Goal: Task Accomplishment & Management: Complete application form

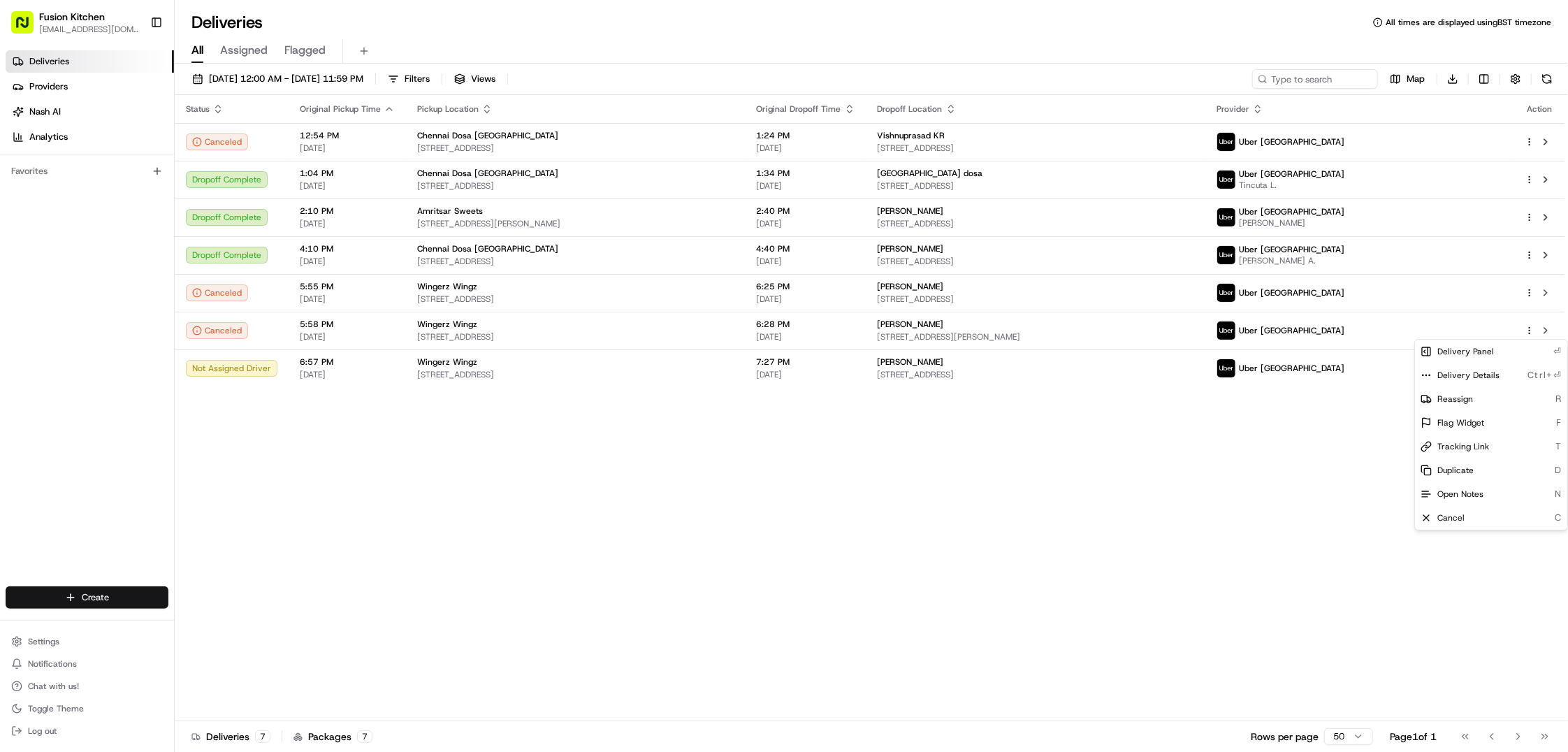
click at [77, 599] on html "Fusion Kitchen [EMAIL_ADDRESS][DOMAIN_NAME] Toggle Sidebar Deliveries Providers…" at bounding box center [784, 376] width 1568 height 752
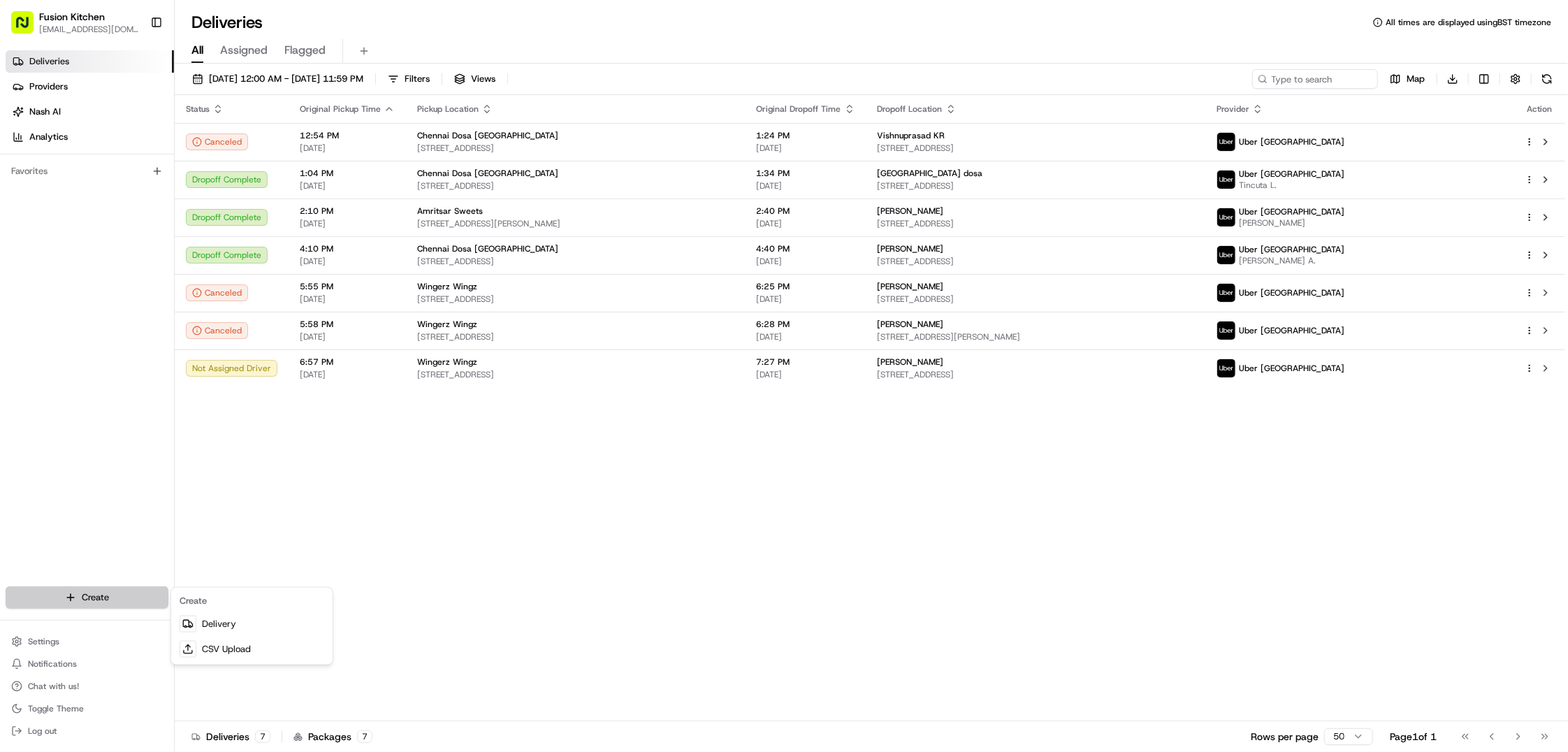
click at [77, 599] on html "Fusion Kitchen [EMAIL_ADDRESS][DOMAIN_NAME] Toggle Sidebar Deliveries Providers…" at bounding box center [784, 376] width 1568 height 752
click at [208, 619] on link "Delivery" at bounding box center [252, 625] width 155 height 25
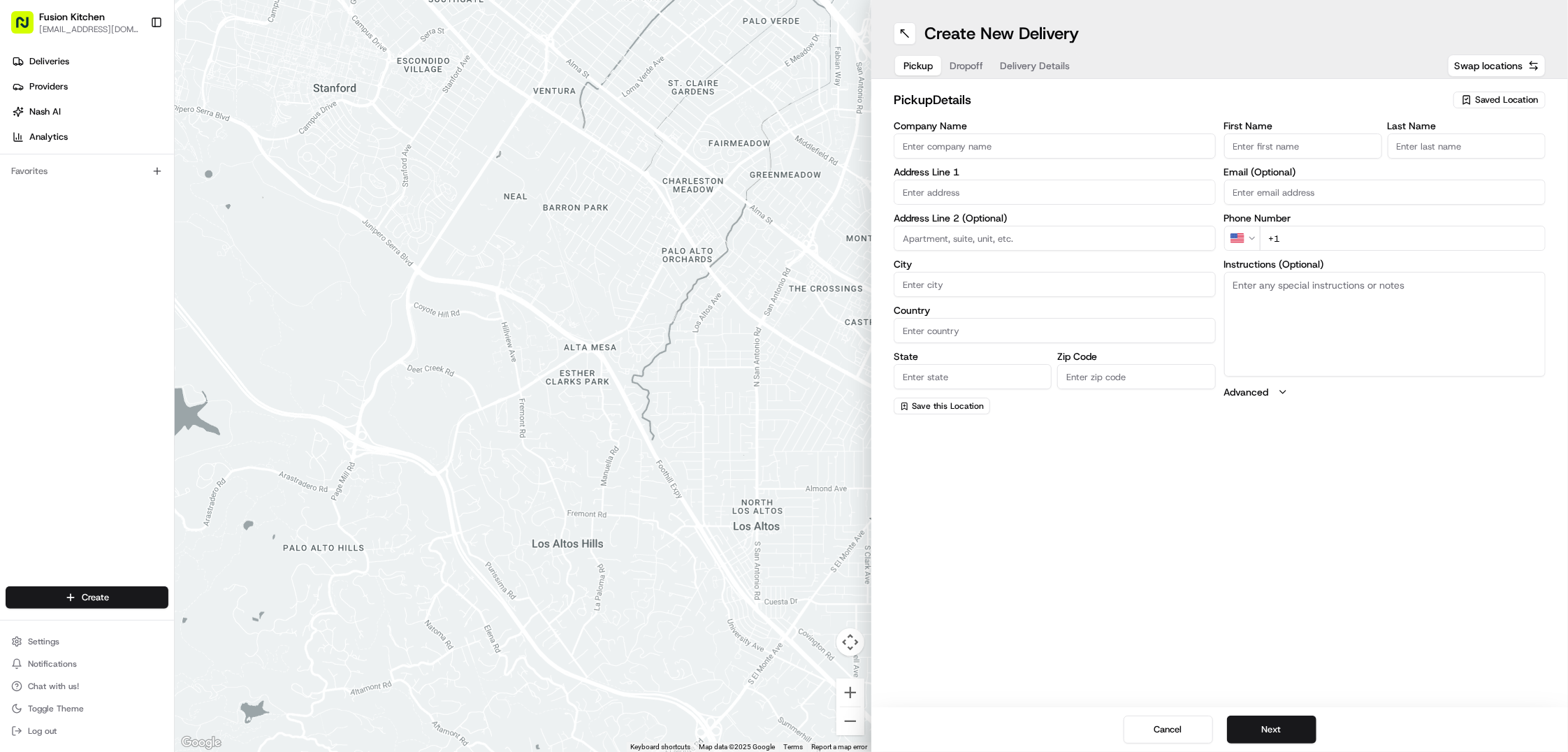
click at [973, 153] on input "Company Name" at bounding box center [1055, 146] width 322 height 25
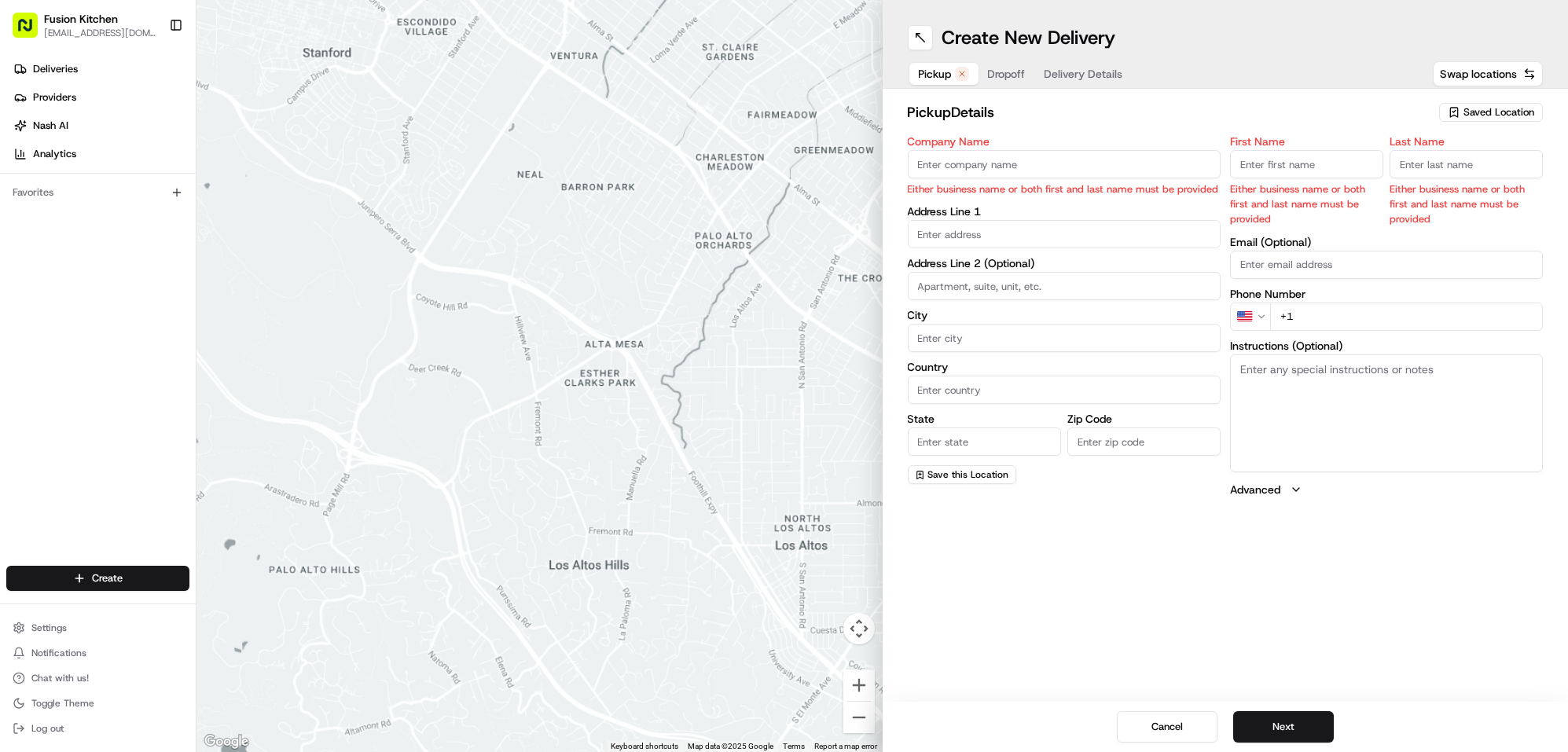
click at [968, 166] on input "Company Name" at bounding box center [1064, 164] width 313 height 28
paste input "Chennai Dosa Derby"
type input "Chennai Dosa Derby"
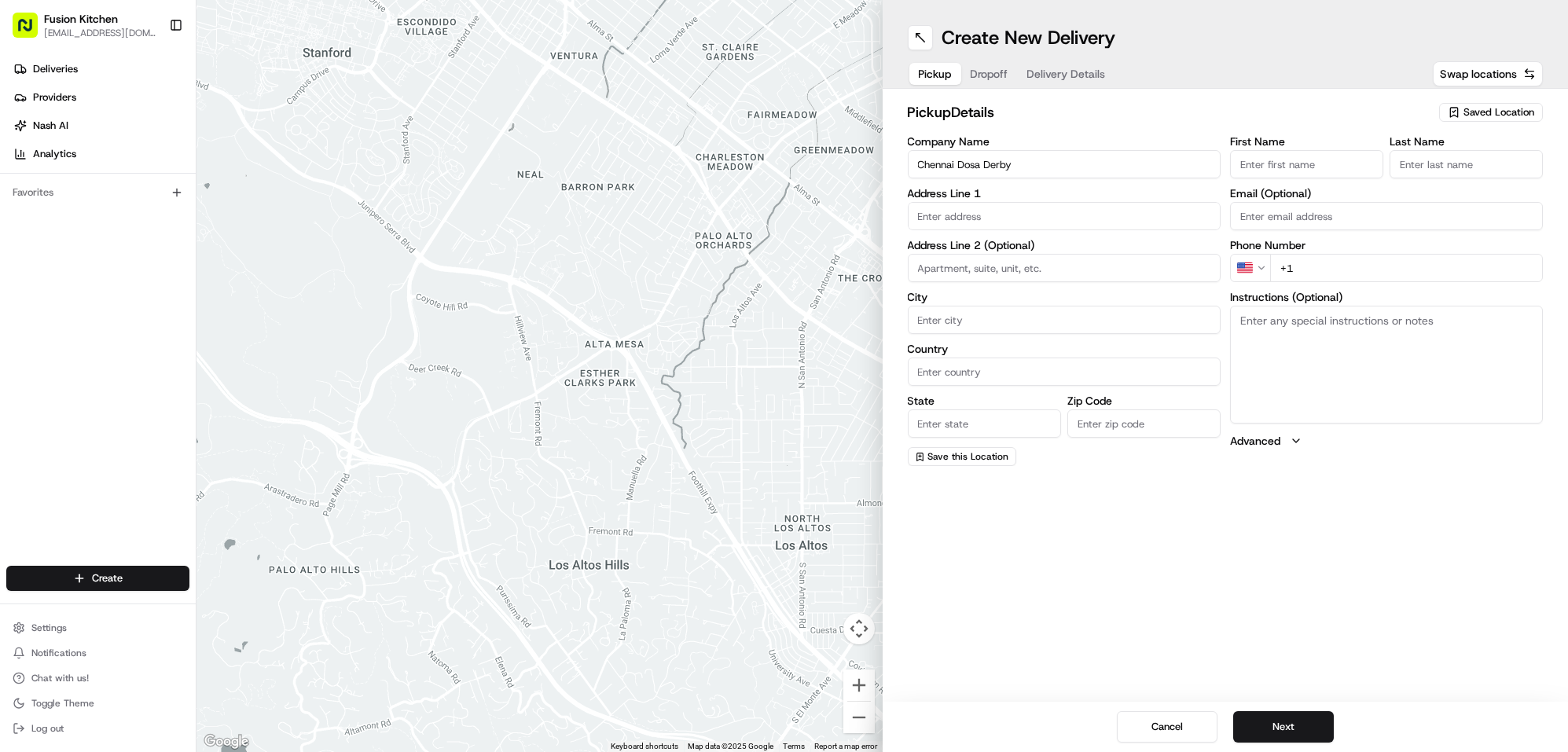
drag, startPoint x: 1268, startPoint y: 167, endPoint x: 1281, endPoint y: 166, distance: 13.0
click at [1268, 167] on input "First Name" at bounding box center [1307, 164] width 153 height 28
paste input "Mohammed Sadiq"
click at [1311, 164] on input "Mohammed Sadiq" at bounding box center [1307, 164] width 153 height 28
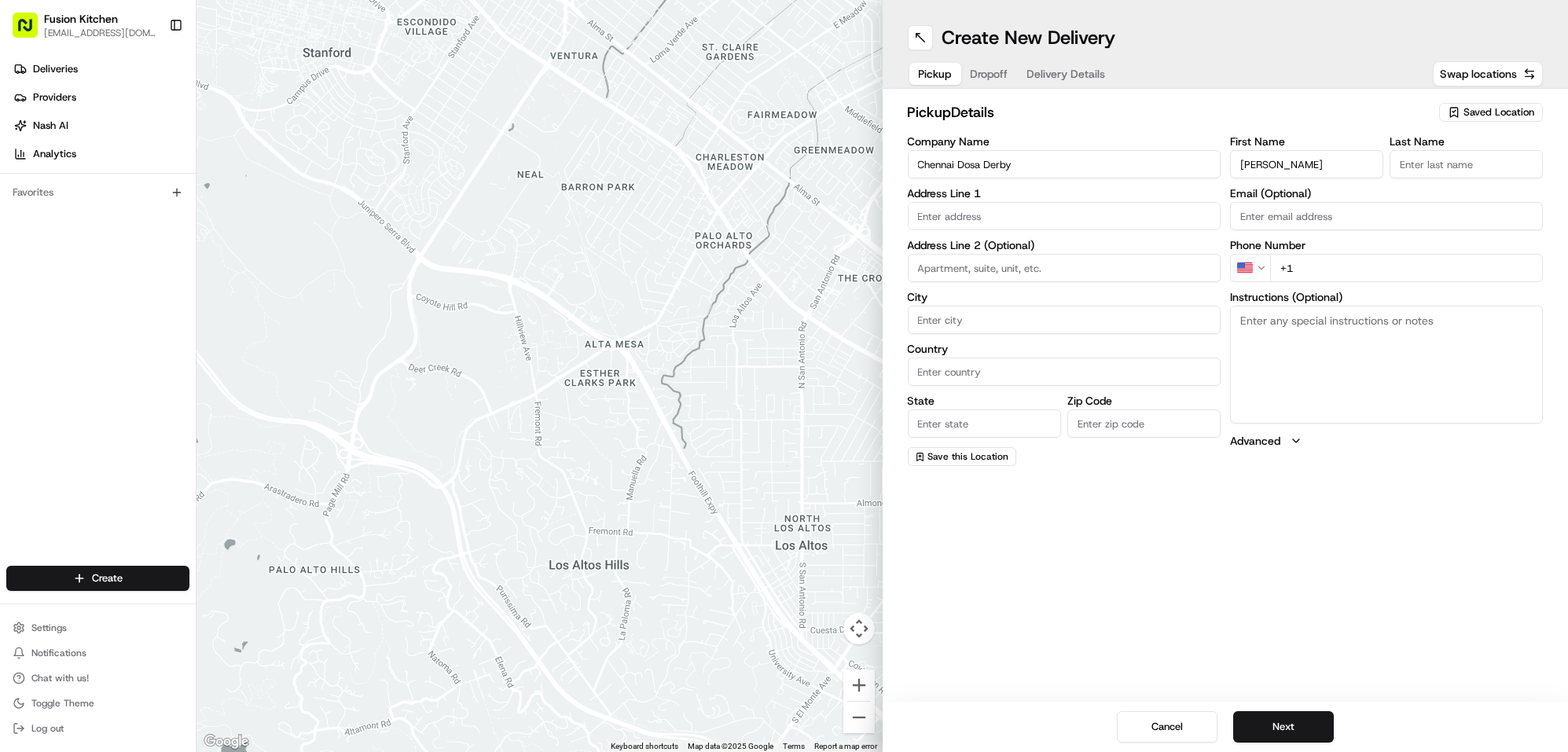
type input "Mohammed"
click at [1487, 154] on input "Last Name" at bounding box center [1466, 164] width 153 height 28
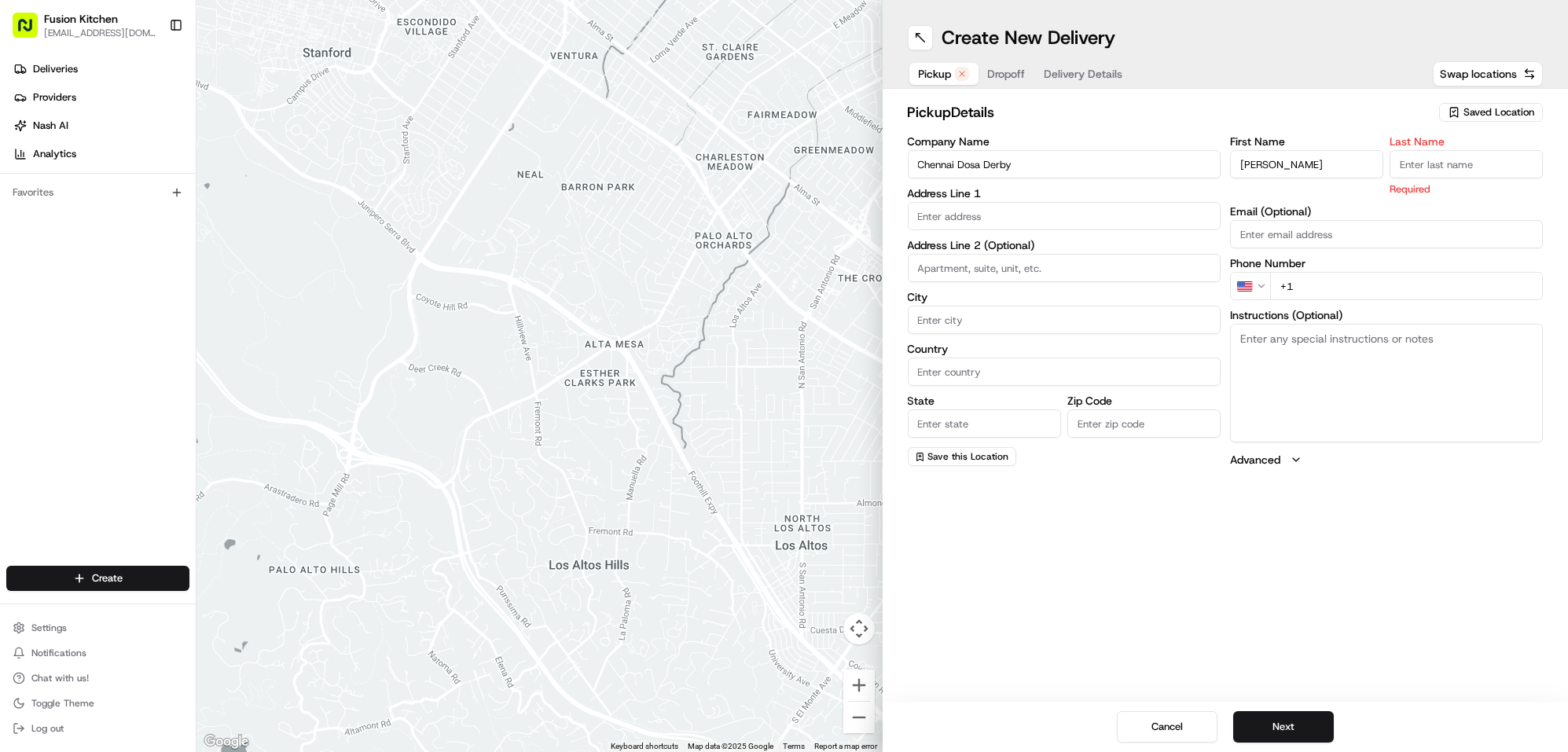
paste input "Sadiq"
type input "Sadiq"
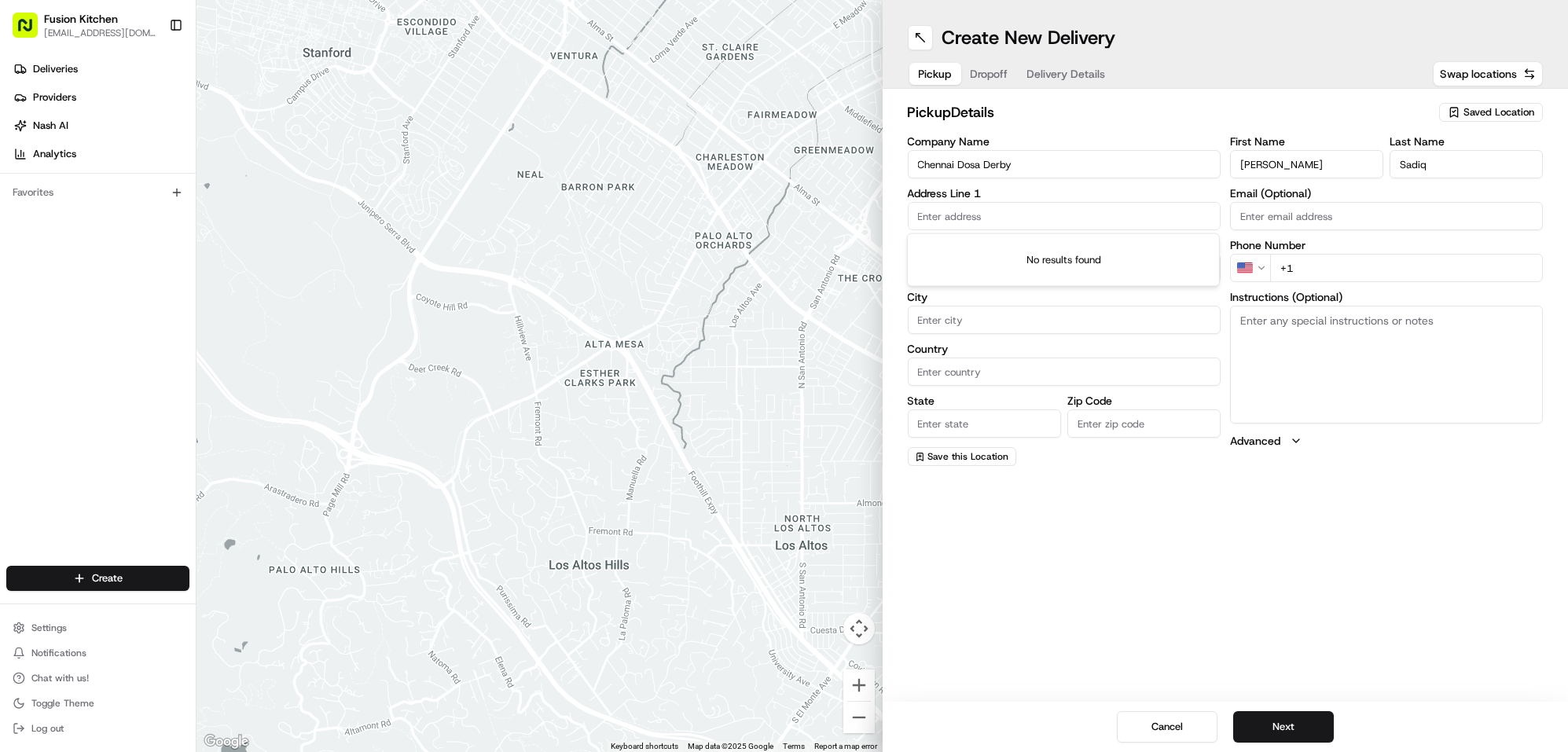
click at [974, 217] on input "text" at bounding box center [1064, 216] width 313 height 28
click at [1008, 218] on input "text" at bounding box center [1064, 216] width 313 height 28
paste input "128 London Road, Derby, London, DE1 2SR"
click at [1056, 248] on div "128 London Road, Derby DE1 2SR, UK" at bounding box center [1063, 249] width 305 height 24
type input "[STREET_ADDRESS]"
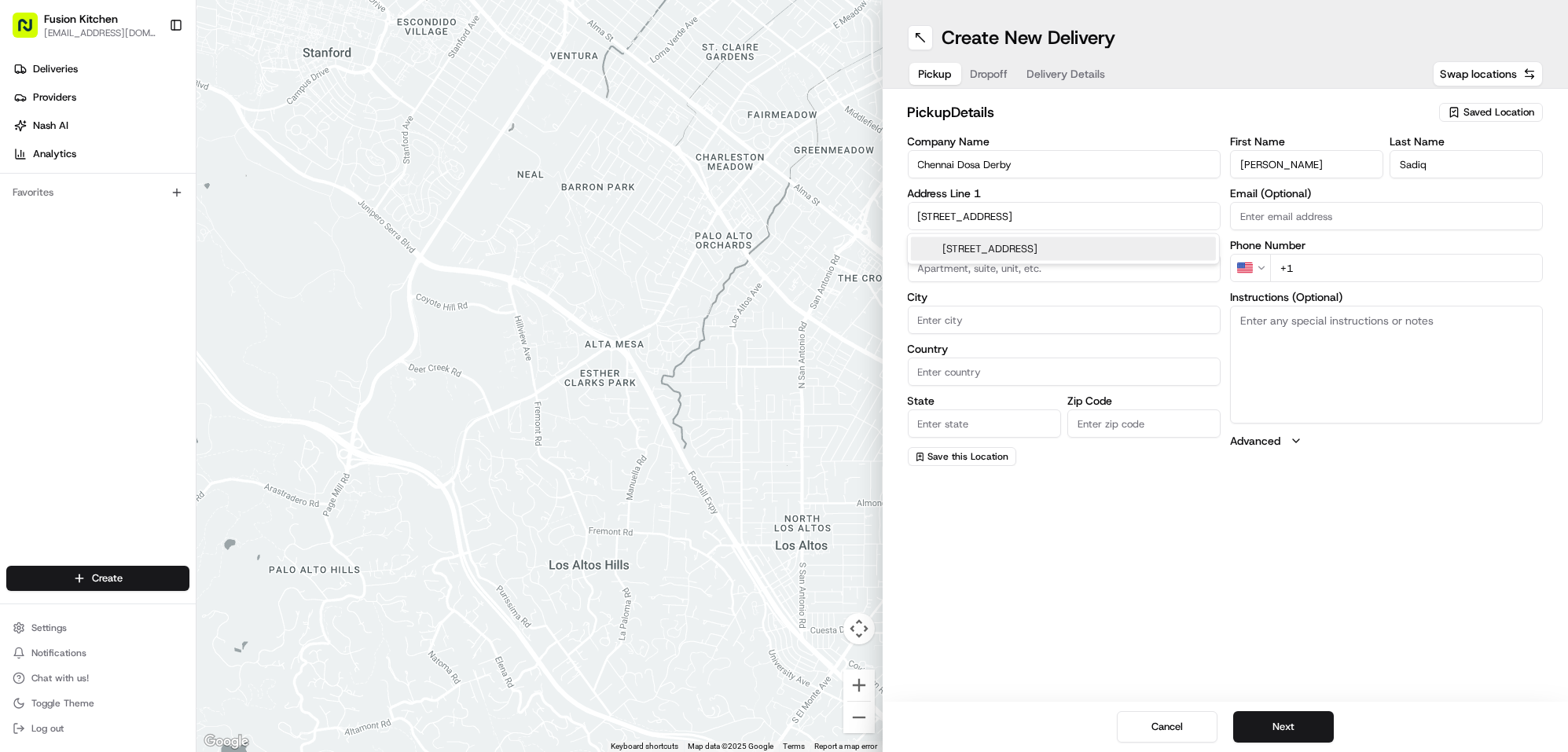
type input "Derby"
type input "[GEOGRAPHIC_DATA]"
type input "DE1 2SR"
type input "128 London Road"
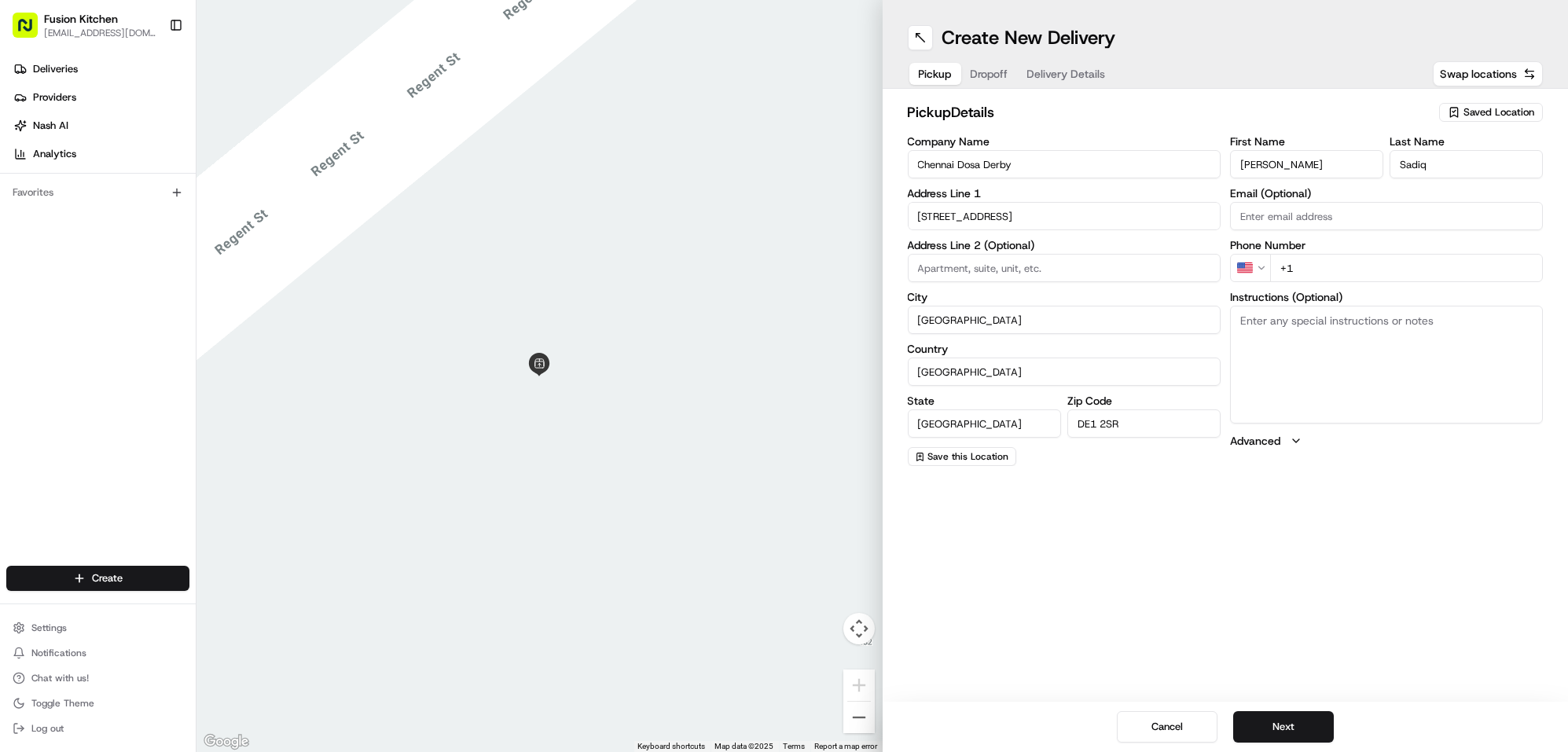
click at [1326, 359] on textarea "Instructions (Optional)" at bounding box center [1387, 365] width 313 height 118
paste textarea "128 London Road, Derby, London, DE1 2SR"
type textarea "128 London Road, Derby, London, DE1 2SR"
click at [1251, 273] on html "Fusion Kitchen hari@fusionpos.uk Toggle Sidebar Deliveries Providers Nash AI An…" at bounding box center [784, 376] width 1568 height 752
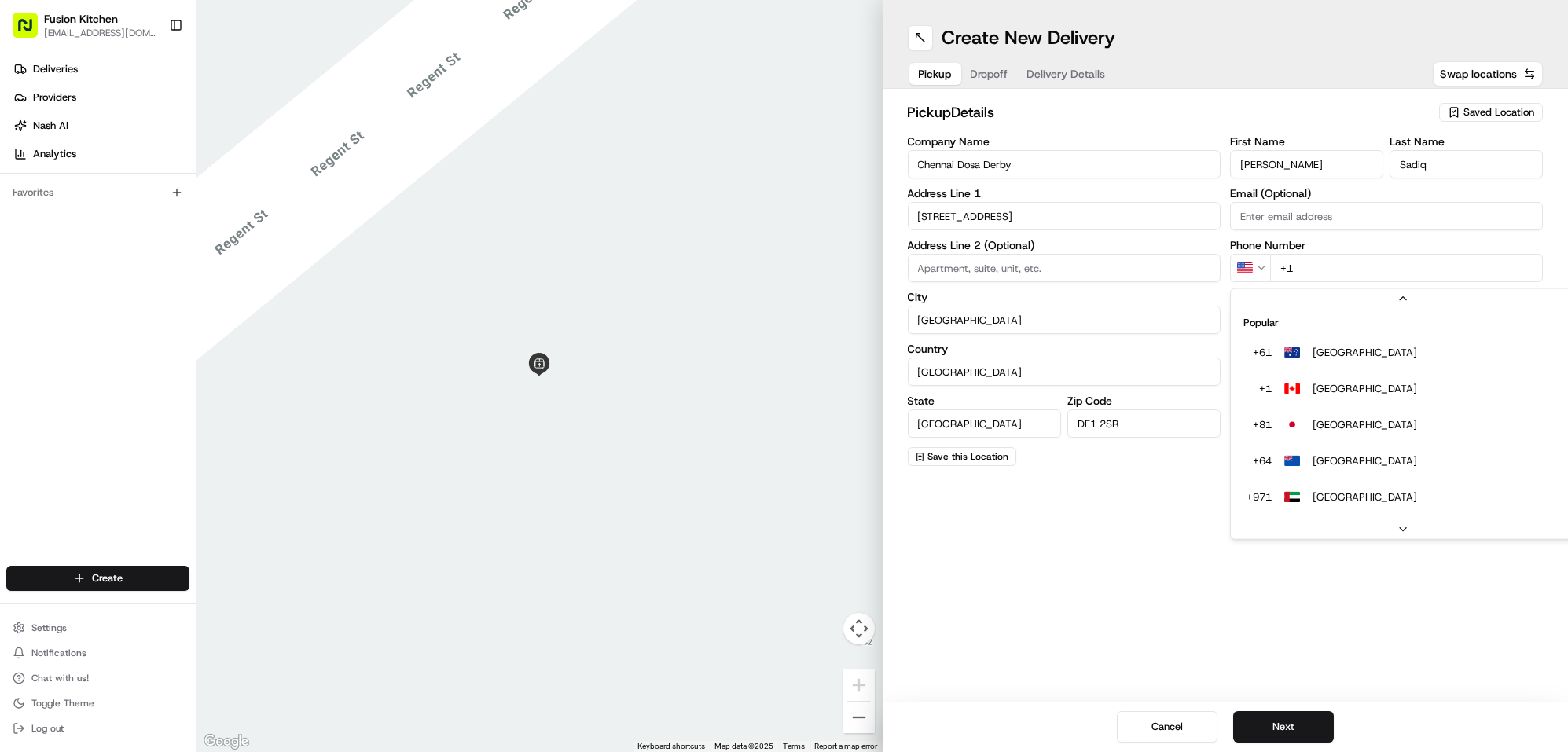
scroll to position [67, 0]
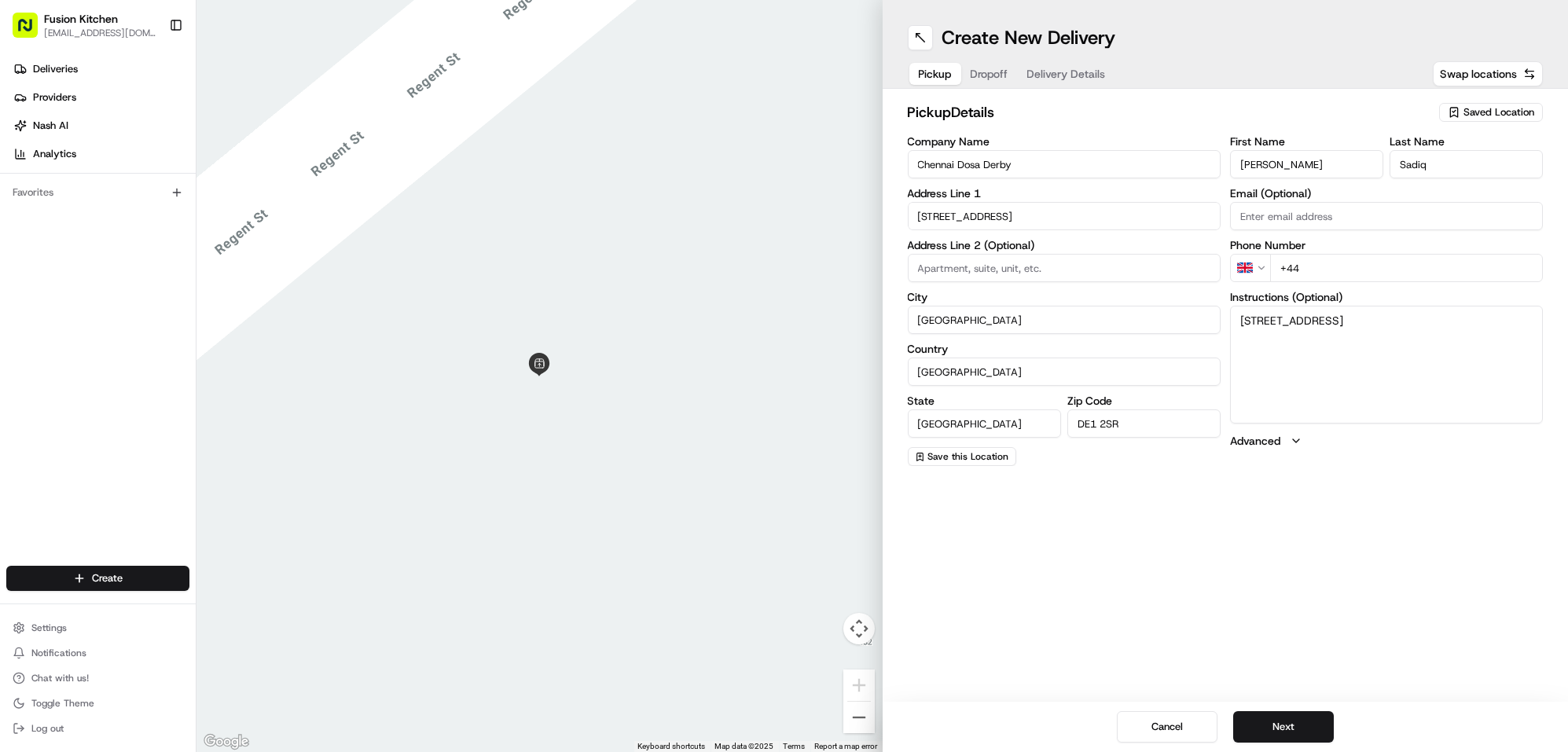
click at [1367, 264] on input "+44" at bounding box center [1406, 268] width 272 height 28
paste input "1332 292222"
type input "+44 1332 292222"
click at [1282, 726] on button "Next" at bounding box center [1283, 727] width 100 height 32
click at [1013, 173] on input "Company Name" at bounding box center [1064, 164] width 313 height 28
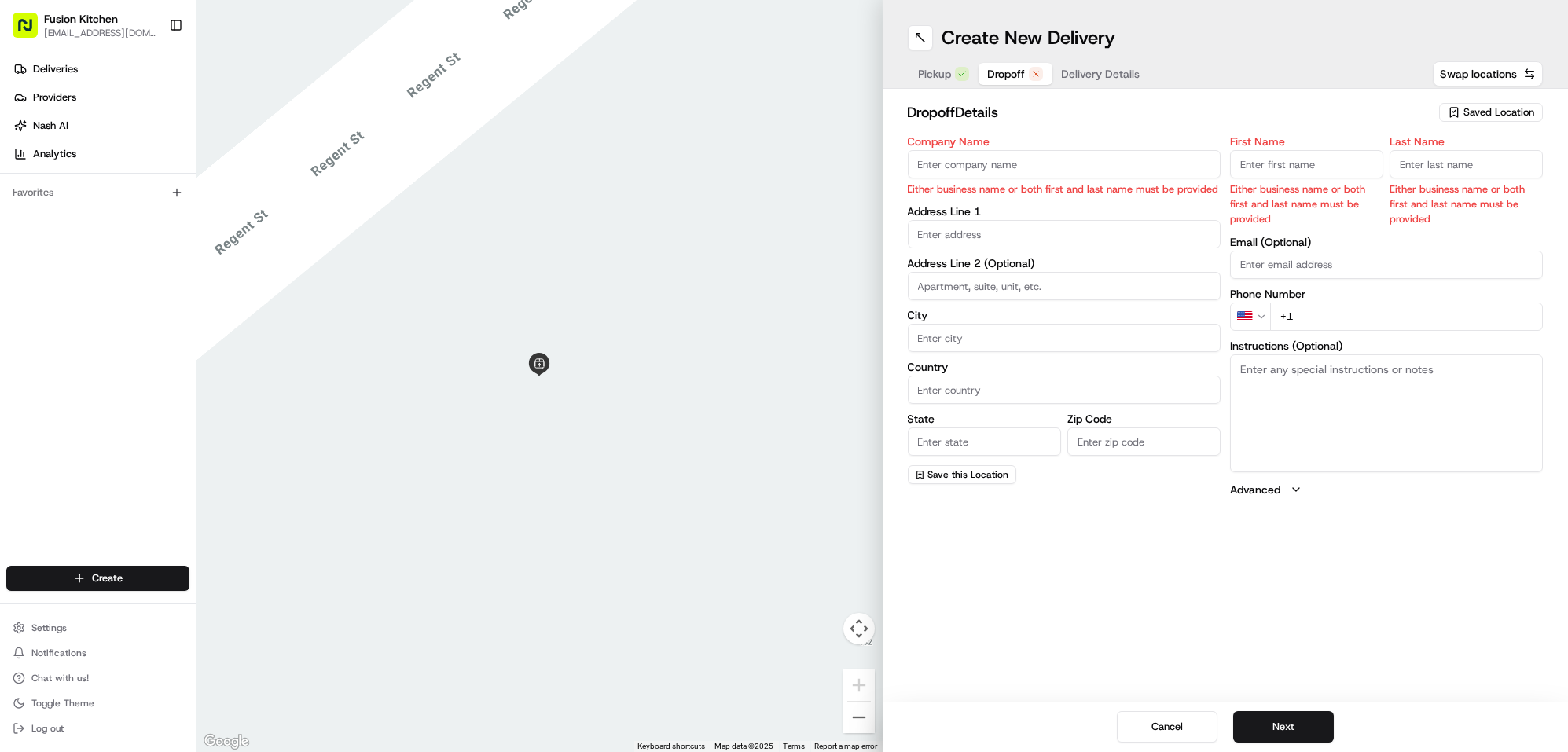
click at [1001, 237] on input "text" at bounding box center [1064, 234] width 313 height 28
paste input "Rollingsmoke, Morledge, Derby, DE1 2AW"
click at [1034, 234] on input "Rollingsmoke, Morledge, Derby, DE1 2AW" at bounding box center [1064, 234] width 313 height 28
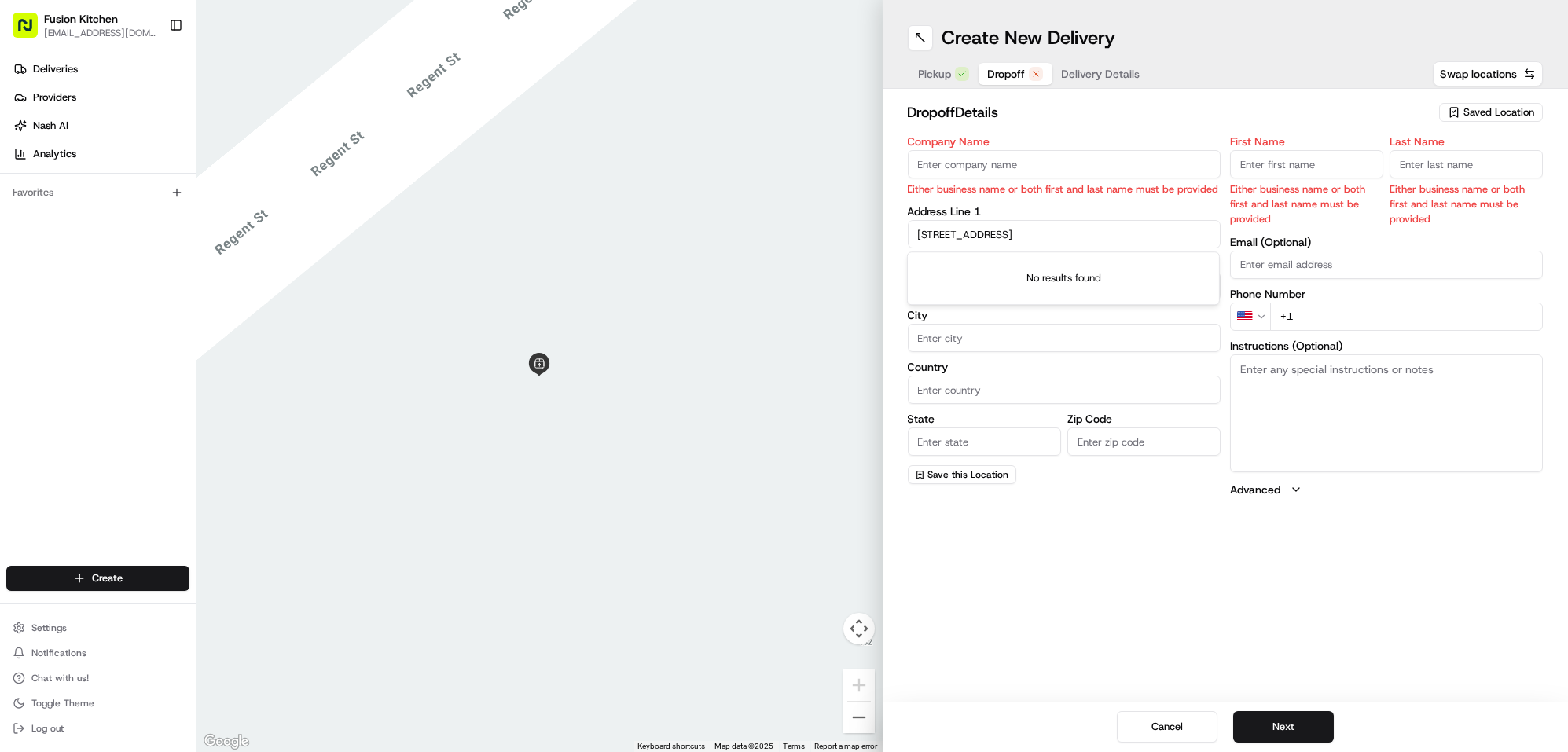
click at [1142, 233] on input "Rollingsmoke, Morledge, Derby, DE1 2AW" at bounding box center [1064, 234] width 313 height 28
drag, startPoint x: 1034, startPoint y: 232, endPoint x: 1063, endPoint y: 230, distance: 29.1
click at [1063, 230] on input "Rollingsmoke, Morledge, Derby, DE1 2AW" at bounding box center [1064, 234] width 313 height 28
type input "Rollingsmoke, Morledge, , DE1 2AW"
click at [958, 446] on input "State" at bounding box center [984, 442] width 153 height 28
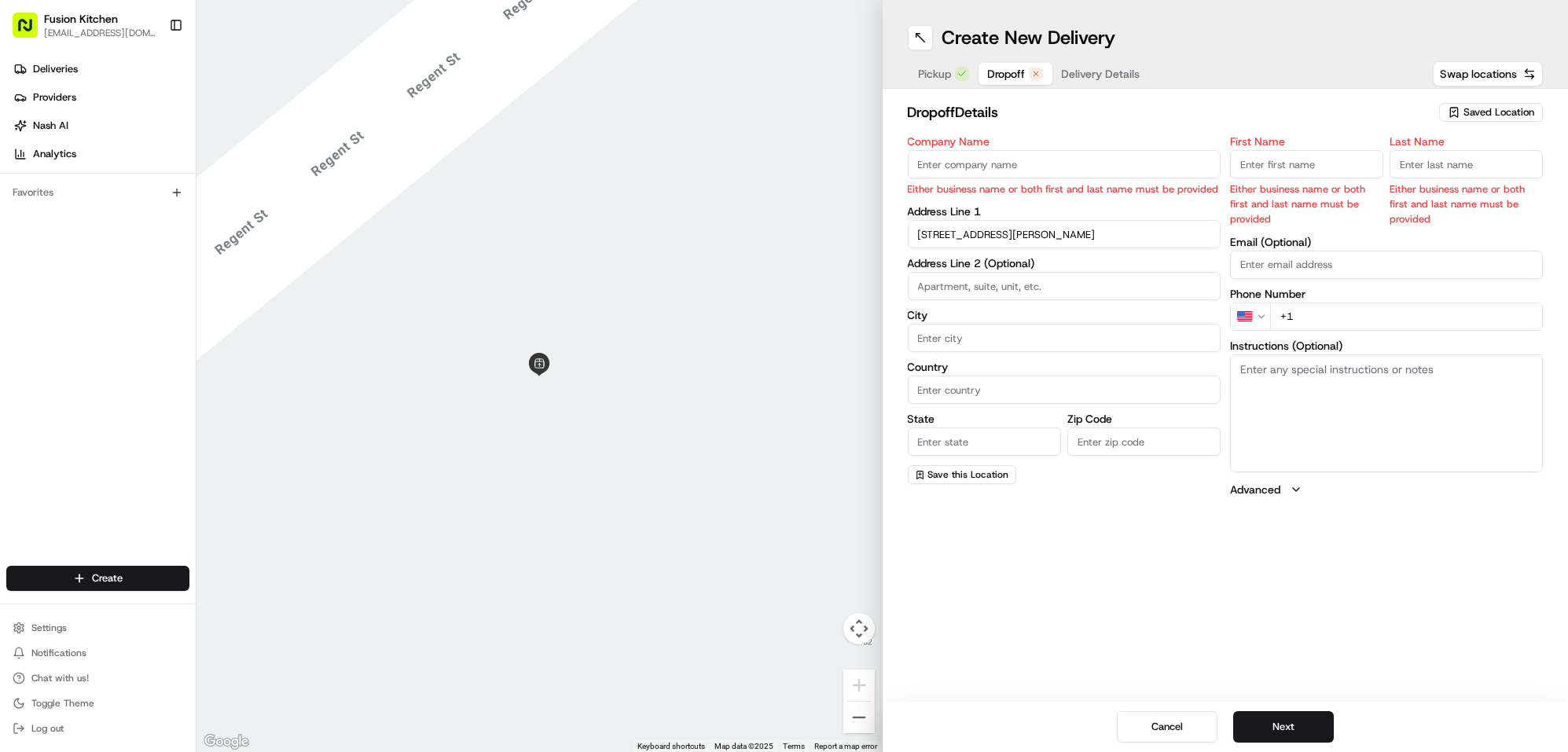
paste input "Derby"
type input "Derby"
click at [1115, 445] on input "Zip Code" at bounding box center [1144, 442] width 153 height 28
drag, startPoint x: 1085, startPoint y: 235, endPoint x: 1042, endPoint y: 234, distance: 43.0
click at [1042, 234] on input "Rollingsmoke, Morledge, , DE1 2AW" at bounding box center [1064, 234] width 313 height 28
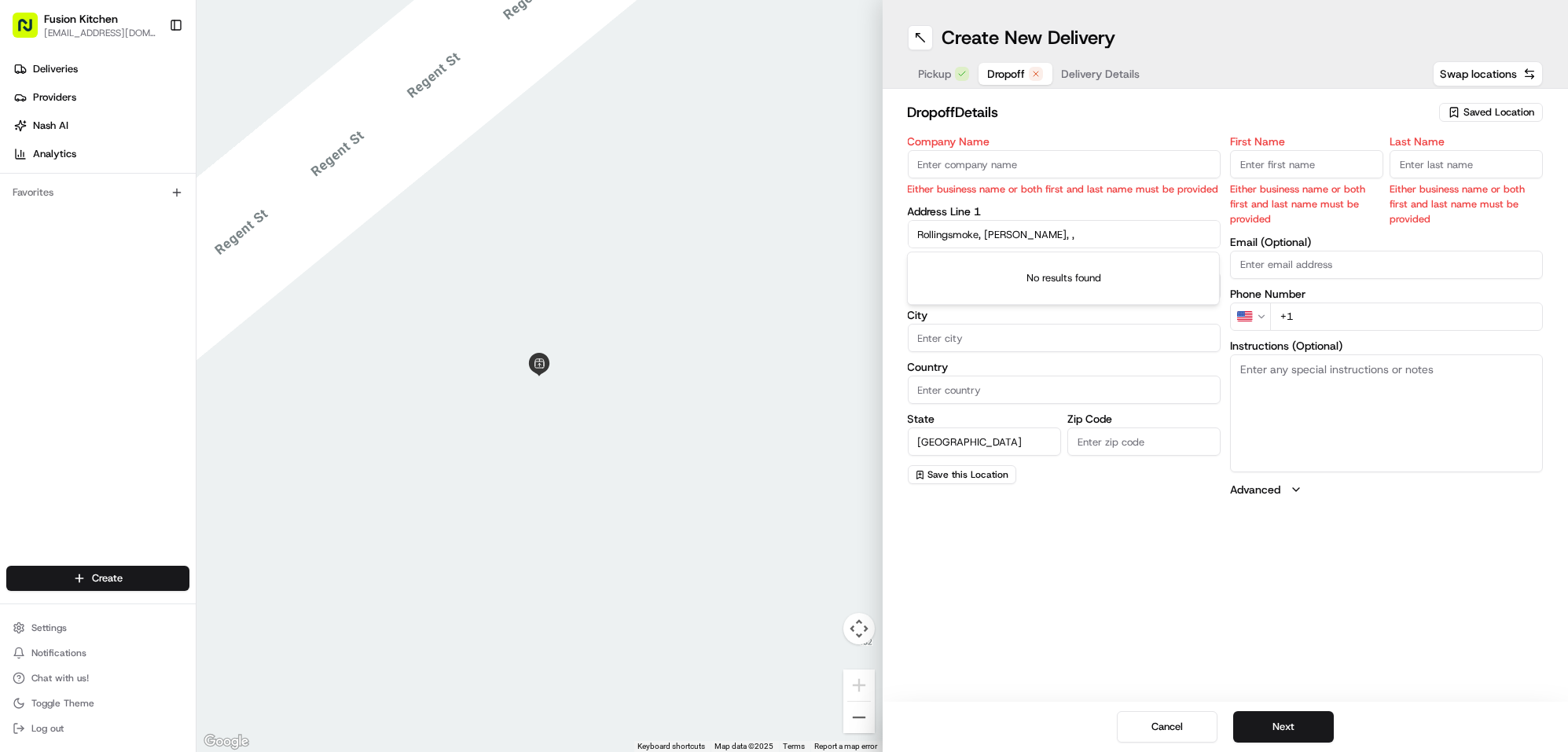
type input "Rollingsmoke, Morledge, ,"
click at [1123, 447] on input "Zip Code" at bounding box center [1144, 442] width 153 height 28
paste input "DE1 2AW"
type input "DE1 2AW"
click at [1056, 241] on input "Rollingsmoke, Morledge, ," at bounding box center [1064, 234] width 313 height 28
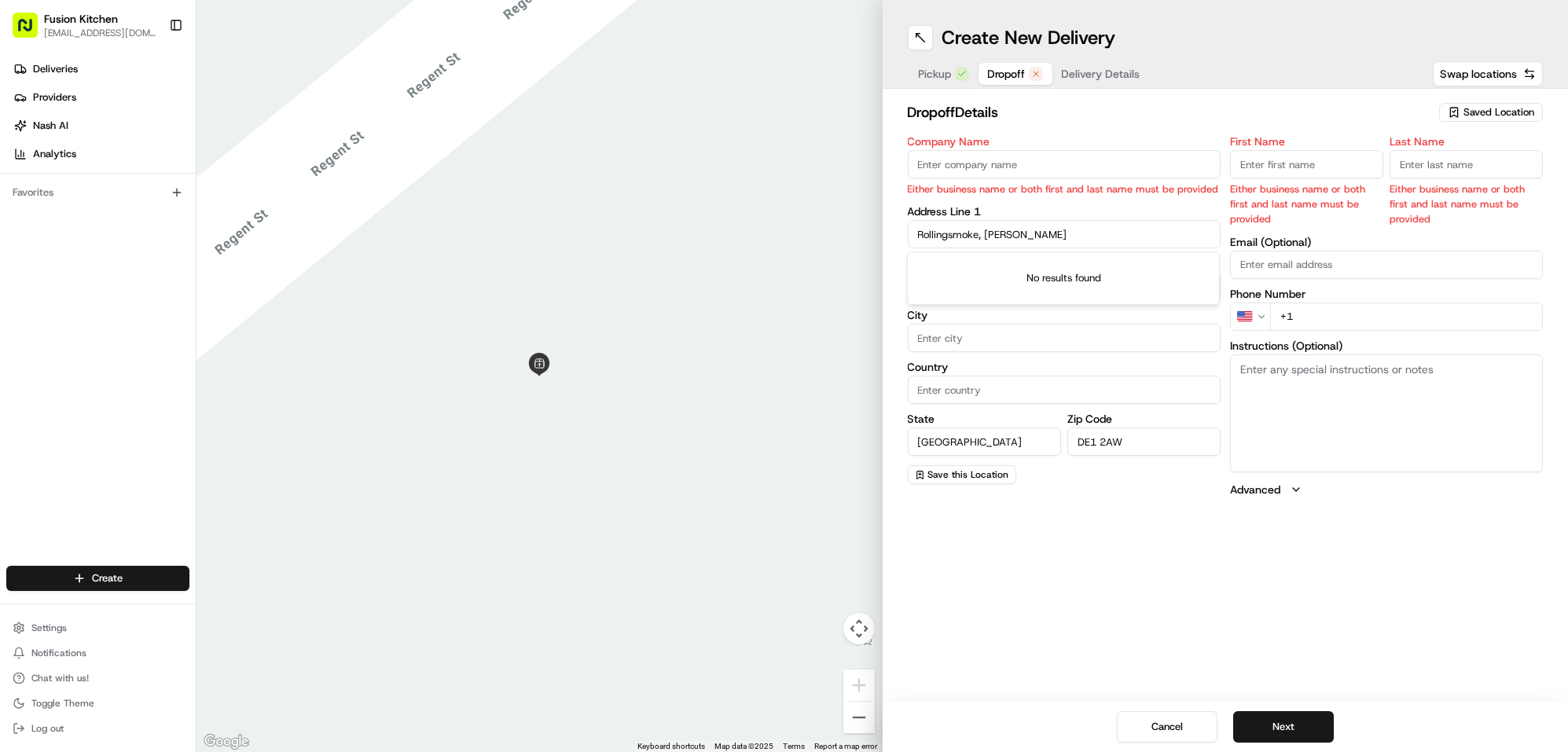
type input "Rollingsmoke, Morledge"
click at [1008, 384] on input "Country" at bounding box center [1064, 390] width 313 height 28
click at [984, 381] on input "Un" at bounding box center [1064, 390] width 313 height 28
type input "[GEOGRAPHIC_DATA]"
click at [977, 525] on div "Create New Delivery Pickup Dropoff Delivery Details Swap locations dropoff Deta…" at bounding box center [1225, 376] width 686 height 752
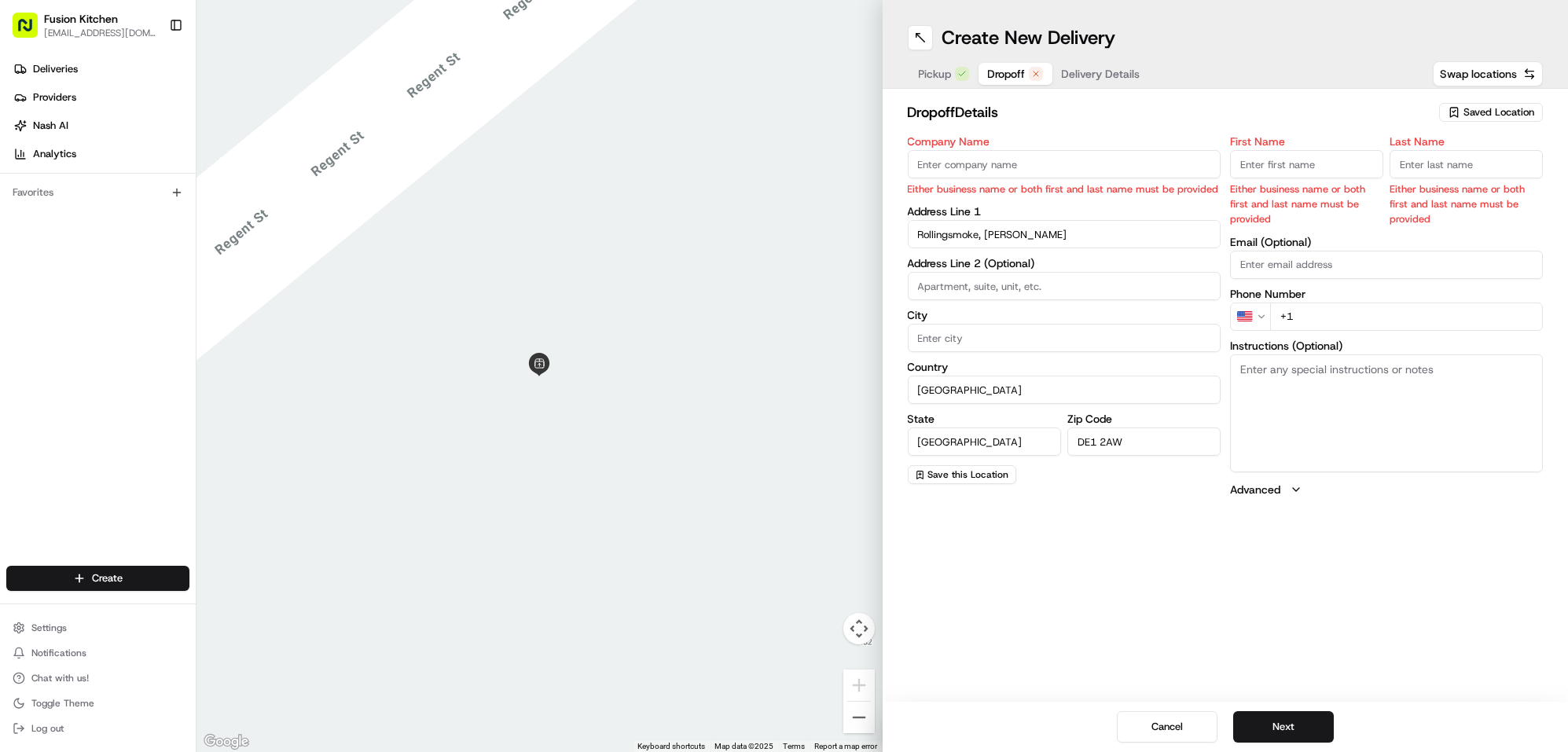
click at [1001, 150] on input "Company Name" at bounding box center [1064, 164] width 313 height 28
click at [1096, 551] on div "Create New Delivery Pickup Dropoff Delivery Details Swap locations dropoff Deta…" at bounding box center [1225, 376] width 686 height 752
click at [1380, 373] on textarea "Instructions (Optional)" at bounding box center [1387, 413] width 313 height 118
paste textarea "Rollingsmoke, Morledge, Derby, DE1 2AW"
type textarea "Rollingsmoke, Morledge, Derby, DE1 2AW"
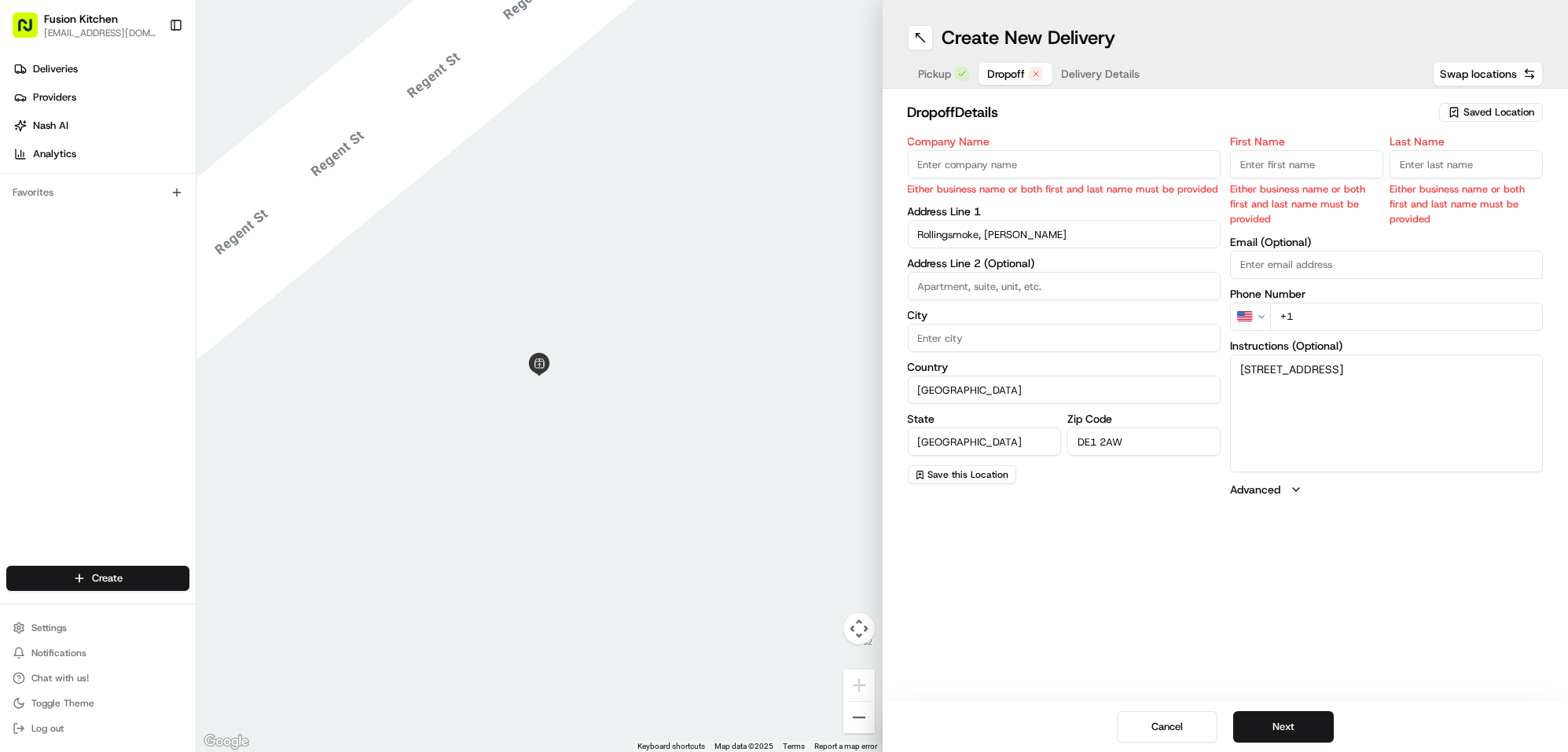
click at [964, 155] on input "Company Name" at bounding box center [1064, 164] width 313 height 28
click at [968, 163] on input "Company Name" at bounding box center [1064, 164] width 313 height 28
paste input "[PERSON_NAME]"
type input "[PERSON_NAME]"
click at [1286, 170] on input "First Name" at bounding box center [1307, 164] width 153 height 28
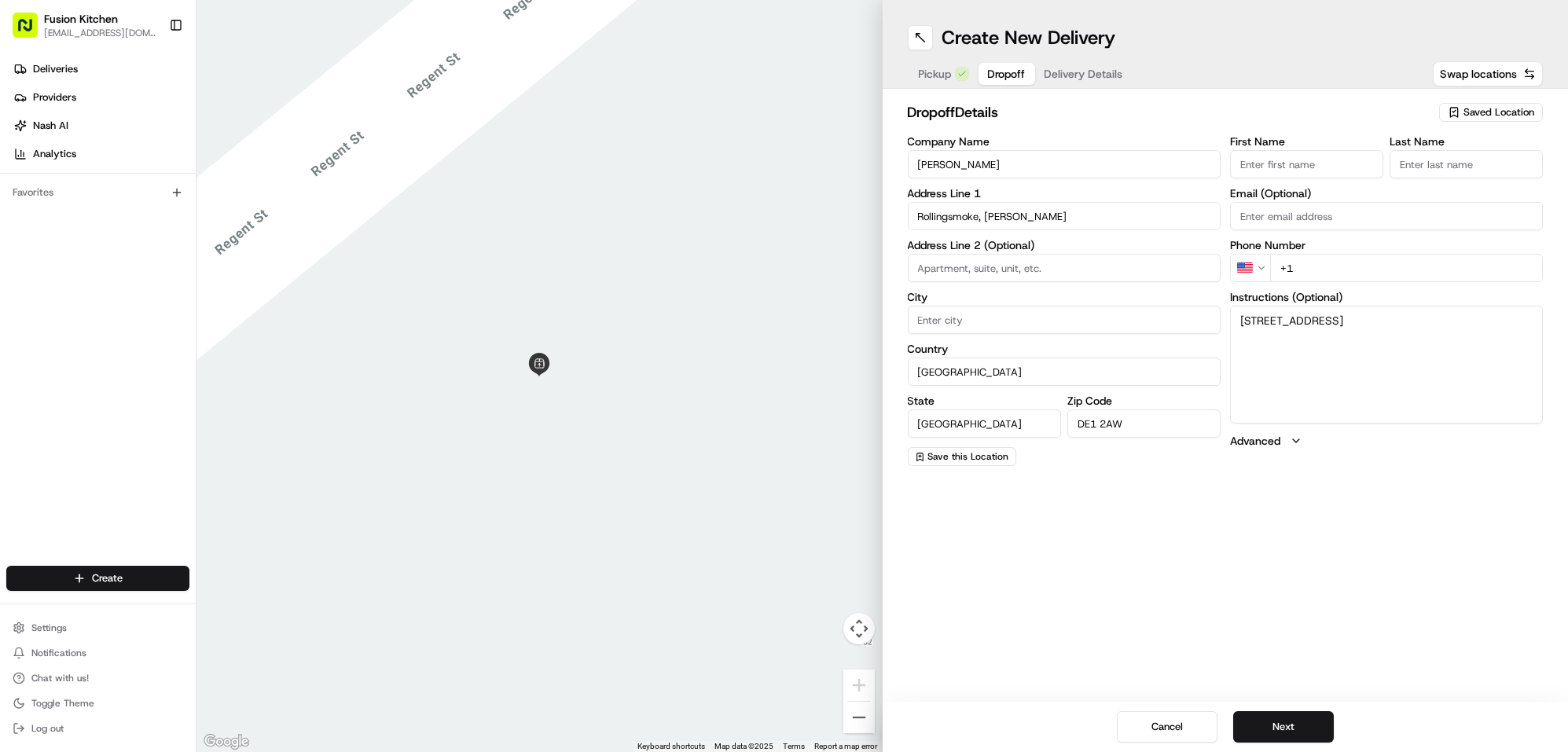
paste input "[PERSON_NAME]"
click at [1273, 165] on input "[PERSON_NAME]" at bounding box center [1307, 164] width 153 height 28
type input "Nav"
click at [1451, 161] on input "Last Name" at bounding box center [1466, 164] width 153 height 28
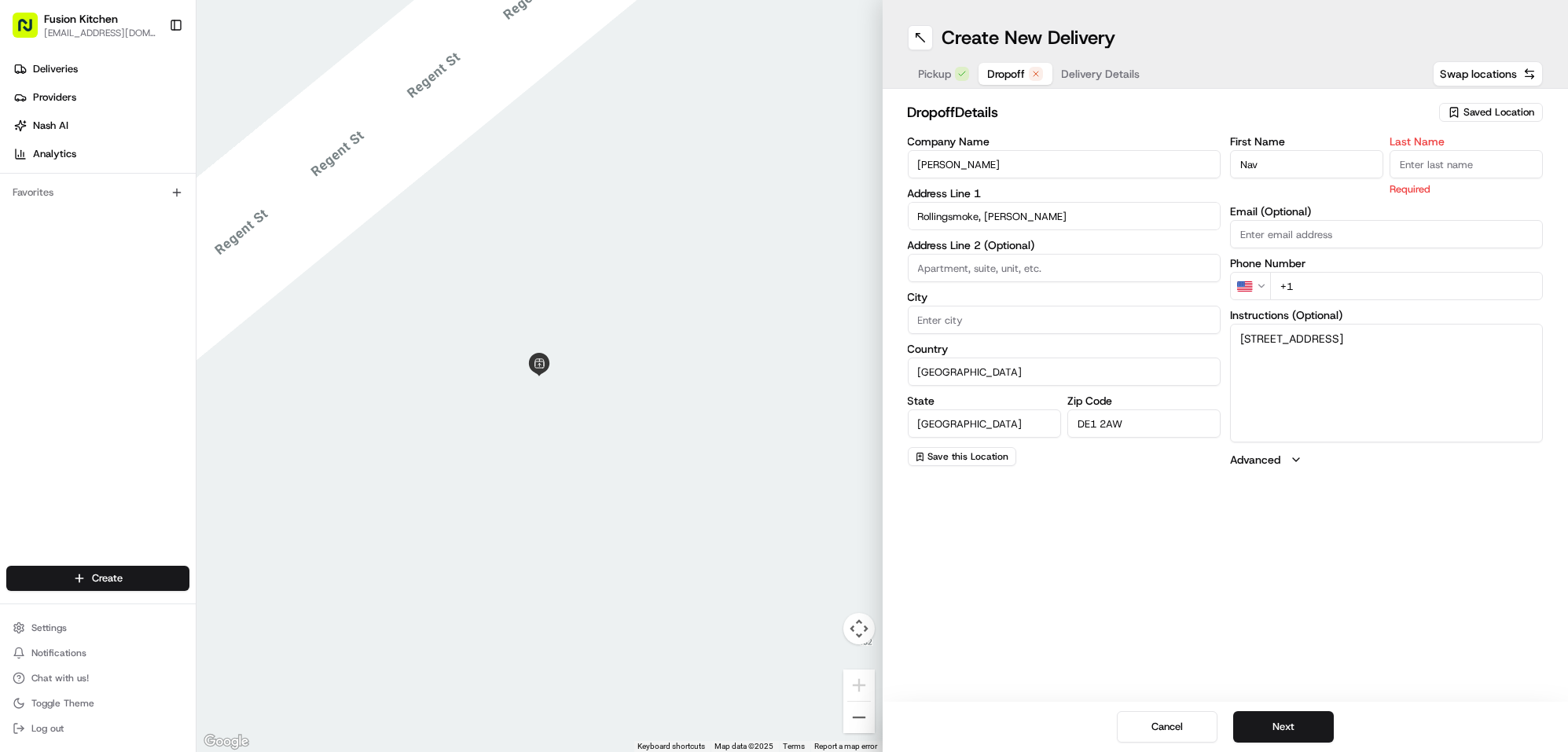
paste input "Saini"
type input "Saini"
click at [1250, 279] on html "Fusion Kitchen hari@fusionpos.uk Toggle Sidebar Deliveries Providers Nash AI An…" at bounding box center [784, 376] width 1568 height 752
click at [1328, 268] on input "+44" at bounding box center [1406, 268] width 272 height 28
paste input "7768 403128"
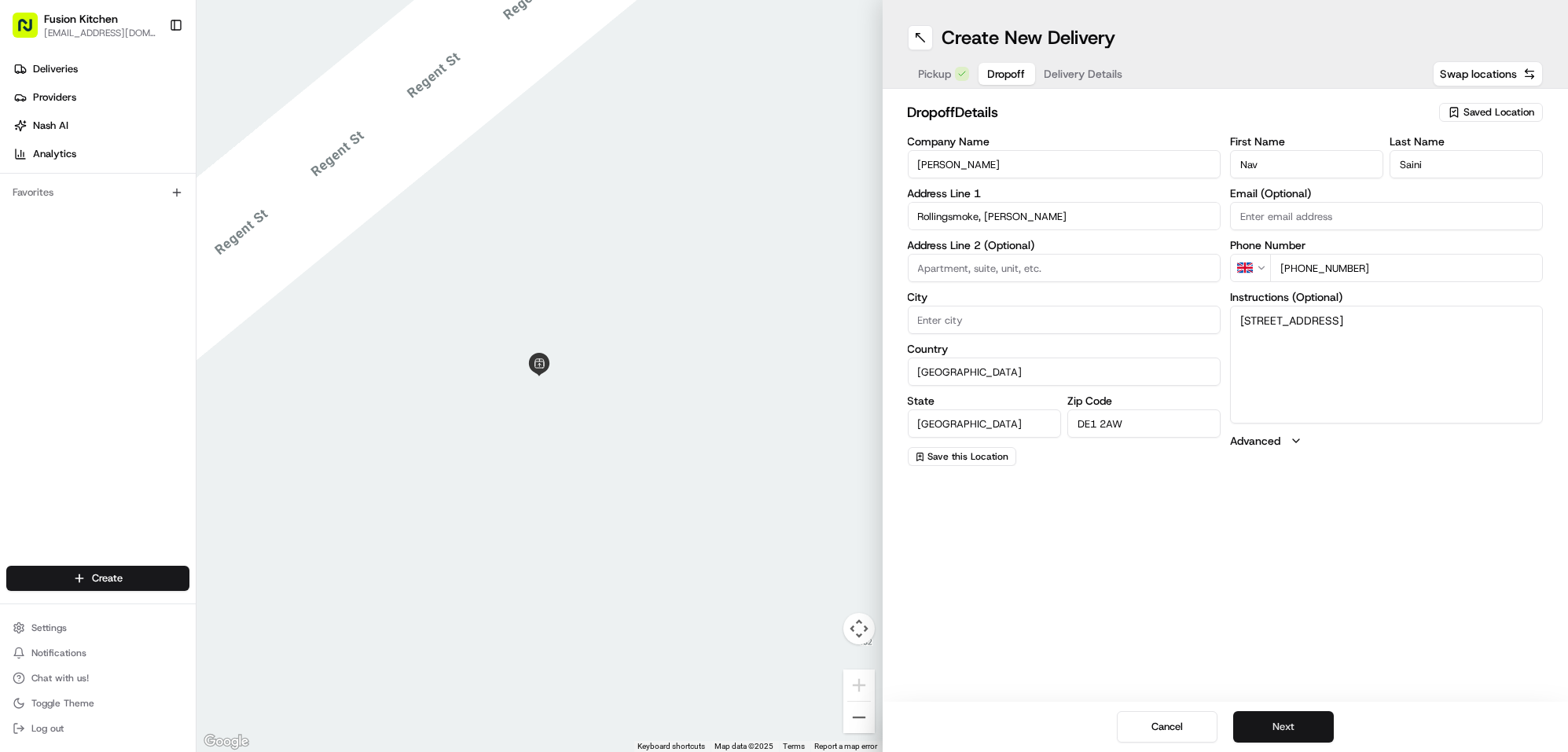
type input "+44 7768 403128"
click at [1299, 715] on button "Next" at bounding box center [1283, 727] width 100 height 32
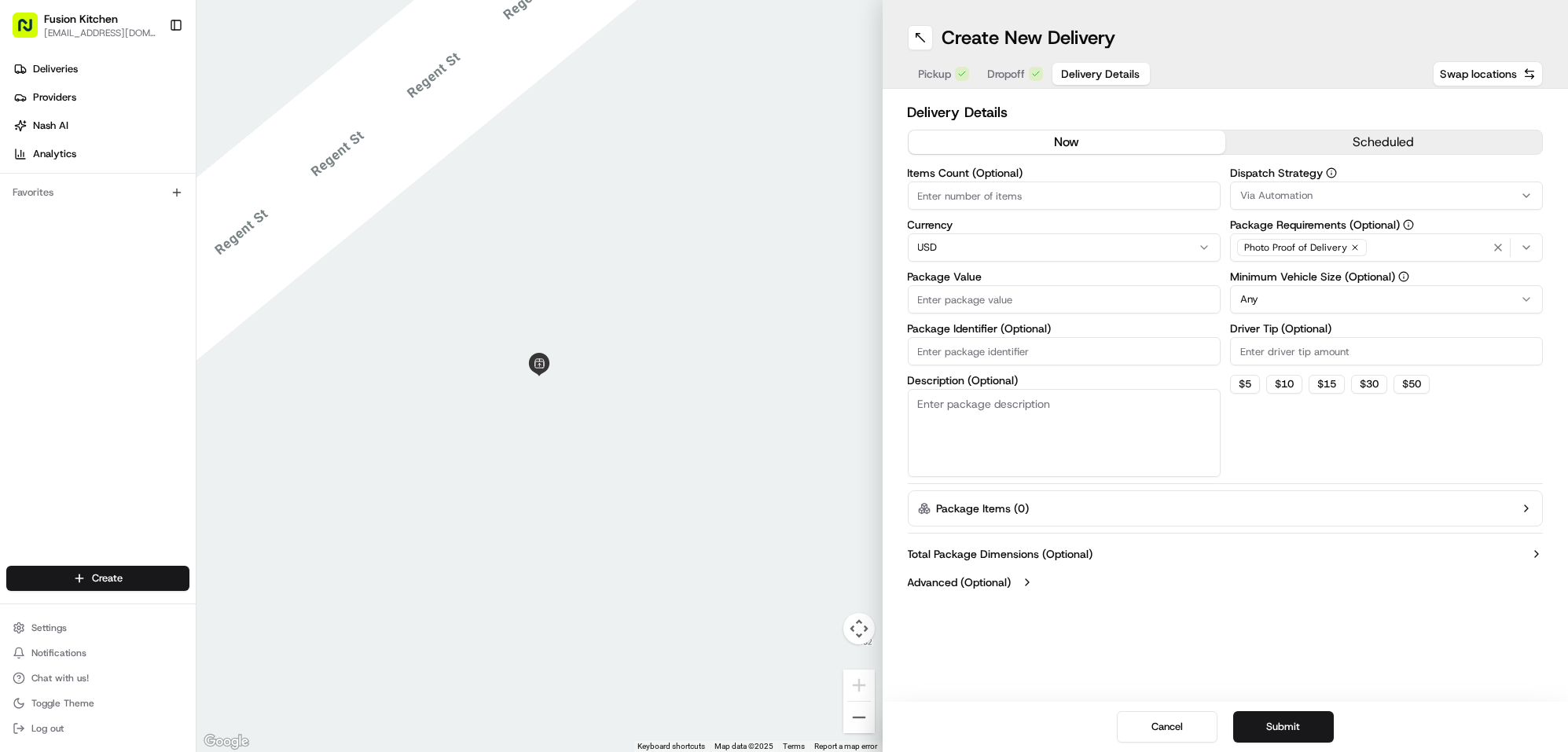
click at [976, 249] on html "Fusion Kitchen hari@fusionpos.uk Toggle Sidebar Deliveries Providers Nash AI An…" at bounding box center [784, 376] width 1568 height 752
click at [980, 308] on input "Package Value" at bounding box center [1064, 300] width 313 height 28
paste input "15.48"
type input "15.48"
click at [1276, 734] on button "Submit" at bounding box center [1283, 727] width 100 height 32
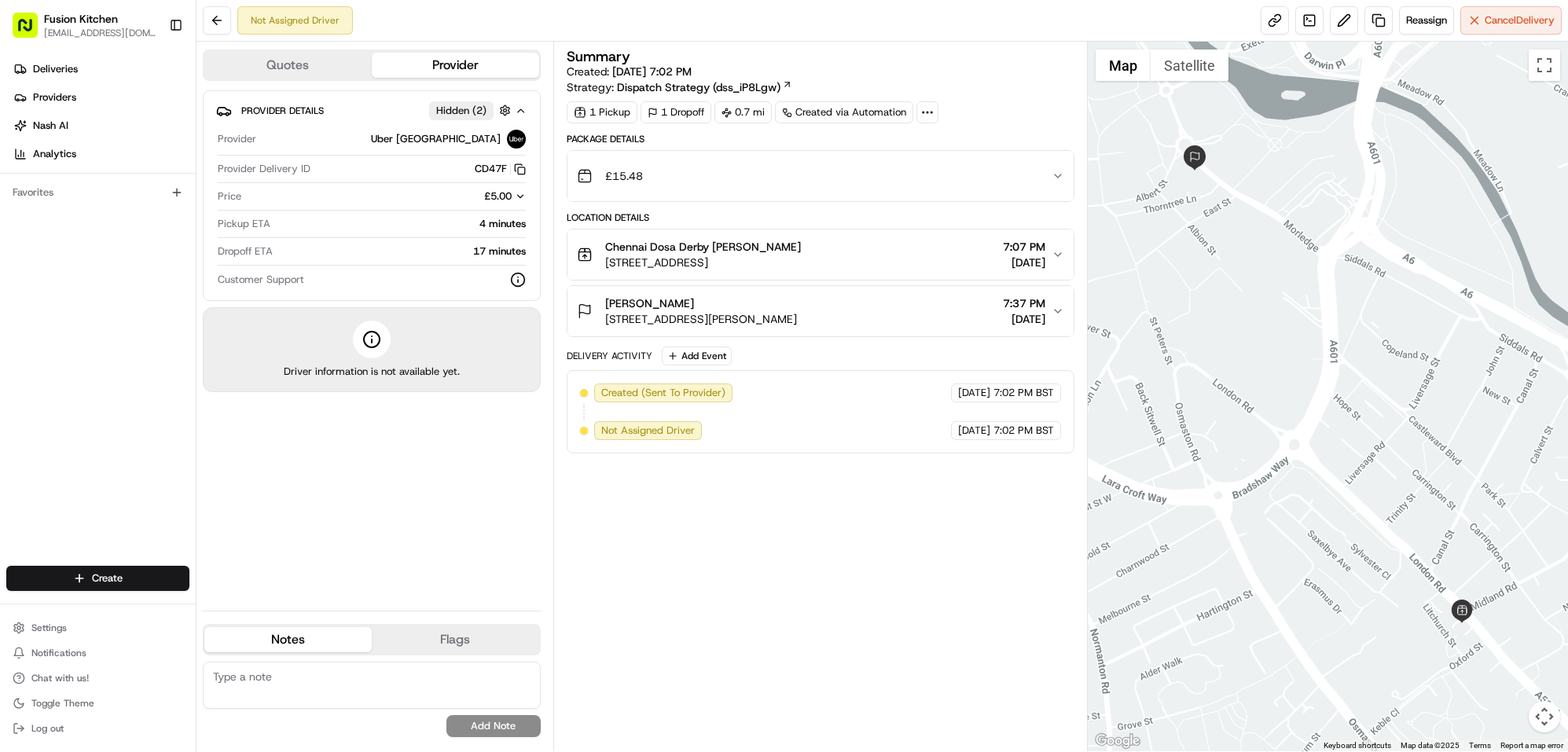
click at [763, 303] on div "[PERSON_NAME]" at bounding box center [701, 303] width 192 height 16
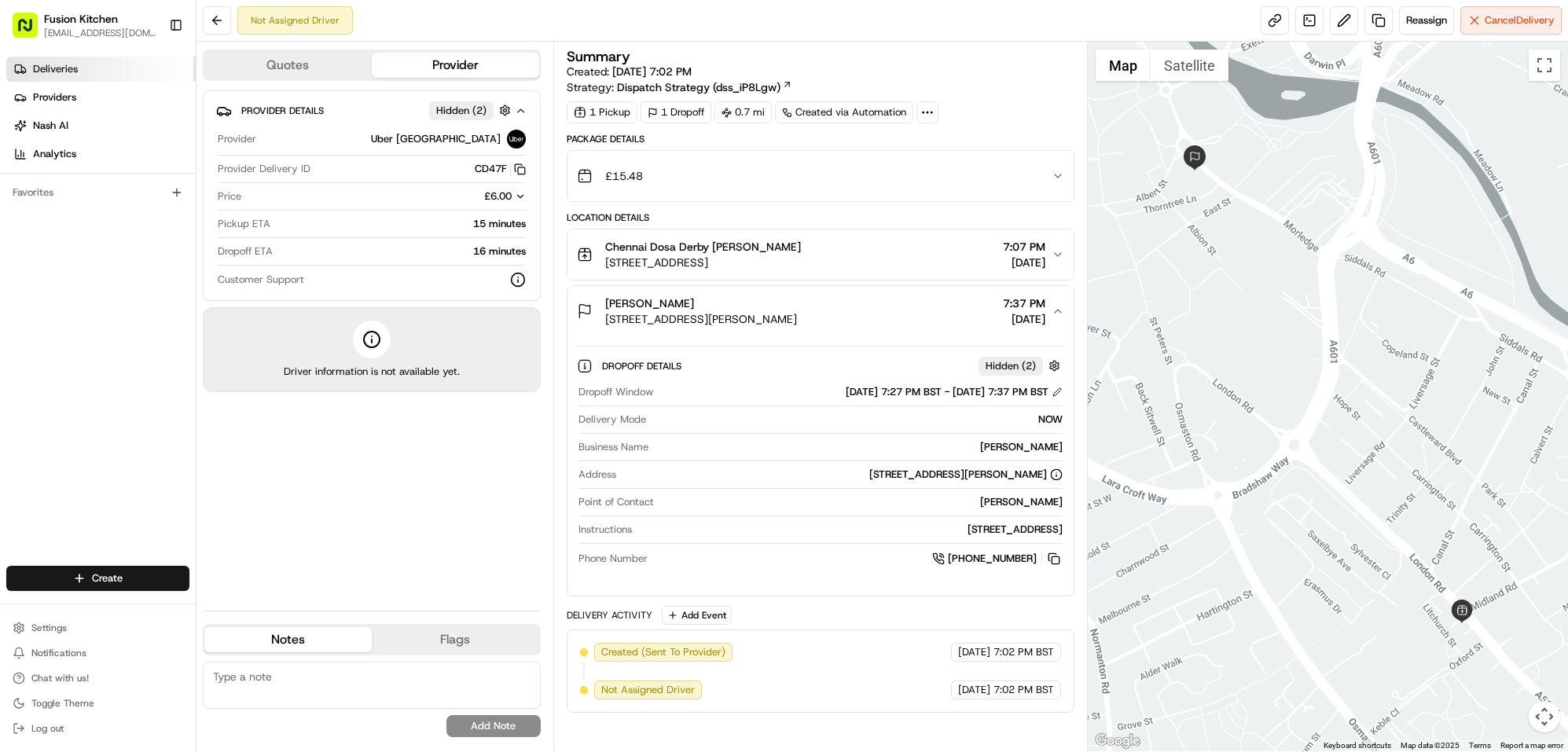
click at [53, 67] on span "Deliveries" at bounding box center [55, 69] width 45 height 14
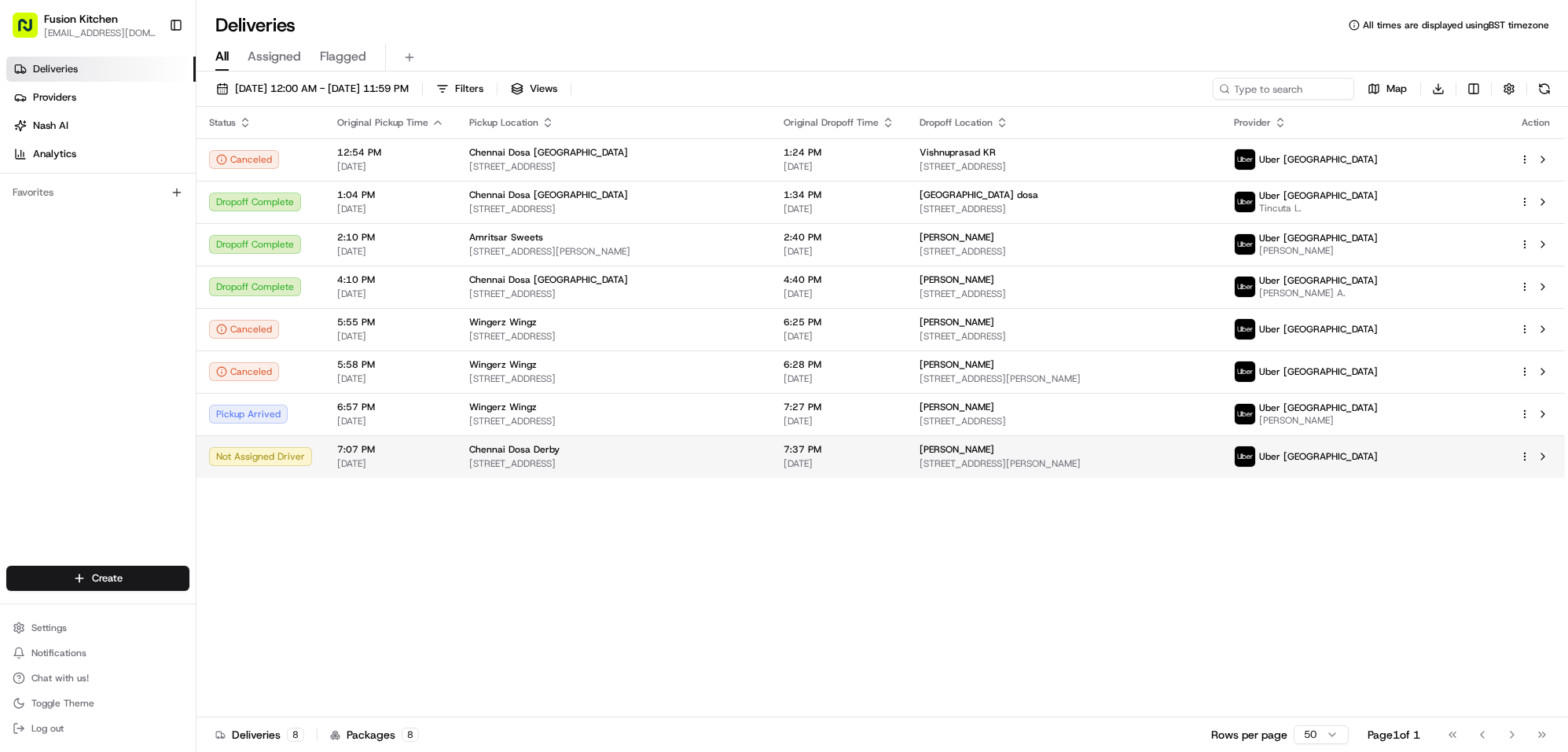
click at [1522, 458] on html "Fusion Kitchen [EMAIL_ADDRESS][DOMAIN_NAME] Toggle Sidebar Deliveries Providers…" at bounding box center [784, 376] width 1568 height 752
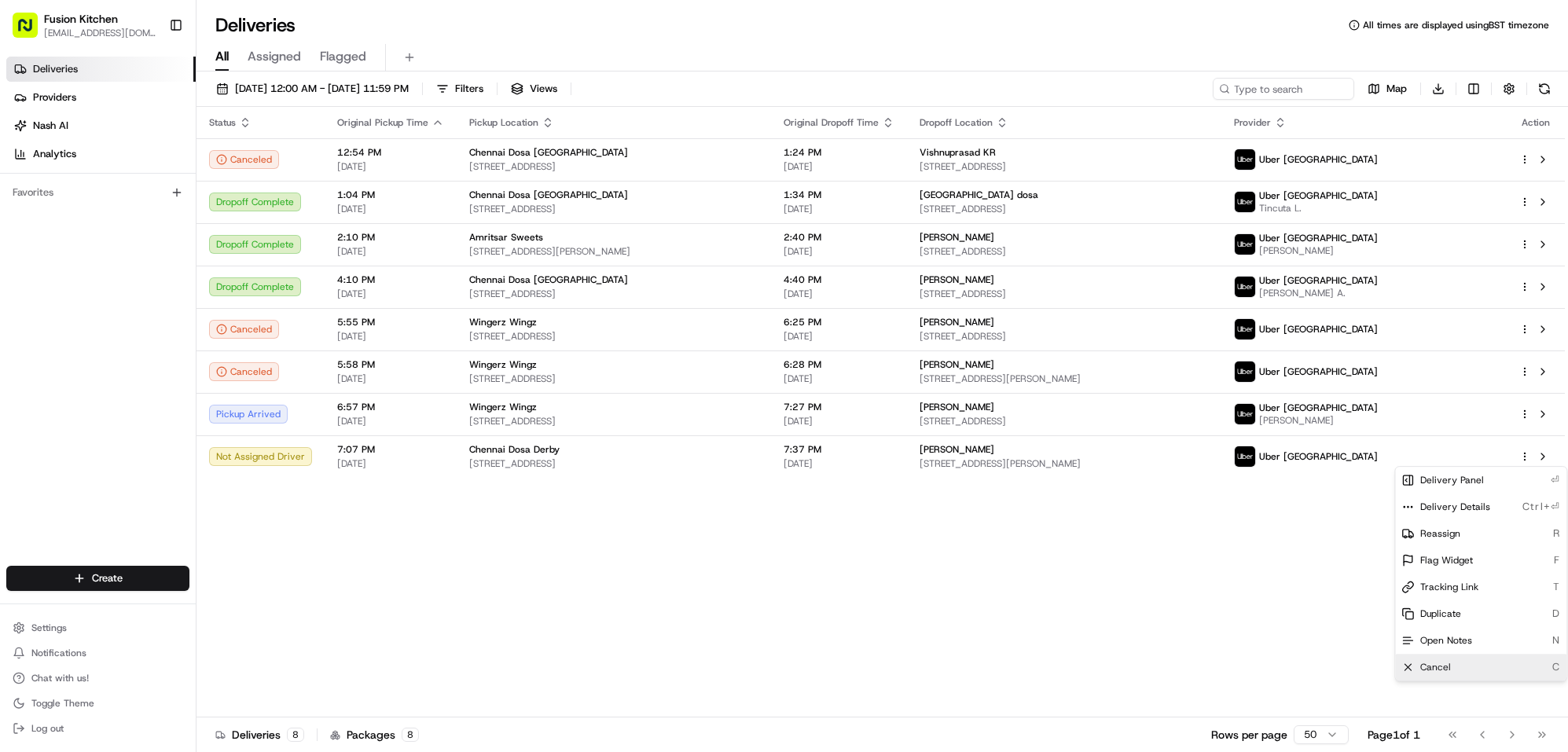
click at [1445, 664] on span "Cancel" at bounding box center [1435, 667] width 31 height 12
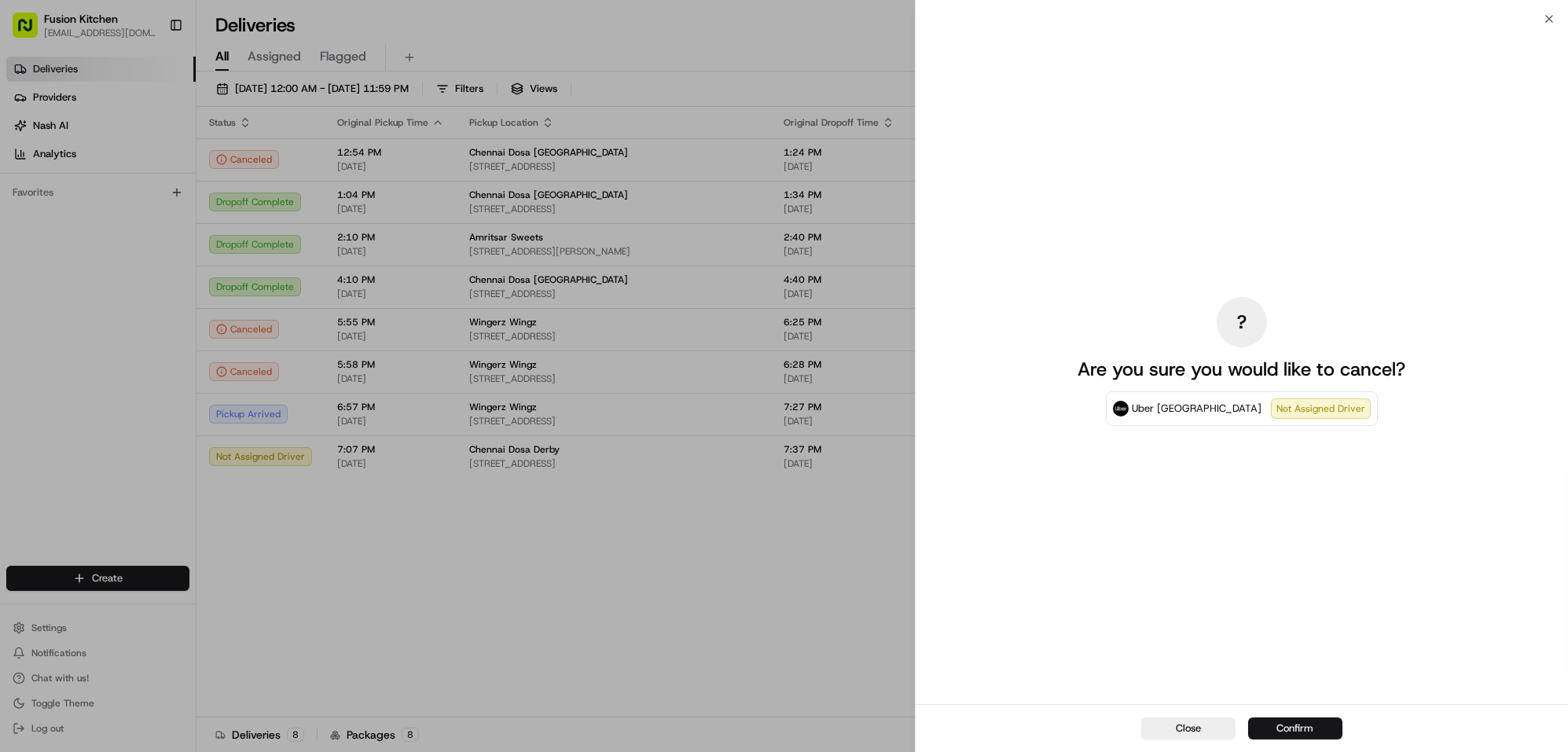
click at [1308, 727] on button "Confirm" at bounding box center [1295, 728] width 94 height 22
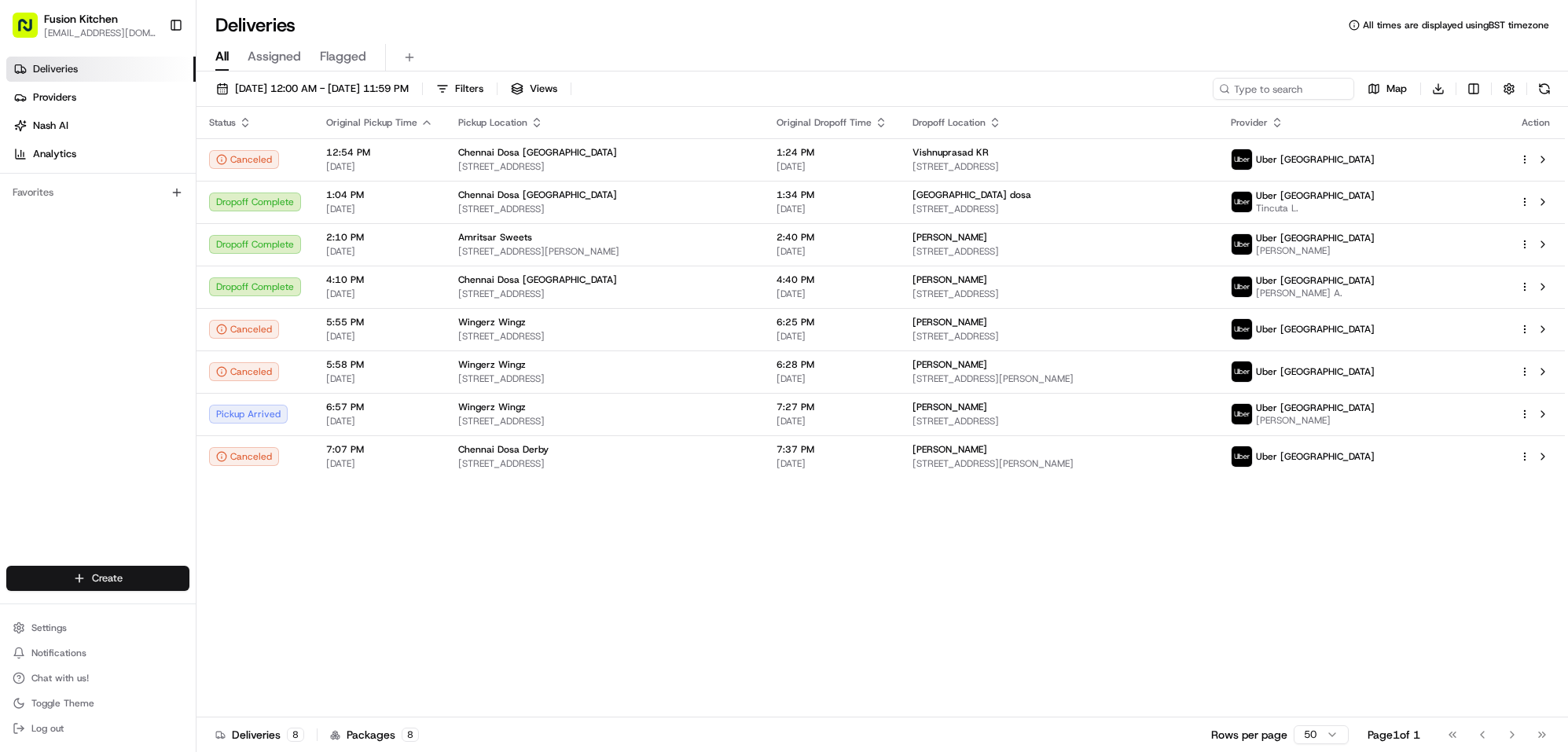
click at [113, 572] on html "Fusion Kitchen [EMAIL_ADDRESS][DOMAIN_NAME] Toggle Sidebar Deliveries Providers…" at bounding box center [784, 376] width 1568 height 752
click at [259, 604] on link "Delivery" at bounding box center [283, 607] width 175 height 28
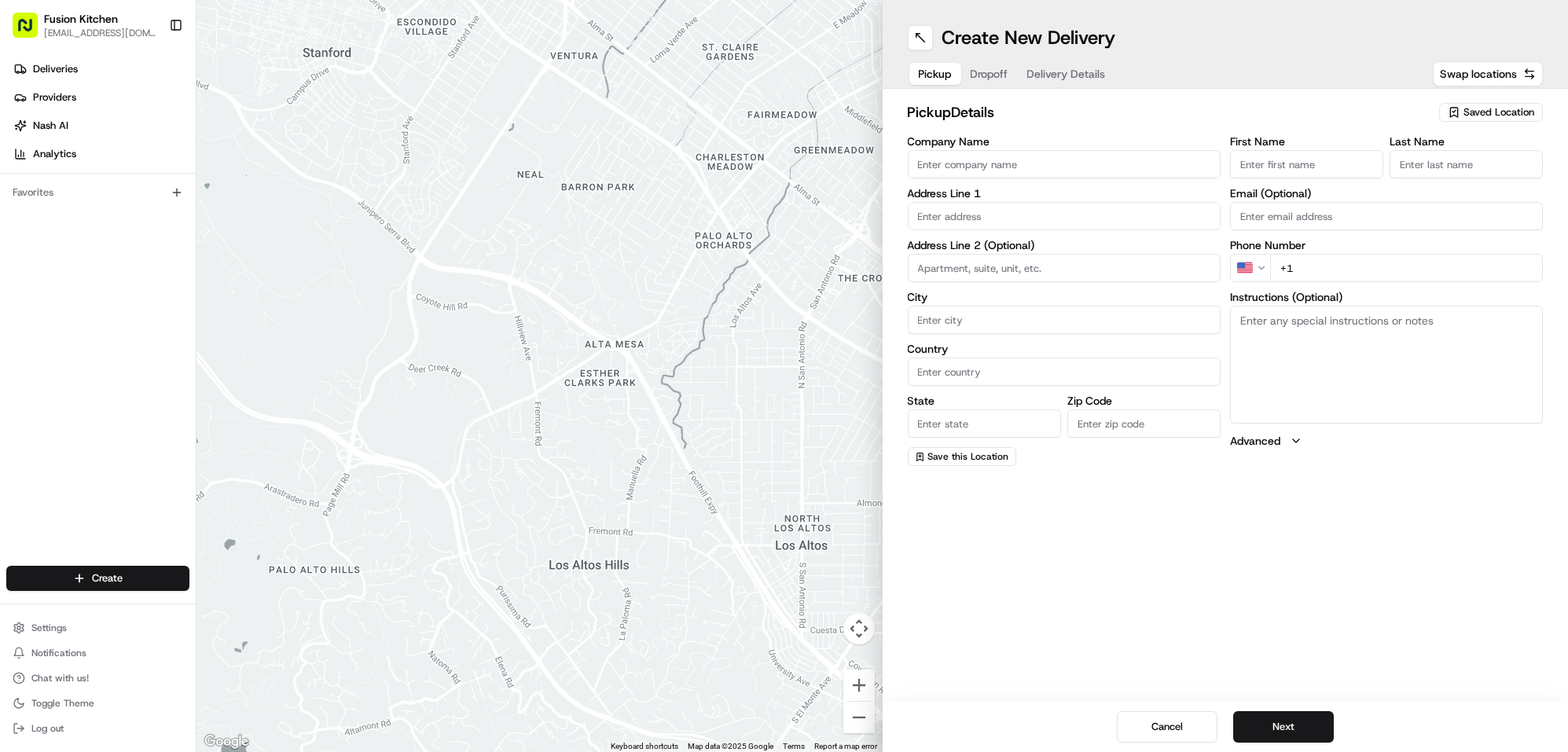
click at [1047, 153] on input "Company Name" at bounding box center [1064, 164] width 313 height 28
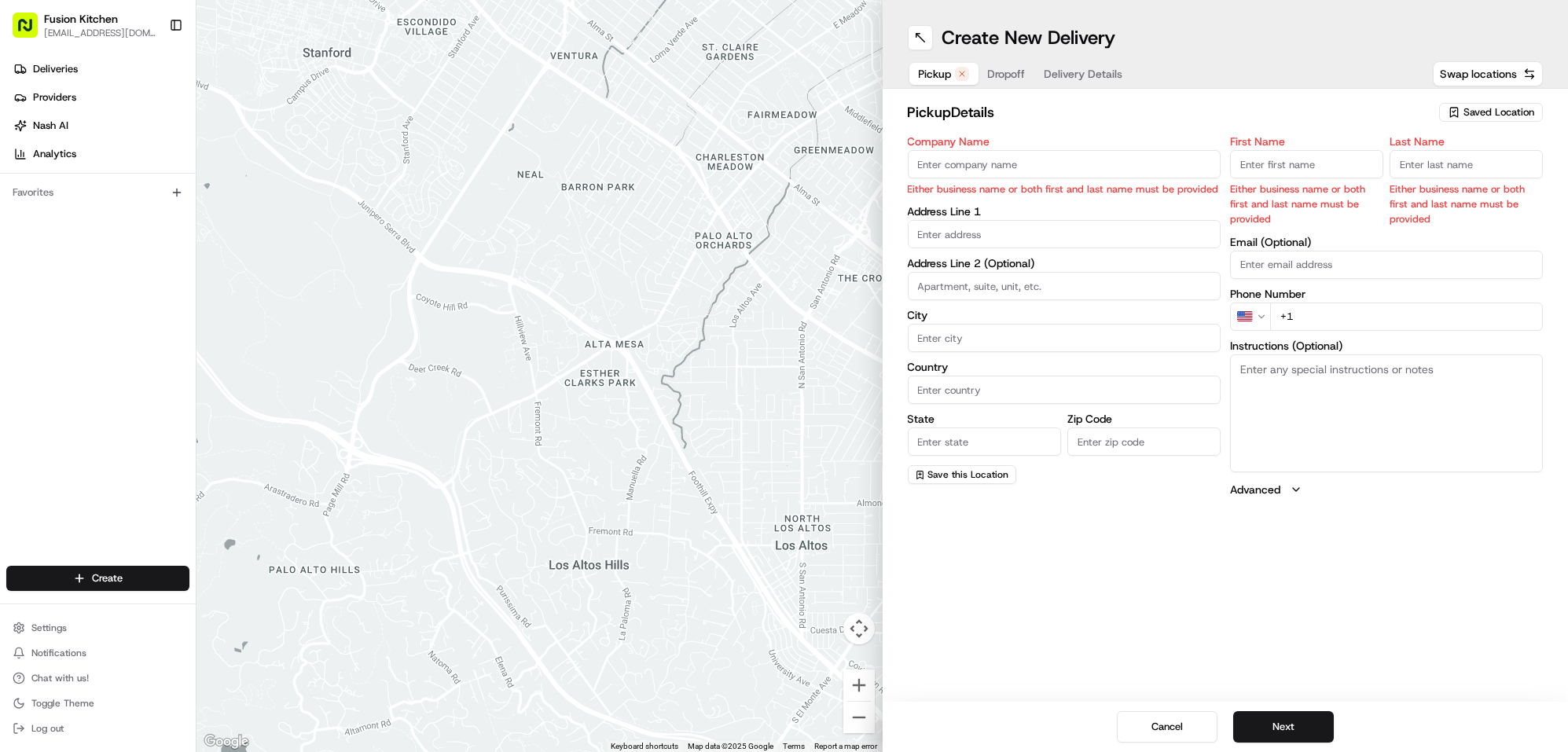
click at [968, 164] on input "Company Name" at bounding box center [1064, 164] width 313 height 28
paste input "Chennai Dosa Derby"
type input "Chennai Dosa Derby"
click at [1270, 170] on input "First Name" at bounding box center [1307, 164] width 153 height 28
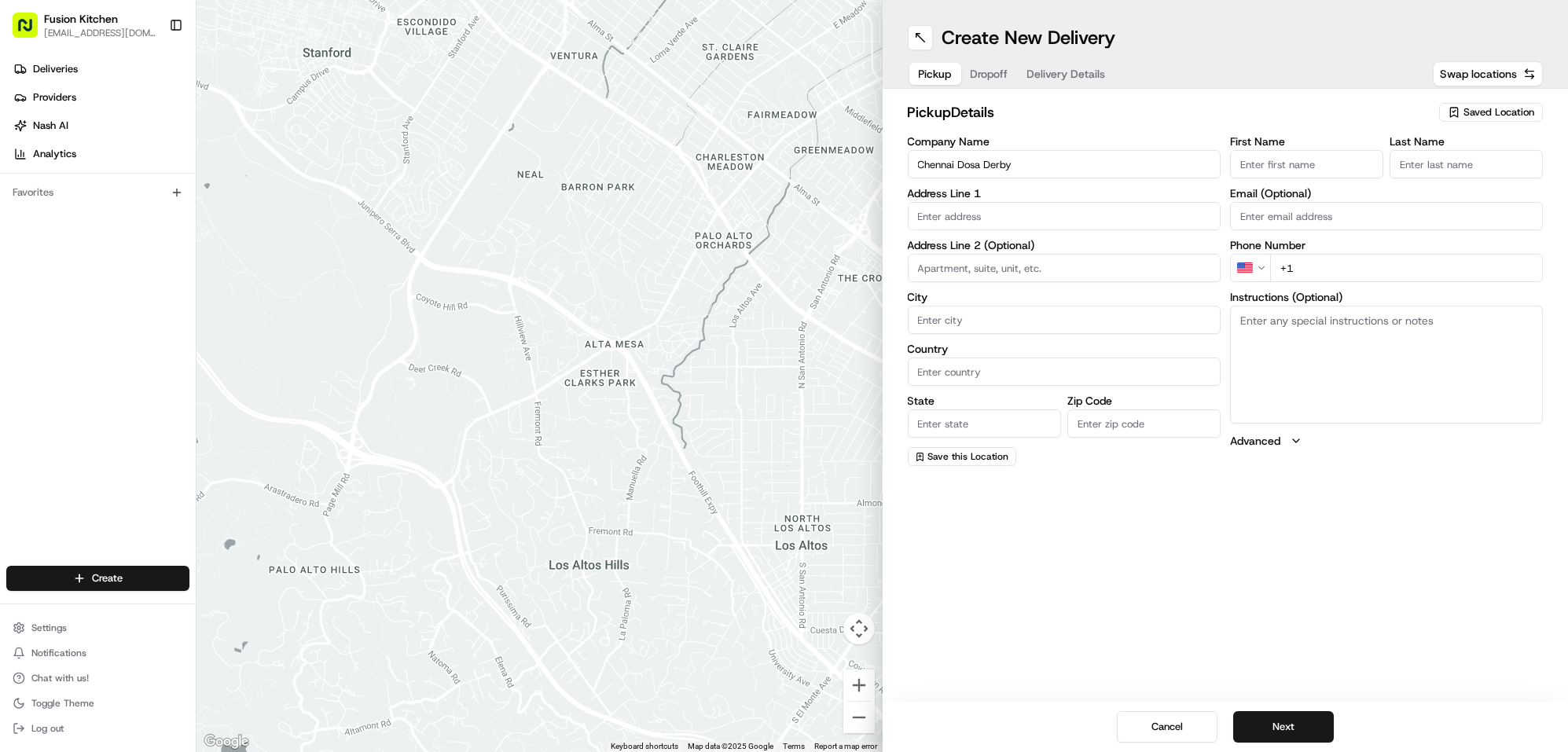
type input "Mohammed"
type input "128 London Road"
type input "Derby"
type input "[GEOGRAPHIC_DATA]"
type input "Derbyshire"
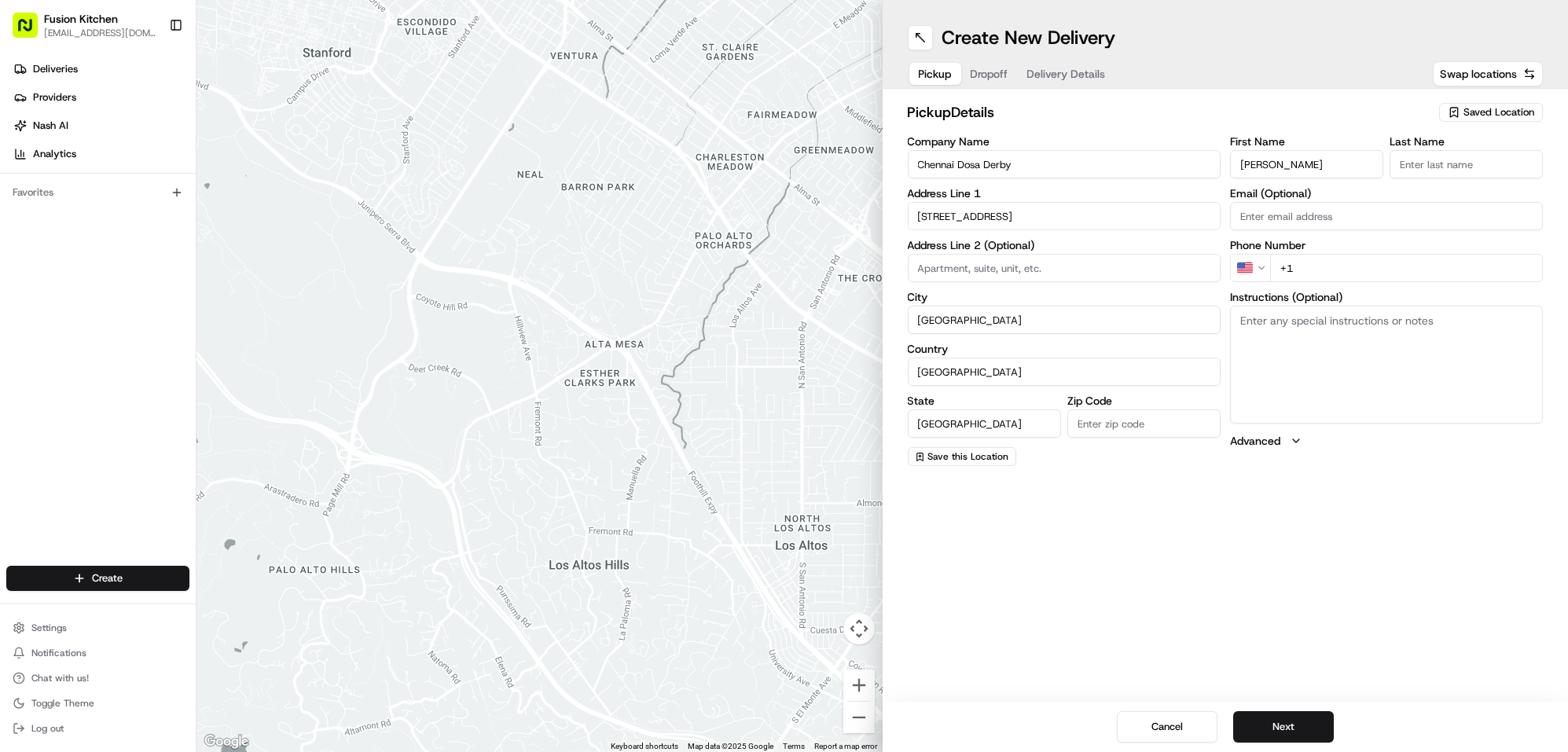
type input "DE1 2SR"
type input "Sadiq"
type input "tech@fusioninnovative.com"
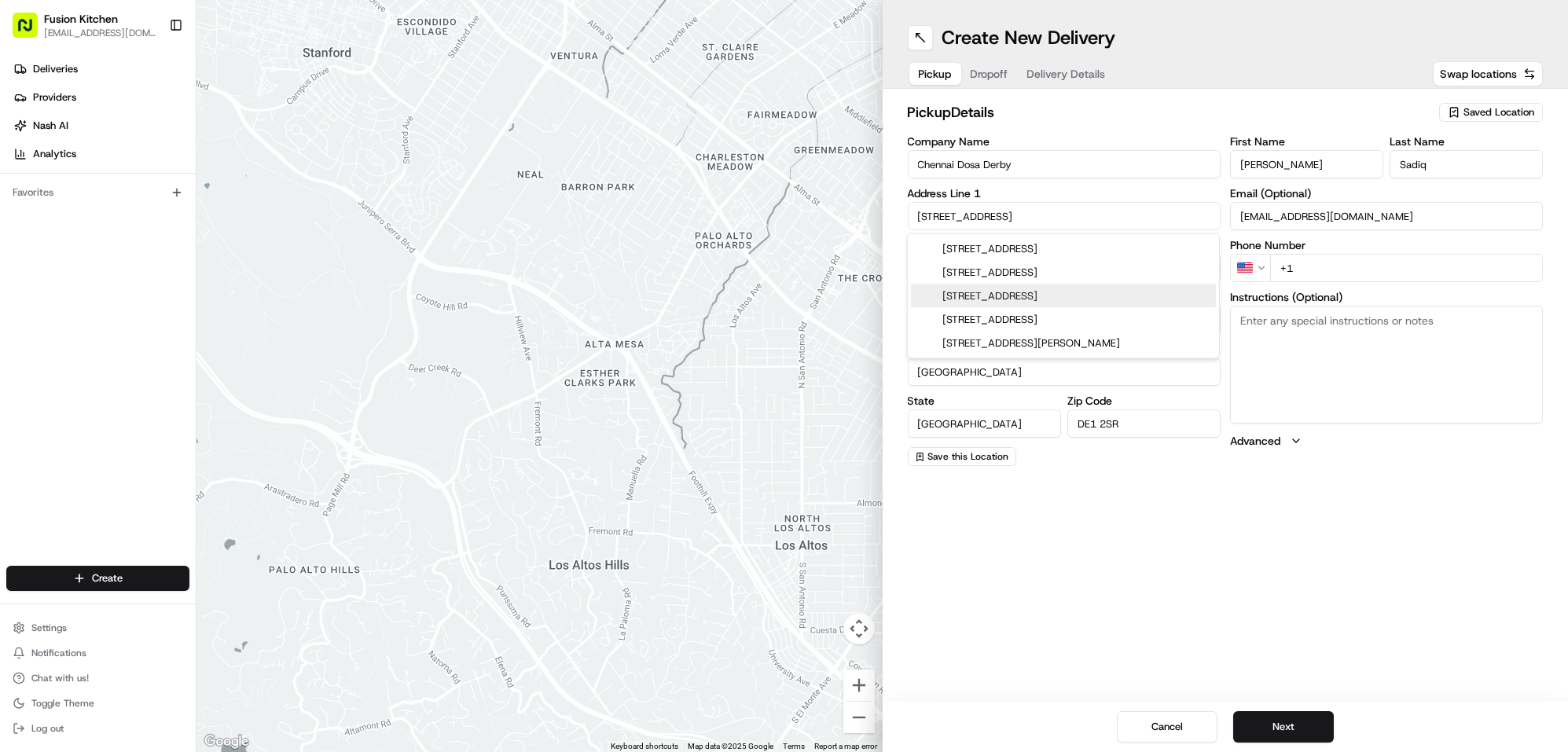
click at [1299, 367] on textarea "Instructions (Optional)" at bounding box center [1387, 365] width 313 height 118
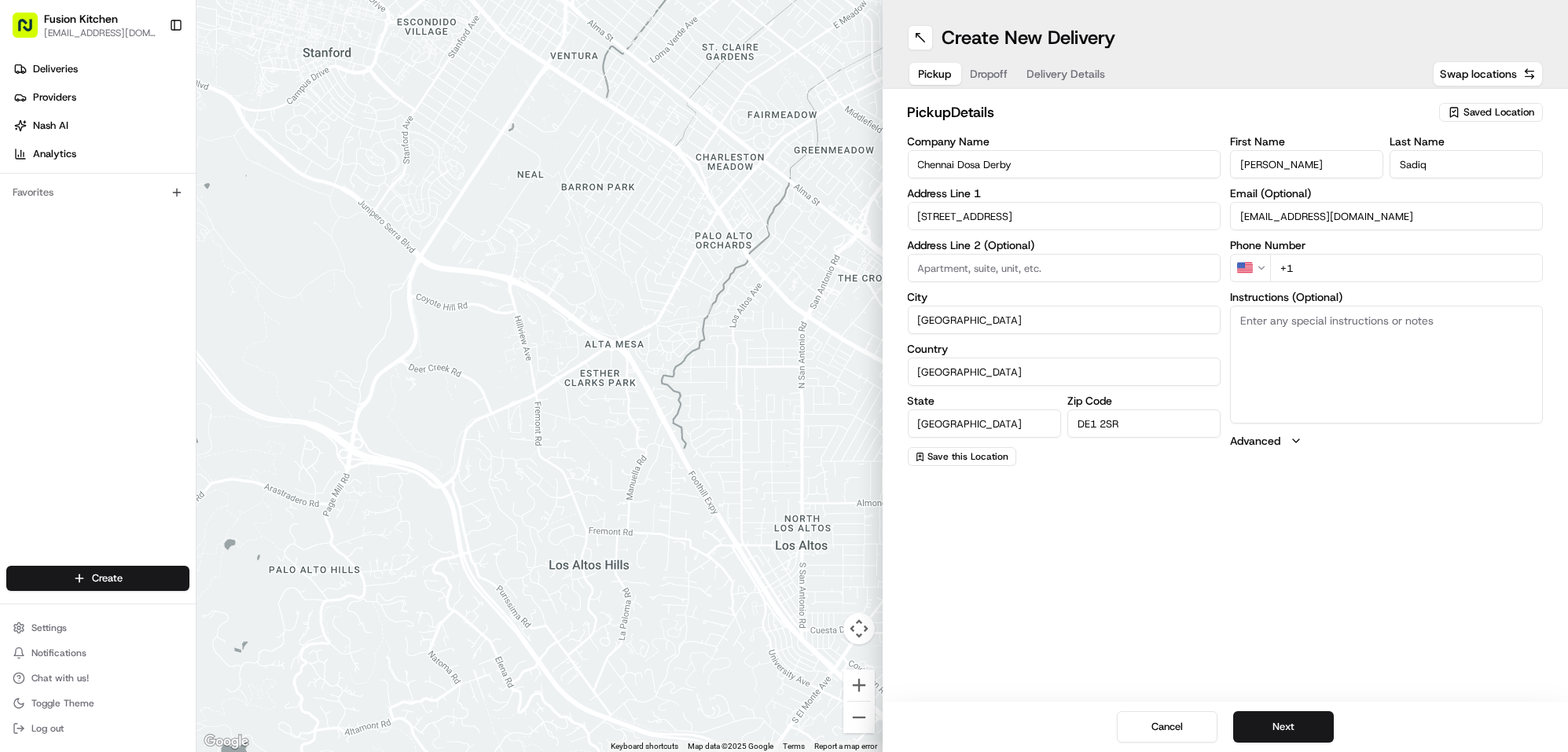
paste textarea "128 London Road, Derby, London, DE1 2SR"
type textarea "128 London Road, Derby, London, DE1 2SR"
click at [1329, 264] on input "+1" at bounding box center [1406, 268] width 272 height 28
click at [1251, 271] on html "Fusion Kitchen hari@fusionpos.uk Toggle Sidebar Deliveries Providers Nash AI An…" at bounding box center [784, 376] width 1568 height 752
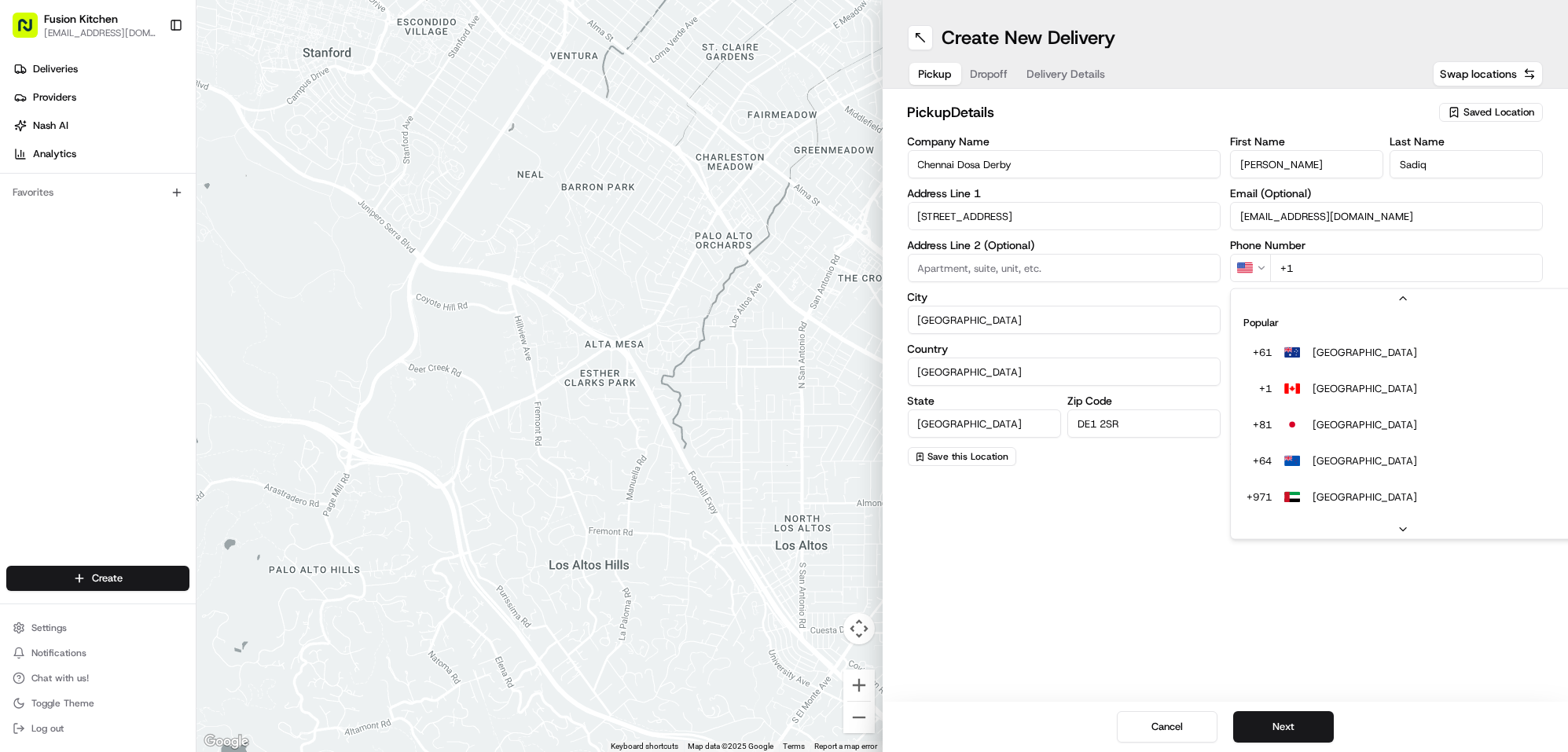
scroll to position [67, 0]
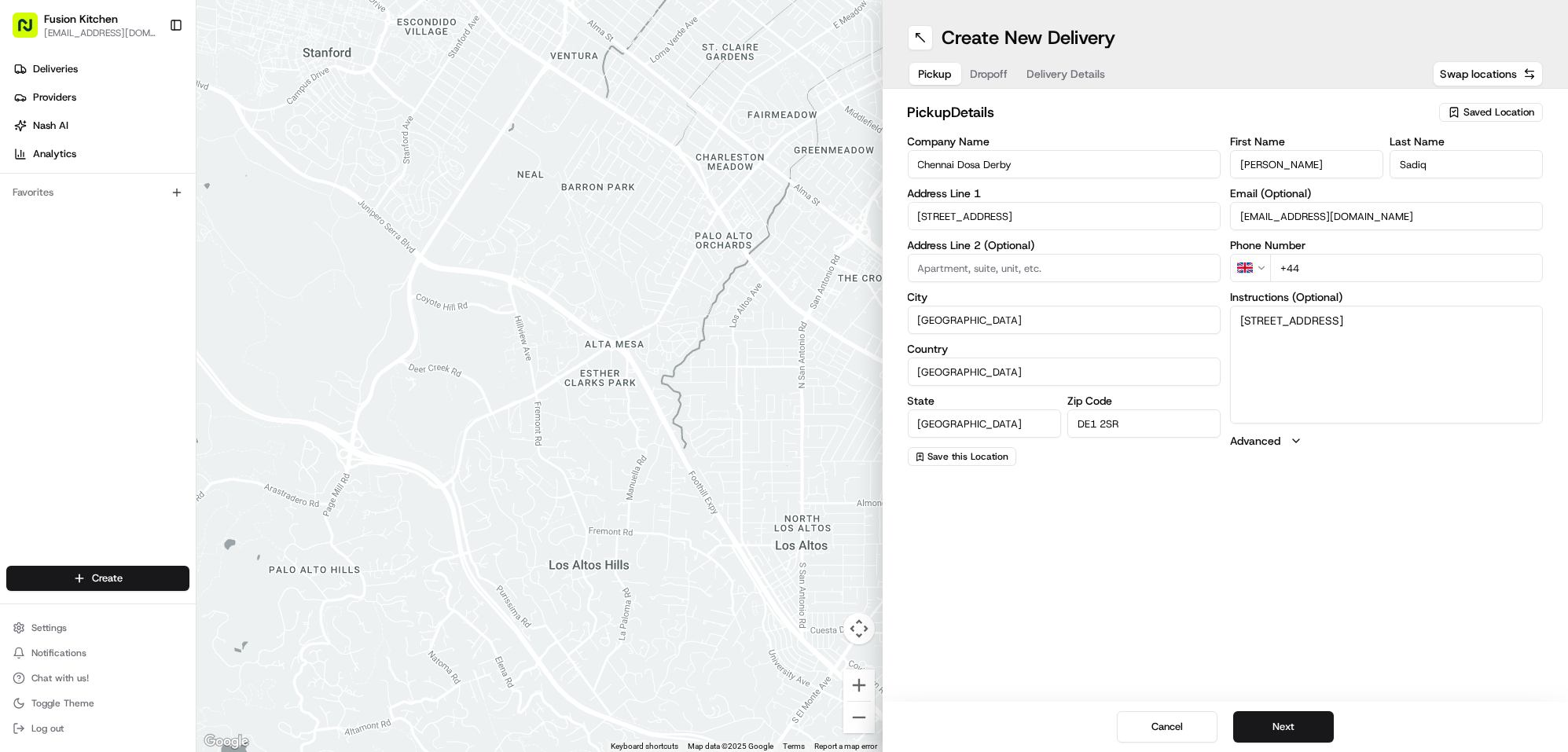
click at [1344, 270] on input "+44" at bounding box center [1406, 268] width 272 height 28
paste input "1332 292222"
type input "+44 1332 292222"
click at [1378, 213] on input "tech@fusioninnovative.com" at bounding box center [1387, 216] width 313 height 28
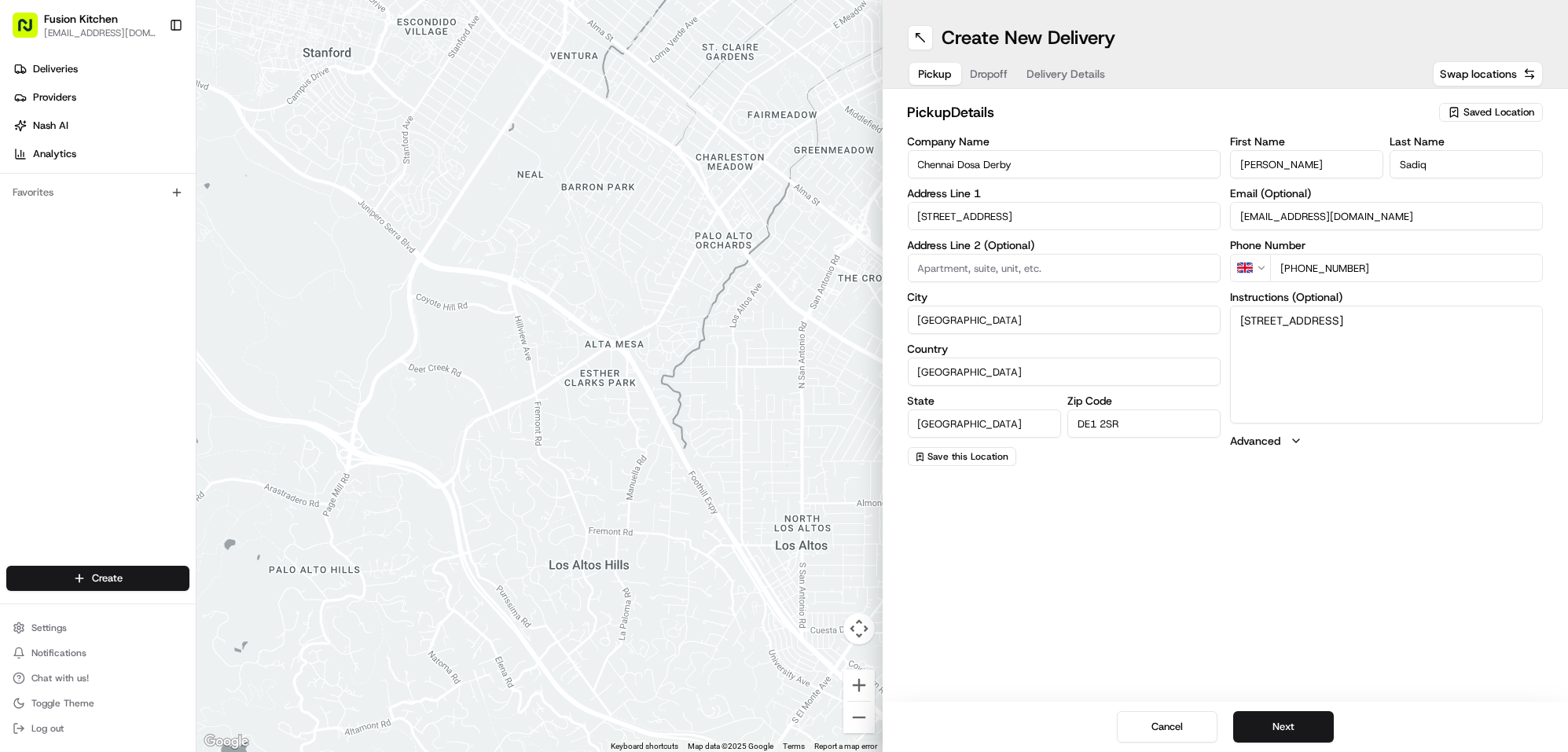
click at [1378, 213] on input "tech@fusioninnovative.com" at bounding box center [1387, 216] width 313 height 28
click at [1279, 726] on button "Next" at bounding box center [1283, 727] width 100 height 32
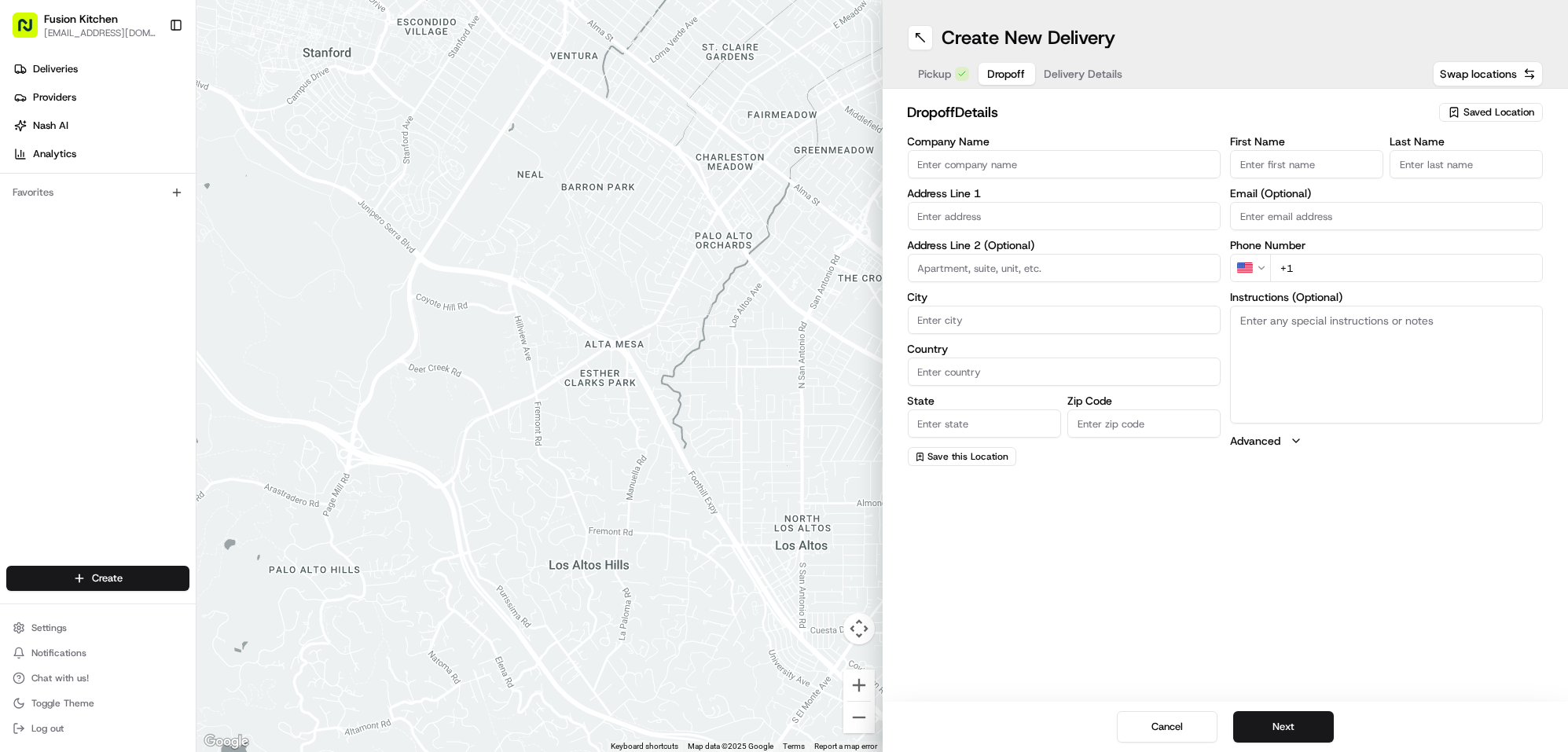
click at [978, 168] on input "Company Name" at bounding box center [1064, 164] width 313 height 28
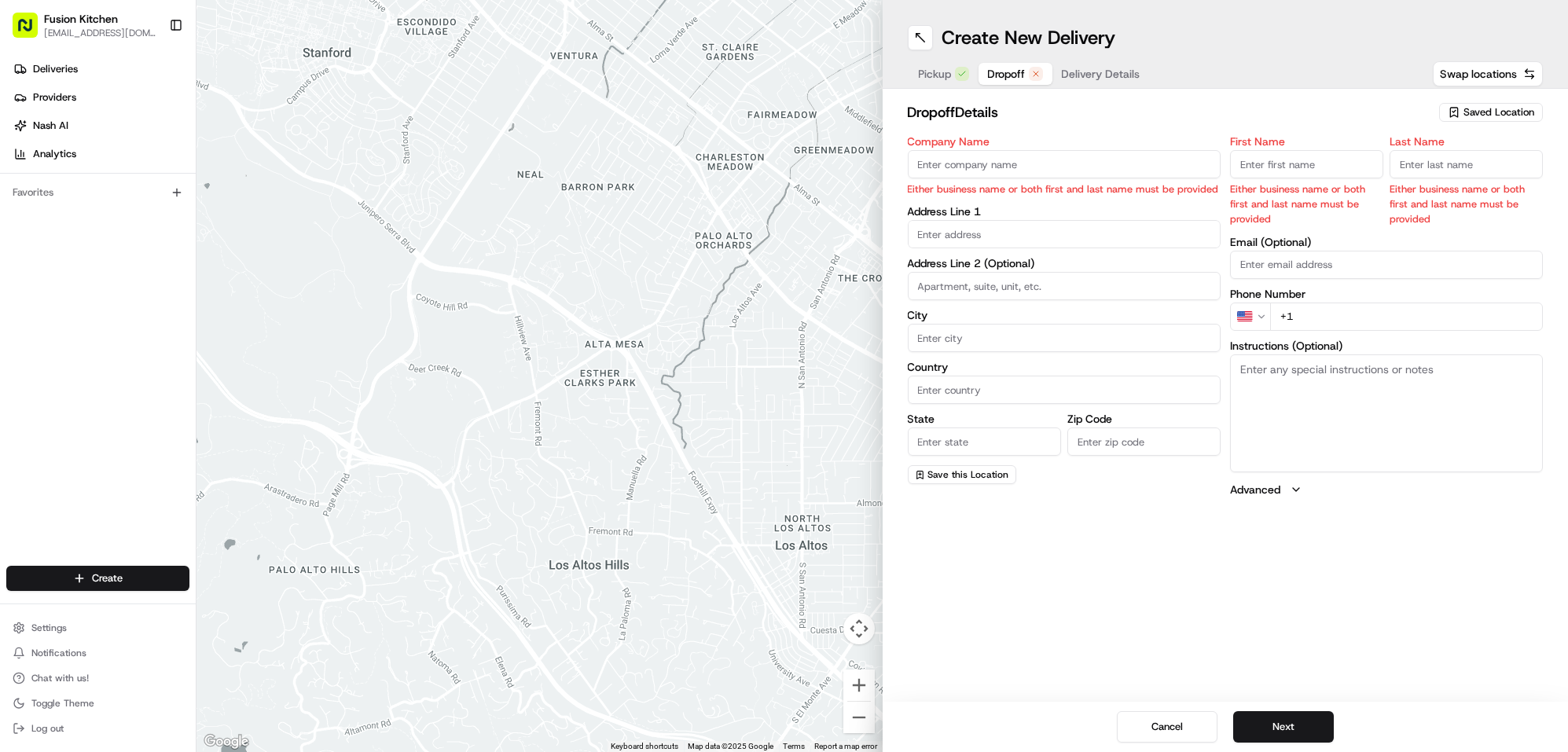
click at [985, 233] on input "text" at bounding box center [1064, 234] width 313 height 28
paste input "Rollingsmoke, Morledge, Derby, DE1 2AW"
drag, startPoint x: 1068, startPoint y: 235, endPoint x: 1129, endPoint y: 234, distance: 61.0
click at [1129, 234] on input "Rollingsmoke, Morledge, Derby, DE1 2AW" at bounding box center [1064, 234] width 313 height 28
type input "Rollingsmoke, Morledge, Derby,"
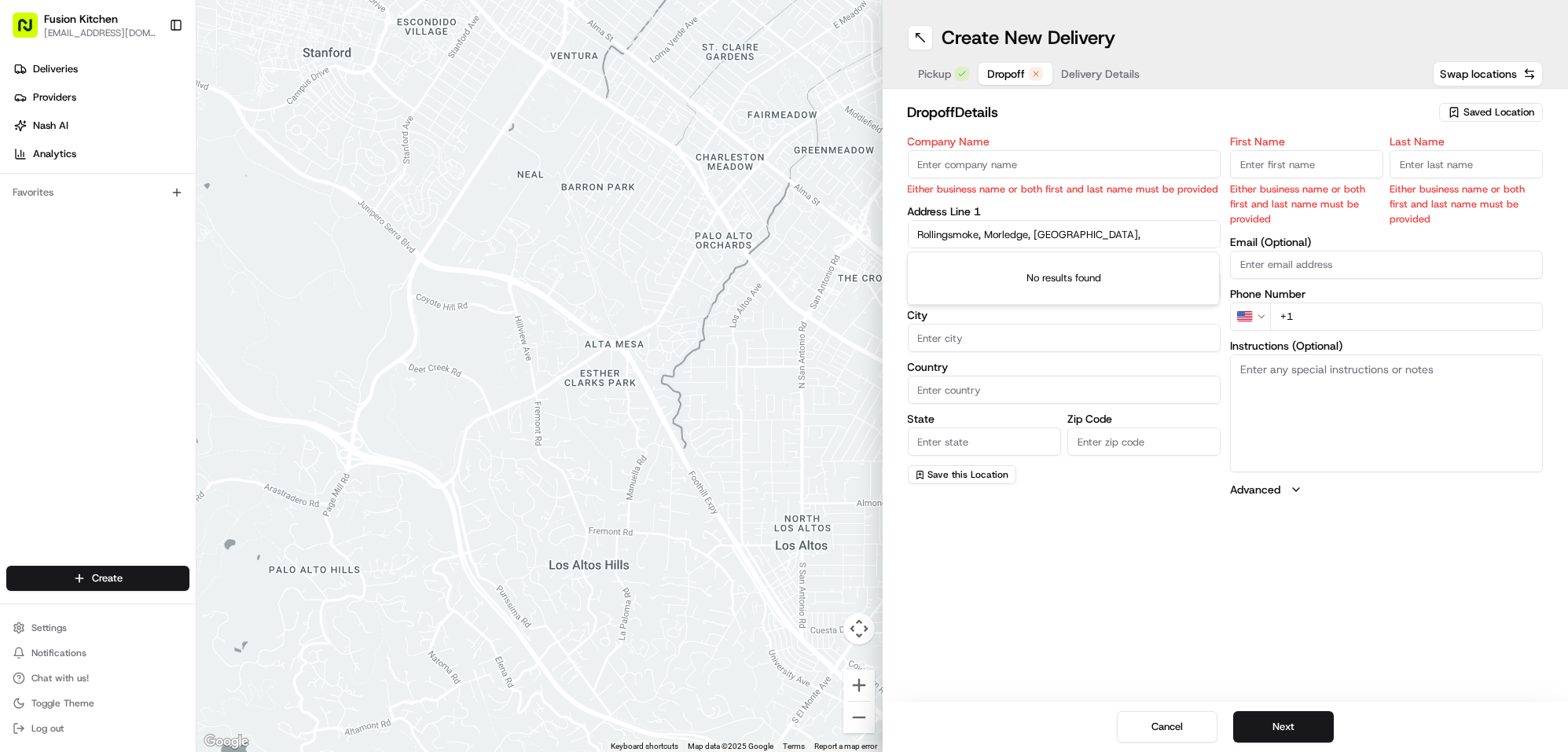
click at [1106, 440] on input "Zip Code" at bounding box center [1144, 442] width 153 height 28
paste input "DE1 2AW"
type input "DE1 2AW"
drag, startPoint x: 1036, startPoint y: 233, endPoint x: 1064, endPoint y: 235, distance: 28.1
click at [1064, 235] on input "Rollingsmoke, Morledge, Derby," at bounding box center [1064, 234] width 313 height 28
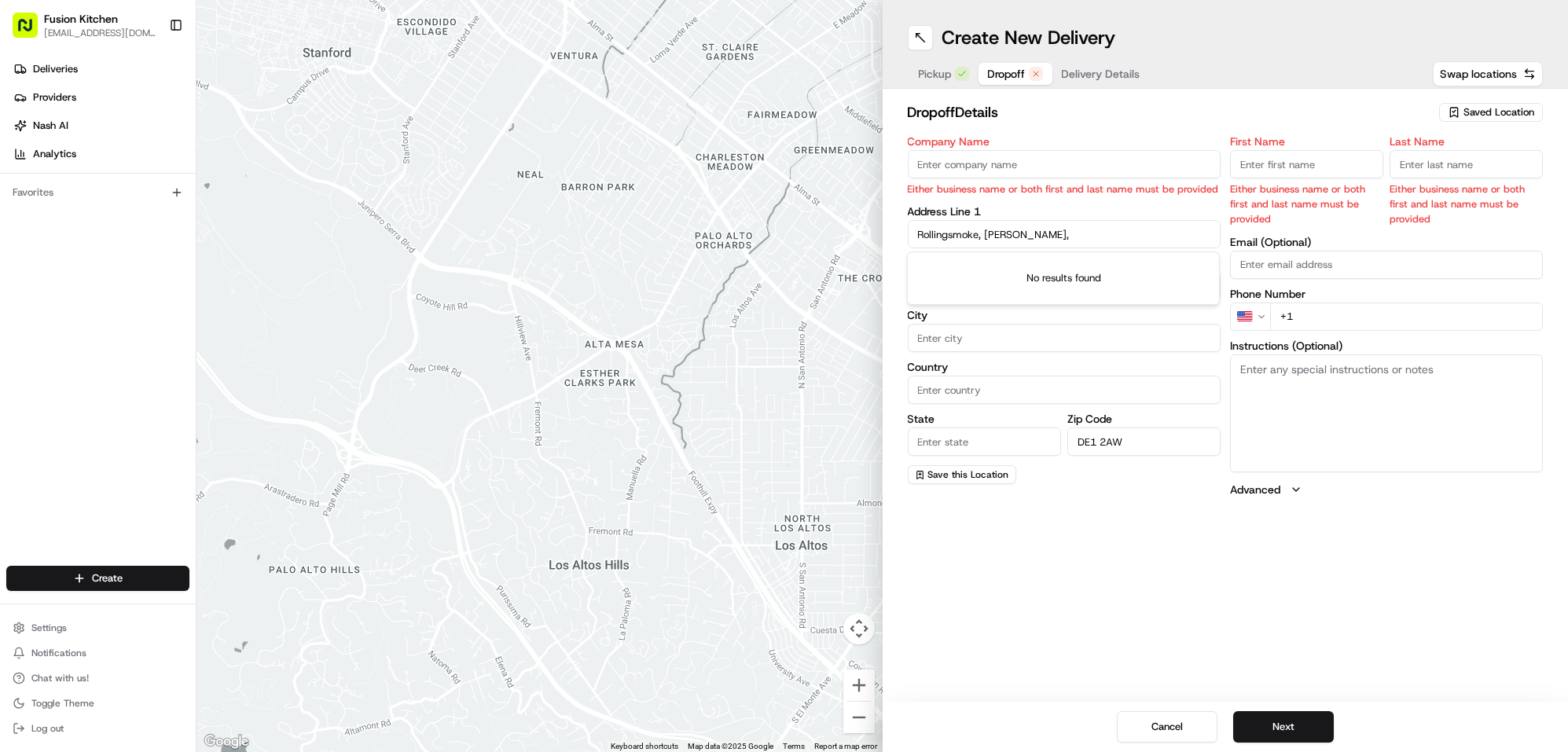
type input "Rollingsmoke, Morledge,"
click at [972, 429] on input "State" at bounding box center [984, 442] width 153 height 28
paste input "Derby,"
type input "Derby"
click at [976, 398] on input "Country" at bounding box center [1064, 390] width 313 height 28
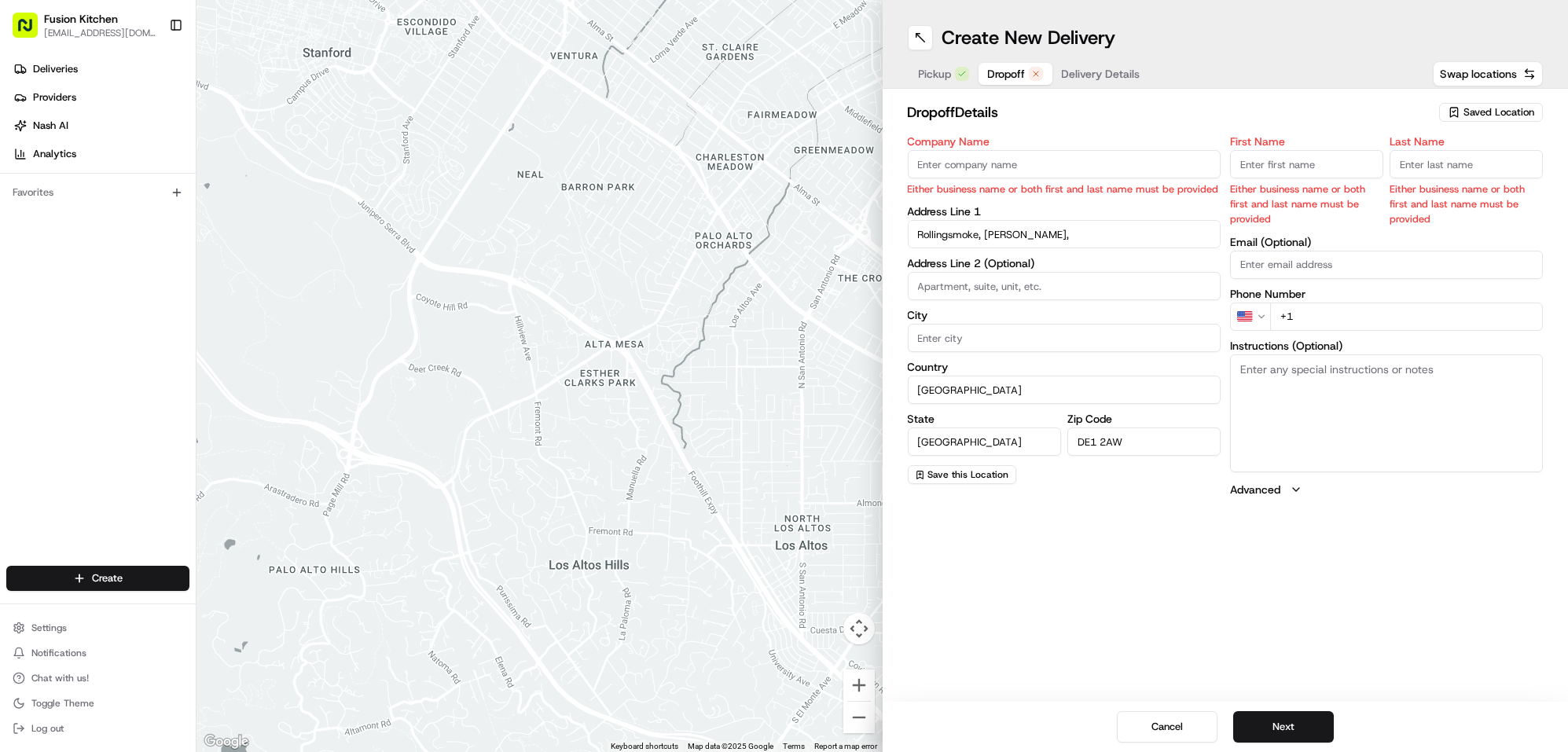
type input "[GEOGRAPHIC_DATA]"
click at [1037, 539] on div "Create New Delivery Pickup Dropoff Delivery Details Swap locations dropoff Deta…" at bounding box center [1225, 376] width 686 height 752
click at [1308, 371] on textarea "Instructions (Optional)" at bounding box center [1387, 413] width 313 height 118
paste textarea "Rollingsmoke, Morledge, Derby, DE1 2AW"
type textarea "Rollingsmoke, Morledge, Derby, DE1 2AW"
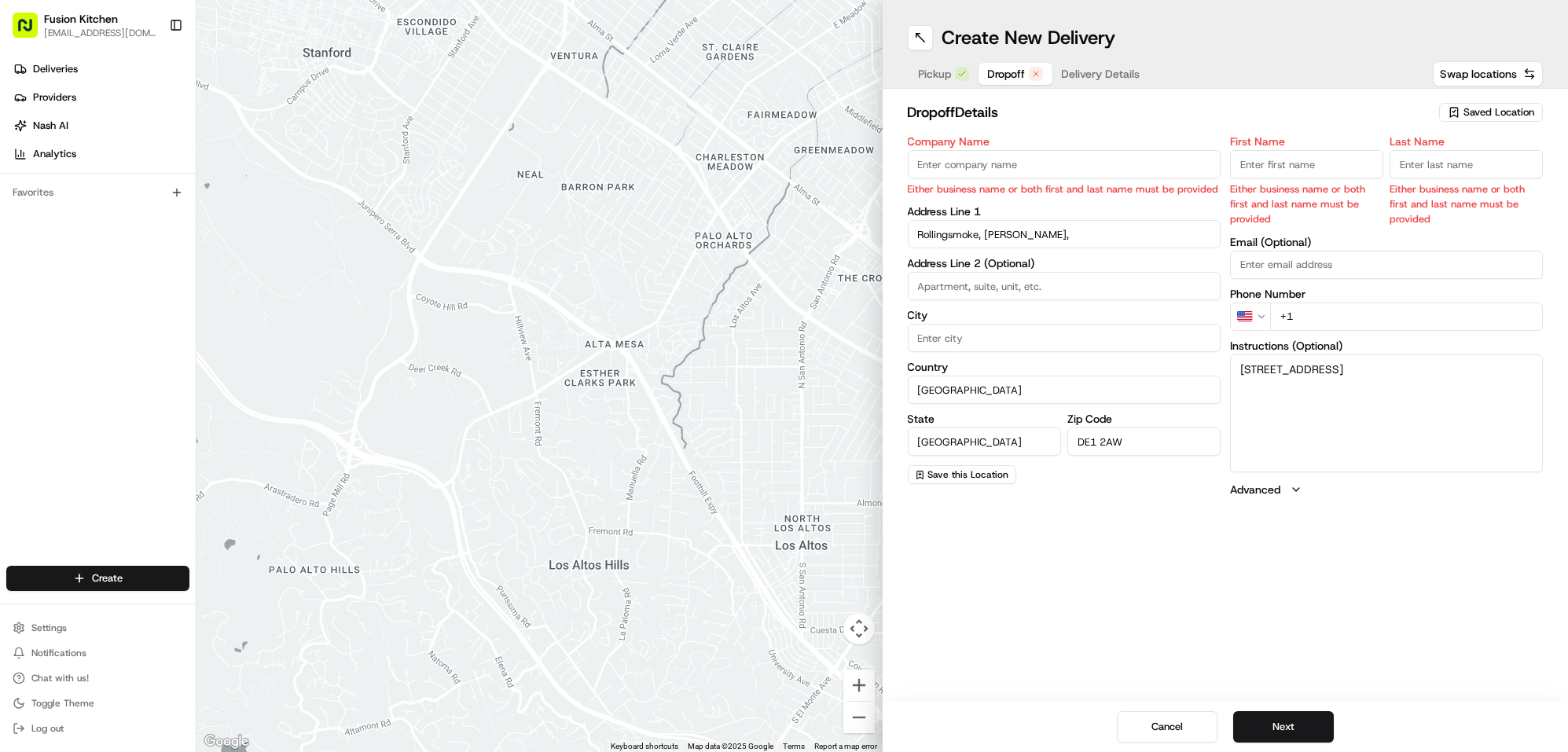
click at [1074, 173] on input "Company Name" at bounding box center [1064, 164] width 313 height 28
paste input "[PERSON_NAME]"
type input "[PERSON_NAME]"
click at [1254, 168] on input "First Name" at bounding box center [1307, 164] width 153 height 28
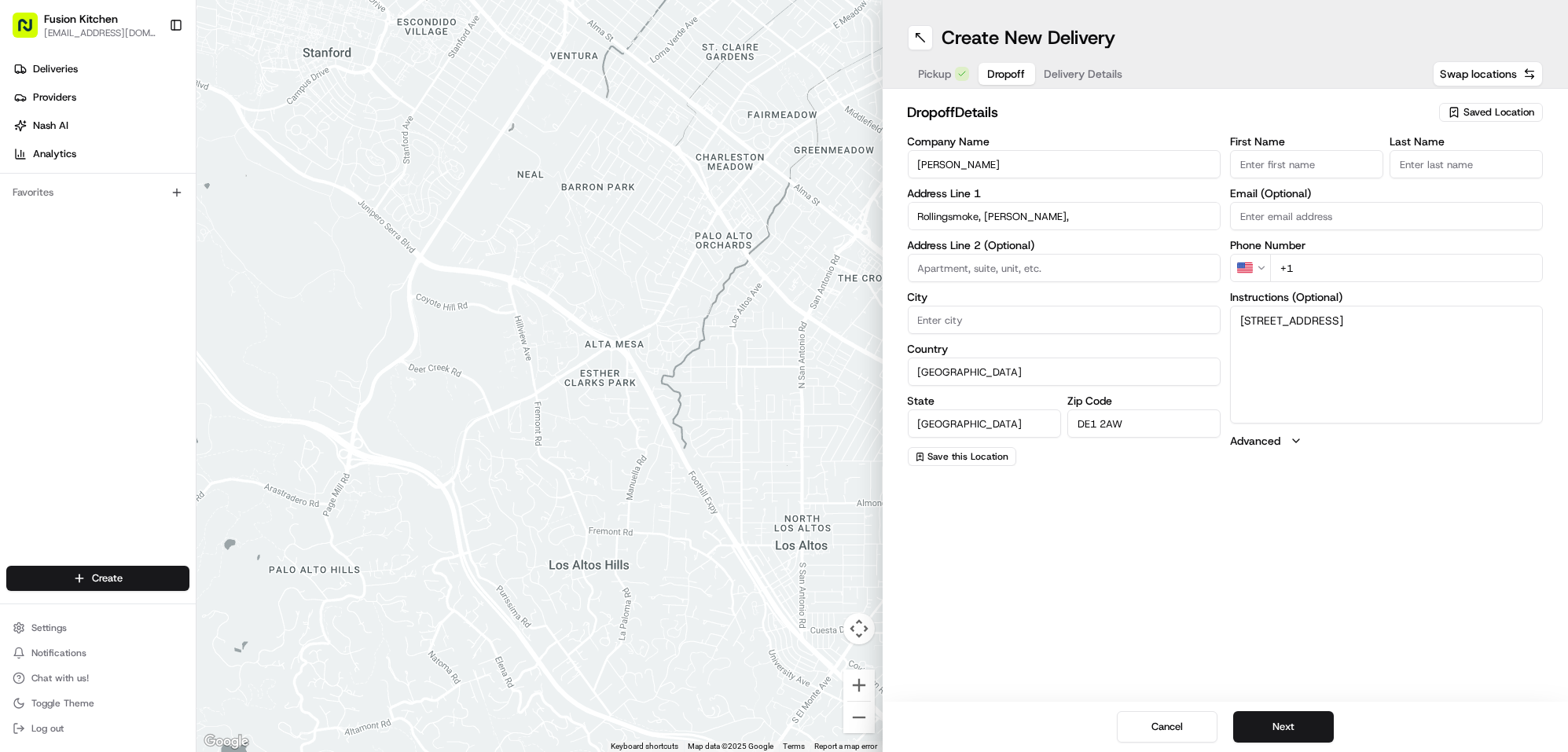
paste input "[PERSON_NAME]"
click at [1274, 166] on input "[PERSON_NAME]" at bounding box center [1307, 164] width 153 height 28
type input "Nav"
click at [1448, 161] on input "Last Name" at bounding box center [1466, 164] width 153 height 28
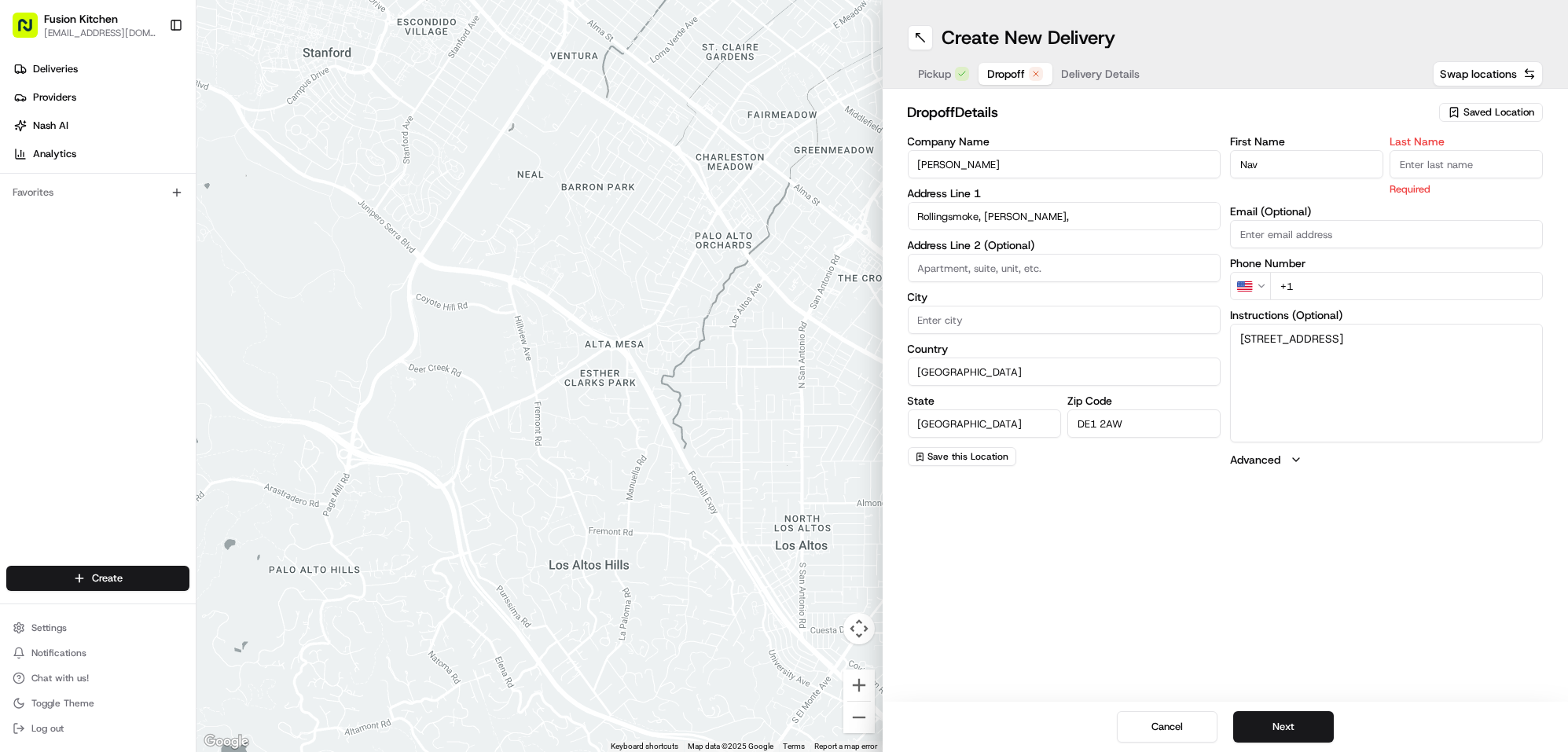
paste input "Saini"
type input "Saini"
click at [1252, 283] on html "Fusion Kitchen hari@fusionpos.uk Toggle Sidebar Deliveries Providers Nash AI An…" at bounding box center [784, 376] width 1568 height 752
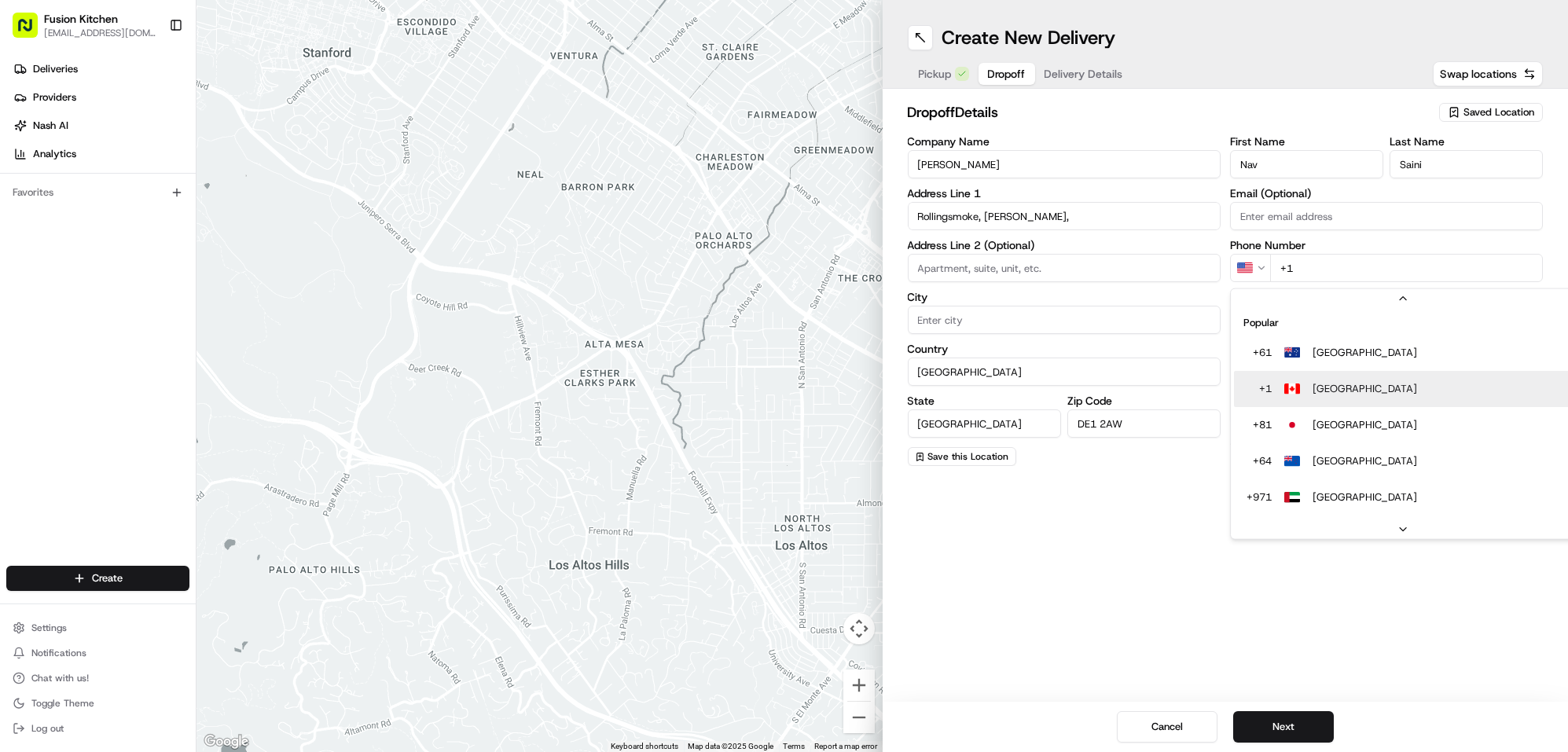
scroll to position [26, 0]
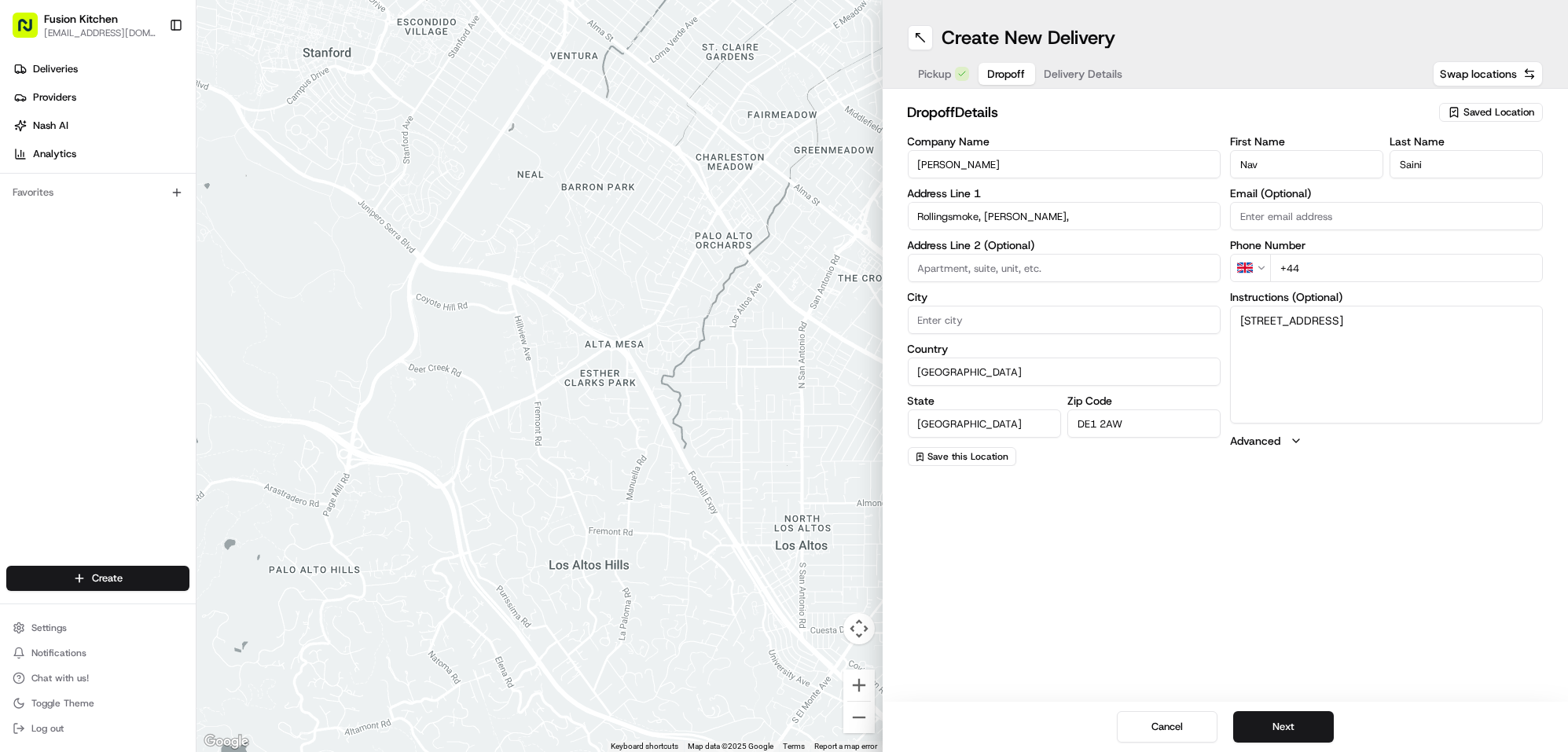
click at [1322, 271] on input "+44" at bounding box center [1406, 268] width 272 height 28
paste input "7768 403128"
type input "+44 7768 403128"
click at [1281, 723] on button "Next" at bounding box center [1283, 727] width 100 height 32
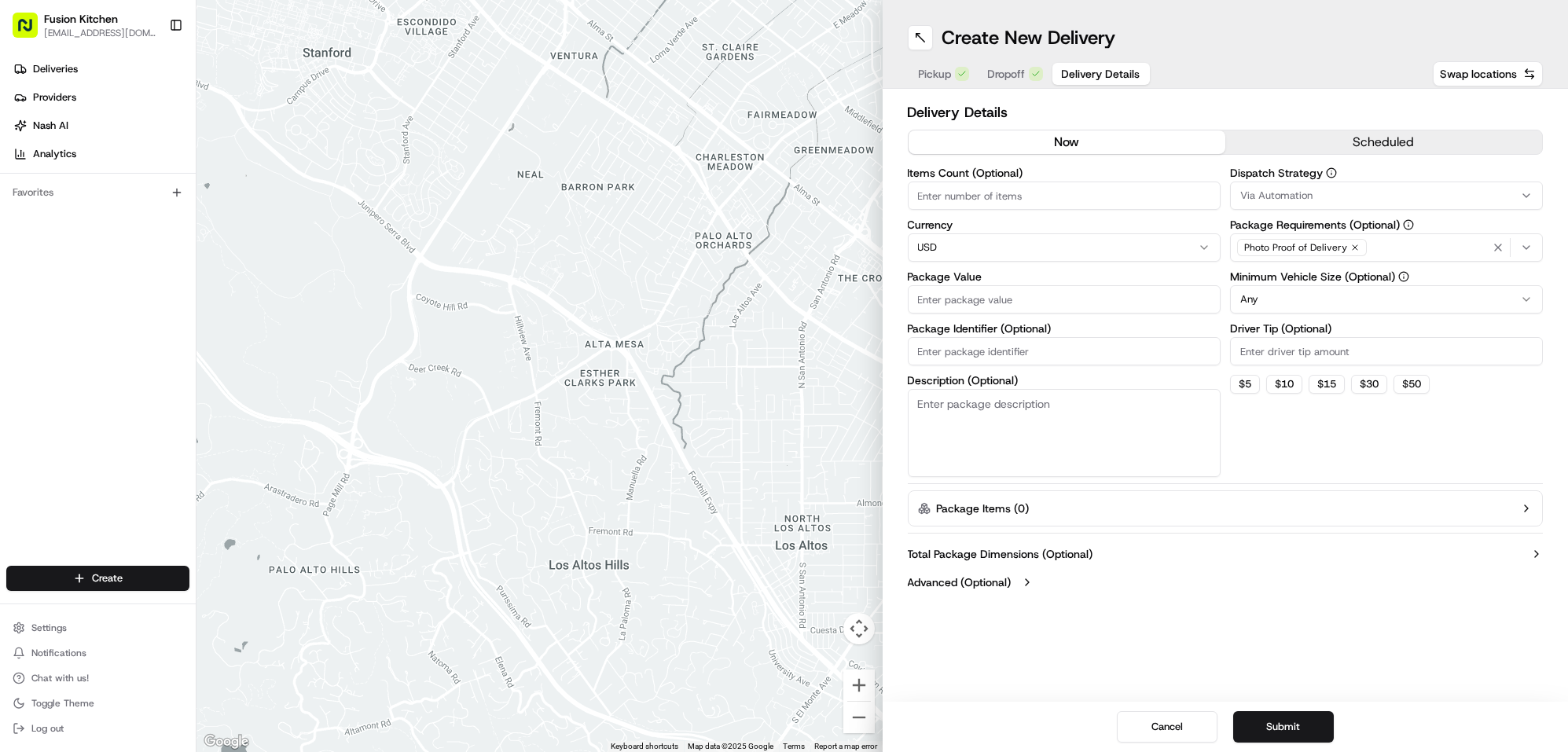
click at [987, 242] on html "Fusion Kitchen hari@fusionpos.uk Toggle Sidebar Deliveries Providers Nash AI An…" at bounding box center [784, 376] width 1568 height 752
click at [980, 292] on input "Package Value" at bounding box center [1064, 300] width 313 height 28
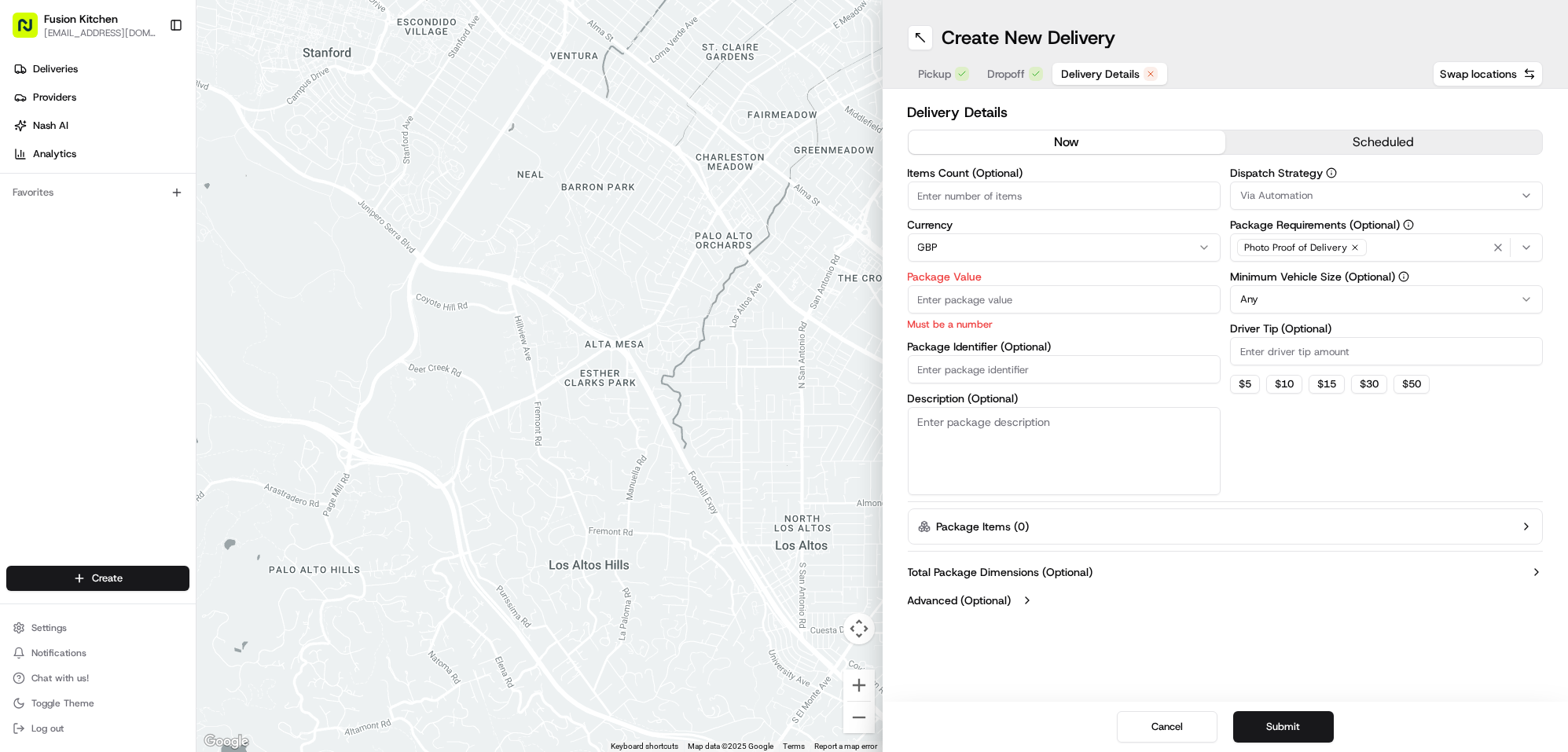
click at [980, 304] on input "Package Value" at bounding box center [1064, 300] width 313 height 28
paste input "15.48"
type input "15.48"
click at [1290, 733] on button "Submit" at bounding box center [1283, 727] width 100 height 32
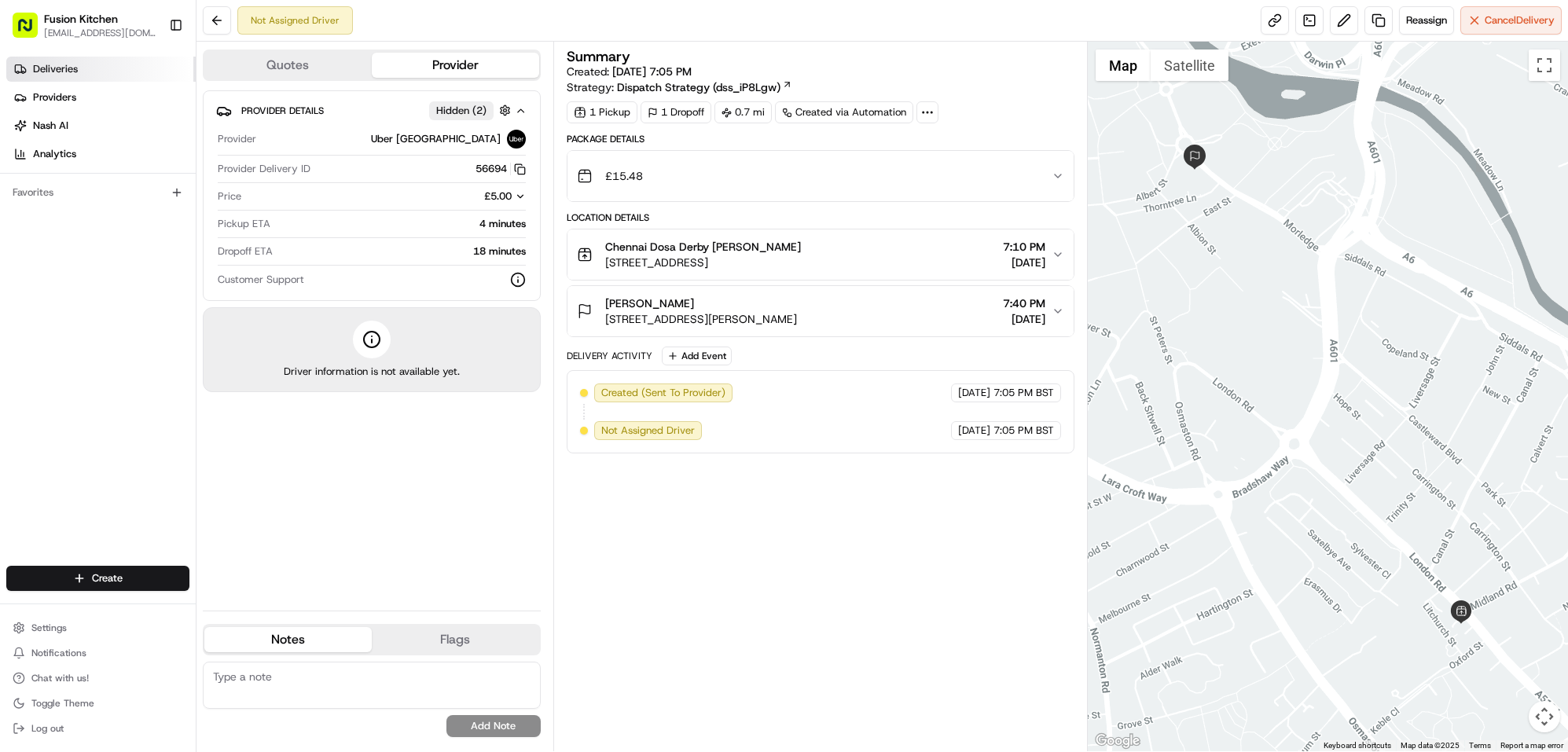
click at [70, 64] on span "Deliveries" at bounding box center [55, 69] width 45 height 14
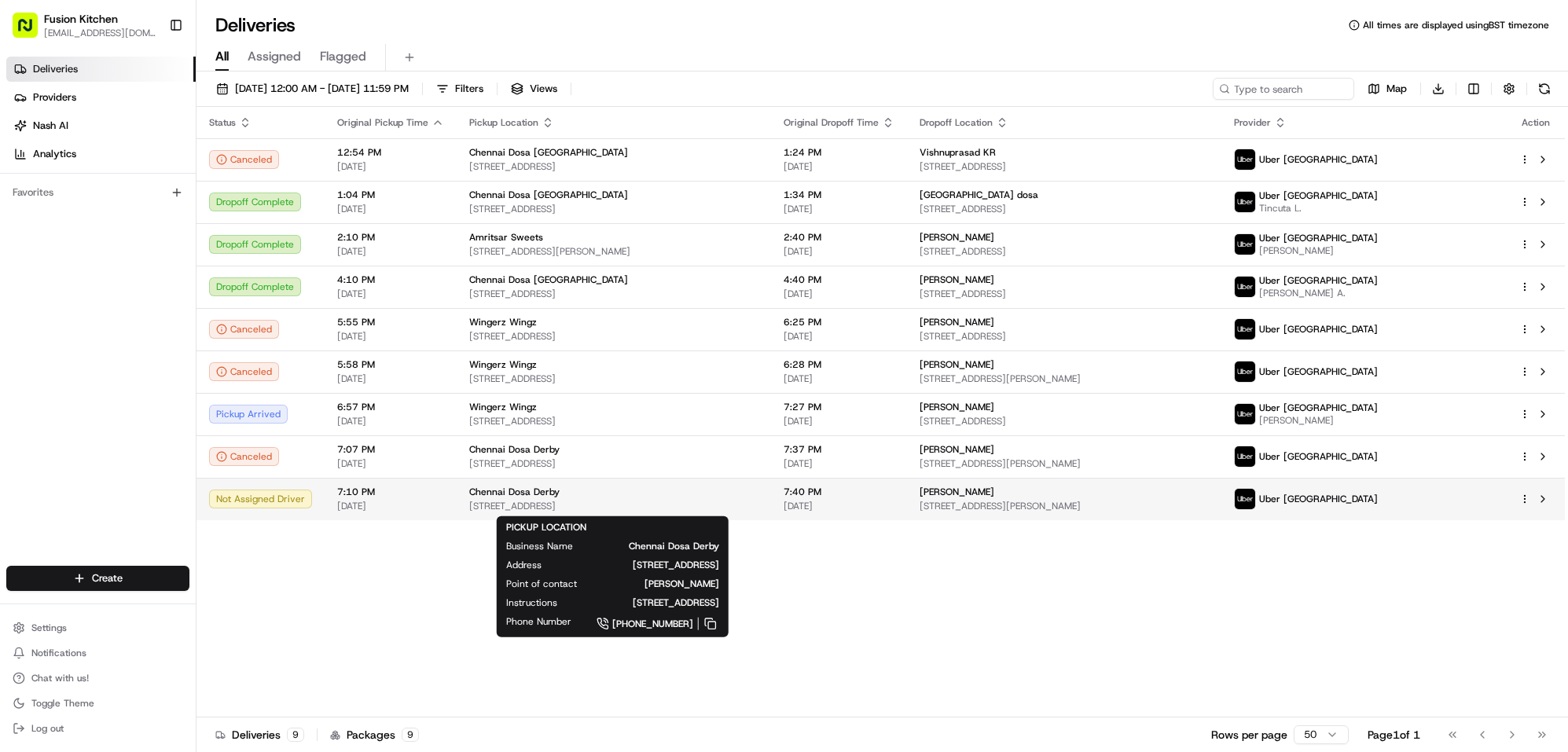
click at [759, 496] on div "Chennai Dosa Derby" at bounding box center [613, 492] width 289 height 12
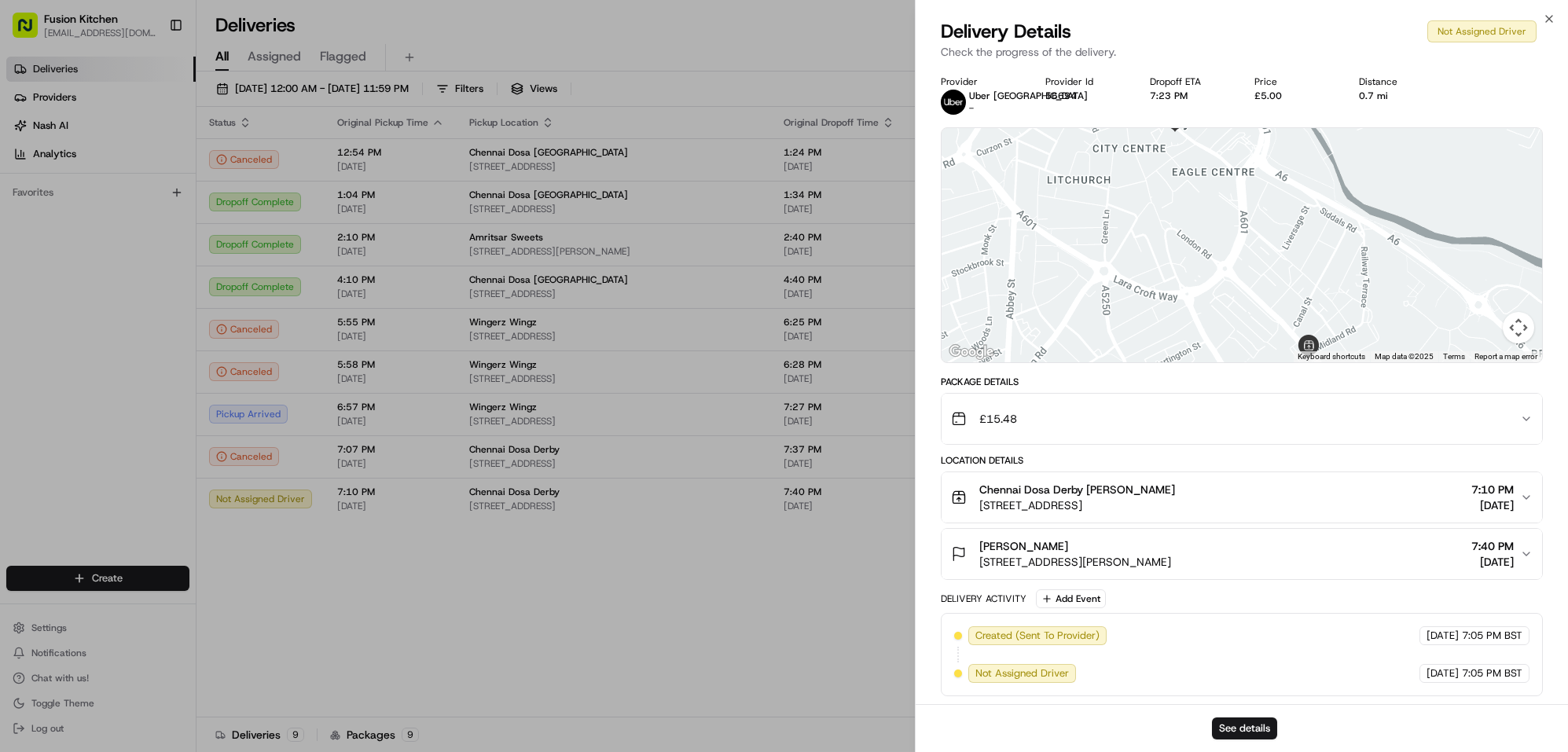
click at [1274, 560] on div "Nav Saini 13 Morledge, Derby DE1 2AW, UK 7:40 PM 08/22/2025" at bounding box center [1236, 554] width 570 height 32
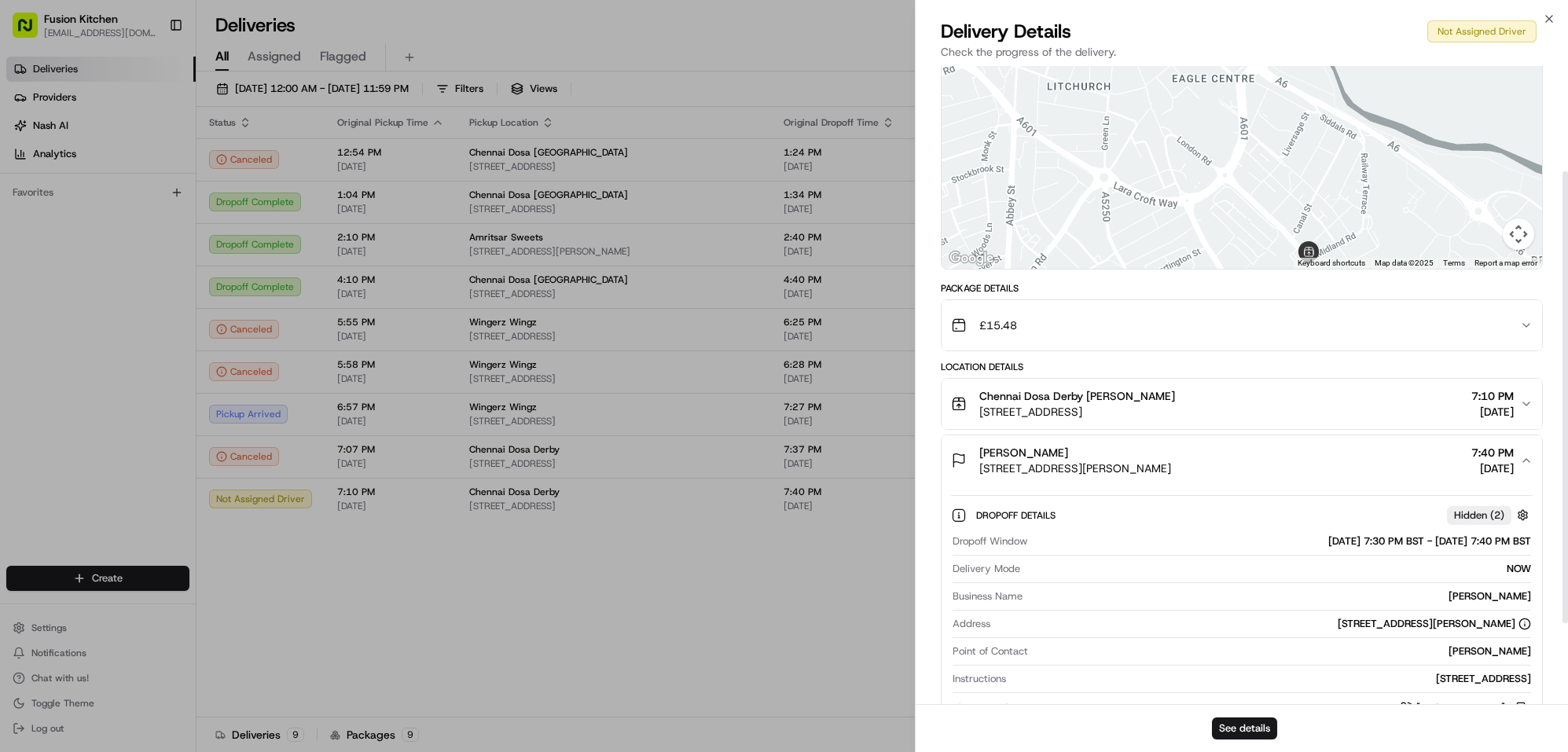
scroll to position [209, 0]
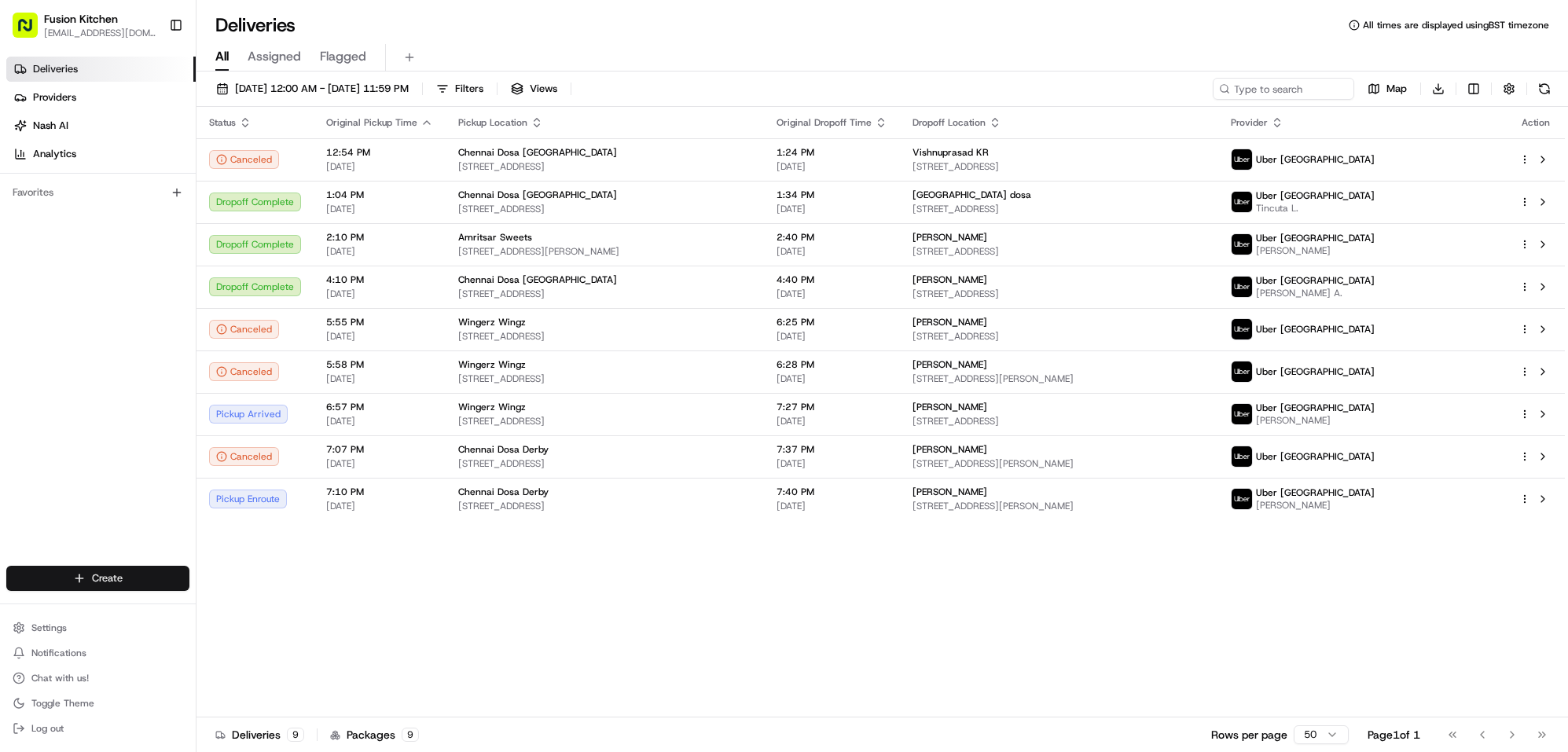
click at [101, 577] on html "Fusion Kitchen [EMAIL_ADDRESS][DOMAIN_NAME] Toggle Sidebar Deliveries Providers…" at bounding box center [784, 376] width 1568 height 752
click at [236, 607] on link "Delivery" at bounding box center [283, 607] width 175 height 28
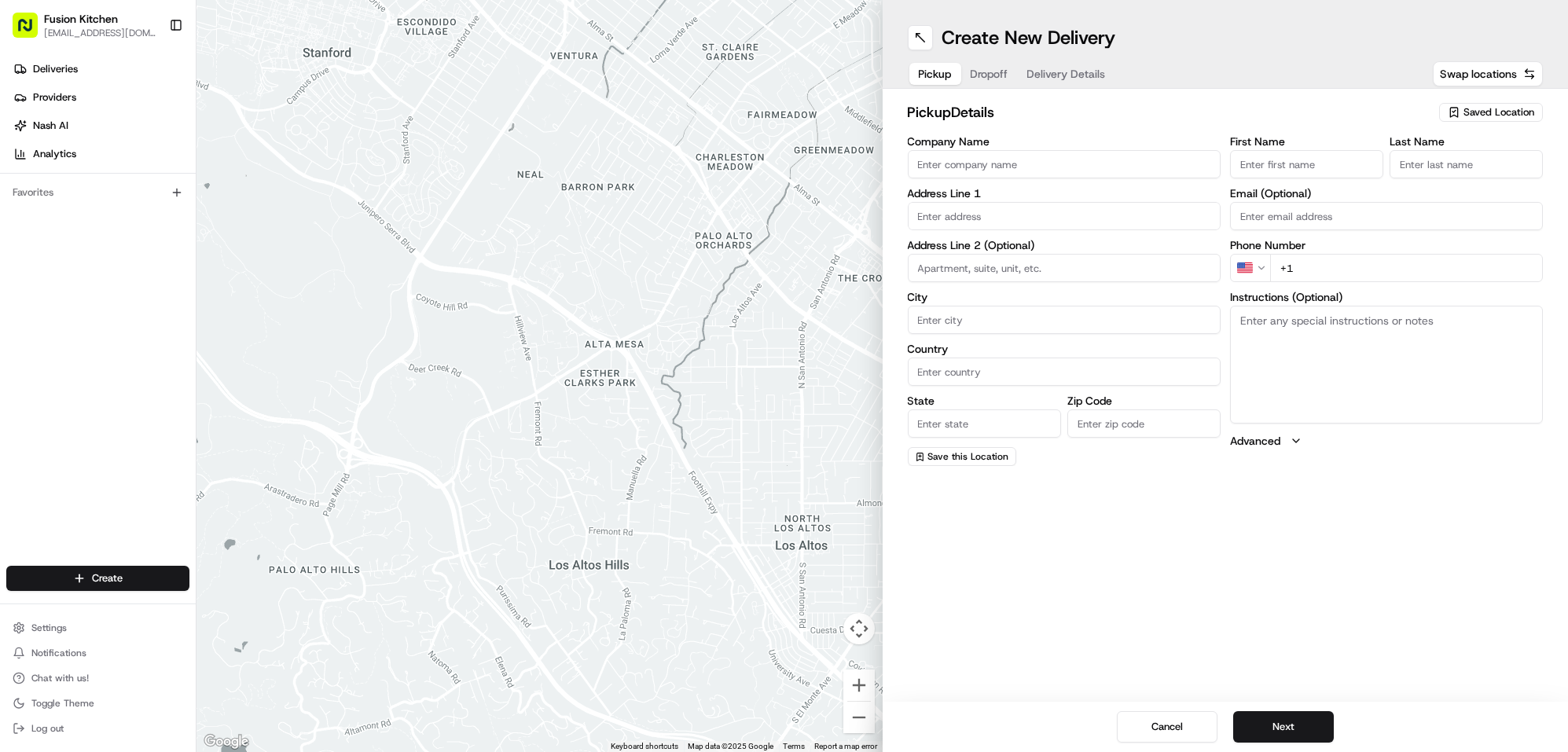
click at [986, 162] on input "Company Name" at bounding box center [1064, 164] width 313 height 28
paste input "Chennai Dosa Derby"
type input "Chennai Dosa Derby"
click at [947, 218] on input "text" at bounding box center [1064, 216] width 313 height 28
click at [991, 215] on input "text" at bounding box center [1064, 216] width 313 height 28
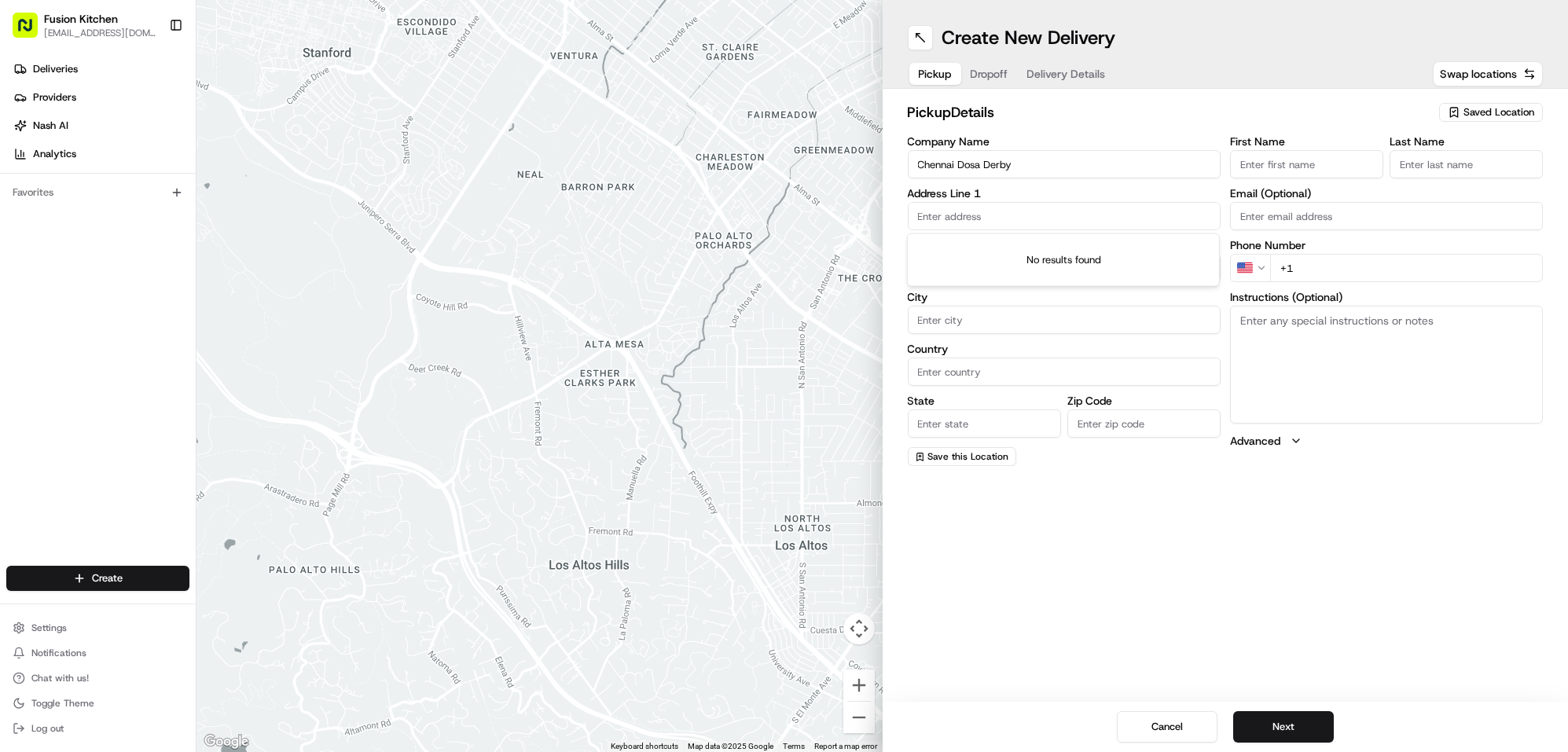
click at [1021, 222] on input "text" at bounding box center [1064, 216] width 313 height 28
paste input "128 London Road, Derby, London, DE1 2SR"
click at [1056, 245] on div "128 London Road, Derby DE1 2SR, UK" at bounding box center [1063, 249] width 305 height 24
type input "[STREET_ADDRESS]"
type input "Derby"
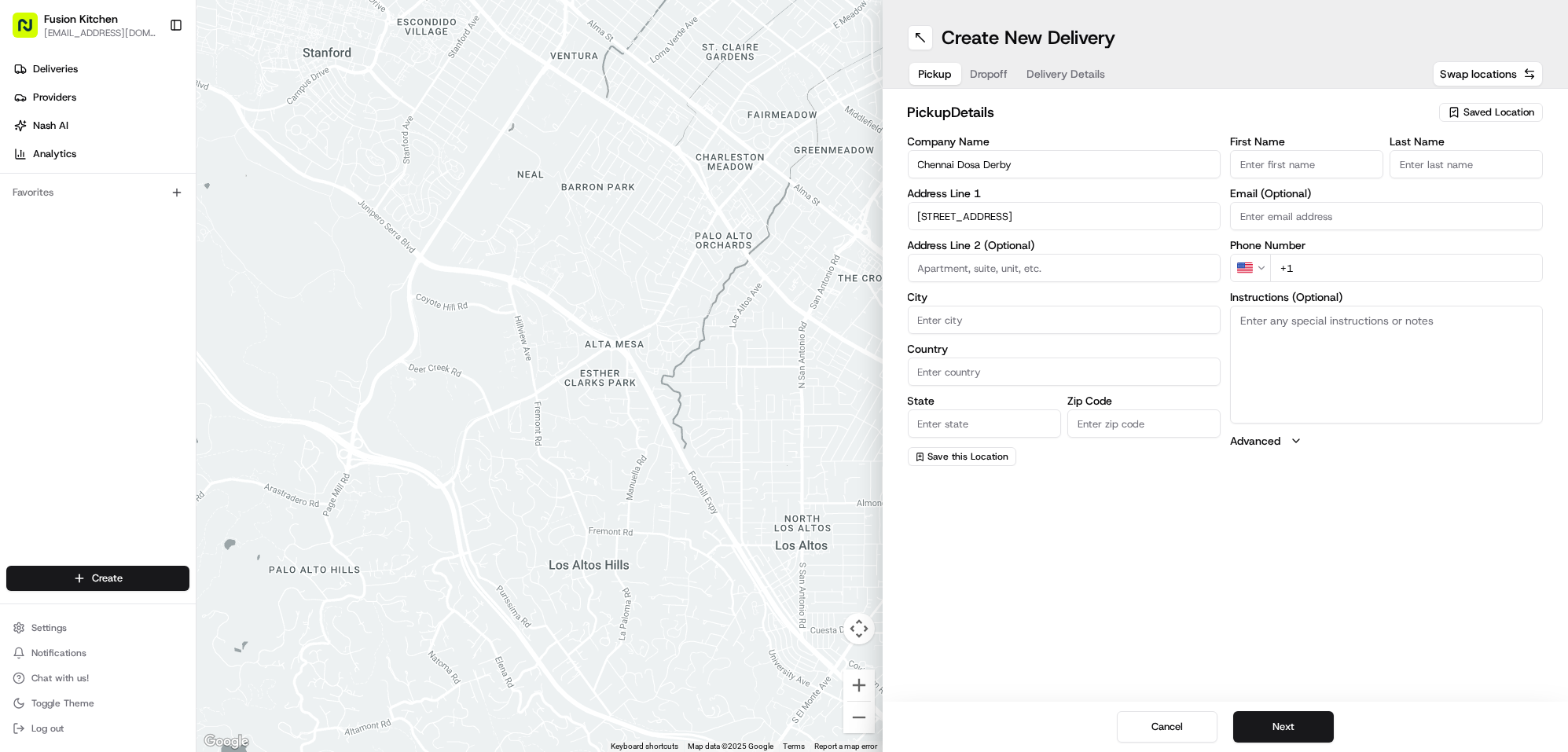
type input "[GEOGRAPHIC_DATA]"
type input "DE1 2SR"
type input "128 London Road"
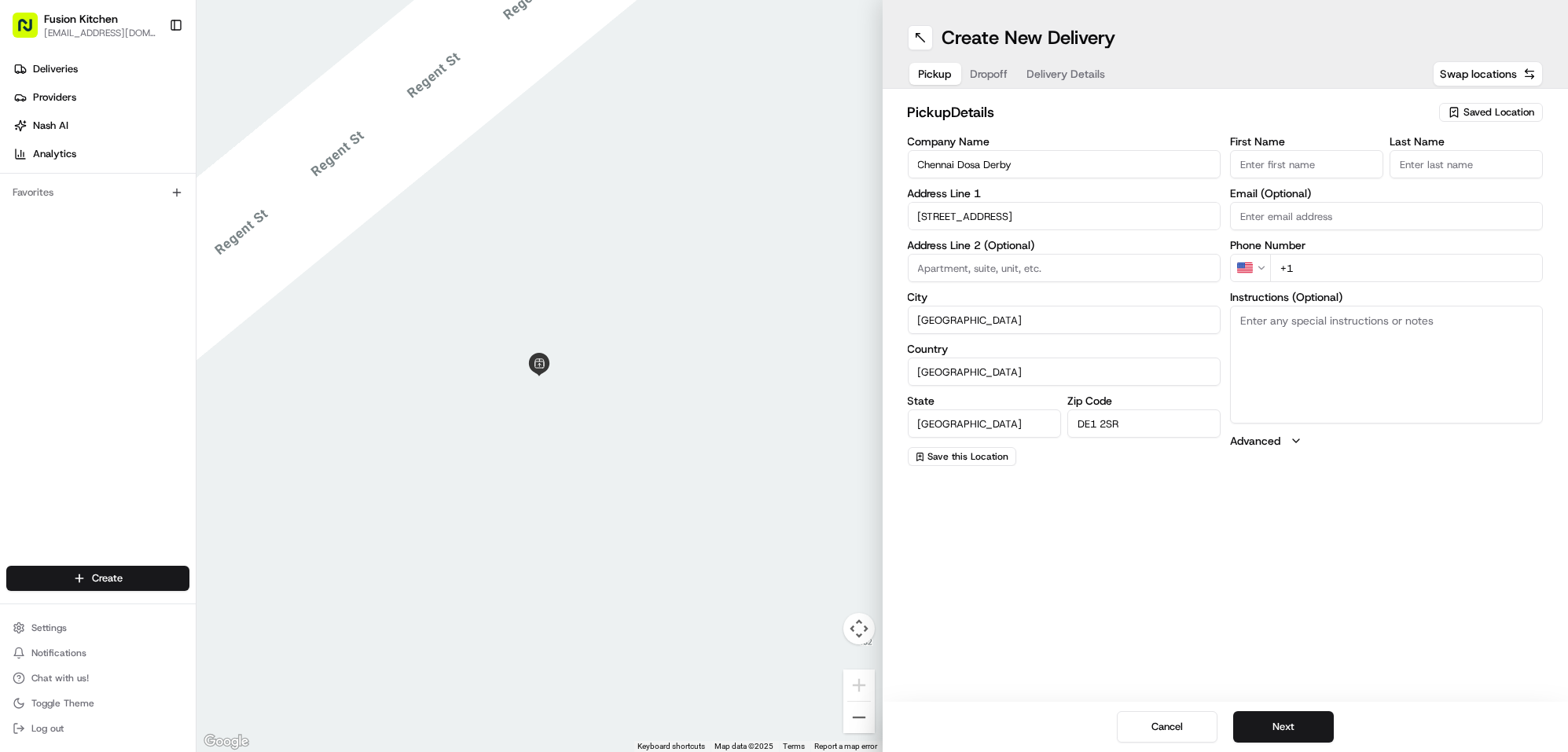
click at [1410, 356] on textarea "Instructions (Optional)" at bounding box center [1387, 365] width 313 height 118
paste textarea "128 London Road, Derby, London, DE1 2SR"
type textarea "128 London Road, Derby, London, DE1 2SR"
click at [1254, 271] on html "Fusion Kitchen hari@fusionpos.uk Toggle Sidebar Deliveries Providers Nash AI An…" at bounding box center [784, 376] width 1568 height 752
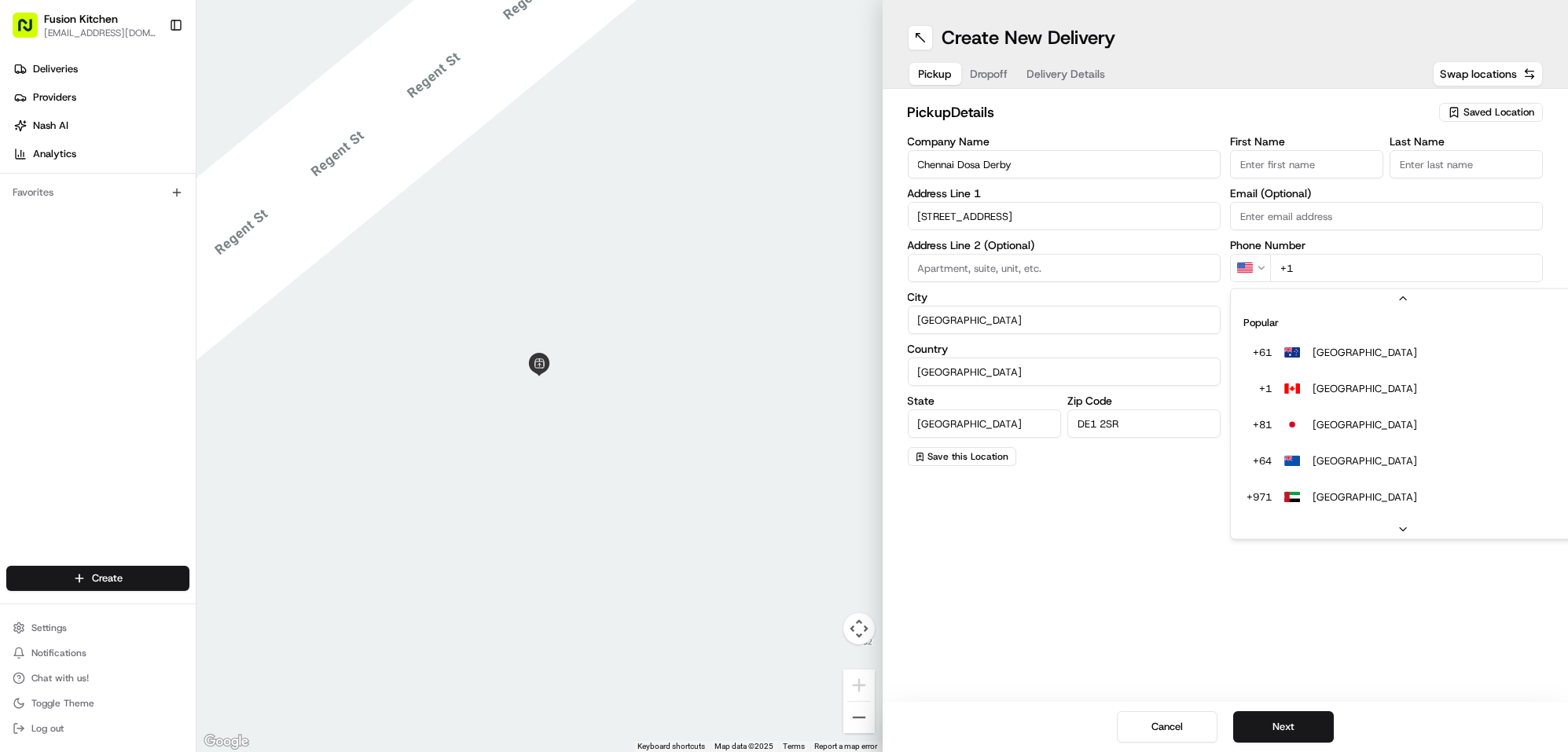
scroll to position [67, 0]
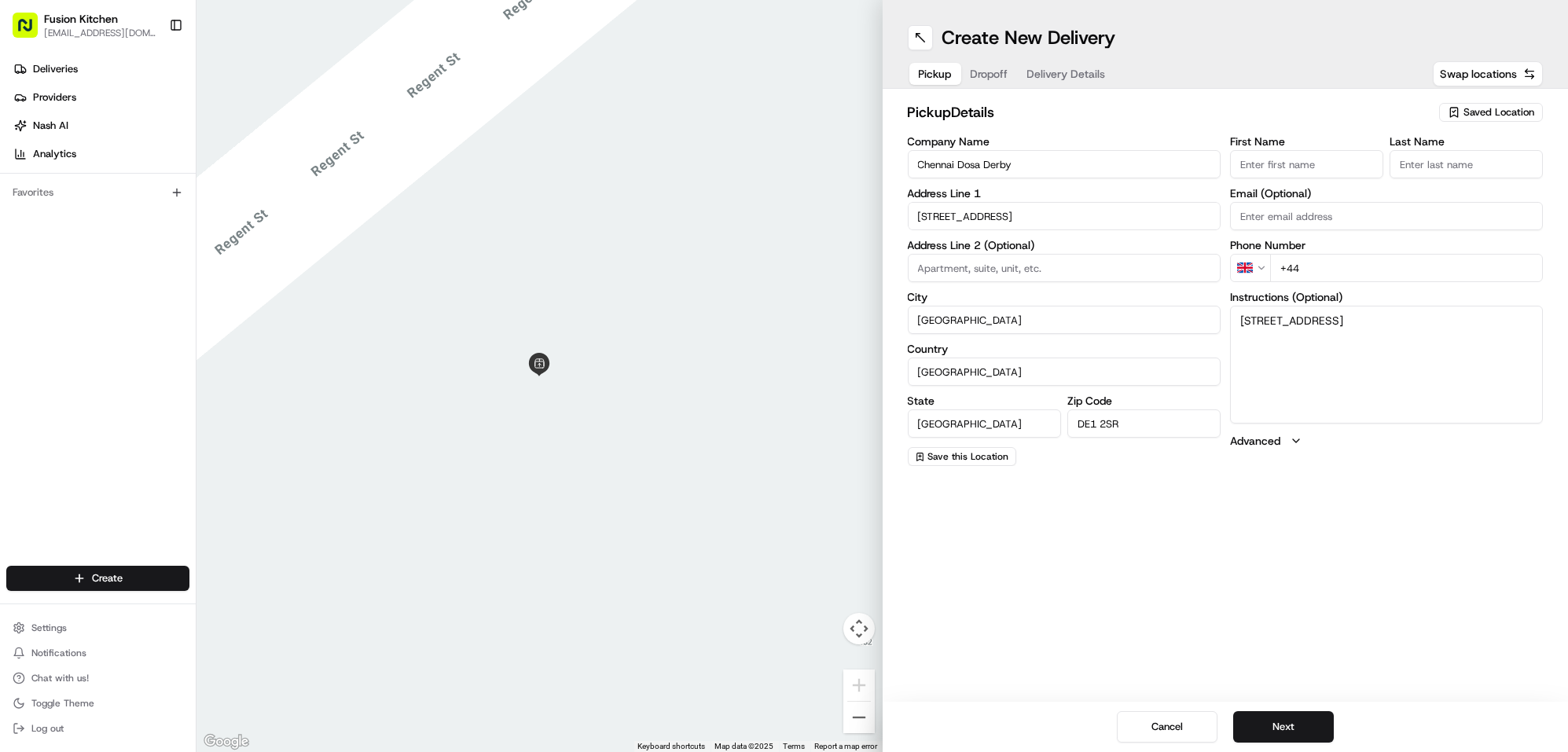
click at [1320, 262] on input "+44" at bounding box center [1406, 268] width 272 height 28
paste input "7440 010618"
click at [1421, 262] on input "+44 7440 010618" at bounding box center [1406, 268] width 272 height 28
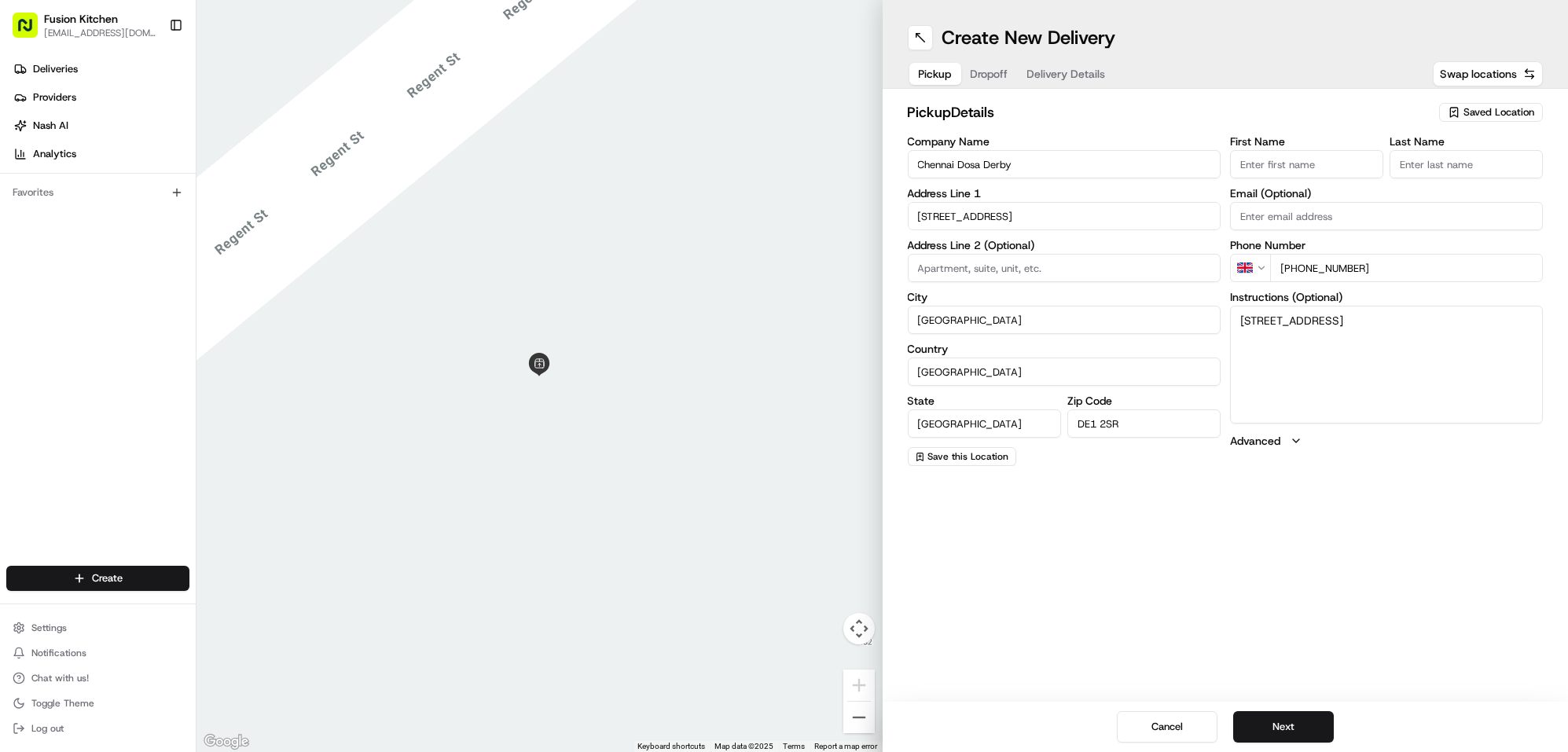
click at [1421, 262] on input "+44 7440 010618" at bounding box center [1406, 268] width 272 height 28
click at [1319, 277] on input "+44 7440 010618" at bounding box center [1406, 268] width 272 height 28
click at [1303, 268] on input "+44 7440 010618" at bounding box center [1406, 268] width 272 height 28
drag, startPoint x: 1304, startPoint y: 271, endPoint x: 1374, endPoint y: 271, distance: 70.0
click at [1374, 271] on input "+44 7440 010618" at bounding box center [1406, 268] width 272 height 28
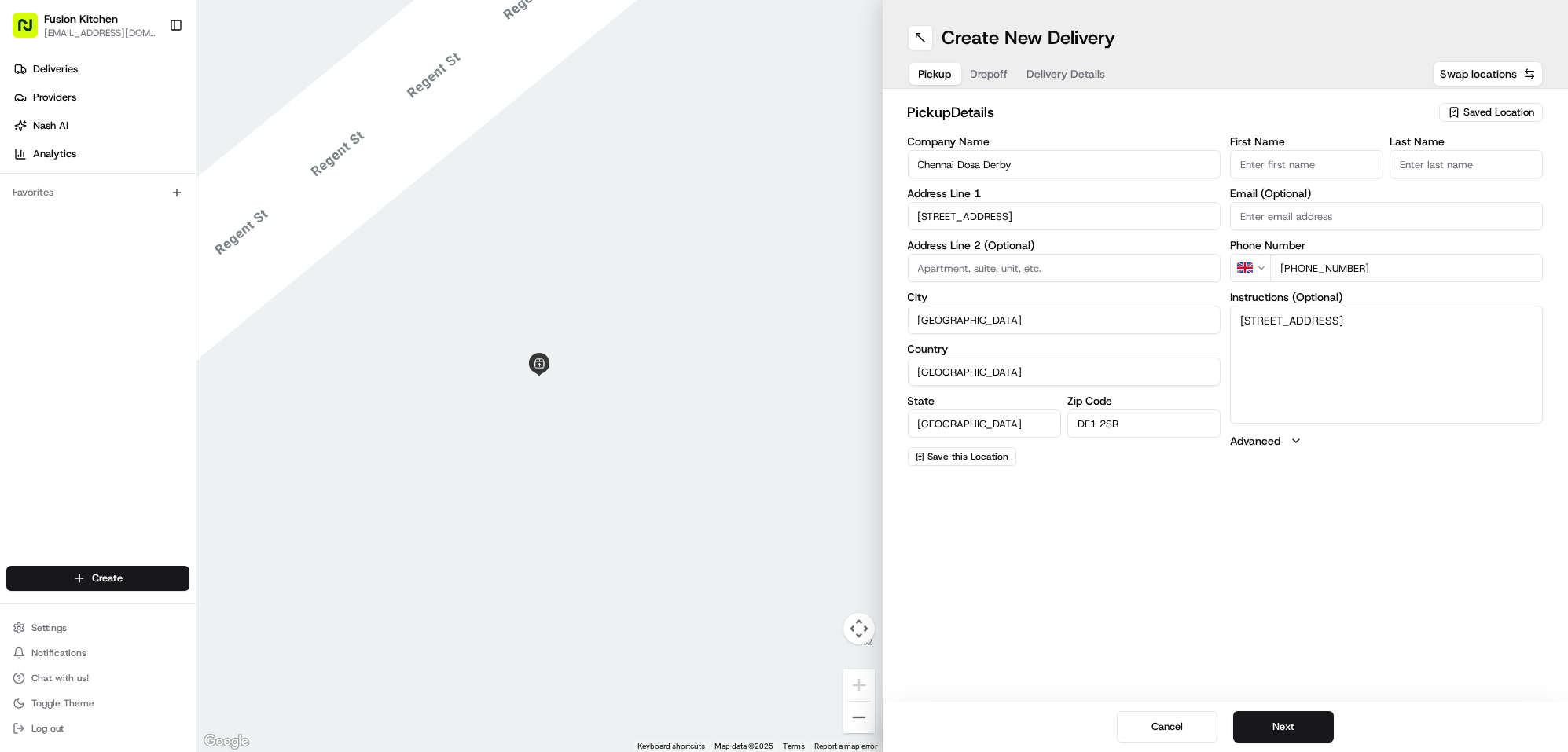
paste input "1332 292222"
type input "+44 1332 292222"
click at [1280, 160] on input "First Name" at bounding box center [1307, 164] width 153 height 28
click at [1316, 160] on input "First Name" at bounding box center [1307, 164] width 153 height 28
paste input "Mohammed Sadiq"
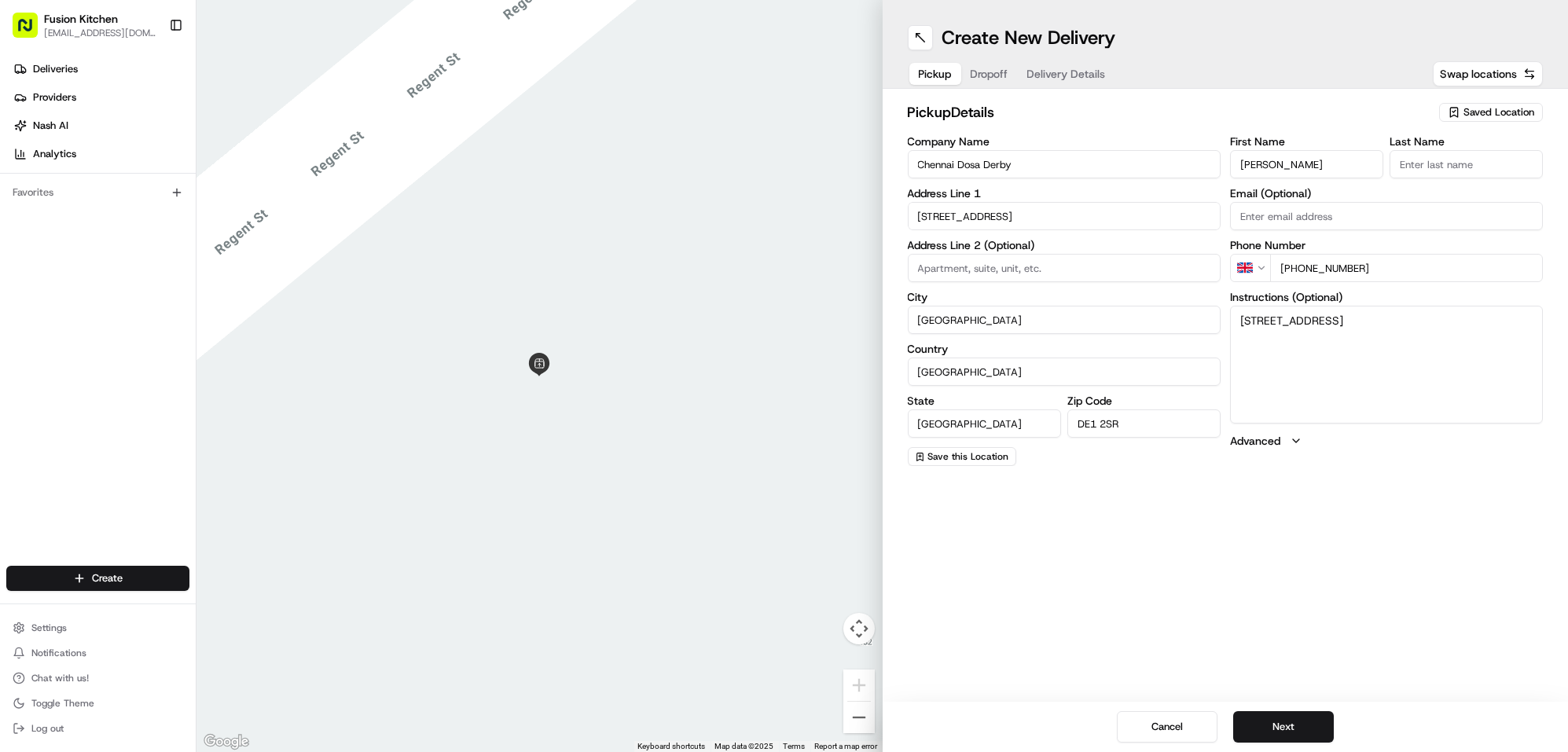
click at [1306, 167] on input "Mohammed Sadiq" at bounding box center [1307, 164] width 153 height 28
type input "Mohammed"
click at [1473, 175] on input "Last Name" at bounding box center [1466, 164] width 153 height 28
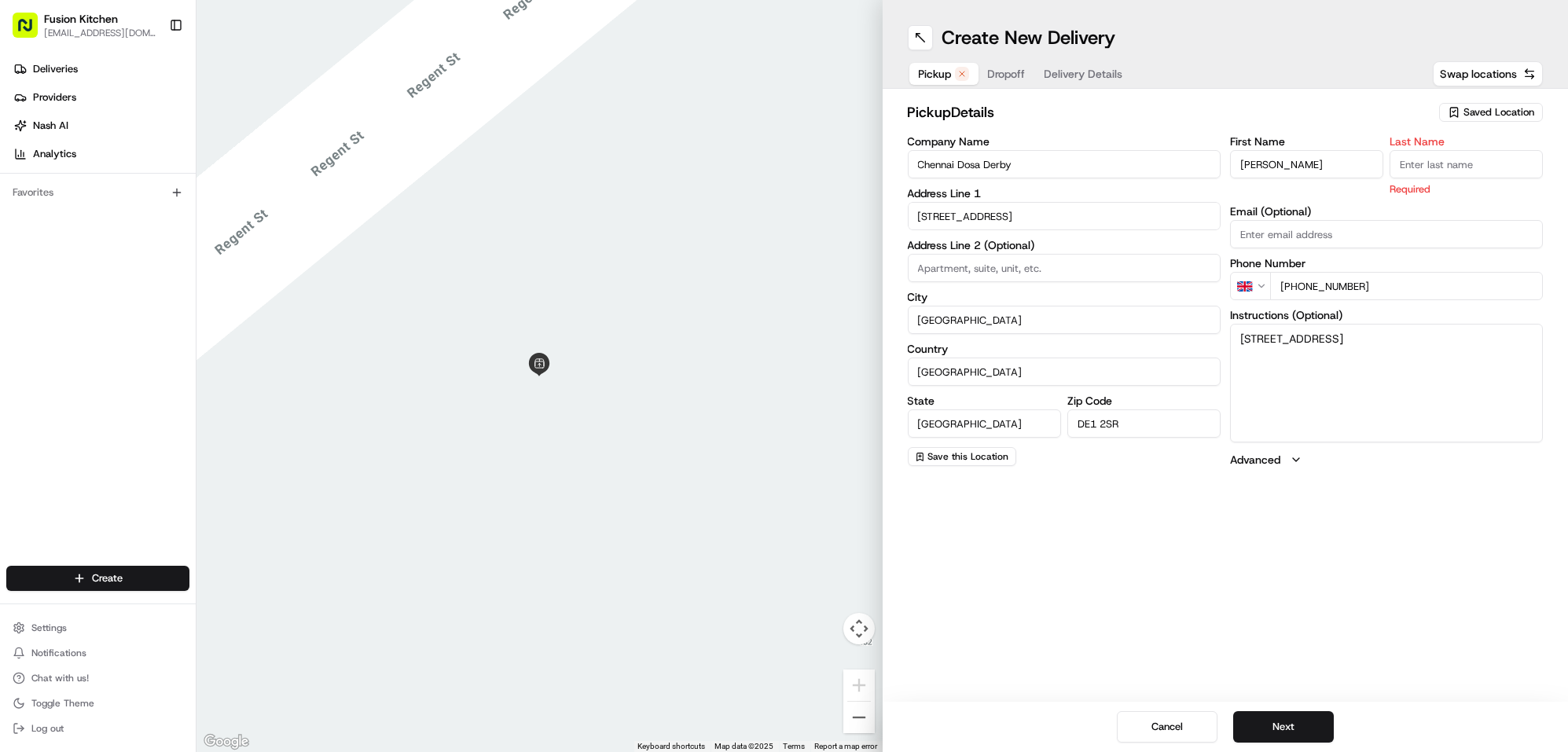
paste input "Sadiq"
type input "Sadiq"
click at [1148, 526] on div "Create New Delivery Pickup Dropoff Delivery Details Swap locations pickup Detai…" at bounding box center [1225, 376] width 686 height 752
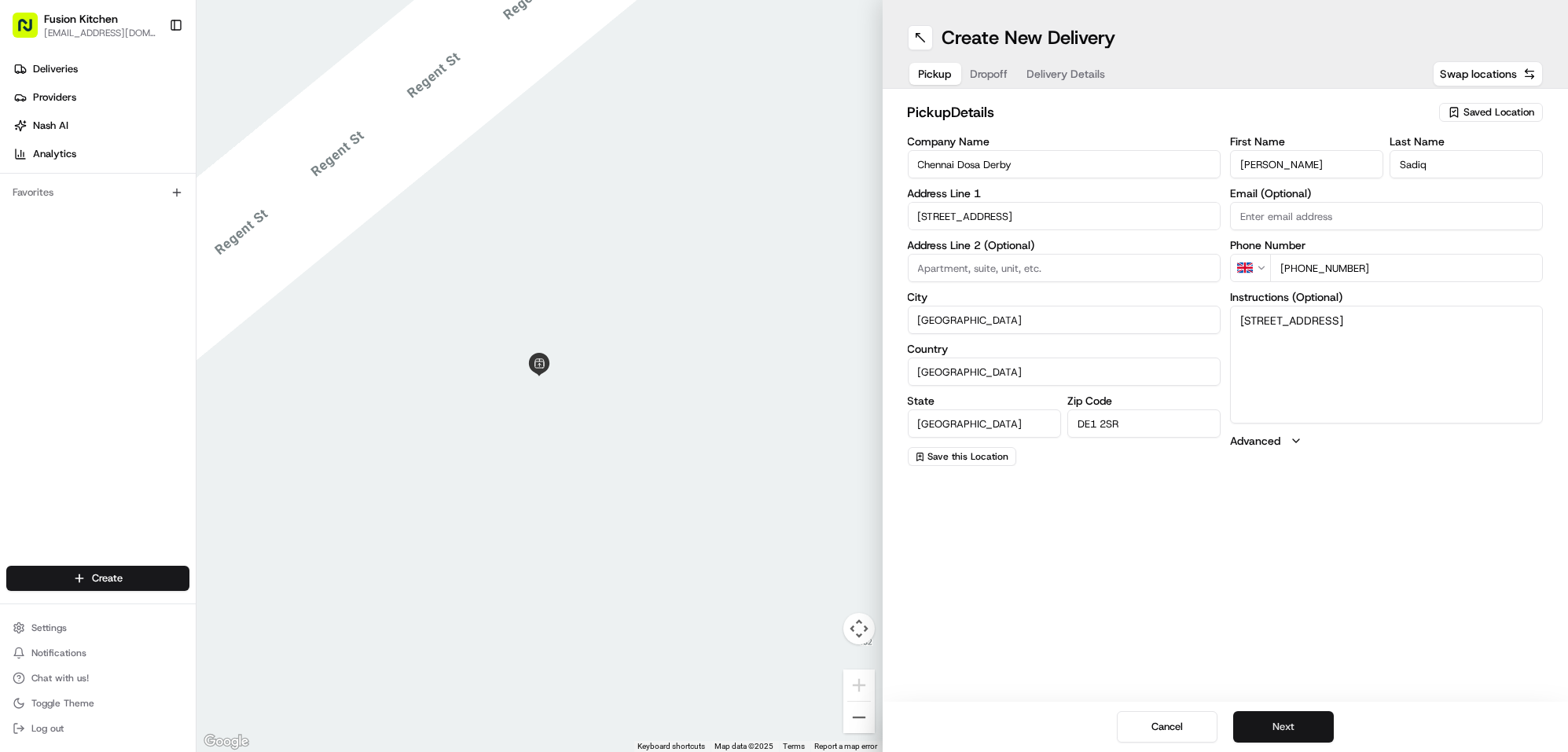
click at [1267, 722] on button "Next" at bounding box center [1283, 727] width 100 height 32
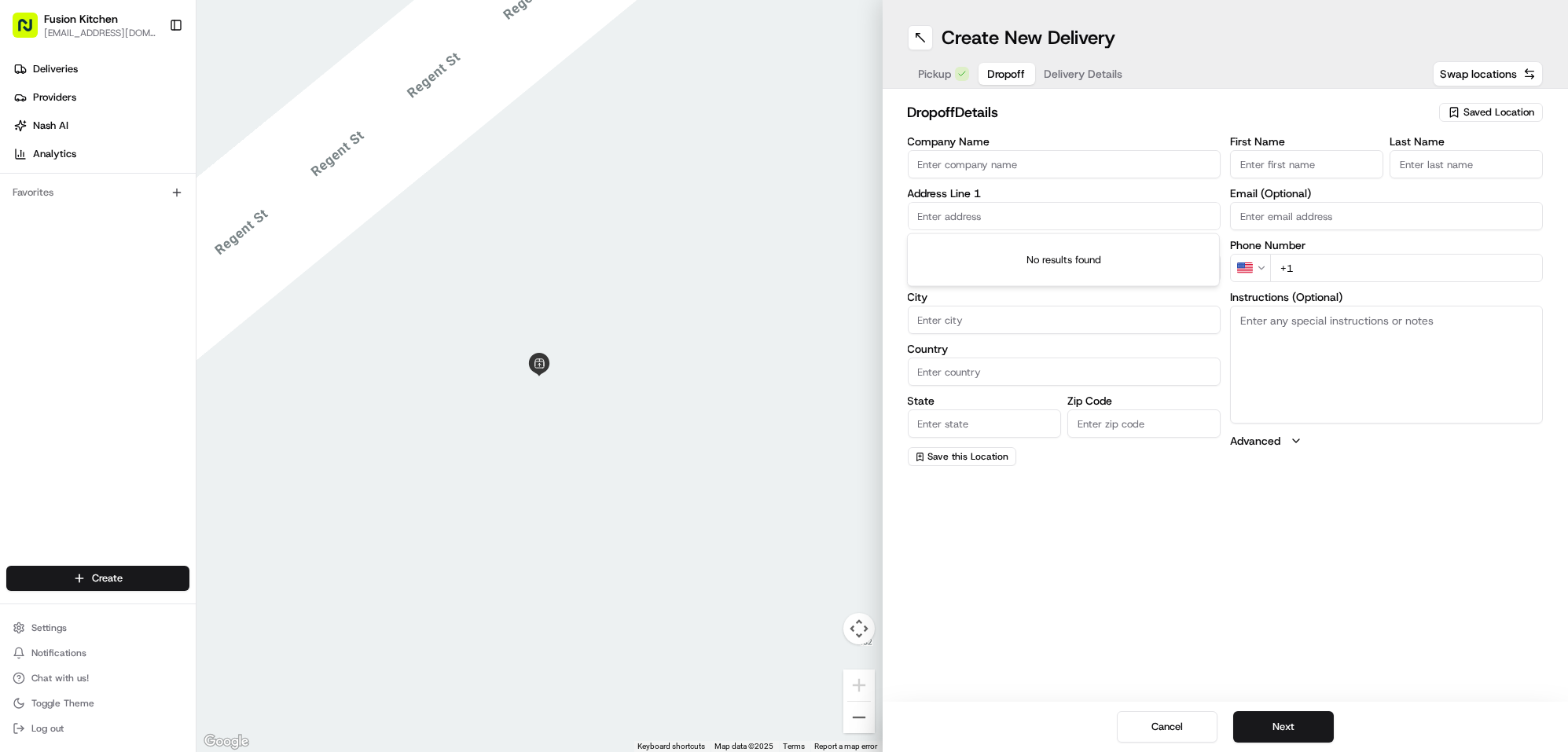
drag, startPoint x: 970, startPoint y: 215, endPoint x: 962, endPoint y: 212, distance: 8.5
click at [969, 215] on input "text" at bounding box center [1064, 216] width 313 height 28
paste input "26, Magellan Way, Derby, DE24 1AD"
click at [1046, 248] on div "26 Magellan Way, Derby DE24 1AE, UK" at bounding box center [1063, 249] width 305 height 24
type input "[STREET_ADDRESS][DATE]"
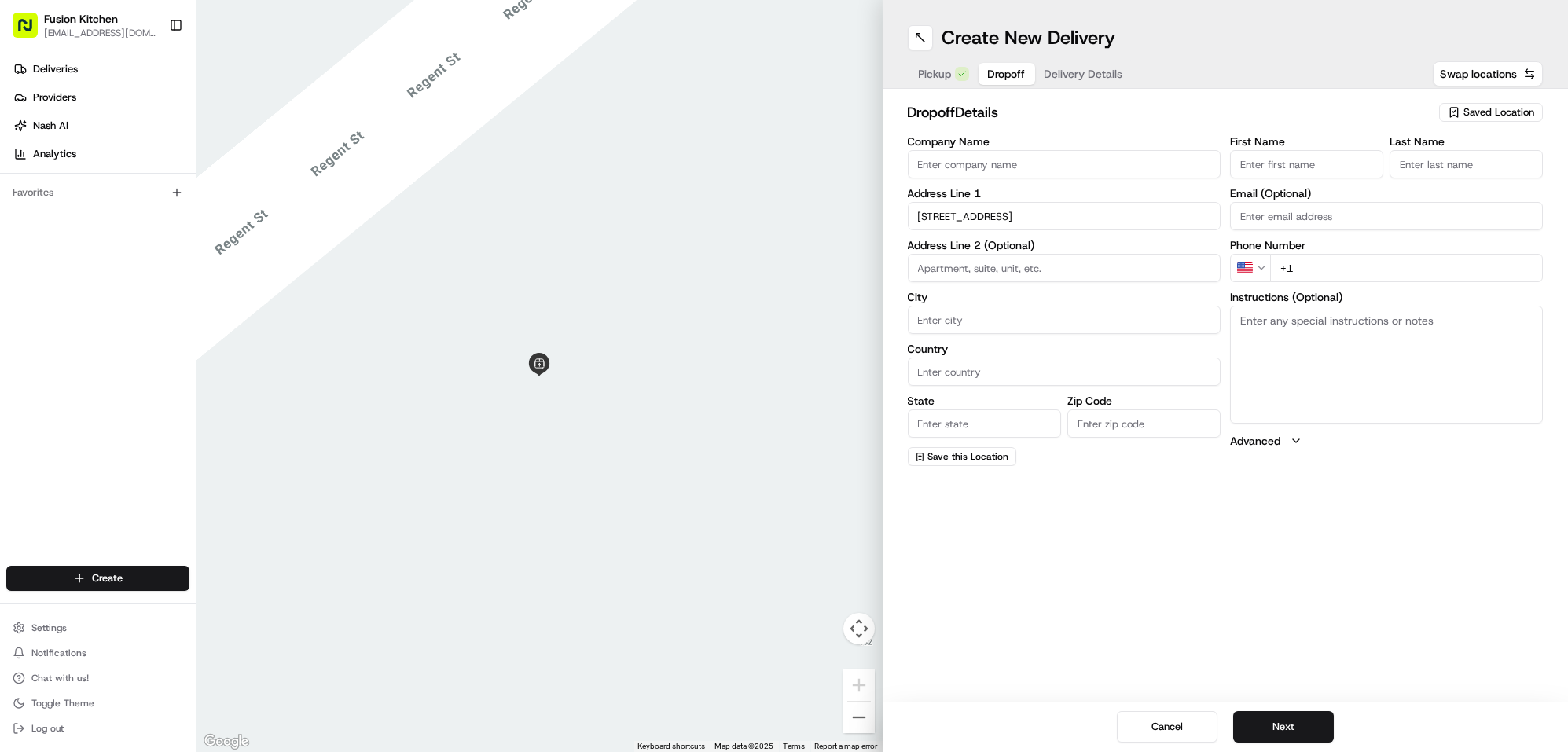
type input "Derby"
type input "[GEOGRAPHIC_DATA]"
type input "DE24 1AD"
type input "26 Magellan Way"
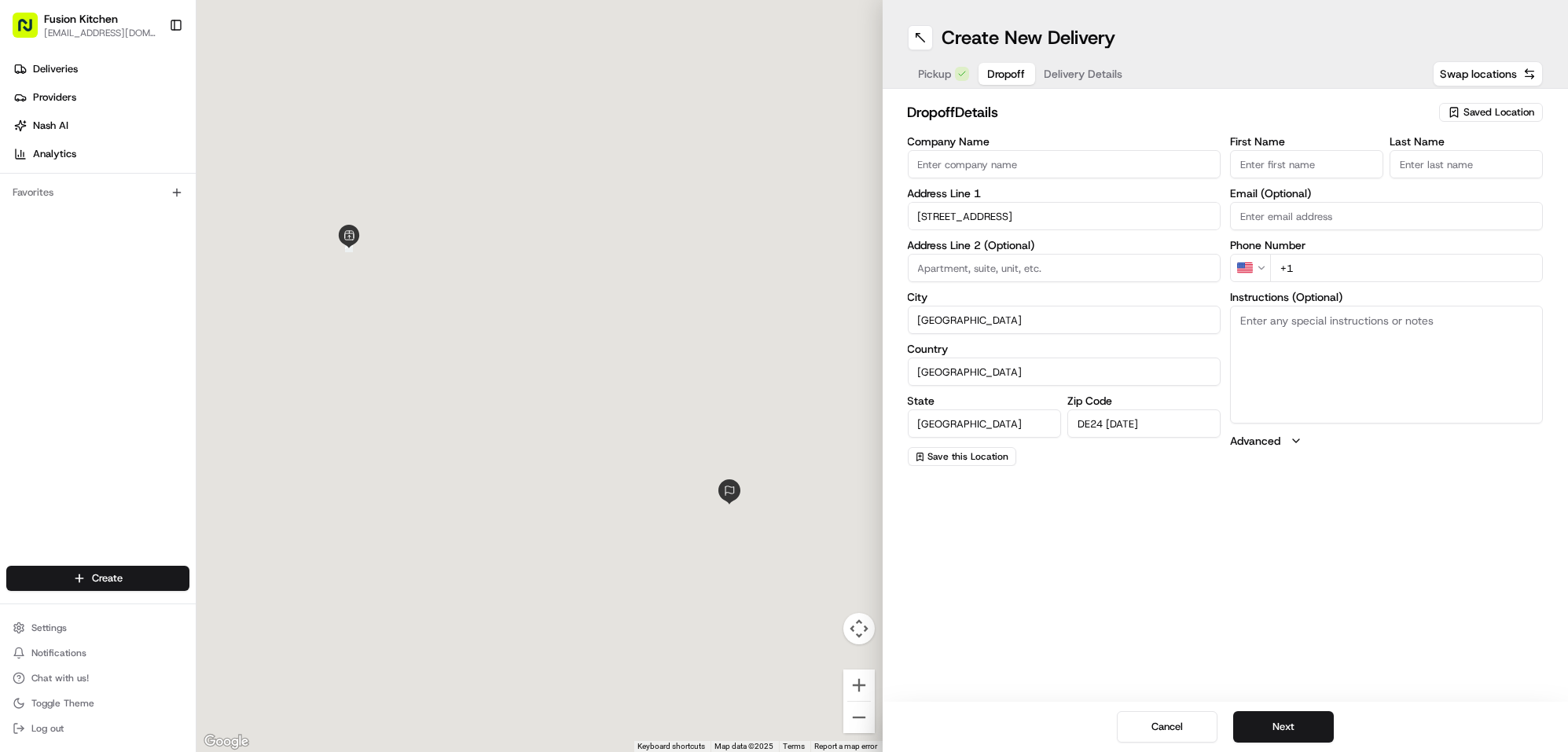
click at [1397, 353] on textarea "Instructions (Optional)" at bounding box center [1387, 365] width 313 height 118
paste textarea "26, Magellan Way, Derby, DE24 1AD"
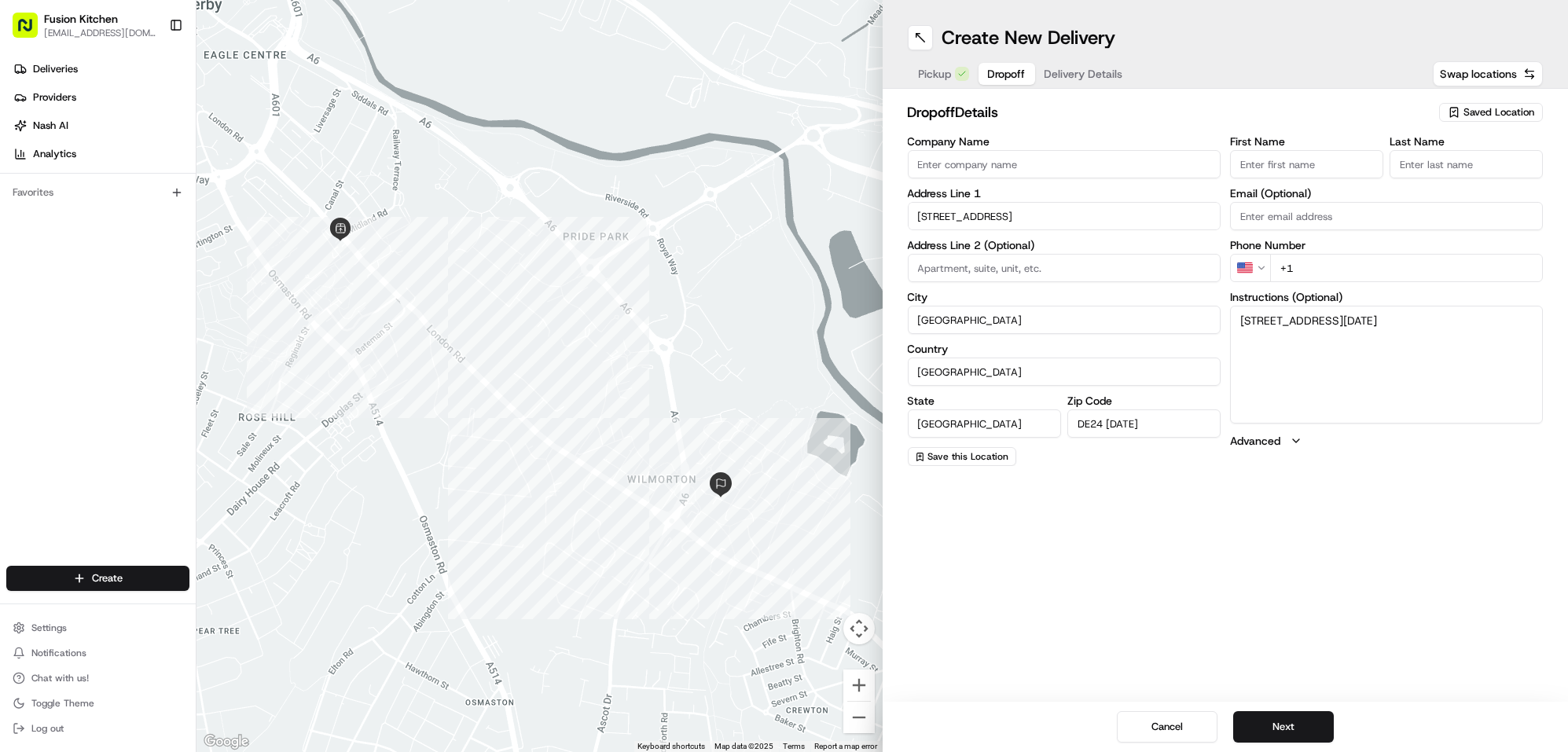
type textarea "26, Magellan Way, Derby, DE24 1AD"
click at [958, 168] on input "Company Name" at bounding box center [1064, 164] width 313 height 28
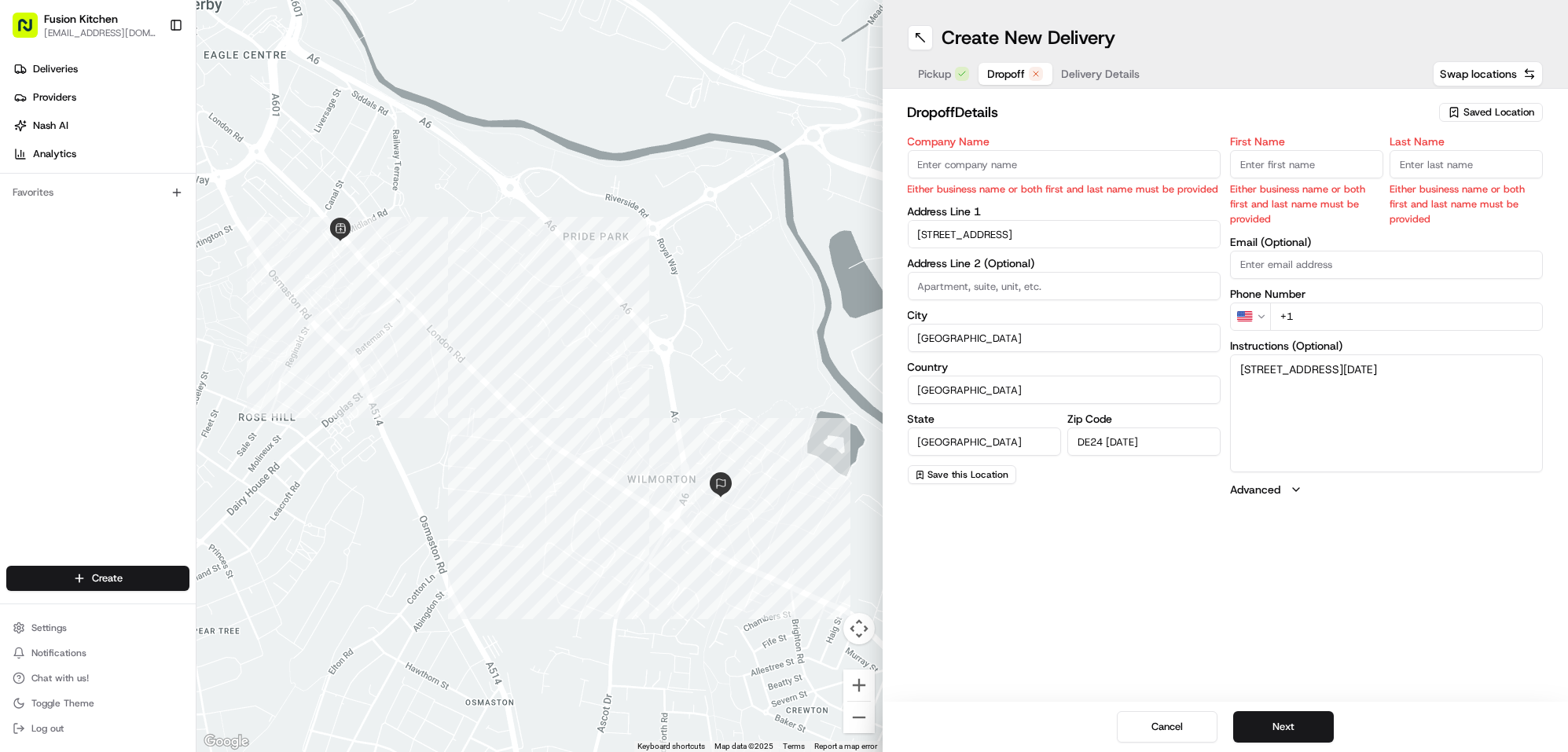
click at [978, 162] on input "Company Name" at bounding box center [1064, 164] width 313 height 28
paste input "[PERSON_NAME]"
type input "[PERSON_NAME]"
click at [1314, 162] on input "First Name" at bounding box center [1307, 164] width 153 height 28
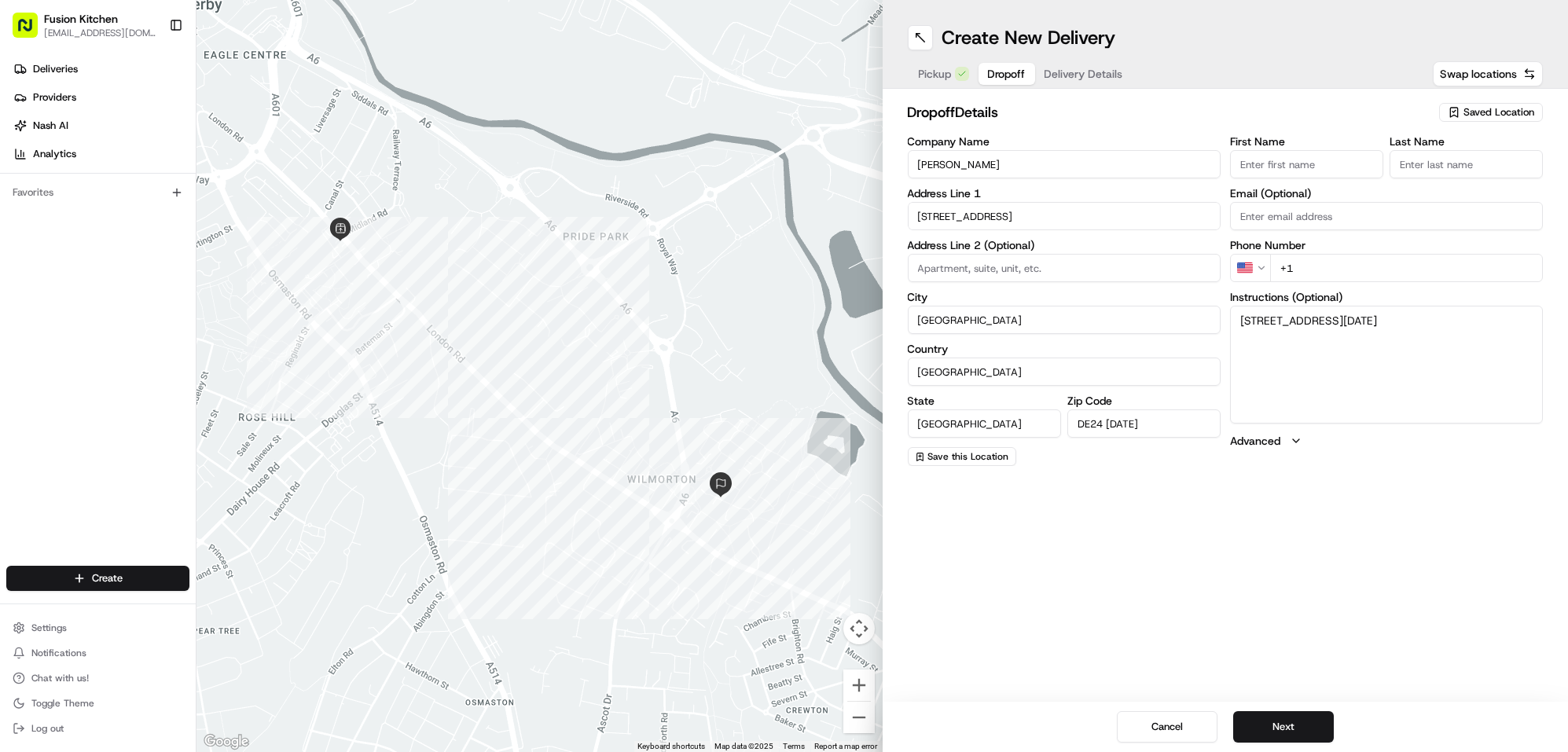
paste input "[PERSON_NAME]"
click at [1307, 168] on input "[PERSON_NAME]" at bounding box center [1307, 164] width 153 height 28
type input "Ashwini"
click at [1481, 166] on input "Last Name" at bounding box center [1466, 164] width 153 height 28
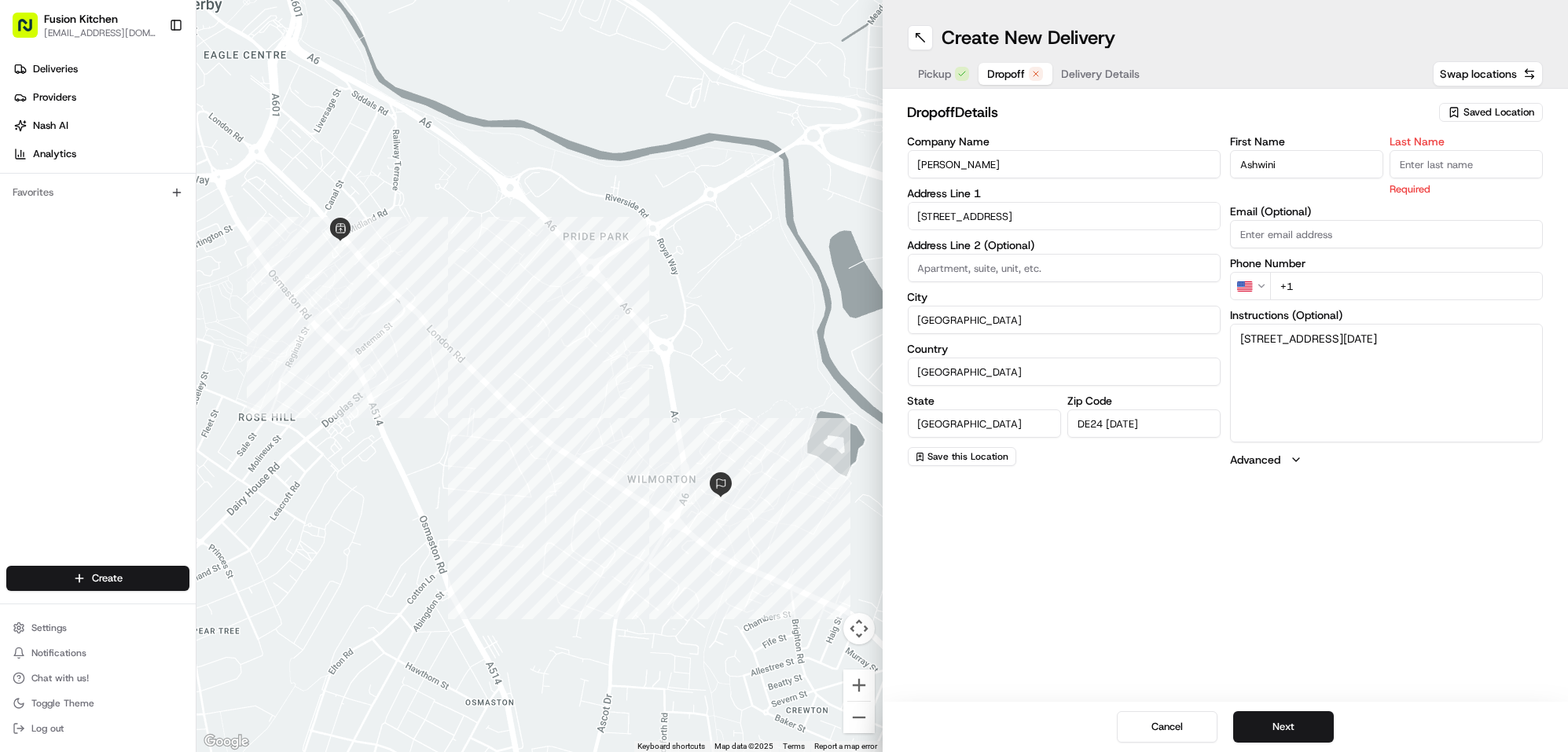
paste input "Bhutharayudu"
type input "Bhutharayudu"
click at [1254, 280] on html "Fusion Kitchen hari@fusionpos.uk Toggle Sidebar Deliveries Providers Nash AI An…" at bounding box center [784, 376] width 1568 height 752
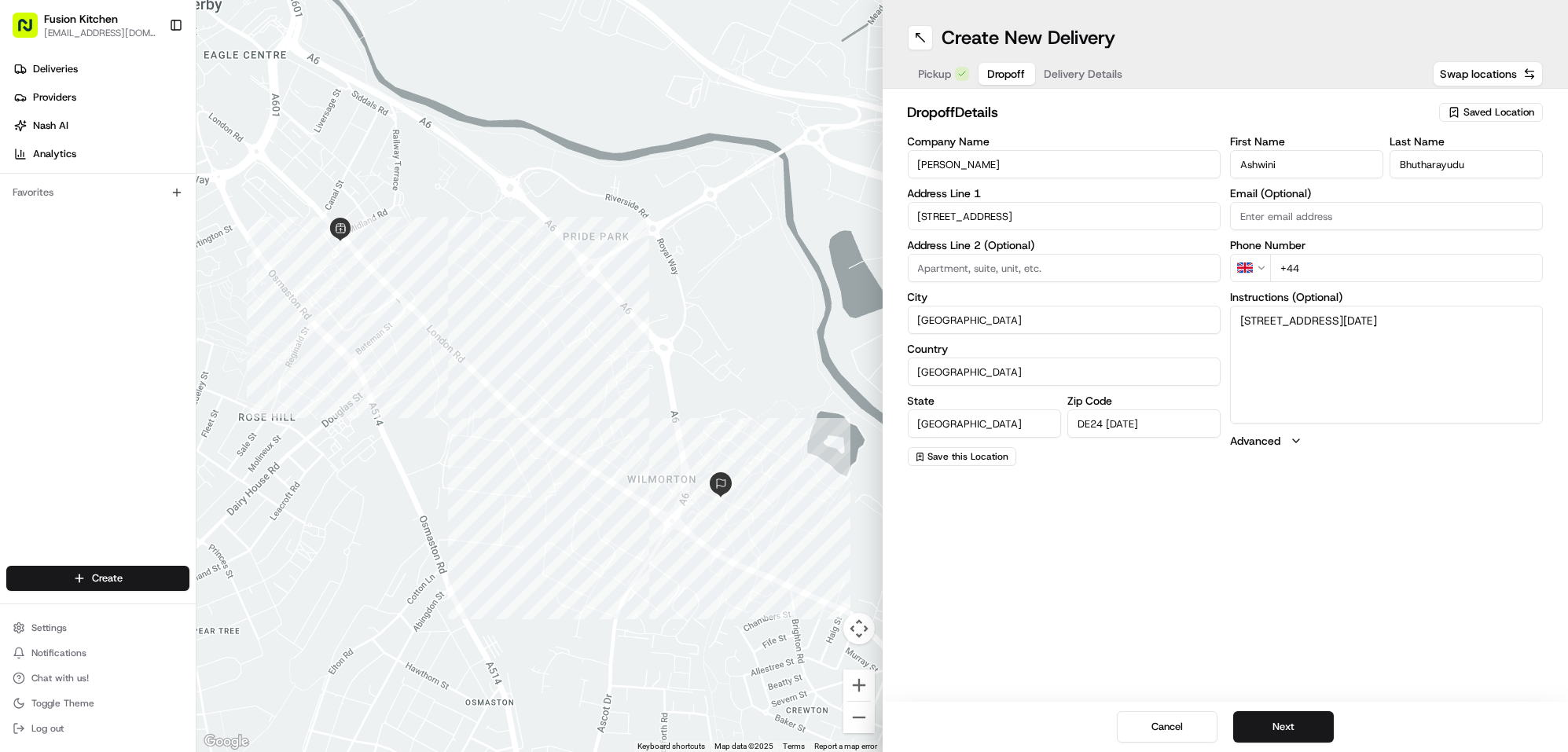
click at [1463, 279] on input "+44" at bounding box center [1406, 268] width 272 height 28
paste input "7440 010618"
type input "+44 7440 010618"
click at [1272, 727] on button "Next" at bounding box center [1283, 727] width 100 height 32
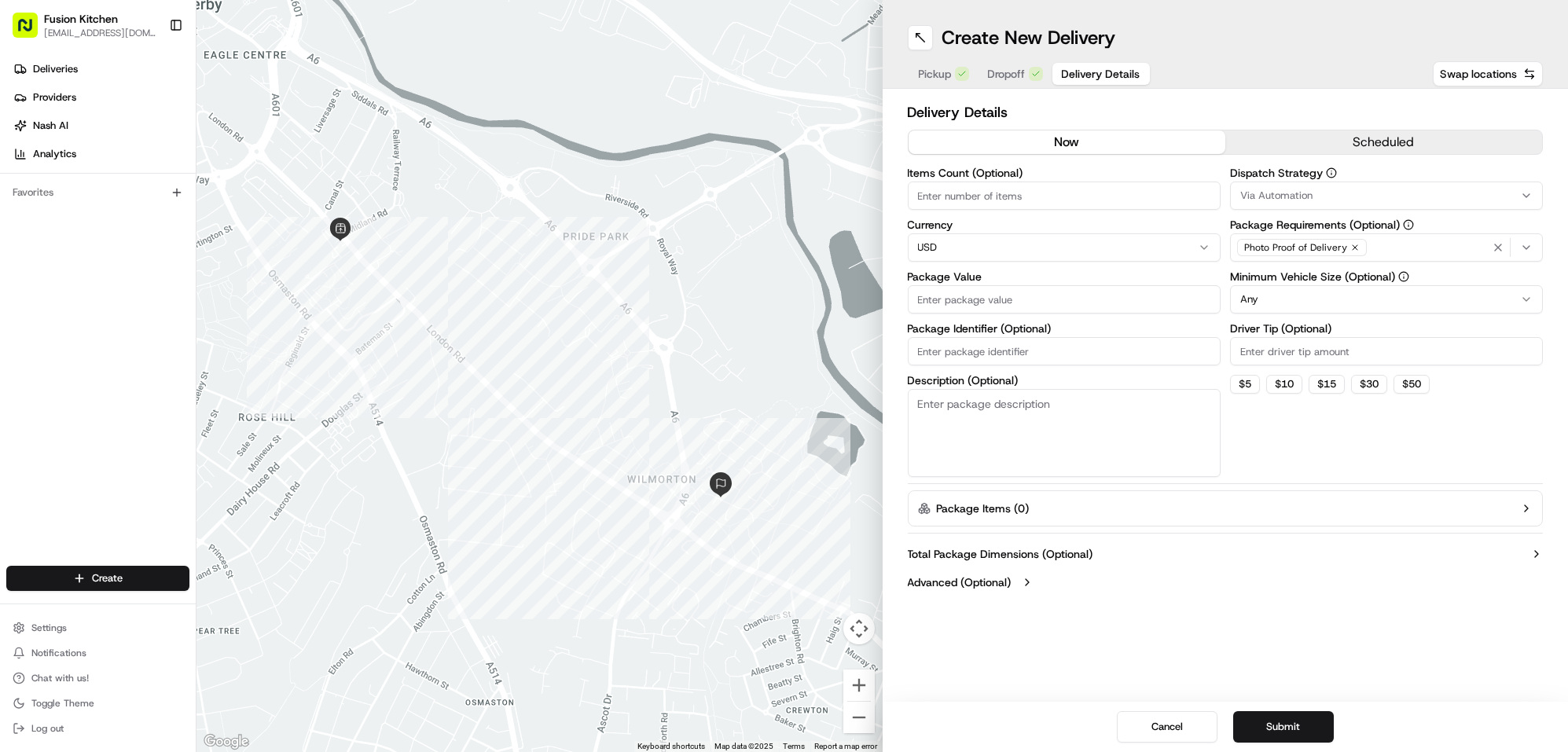
click at [982, 294] on input "Package Value" at bounding box center [1064, 300] width 313 height 28
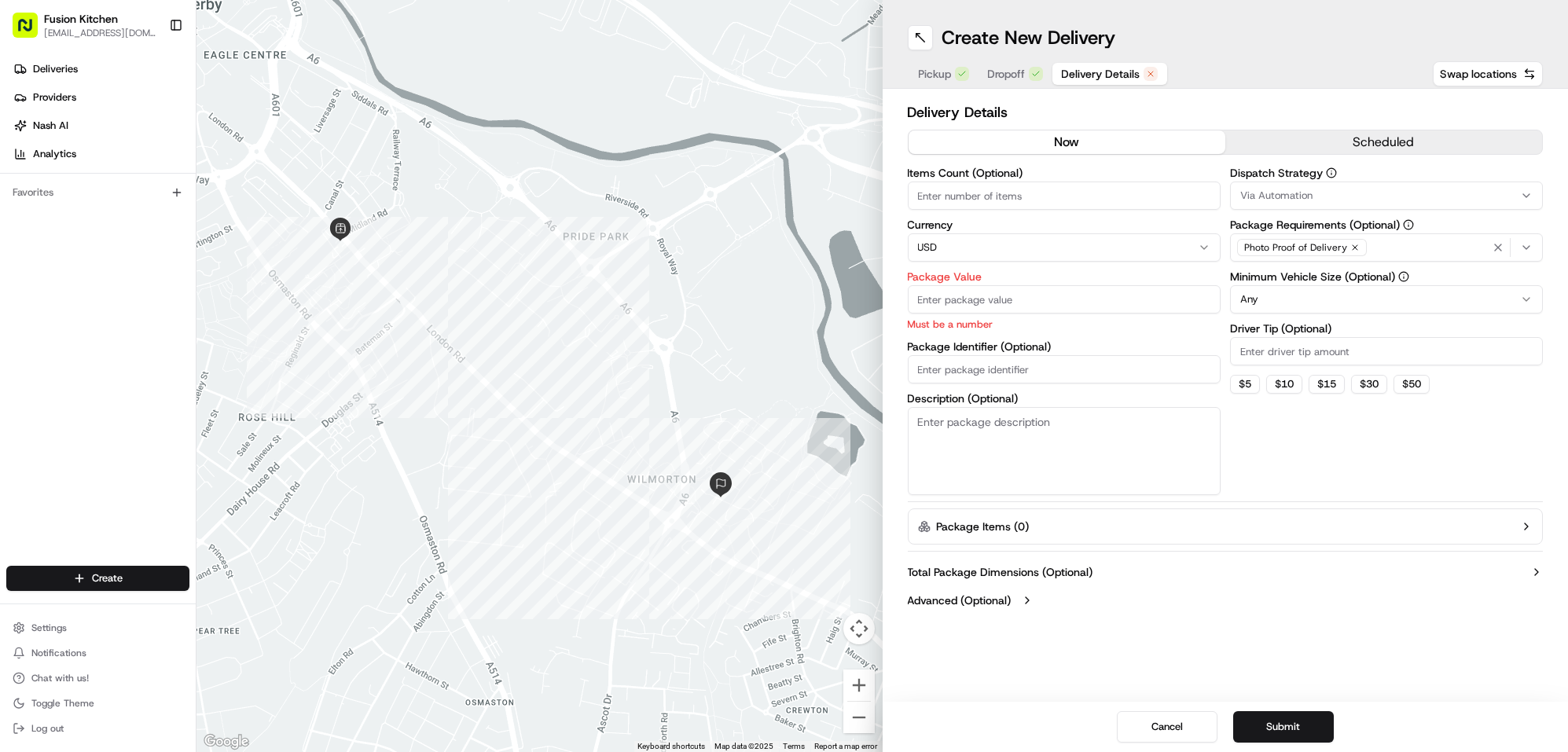
click at [1053, 296] on input "Package Value" at bounding box center [1064, 300] width 313 height 28
paste input "43.28"
type input "43.28"
click at [1291, 734] on button "Submit" at bounding box center [1283, 727] width 100 height 32
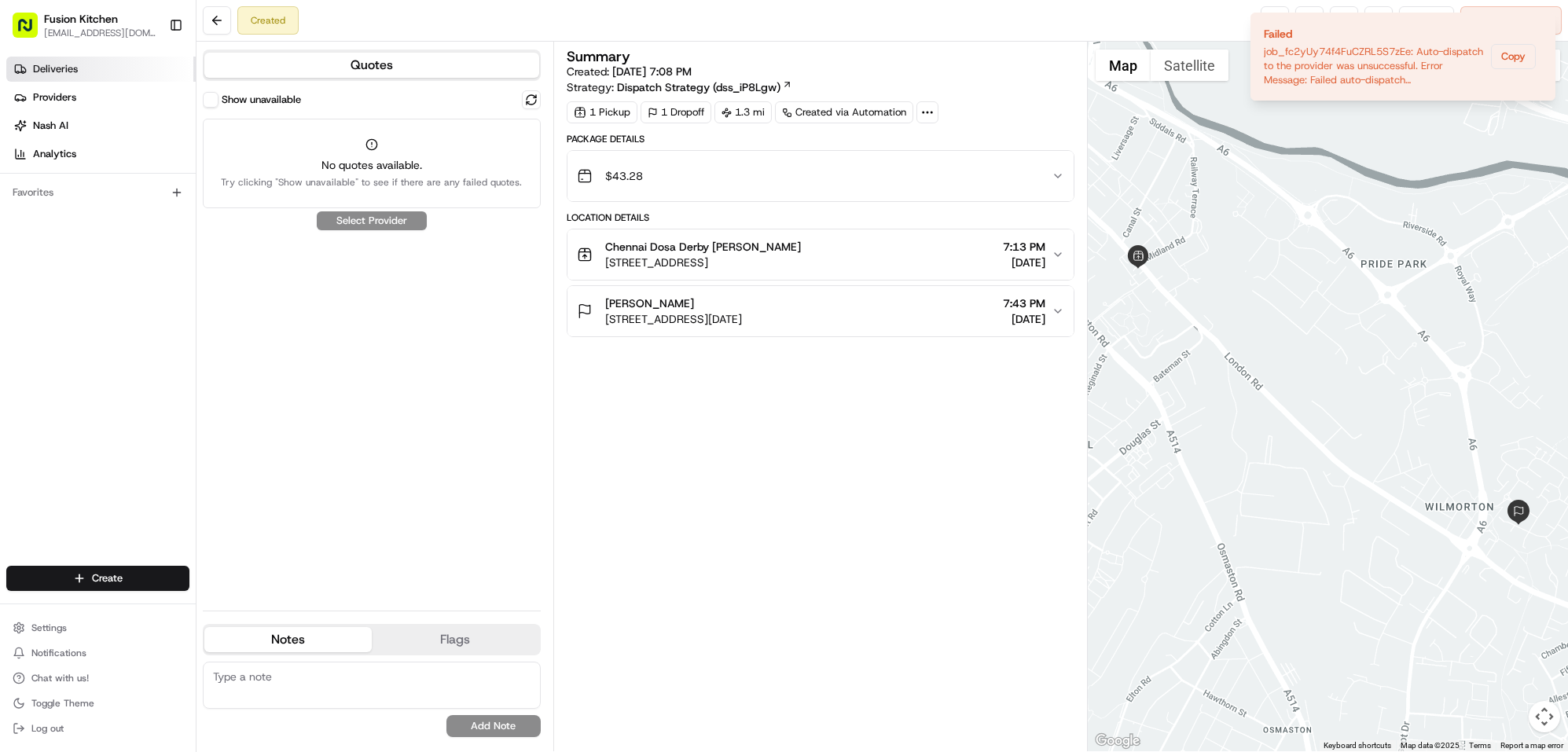
click at [45, 58] on link "Deliveries" at bounding box center [101, 69] width 190 height 25
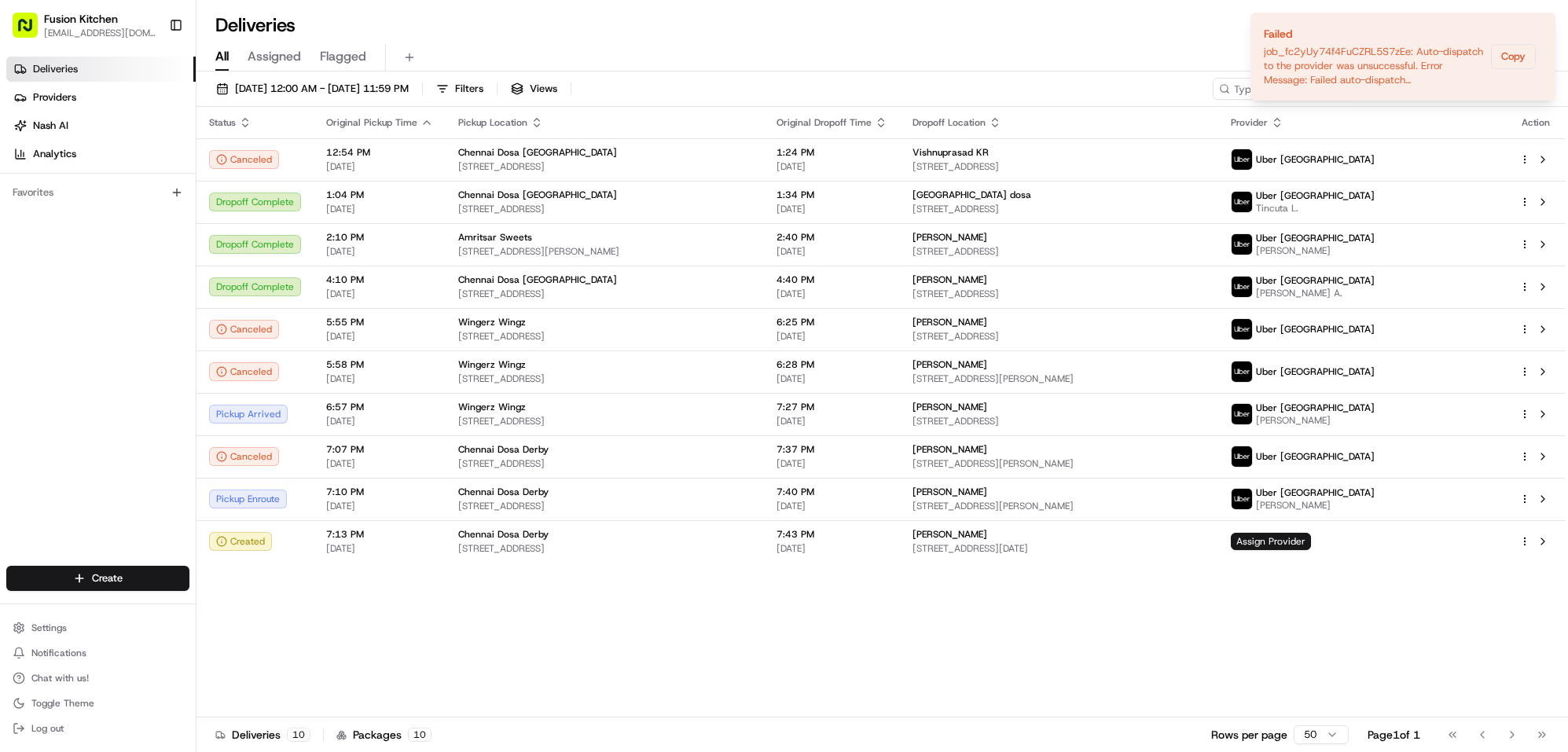
click at [546, 641] on div "Status Original Pickup Time Pickup Location Original Dropoff Time Dropoff Locat…" at bounding box center [881, 412] width 1368 height 611
click at [1123, 535] on div "[PERSON_NAME]" at bounding box center [1059, 534] width 294 height 12
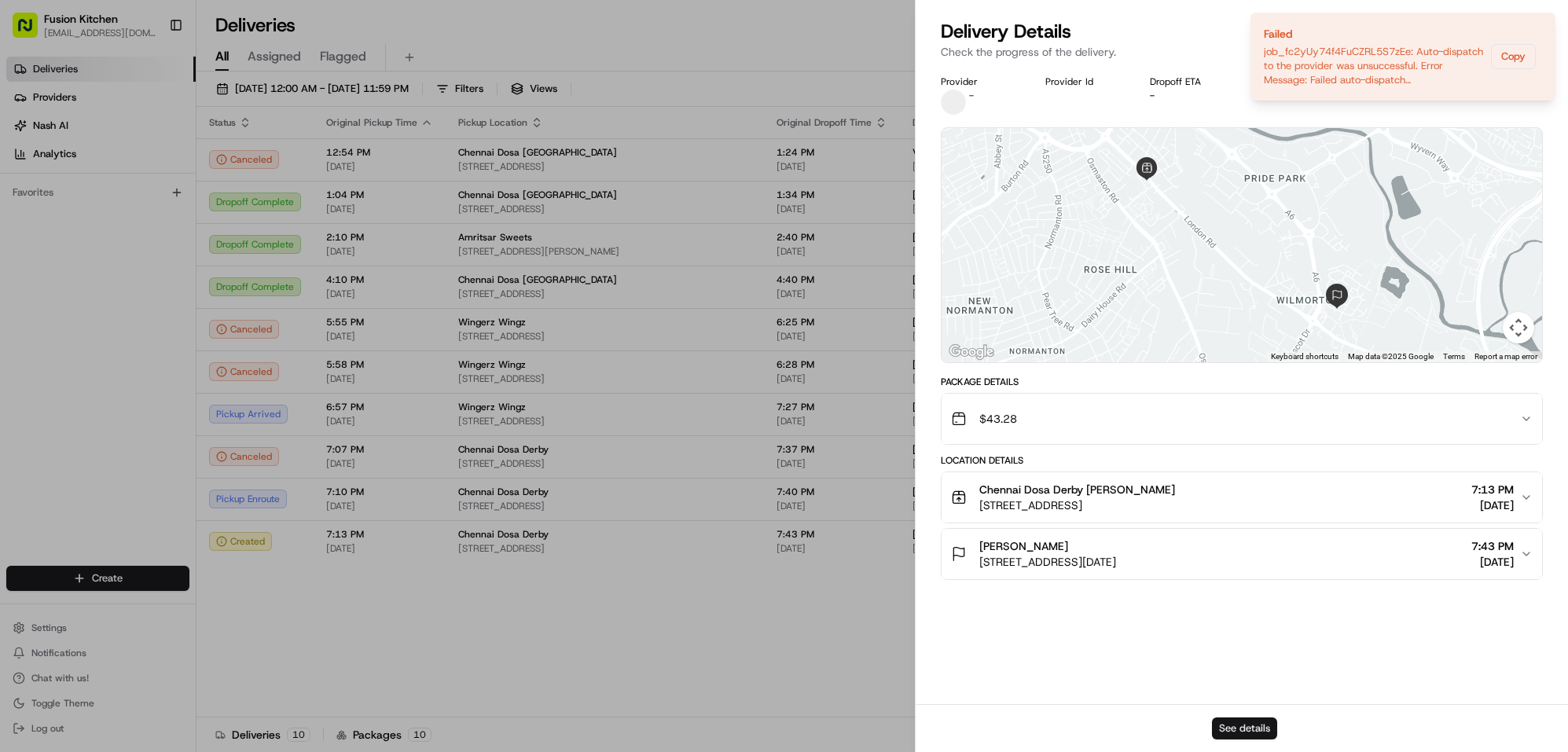
click at [1239, 726] on button "See details" at bounding box center [1245, 728] width 65 height 22
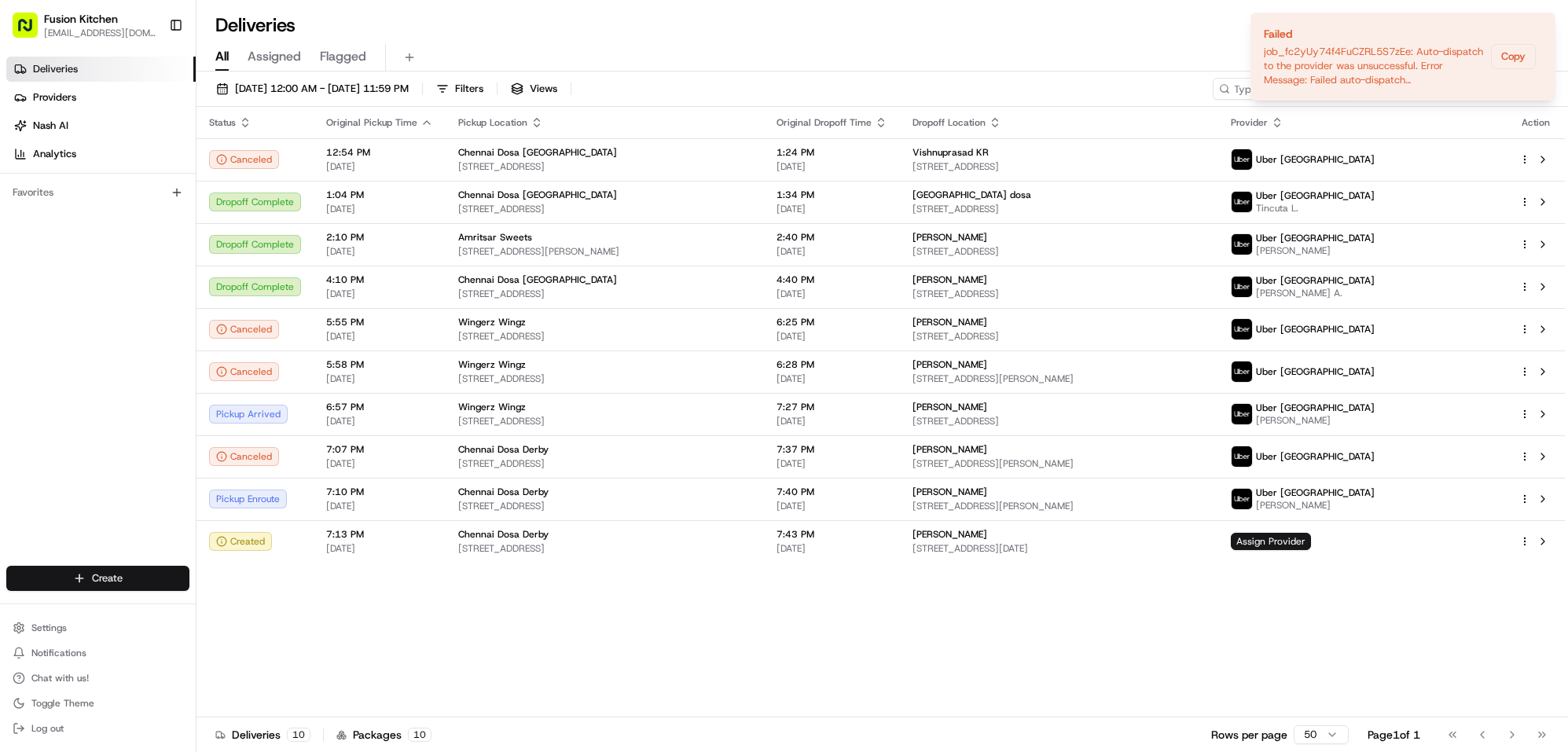
click at [85, 578] on html "Fusion Kitchen [EMAIL_ADDRESS][DOMAIN_NAME] Toggle Sidebar Deliveries Providers…" at bounding box center [784, 376] width 1568 height 752
click at [236, 607] on link "Delivery" at bounding box center [283, 607] width 175 height 28
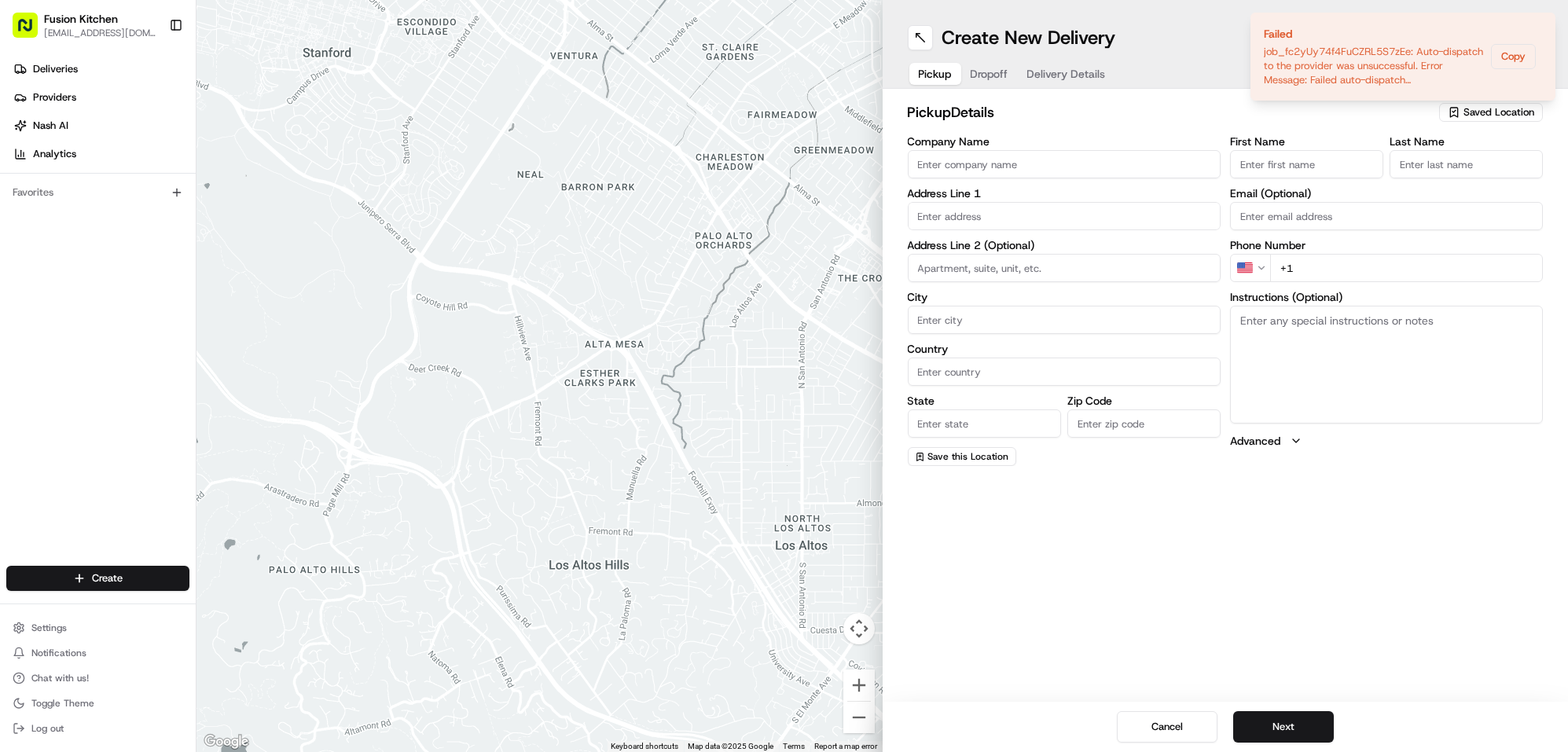
click at [1005, 156] on input "Company Name" at bounding box center [1064, 164] width 313 height 28
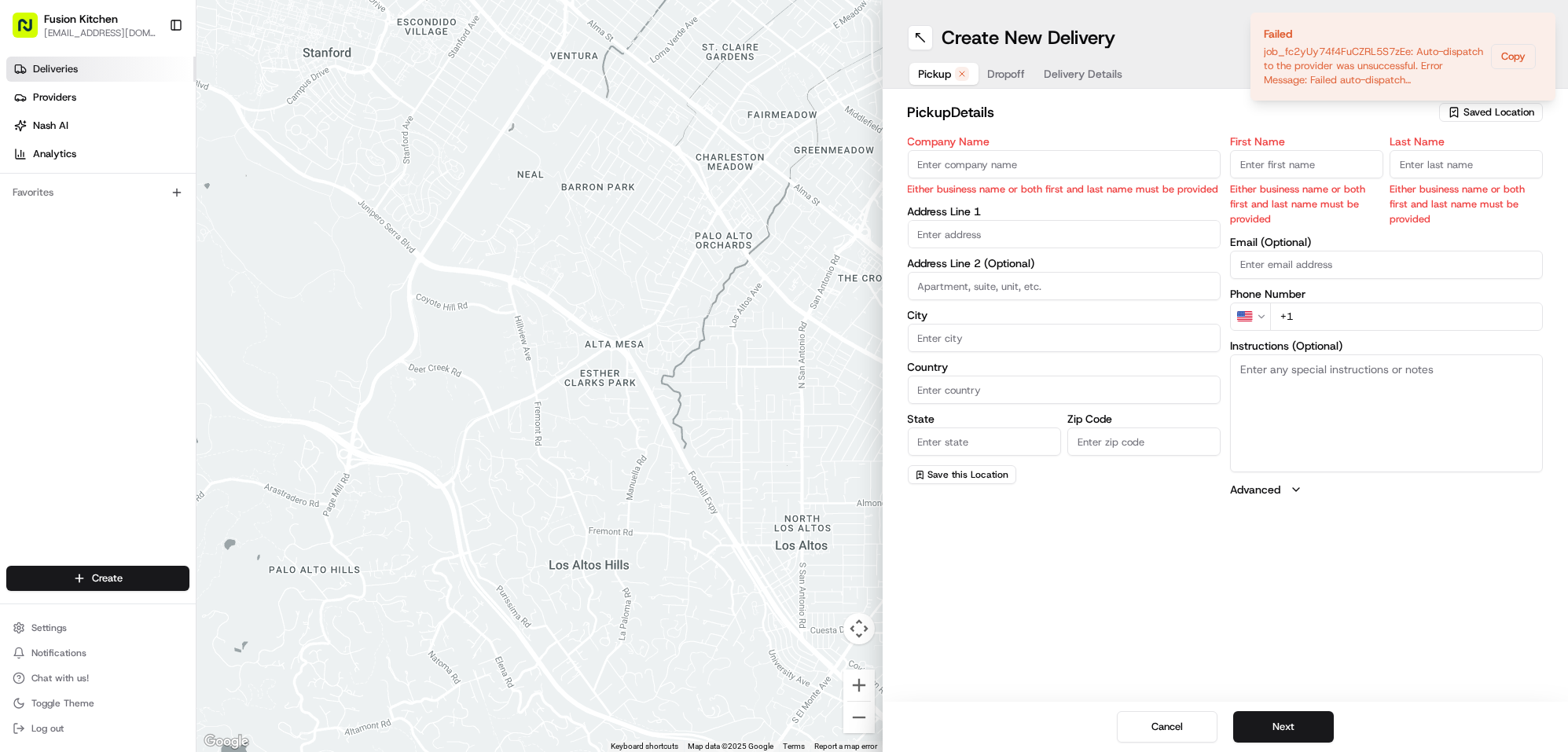
click at [73, 69] on span "Deliveries" at bounding box center [55, 69] width 45 height 14
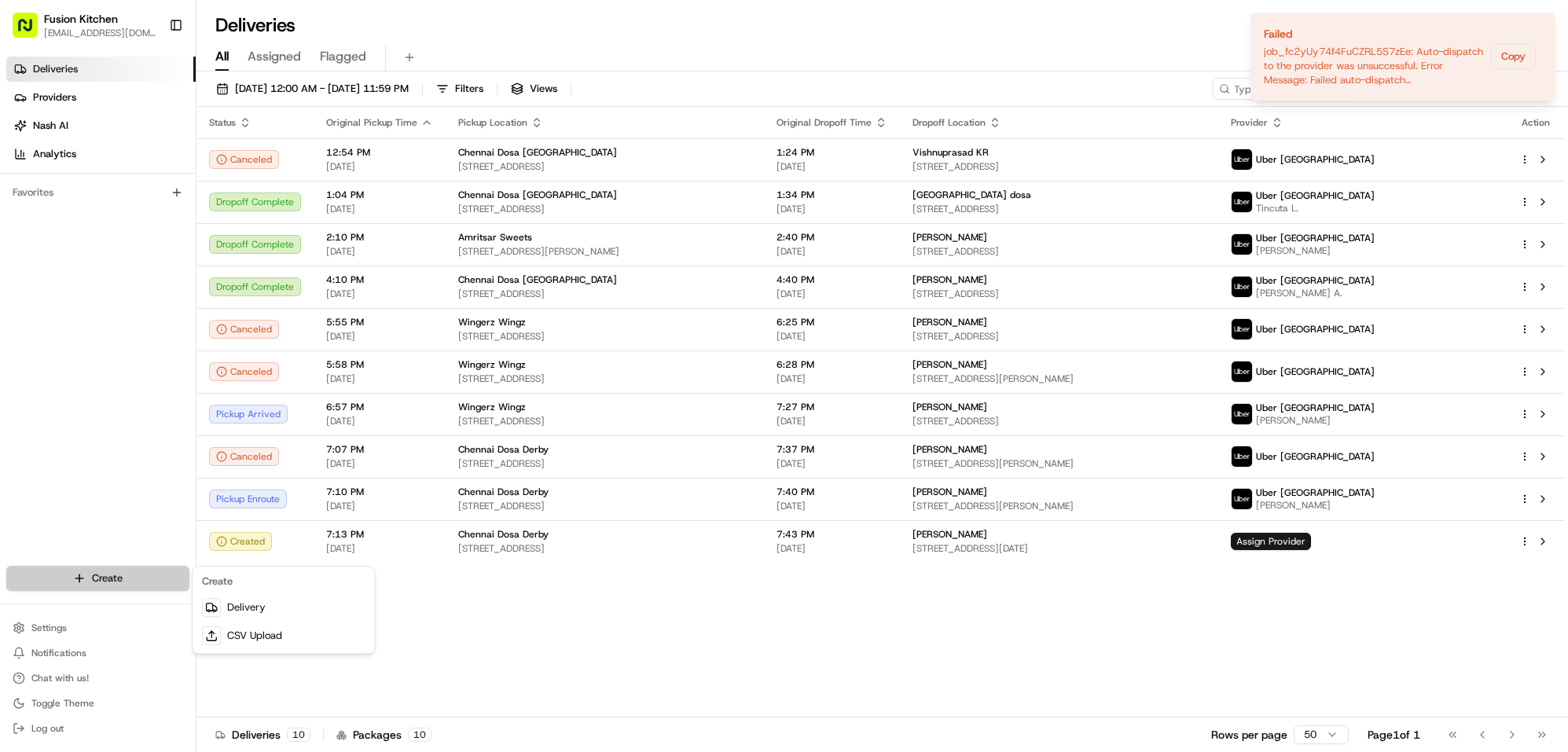
click at [117, 570] on html "Fusion Kitchen [EMAIL_ADDRESS][DOMAIN_NAME] Toggle Sidebar Deliveries Providers…" at bounding box center [784, 376] width 1568 height 752
click at [227, 606] on link "Delivery" at bounding box center [283, 607] width 175 height 28
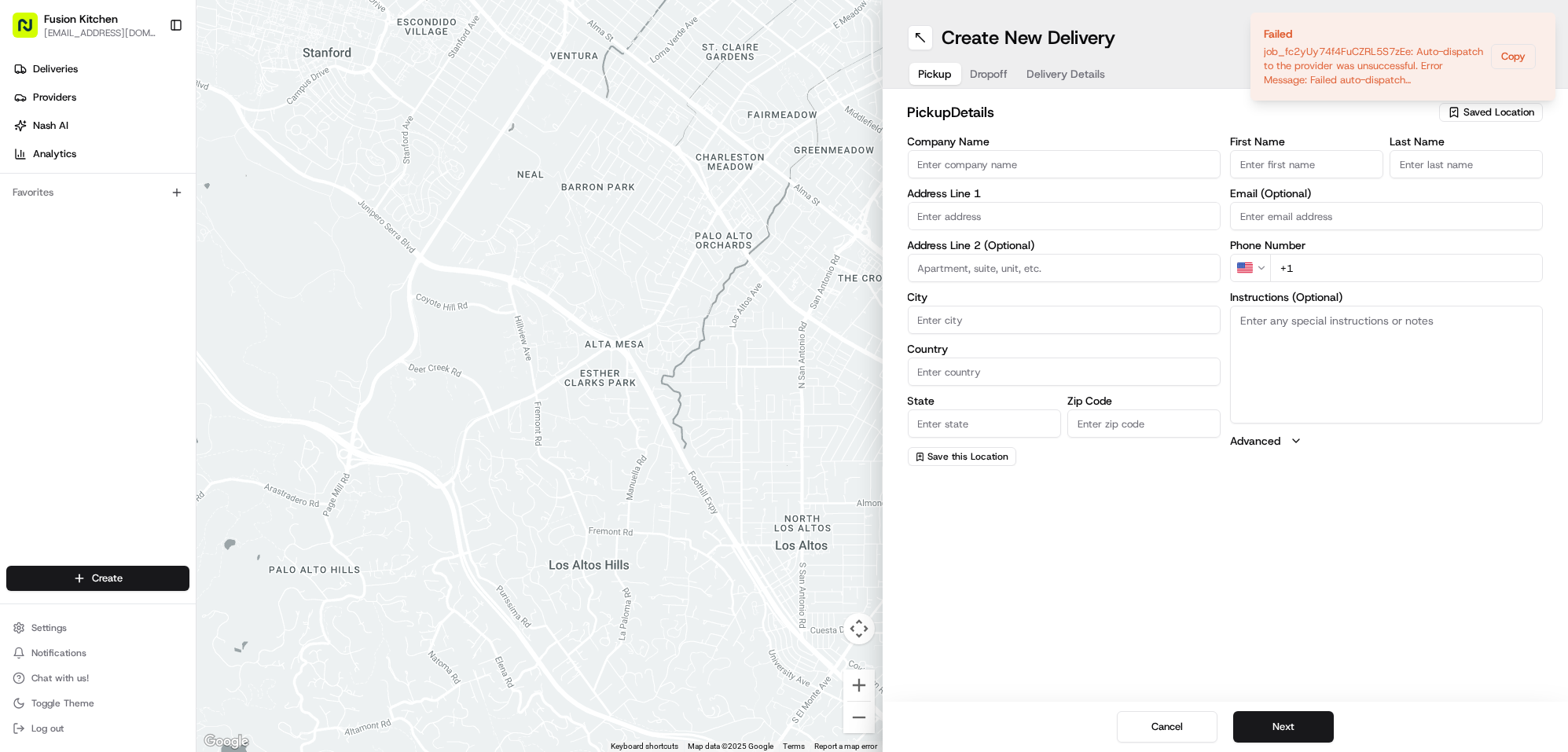
click at [1016, 157] on input "Company Name" at bounding box center [1064, 164] width 313 height 28
type input "Chennai Dosa Derby"
type input "128 London Road"
type input "Derby"
type input "[GEOGRAPHIC_DATA]"
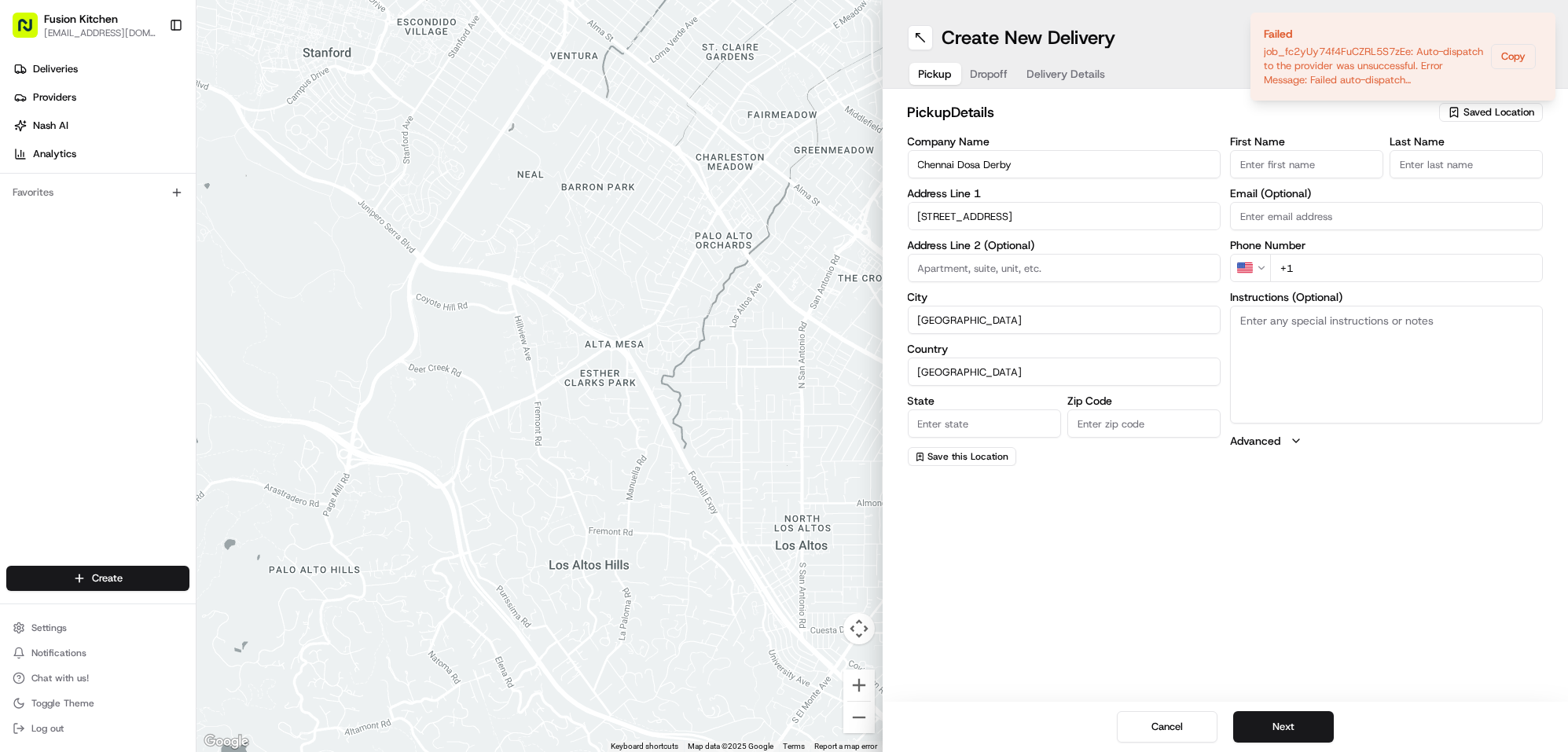
type input "Derbyshire"
type input "DE1 2SR"
type input "Mohammed"
type input "Sadiq"
type input "tech@fusioninnovative.com"
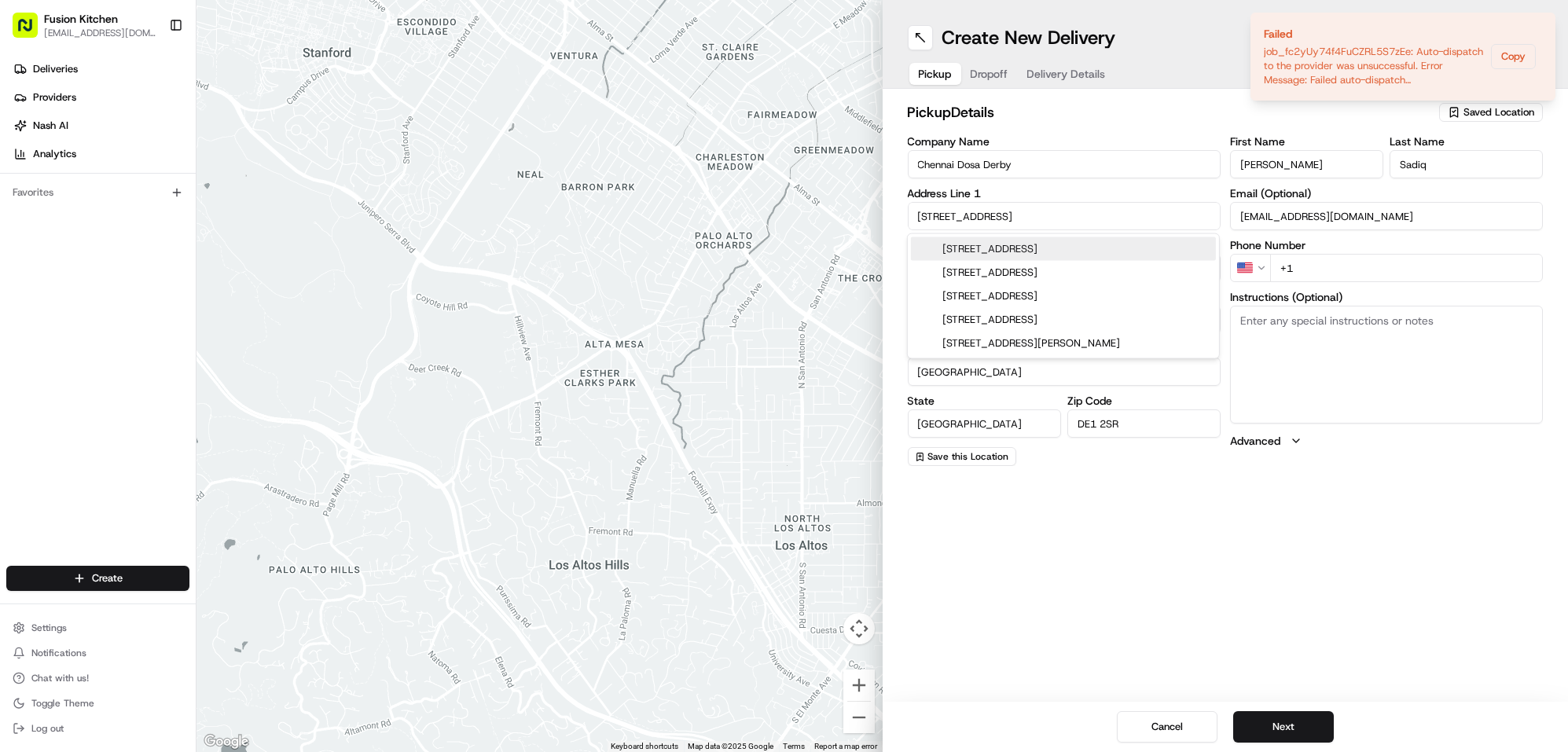
click at [1378, 323] on textarea "Instructions (Optional)" at bounding box center [1387, 365] width 313 height 118
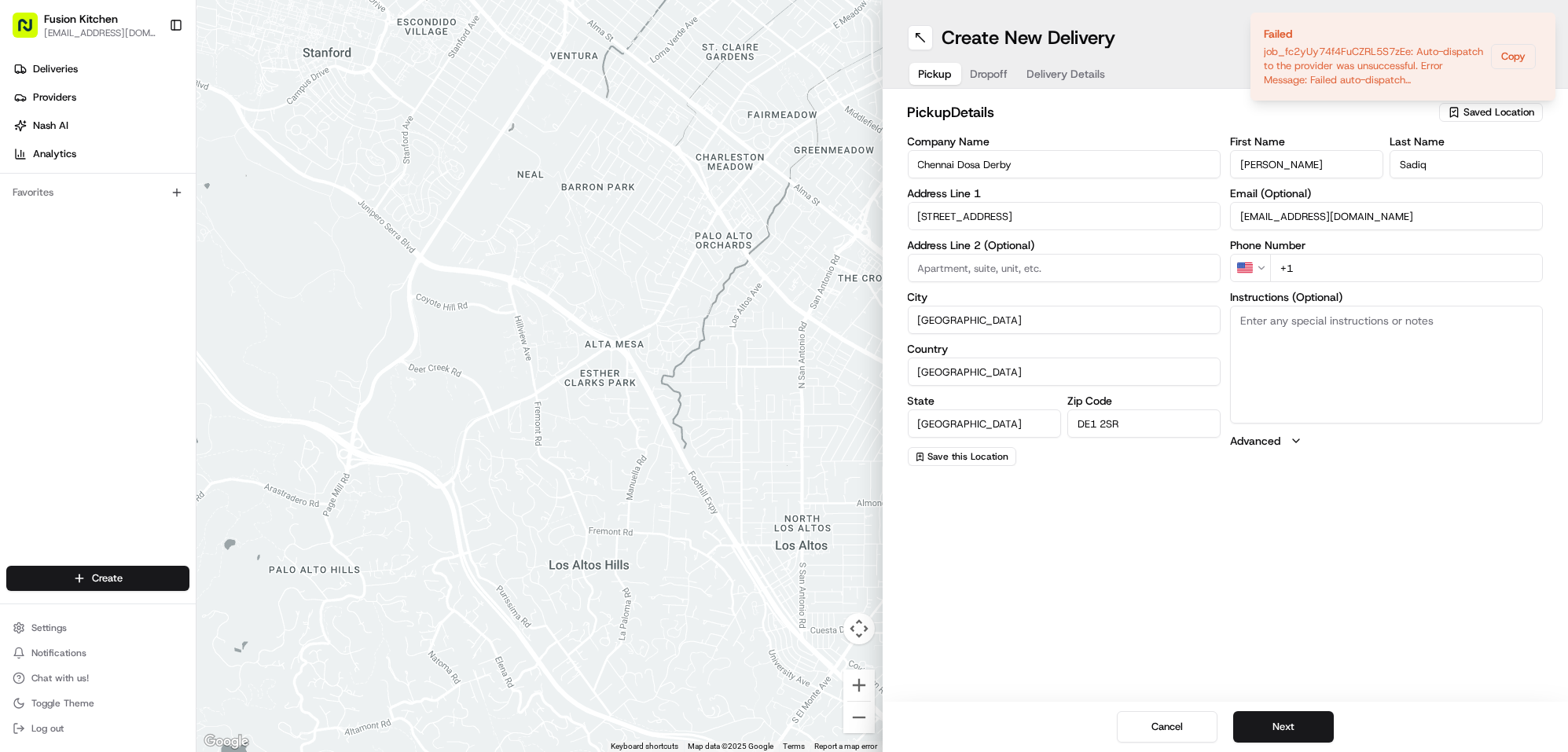
paste textarea "128 London Road, Derby, London, DE1 2SR"
type textarea "128 London Road, Derby, London, DE1 2SR"
click at [1255, 264] on html "Fusion Kitchen hari@fusionpos.uk Toggle Sidebar Deliveries Providers Nash AI An…" at bounding box center [784, 376] width 1568 height 752
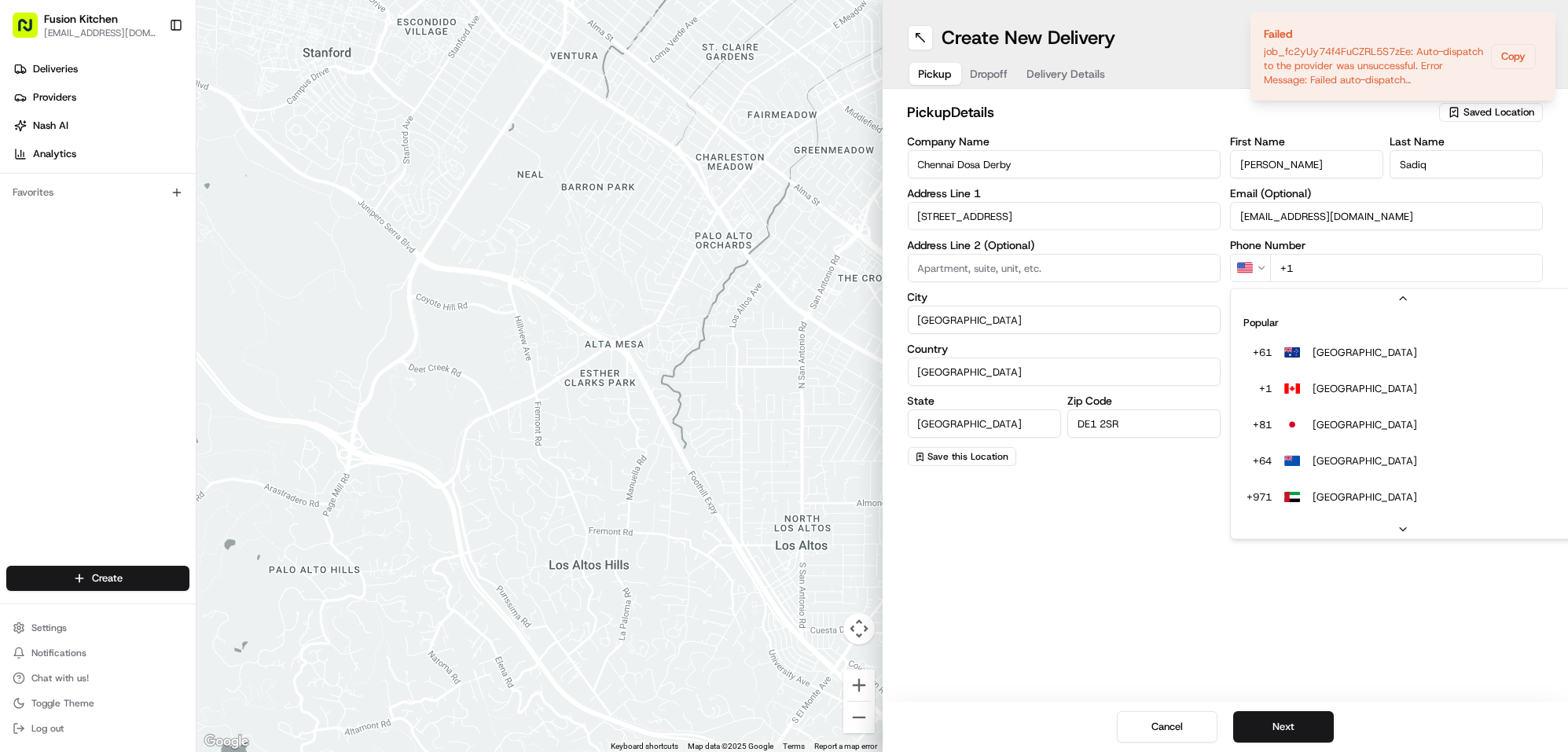
scroll to position [67, 0]
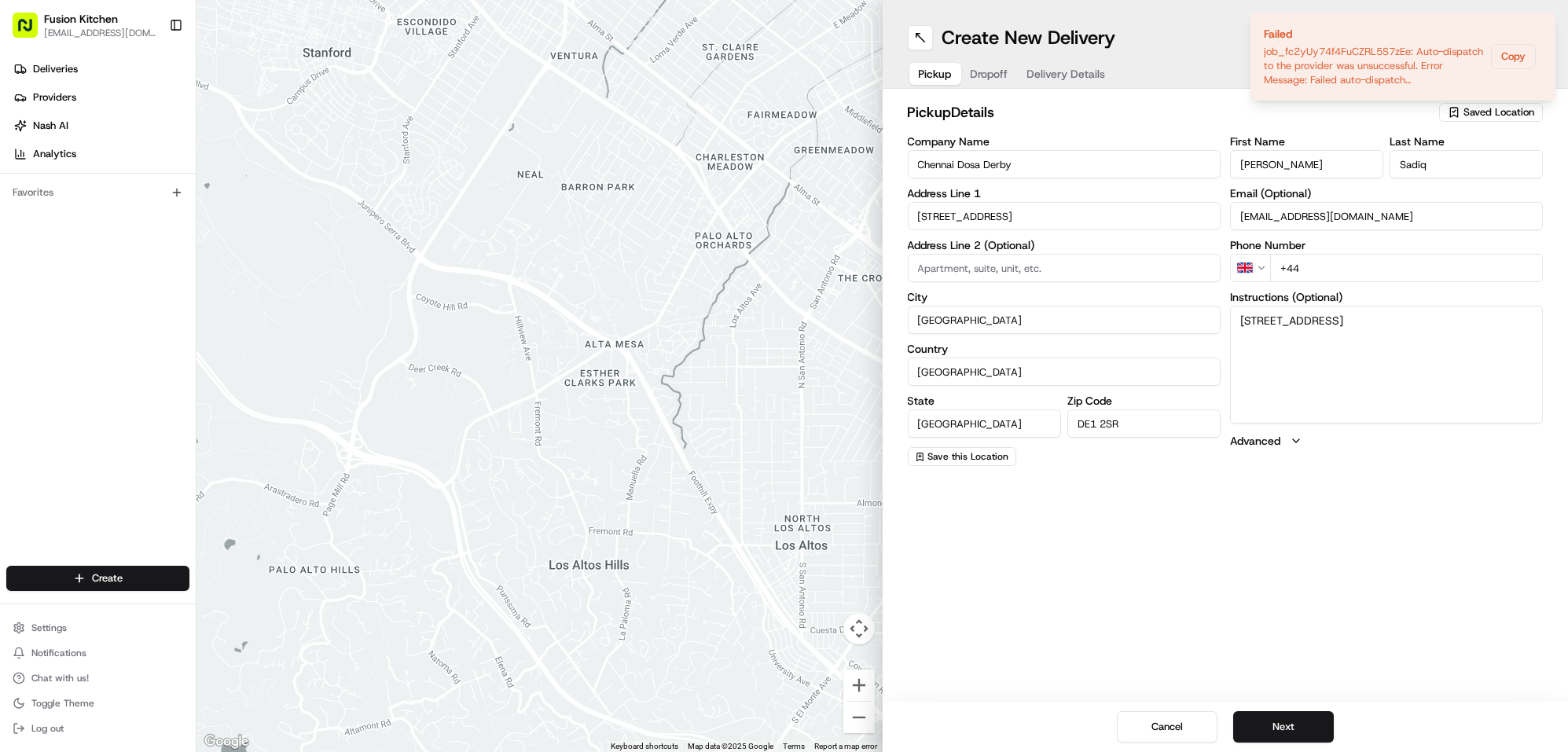
click at [1347, 264] on input "+44" at bounding box center [1406, 268] width 272 height 28
paste input "1332 292222"
type input "+44 1332 292222"
click at [1384, 209] on input "tech@fusioninnovative.com" at bounding box center [1387, 216] width 313 height 28
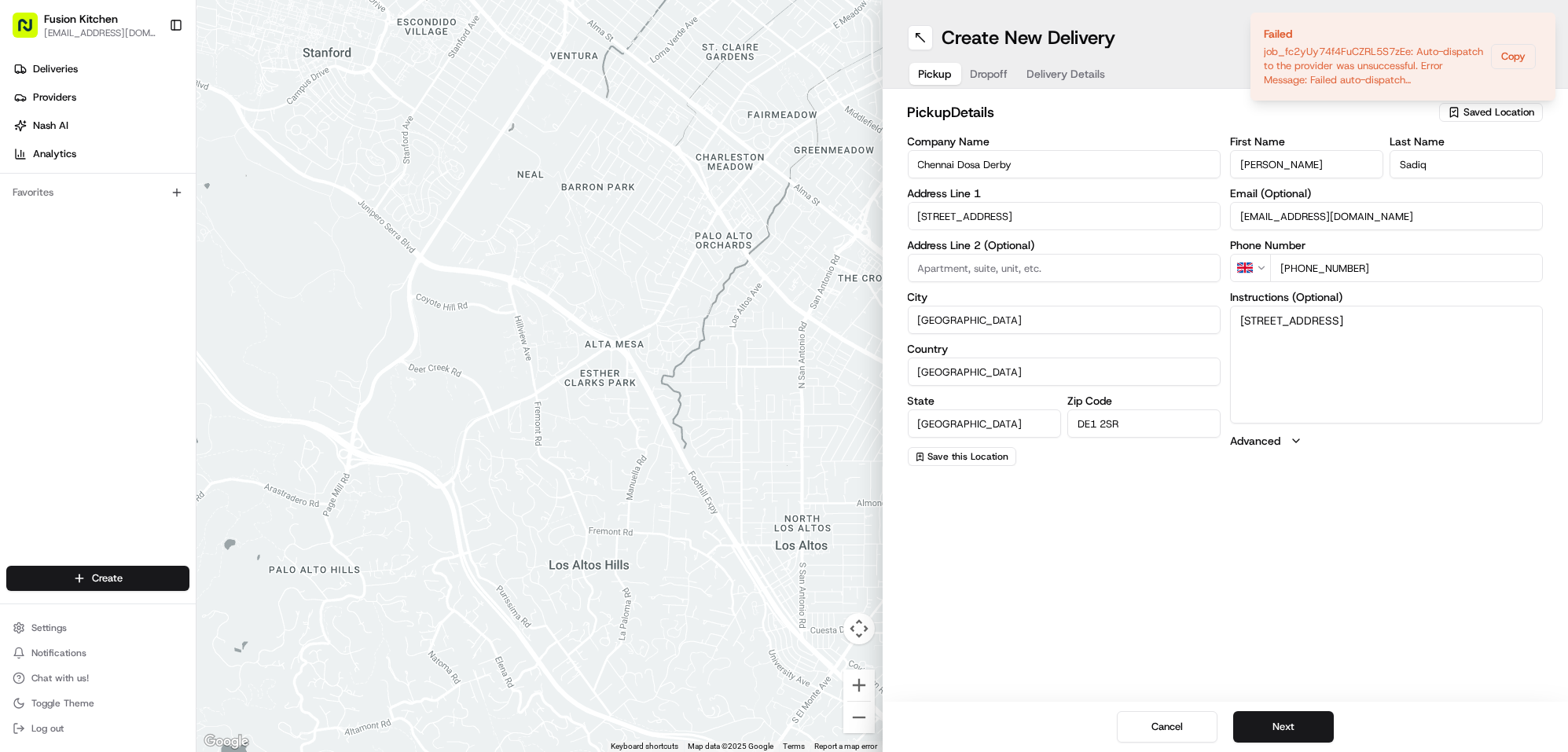
click at [1384, 209] on input "tech@fusioninnovative.com" at bounding box center [1387, 216] width 313 height 28
click at [1295, 723] on button "Next" at bounding box center [1283, 727] width 100 height 32
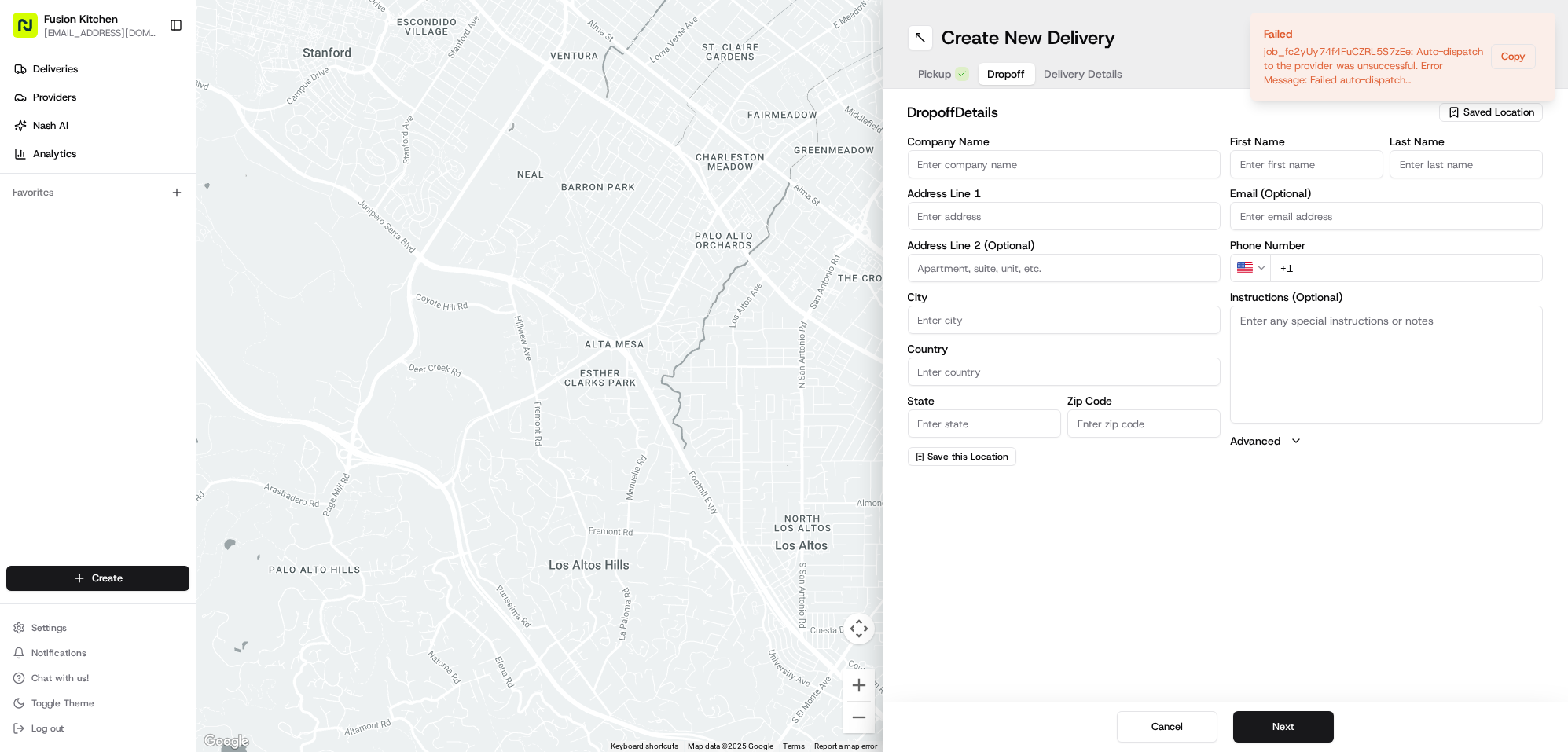
click at [1098, 161] on input "Company Name" at bounding box center [1064, 164] width 313 height 28
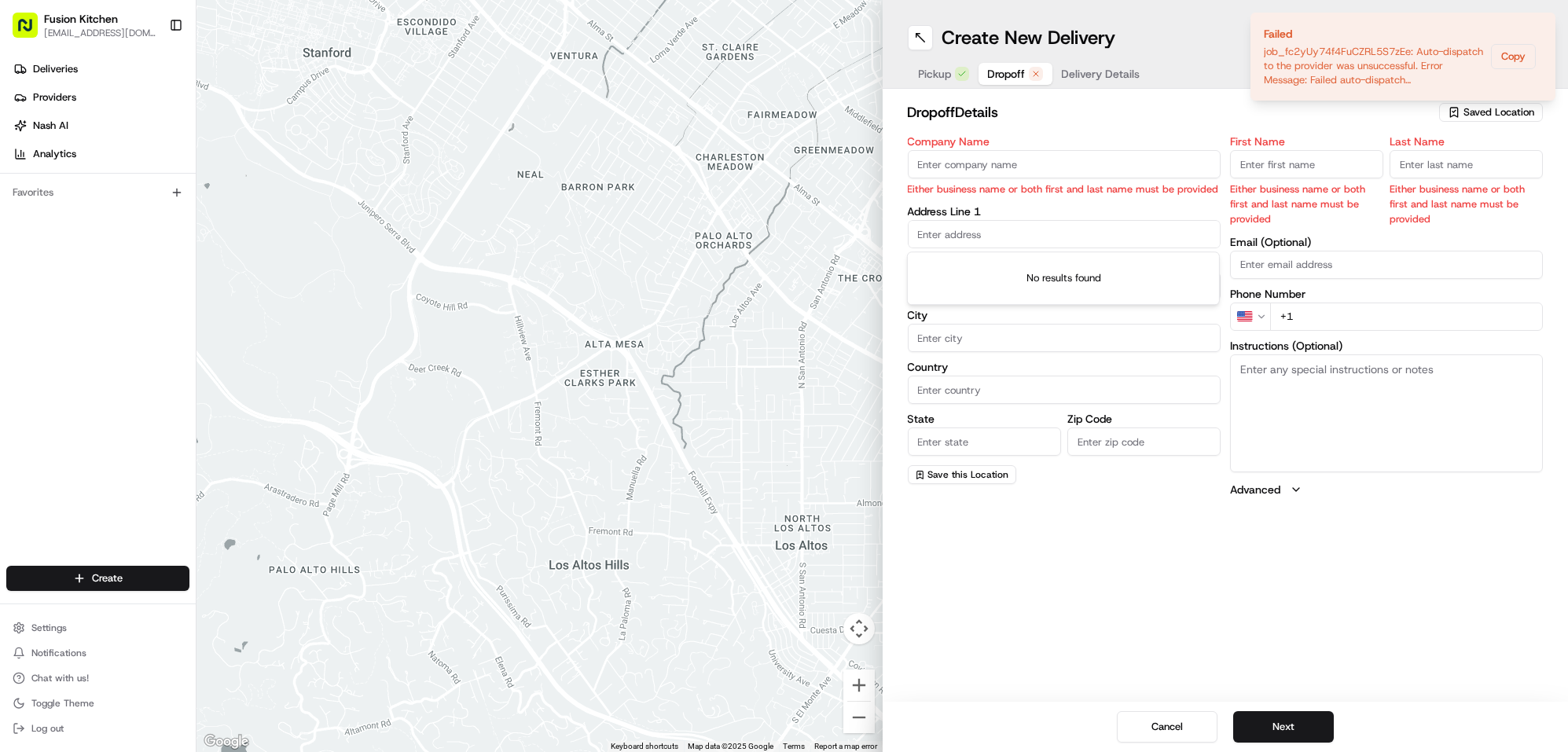
click at [1000, 235] on input "text" at bounding box center [1064, 234] width 313 height 28
paste input "26, Magellan Way, Derby, DE24 1AD"
click at [1052, 262] on div "26 Magellan Way, Derby DE24 1AE, UK" at bounding box center [1063, 267] width 305 height 24
type input "[STREET_ADDRESS][DATE]"
type input "Derby"
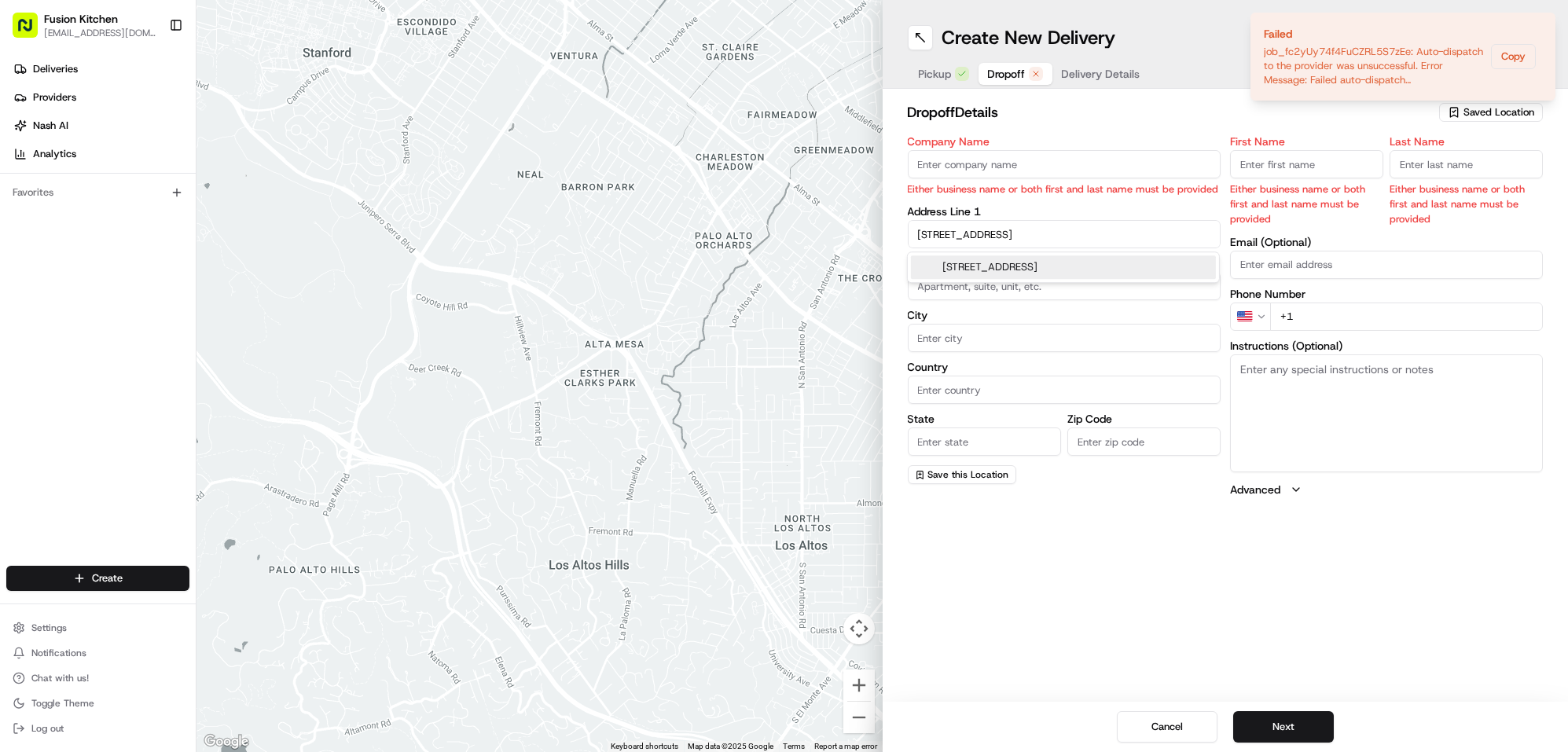
type input "[GEOGRAPHIC_DATA]"
type input "DE24 1AD"
type input "26 Magellan Way"
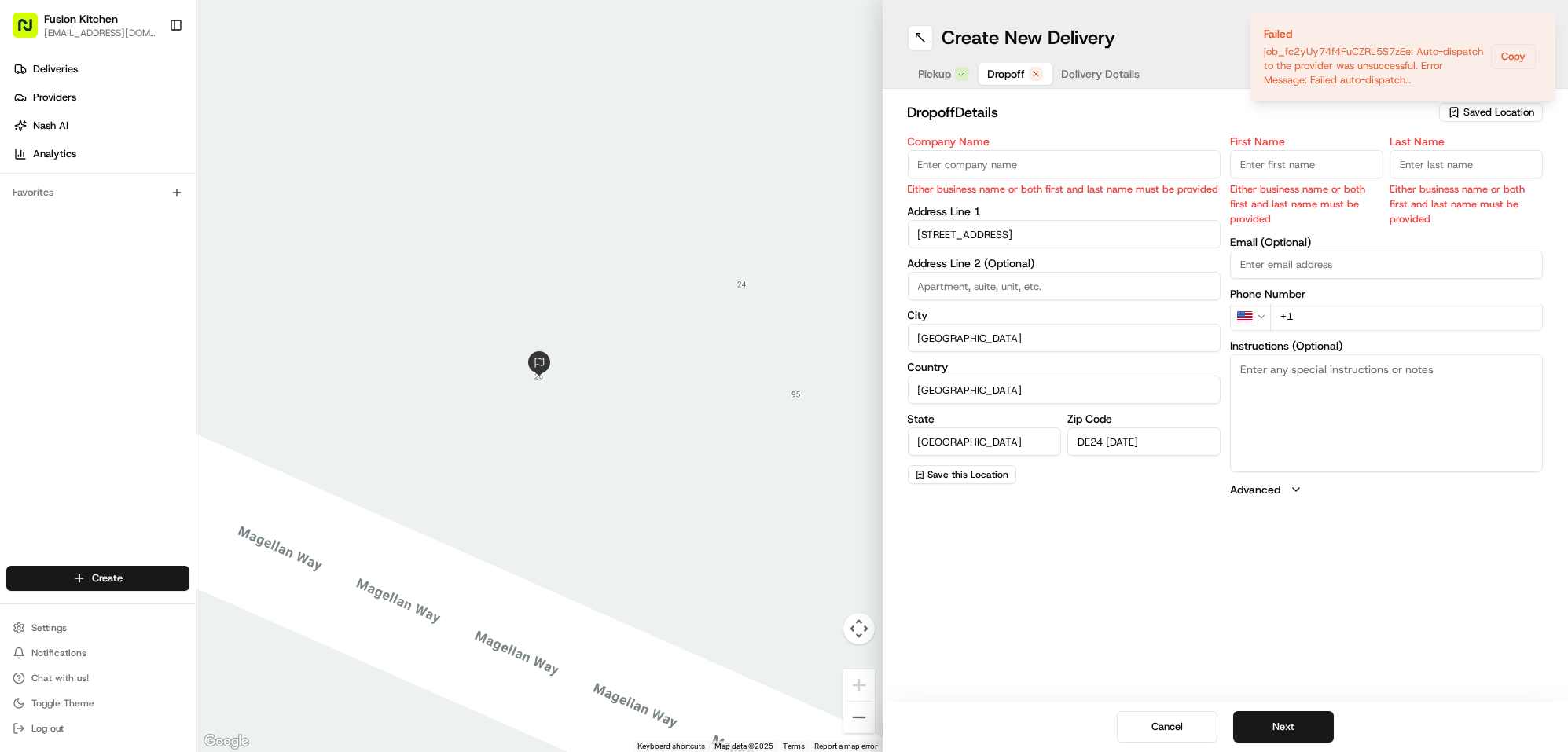
click at [1360, 398] on textarea "Instructions (Optional)" at bounding box center [1387, 413] width 313 height 118
paste textarea "26, Magellan Way, Derby, DE24 1AD"
type textarea "26, Magellan Way, Derby, DE24 1AD"
click at [1005, 162] on input "Company Name" at bounding box center [1064, 164] width 313 height 28
click at [988, 168] on input "Company Name" at bounding box center [1064, 164] width 313 height 28
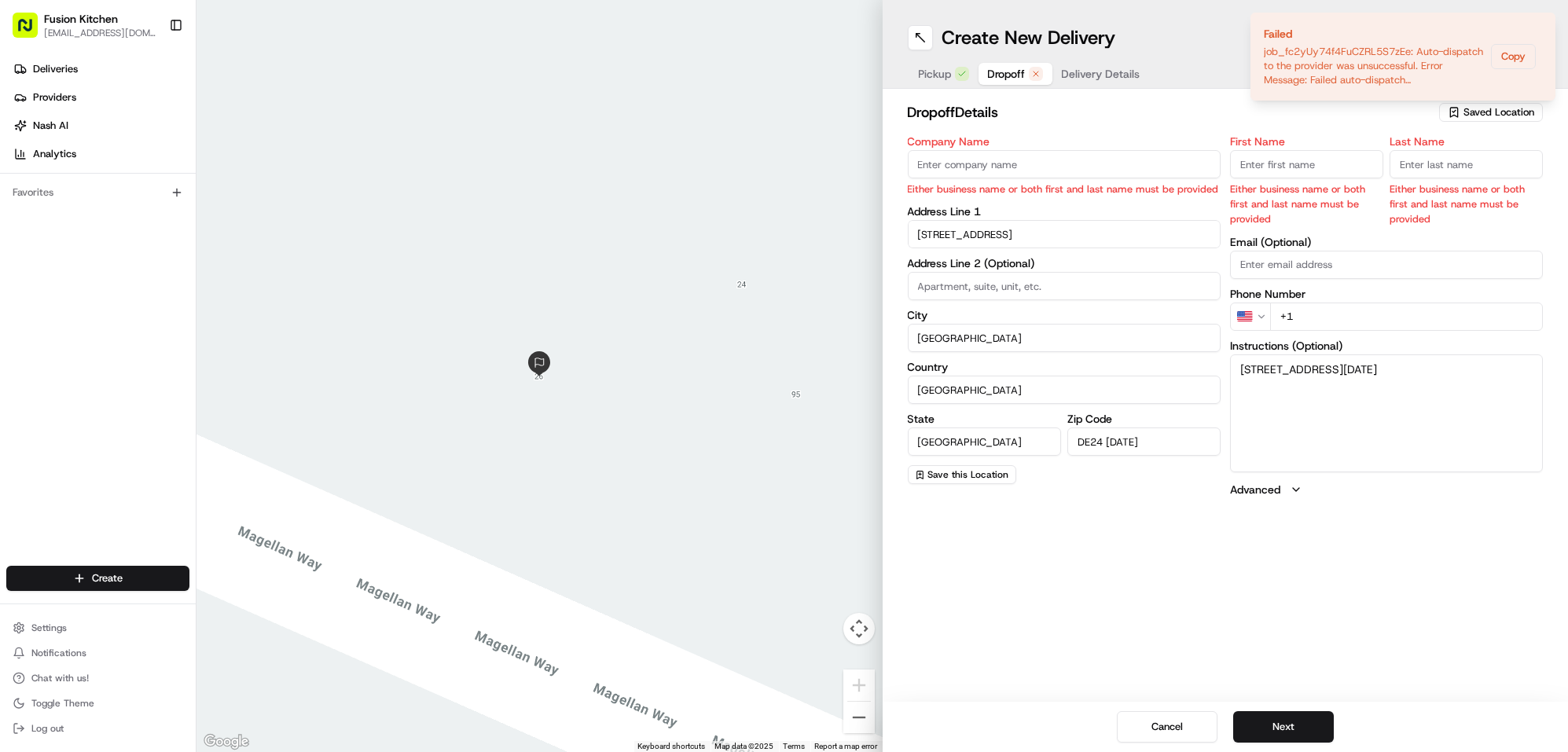
paste input "[PERSON_NAME]"
type input "[PERSON_NAME]"
click at [1287, 160] on input "First Name" at bounding box center [1307, 164] width 153 height 28
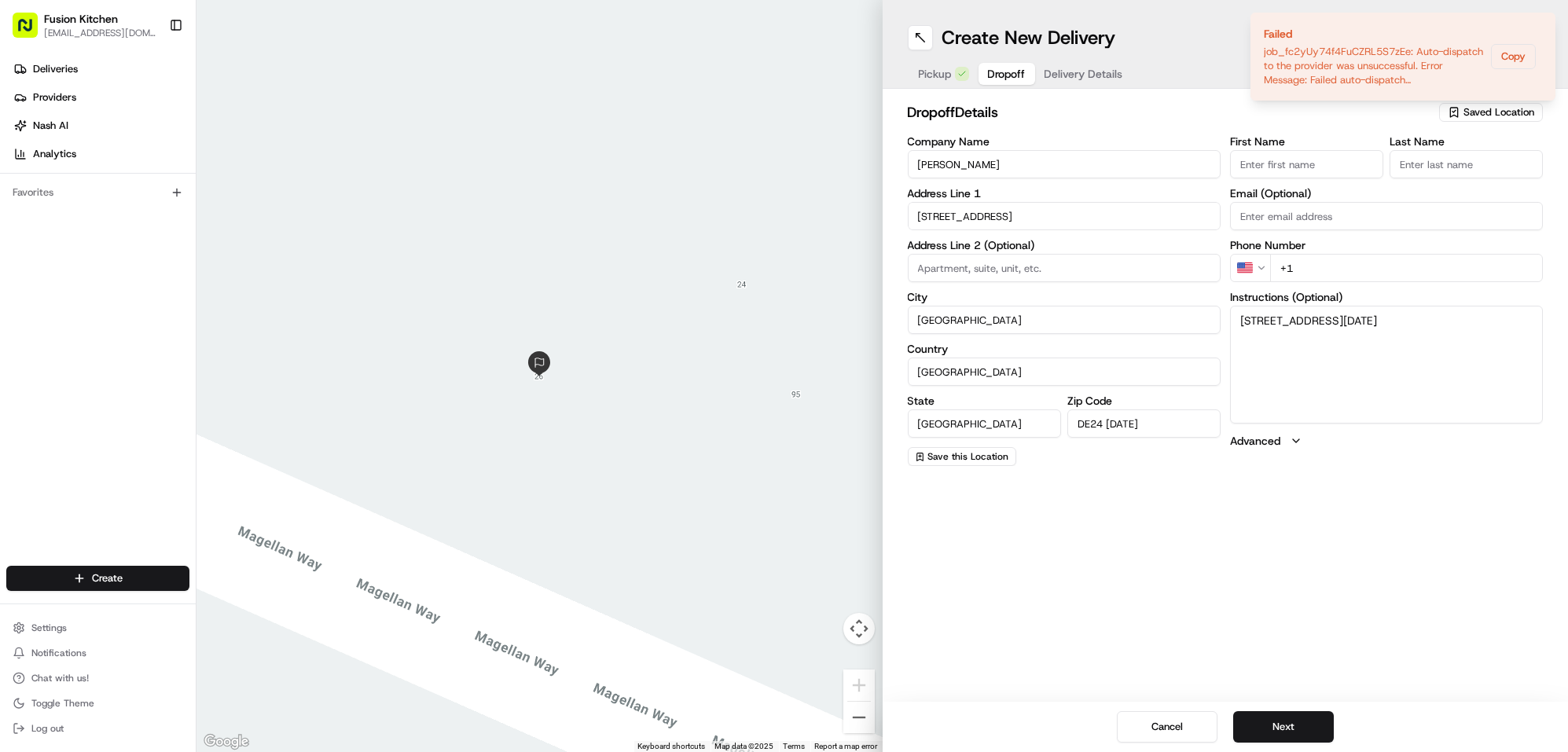
paste input "[PERSON_NAME]"
click at [1310, 163] on input "[PERSON_NAME]" at bounding box center [1307, 164] width 153 height 28
type input "Ashwini"
click at [1458, 163] on input "Last Name" at bounding box center [1466, 164] width 153 height 28
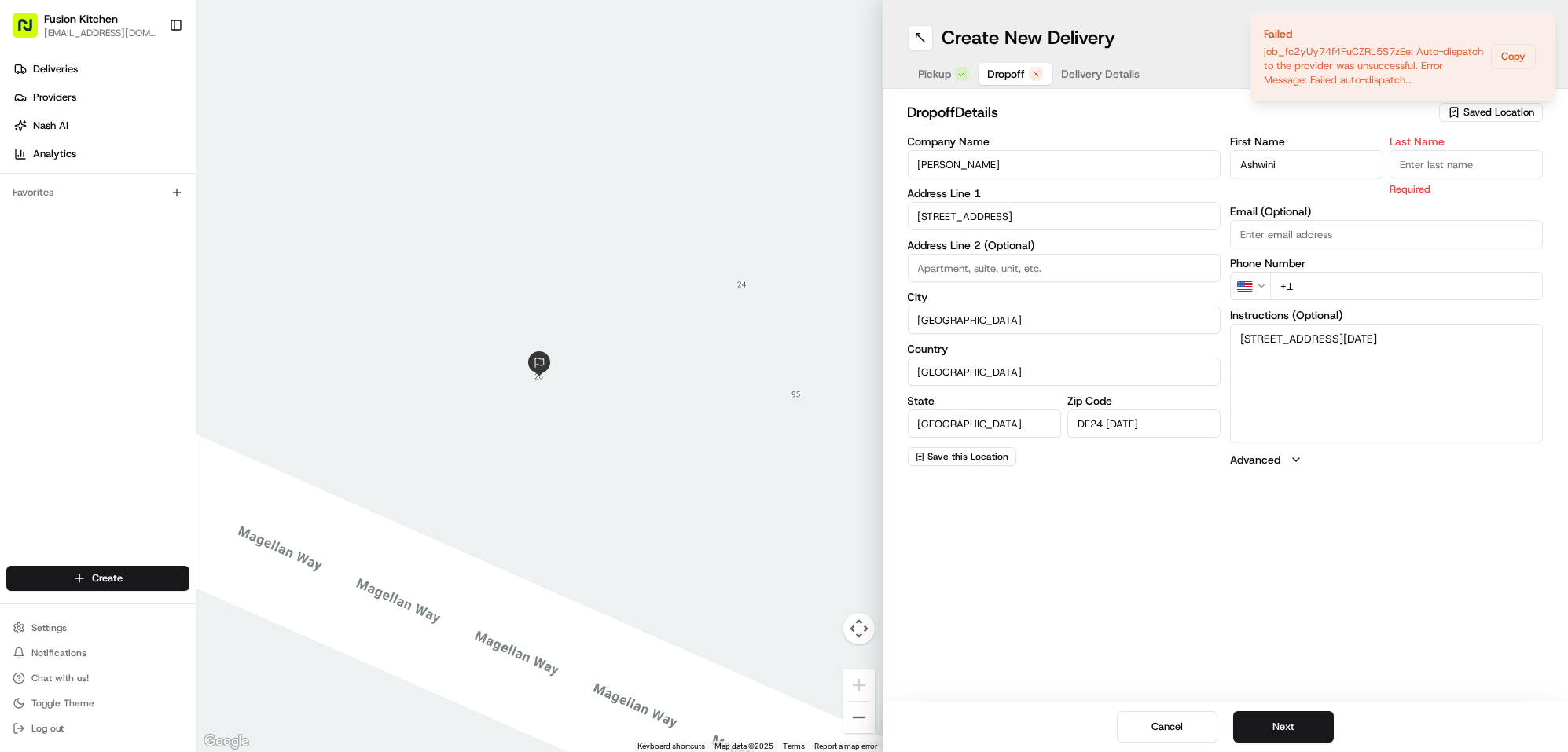
paste input "Bhutharayudu"
type input "Bhutharayudu"
click at [1254, 286] on html "Fusion Kitchen hari@fusionpos.uk Toggle Sidebar Deliveries Providers Nash AI An…" at bounding box center [784, 376] width 1568 height 752
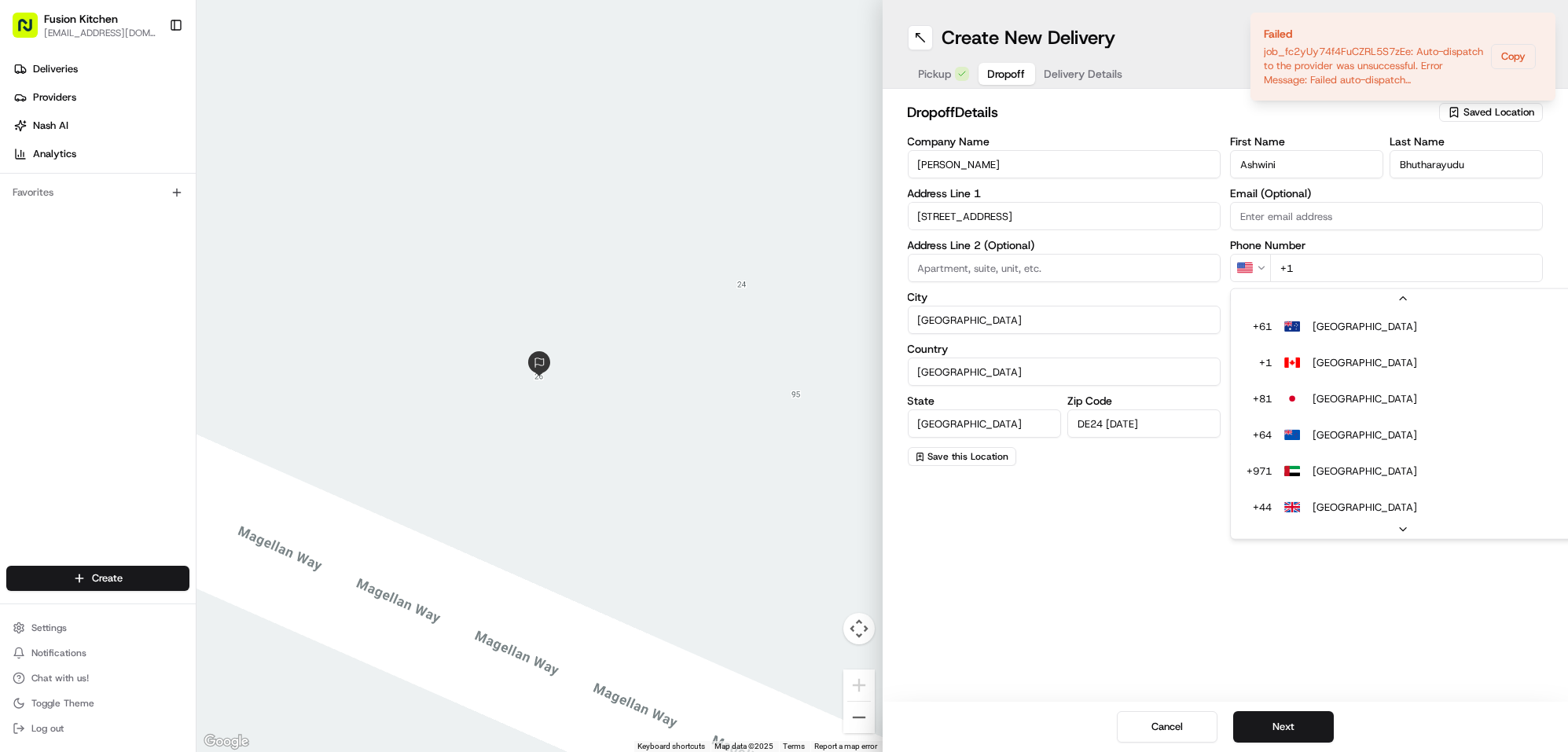
scroll to position [0, 0]
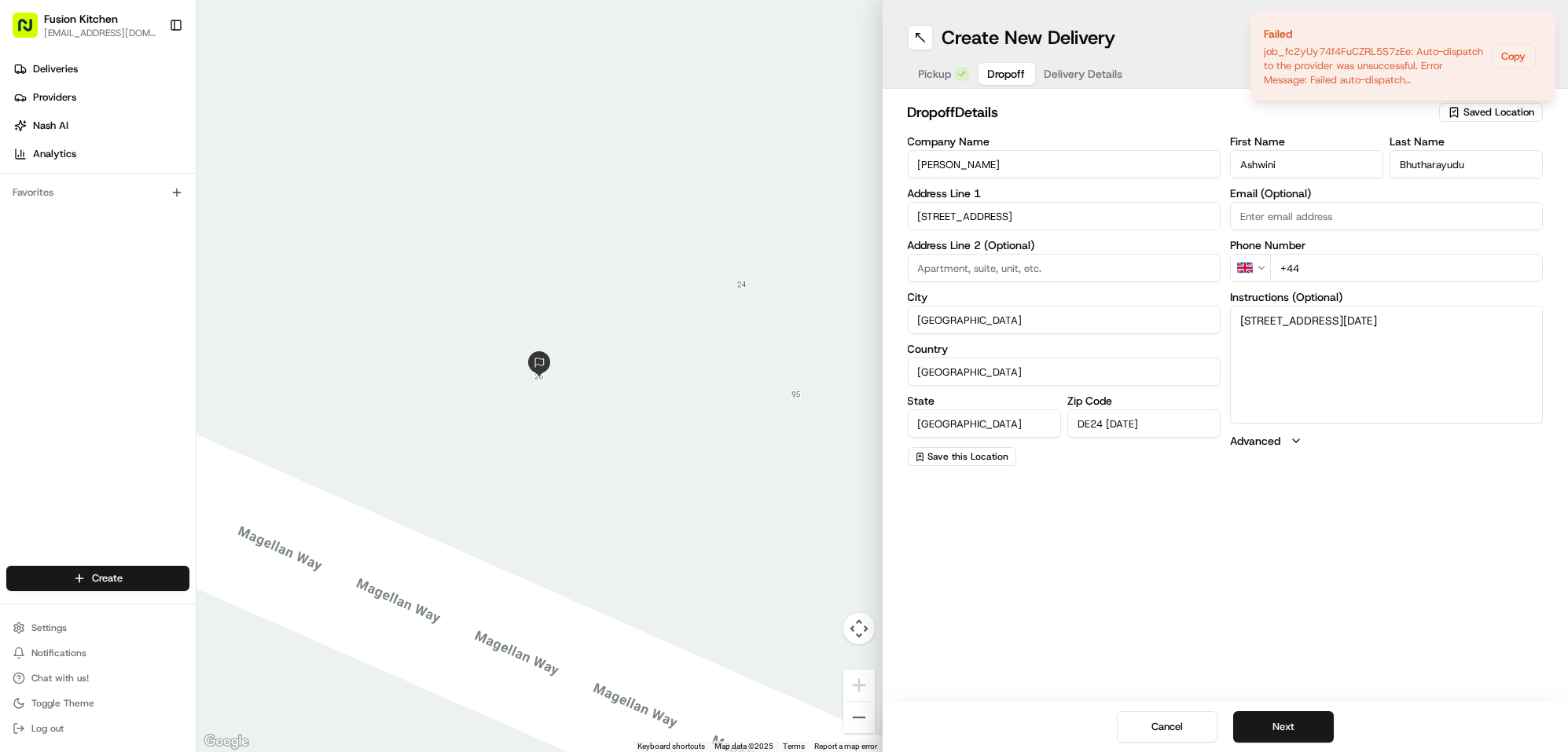
click at [1354, 278] on input "+44" at bounding box center [1406, 268] width 272 height 28
click at [1427, 269] on input "+44" at bounding box center [1406, 268] width 272 height 28
paste input "7440 010618"
type input "+44 7440 010618"
click at [1298, 725] on button "Next" at bounding box center [1283, 727] width 100 height 32
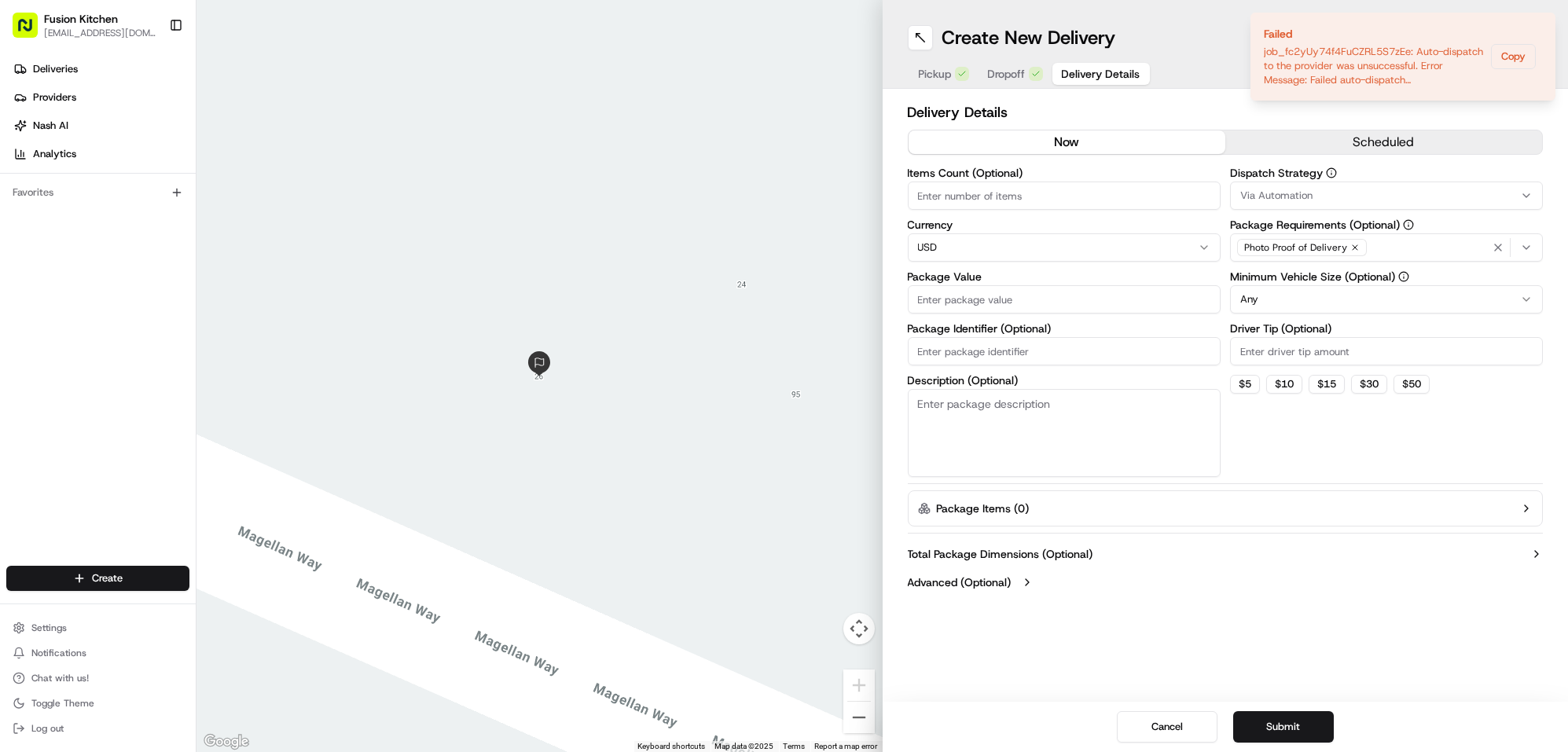
click at [999, 246] on html "Fusion Kitchen hari@fusionpos.uk Toggle Sidebar Deliveries Providers Nash AI An…" at bounding box center [784, 376] width 1568 height 752
click at [964, 290] on input "Package Value" at bounding box center [1064, 300] width 313 height 28
paste input "43.28"
type input "43.28"
click at [1275, 718] on button "Submit" at bounding box center [1283, 727] width 100 height 32
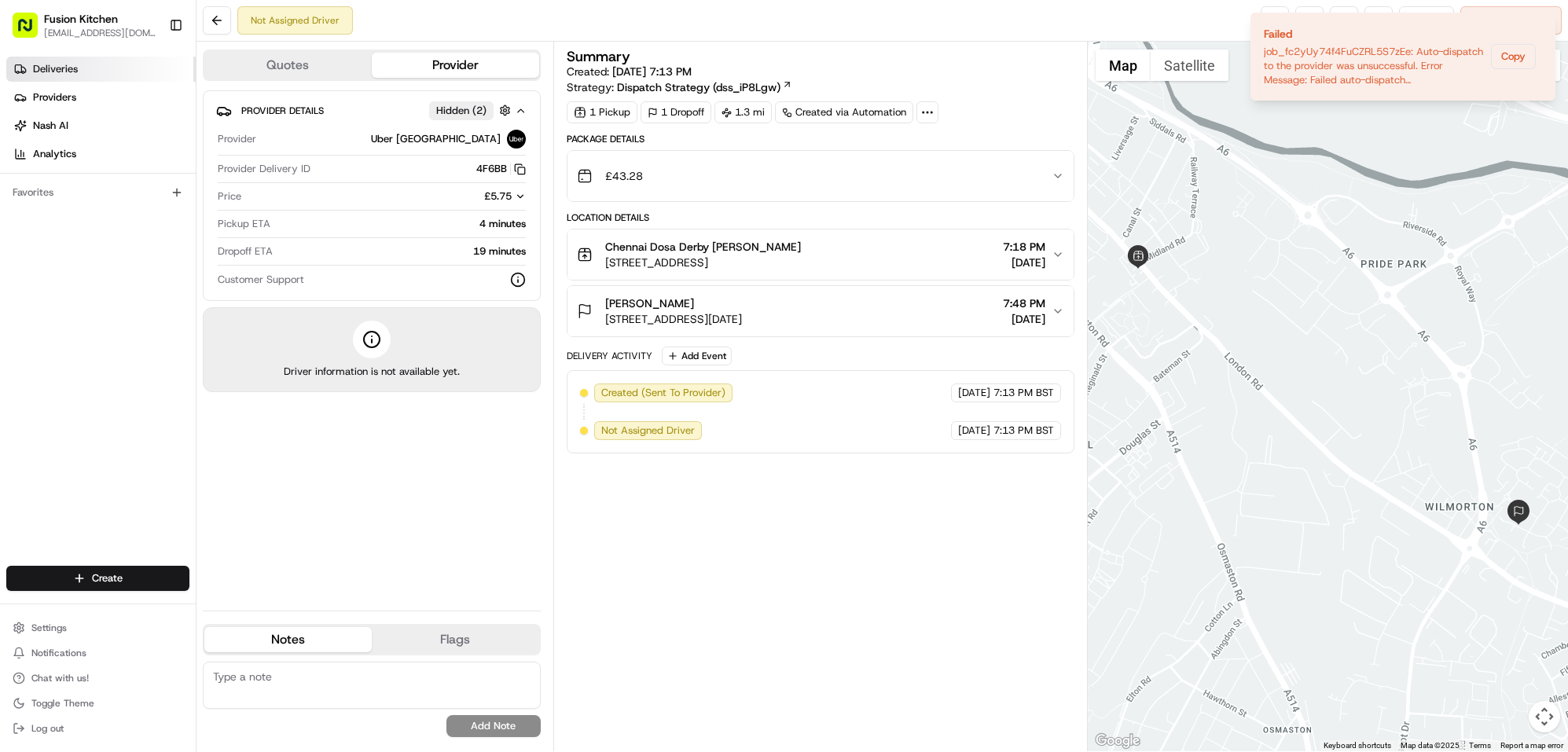
click at [48, 62] on span "Deliveries" at bounding box center [55, 69] width 45 height 14
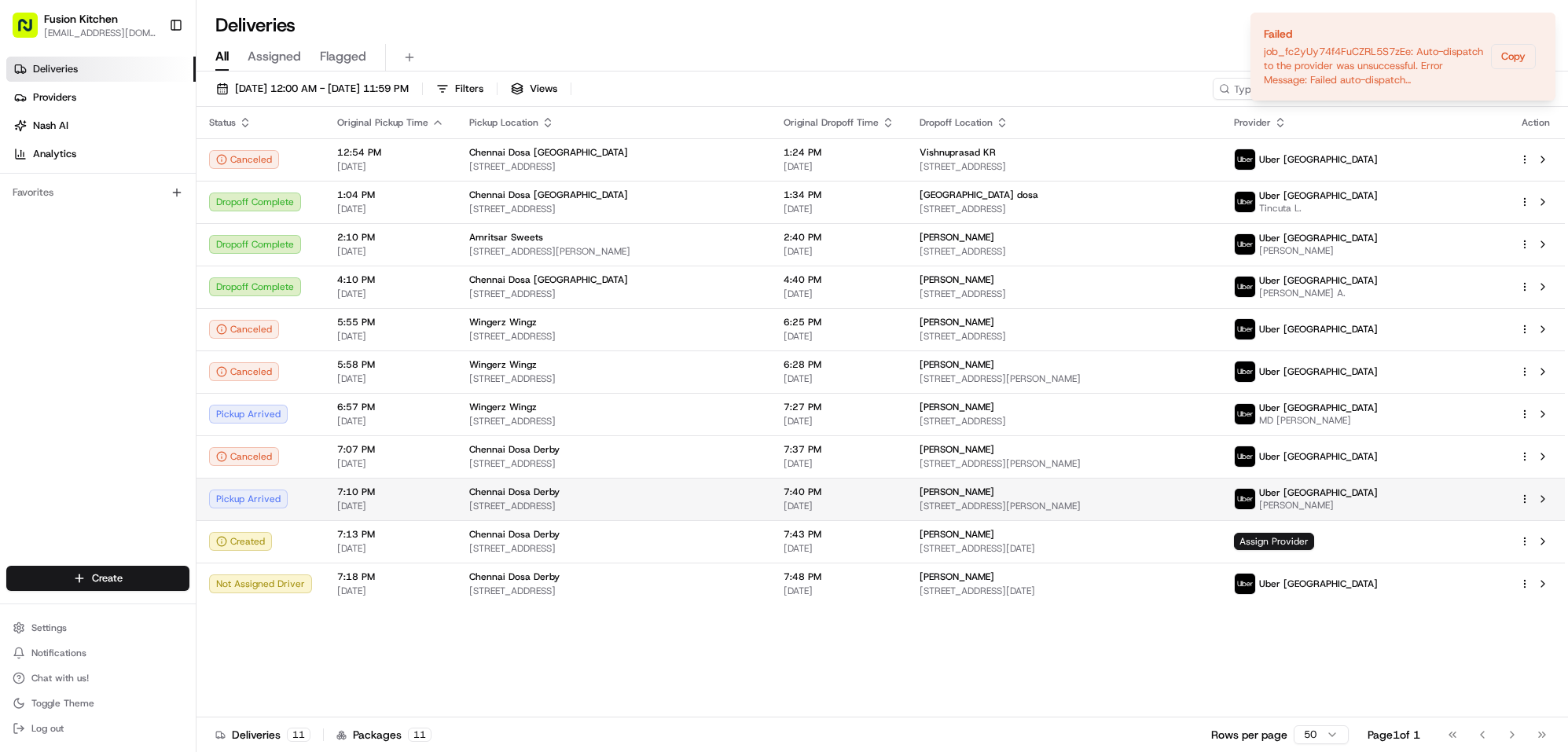
click at [957, 493] on td "Nav Saini 13 Morledge, Derby DE1 2AW, UK" at bounding box center [1064, 499] width 315 height 42
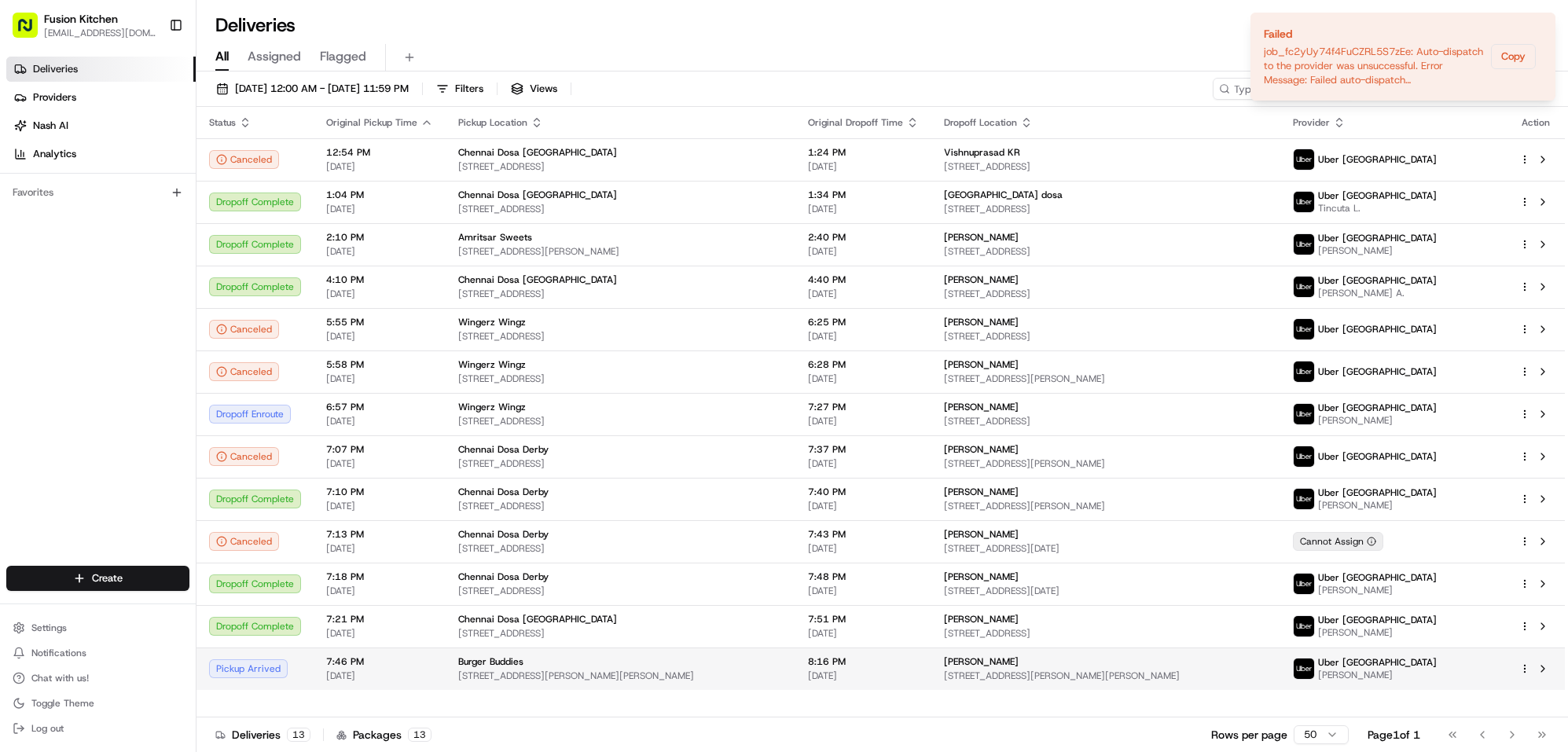
click at [1019, 658] on span "[PERSON_NAME]" at bounding box center [981, 662] width 75 height 12
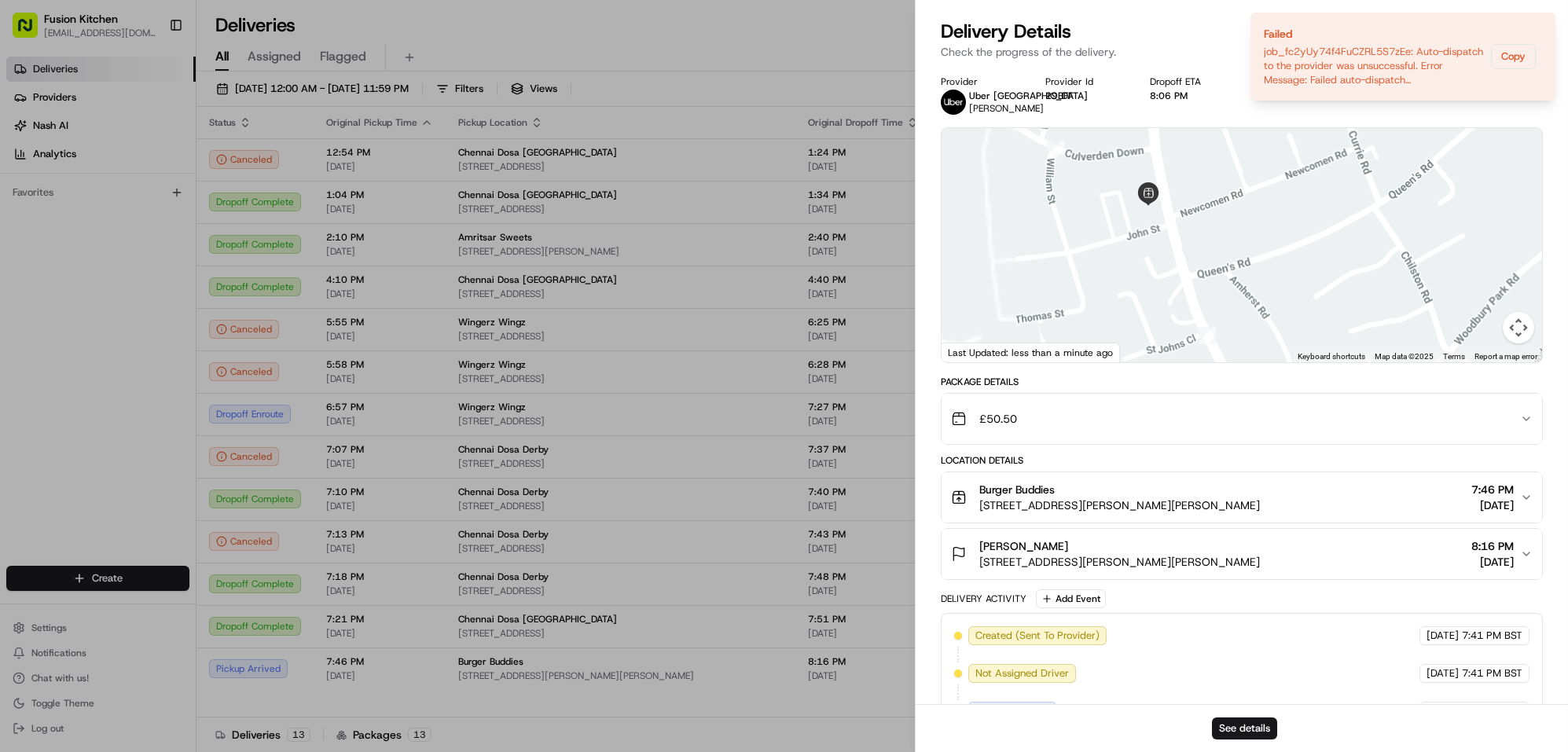
drag, startPoint x: 1242, startPoint y: 220, endPoint x: 1292, endPoint y: 202, distance: 53.1
click at [1292, 202] on div at bounding box center [1241, 245] width 600 height 235
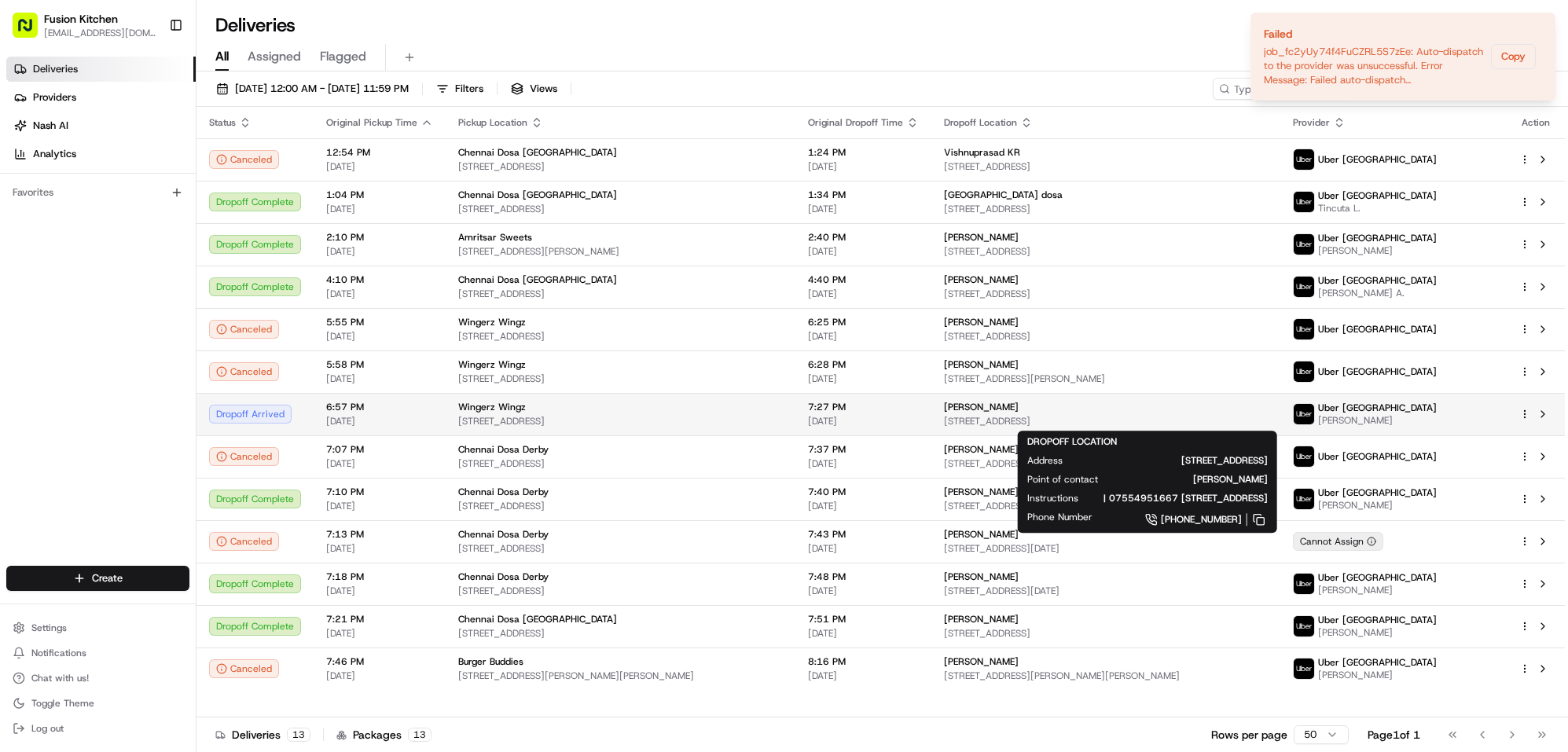
click at [1071, 419] on span "[STREET_ADDRESS]" at bounding box center [1106, 421] width 324 height 12
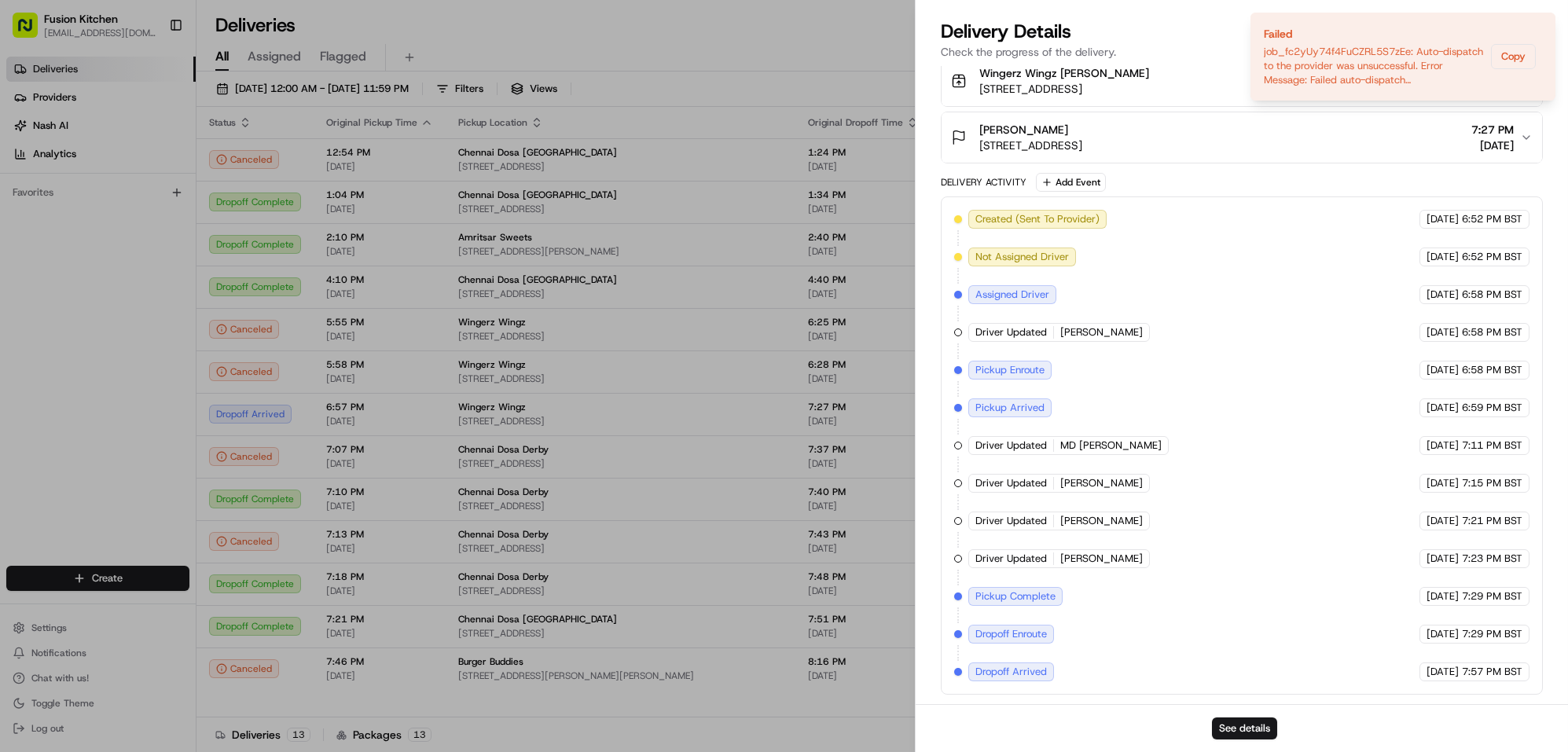
scroll to position [3, 0]
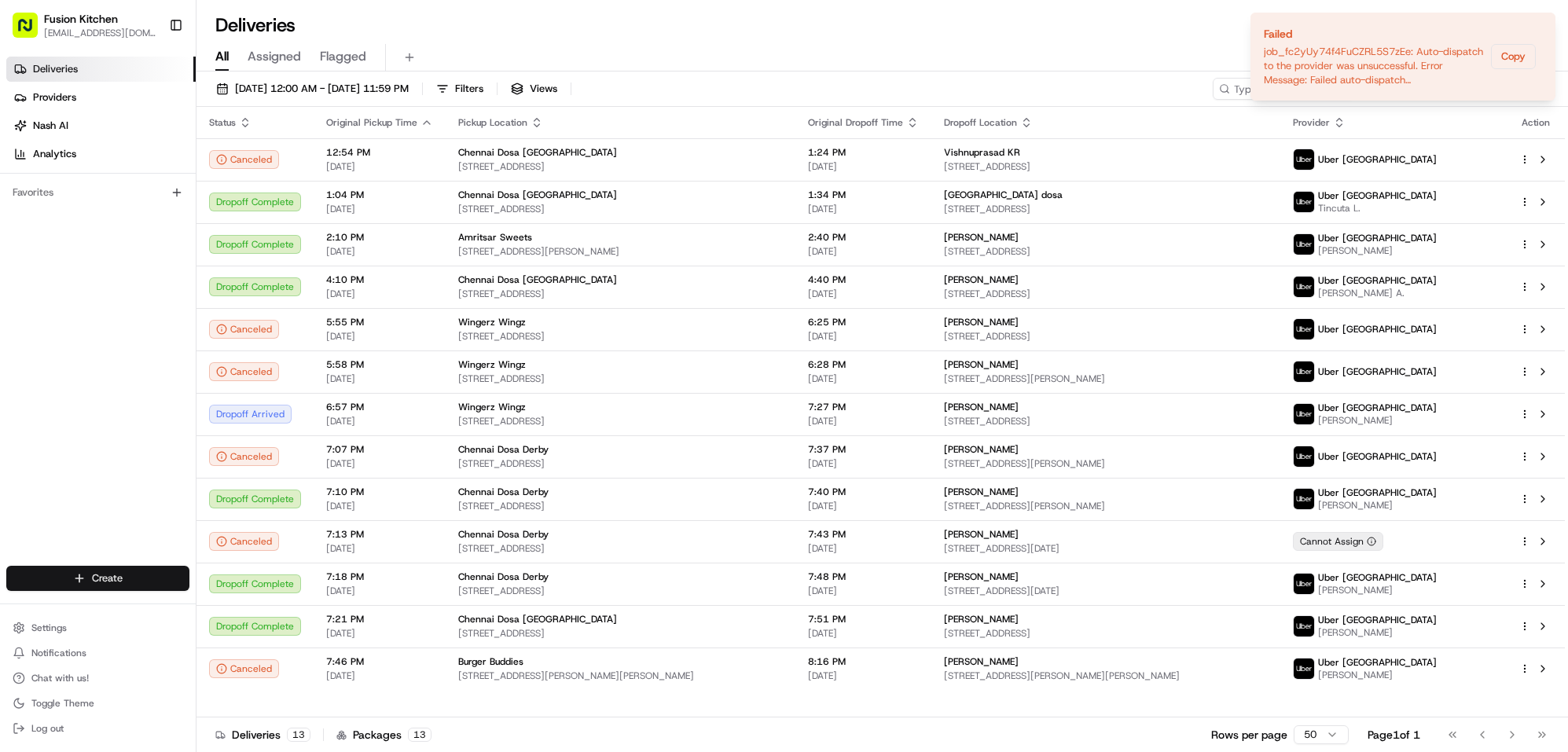
click at [129, 571] on html "Fusion Kitchen [EMAIL_ADDRESS][DOMAIN_NAME] Toggle Sidebar Deliveries Providers…" at bounding box center [784, 376] width 1568 height 752
click at [86, 585] on html "Fusion Kitchen [EMAIL_ADDRESS][DOMAIN_NAME] Toggle Sidebar Deliveries Providers…" at bounding box center [784, 376] width 1568 height 752
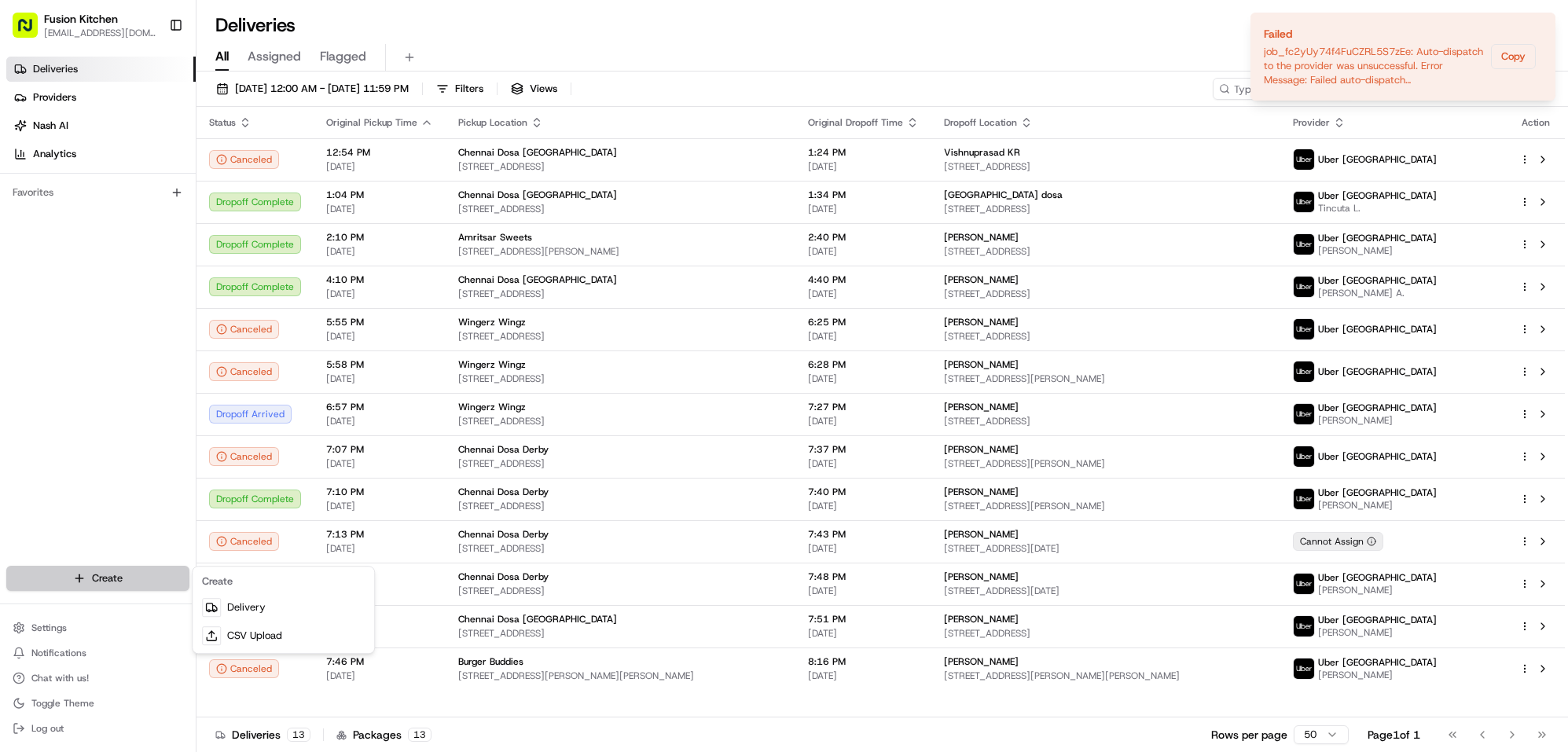
click at [85, 582] on html "Fusion Kitchen [EMAIL_ADDRESS][DOMAIN_NAME] Toggle Sidebar Deliveries Providers…" at bounding box center [784, 376] width 1568 height 752
click at [245, 614] on link "Delivery" at bounding box center [283, 607] width 175 height 28
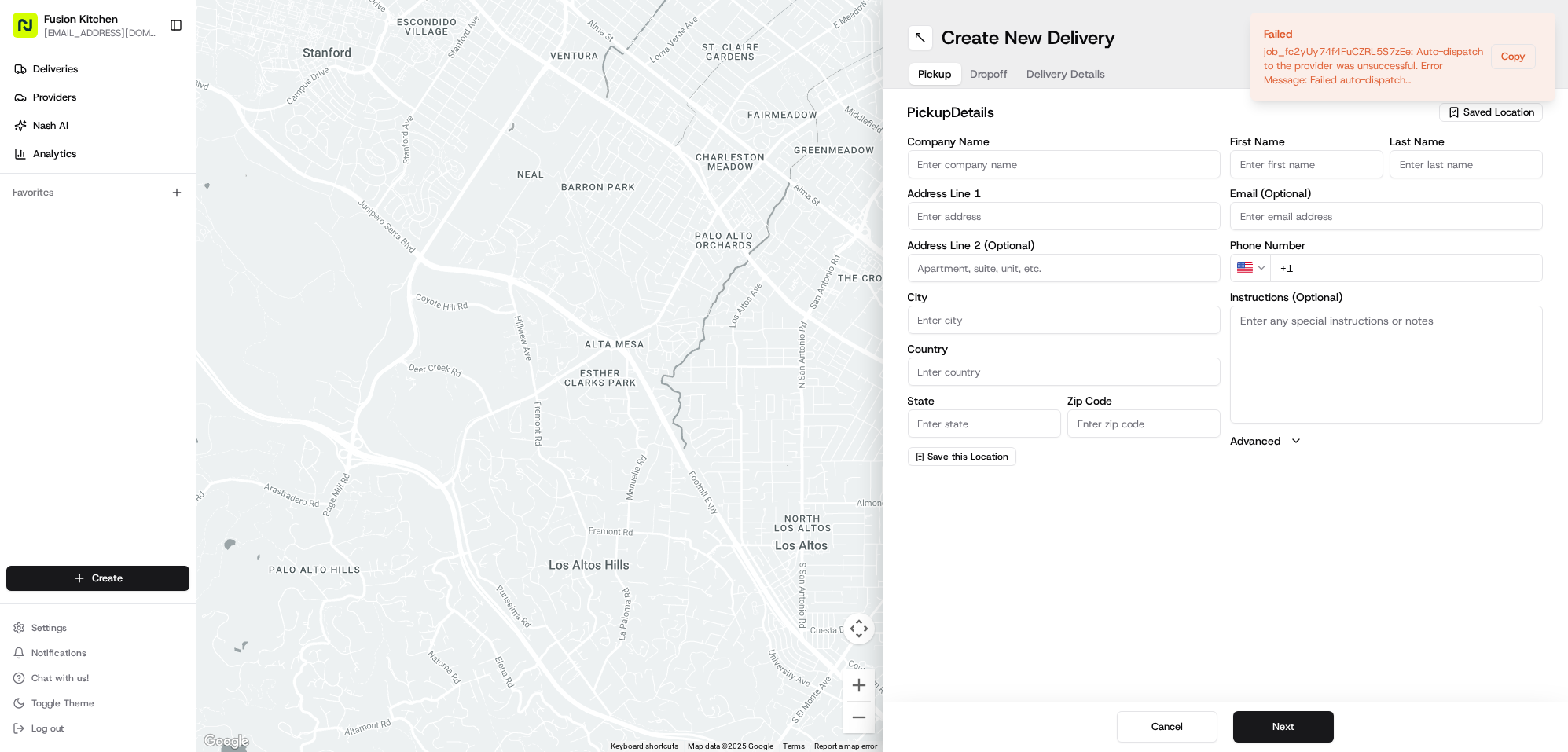
click at [1001, 176] on input "Company Name" at bounding box center [1064, 164] width 313 height 28
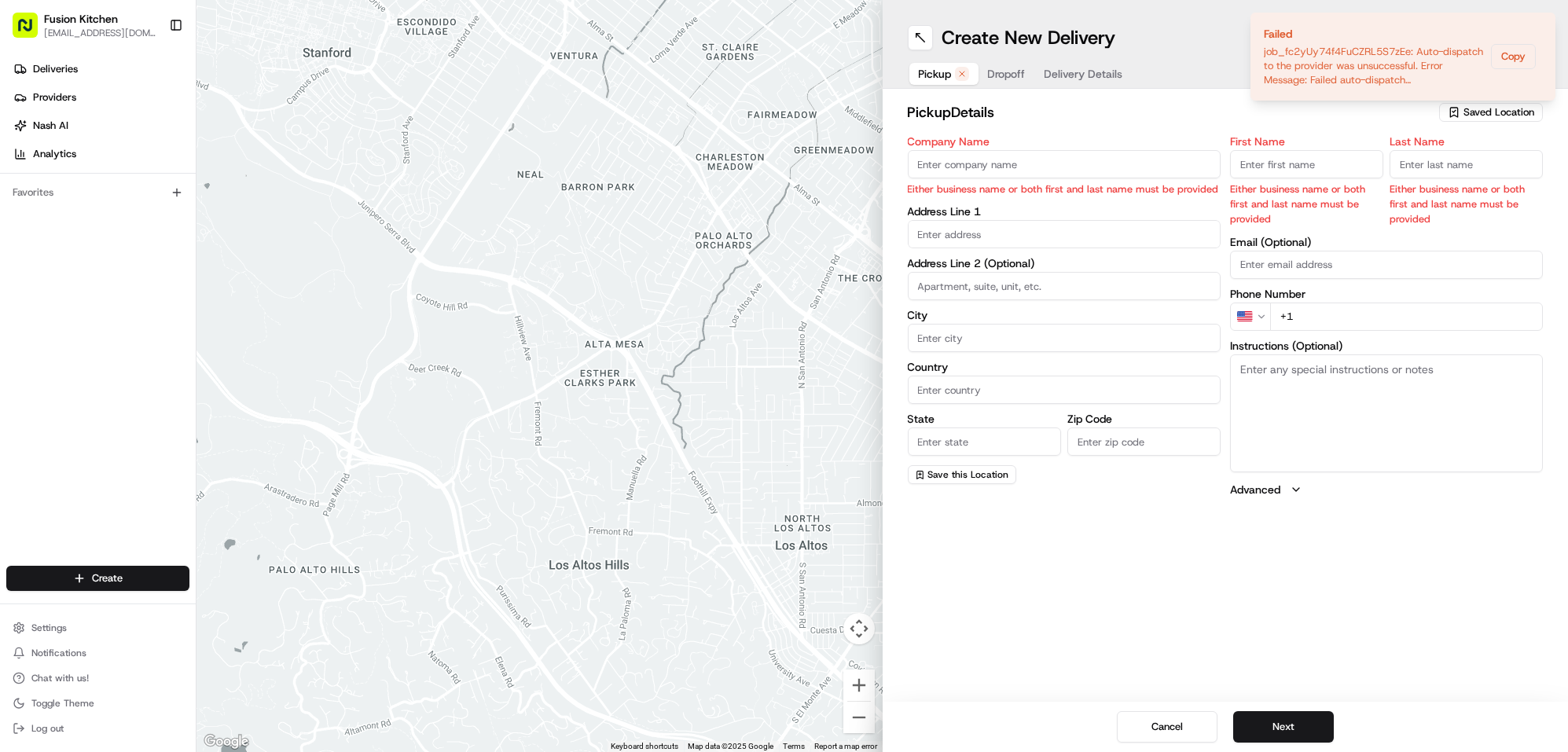
click at [969, 167] on input "Company Name" at bounding box center [1064, 164] width 313 height 28
click at [1084, 173] on input "Company Name" at bounding box center [1064, 164] width 313 height 28
paste input "Chennai Dosa [GEOGRAPHIC_DATA]"
type input "Chennai Dosa [GEOGRAPHIC_DATA]"
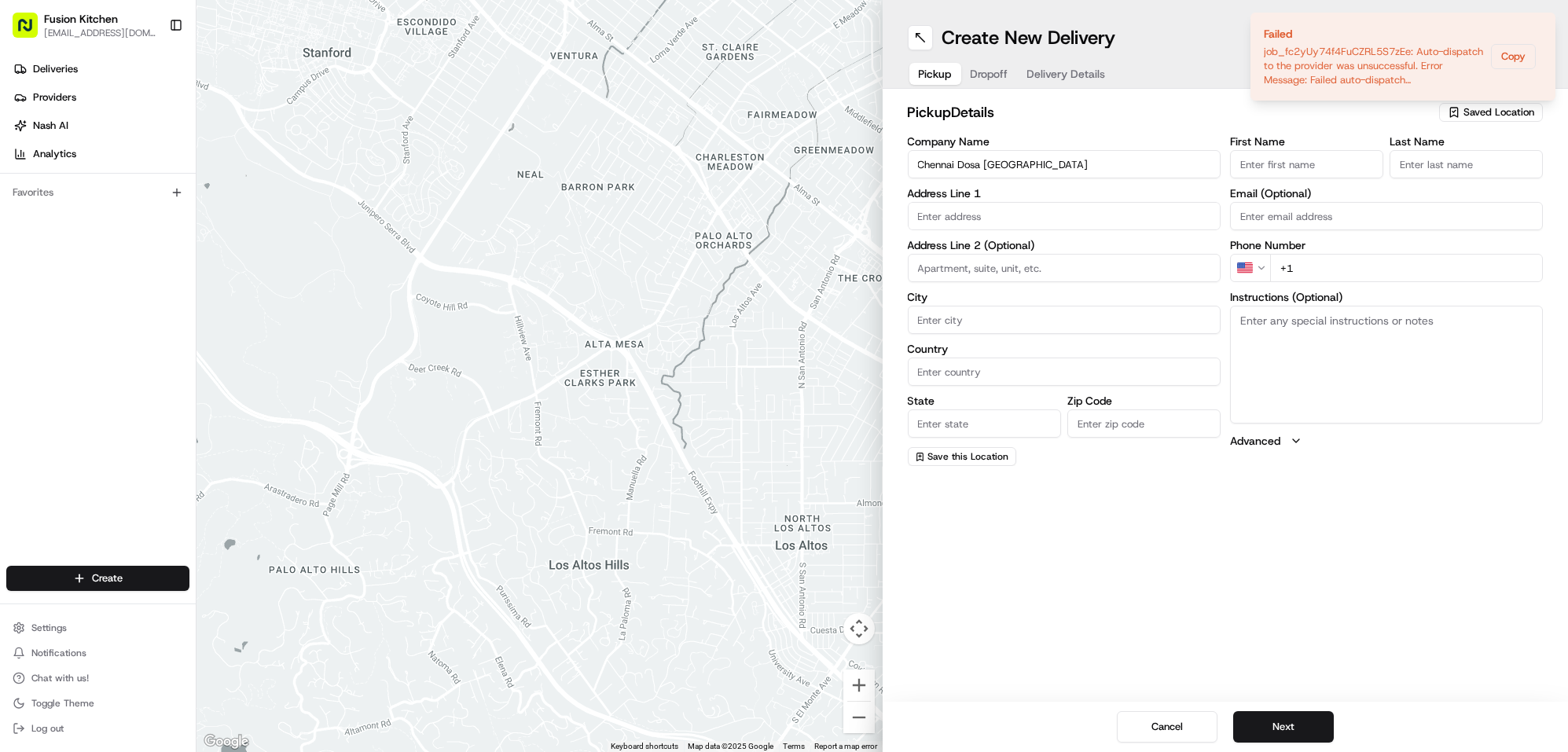
click at [1275, 156] on input "First Name" at bounding box center [1307, 164] width 153 height 28
paste input "[PERSON_NAME]"
click at [1314, 168] on input "[PERSON_NAME]" at bounding box center [1307, 164] width 153 height 28
type input "Ganesan"
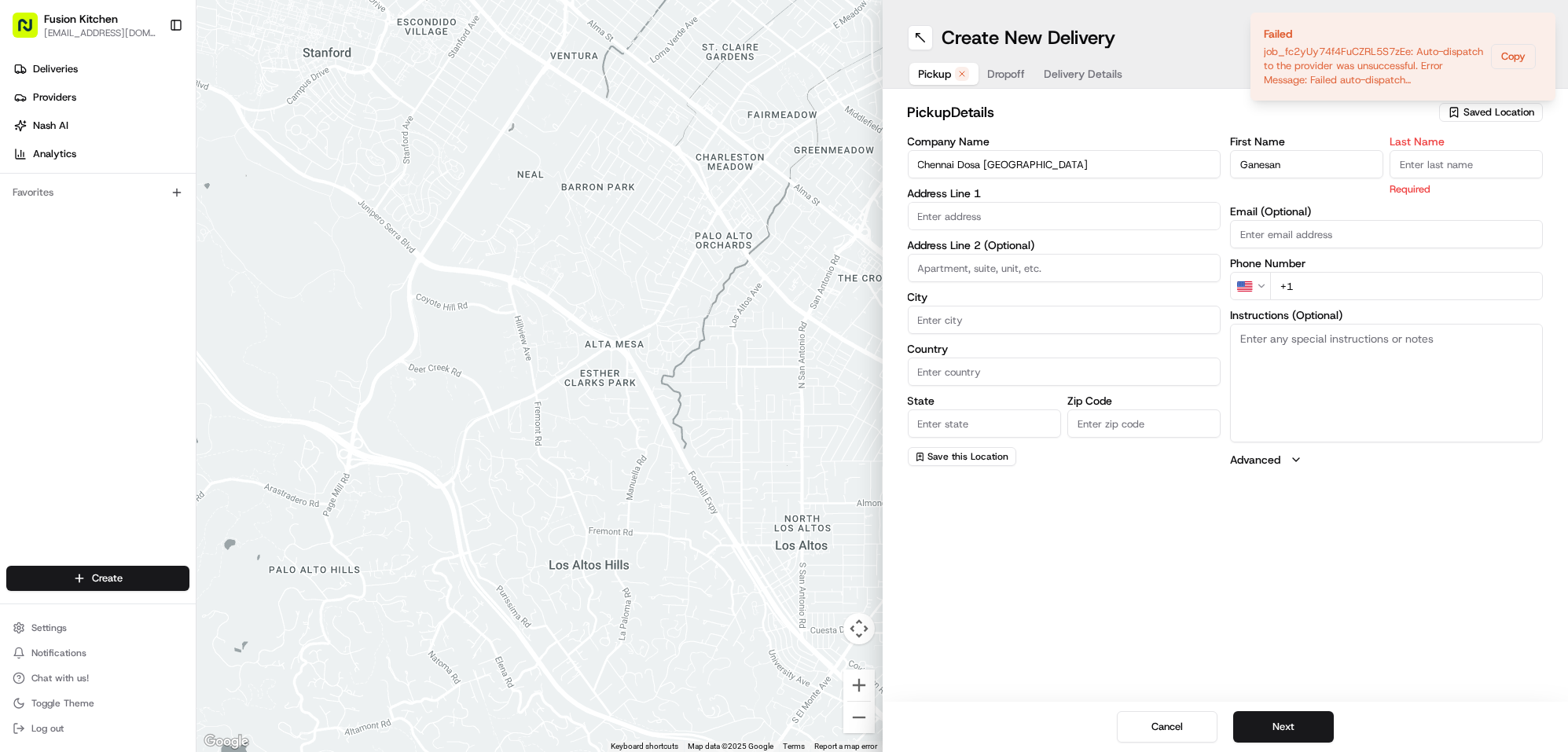
click at [1448, 164] on input "Last Name" at bounding box center [1466, 164] width 153 height 28
paste input "Selvakumar"
type input "Selvakumar"
click at [1070, 225] on input "text" at bounding box center [1064, 216] width 313 height 28
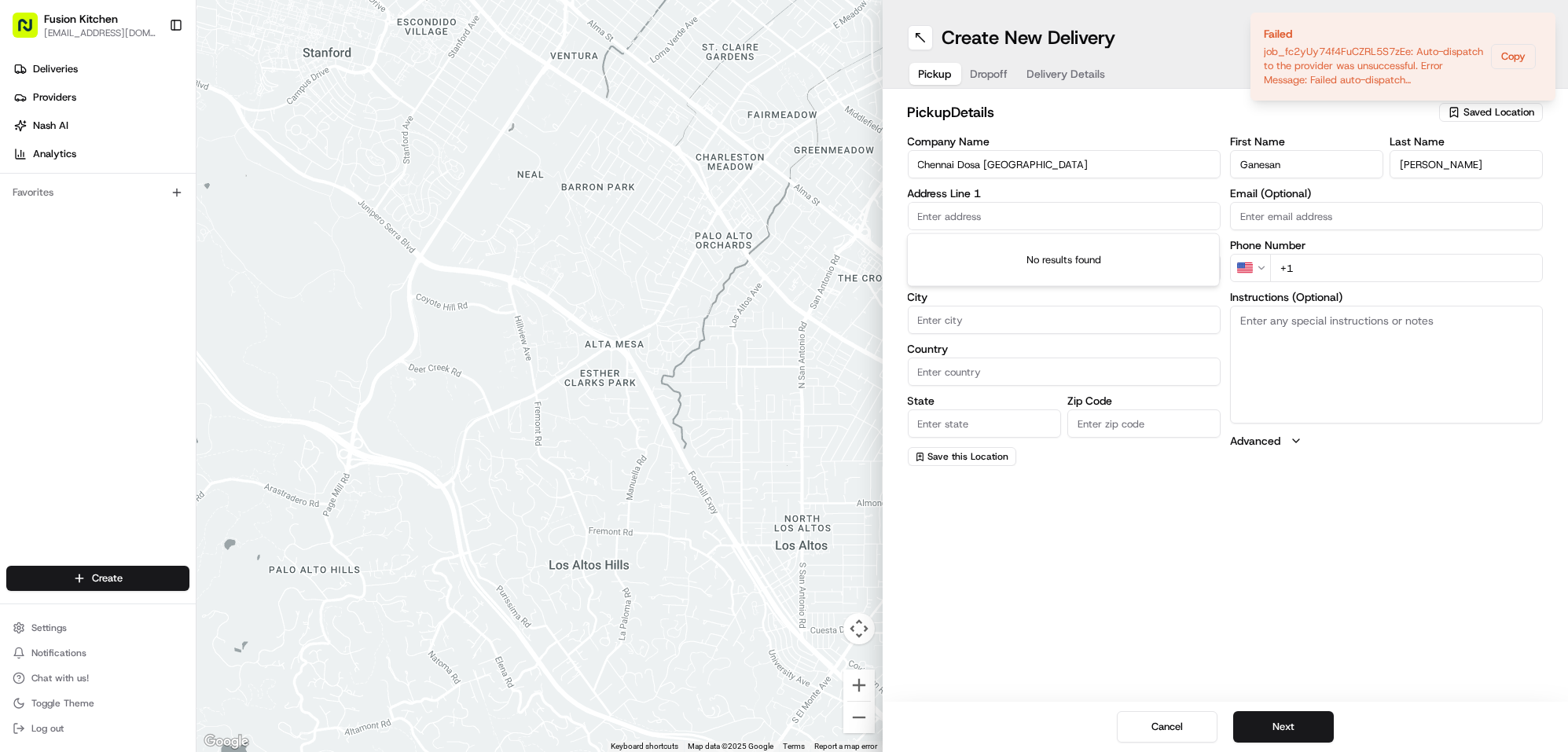
click at [1107, 213] on input "text" at bounding box center [1064, 216] width 313 height 28
paste input "24 St Helens St, Ipswich, United Kingdom, IP4 1HJ"
click at [1124, 249] on div "24 Saint Helen's Street, Ipswich, UK" at bounding box center [1063, 249] width 305 height 24
type input "[STREET_ADDRESS]"
type input "Ipswich"
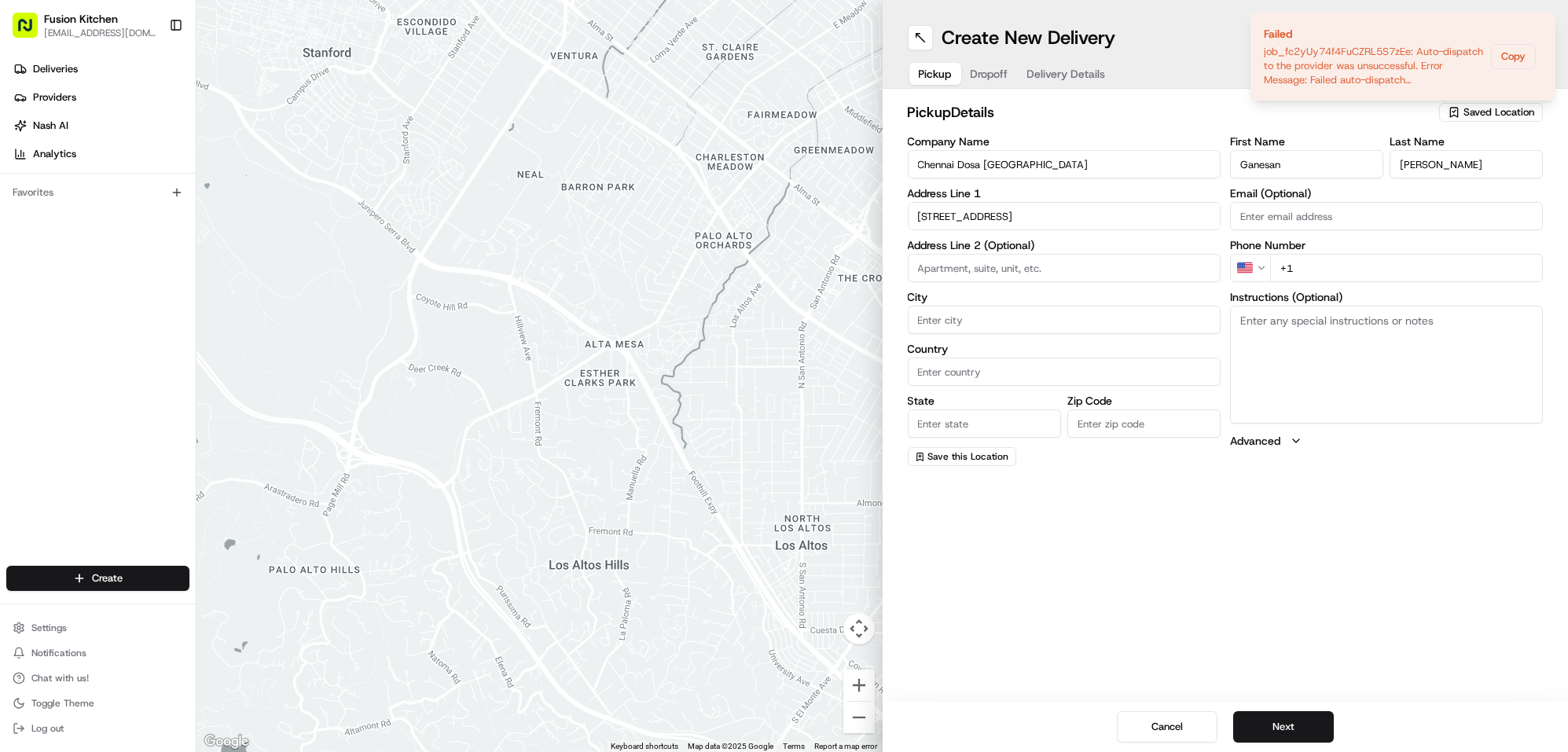
type input "[GEOGRAPHIC_DATA]"
type input "IP4 1HJ"
type input "24 Saint Helen's Street"
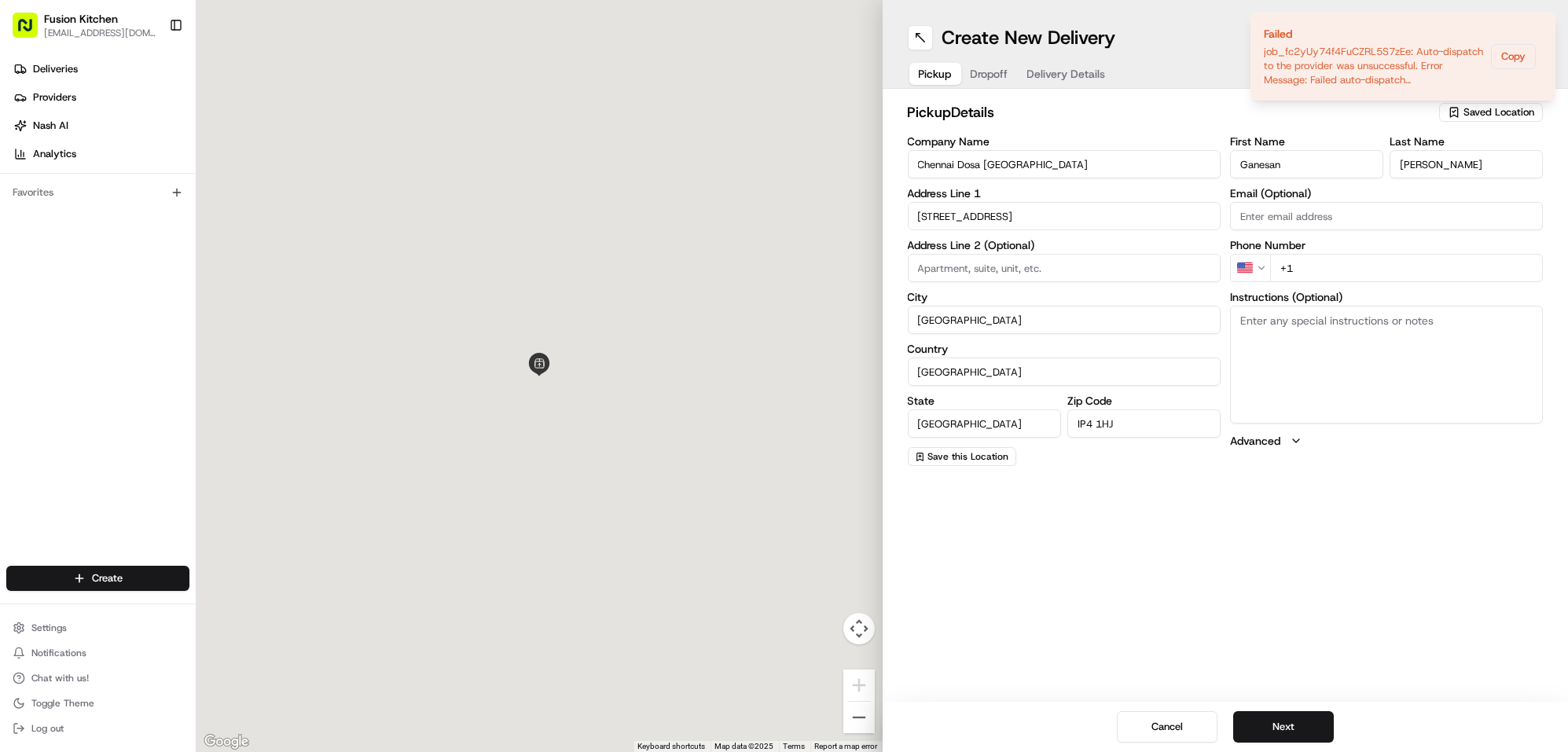
click at [1328, 331] on textarea "Instructions (Optional)" at bounding box center [1387, 365] width 313 height 118
paste textarea "24 St Helens St, Ipswich, United Kingdom, IP4 1HJ"
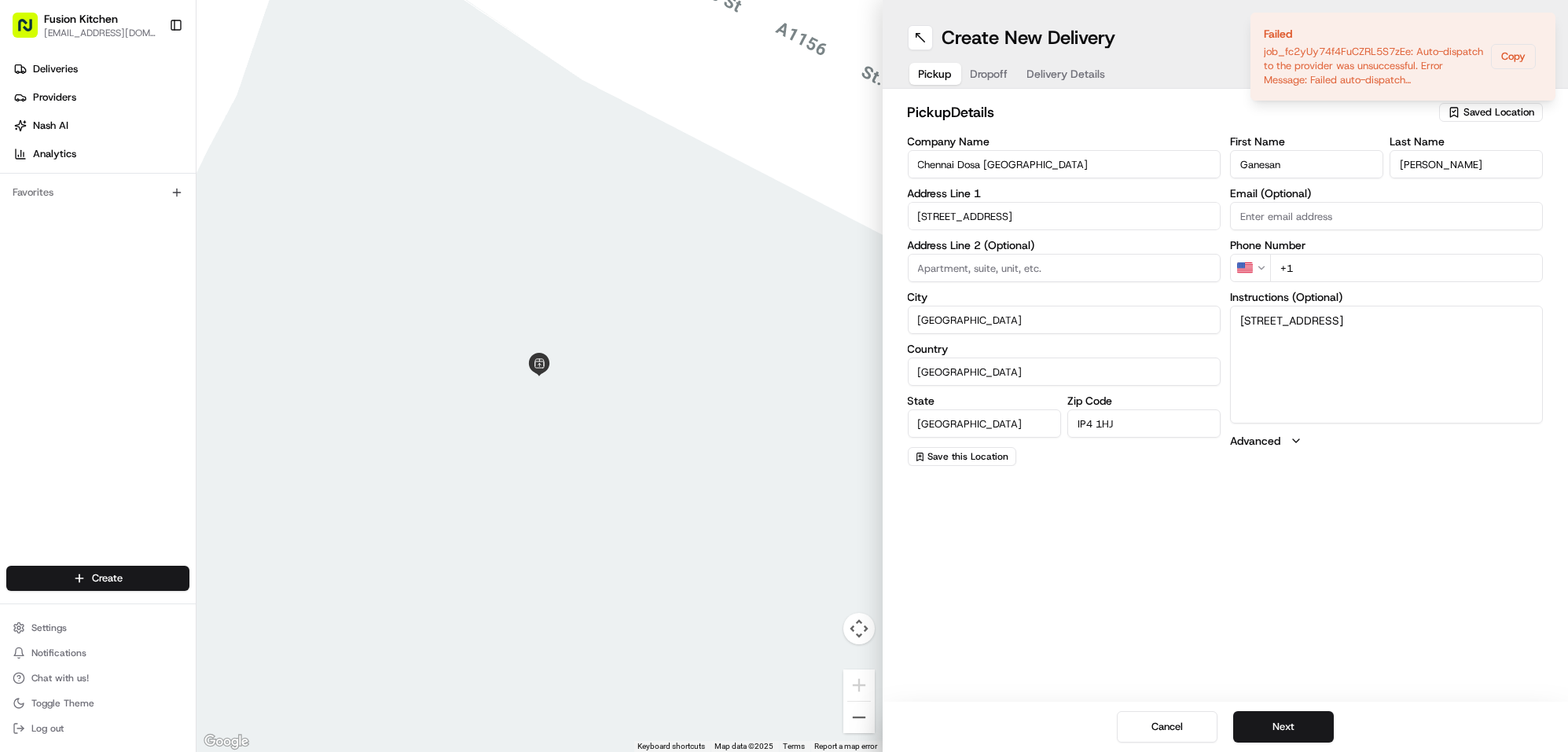
type textarea "24 St Helens St, Ipswich, United Kingdom, IP4 1HJ"
click at [1256, 273] on html "Fusion Kitchen hari@fusionpos.uk Toggle Sidebar Deliveries Providers Nash AI An…" at bounding box center [784, 376] width 1568 height 752
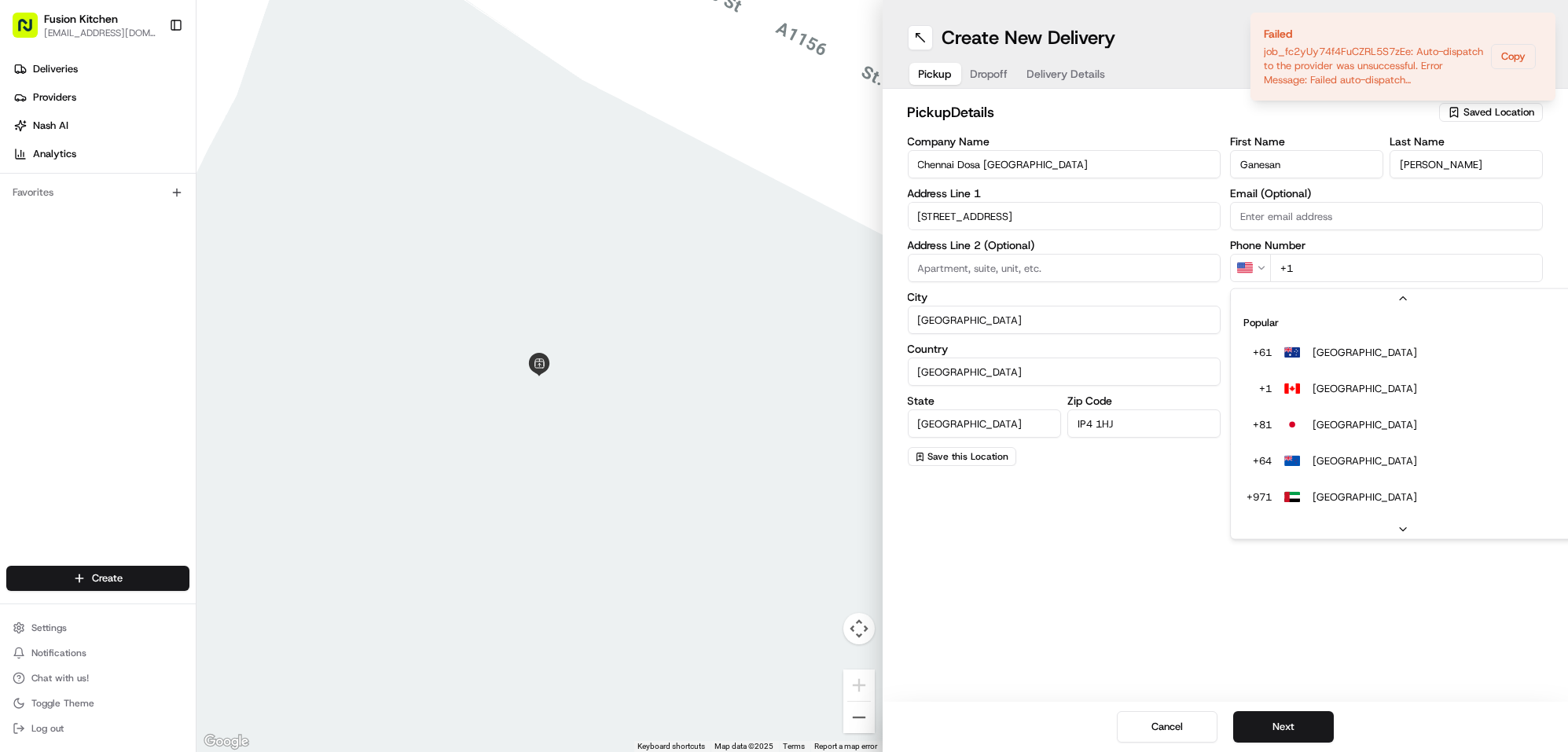
scroll to position [67, 0]
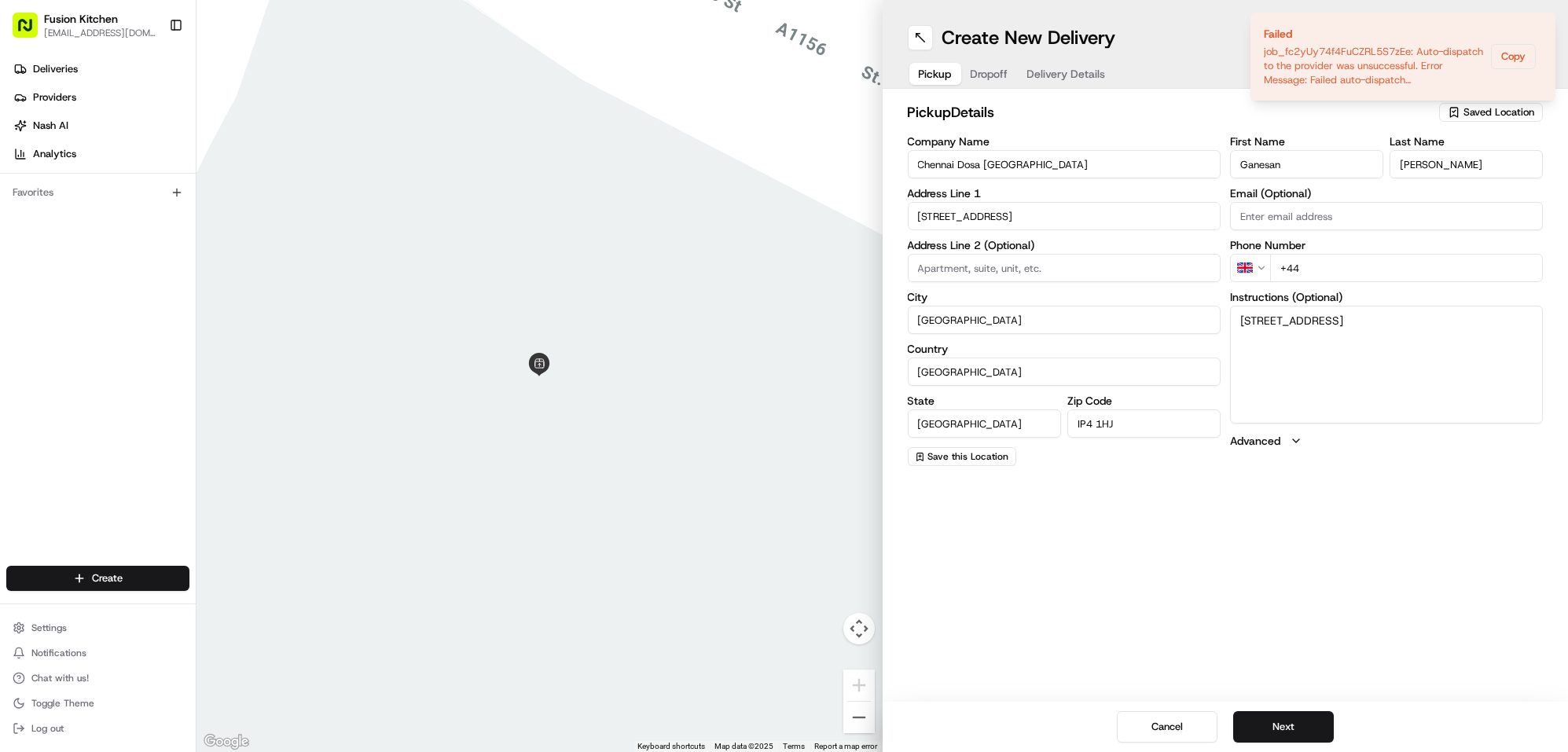
click at [1340, 268] on input "+44" at bounding box center [1406, 268] width 272 height 28
paste input "1473 288599"
type input "[PHONE_NUMBER]"
click at [1292, 726] on button "Next" at bounding box center [1283, 727] width 100 height 32
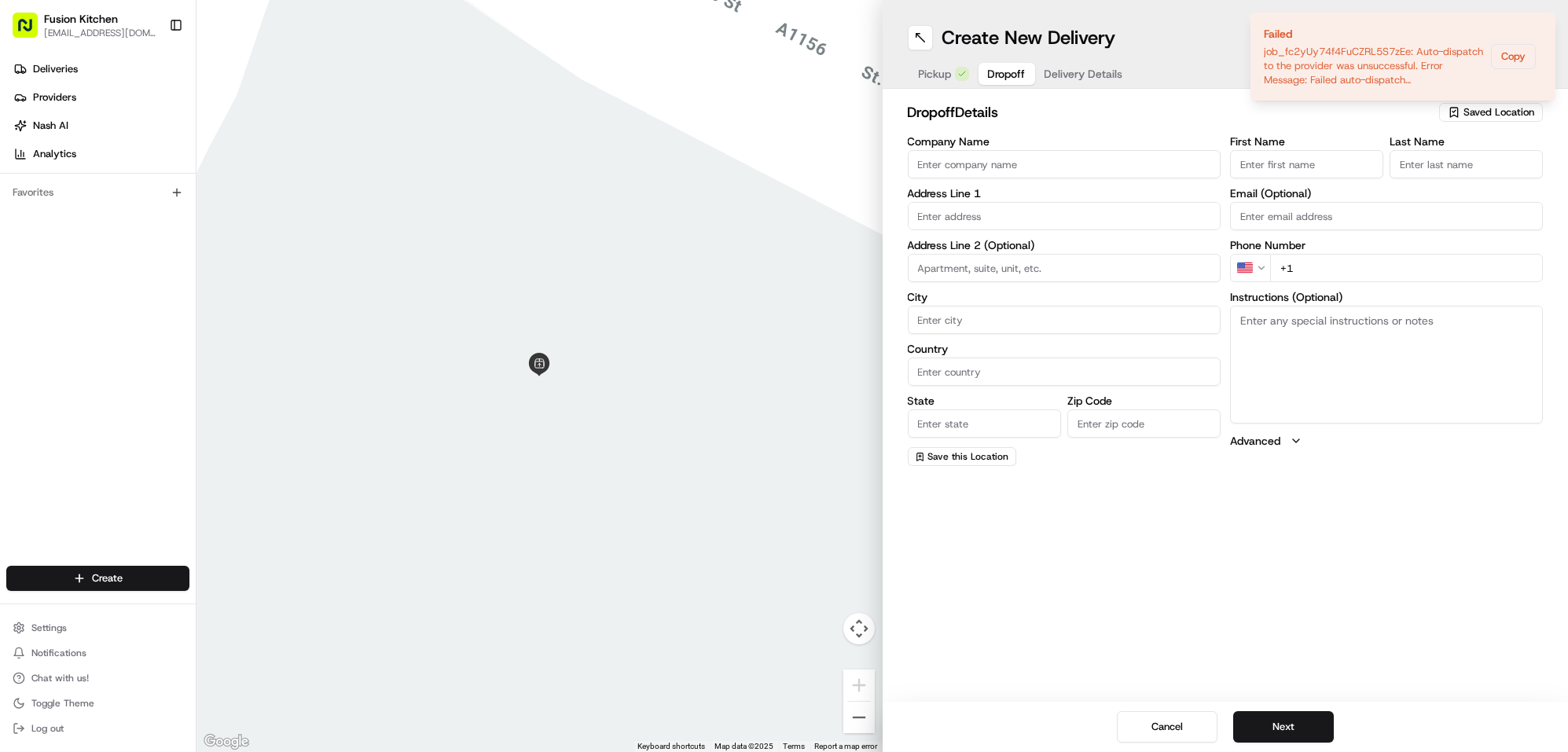
click at [986, 212] on input "text" at bounding box center [1064, 216] width 313 height 28
paste input "1,, Ellisons Crescent, Ipswich, IP4 2GG"
click at [1045, 249] on div "1 Ellisons Crescent, Ipswich IP4 2HN, UK" at bounding box center [1063, 249] width 305 height 24
type input "[STREET_ADDRESS]"
type input "Ipswich"
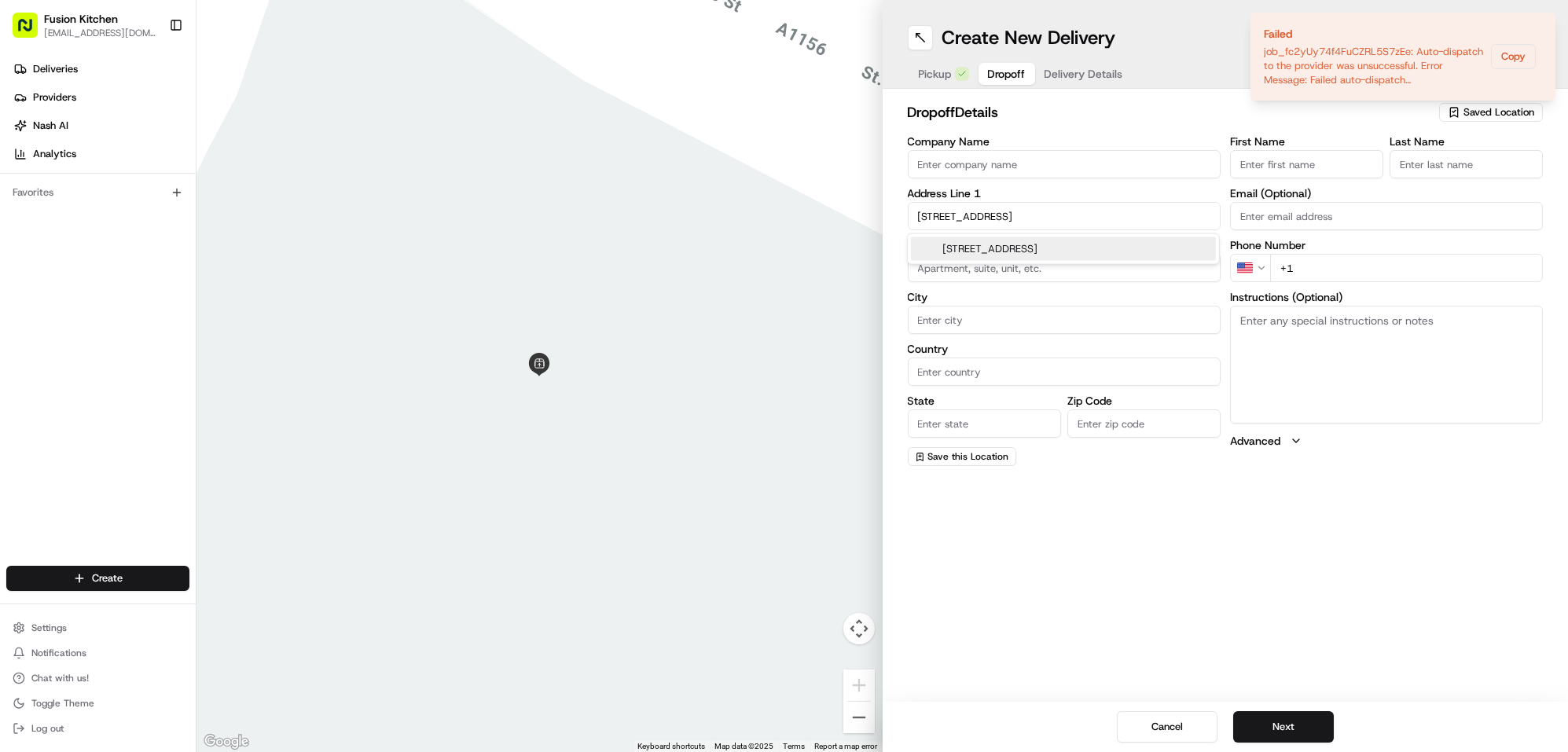
type input "[GEOGRAPHIC_DATA]"
type input "IP4 2HN"
type input "1 Ellisons Crescent"
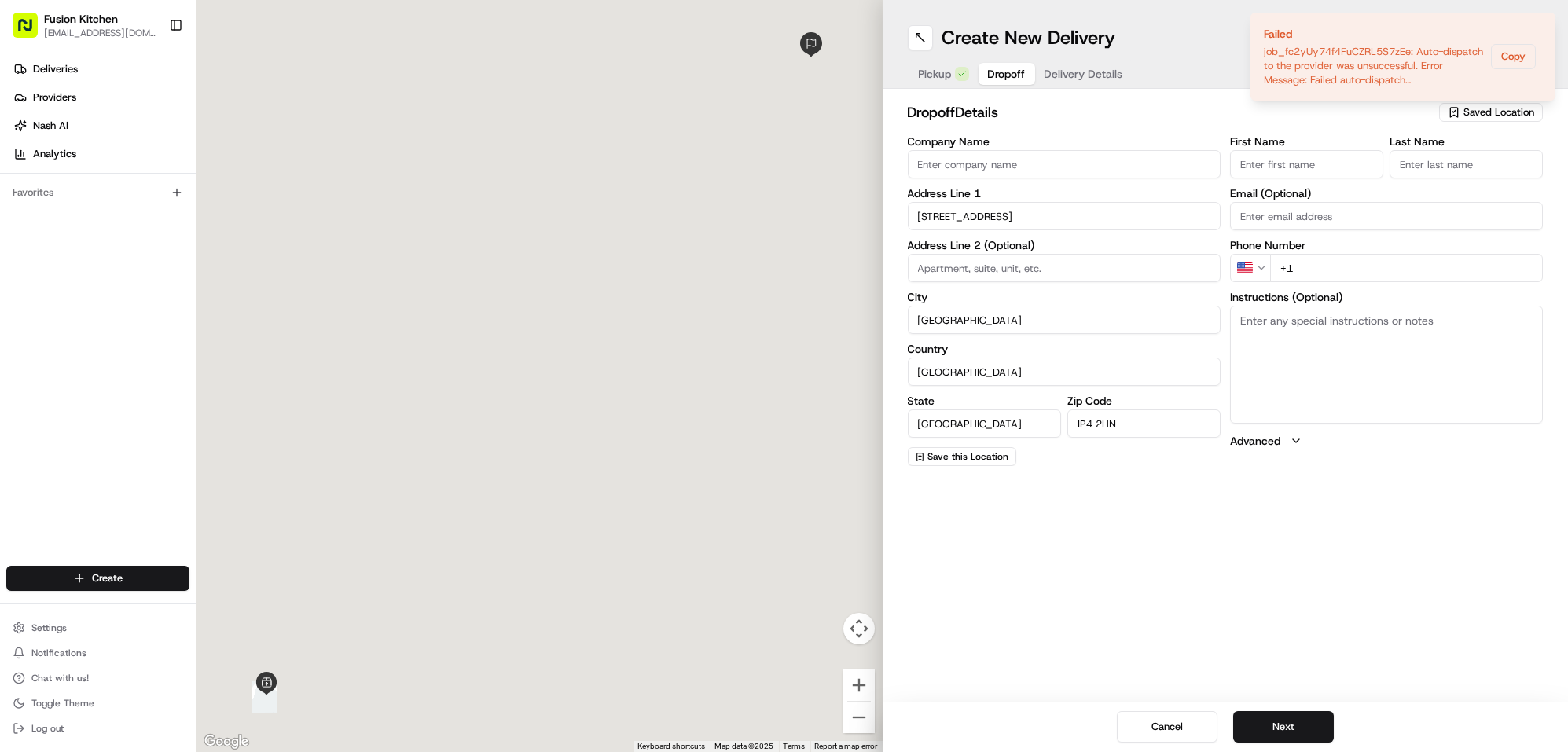
click at [1302, 343] on textarea "Instructions (Optional)" at bounding box center [1387, 365] width 313 height 118
paste textarea "1,, Ellisons Crescent, Ipswich, IP4 2GG"
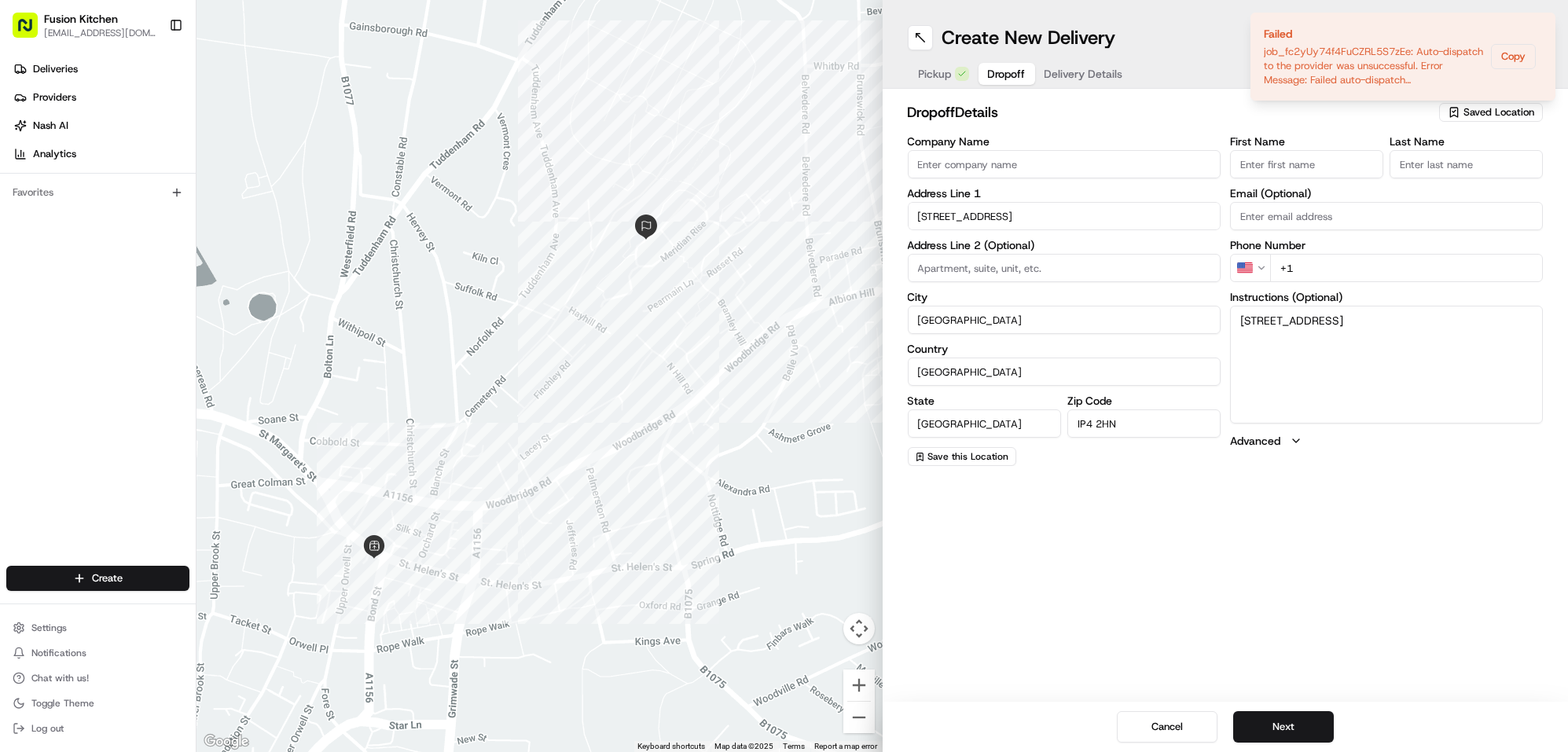
drag, startPoint x: 1281, startPoint y: 333, endPoint x: 1343, endPoint y: 336, distance: 62.1
click at [1343, 336] on textarea "1,, Ellisons Crescent, Ipswich, IP4 2GG" at bounding box center [1387, 365] width 313 height 118
type textarea "1,, Ellisons Crescent, Ipswich, IP4 2GG"
click at [1148, 416] on input "IP4 2HN" at bounding box center [1144, 423] width 153 height 28
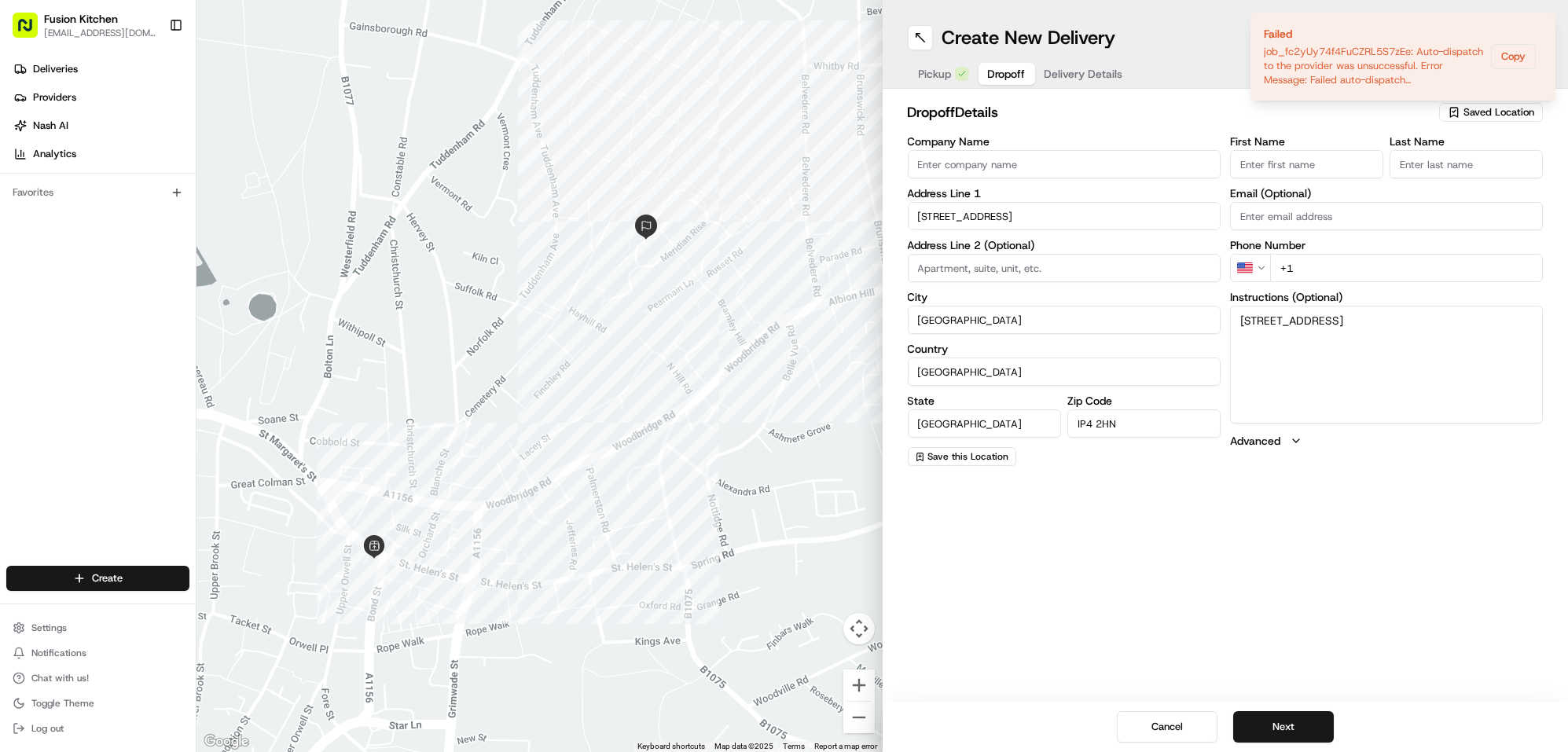
click at [1148, 416] on input "IP4 2HN" at bounding box center [1144, 423] width 153 height 28
paste input "IP4 2GG"
type input "IP4 2GG"
click at [981, 150] on input "Company Name" at bounding box center [1064, 164] width 313 height 28
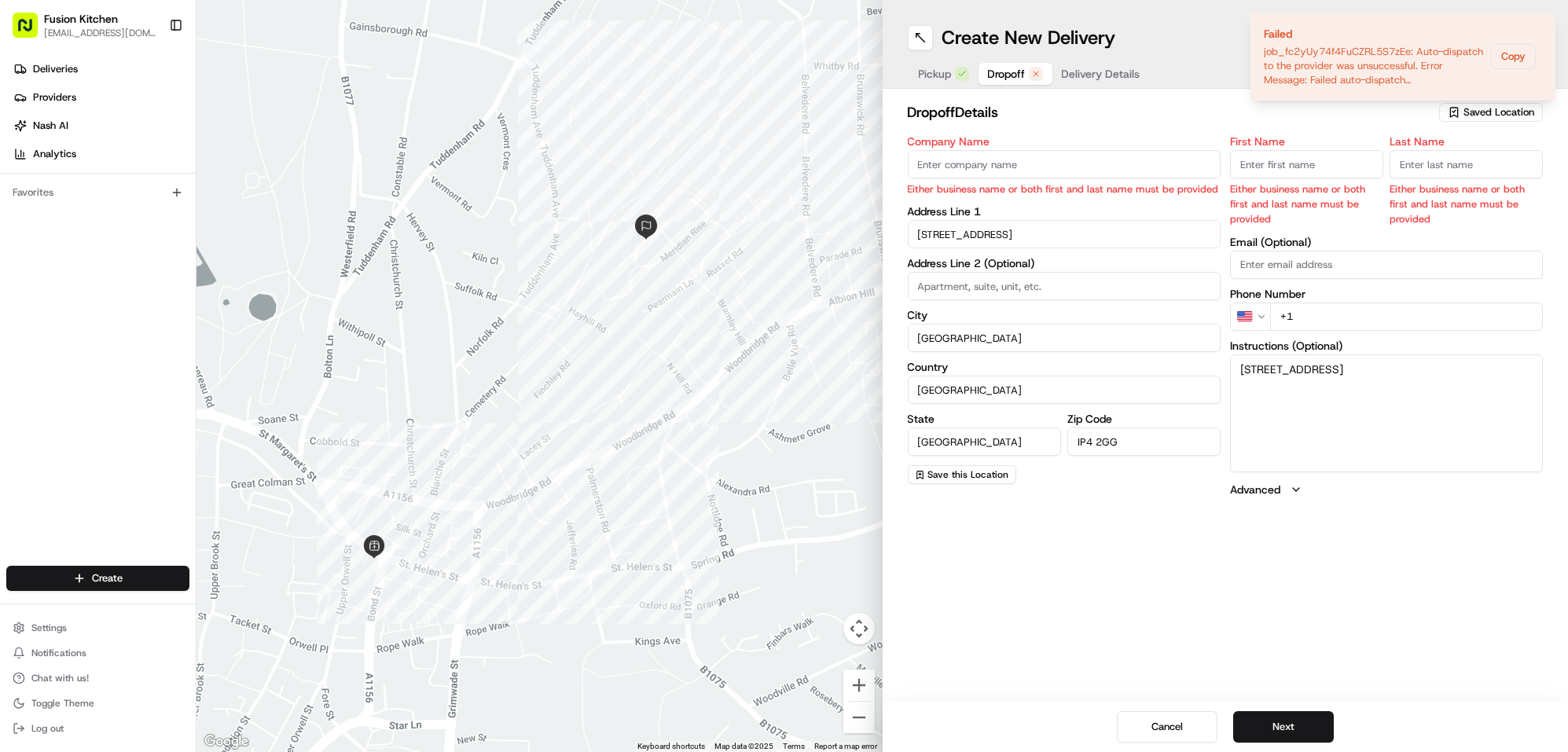
click at [1022, 155] on input "Company Name" at bounding box center [1064, 164] width 313 height 28
paste input "Amby MH"
type input "Amby MH"
click at [1323, 154] on input "First Name" at bounding box center [1307, 164] width 153 height 28
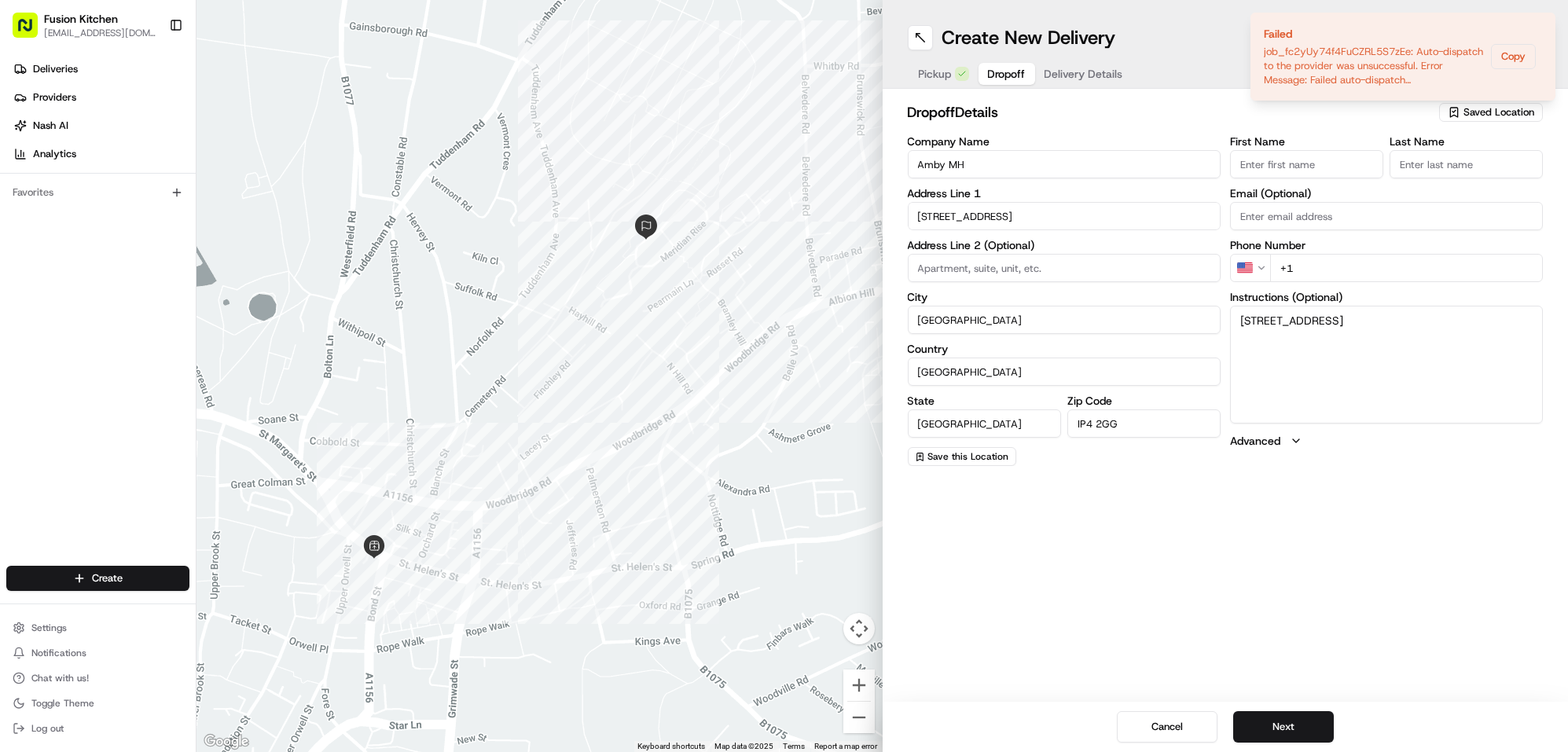
paste input "Amby MH"
click at [1276, 163] on input "Amby MH" at bounding box center [1307, 164] width 153 height 28
type input "Amby"
click at [1433, 160] on input "Last Name" at bounding box center [1466, 164] width 153 height 28
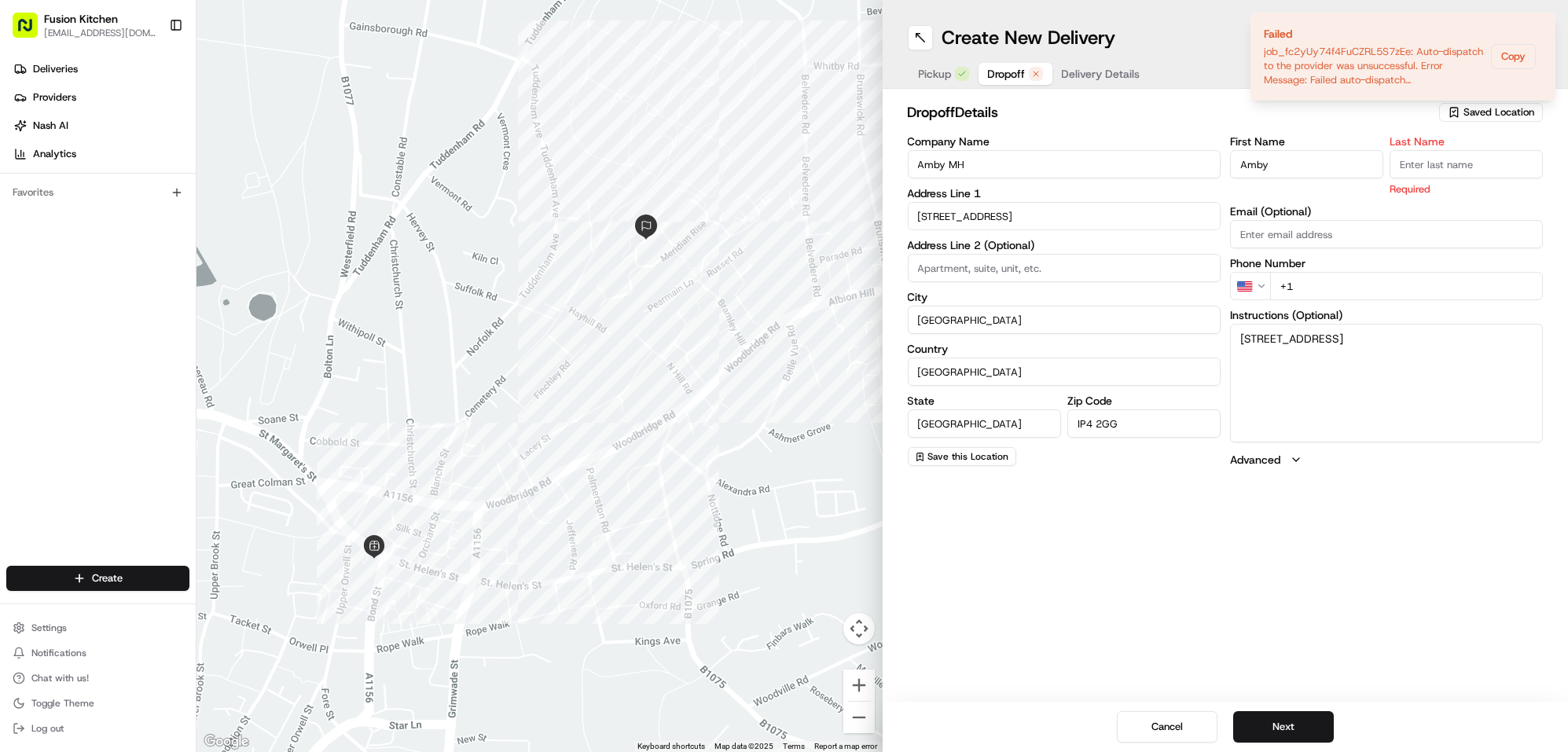
paste input "MH"
type input "MH"
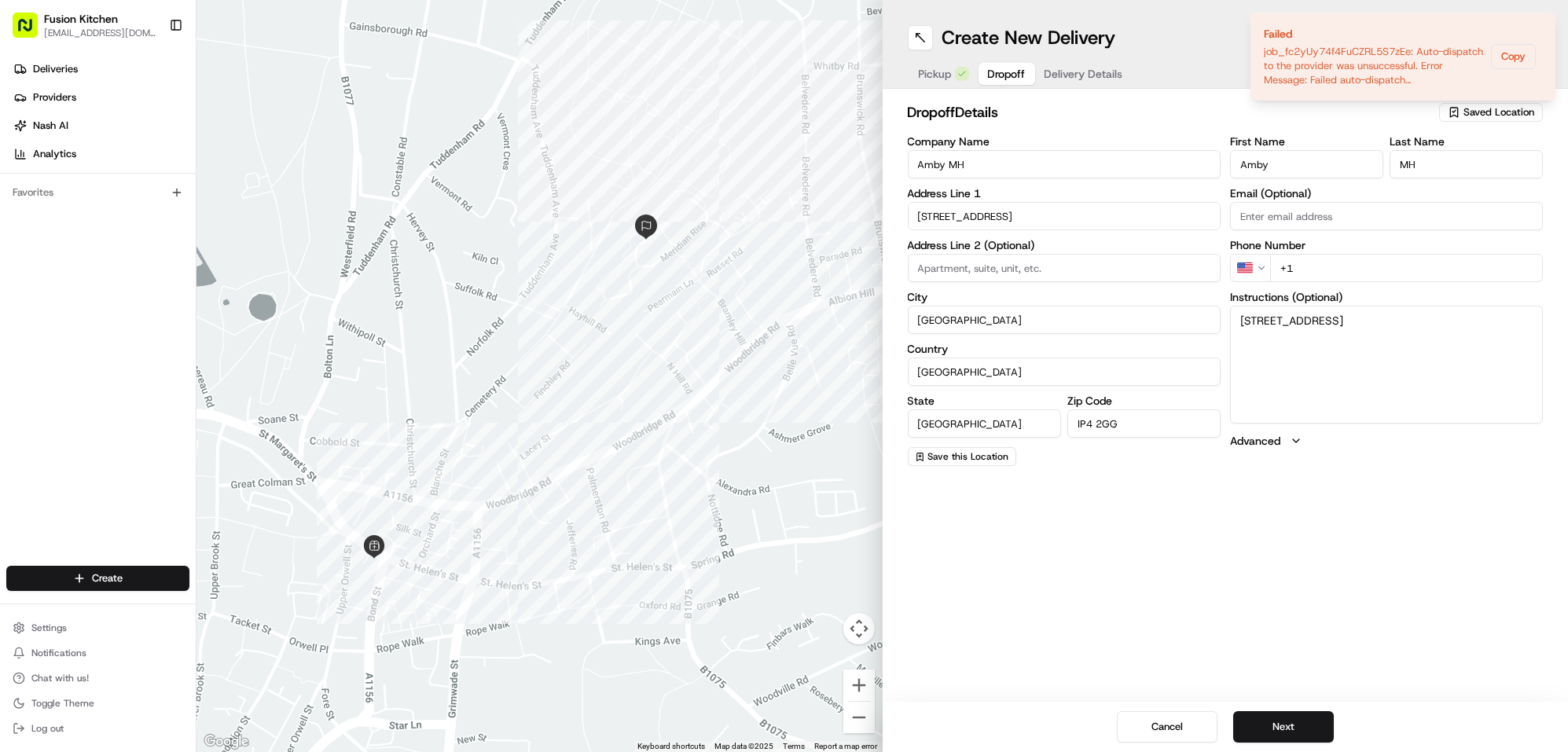
click at [1329, 262] on input "+1" at bounding box center [1406, 268] width 272 height 28
paste input "794 098 7325"
click at [1251, 264] on html "Fusion Kitchen hari@fusionpos.uk Toggle Sidebar Deliveries Providers Nash AI An…" at bounding box center [784, 376] width 1568 height 752
click at [1347, 264] on input "+44" at bounding box center [1406, 268] width 272 height 28
paste input "7940 987325"
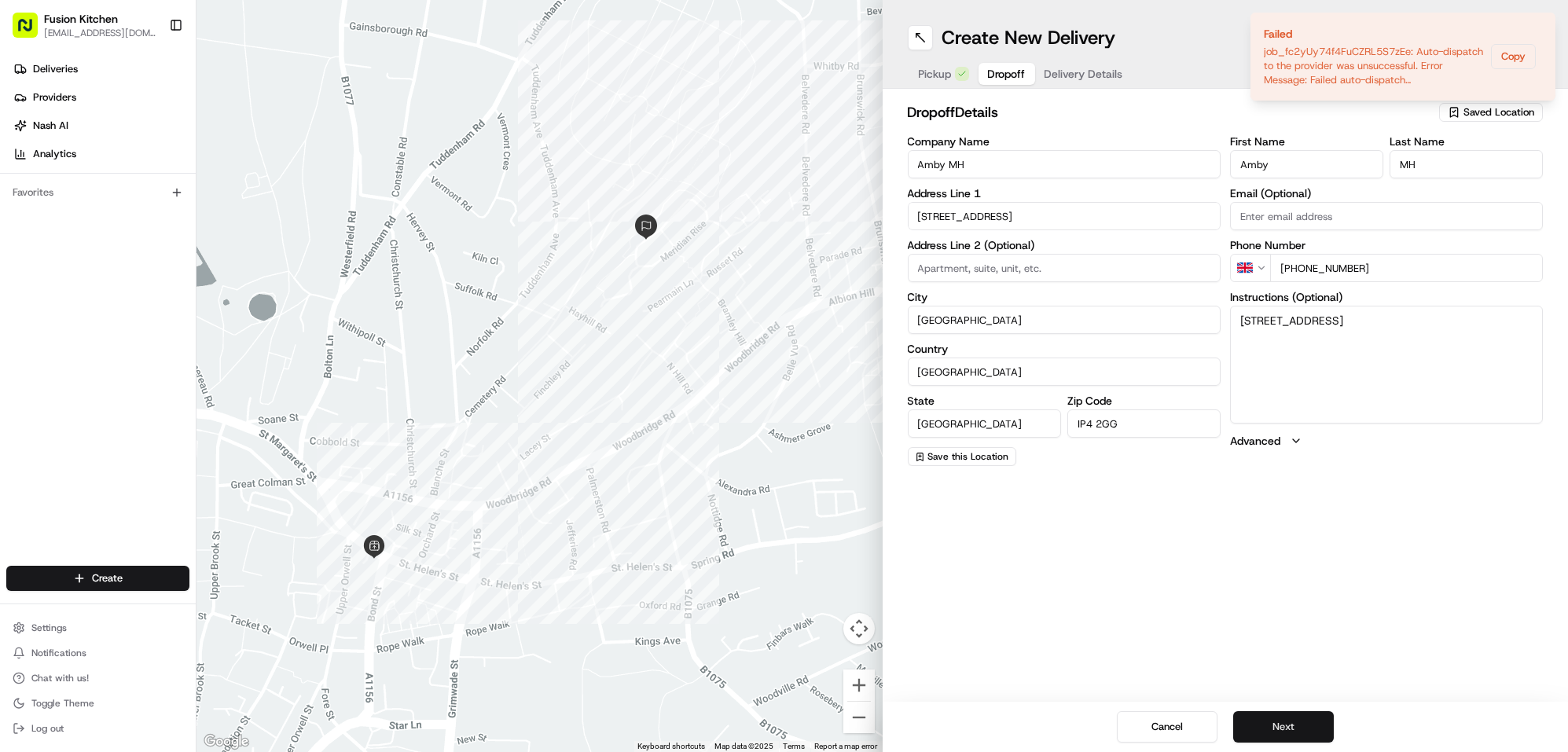
type input "+44 7940 987325"
click at [1263, 718] on button "Next" at bounding box center [1283, 727] width 100 height 32
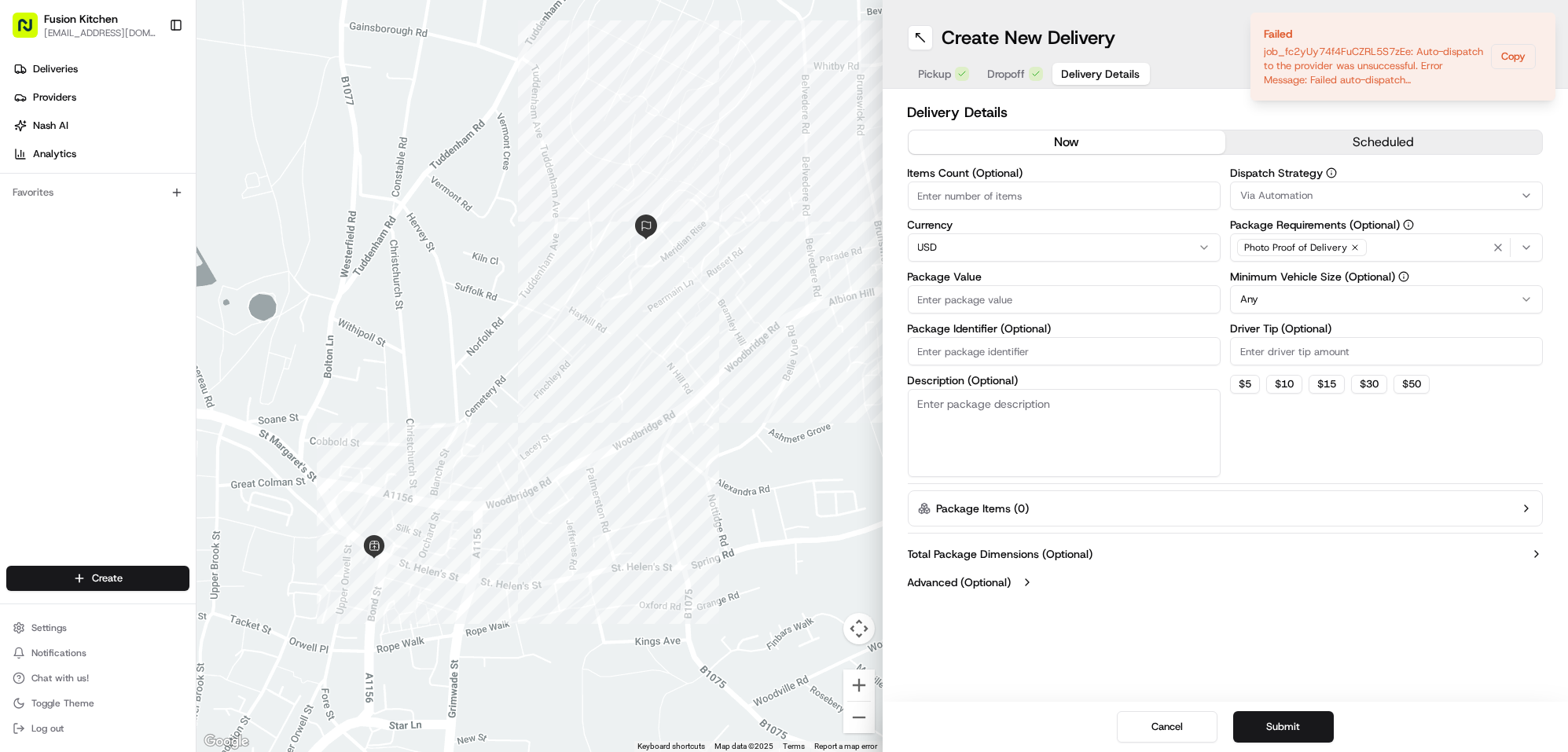
click at [956, 254] on html "Fusion Kitchen hari@fusionpos.uk Toggle Sidebar Deliveries Providers Nash AI An…" at bounding box center [784, 376] width 1568 height 752
click at [966, 252] on html "Fusion Kitchen hari@fusionpos.uk Toggle Sidebar Deliveries Providers Nash AI An…" at bounding box center [784, 376] width 1568 height 752
click at [958, 306] on input "Package Value" at bounding box center [1064, 300] width 313 height 28
paste input "21.07"
type input "21.07"
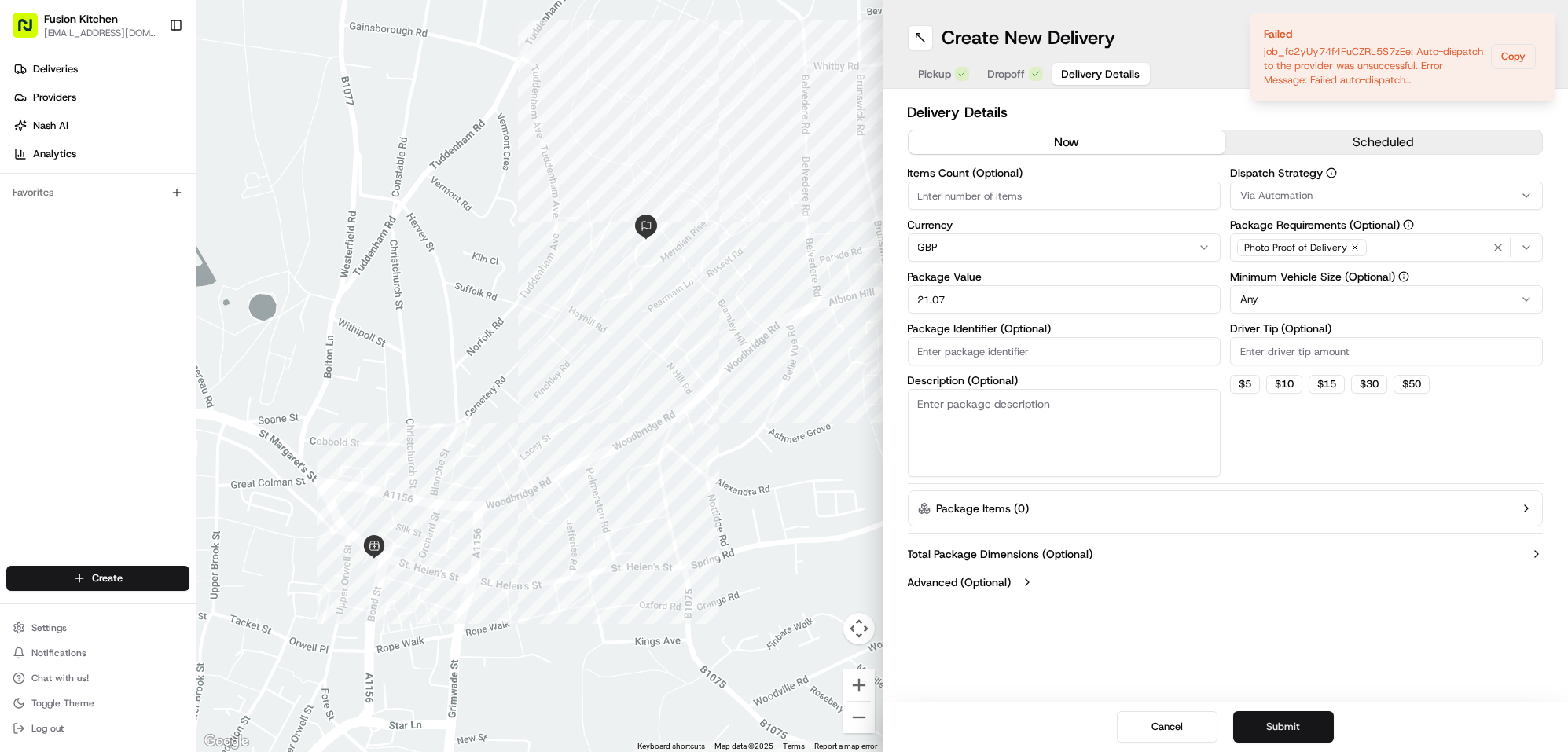
click at [1304, 723] on button "Submit" at bounding box center [1283, 727] width 100 height 32
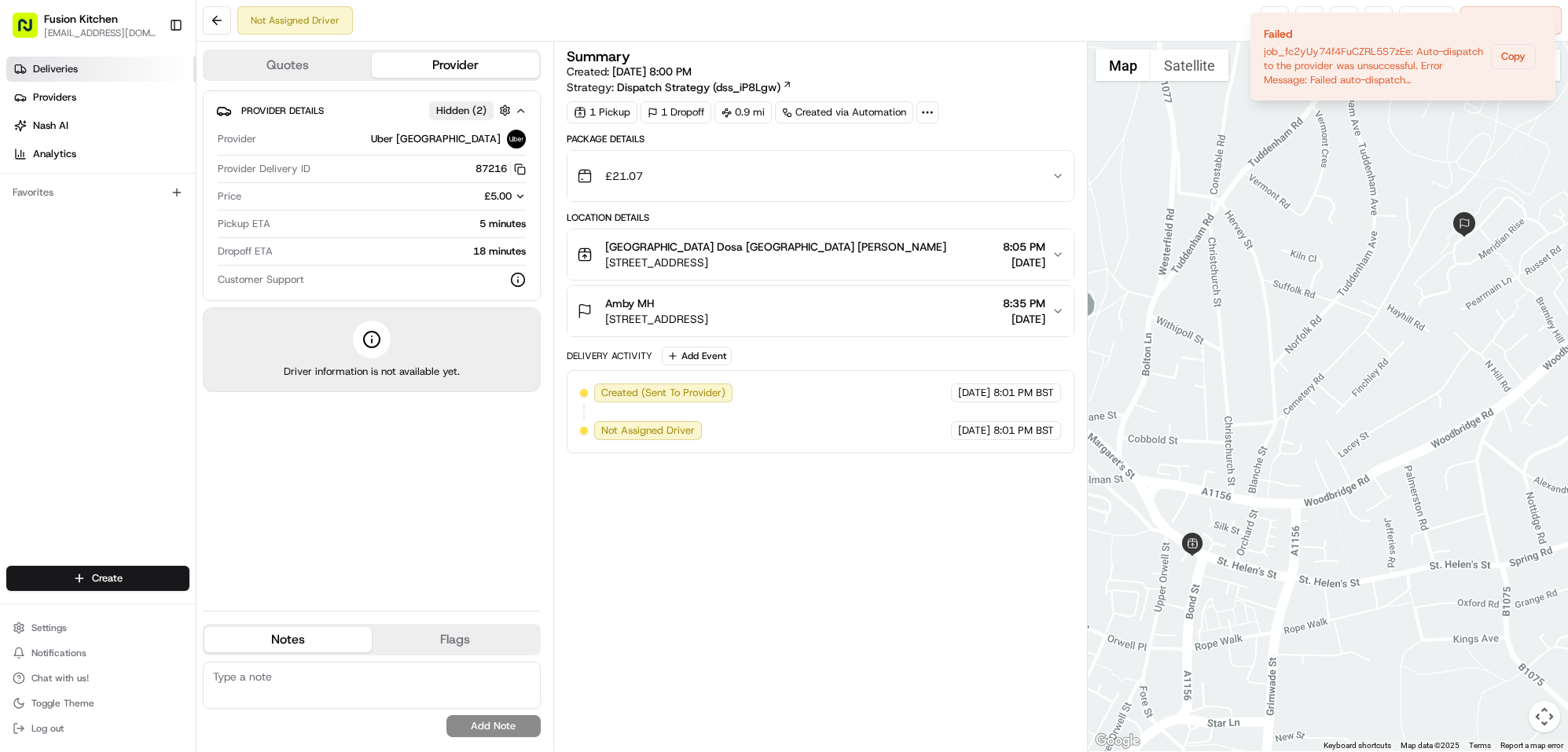
click at [36, 75] on span "Deliveries" at bounding box center [55, 69] width 45 height 14
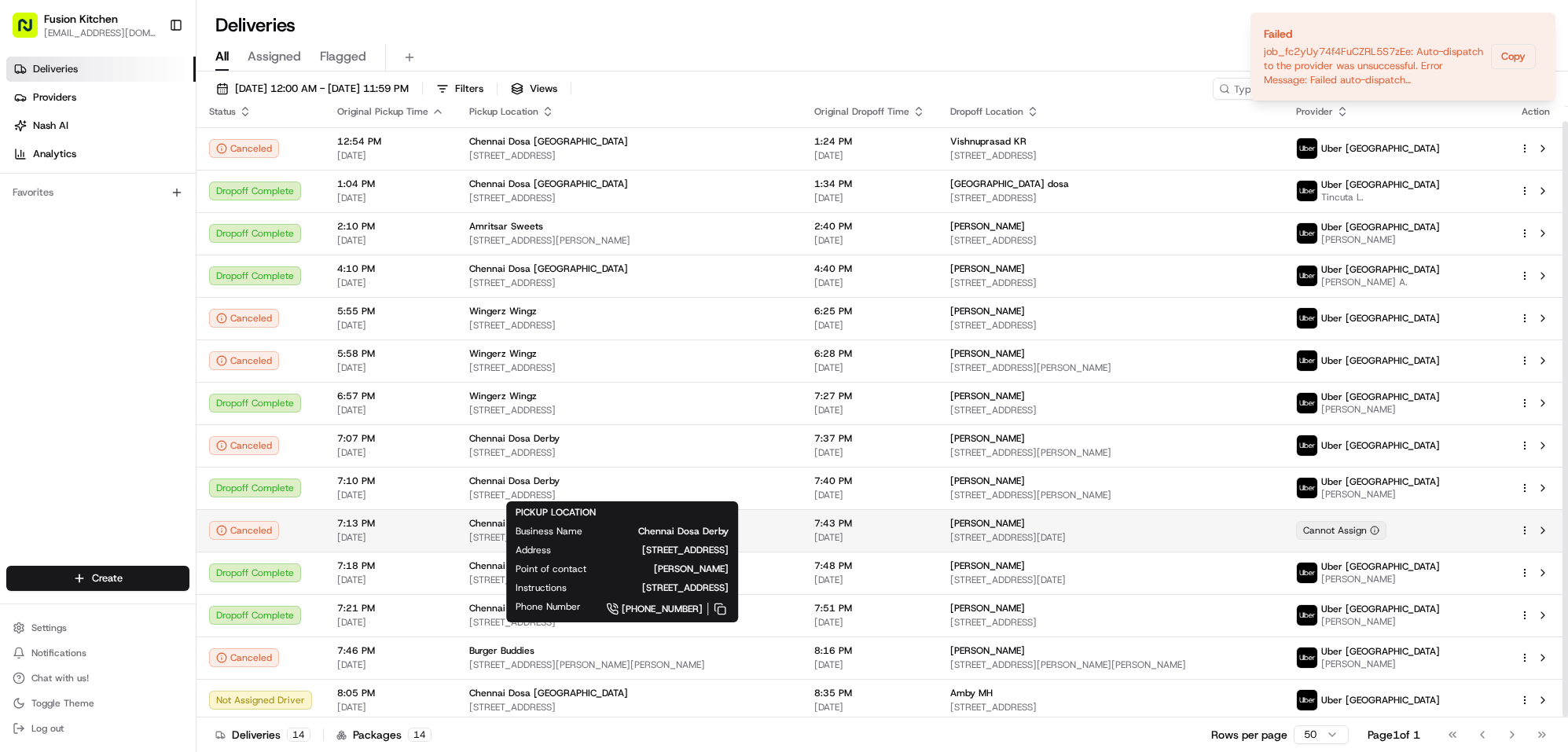
scroll to position [14, 0]
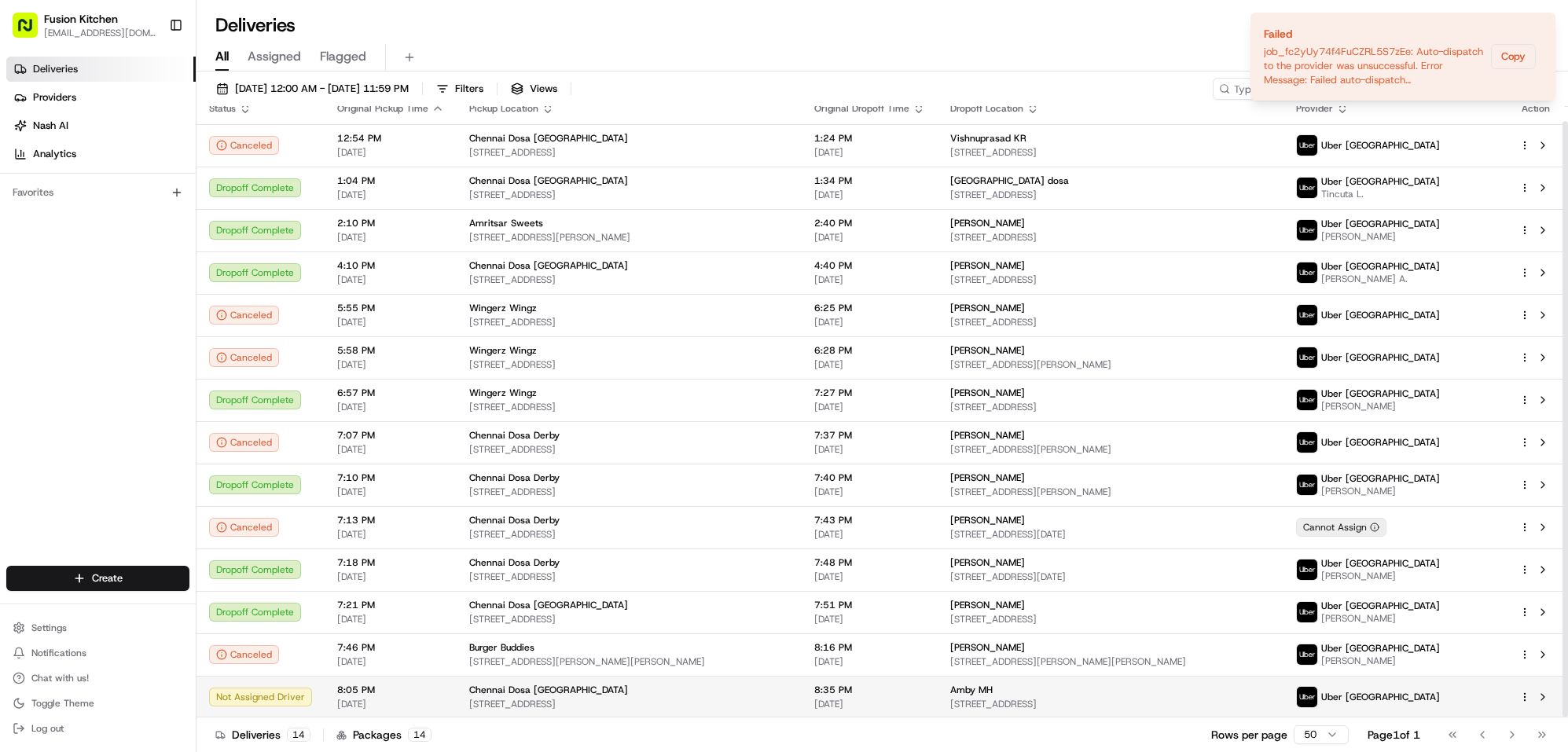
click at [745, 683] on div "Chennai Dosa [GEOGRAPHIC_DATA]" at bounding box center [629, 690] width 320 height 12
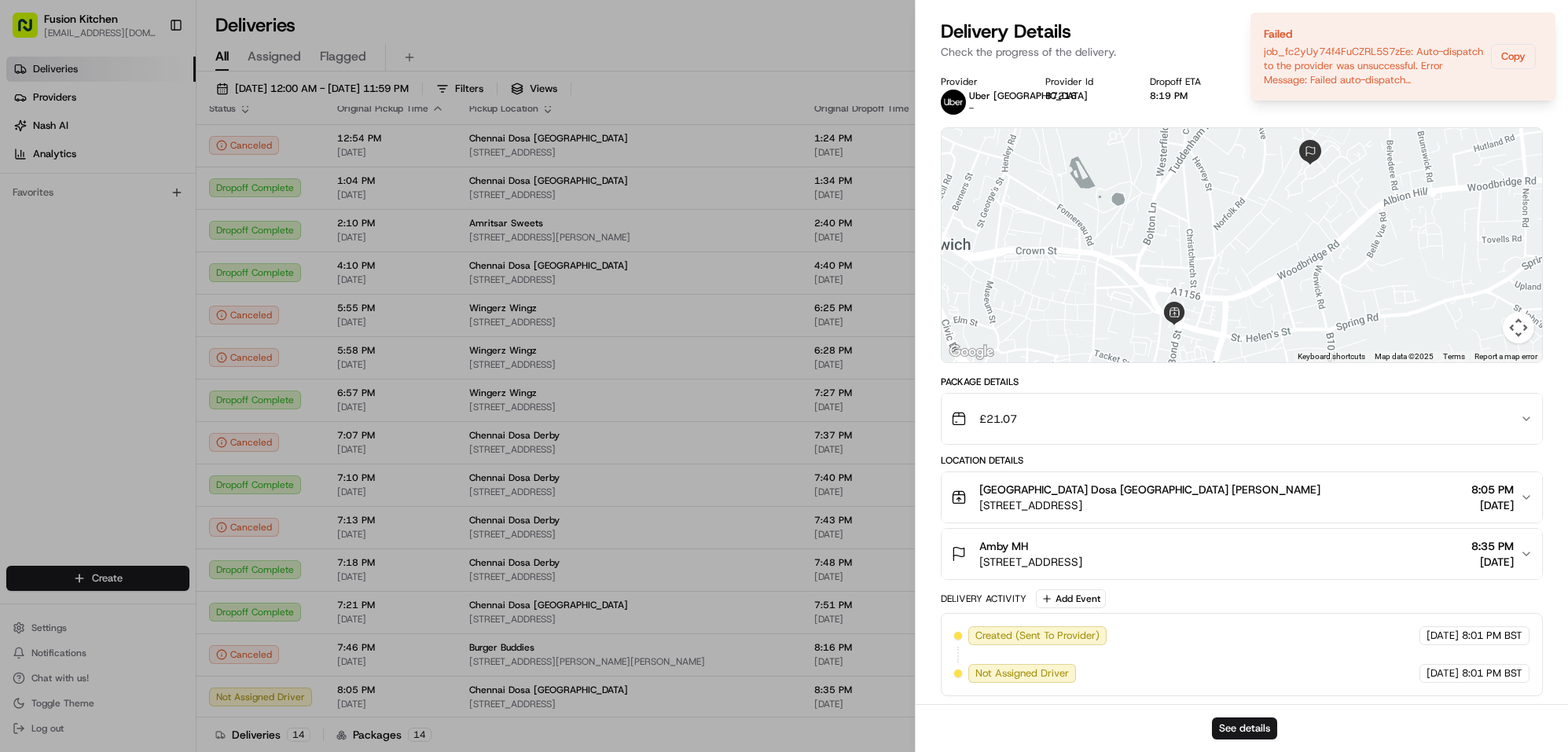
click at [1176, 554] on div "Amby MH 1 Ellisons Cres, Ipswich IP4 2HN, UK 8:35 PM 08/22/2025" at bounding box center [1236, 554] width 570 height 32
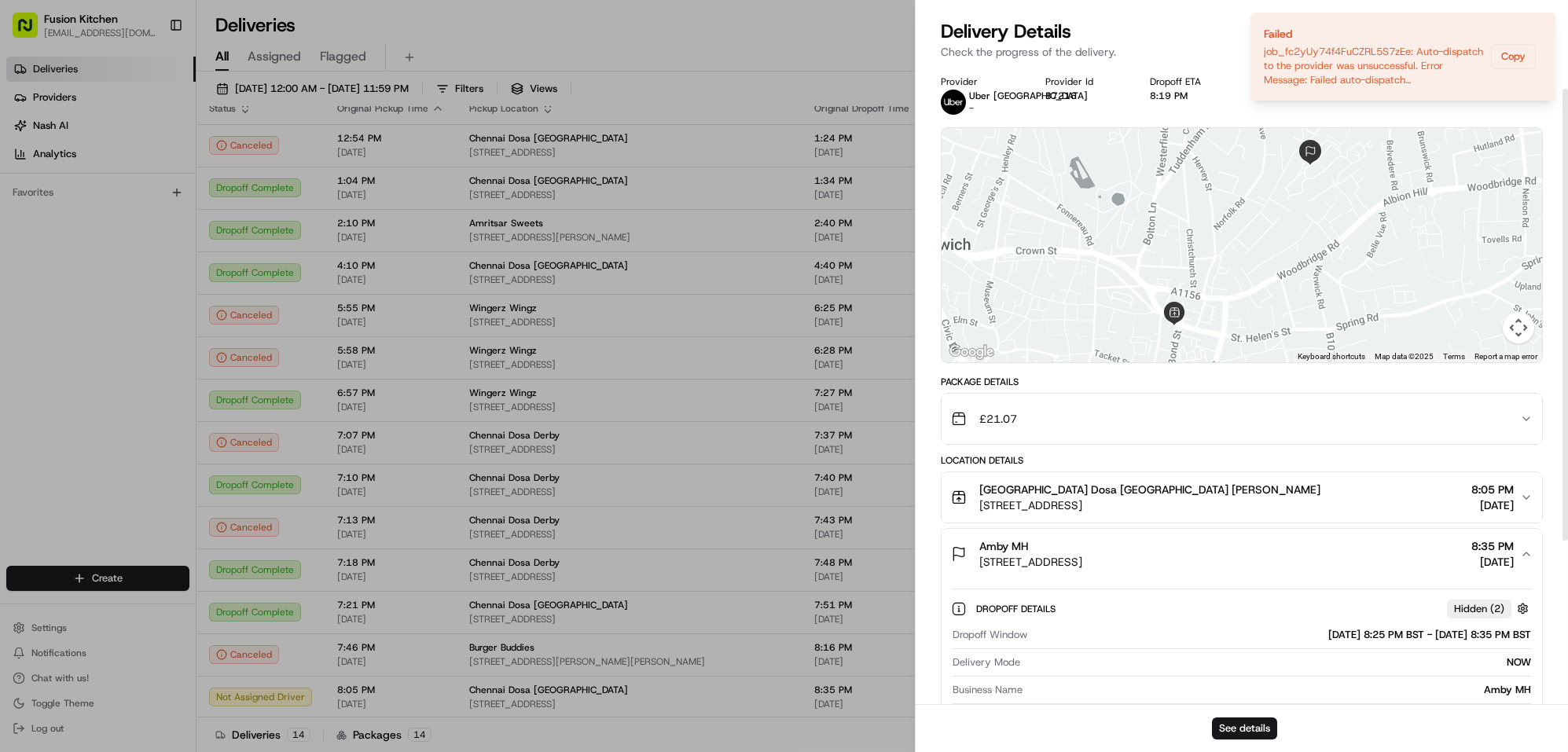
scroll to position [264, 0]
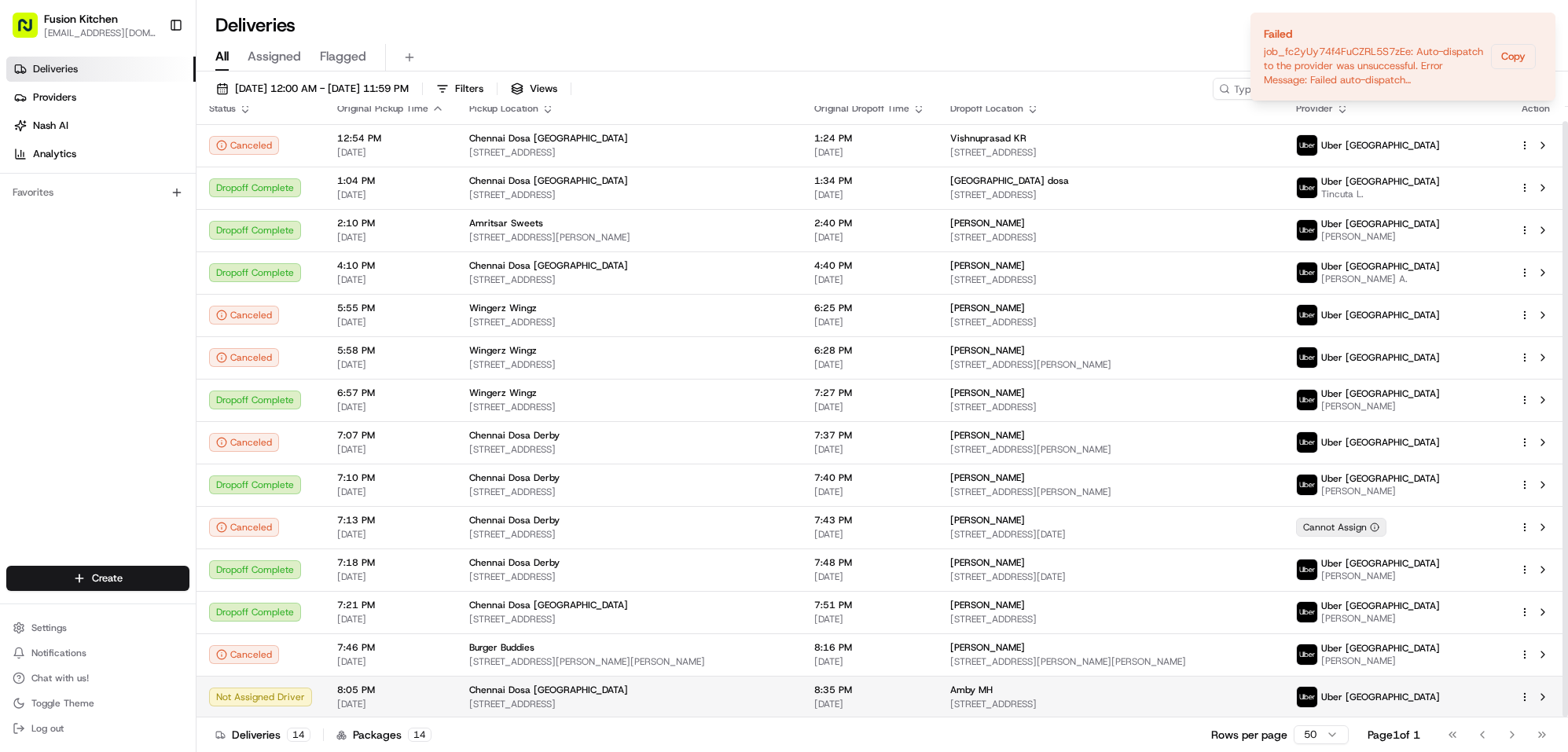
click at [1140, 690] on div "Amby MH" at bounding box center [1110, 690] width 320 height 12
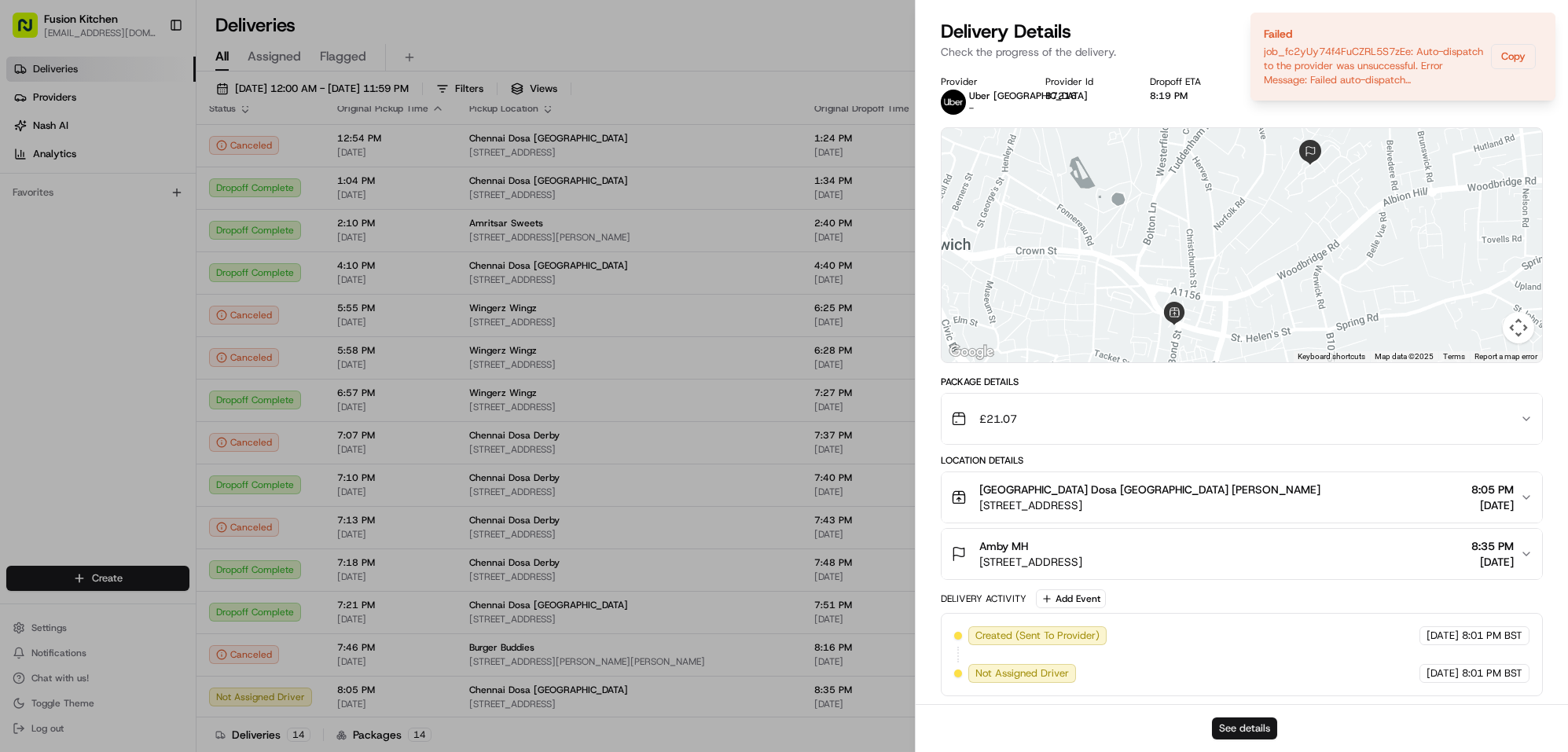
click at [1240, 722] on button "See details" at bounding box center [1245, 728] width 65 height 22
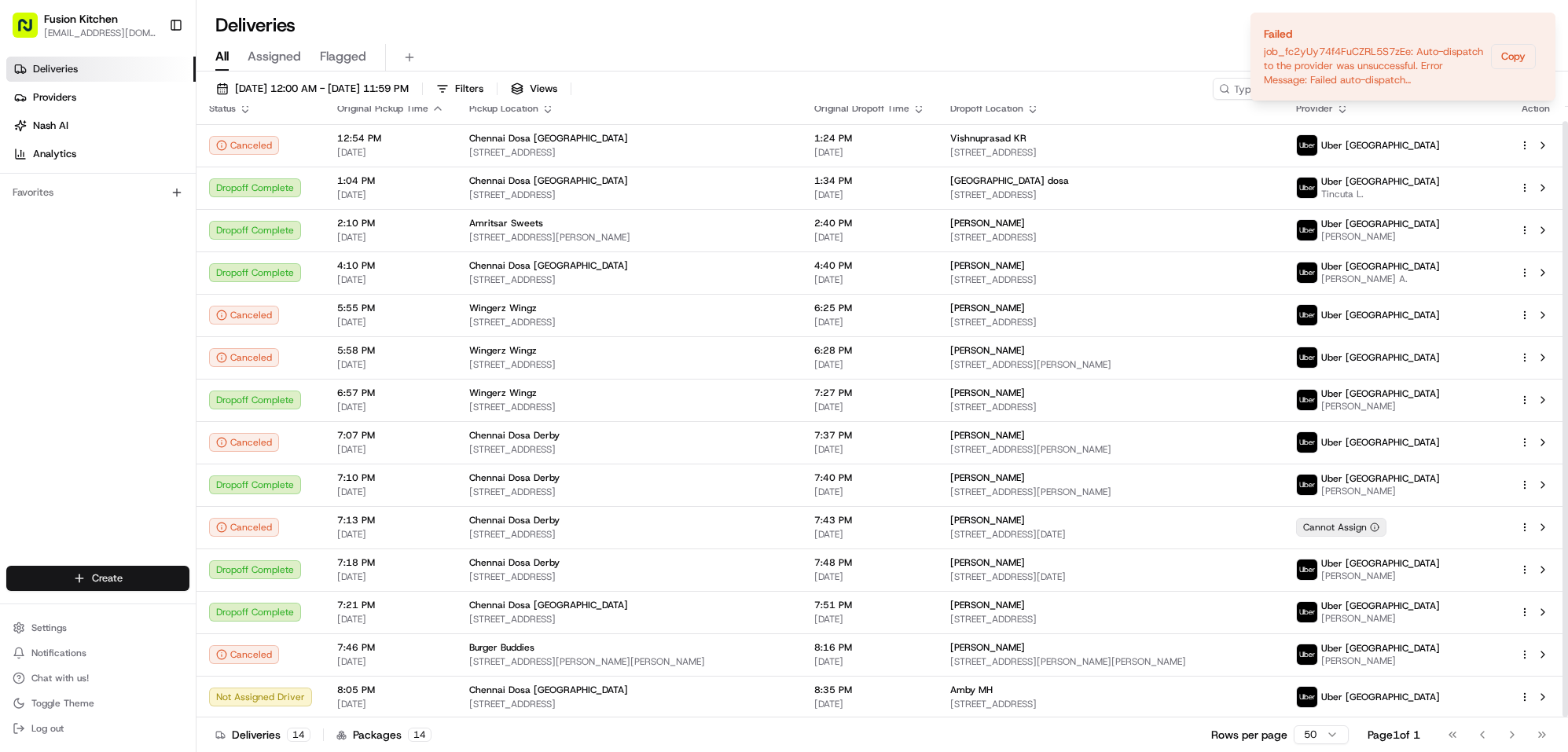
click at [120, 579] on html "Fusion Kitchen [EMAIL_ADDRESS][DOMAIN_NAME] Toggle Sidebar Deliveries Providers…" at bounding box center [784, 376] width 1568 height 752
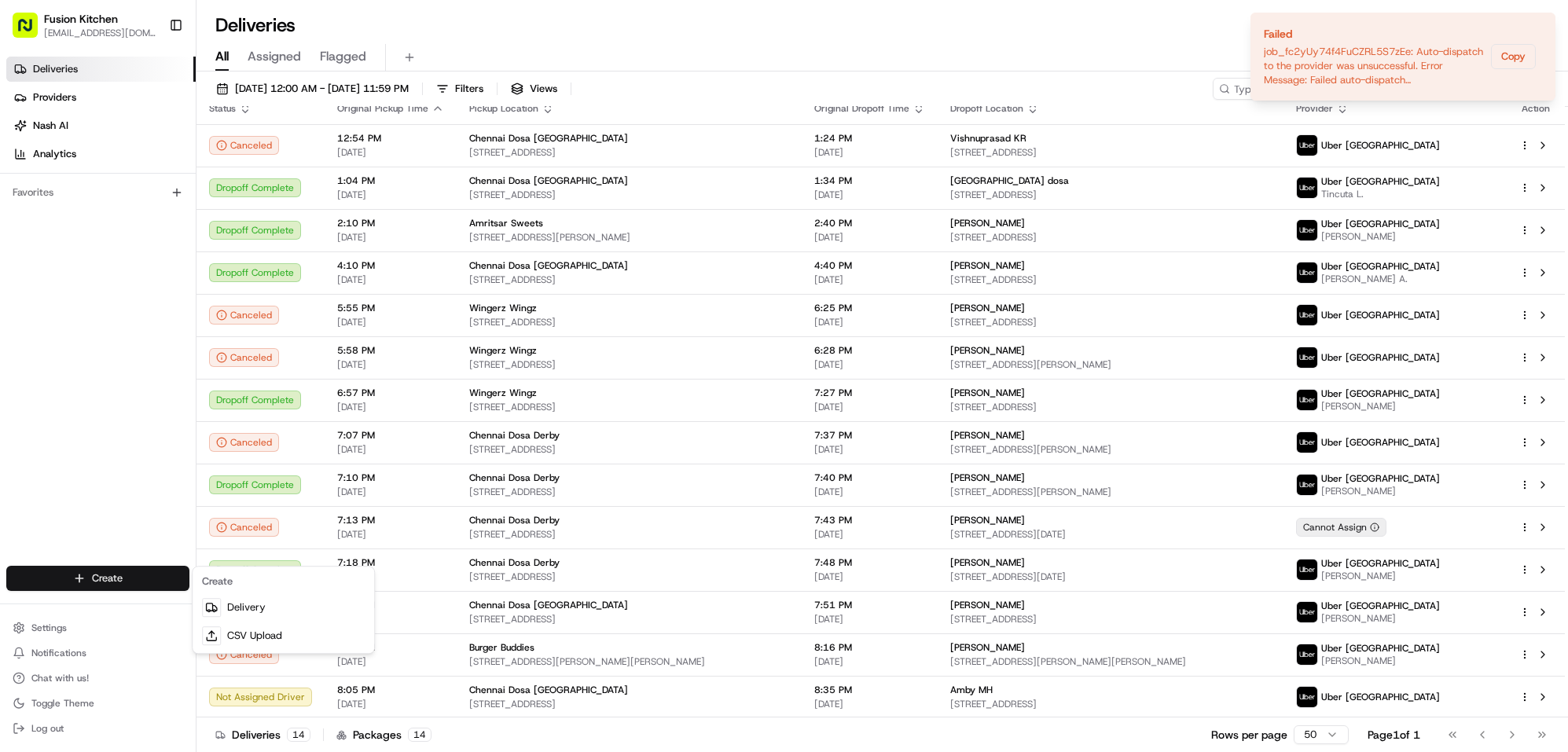
click at [117, 583] on html "Fusion Kitchen [EMAIL_ADDRESS][DOMAIN_NAME] Toggle Sidebar Deliveries Providers…" at bounding box center [784, 376] width 1568 height 752
click at [97, 577] on html "Fusion Kitchen [EMAIL_ADDRESS][DOMAIN_NAME] Toggle Sidebar Deliveries Providers…" at bounding box center [784, 376] width 1568 height 752
click at [251, 611] on link "Delivery" at bounding box center [283, 607] width 175 height 28
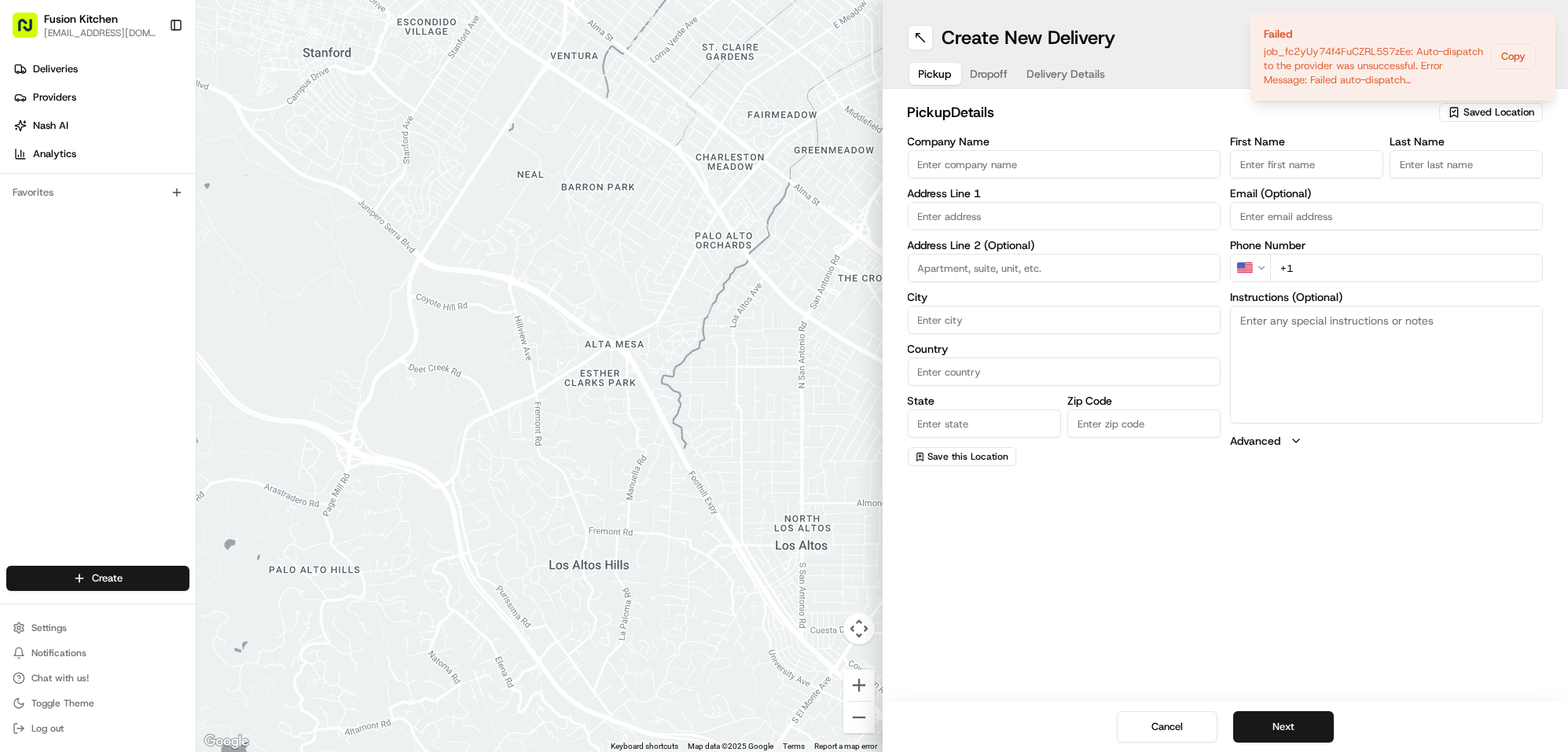
click at [988, 152] on input "Company Name" at bounding box center [1064, 164] width 313 height 28
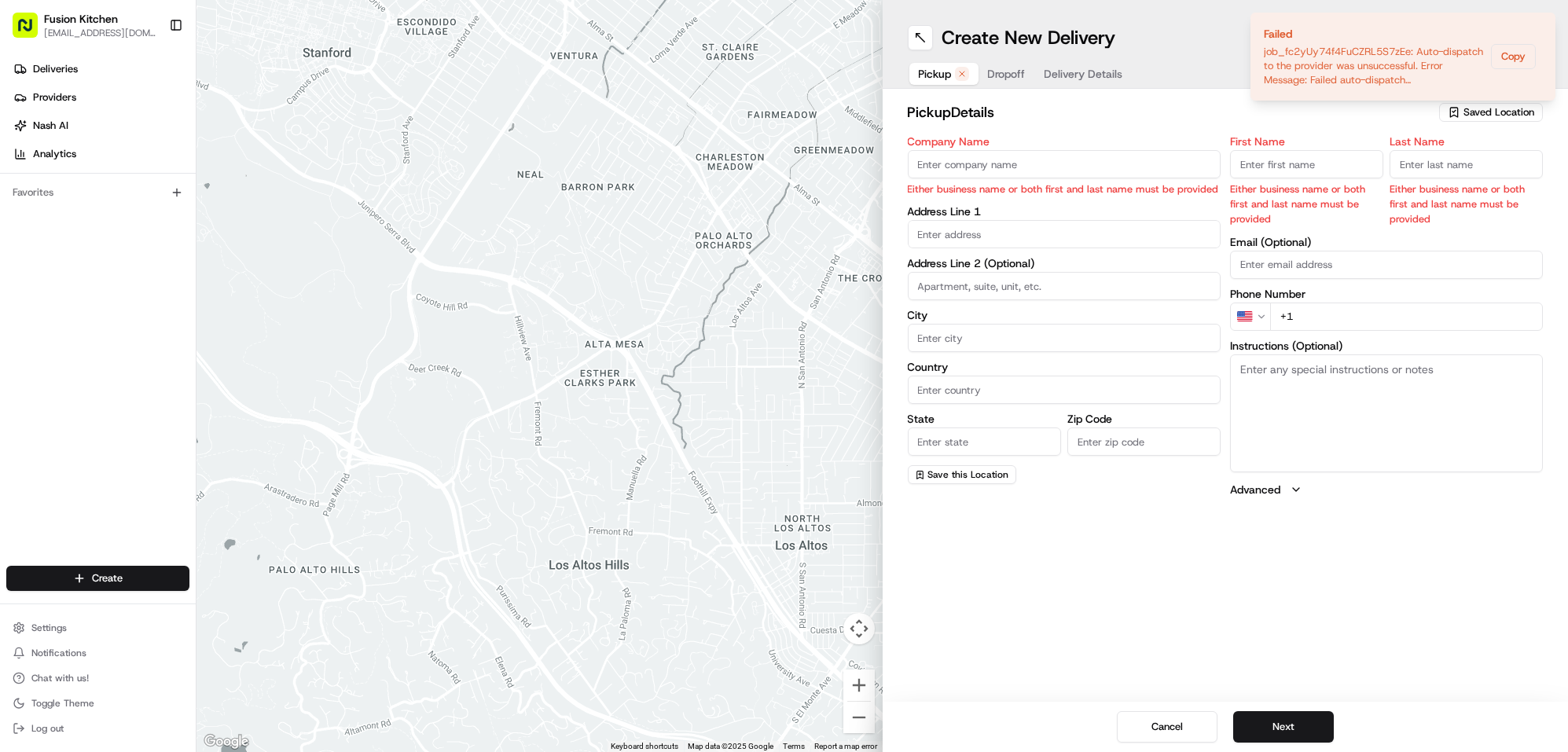
click at [1021, 160] on input "Company Name" at bounding box center [1064, 164] width 313 height 28
paste input "Chennai Dosa [GEOGRAPHIC_DATA]"
type input "Chennai Dosa [GEOGRAPHIC_DATA]"
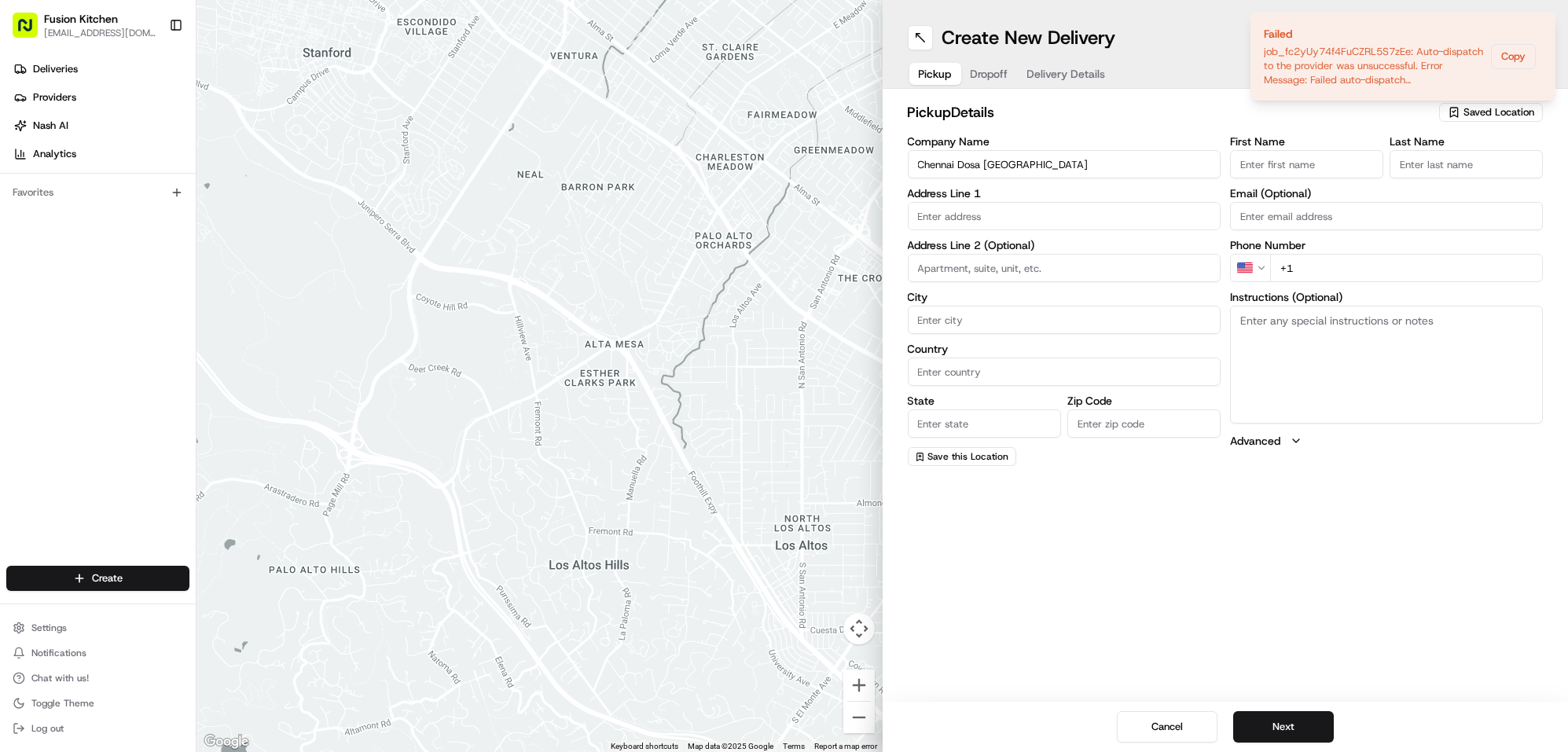
click at [1280, 153] on input "First Name" at bounding box center [1307, 164] width 153 height 28
paste input "[PERSON_NAME]"
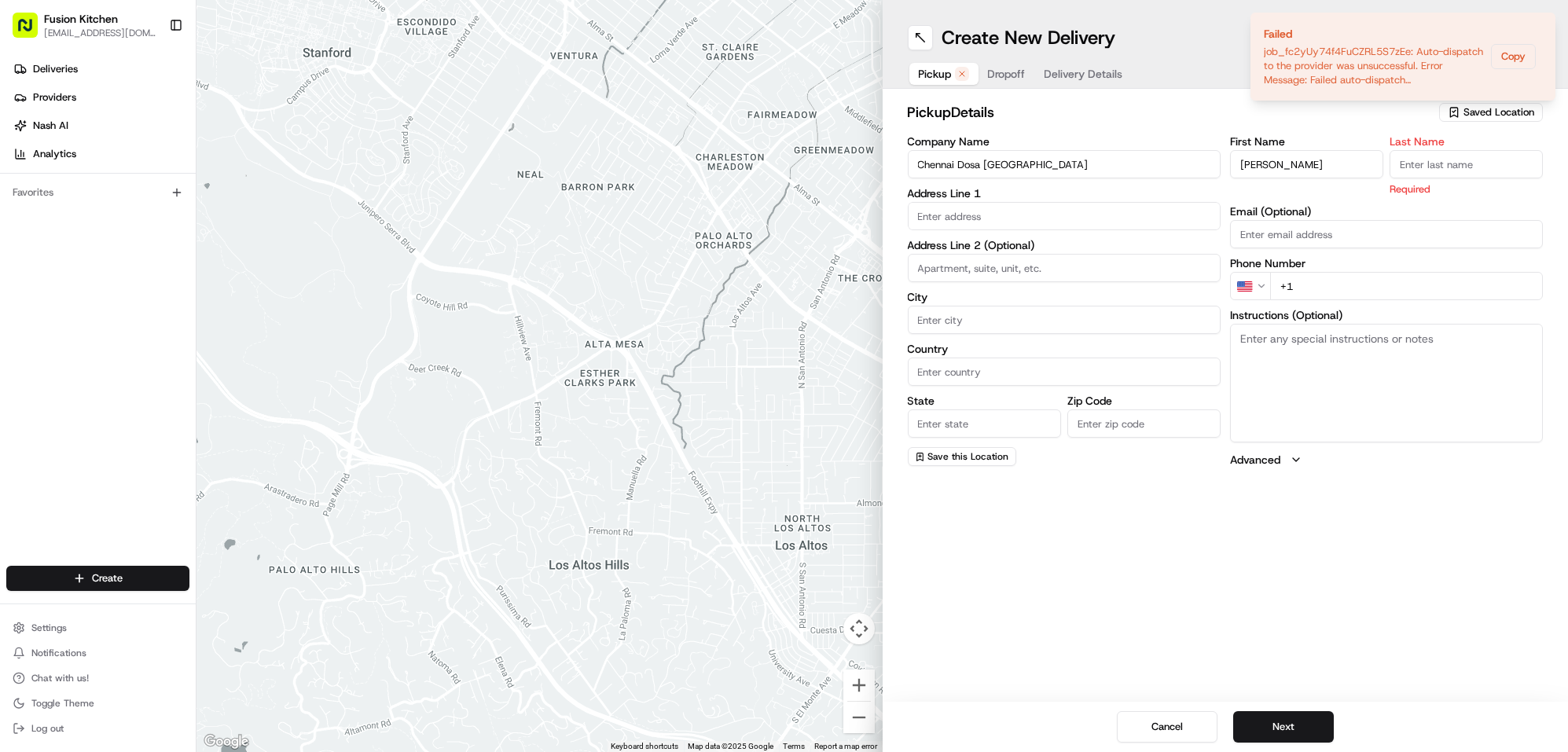
click at [1318, 145] on label "First Name" at bounding box center [1307, 141] width 153 height 11
click at [1318, 150] on input "[PERSON_NAME]" at bounding box center [1307, 164] width 153 height 28
click at [1324, 166] on input "[PERSON_NAME]" at bounding box center [1307, 164] width 153 height 28
type input "Ganesan"
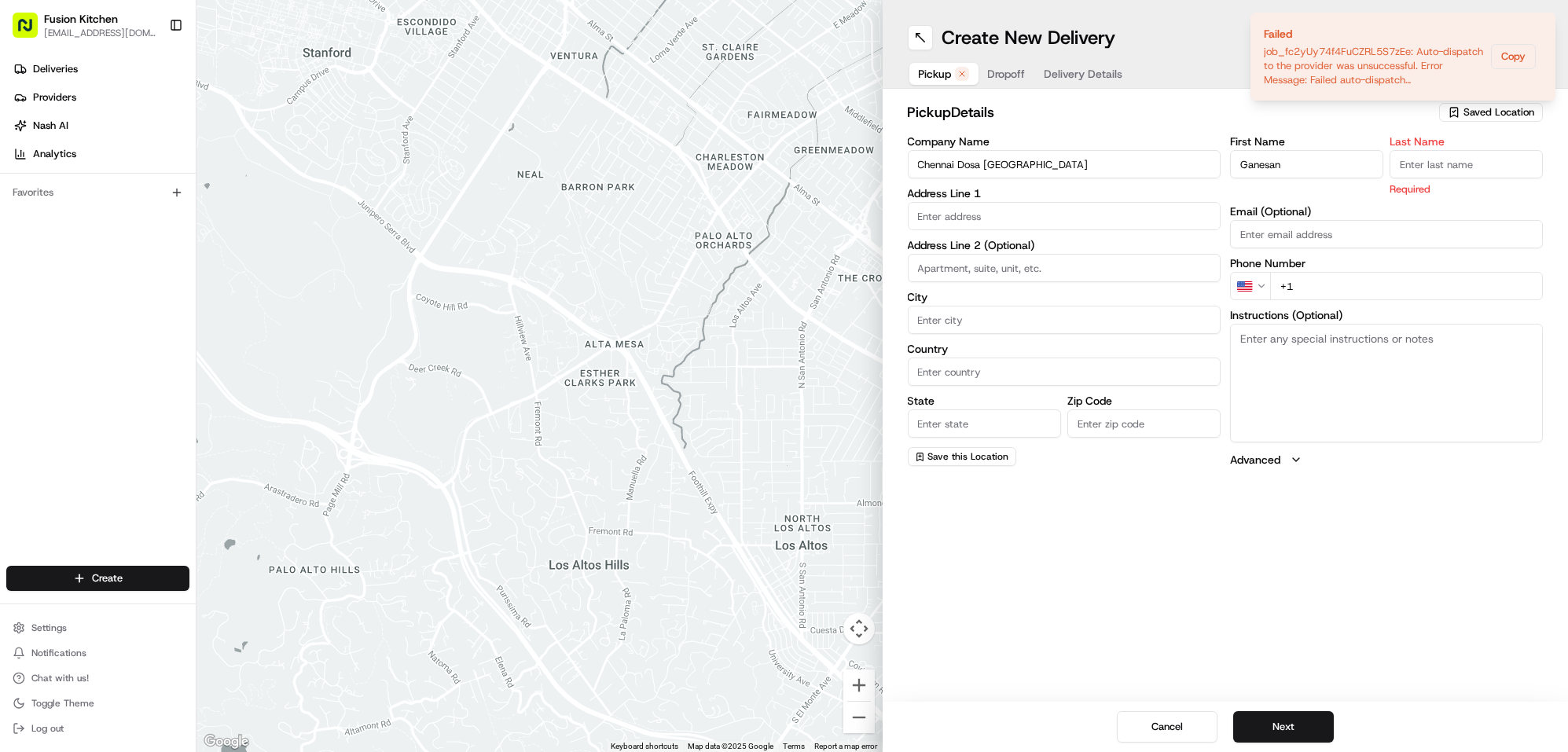
click at [1446, 152] on input "Last Name" at bounding box center [1466, 164] width 153 height 28
paste input "Selvakumar"
type input "Selvakumar"
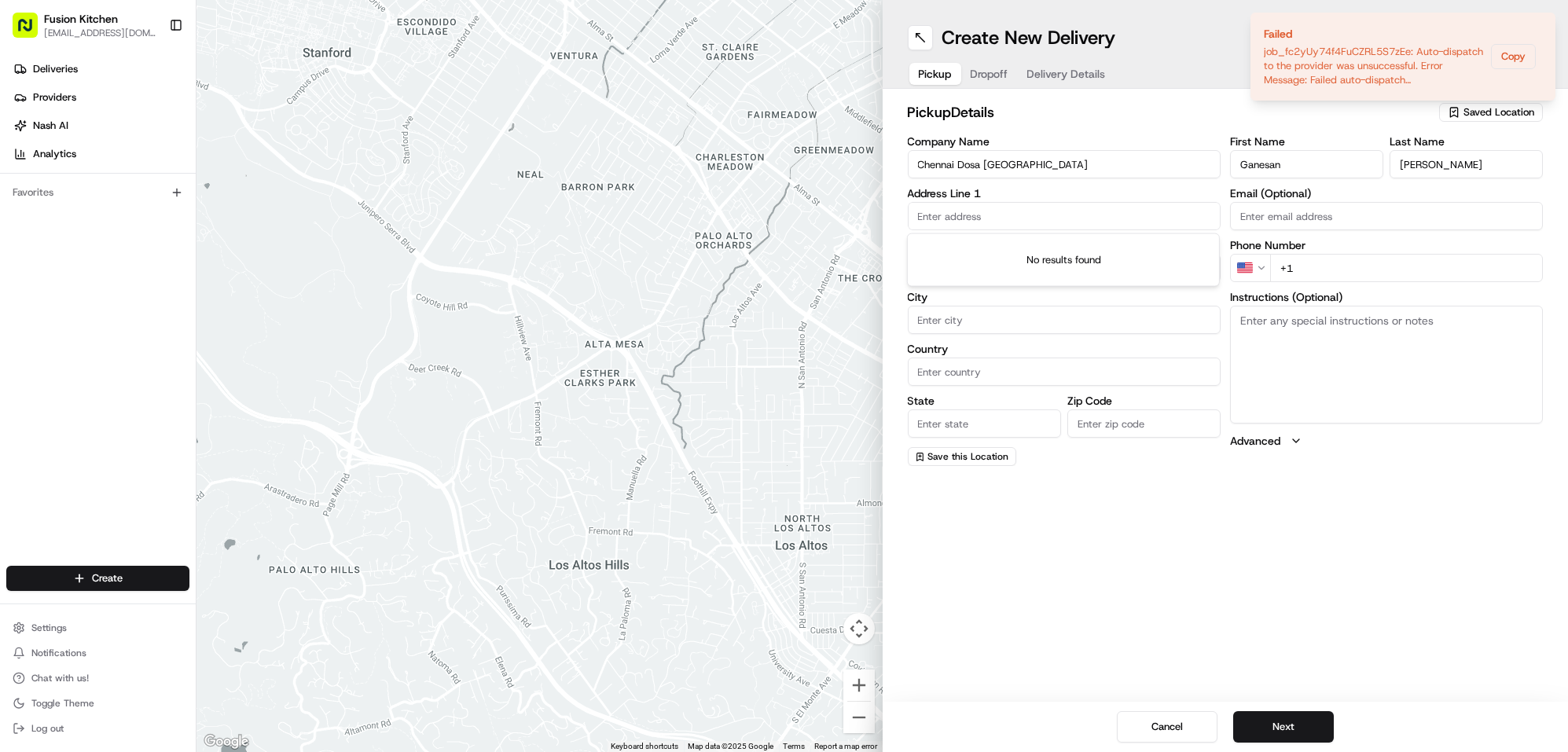
click at [1081, 221] on input "text" at bounding box center [1064, 216] width 313 height 28
click at [63, 72] on span "Deliveries" at bounding box center [55, 69] width 45 height 14
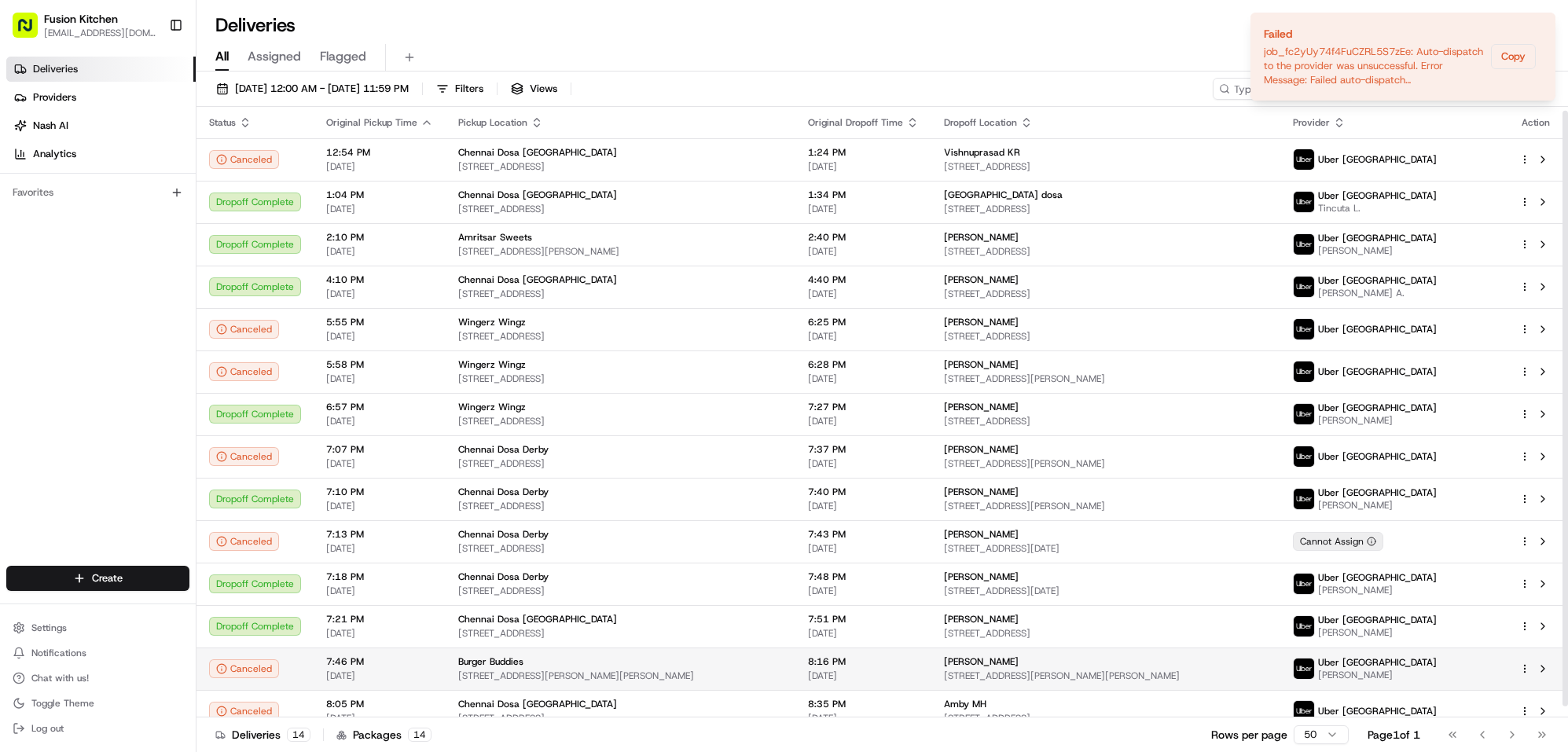
scroll to position [14, 0]
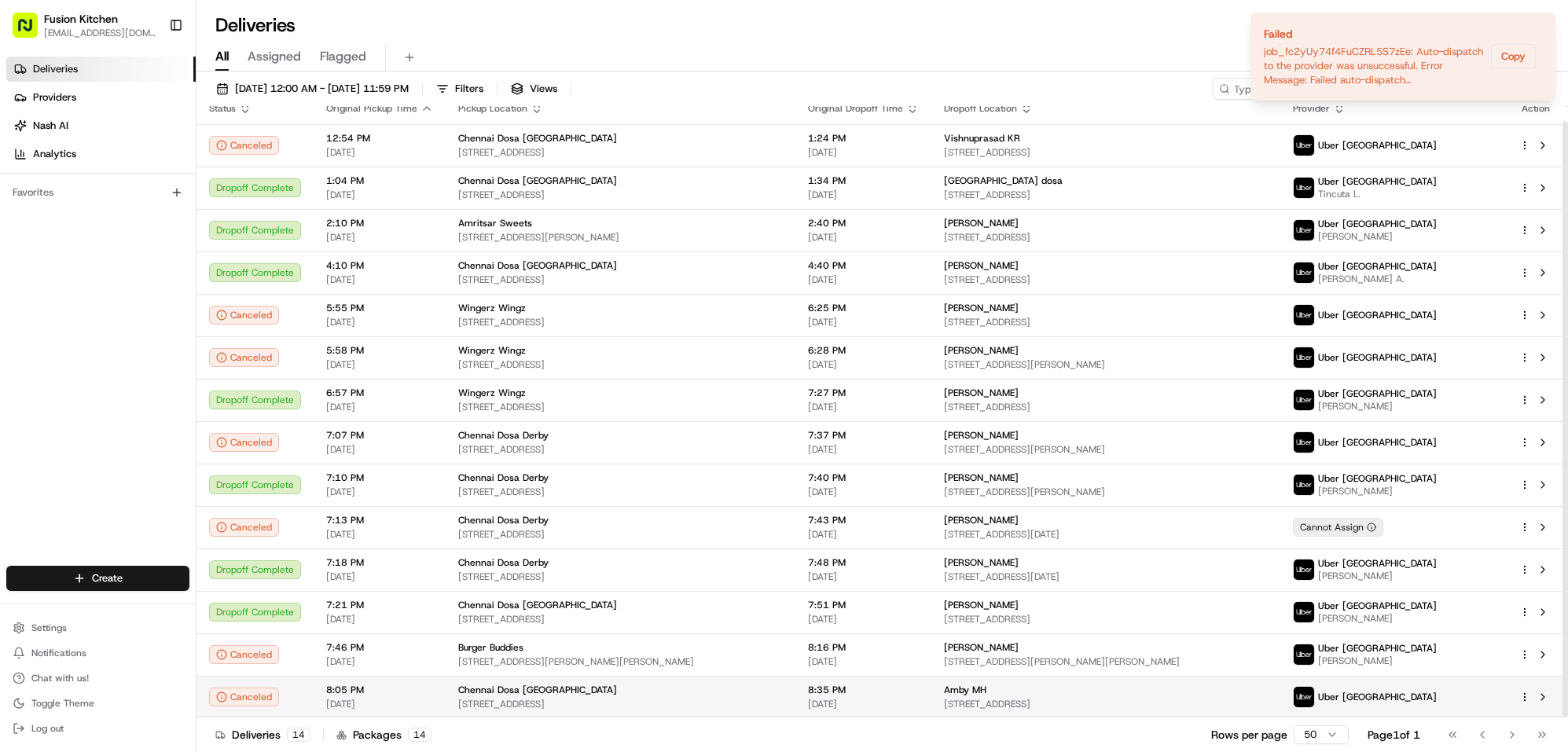
click at [986, 691] on span "Amby MH" at bounding box center [965, 690] width 42 height 12
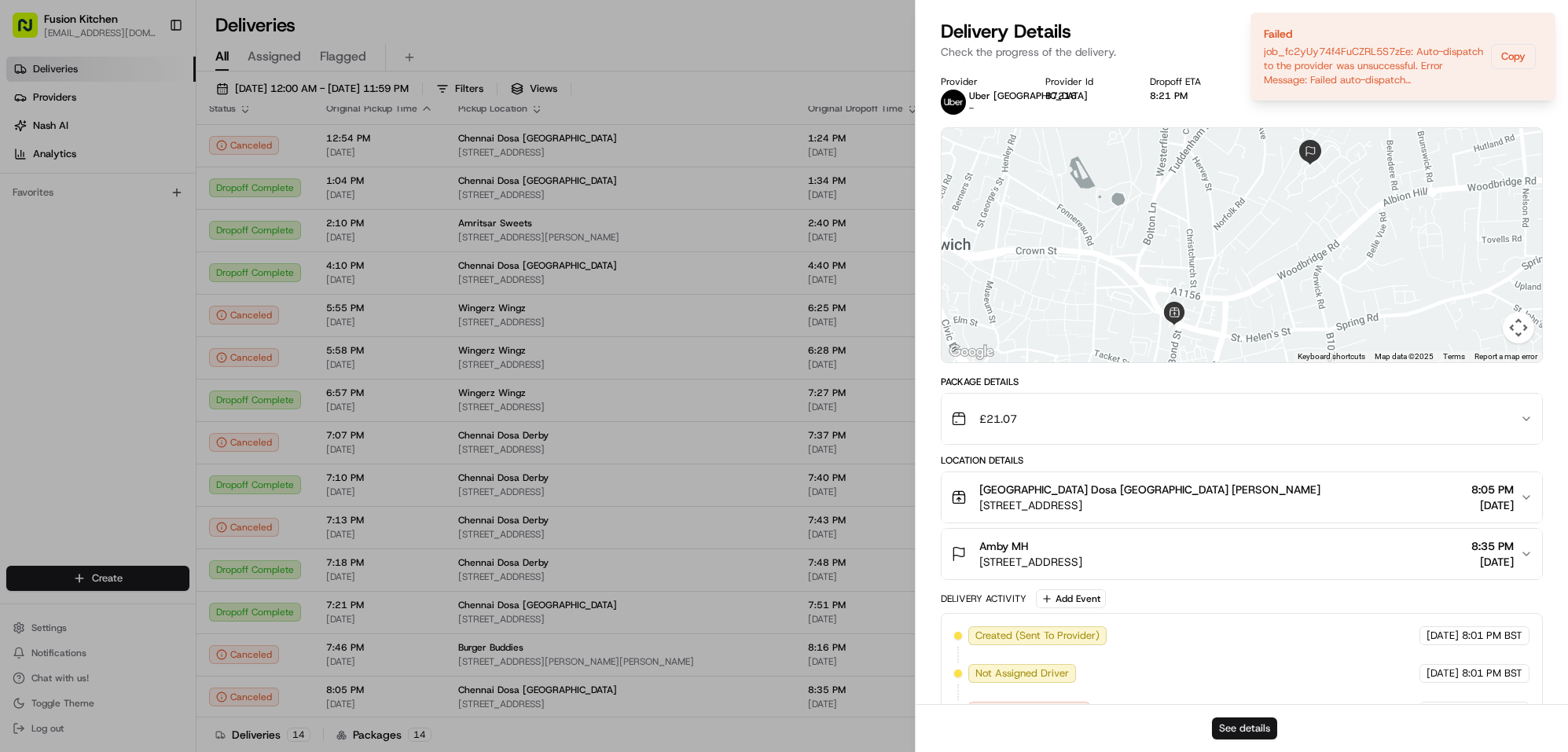
click at [1239, 726] on button "See details" at bounding box center [1245, 728] width 65 height 22
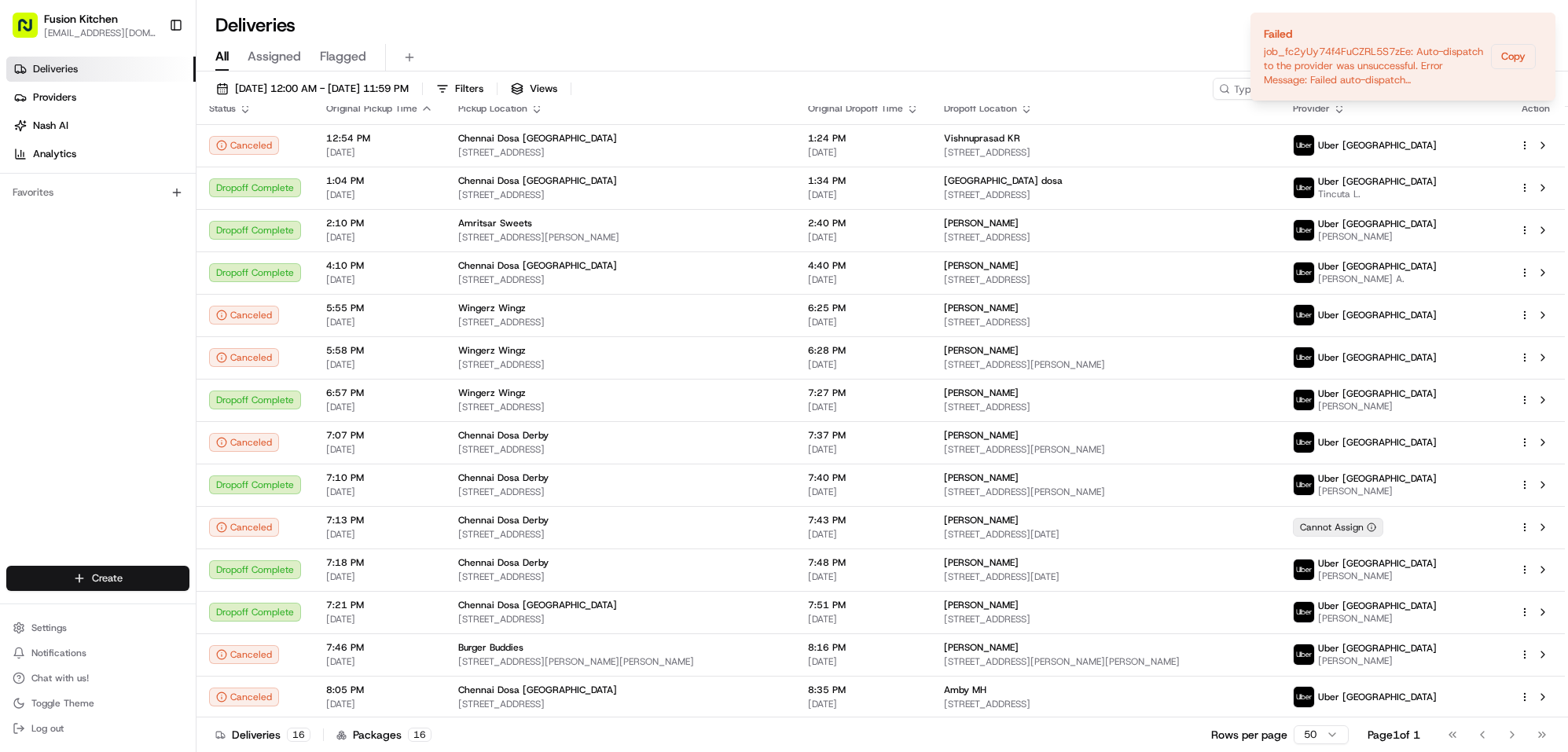
click at [108, 575] on html "Fusion Kitchen [EMAIL_ADDRESS][DOMAIN_NAME] Toggle Sidebar Deliveries Providers…" at bounding box center [784, 376] width 1568 height 752
click at [243, 606] on link "Delivery" at bounding box center [283, 607] width 175 height 28
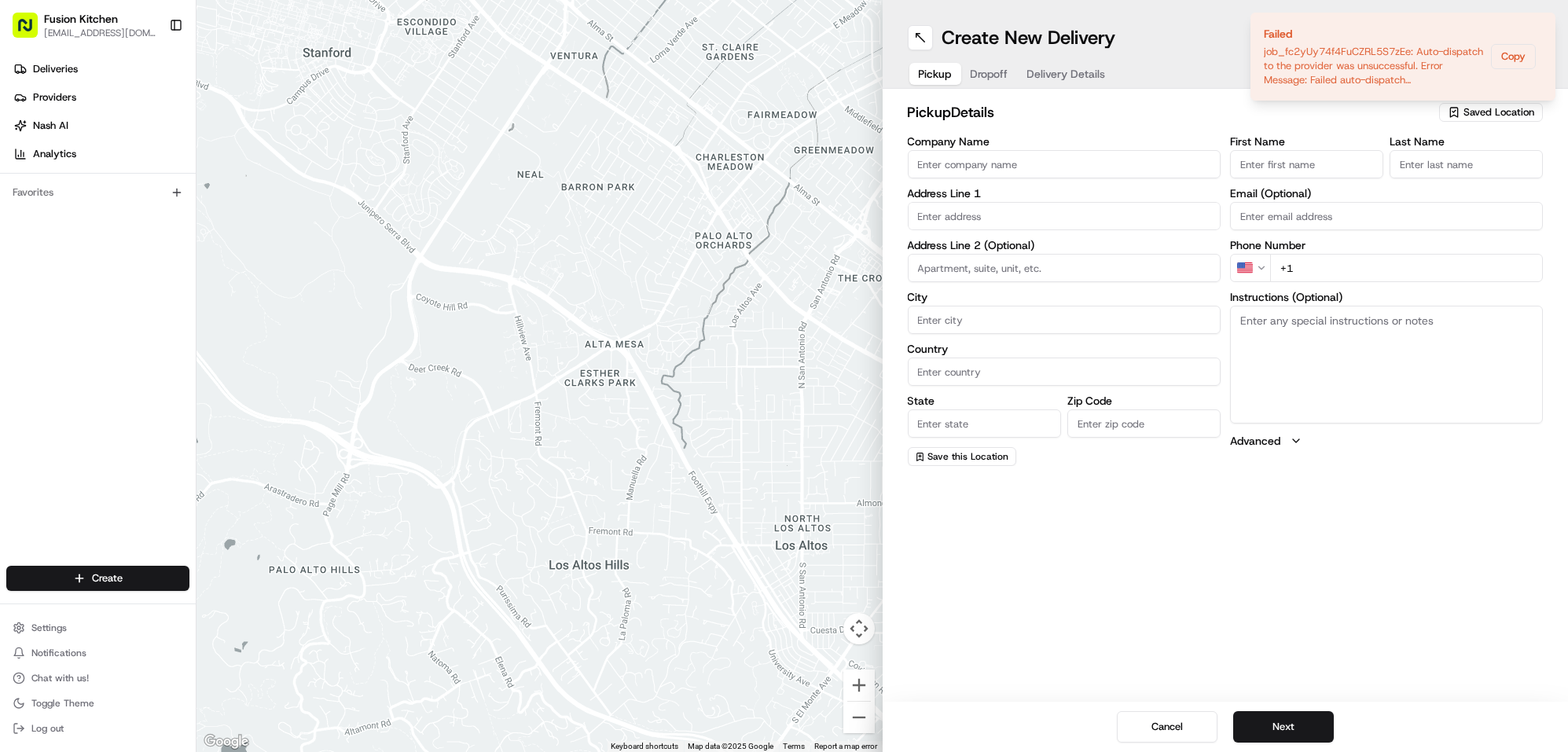
click at [1005, 153] on input "Company Name" at bounding box center [1064, 164] width 313 height 28
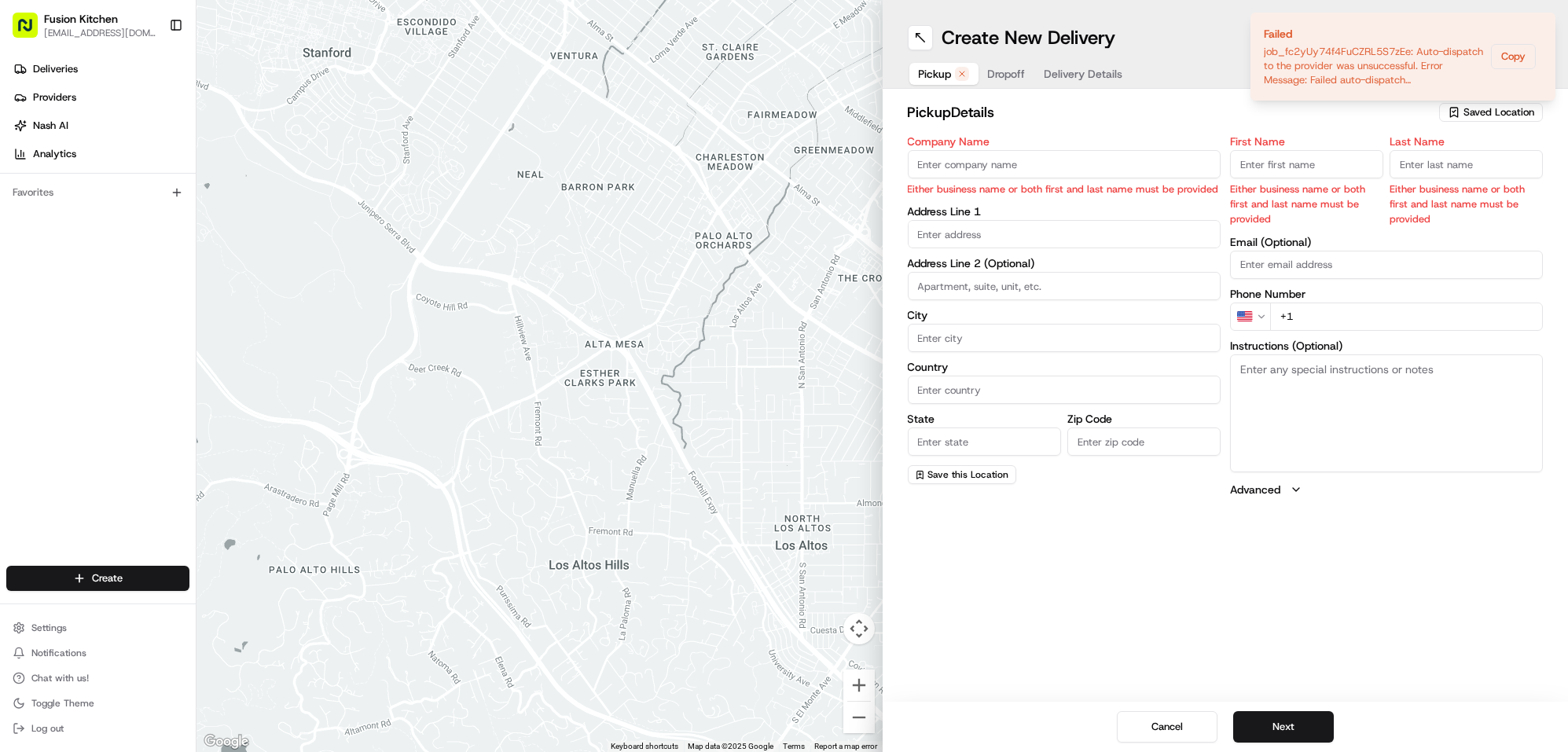
paste input "Madras Spicy"
type input "Madras Spicy"
click at [1272, 164] on input "First Name" at bounding box center [1307, 164] width 153 height 28
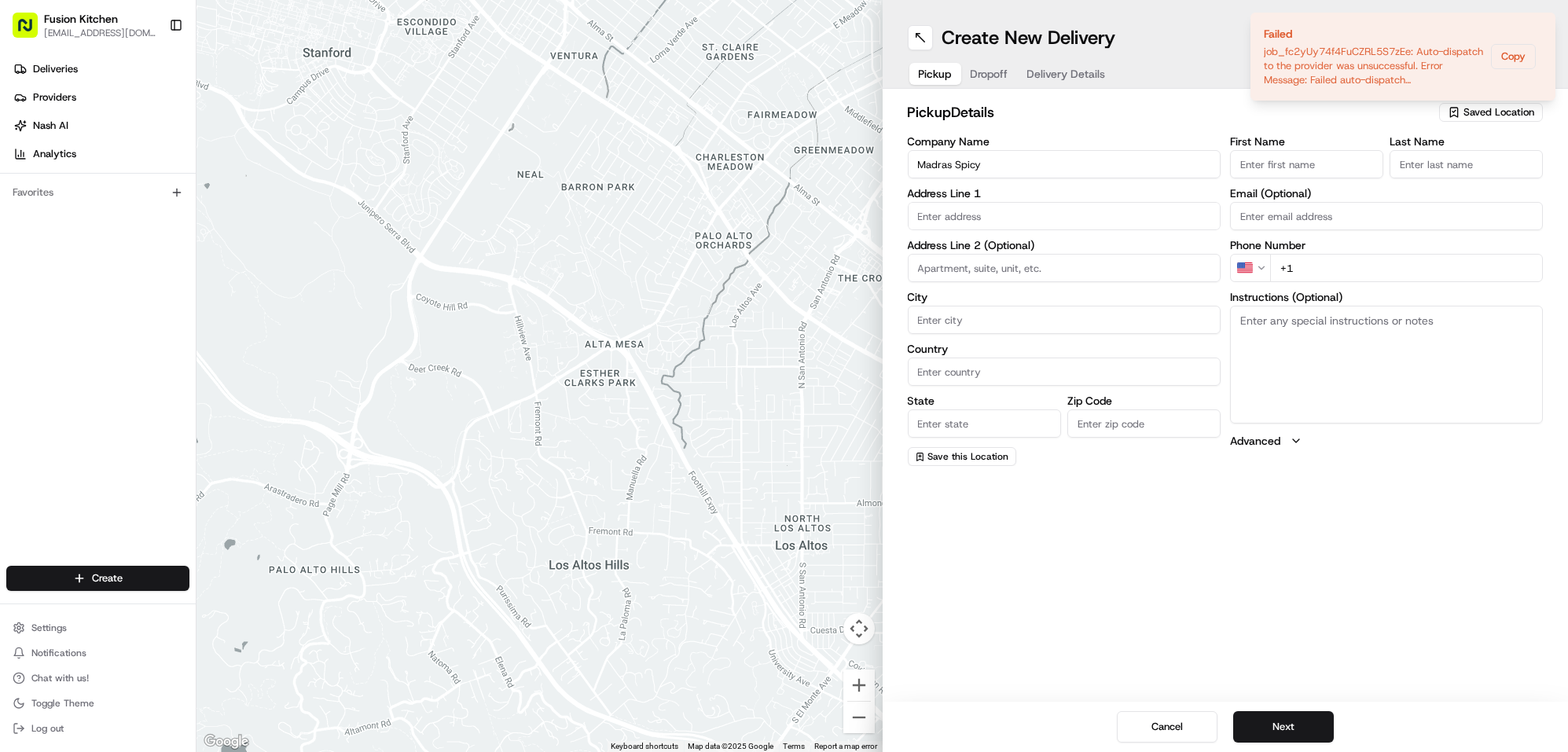
click at [1271, 164] on input "First Name" at bounding box center [1307, 164] width 153 height 28
paste input "Kailasam Bhominathan"
click at [1314, 168] on input "Kailasam Bhominathan" at bounding box center [1307, 164] width 153 height 28
type input "Kailasam"
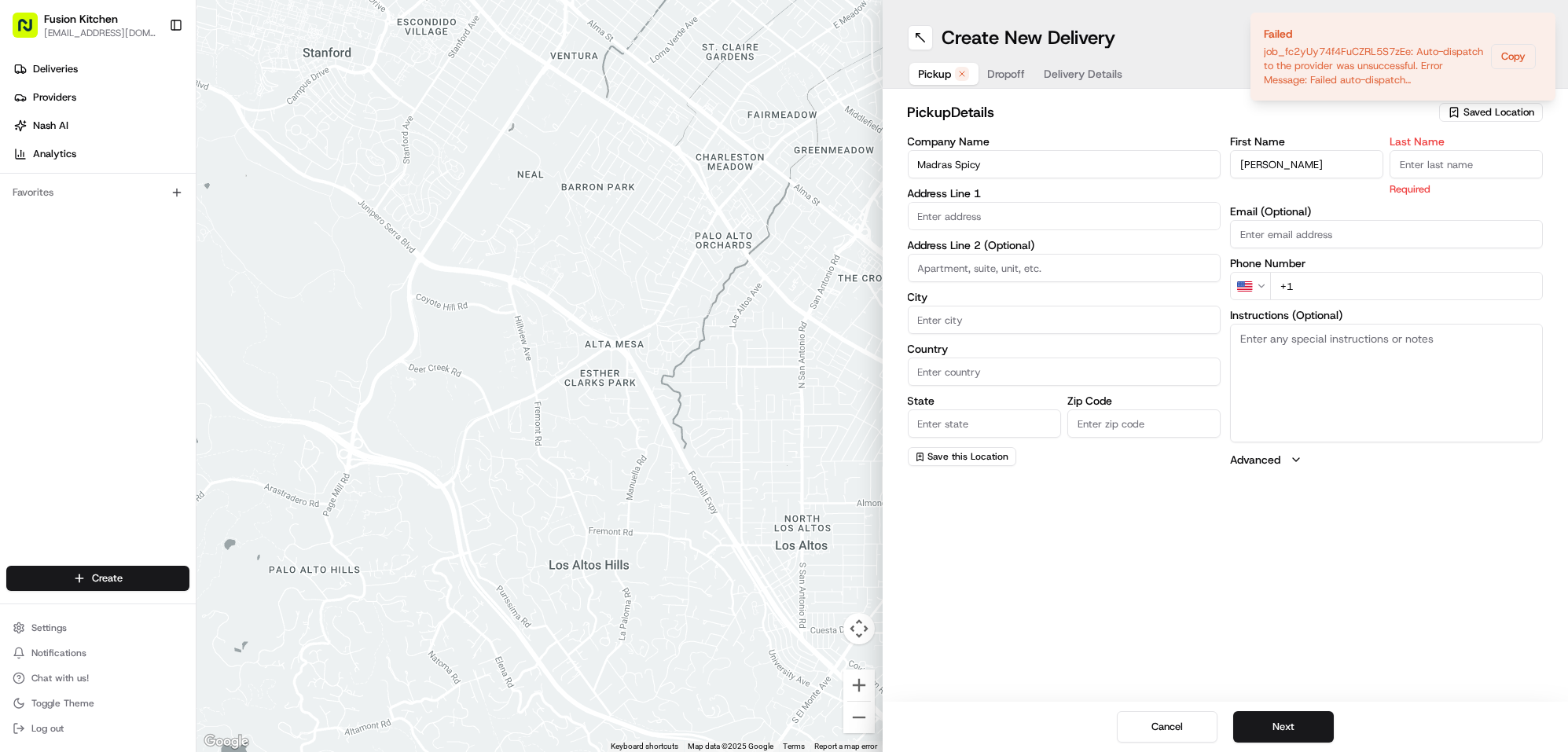
click at [1466, 160] on input "Last Name" at bounding box center [1466, 164] width 153 height 28
paste input "Bhominathan"
type input "Bhominathan"
click at [1018, 220] on input "text" at bounding box center [1064, 216] width 313 height 28
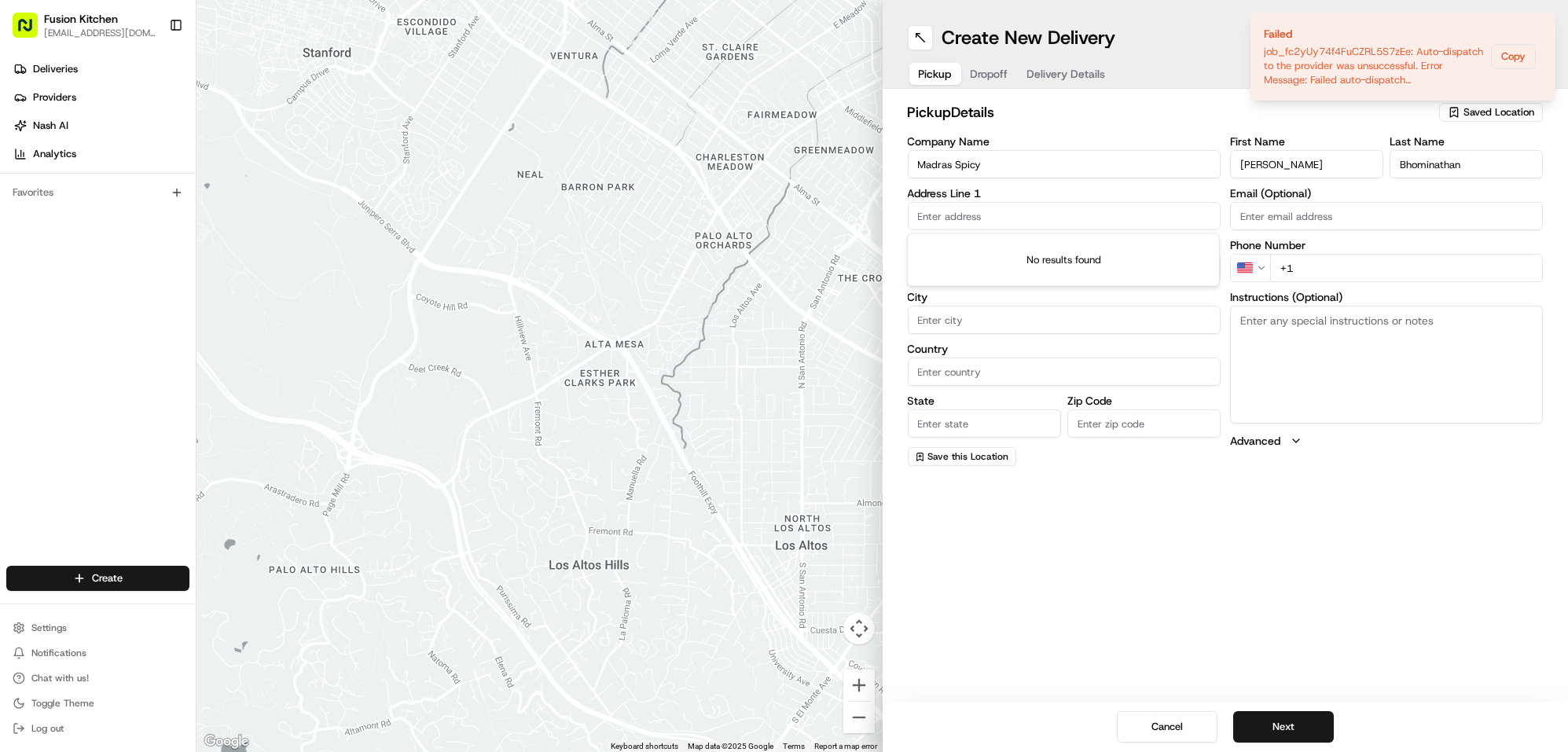
click at [1005, 215] on input "text" at bounding box center [1064, 216] width 313 height 28
paste input "85 Kingsley Road, Hounslow, United Kingdom, TW3 4AH."
click at [1024, 260] on div "85 Kingsley Road, Lampton, Hounslow TW3 4AH, United Kingdom" at bounding box center [1063, 249] width 305 height 24
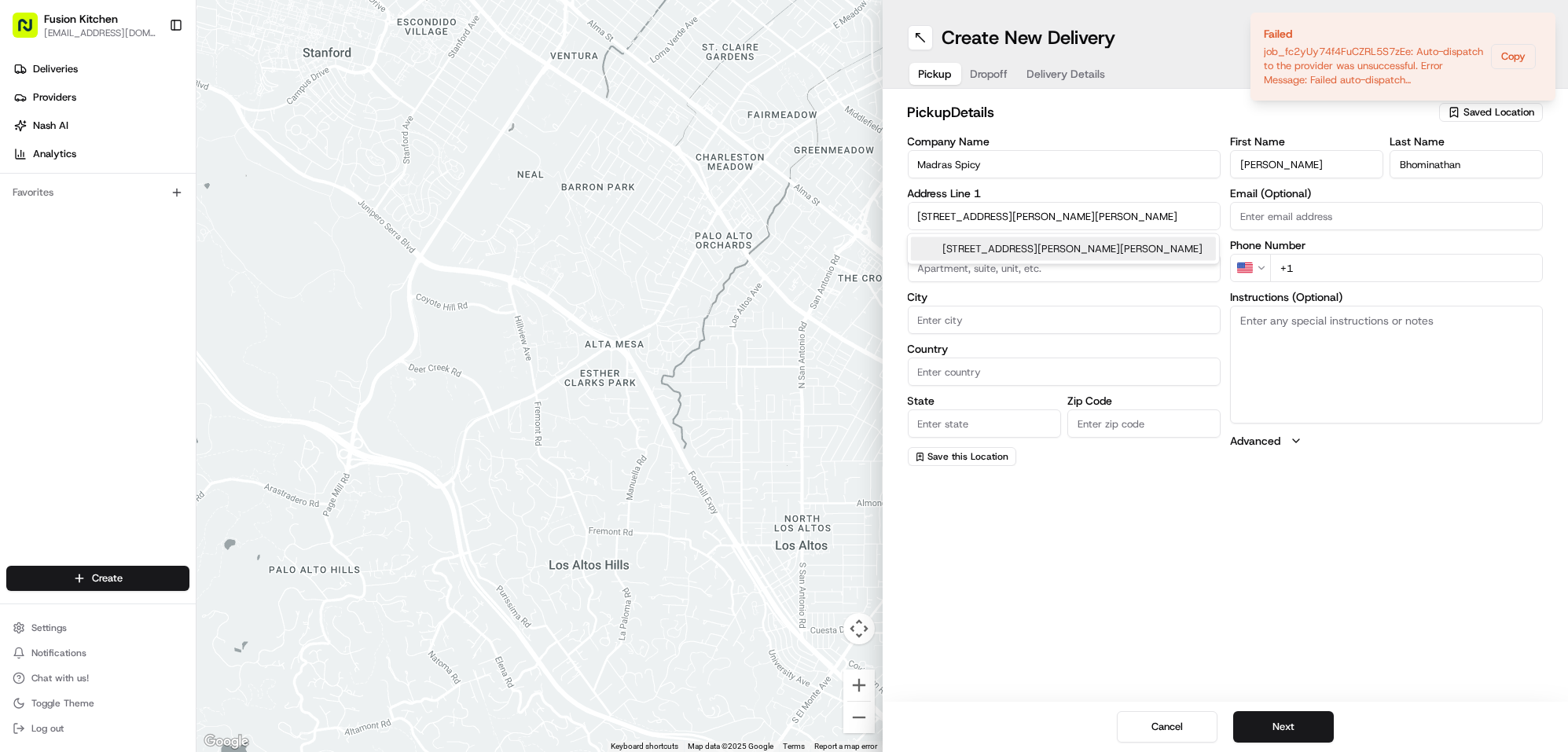
type input "[STREET_ADDRESS][PERSON_NAME][PERSON_NAME]"
type input "Lampton"
type input "[GEOGRAPHIC_DATA]"
type input "TW3 4AH"
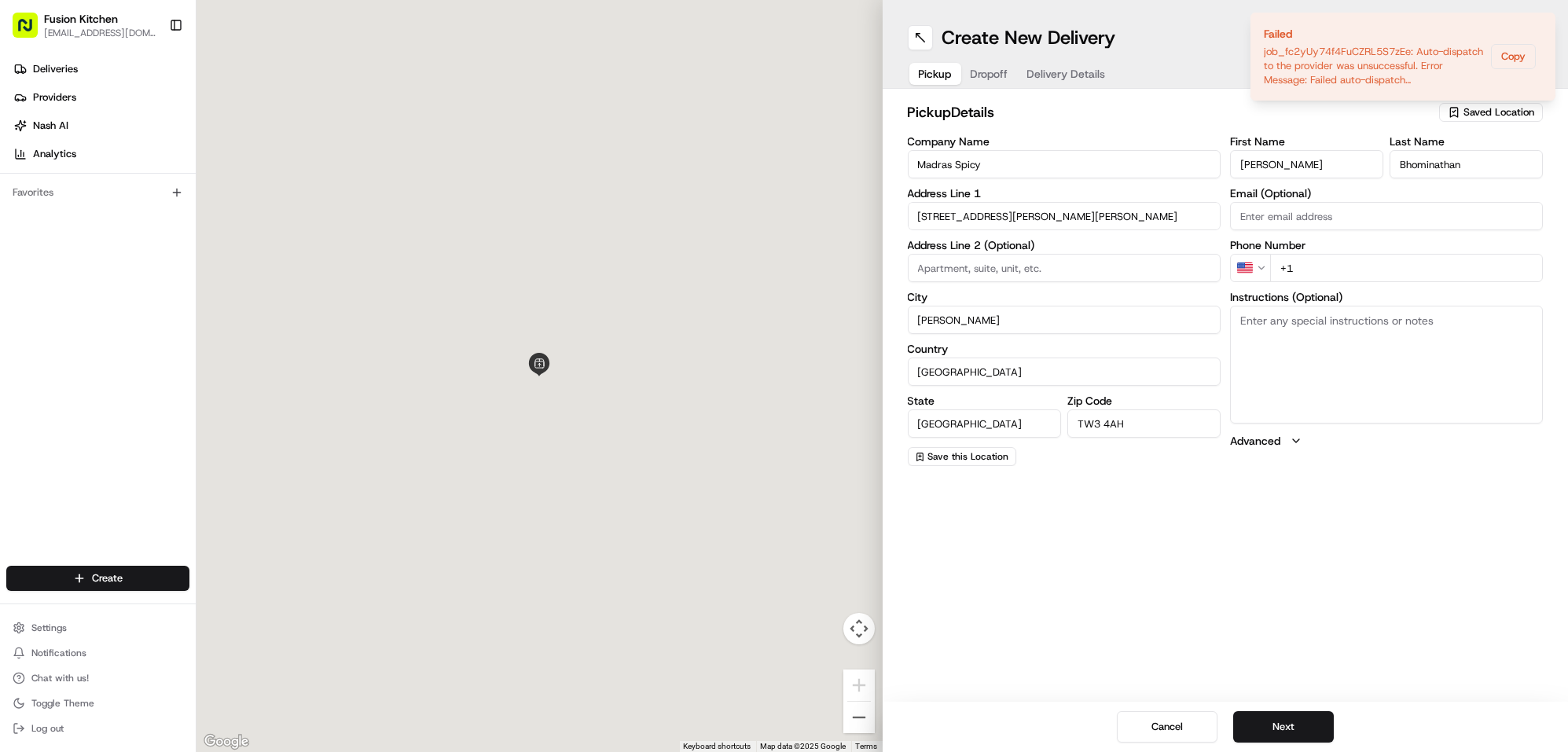
type input "85 Kingsley Road"
click at [1441, 358] on textarea "Instructions (Optional)" at bounding box center [1387, 365] width 313 height 118
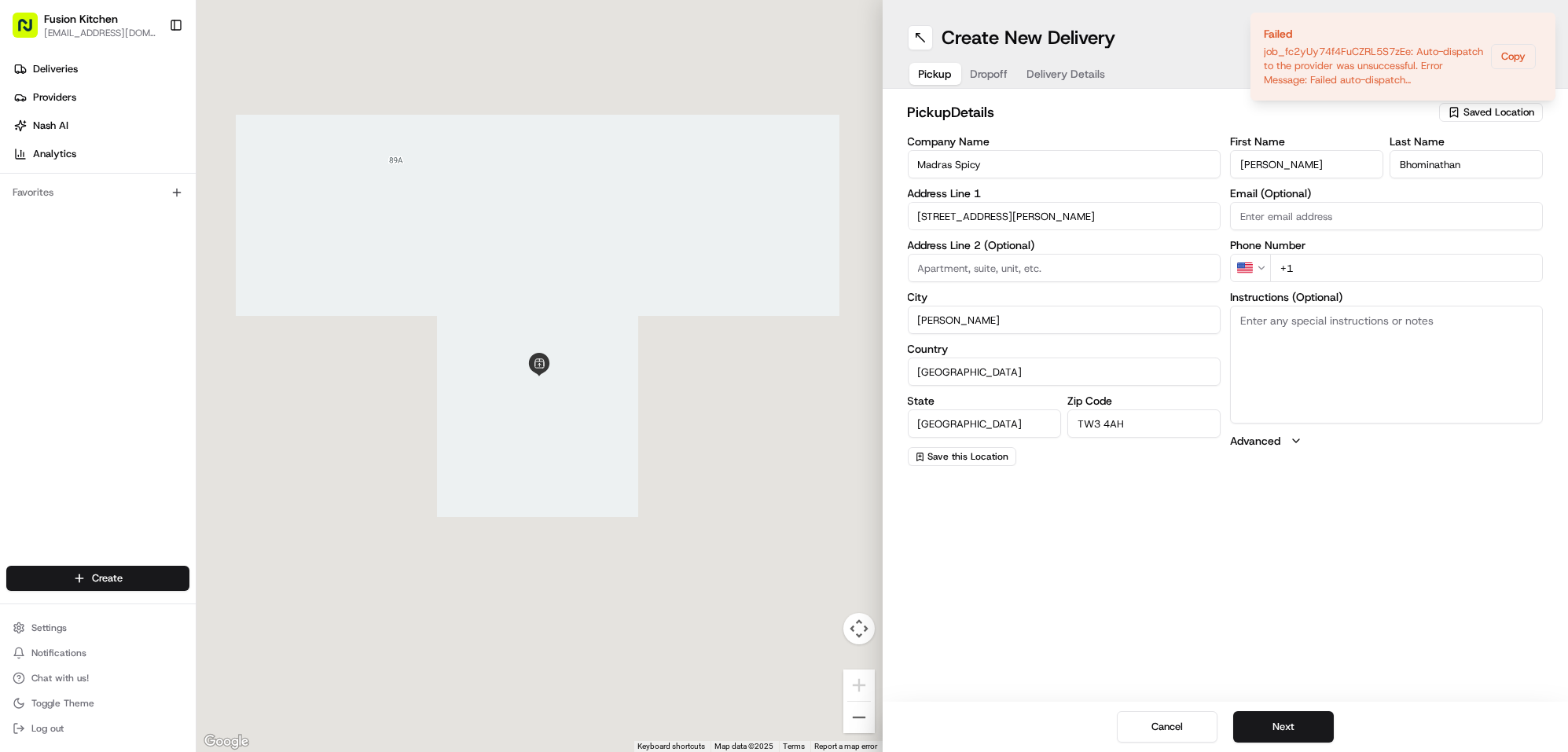
paste textarea "85 Kingsley Road, Hounslow, United Kingdom, TW3 4AH."
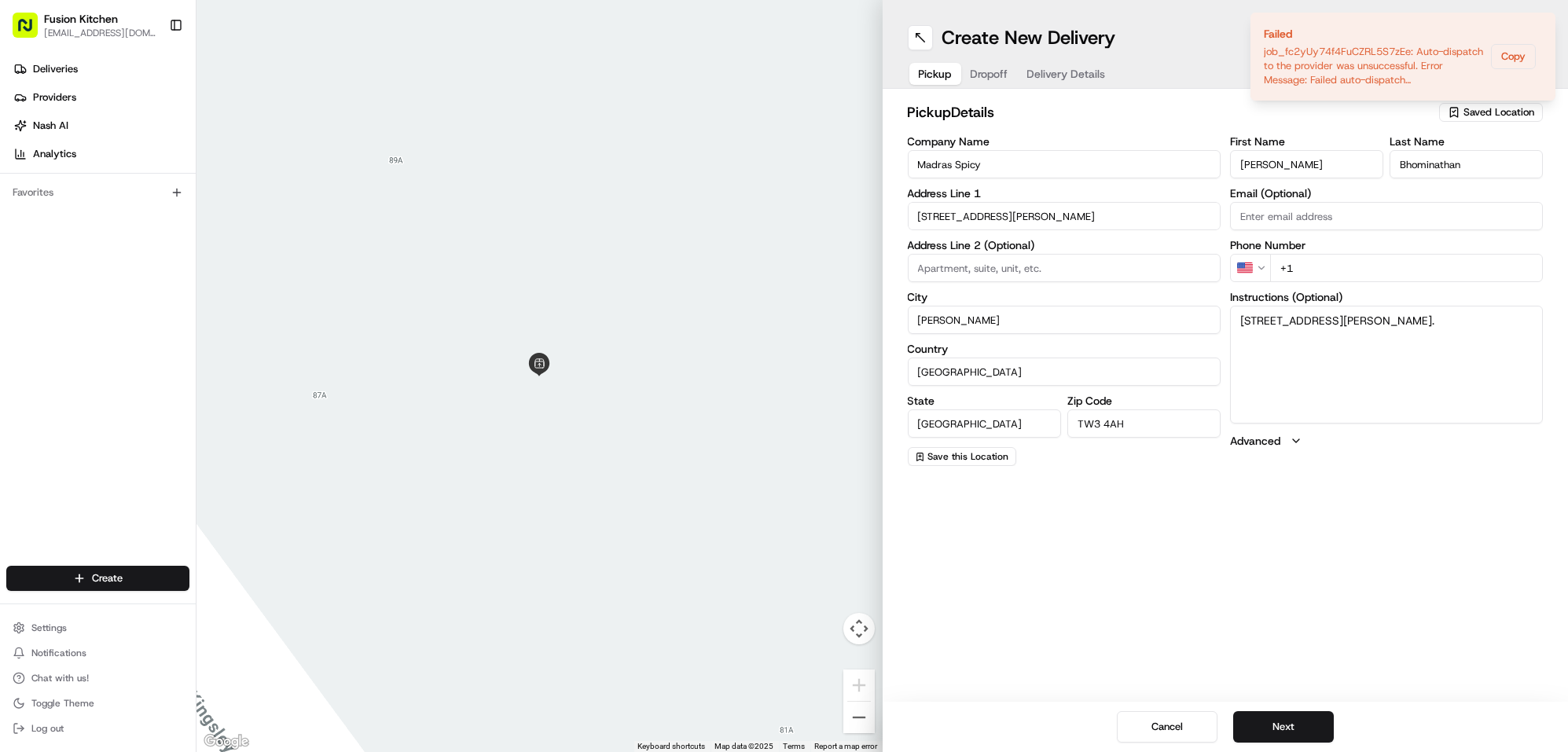
type textarea "85 Kingsley Road, Hounslow, United Kingdom, TW3 4AH."
click at [1259, 257] on html "Fusion Kitchen hari@fusionpos.uk Toggle Sidebar Deliveries Providers Nash AI An…" at bounding box center [784, 376] width 1568 height 752
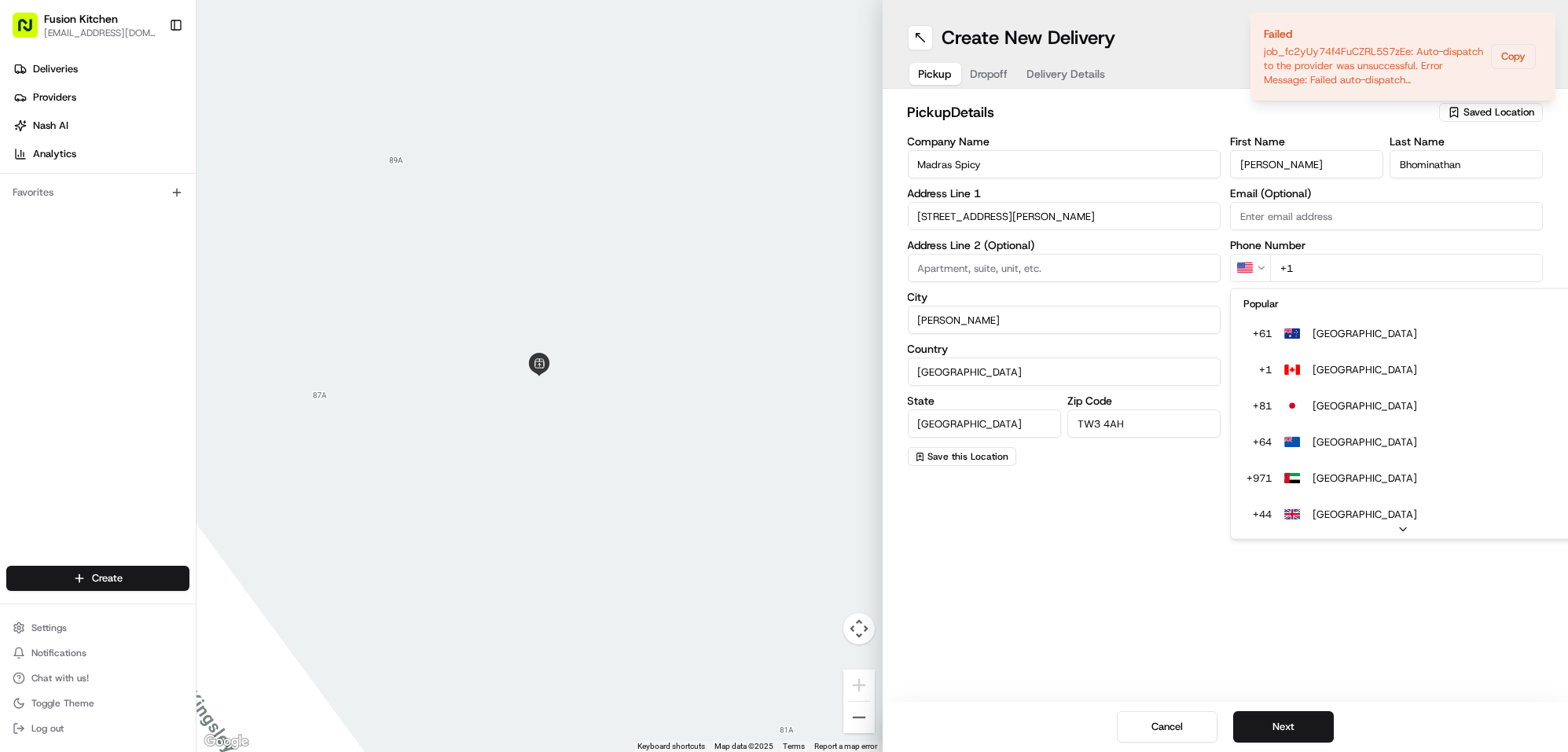
click at [1259, 261] on html "Fusion Kitchen hari@fusionpos.uk Toggle Sidebar Deliveries Providers Nash AI An…" at bounding box center [784, 376] width 1568 height 752
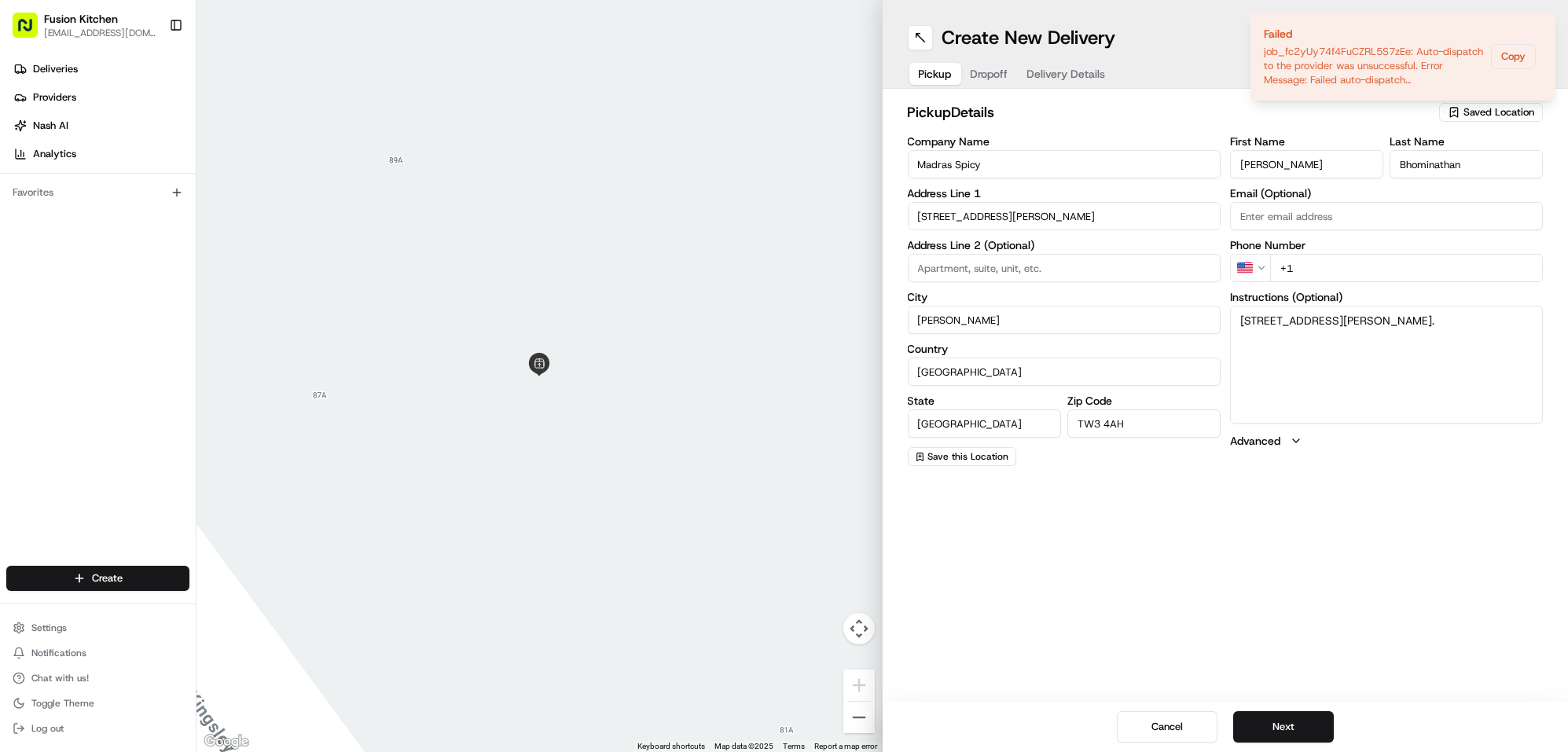
click at [1259, 261] on html "Fusion Kitchen hari@fusionpos.uk Toggle Sidebar Deliveries Providers Nash AI An…" at bounding box center [784, 376] width 1568 height 752
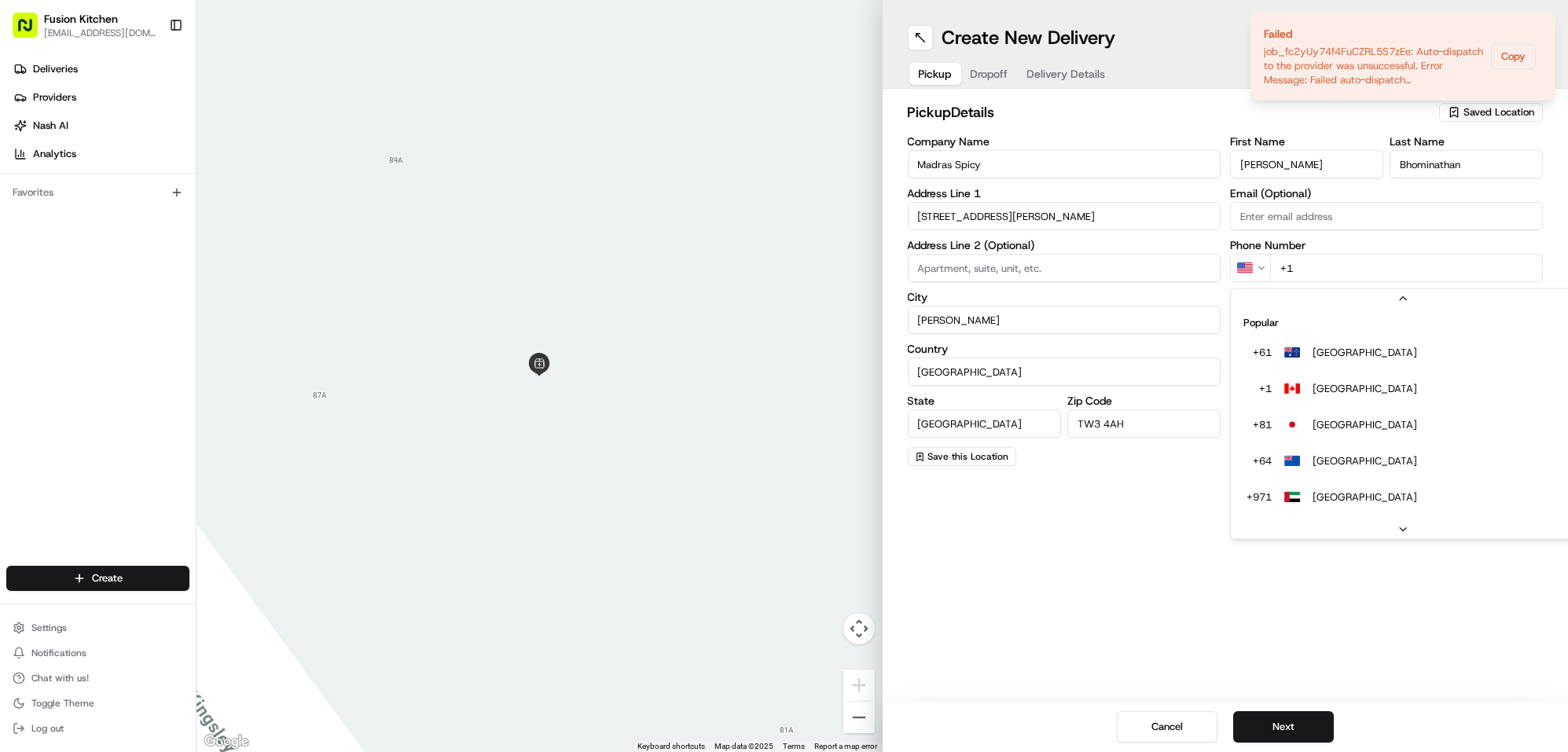
scroll to position [67, 0]
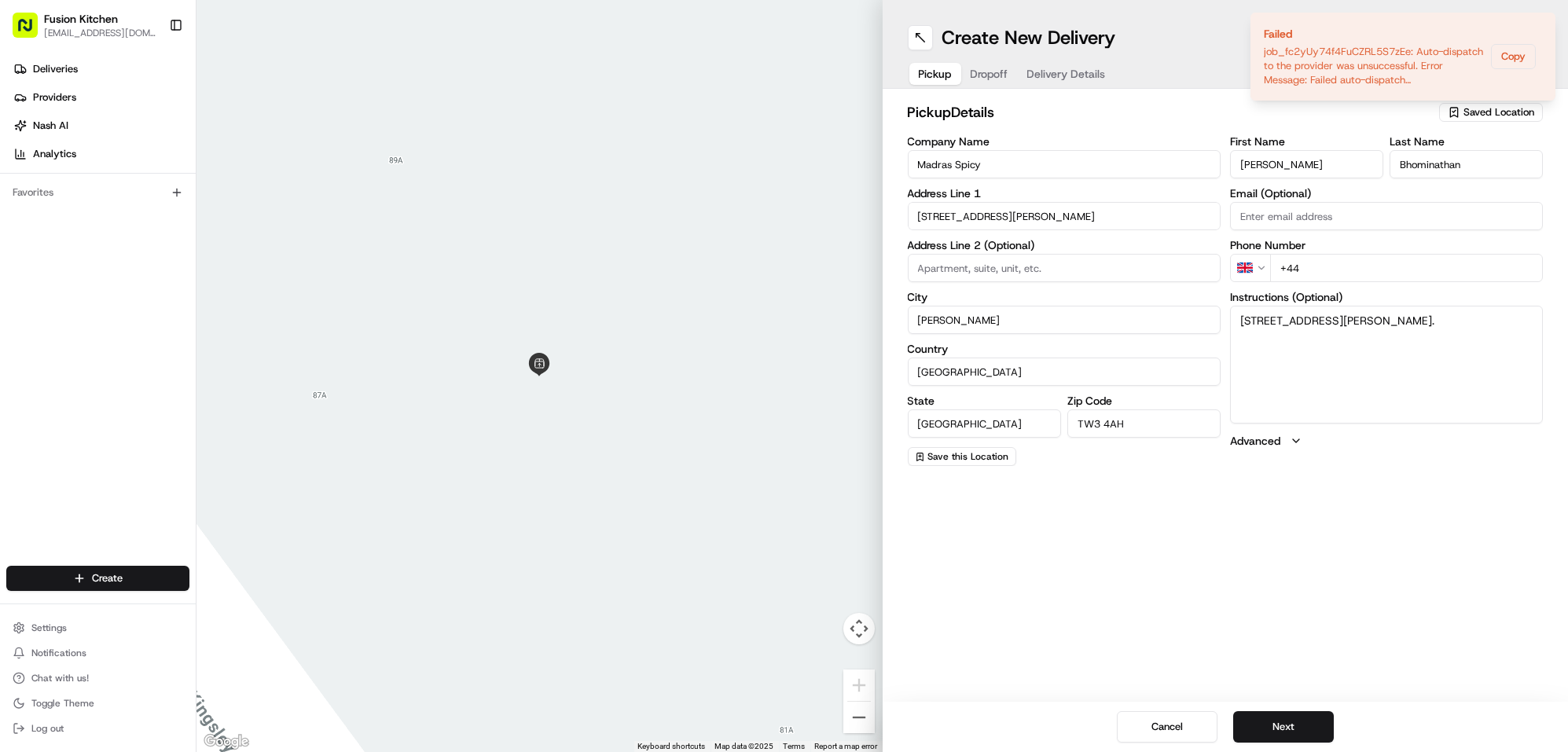
click at [1332, 270] on input "+44" at bounding box center [1406, 268] width 272 height 28
paste input "7848 483608"
type input "+44 7848 483608"
click at [1278, 720] on button "Next" at bounding box center [1283, 727] width 100 height 32
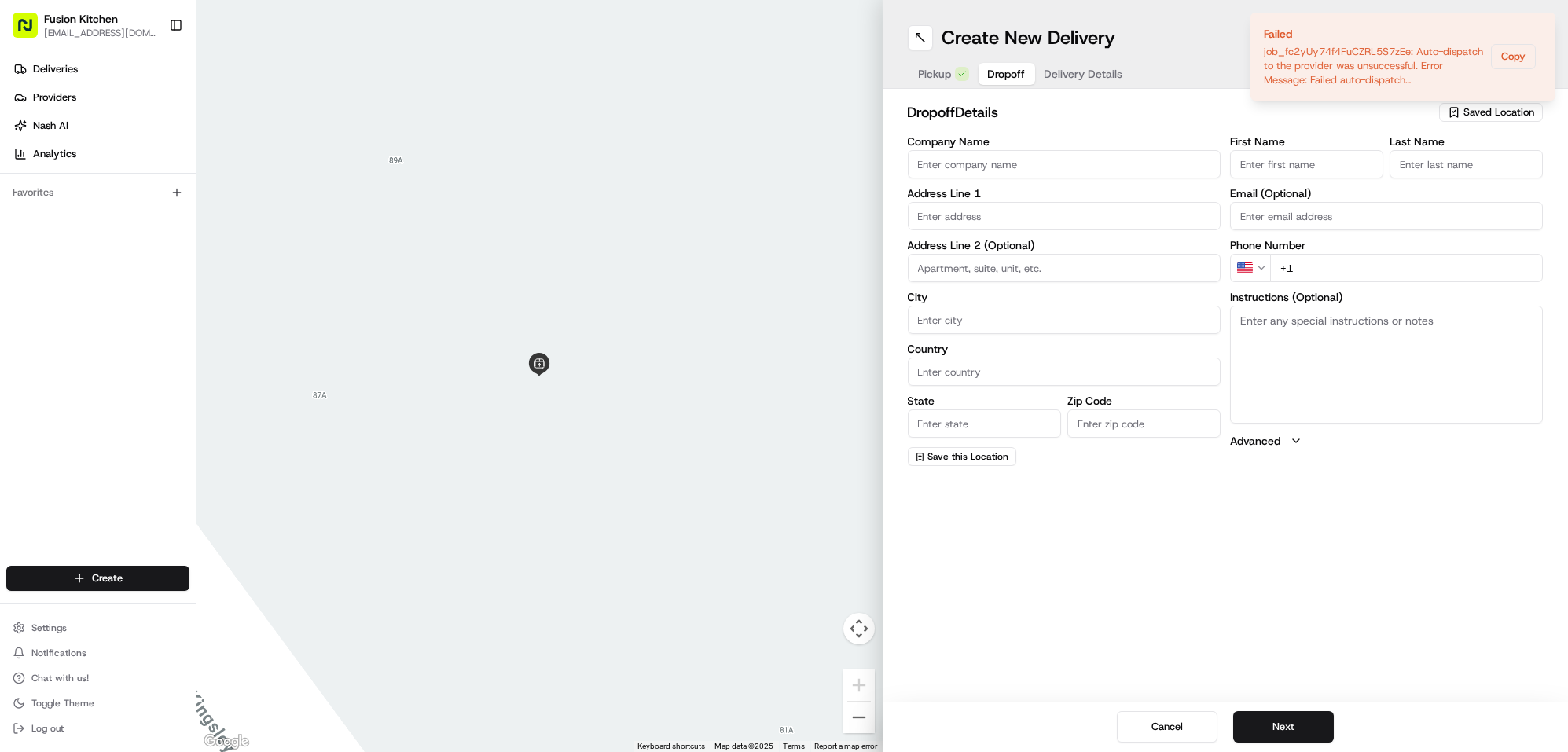
click at [1005, 156] on input "Company Name" at bounding box center [1064, 164] width 313 height 28
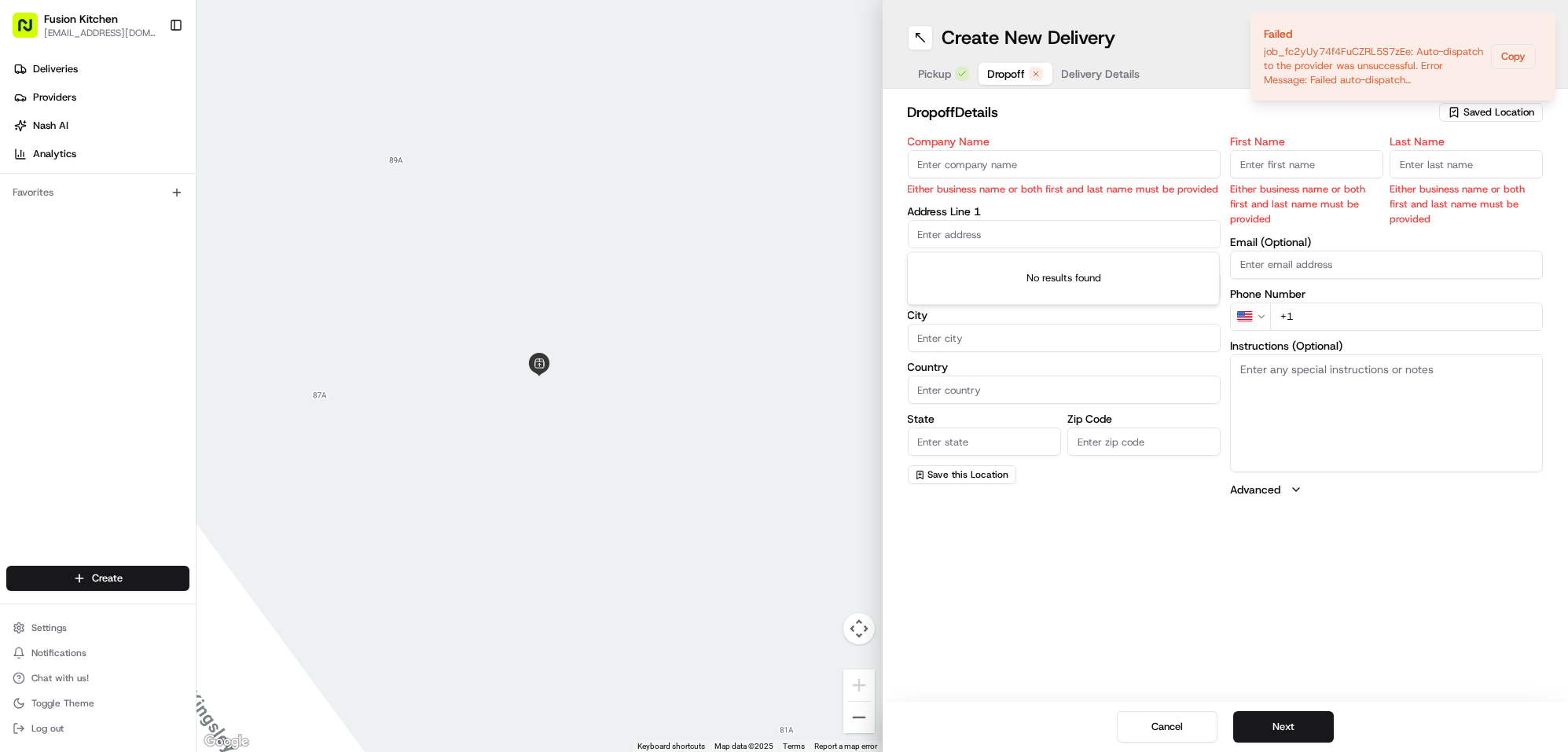
click at [980, 240] on input "text" at bounding box center [1064, 234] width 313 height 28
paste input "23, Woodland Gardens, Isleworth, TW7 6LN"
click at [1113, 272] on div "23 Woodland Gardens, Isleworth TW7 6LX, UK" at bounding box center [1063, 267] width 305 height 24
type input "[STREET_ADDRESS]"
type input "Isleworth"
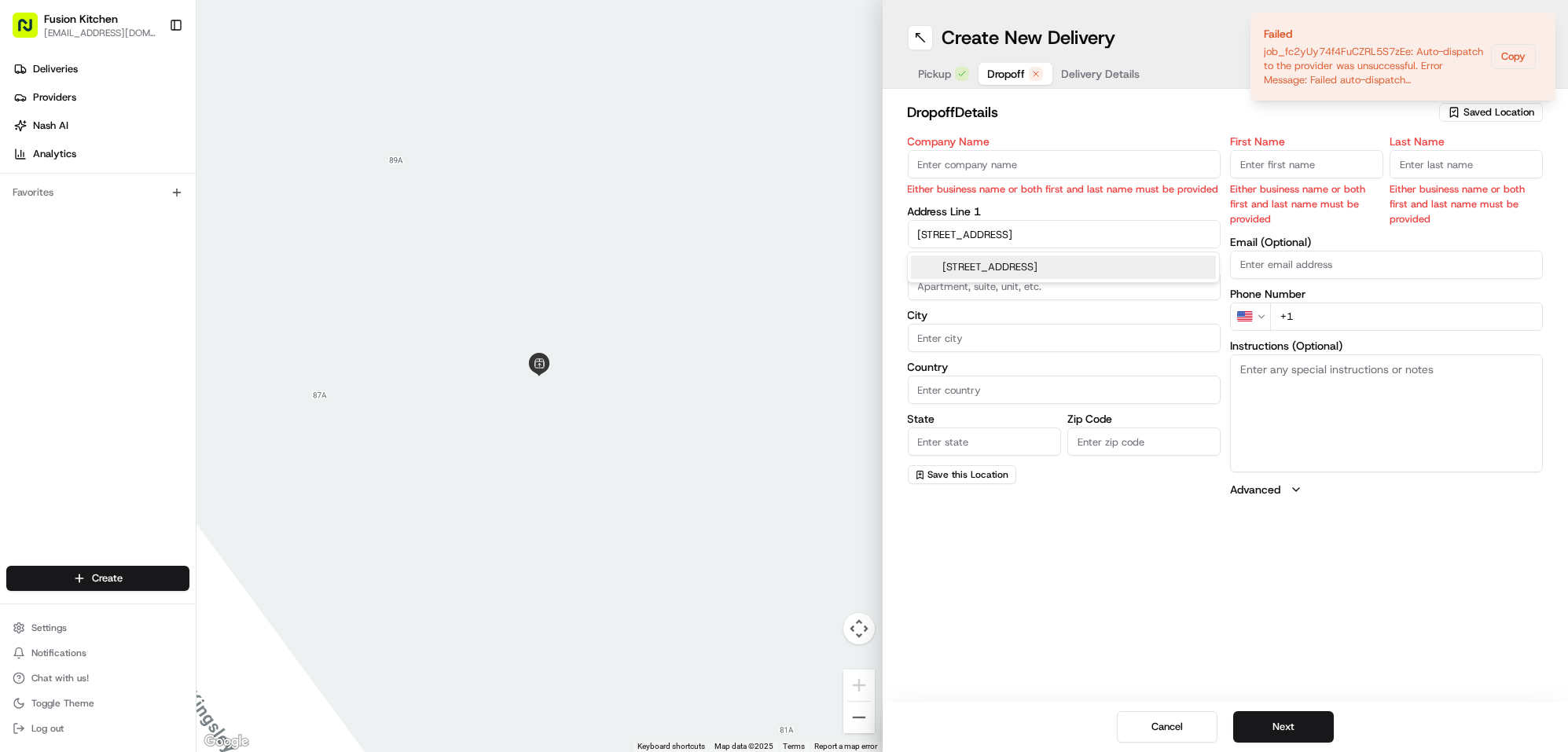
type input "[GEOGRAPHIC_DATA]"
type input "TW7"
type input "23 Woodland Gardens"
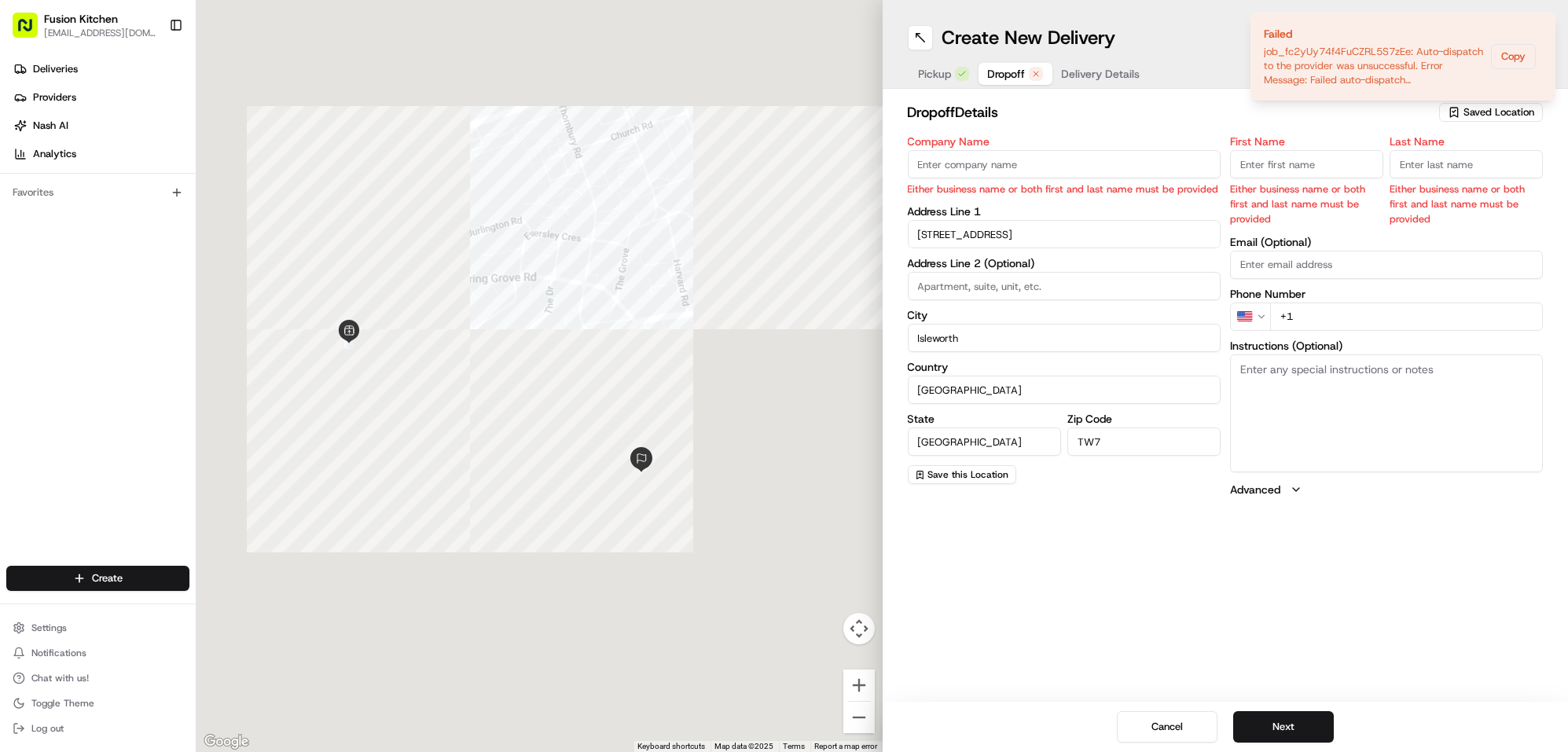
click at [1323, 380] on textarea "Instructions (Optional)" at bounding box center [1387, 413] width 313 height 118
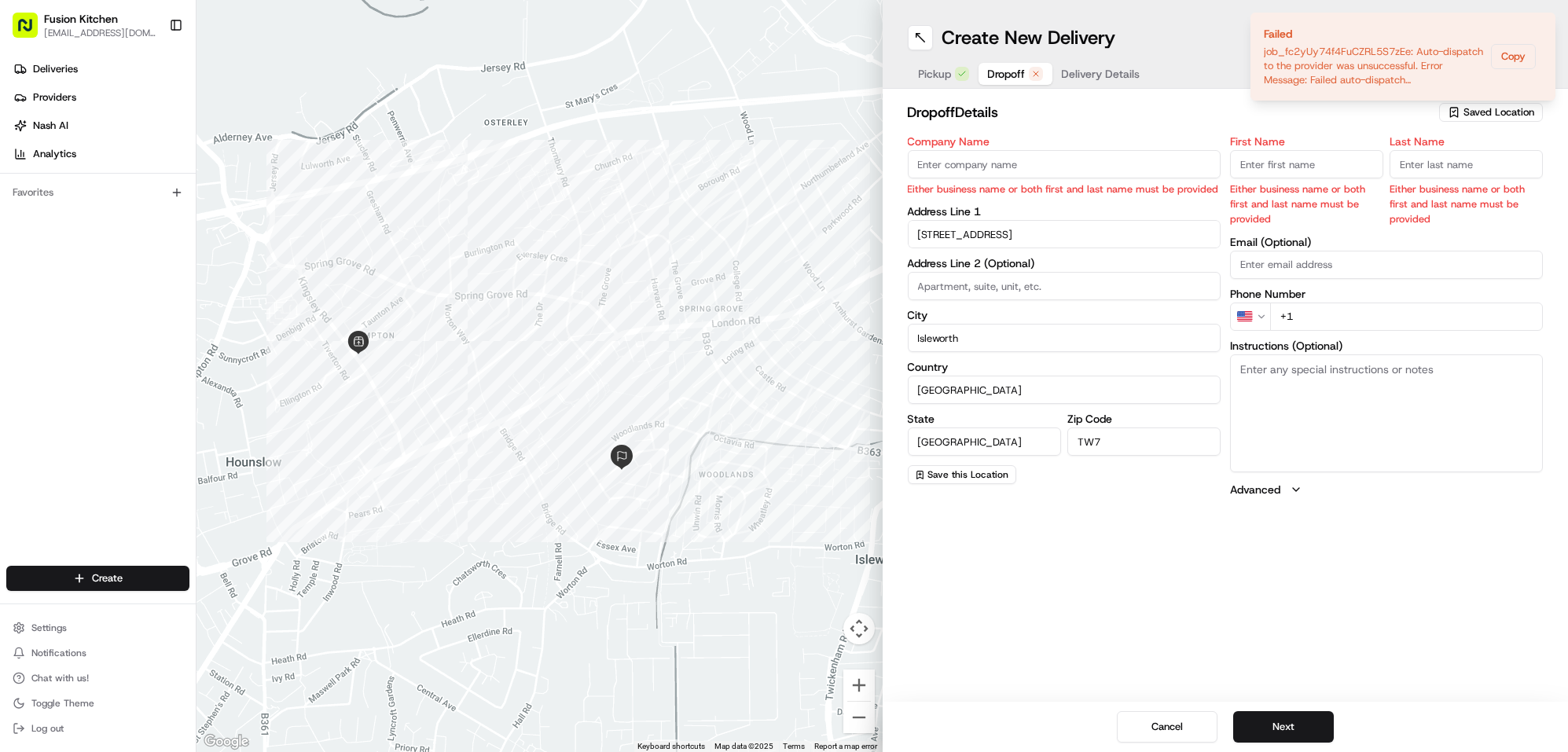
paste textarea "[STREET_ADDRESS], TW7 6LN"
click at [1272, 399] on textarea "[STREET_ADDRESS], TW7 6LN" at bounding box center [1387, 413] width 313 height 118
type textarea "[STREET_ADDRESS], TW7 6LN"
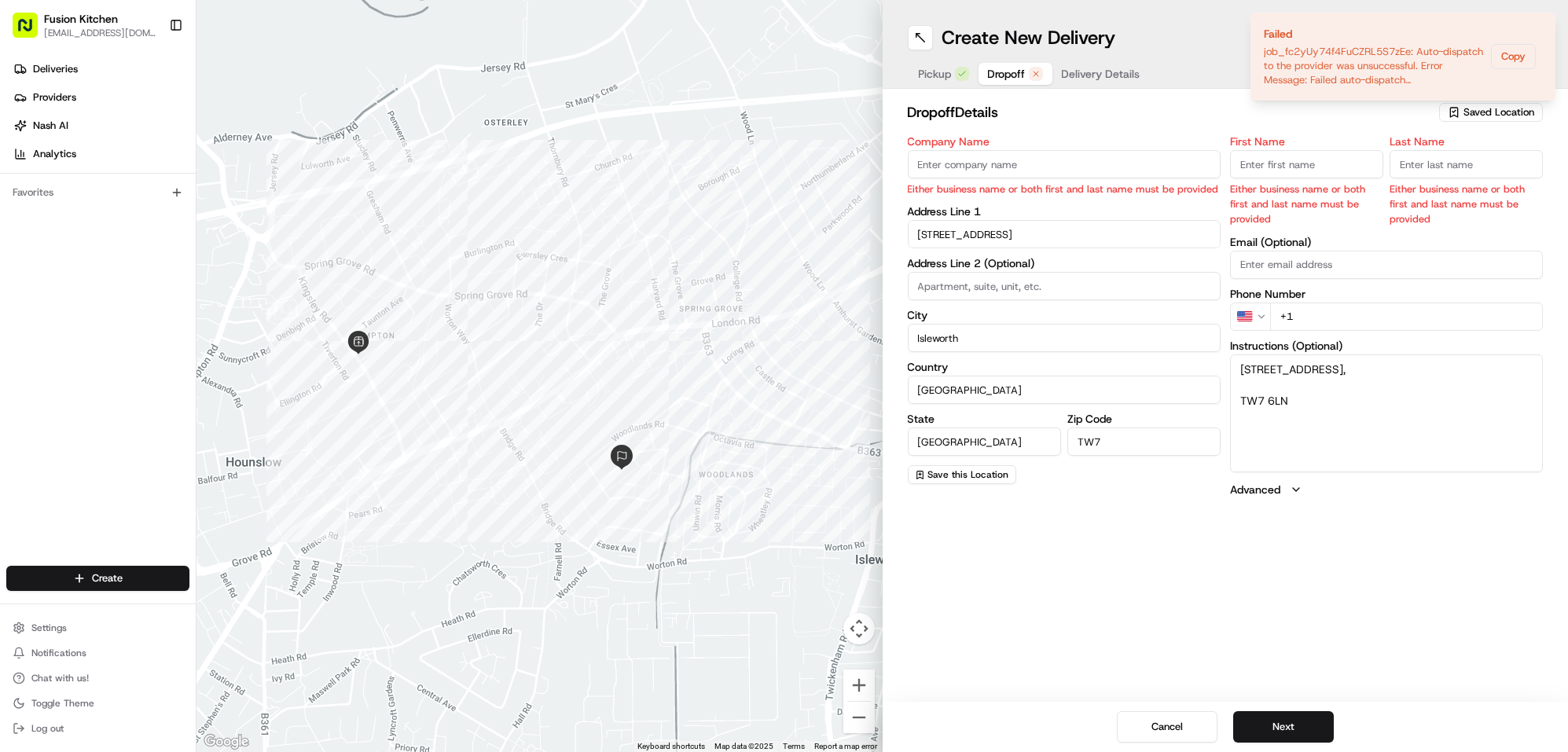
click at [1103, 446] on input "TW7" at bounding box center [1144, 442] width 153 height 28
paste input "6LN"
type input "TW7 6LN"
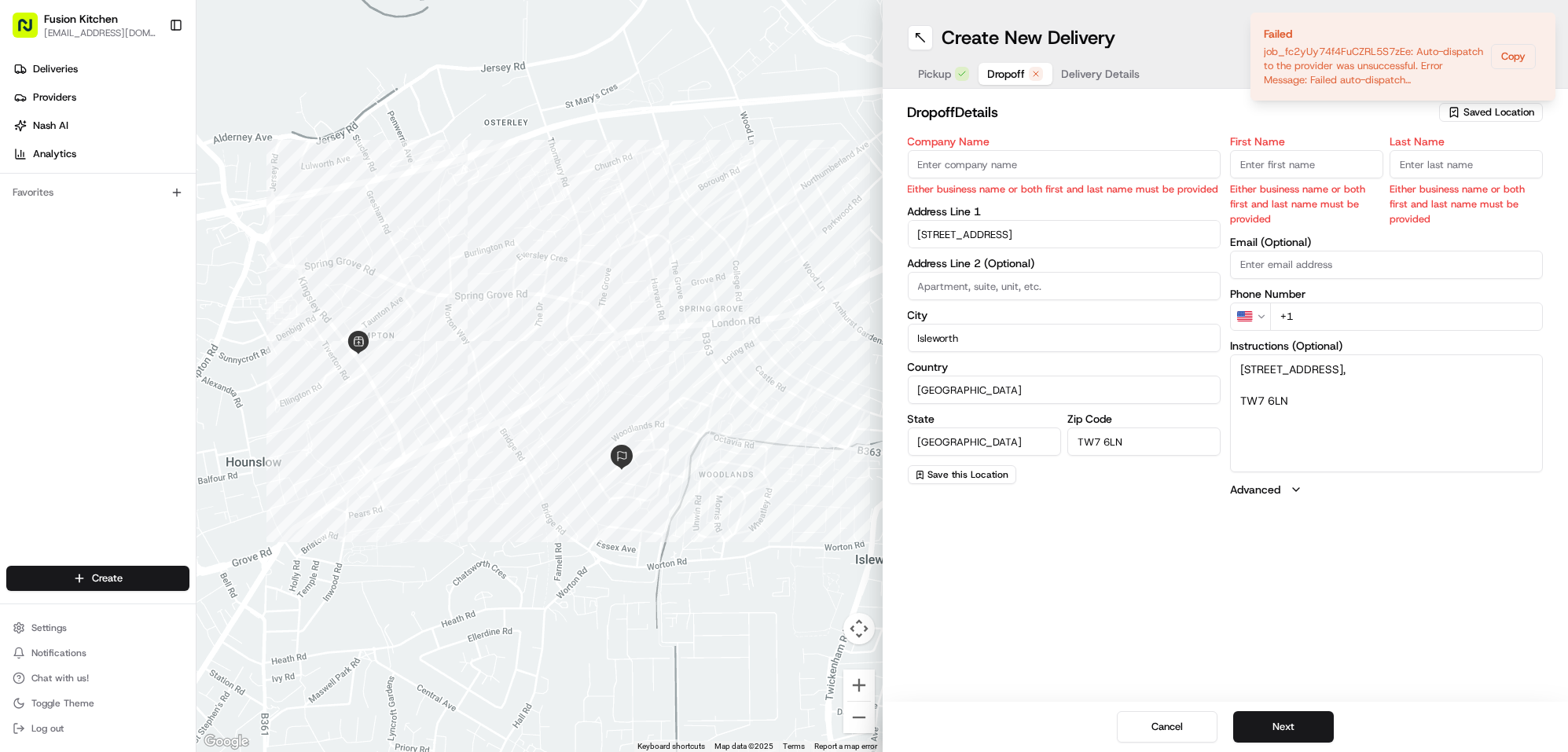
click at [1014, 168] on input "Company Name" at bounding box center [1064, 164] width 313 height 28
paste input "Wendy Dewhirst,"
click at [958, 168] on input "Wendy Dewhirst," at bounding box center [1064, 164] width 313 height 28
type input "Wendy Dewhirst,"
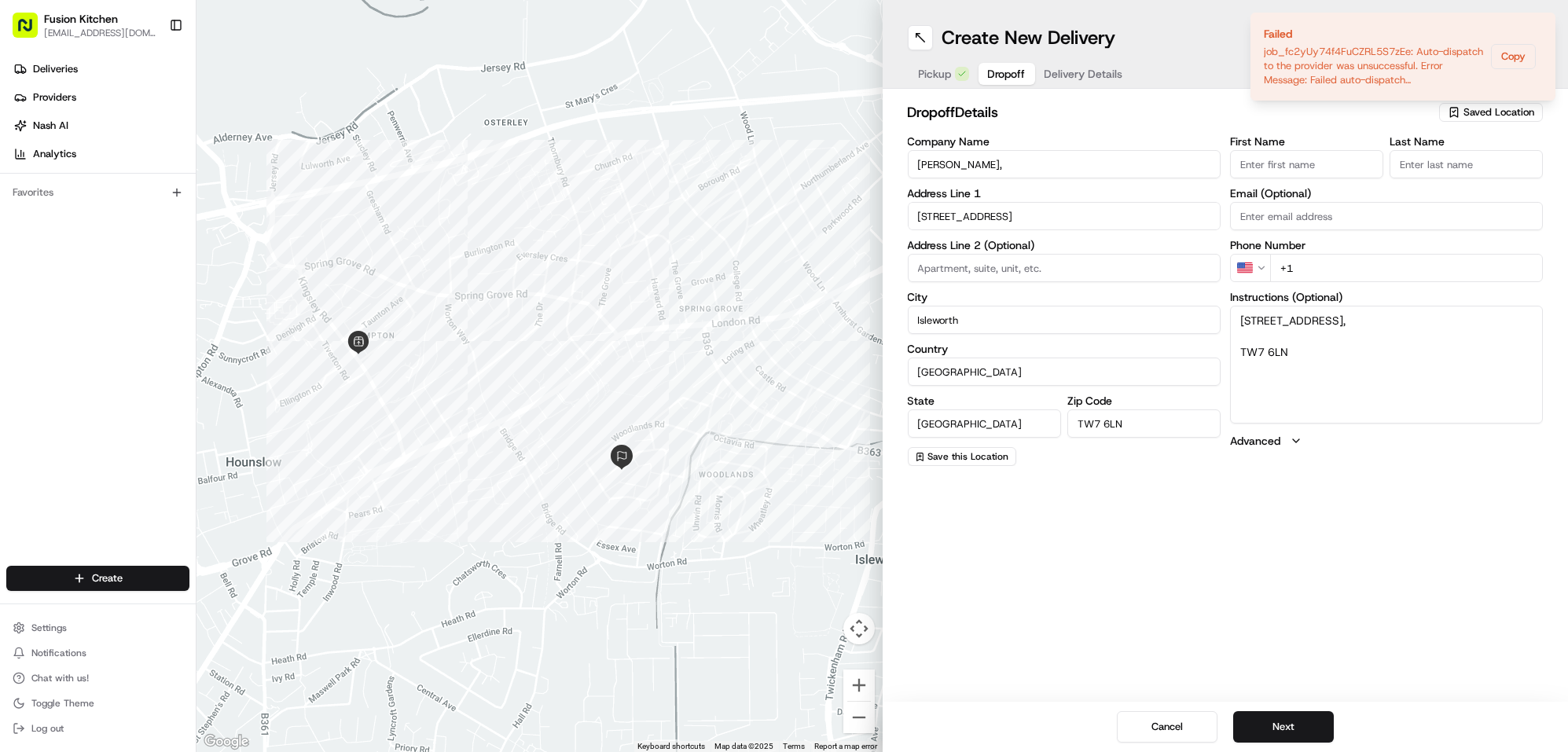
click at [1252, 160] on input "First Name" at bounding box center [1307, 164] width 153 height 28
paste input "[PERSON_NAME]"
click at [1307, 169] on input "[PERSON_NAME]" at bounding box center [1307, 164] width 153 height 28
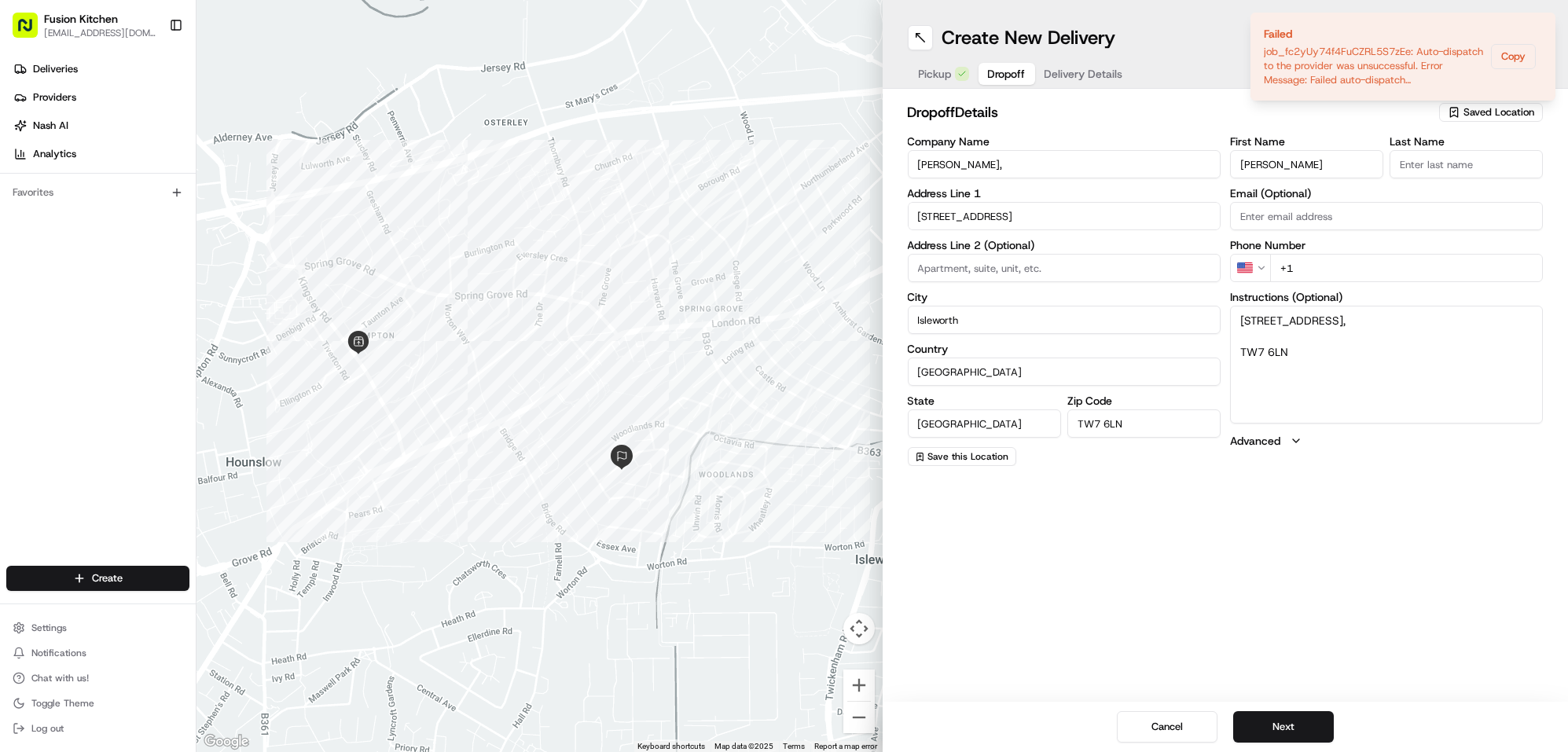
type input "[PERSON_NAME]"
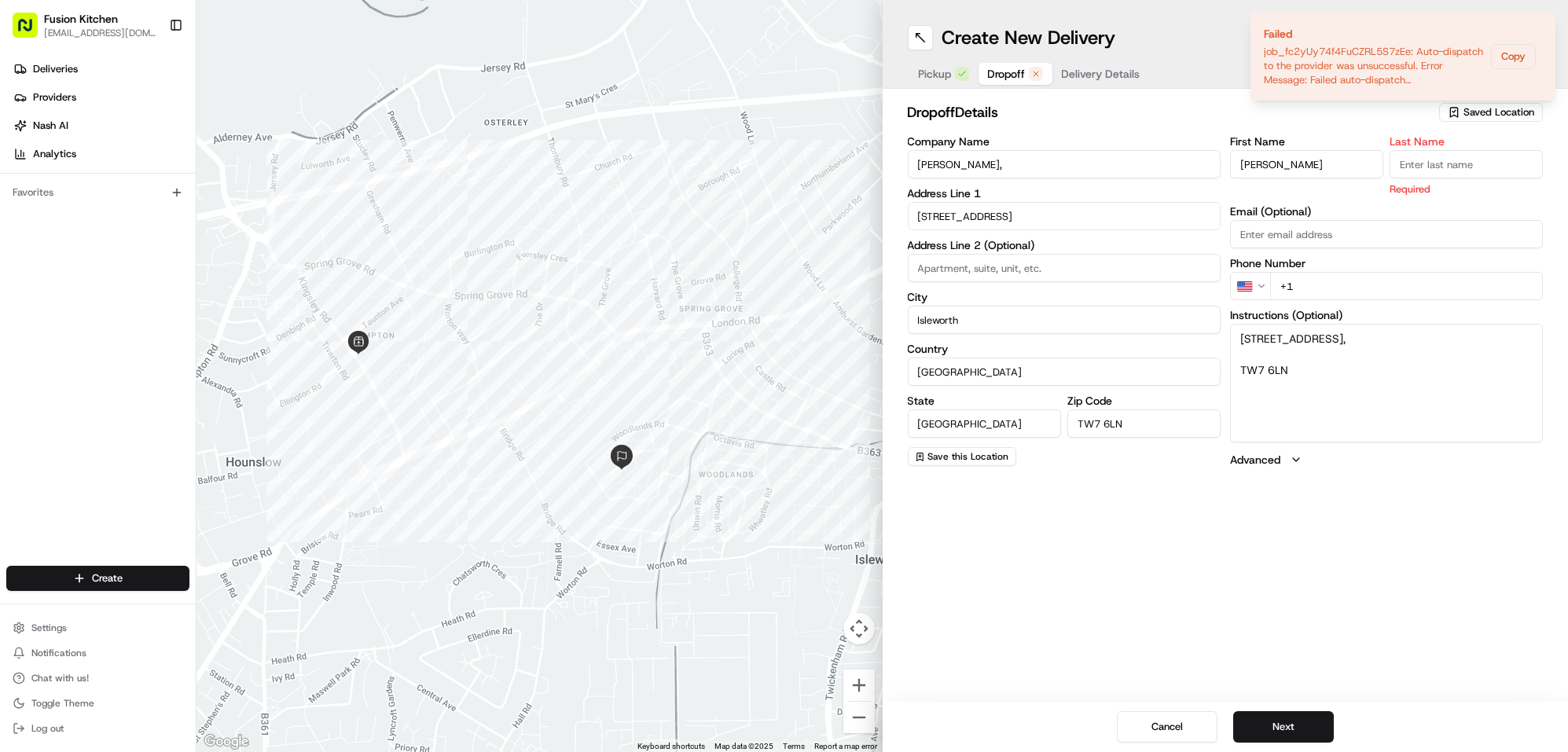
click at [976, 161] on input "Wendy Dewhirst," at bounding box center [1064, 164] width 313 height 28
click at [1046, 164] on input "Wendy ," at bounding box center [1064, 164] width 313 height 28
type input "[PERSON_NAME]"
click at [1327, 168] on input "[PERSON_NAME]" at bounding box center [1307, 164] width 153 height 28
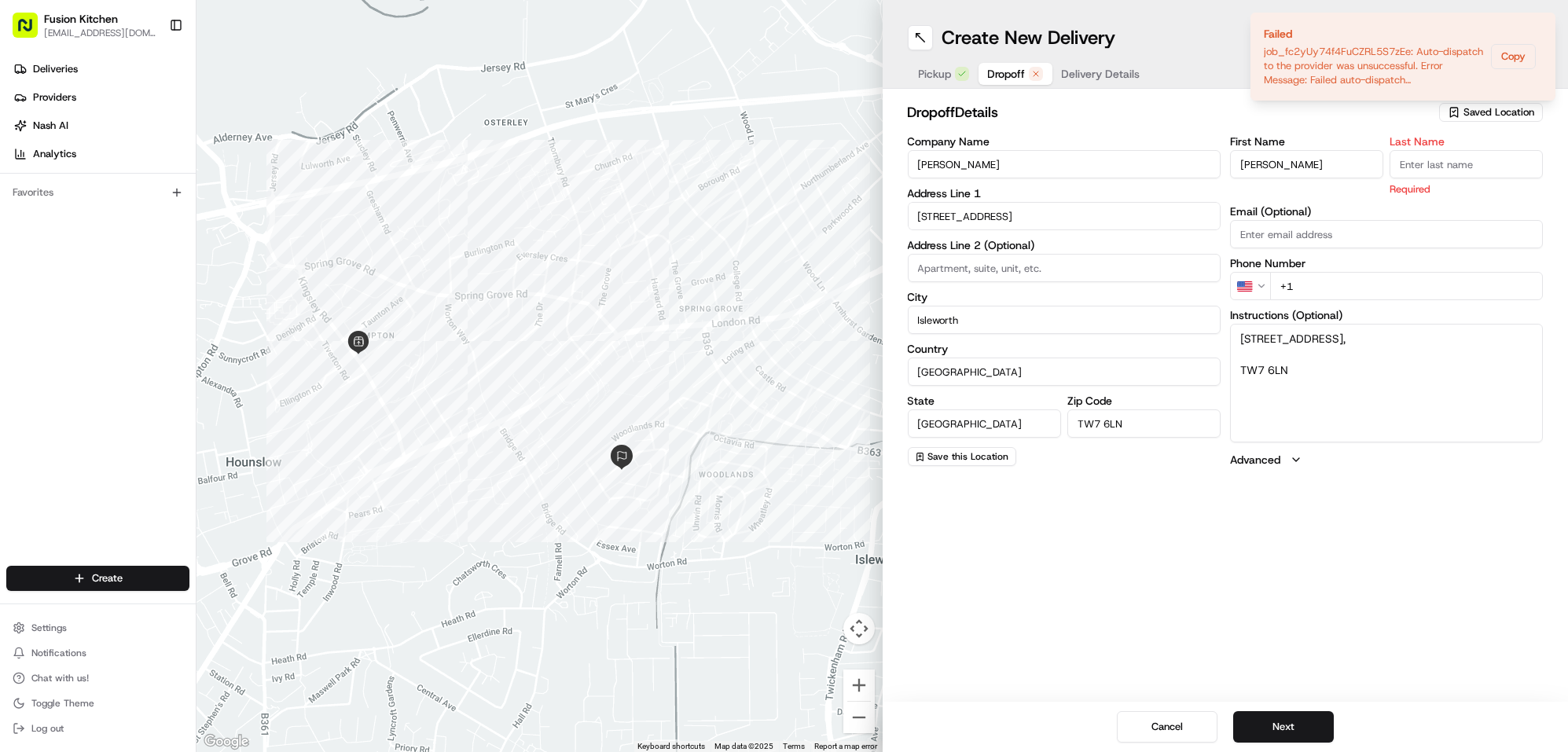
click at [1326, 167] on input "[PERSON_NAME]" at bounding box center [1307, 164] width 153 height 28
click at [1325, 167] on input "[PERSON_NAME]" at bounding box center [1307, 164] width 153 height 28
paste input "Wendy Dewhirst,"
click at [1291, 165] on input "Wendy Dewhirst," at bounding box center [1307, 164] width 153 height 28
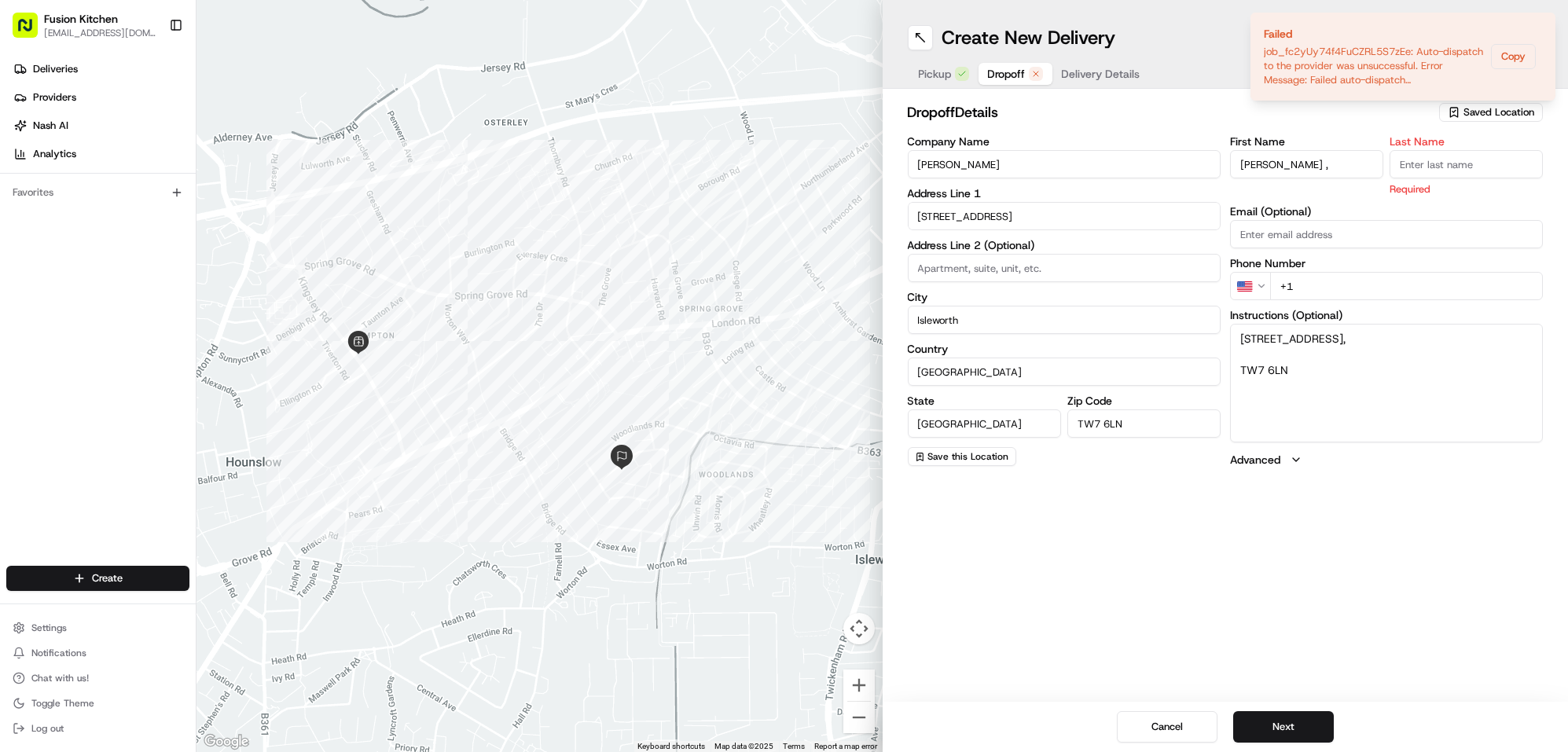
type input "Wendy ,"
click at [1467, 170] on input "Last Name" at bounding box center [1466, 164] width 153 height 28
paste input "[PERSON_NAME]"
type input "[PERSON_NAME]"
click at [1318, 170] on input "Wendy ," at bounding box center [1307, 164] width 153 height 28
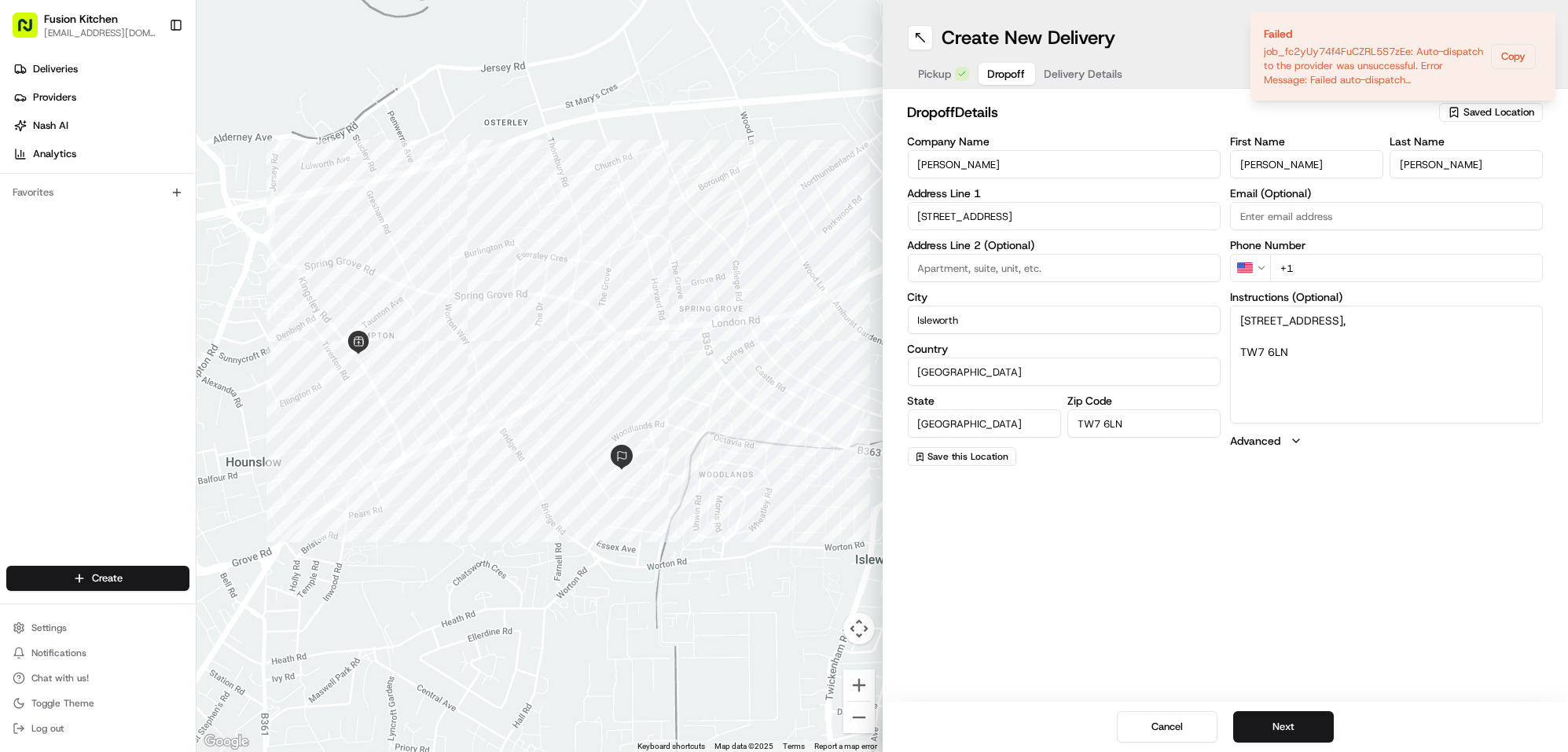
type input "[PERSON_NAME]"
click at [1252, 260] on html "Fusion Kitchen hari@fusionpos.uk Toggle Sidebar Deliveries Providers Nash AI An…" at bounding box center [784, 376] width 1568 height 752
click at [1324, 264] on input "+44" at bounding box center [1406, 268] width 272 height 28
paste input "07854 750254"
click at [1312, 265] on input "+44 07854 750254" at bounding box center [1406, 268] width 272 height 28
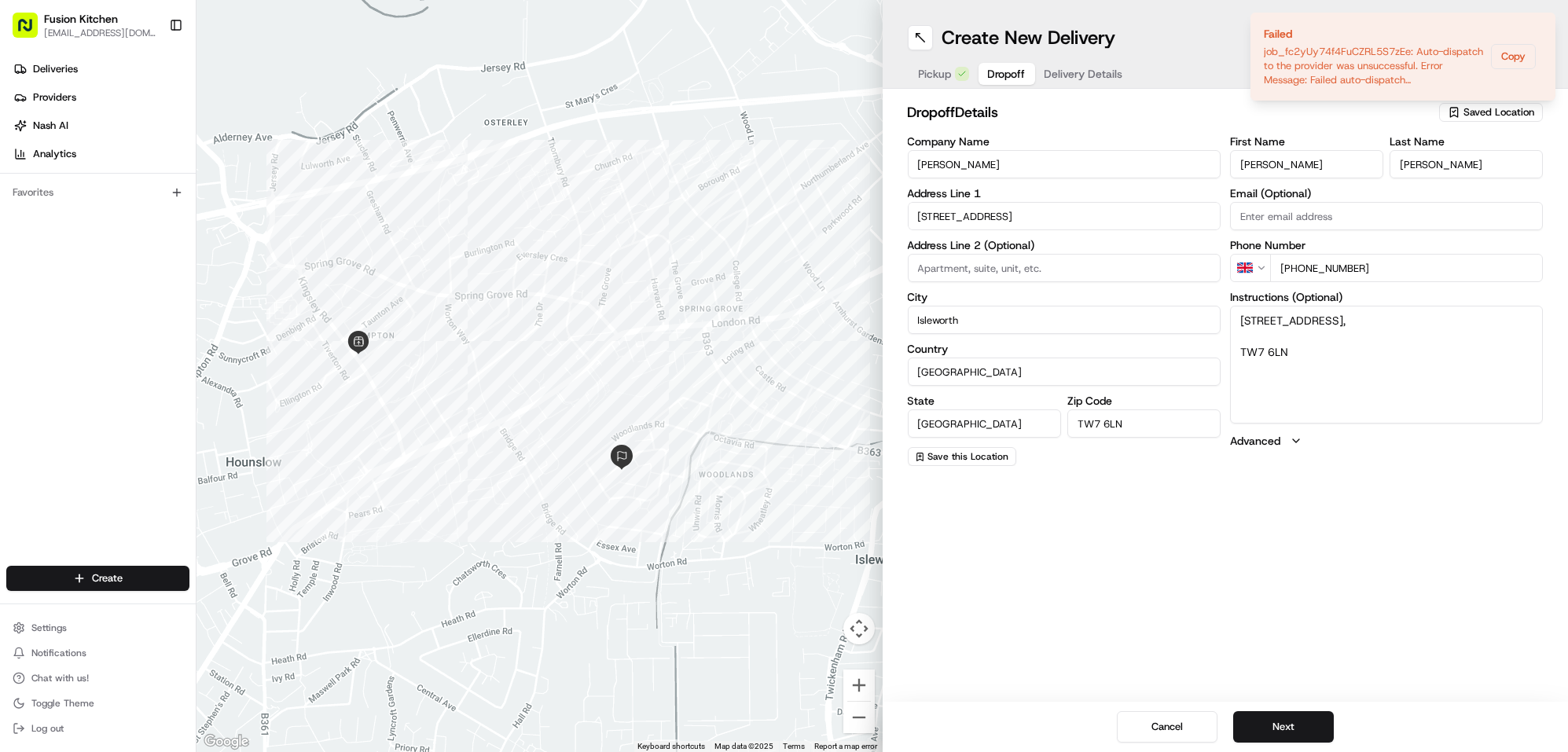
type input "+44 7854 750254"
click at [1273, 723] on button "Next" at bounding box center [1283, 727] width 100 height 32
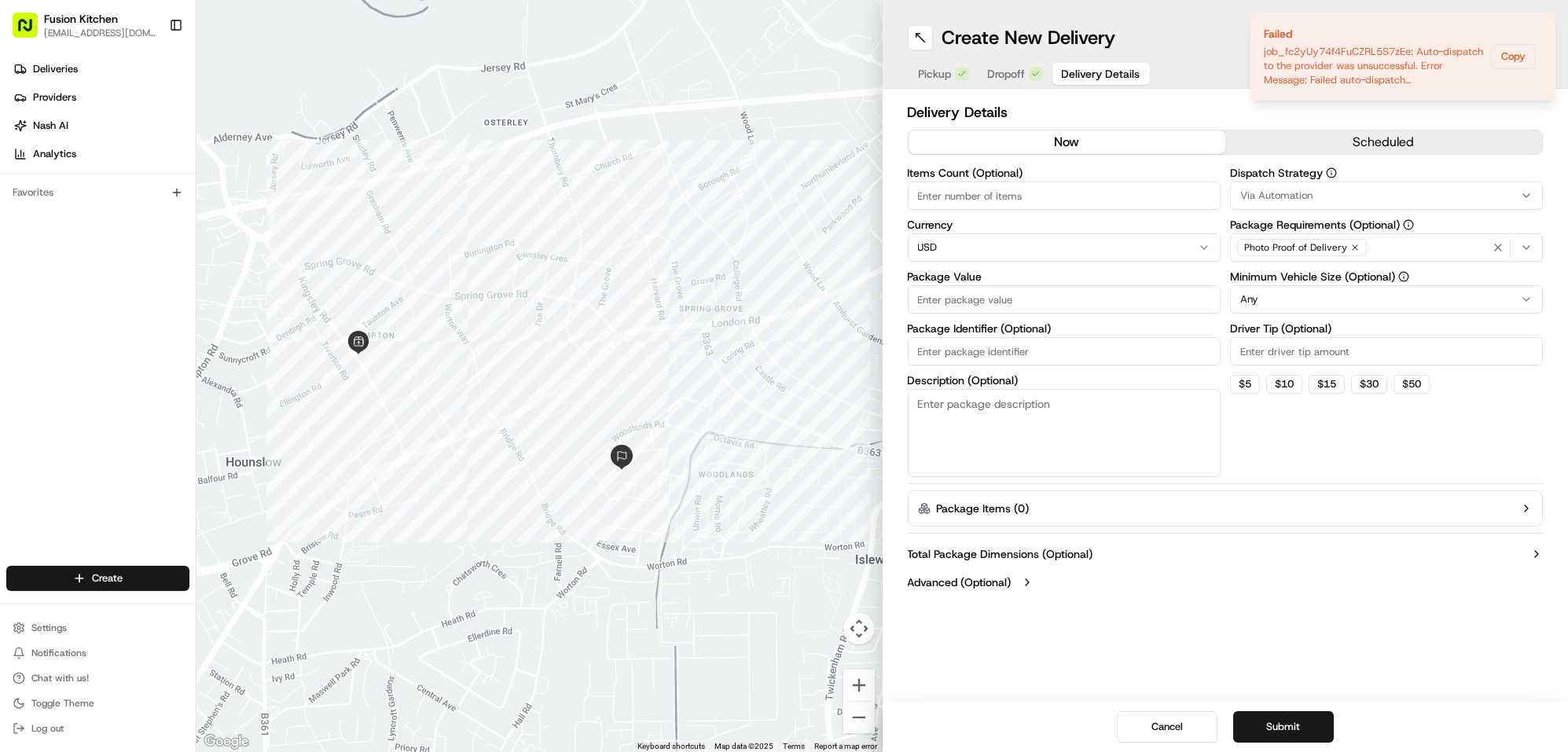
click at [972, 252] on html "Fusion Kitchen hari@fusionpos.uk Toggle Sidebar Deliveries Providers Nash AI An…" at bounding box center [784, 376] width 1568 height 752
click at [979, 307] on input "Package Value" at bounding box center [1064, 300] width 313 height 28
paste input "25.52"
type input "25.52"
click at [1284, 731] on button "Submit" at bounding box center [1283, 727] width 100 height 32
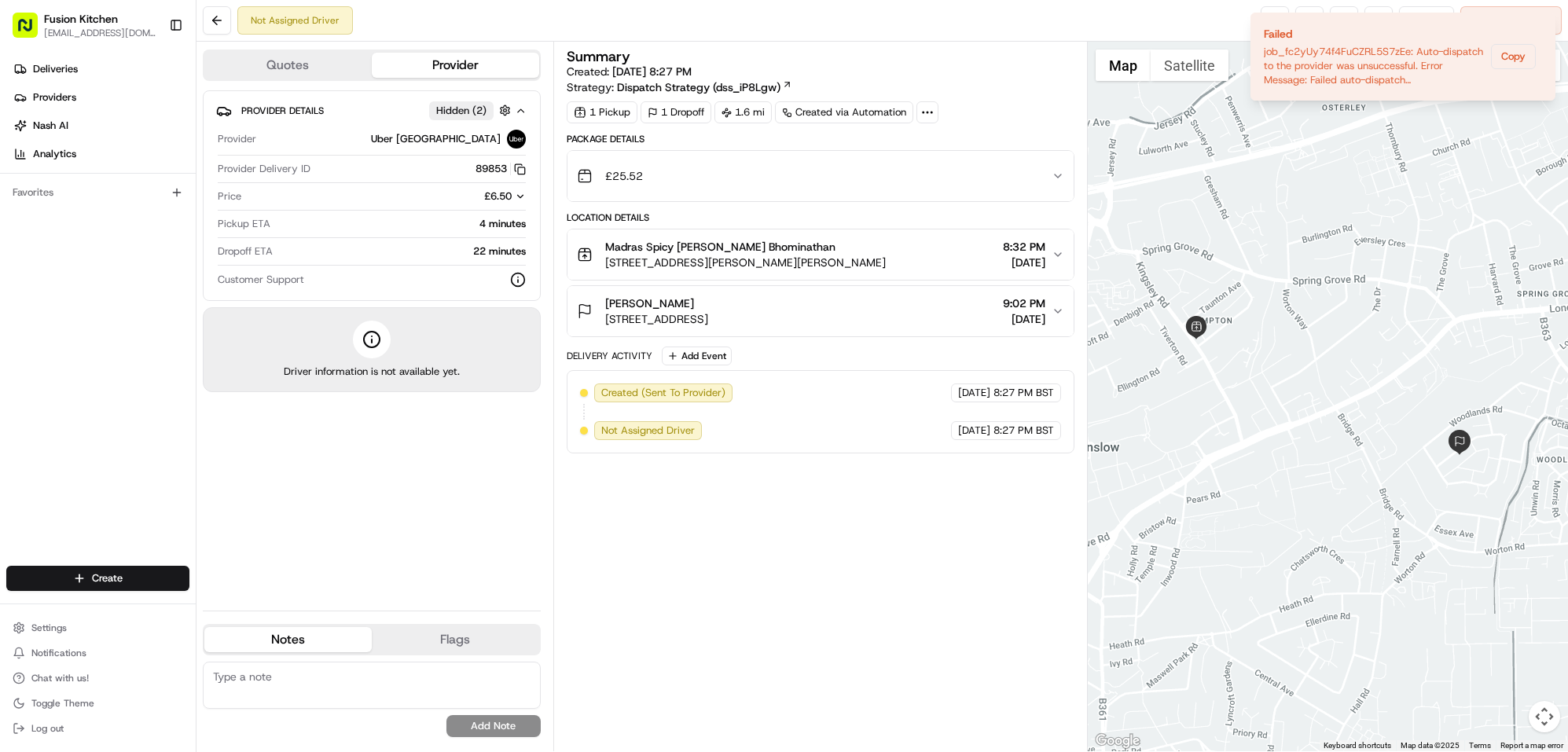
click at [862, 304] on div "Wendy Wendy Dewhirst 23 Woodland Gardens, Isleworth TW7, UK 9:02 PM 08/22/2025" at bounding box center [814, 311] width 475 height 32
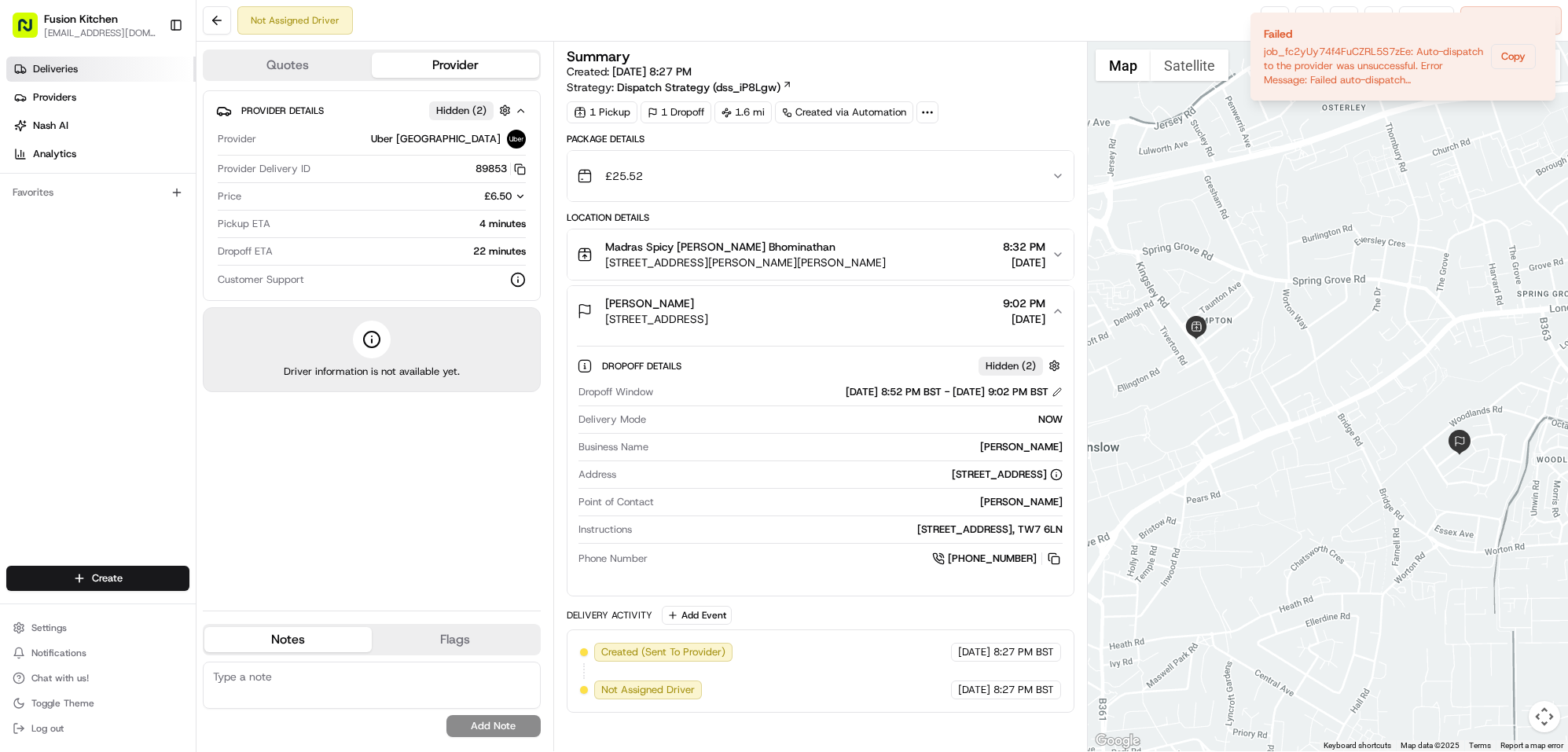
click at [63, 69] on span "Deliveries" at bounding box center [55, 69] width 45 height 14
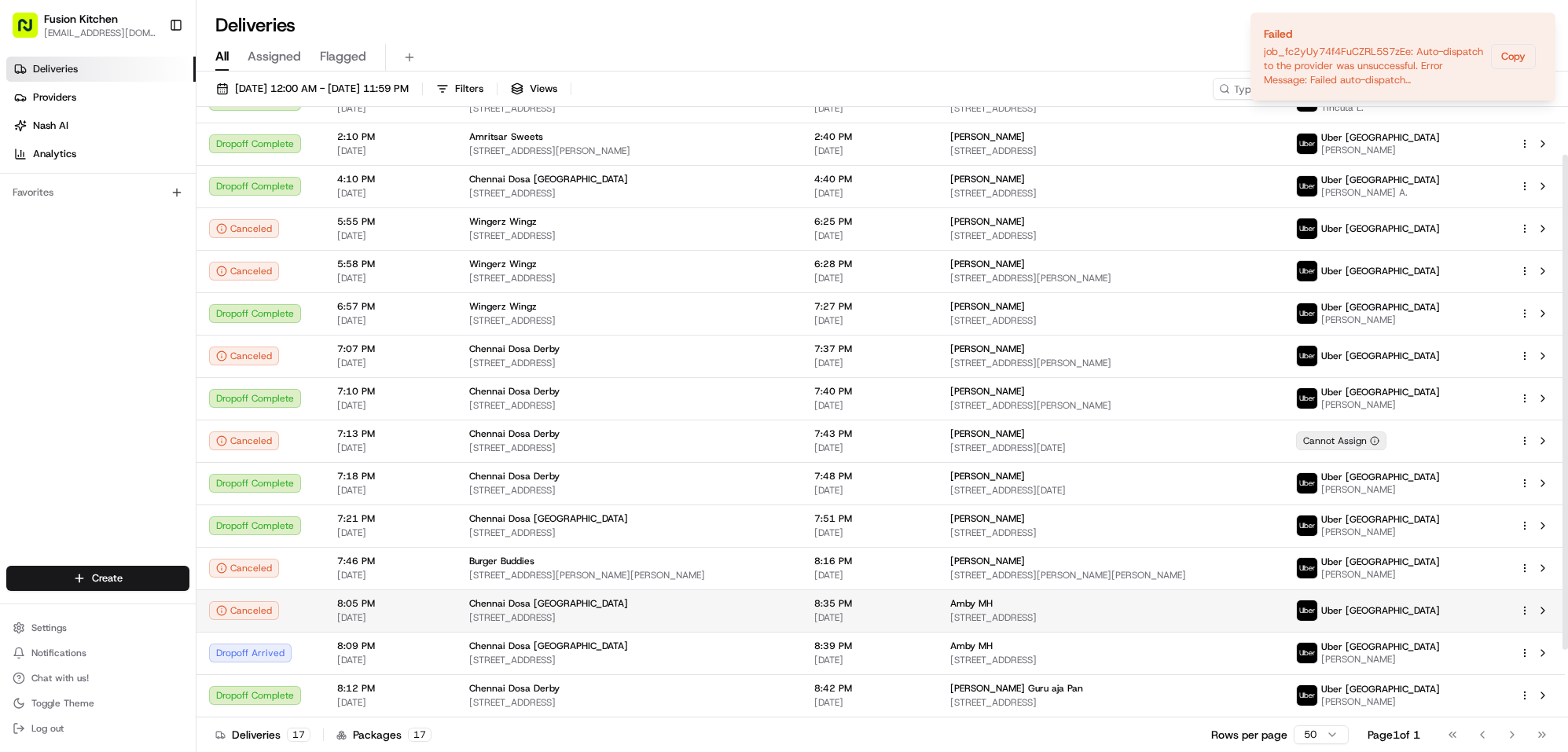
scroll to position [141, 0]
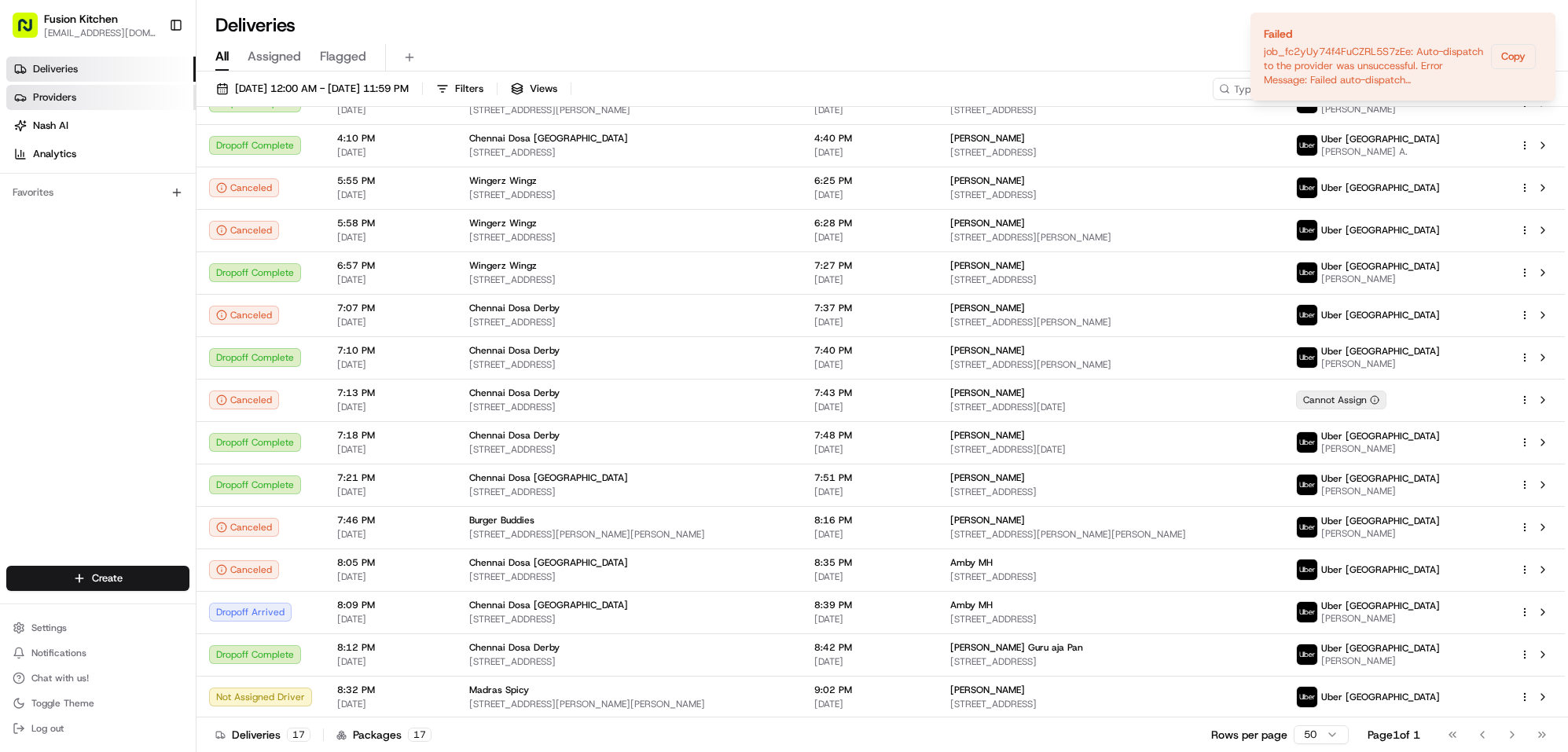
click at [52, 96] on span "Providers" at bounding box center [54, 98] width 43 height 14
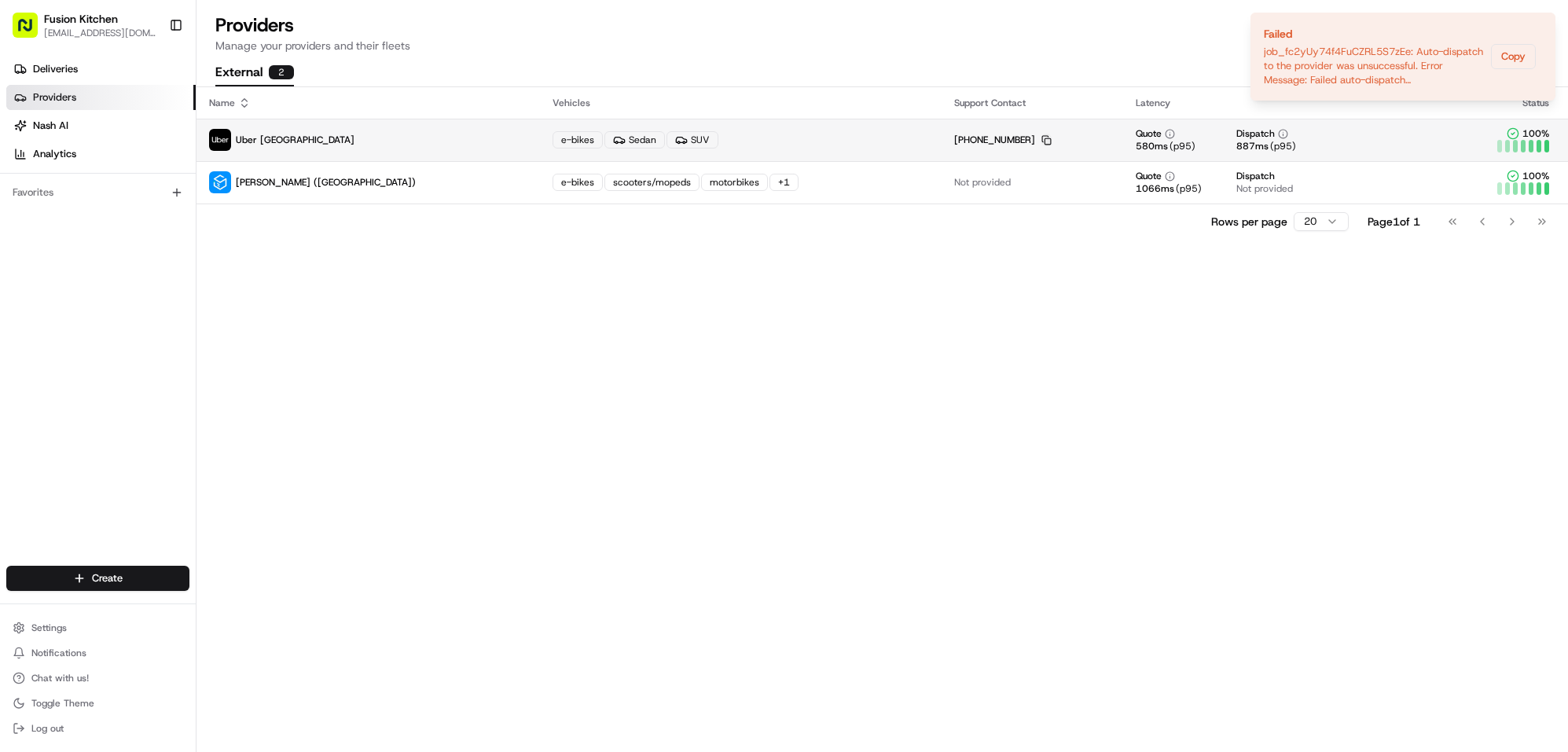
click at [1042, 140] on icon "button" at bounding box center [1047, 141] width 11 height 11
click at [58, 72] on span "Deliveries" at bounding box center [55, 69] width 45 height 14
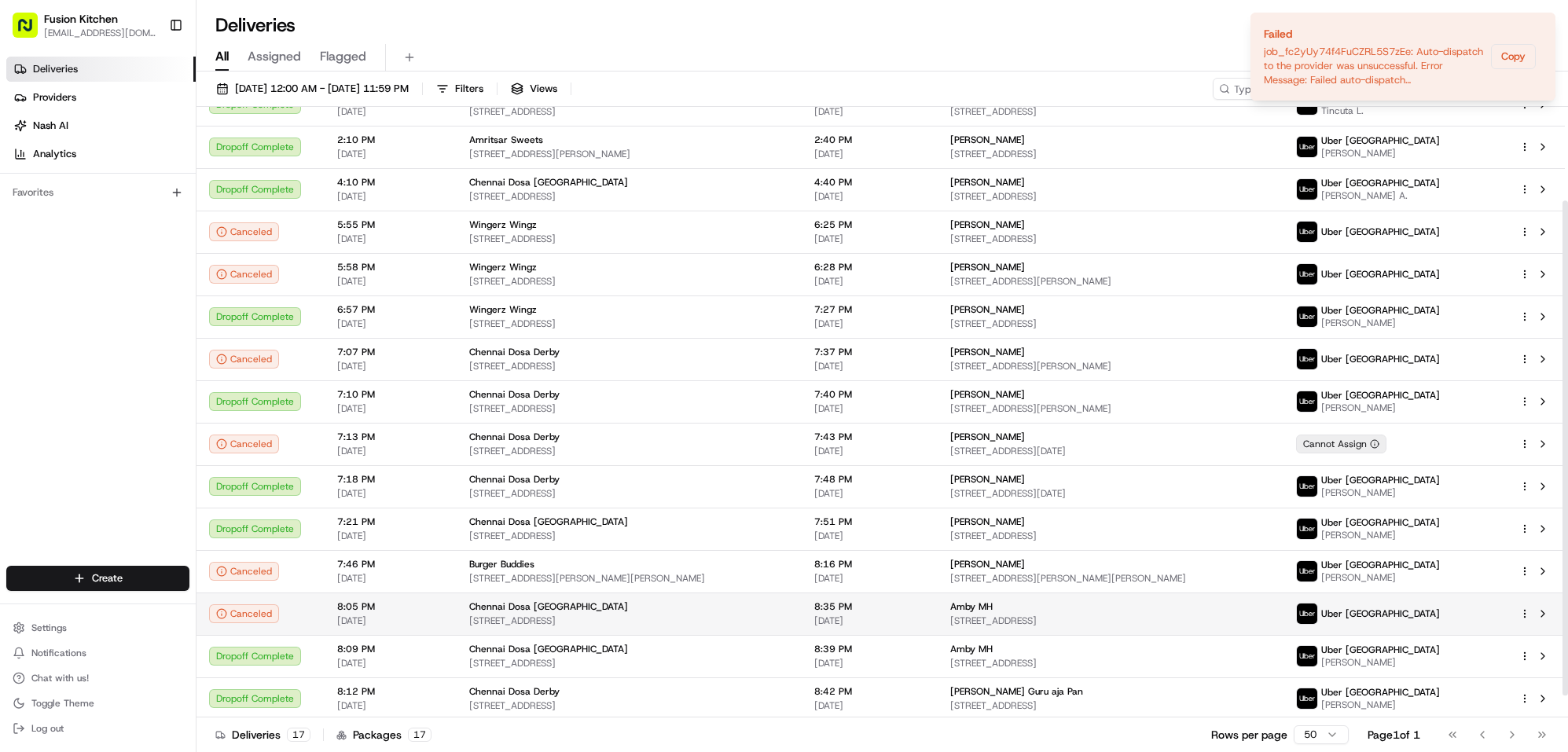
scroll to position [141, 0]
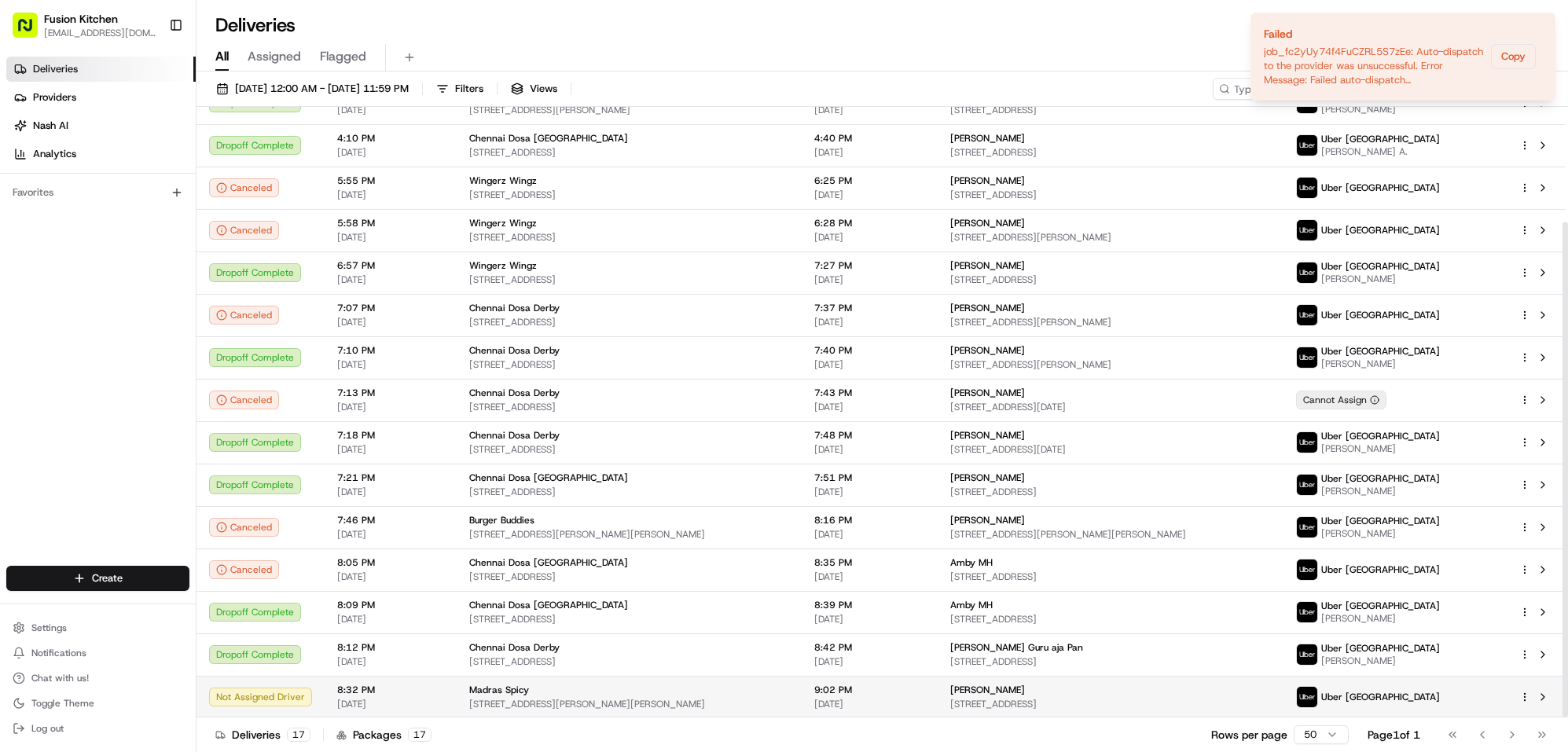
click at [1027, 702] on span "[STREET_ADDRESS]" at bounding box center [1110, 704] width 320 height 12
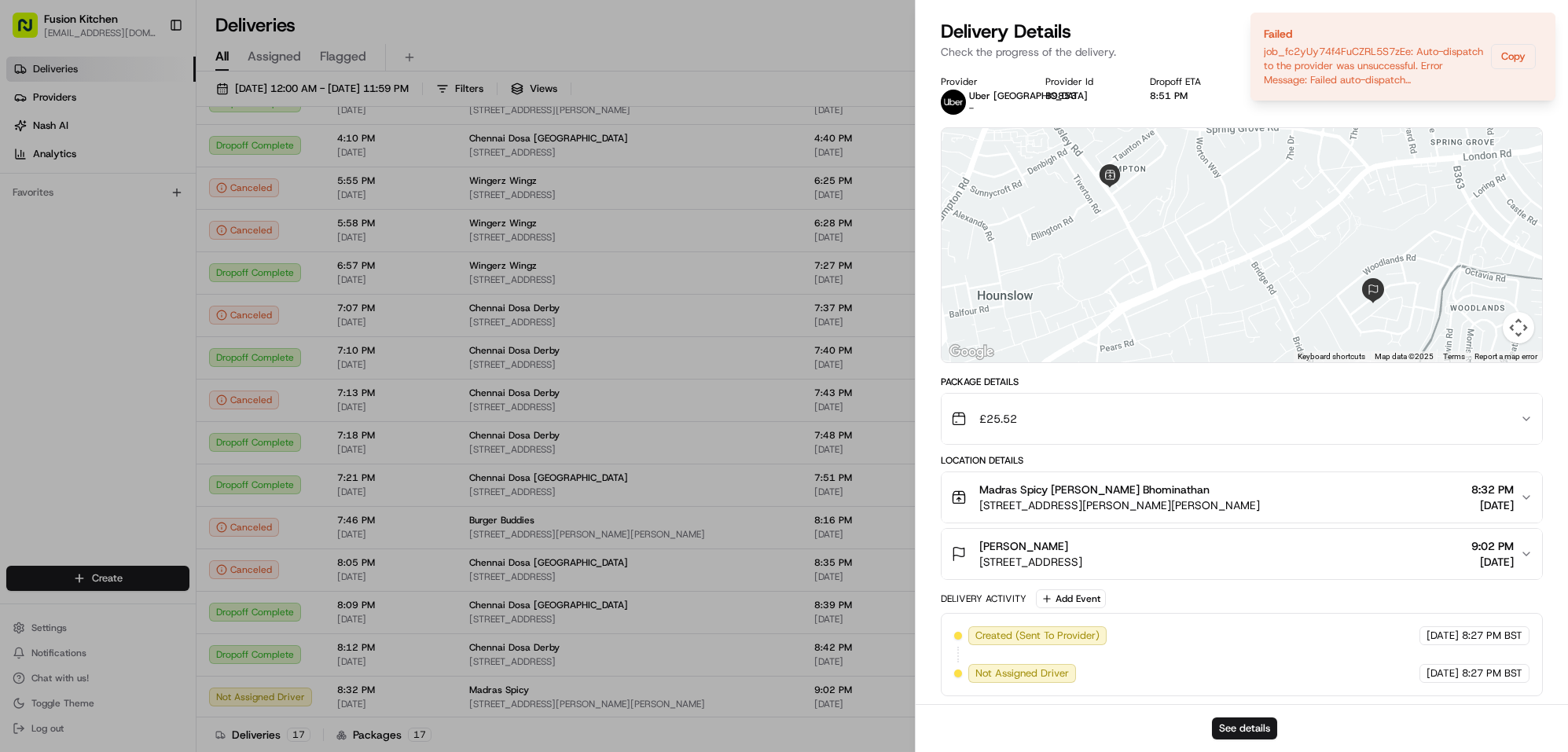
click at [1127, 264] on div at bounding box center [1241, 245] width 600 height 235
click at [1247, 726] on button "See details" at bounding box center [1245, 728] width 65 height 22
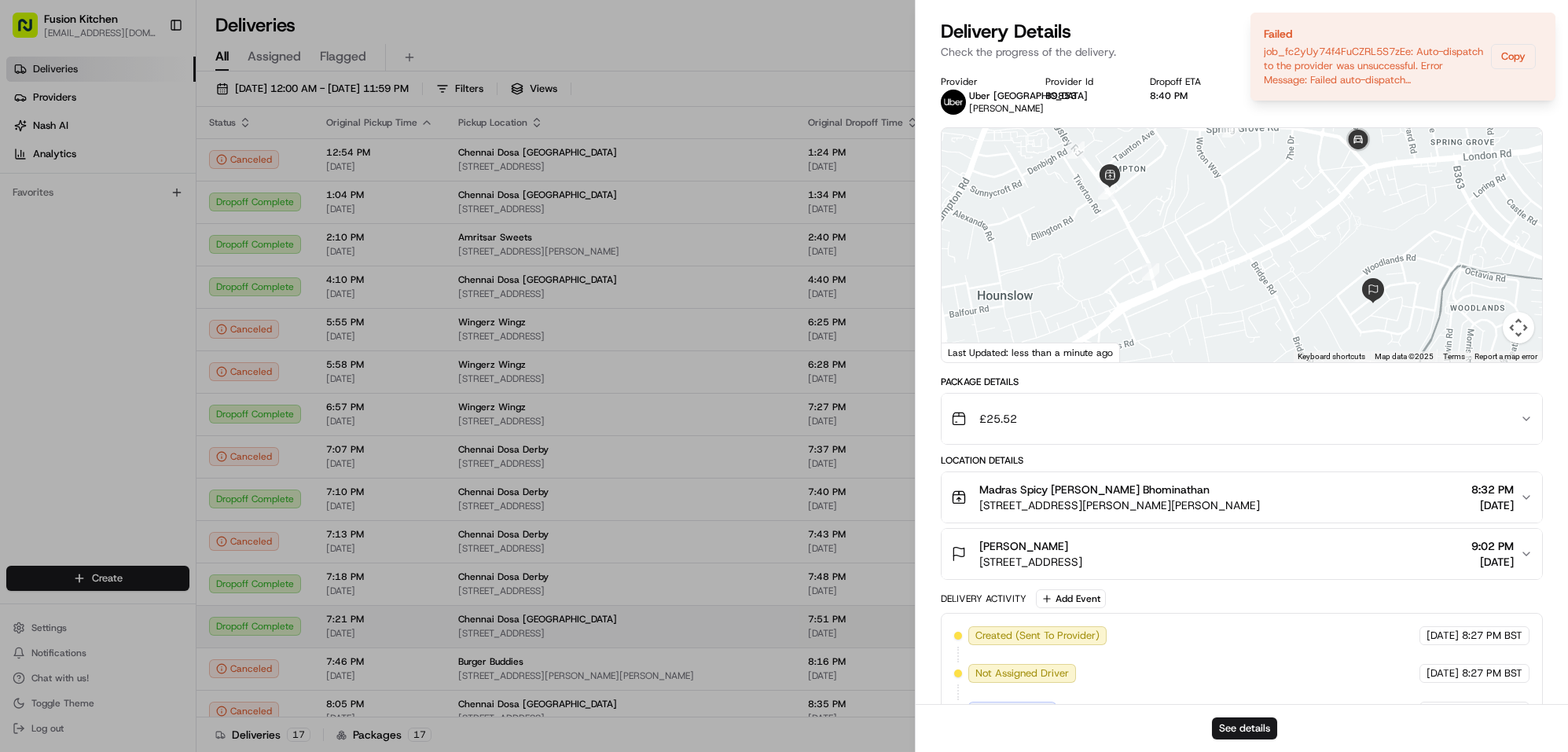
drag, startPoint x: 621, startPoint y: 622, endPoint x: 783, endPoint y: 618, distance: 162.0
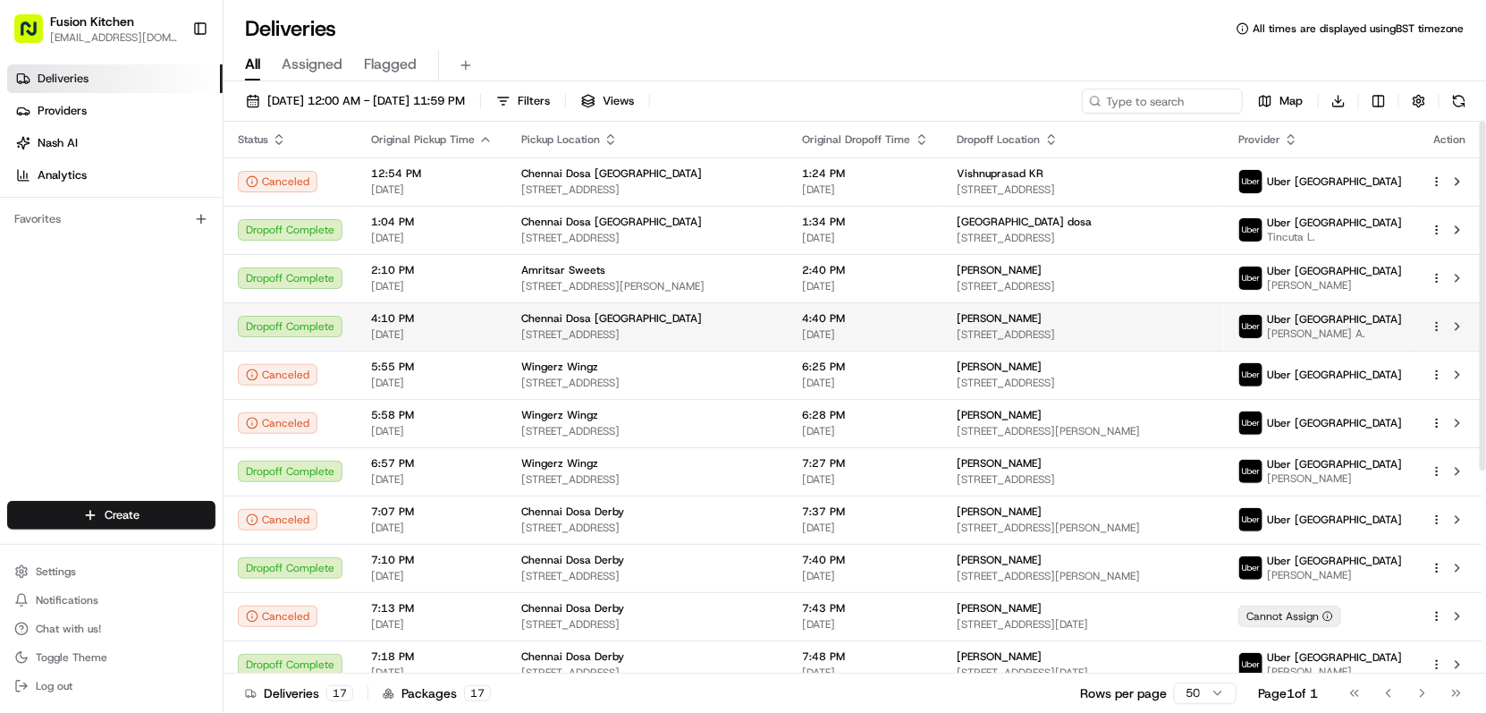
scroll to position [324, 0]
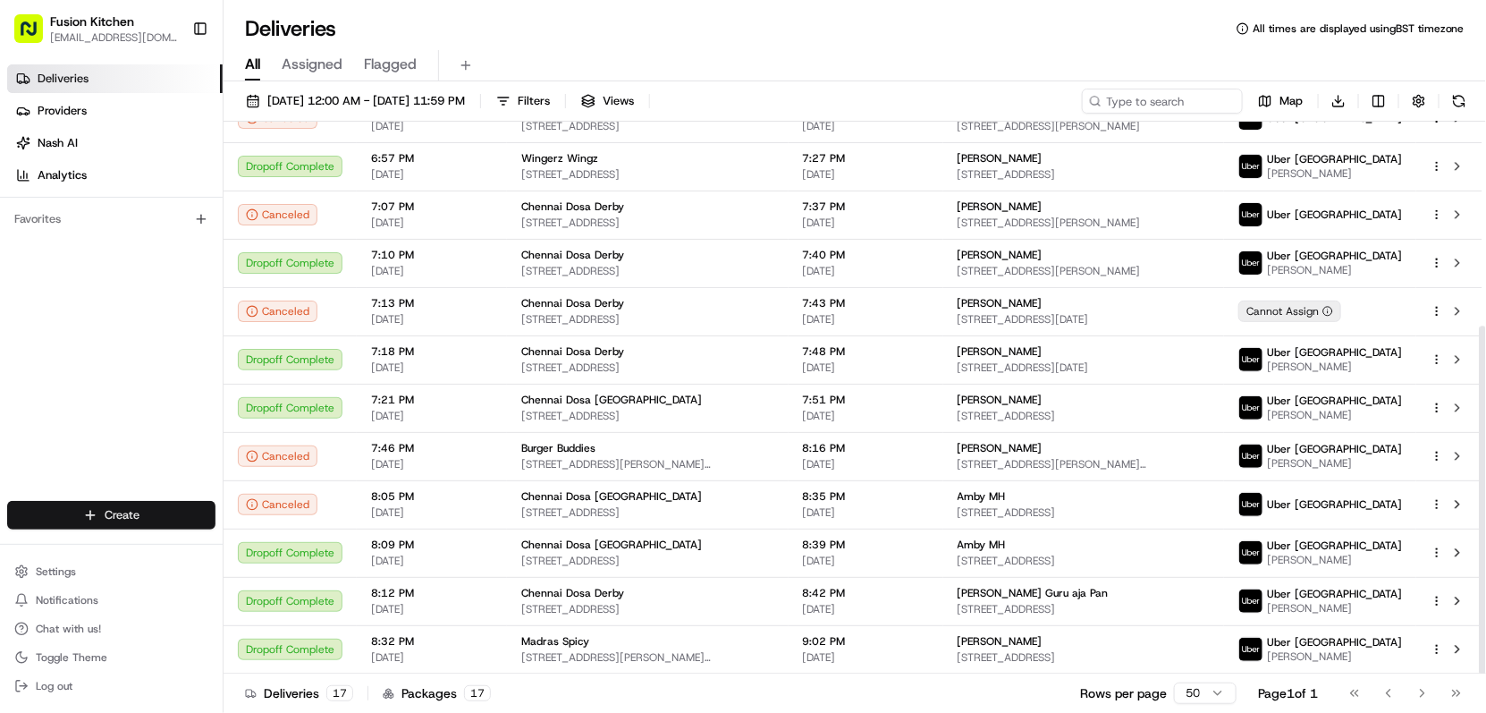
click at [129, 515] on html "Fusion Kitchen [EMAIL_ADDRESS][DOMAIN_NAME] Toggle Sidebar Deliveries Providers…" at bounding box center [743, 356] width 1486 height 713
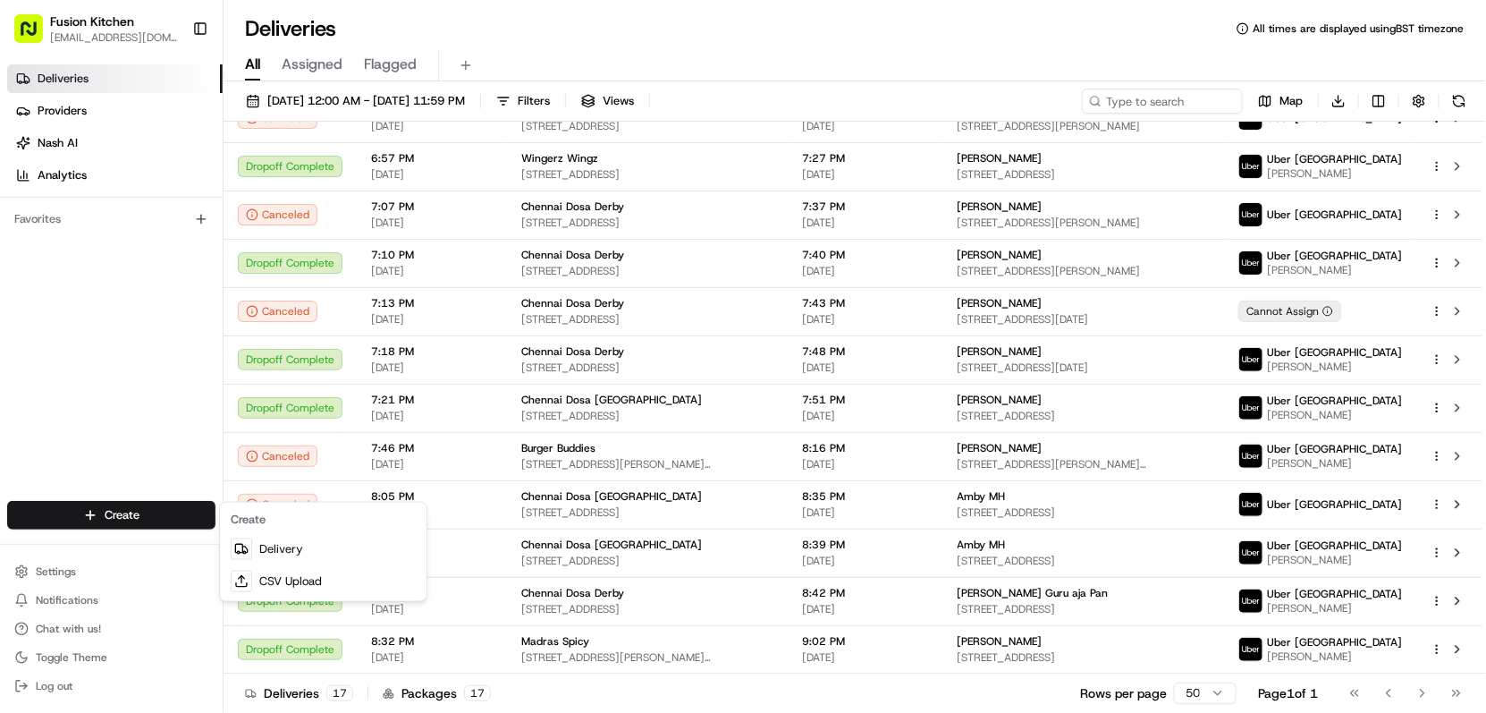
click at [83, 515] on html "Fusion Kitchen [EMAIL_ADDRESS][DOMAIN_NAME] Toggle Sidebar Deliveries Providers…" at bounding box center [743, 356] width 1486 height 713
click at [122, 525] on html "Fusion Kitchen [EMAIL_ADDRESS][DOMAIN_NAME] Toggle Sidebar Deliveries Providers…" at bounding box center [743, 356] width 1486 height 713
click at [292, 548] on link "Delivery" at bounding box center [323, 549] width 199 height 32
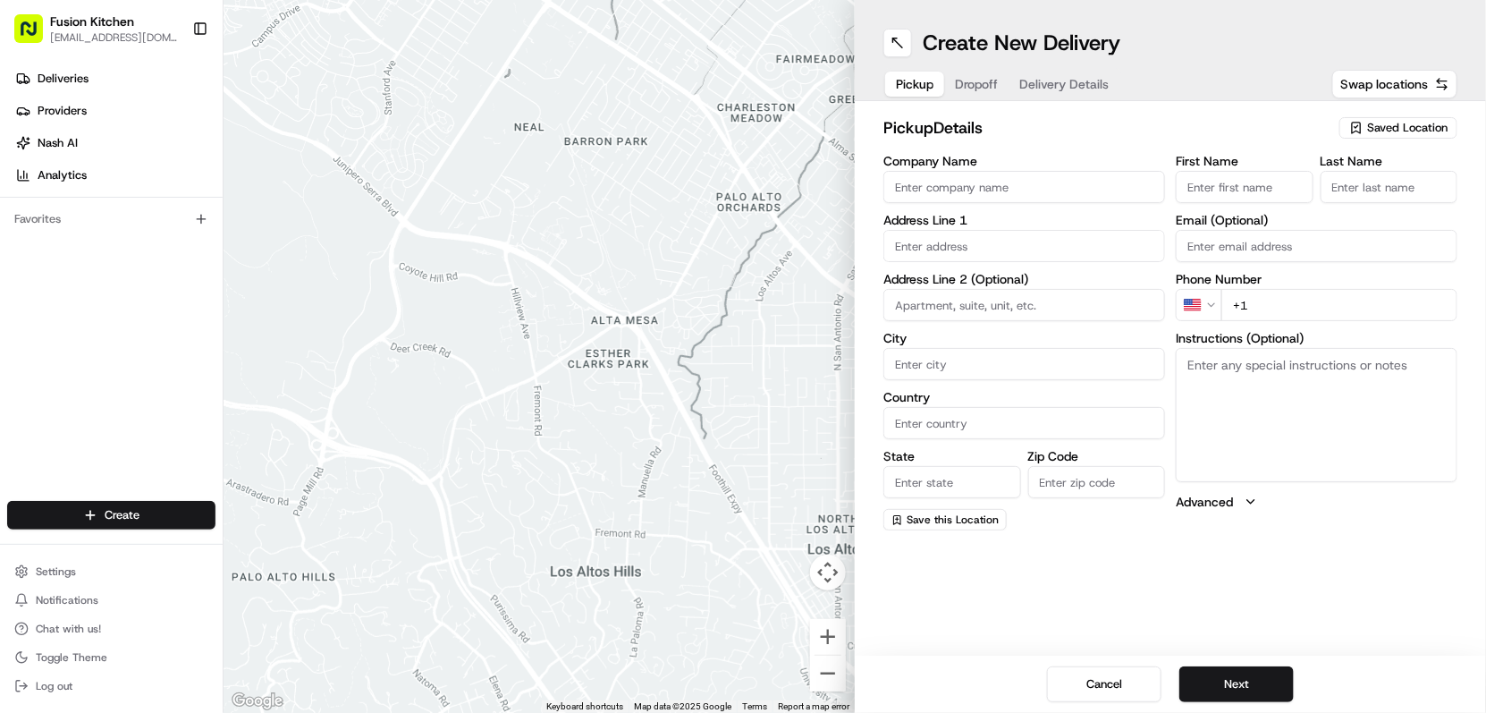
click at [919, 189] on input "Company Name" at bounding box center [1025, 187] width 282 height 32
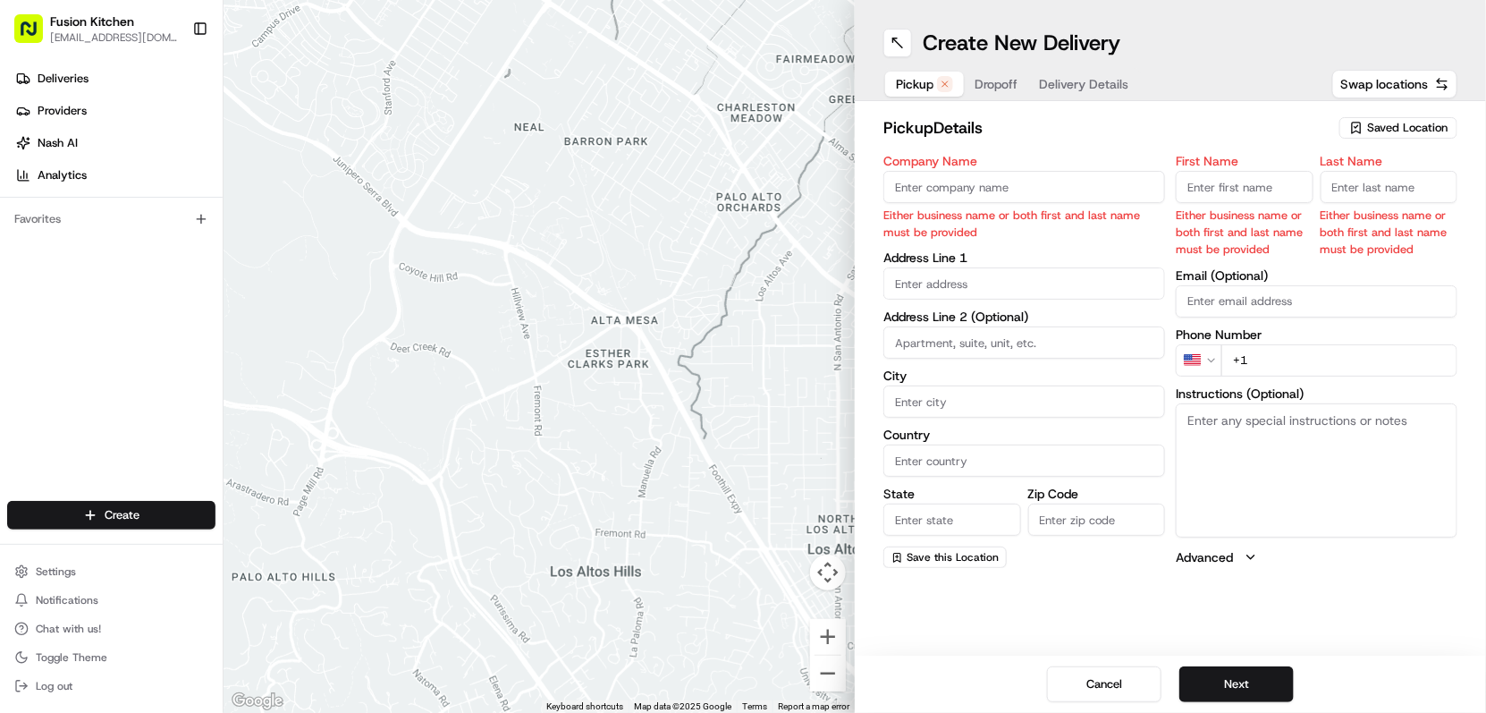
click at [1048, 192] on input "Company Name" at bounding box center [1025, 187] width 282 height 32
paste input "Chennai Dosa [GEOGRAPHIC_DATA]"
type input "Chennai Dosa [GEOGRAPHIC_DATA]"
type input "24 Saint Helen's Street"
type input "Ipswich"
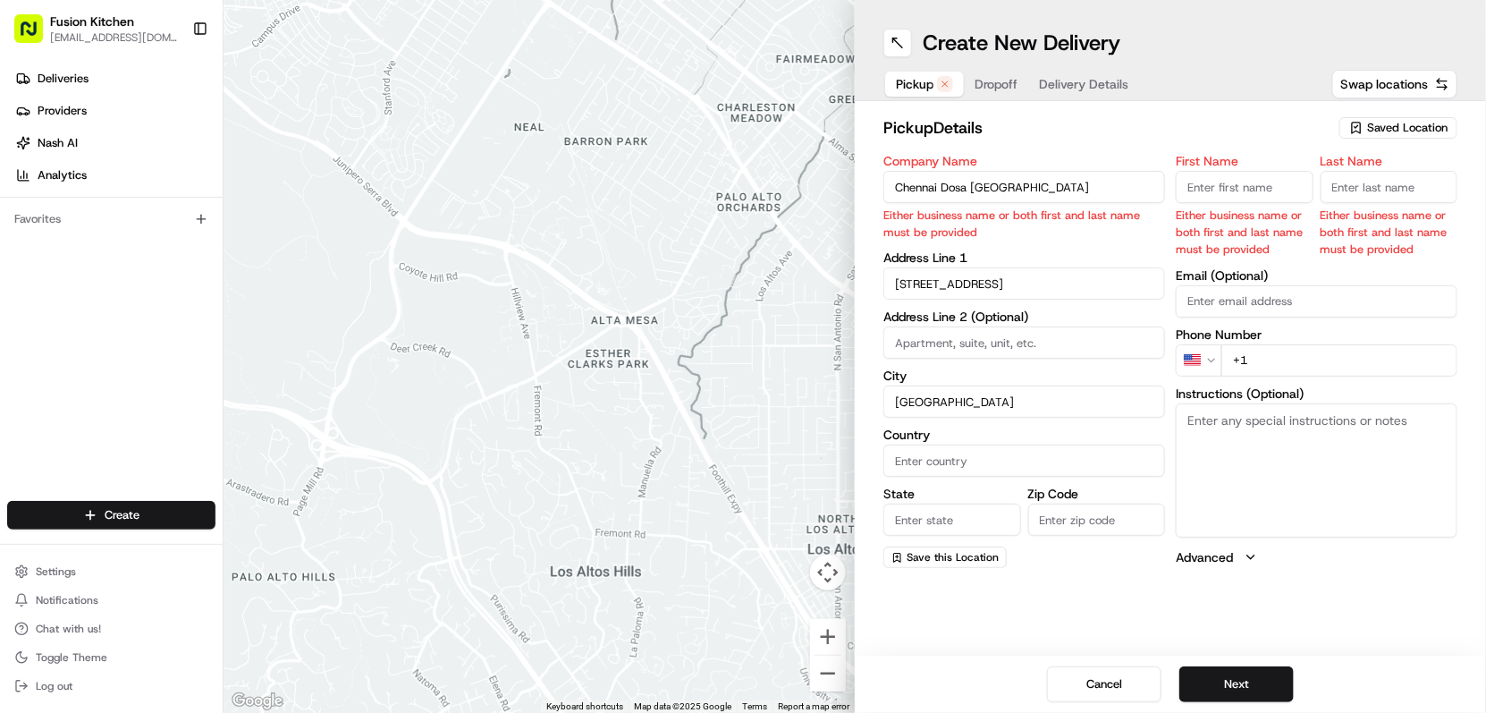
type input "[GEOGRAPHIC_DATA]"
type input "IP4 1HJ"
type input "Ganesan"
type input "Selvakumar"
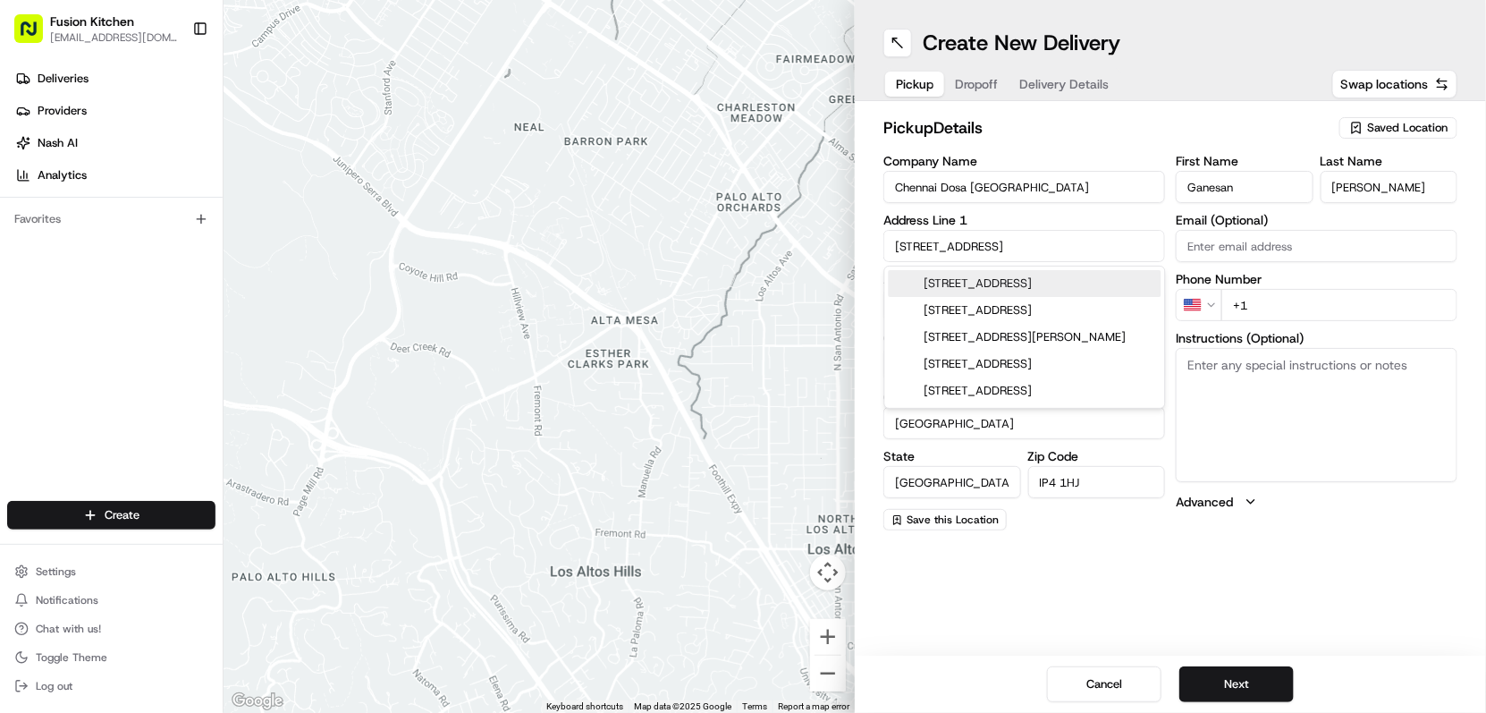
click at [1054, 242] on input "24 Saint Helen's Street" at bounding box center [1025, 246] width 282 height 32
paste input "t Helens St, Ipswich, United Kingdom, IP4 1HJ."
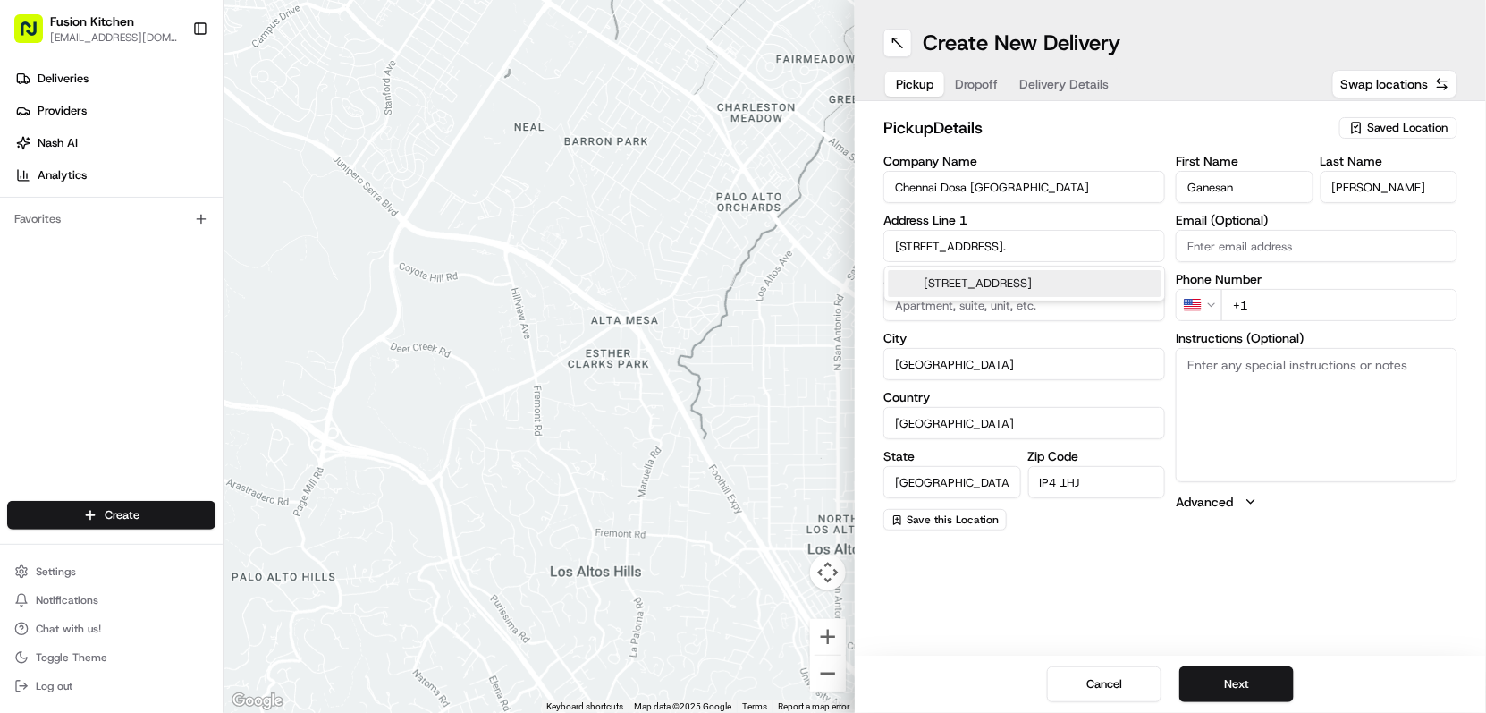
click at [1051, 286] on div "24 Saint Helen's Street, Ipswich, UK" at bounding box center [1025, 283] width 273 height 27
type input "24 Saint Helen's Street"
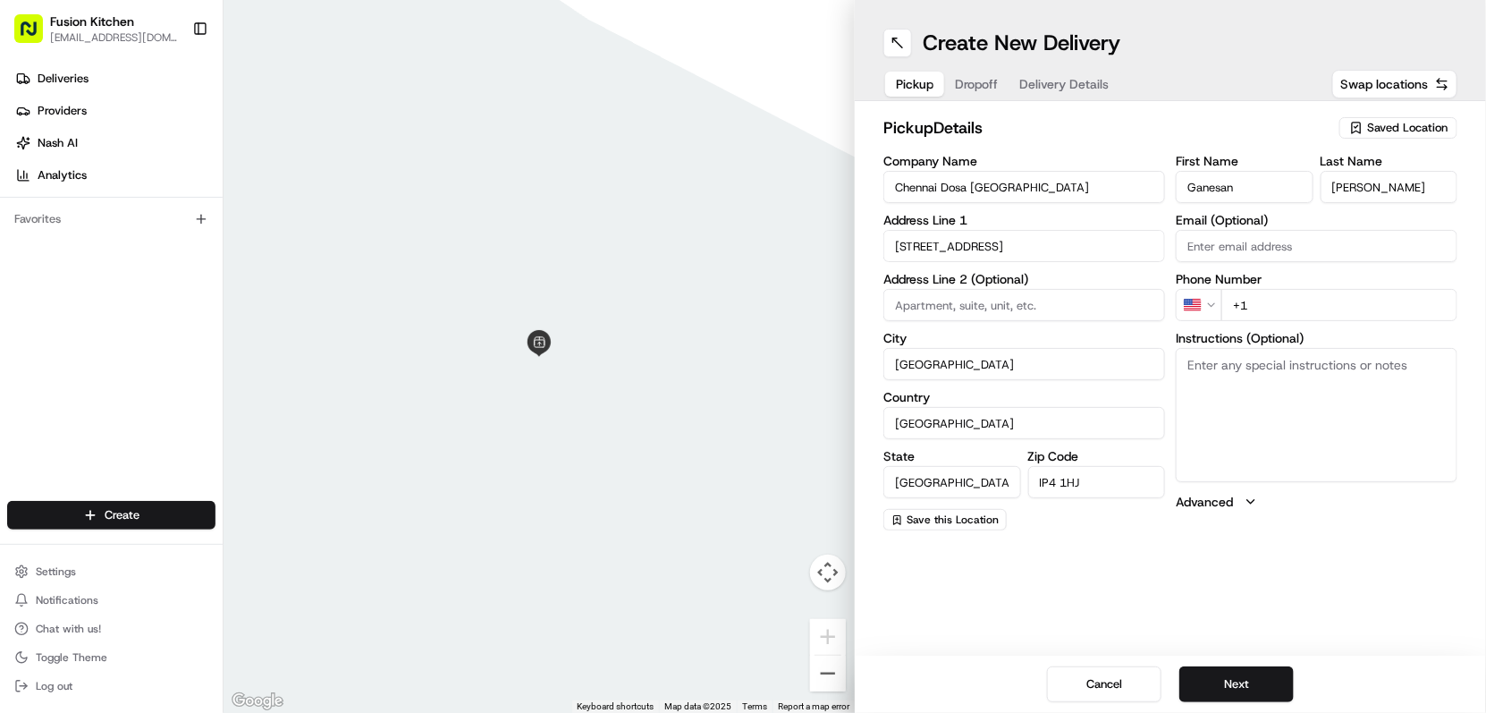
click at [1250, 377] on textarea "Instructions (Optional)" at bounding box center [1317, 415] width 282 height 134
paste textarea "24 St Helens St, Ipswich, United Kingdom, IP4 1HJ."
type textarea "24 St Helens St, Ipswich, United Kingdom, IP4 1HJ."
click at [1198, 307] on html "Fusion Kitchen hari@fusionpos.uk Toggle Sidebar Deliveries Providers Nash AI An…" at bounding box center [743, 356] width 1486 height 713
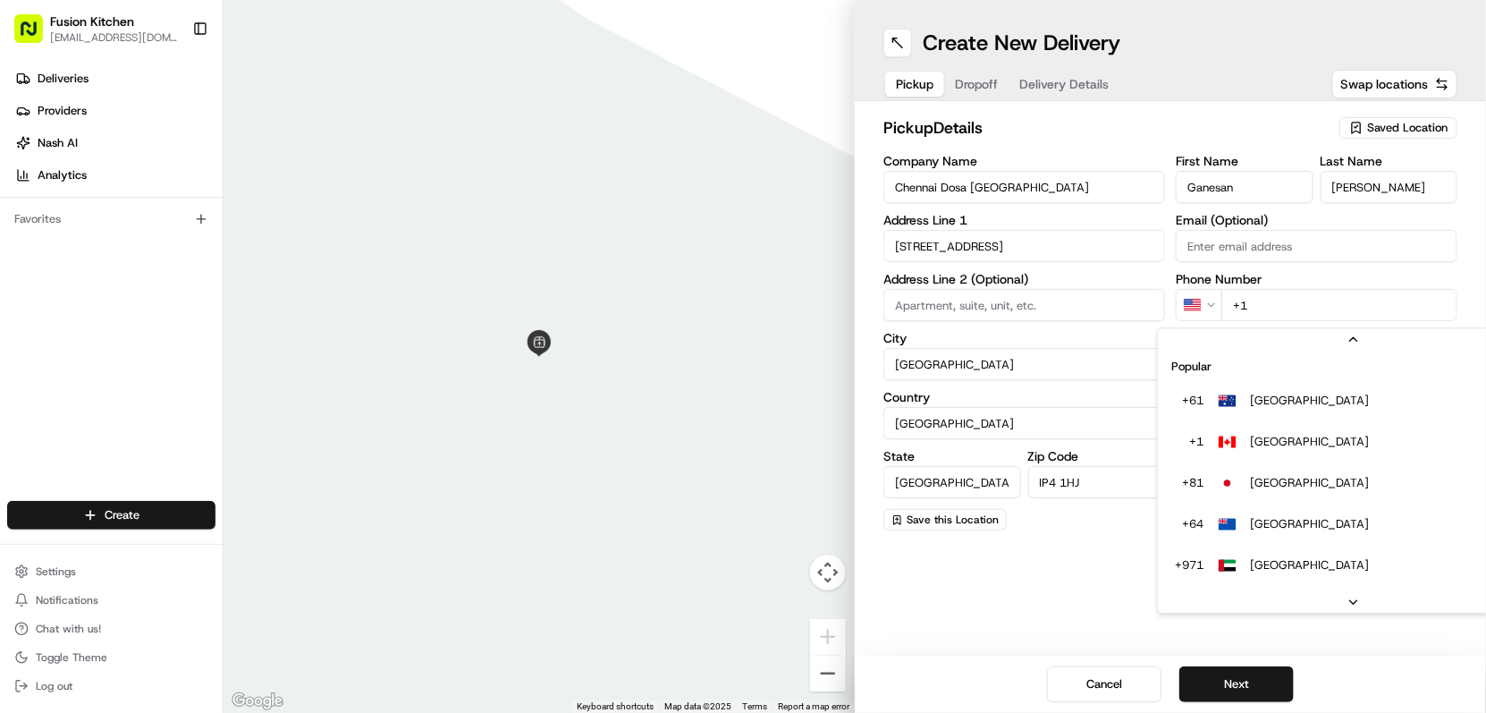
scroll to position [77, 0]
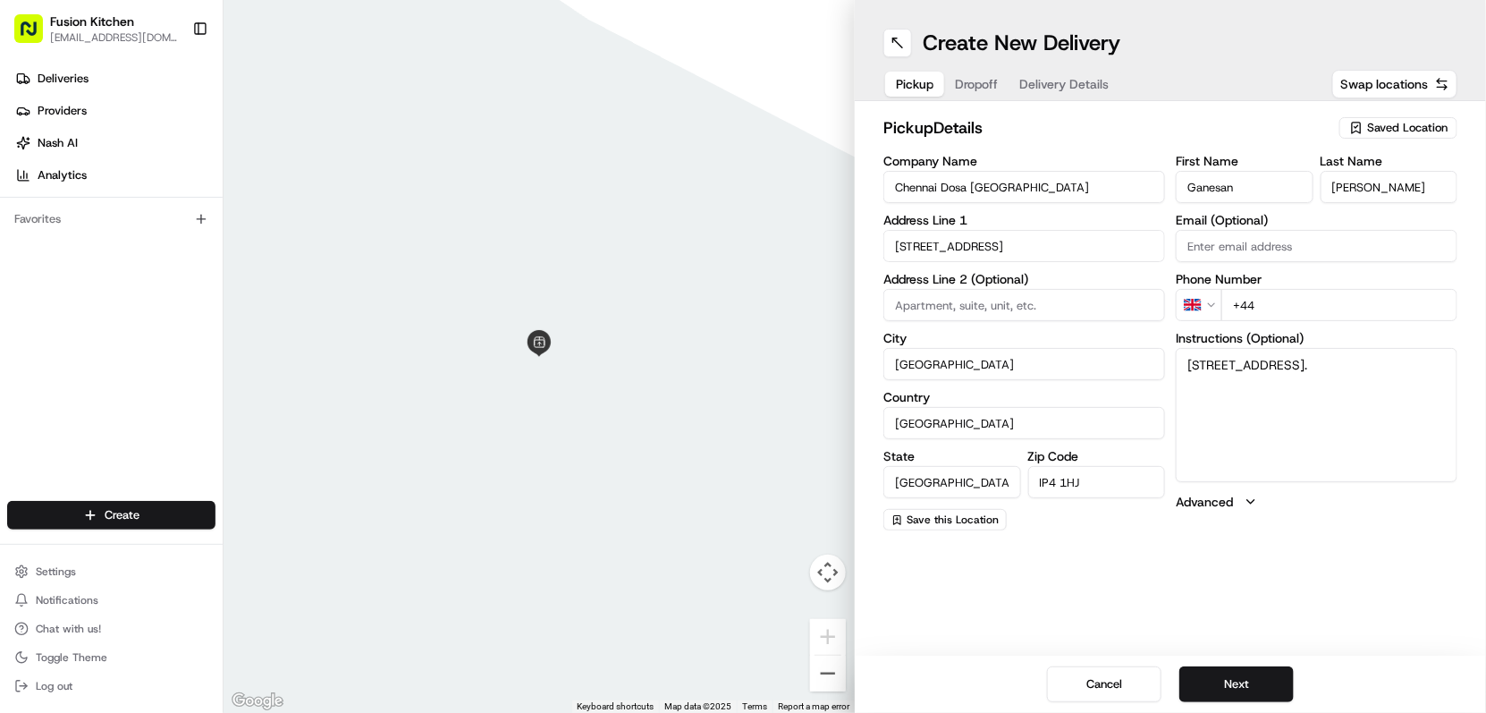
click at [1292, 314] on input "+44" at bounding box center [1340, 305] width 236 height 32
paste input "1473 288599"
type input "[PHONE_NUMBER]"
click at [1251, 377] on textarea "24 St Helens St, Ipswich, United Kingdom, IP4 1HJ." at bounding box center [1317, 415] width 282 height 134
type textarea "24 St Helens St, Ipswich, United Kingdom, IP4 1HJ"
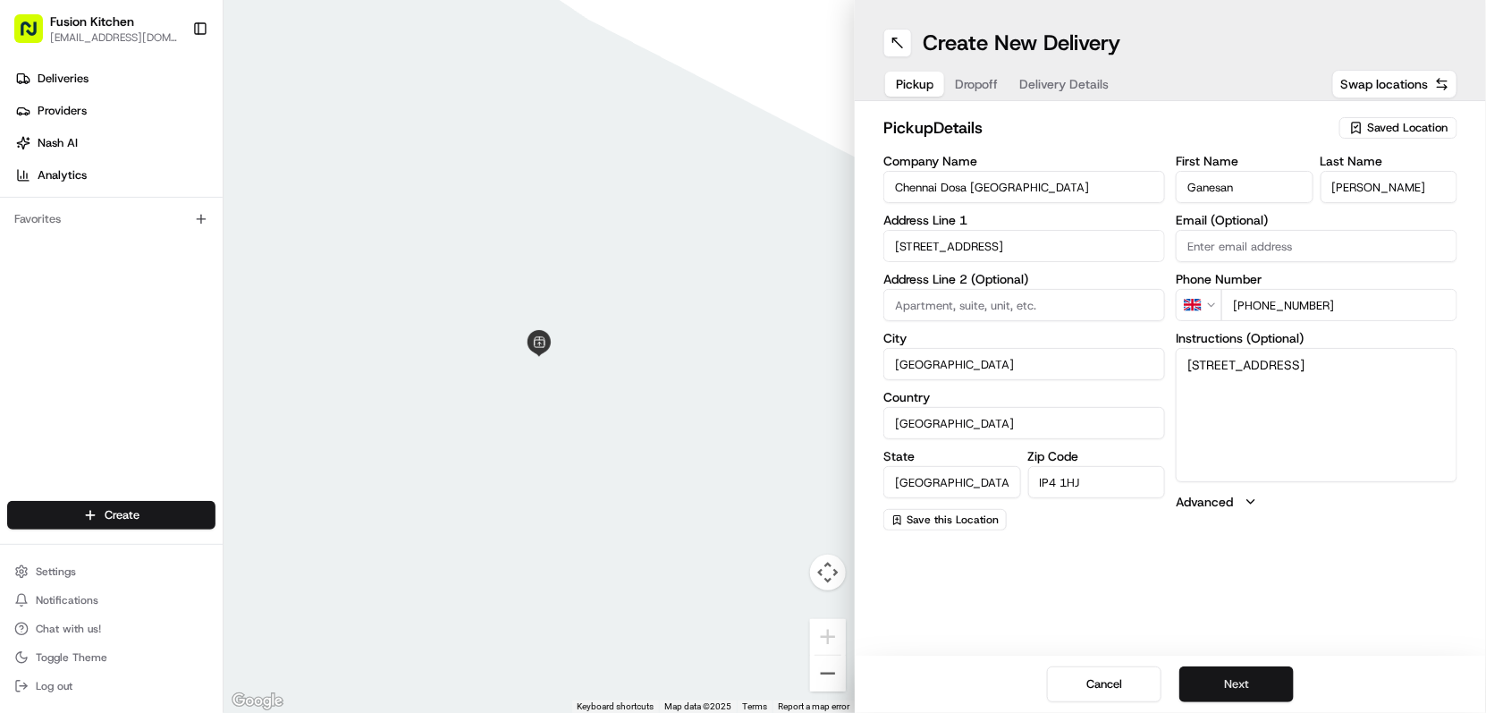
click at [1241, 683] on button "Next" at bounding box center [1237, 684] width 114 height 36
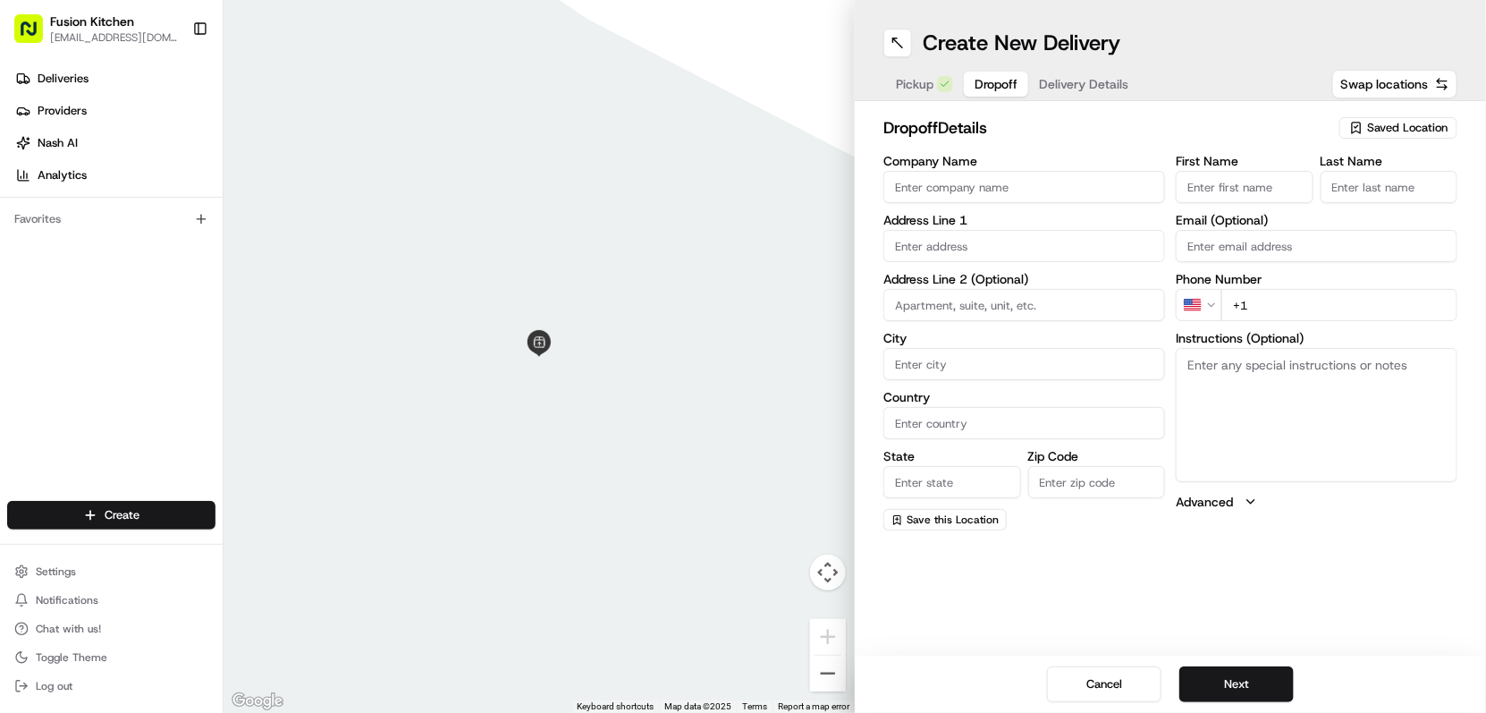
click at [1019, 176] on input "Company Name" at bounding box center [1025, 187] width 282 height 32
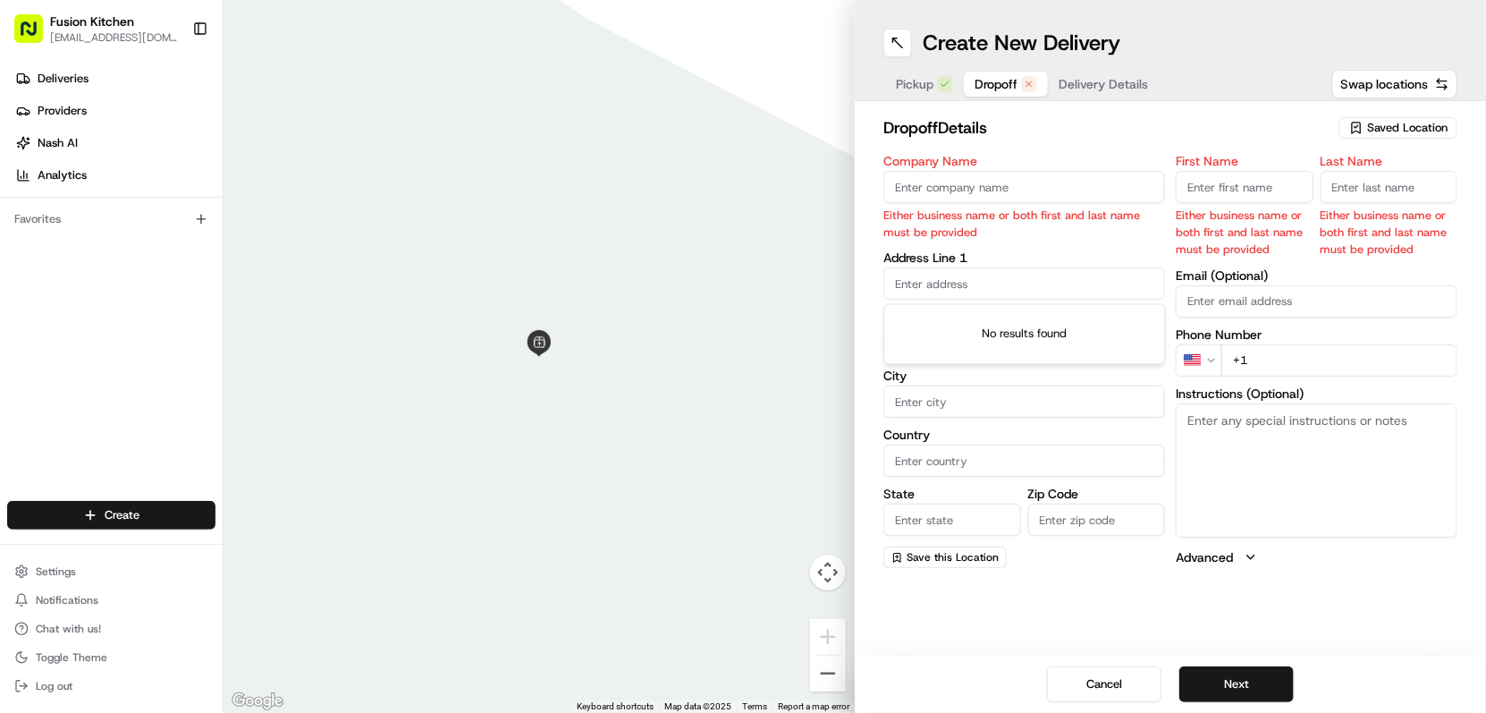
click at [918, 280] on input "text" at bounding box center [1025, 283] width 282 height 32
paste input "Falat5,, 15,Great Colman Street, Ipswich, IP4 2AA"
click at [1037, 322] on div "flat 5, 15 Great Colman Street, Ipswich IP4 2AD, UK" at bounding box center [1025, 330] width 273 height 43
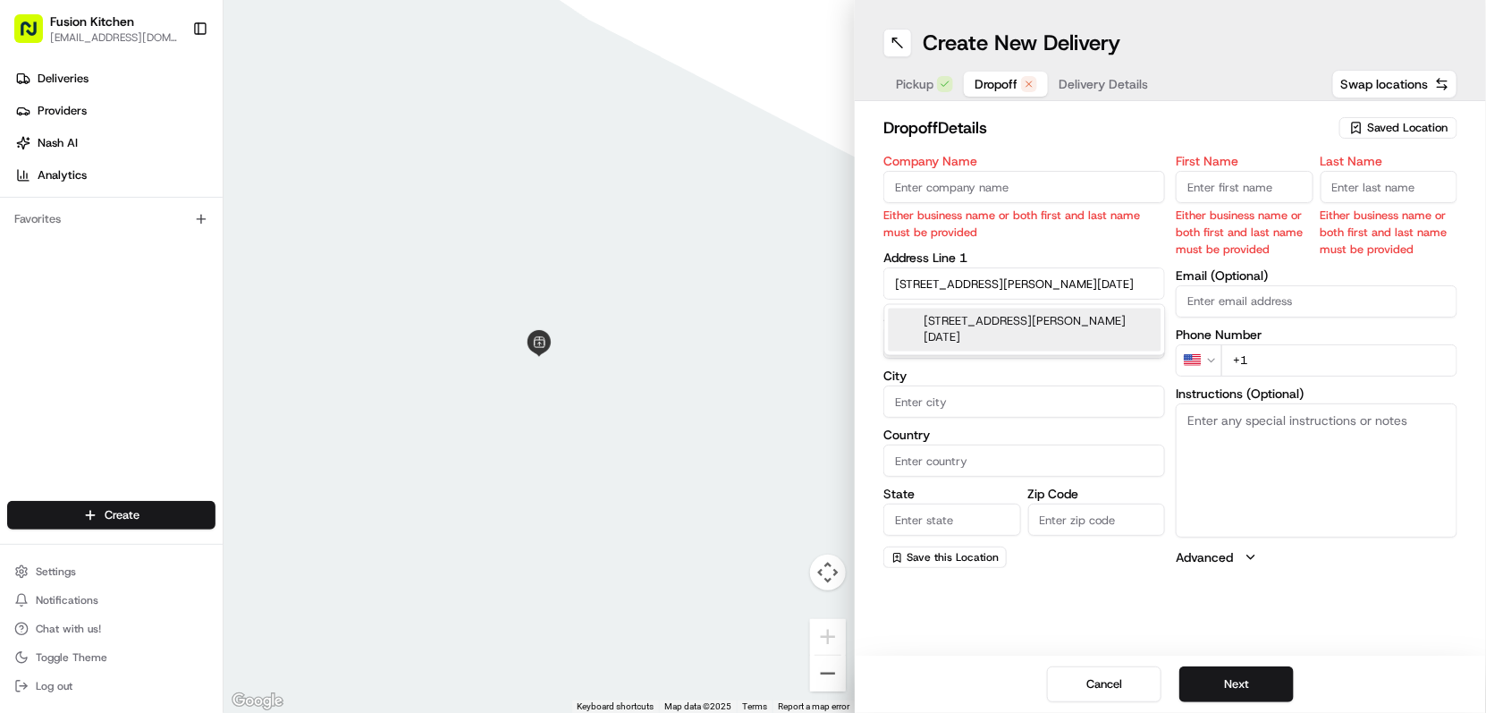
type input "5, 15 Great Colman St, Ipswich IP4 2AA, UK"
type input "5"
type input "Ipswich"
type input "[GEOGRAPHIC_DATA]"
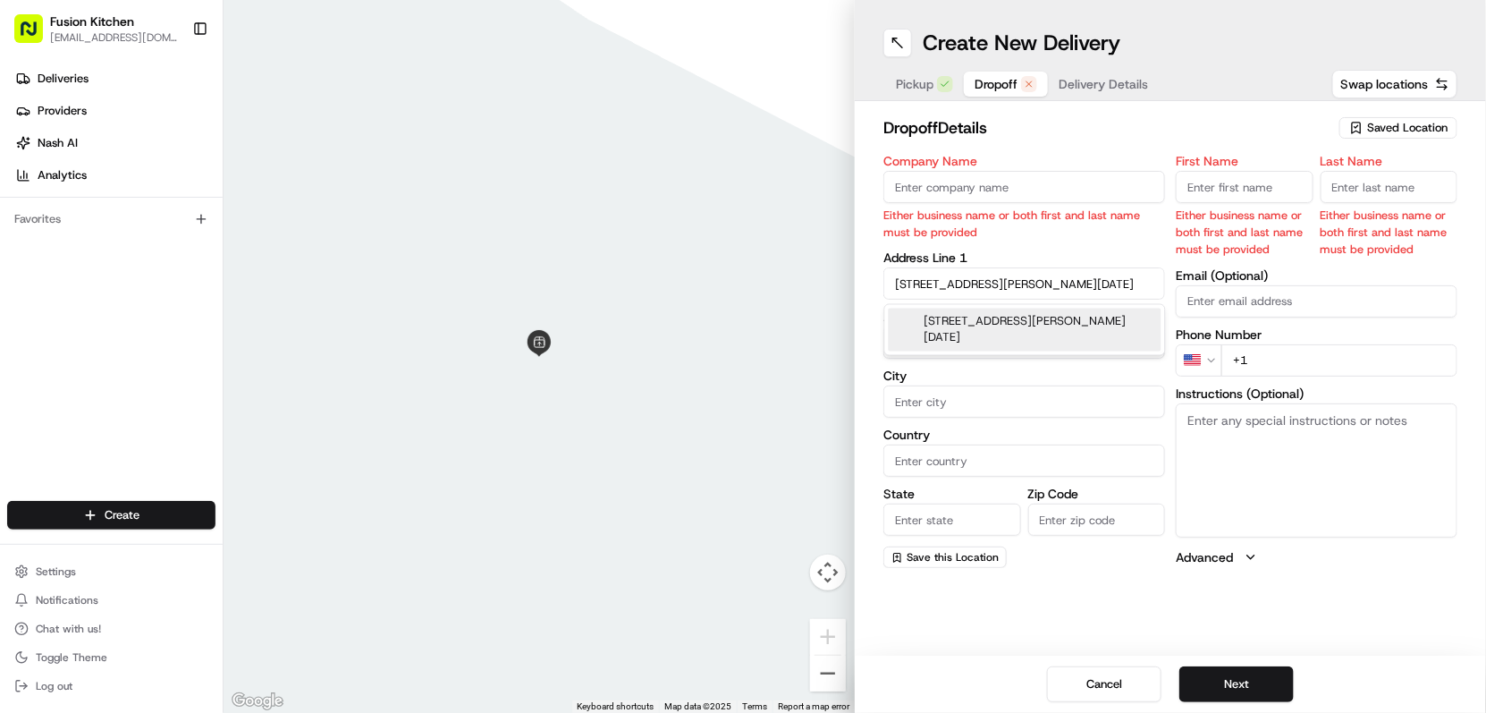
type input "IP4 2AA"
type input "15 Great Colman Street"
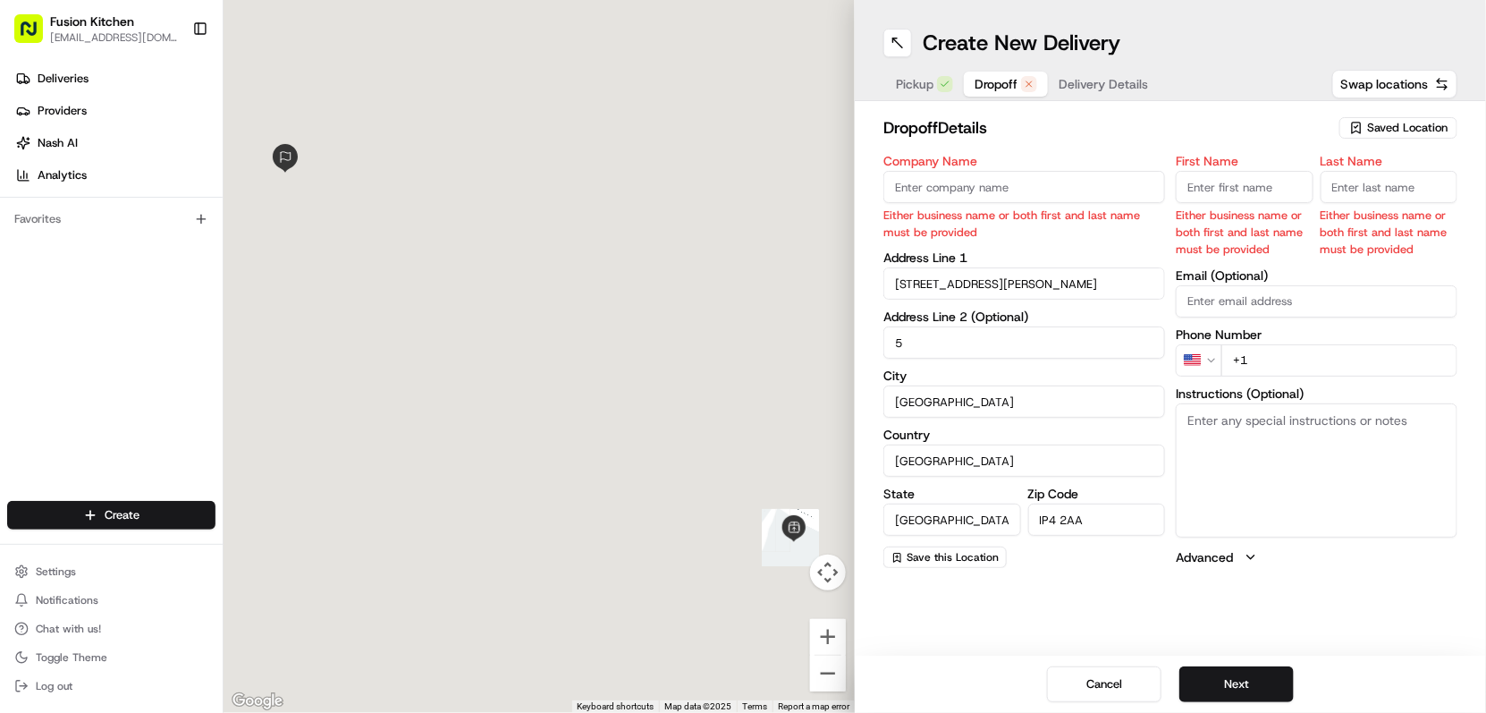
scroll to position [0, 0]
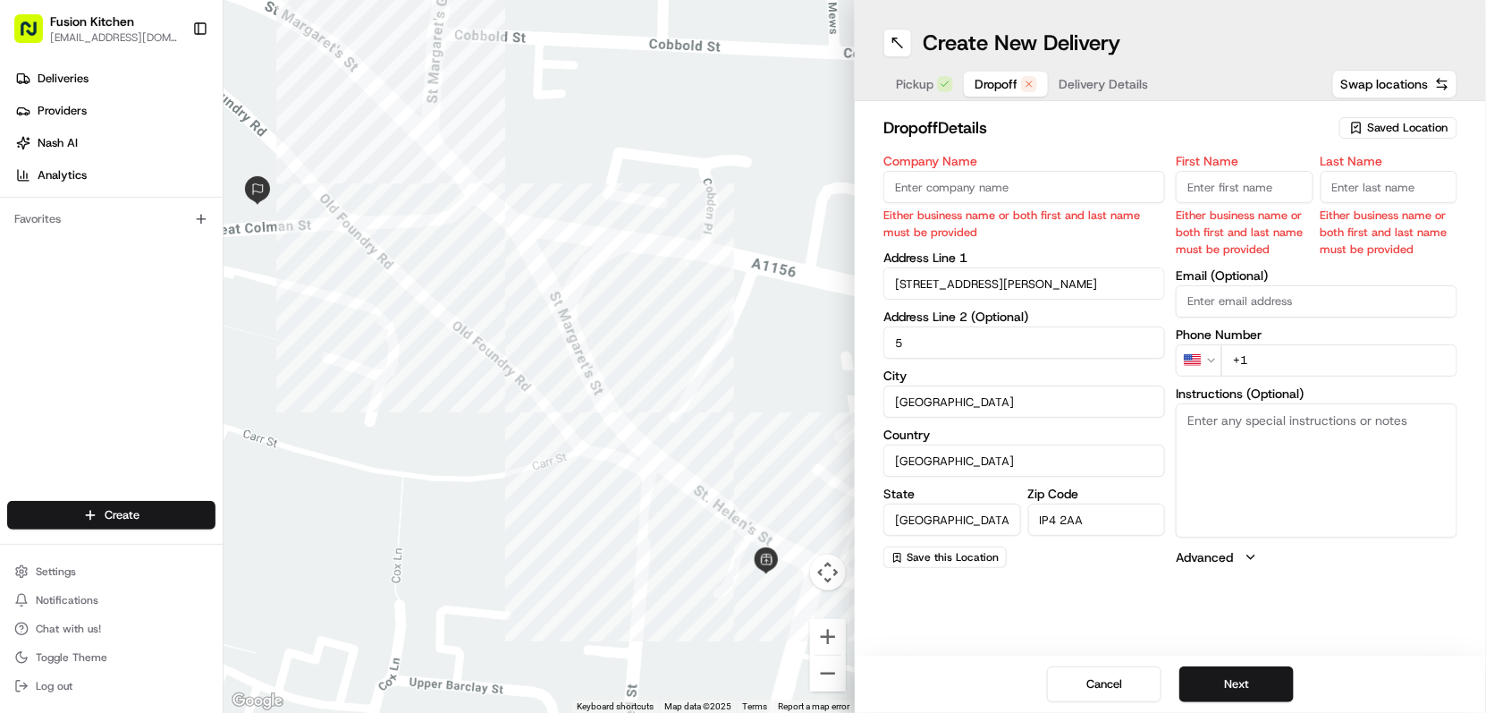
click at [1296, 459] on textarea "Instructions (Optional)" at bounding box center [1317, 470] width 282 height 134
paste textarea "Falat5,, 15,Great Colman Street, Ipswich, IP4 2AA"
type textarea "Falat5,, 15,Great Colman Street, Ipswich, IP4 2AA"
click at [964, 174] on input "Company Name" at bounding box center [1025, 187] width 282 height 32
click at [1053, 186] on input "Company Name" at bounding box center [1025, 187] width 282 height 32
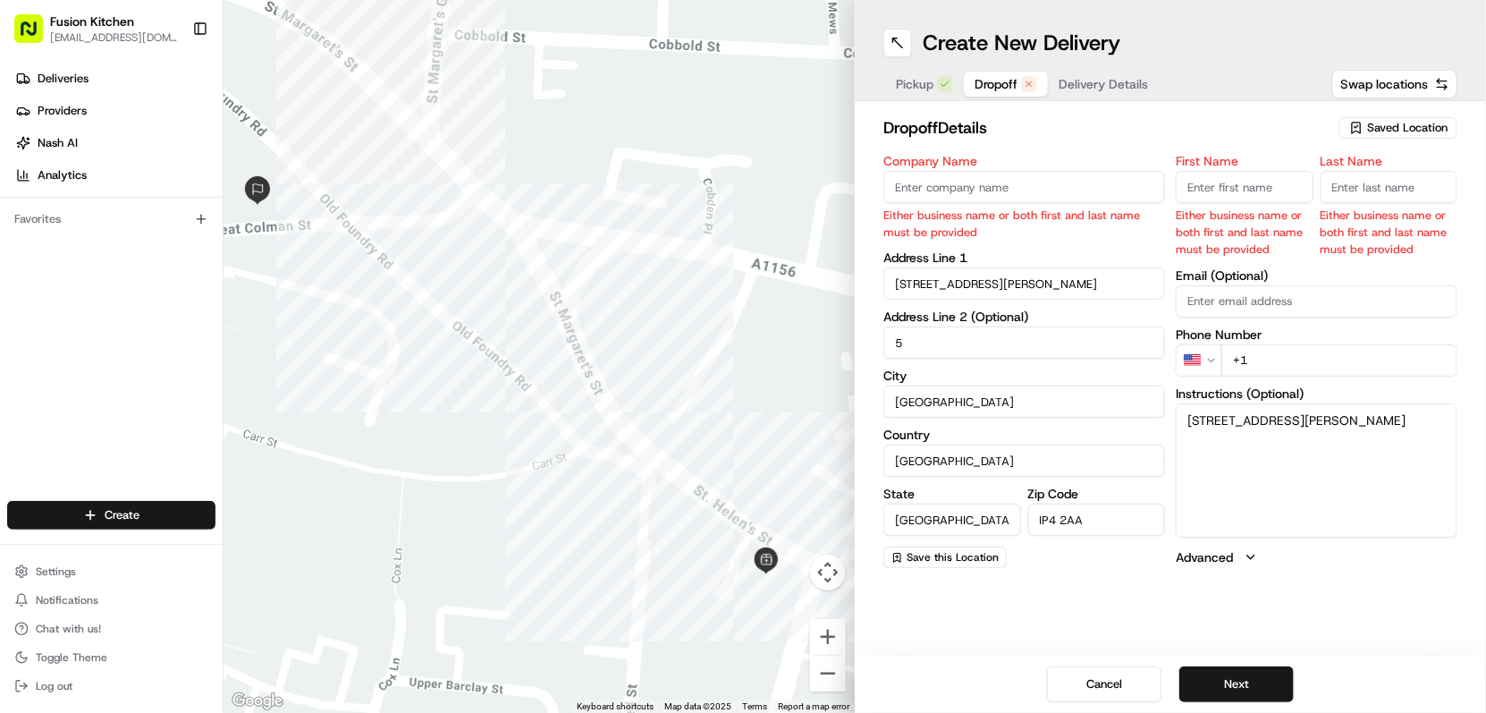
paste input "Josey Joy"
type input "Josey Joy"
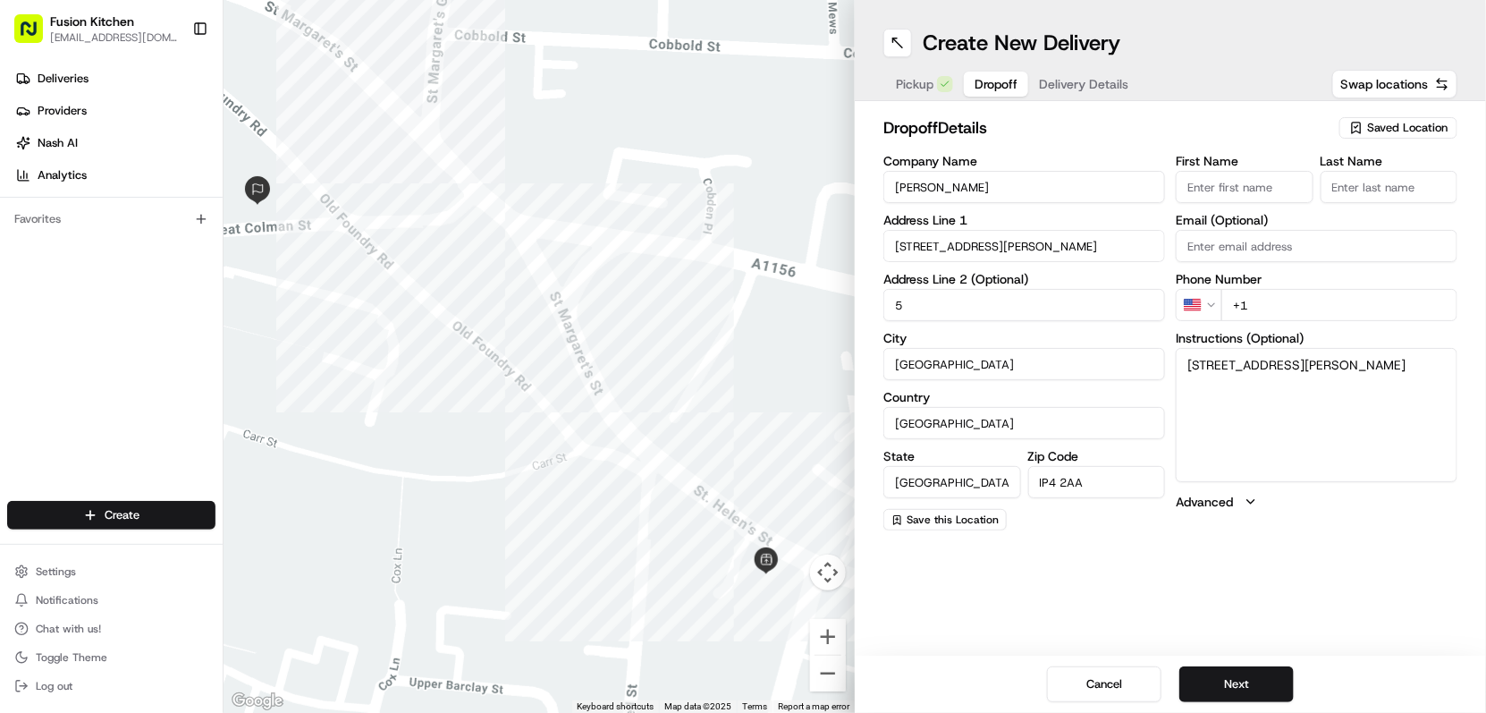
click at [1236, 194] on input "First Name" at bounding box center [1245, 187] width 138 height 32
paste input "Josey Joy"
click at [1228, 184] on input "Josey Joy" at bounding box center [1245, 187] width 138 height 32
type input "Josey"
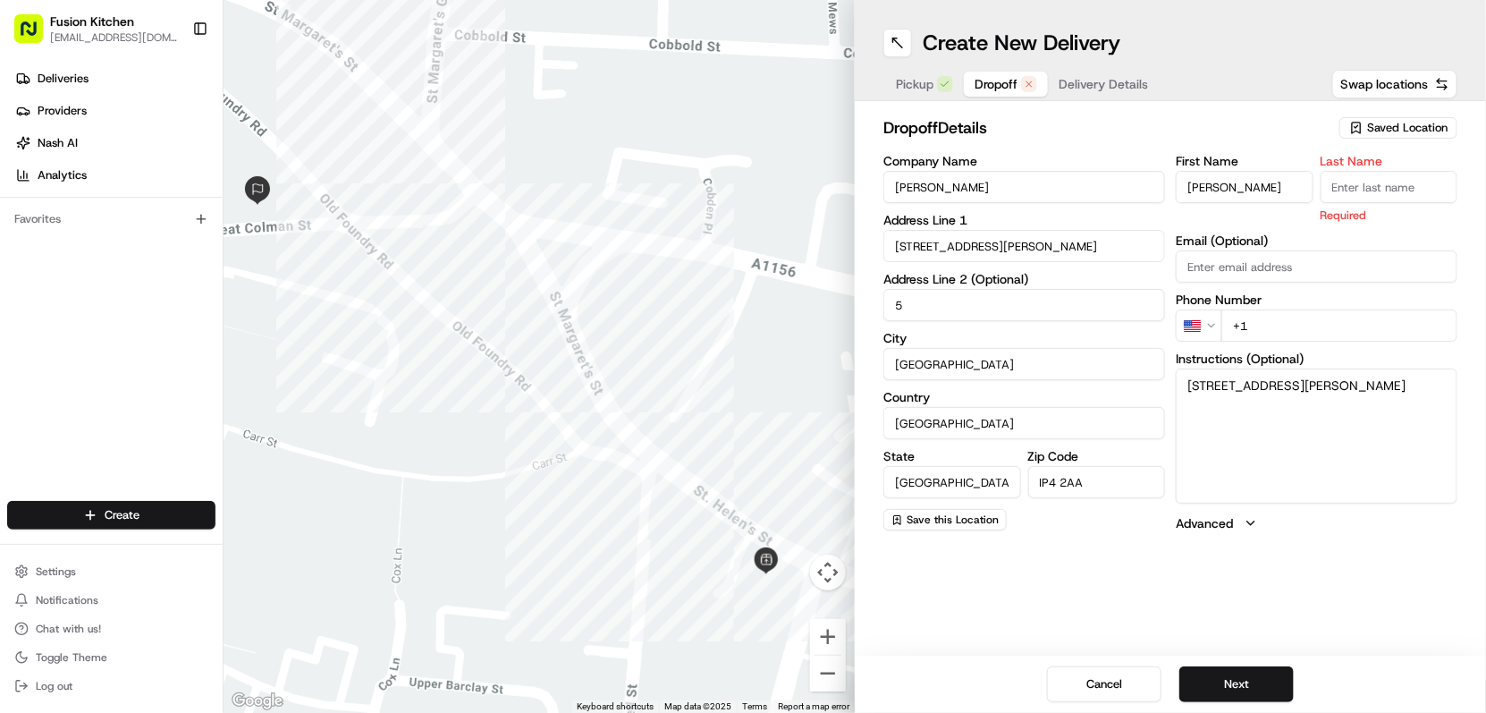
click at [1345, 193] on input "Last Name" at bounding box center [1390, 187] width 138 height 32
paste input "Joy"
type input "Joy"
click at [1201, 317] on html "Fusion Kitchen hari@fusionpos.uk Toggle Sidebar Deliveries Providers Nash AI An…" at bounding box center [743, 356] width 1486 height 713
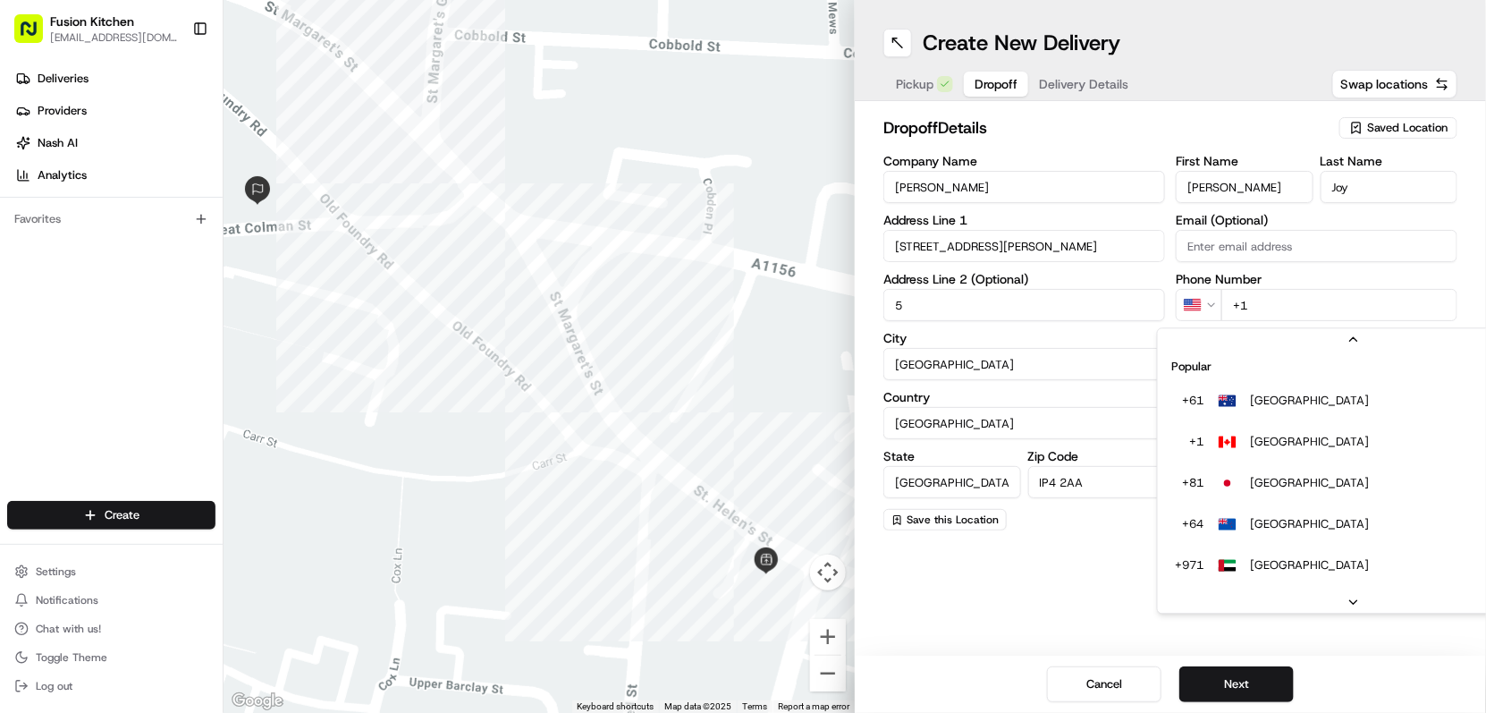
scroll to position [77, 0]
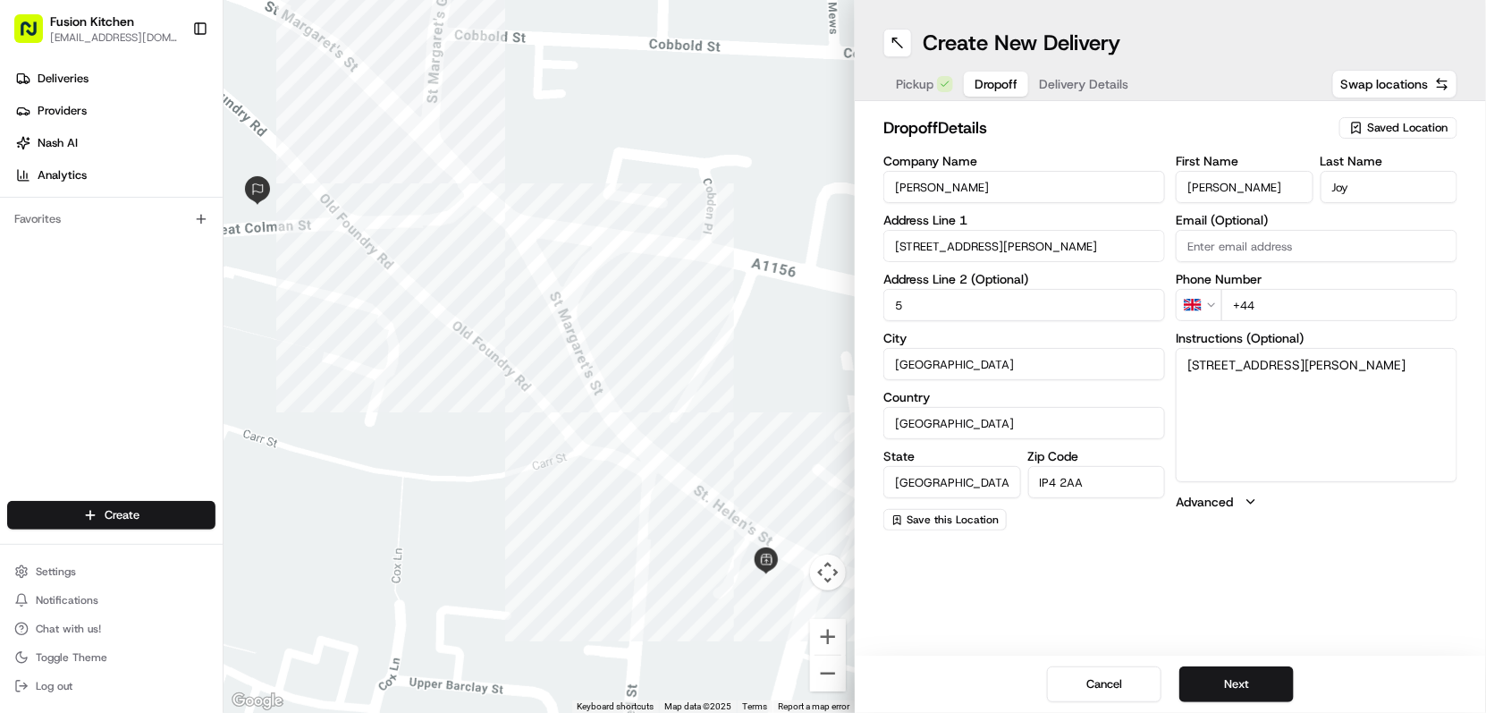
click at [1282, 301] on input "+44" at bounding box center [1340, 305] width 236 height 32
paste input "7470 014675"
type input "+44 7470 014675"
click at [953, 305] on input "5" at bounding box center [1025, 305] width 282 height 32
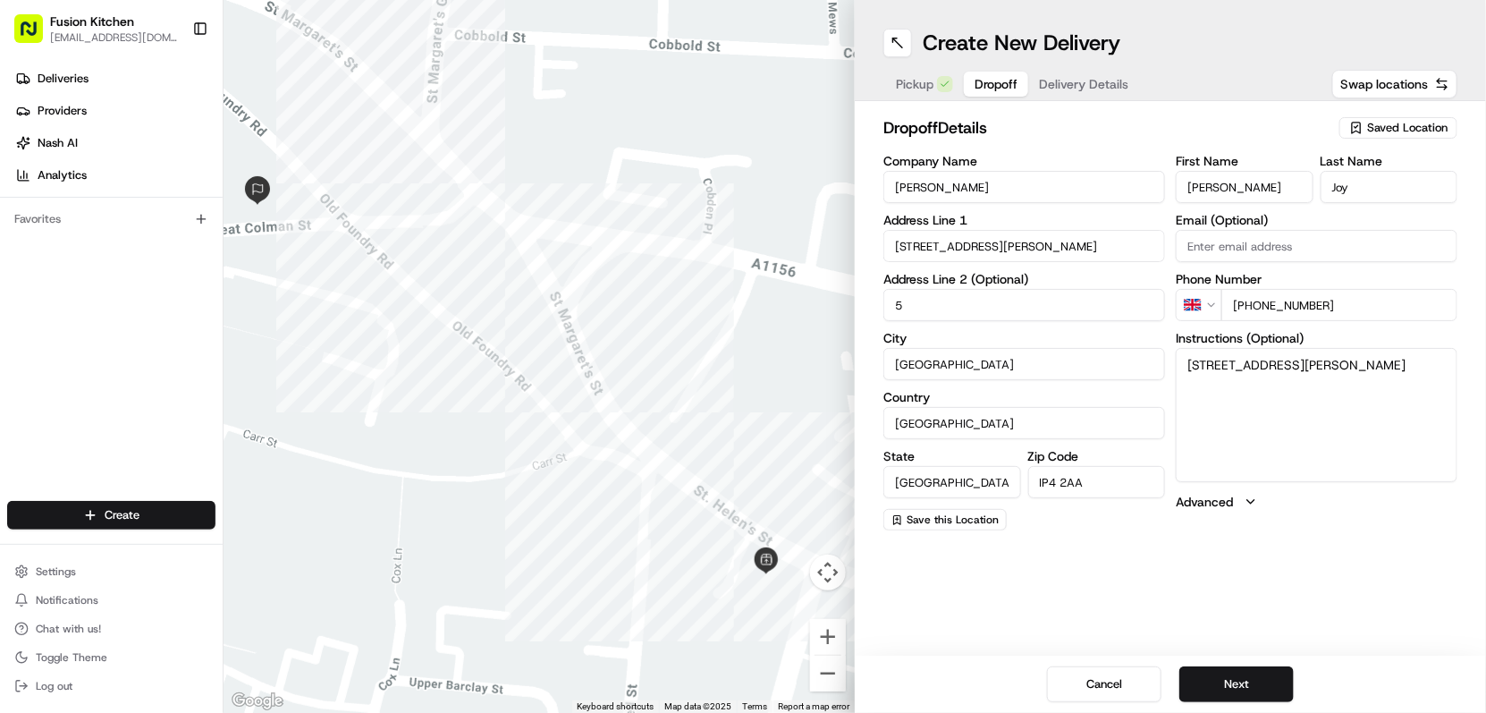
click at [953, 305] on input "5" at bounding box center [1025, 305] width 282 height 32
type input "Flat 5"
click at [1233, 687] on button "Next" at bounding box center [1237, 684] width 114 height 36
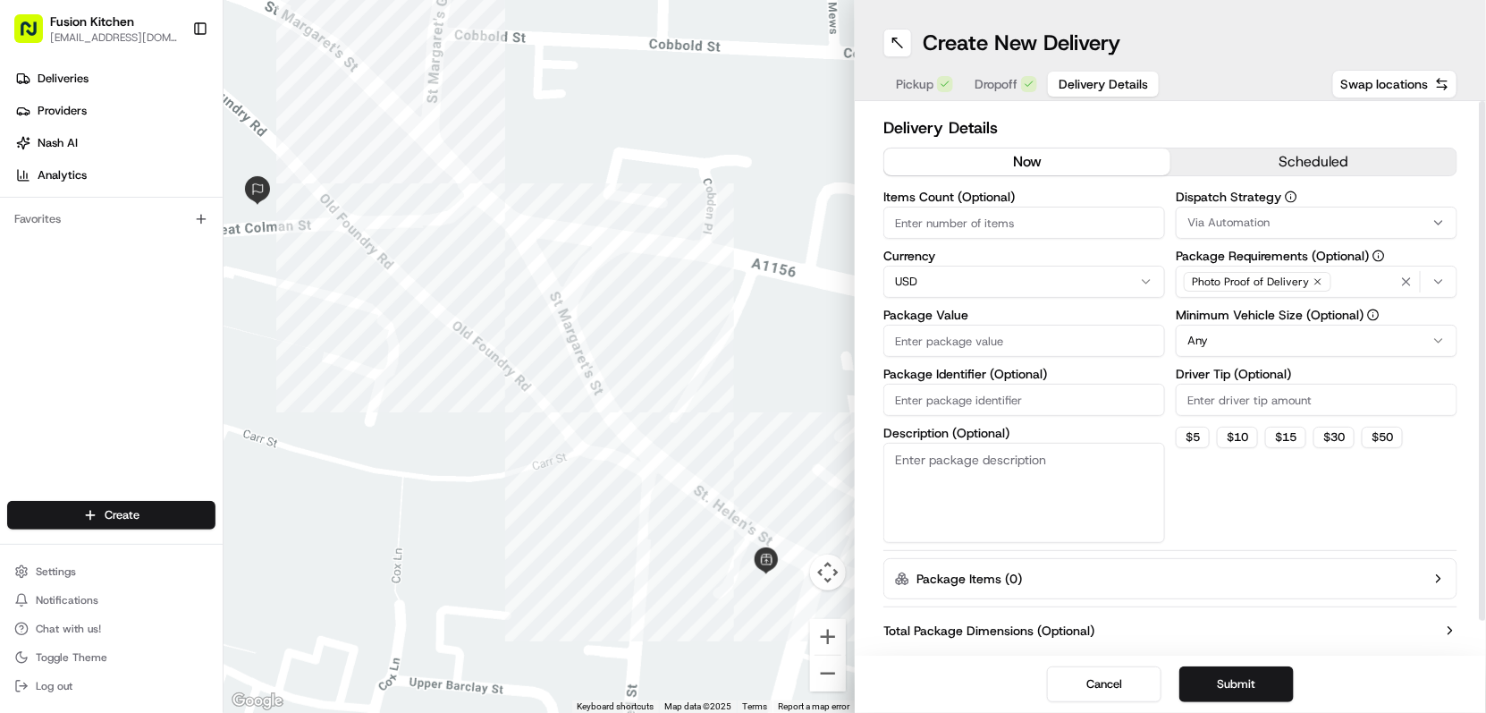
click at [898, 275] on html "Fusion Kitchen hari@fusionpos.uk Toggle Sidebar Deliveries Providers Nash AI An…" at bounding box center [743, 356] width 1486 height 713
click at [941, 335] on input "Package Value" at bounding box center [1025, 341] width 282 height 32
paste input "43.05"
type input "43.05"
click at [1241, 678] on button "Submit" at bounding box center [1237, 684] width 114 height 36
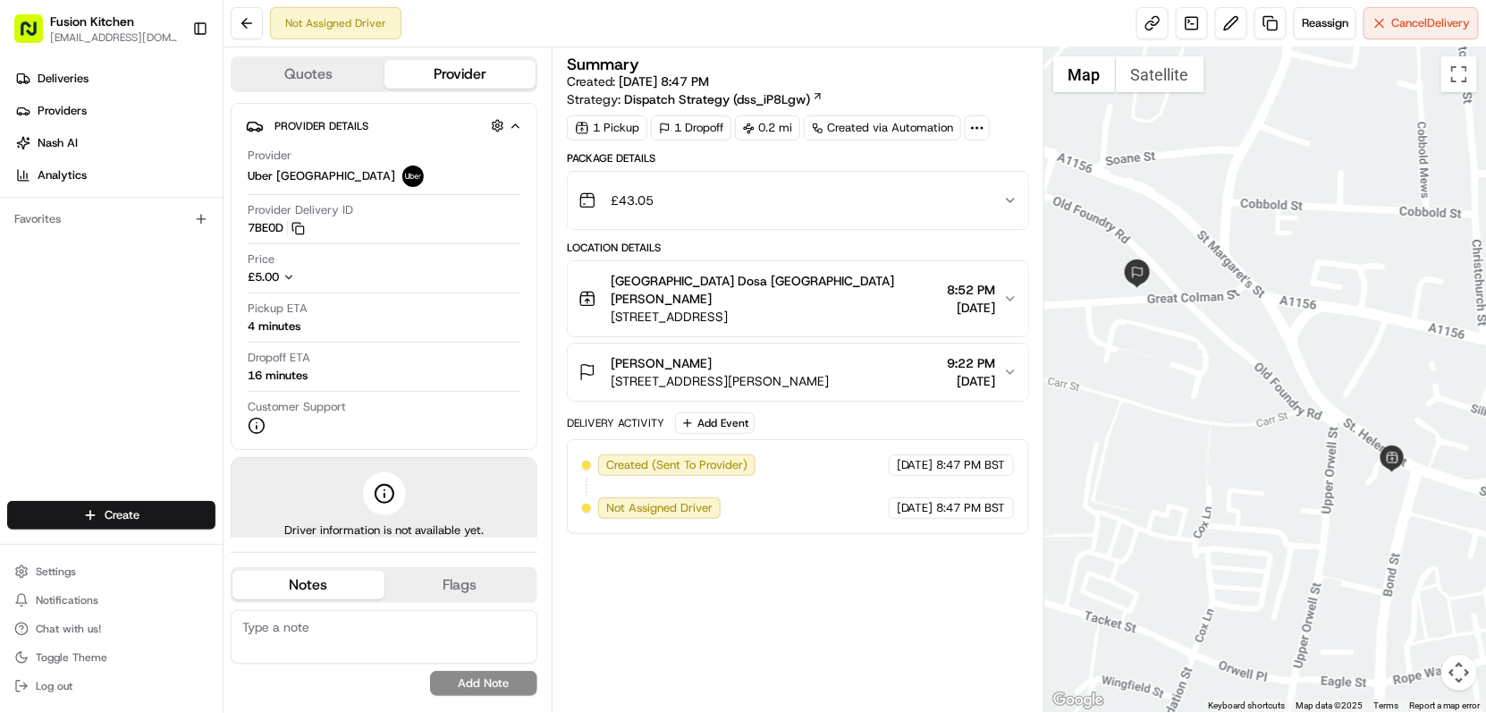
click at [771, 343] on button "Josey Joy 5, 15 Great Colman St, Ipswich IP4 2AA, UK 9:22 PM 08/22/2025" at bounding box center [798, 371] width 461 height 57
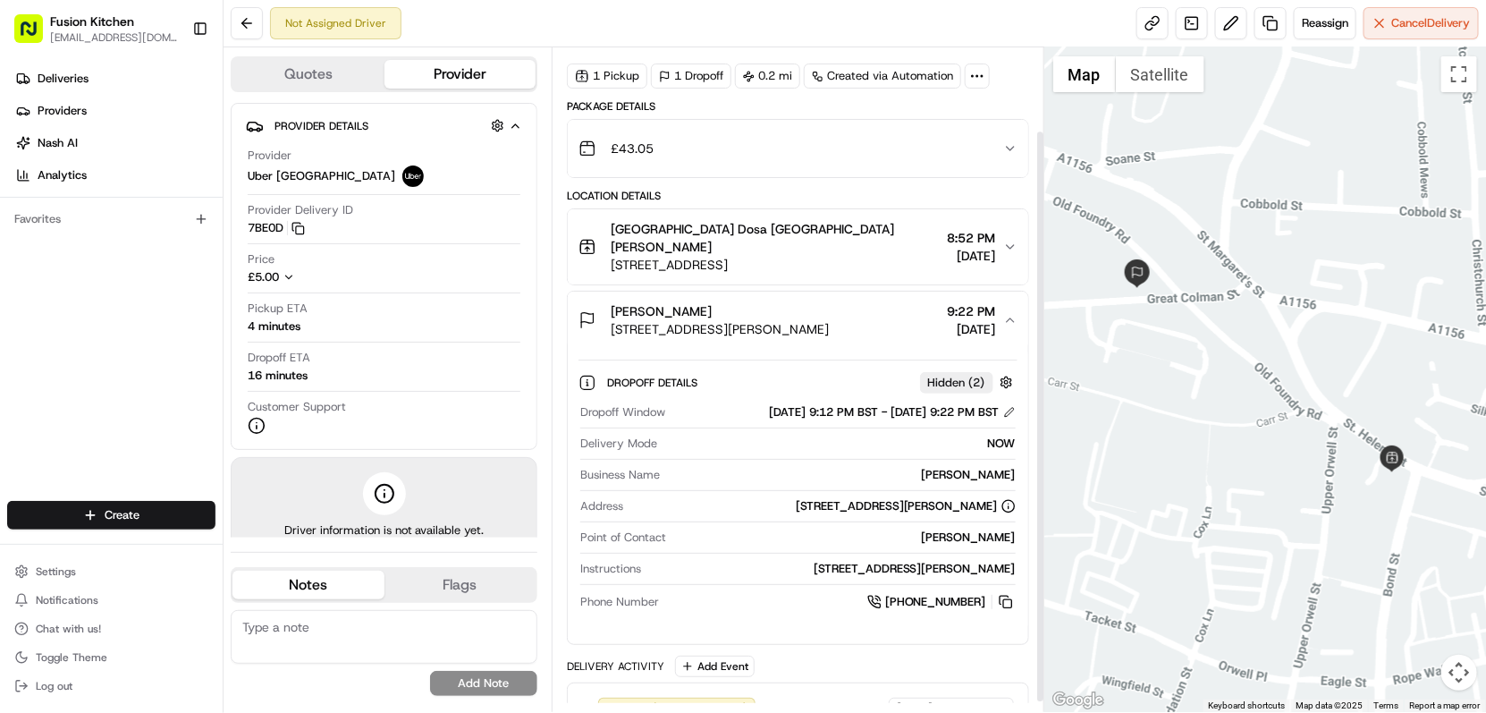
scroll to position [99, 0]
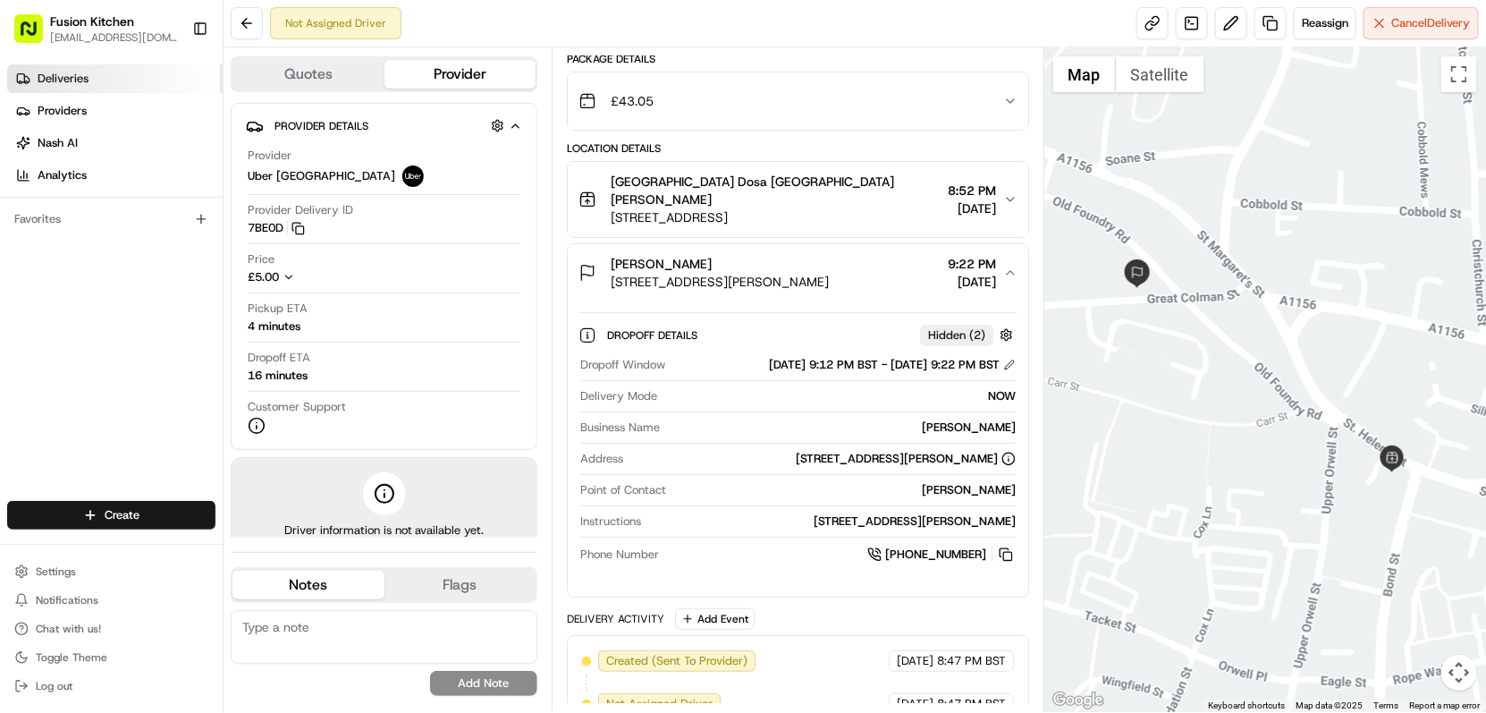
click at [75, 86] on span "Deliveries" at bounding box center [63, 79] width 51 height 16
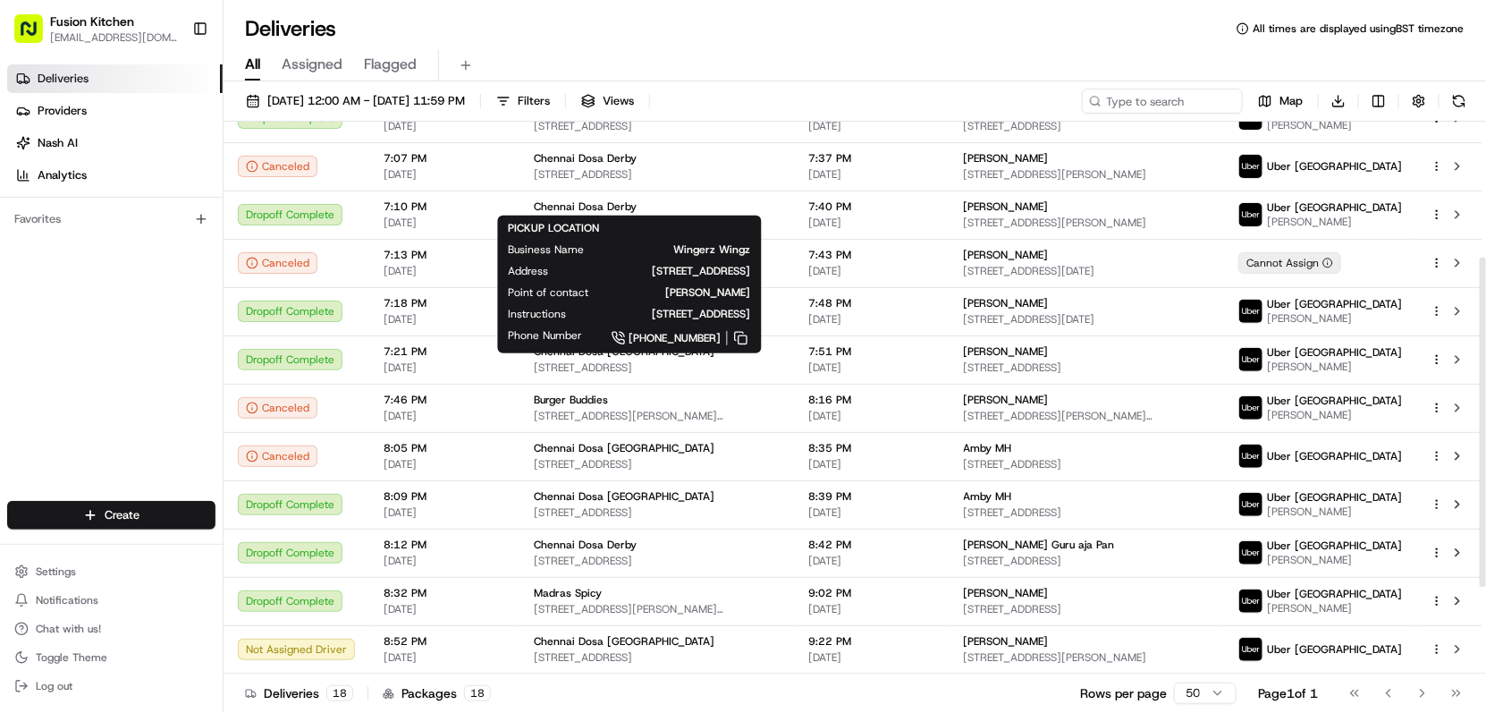
scroll to position [372, 0]
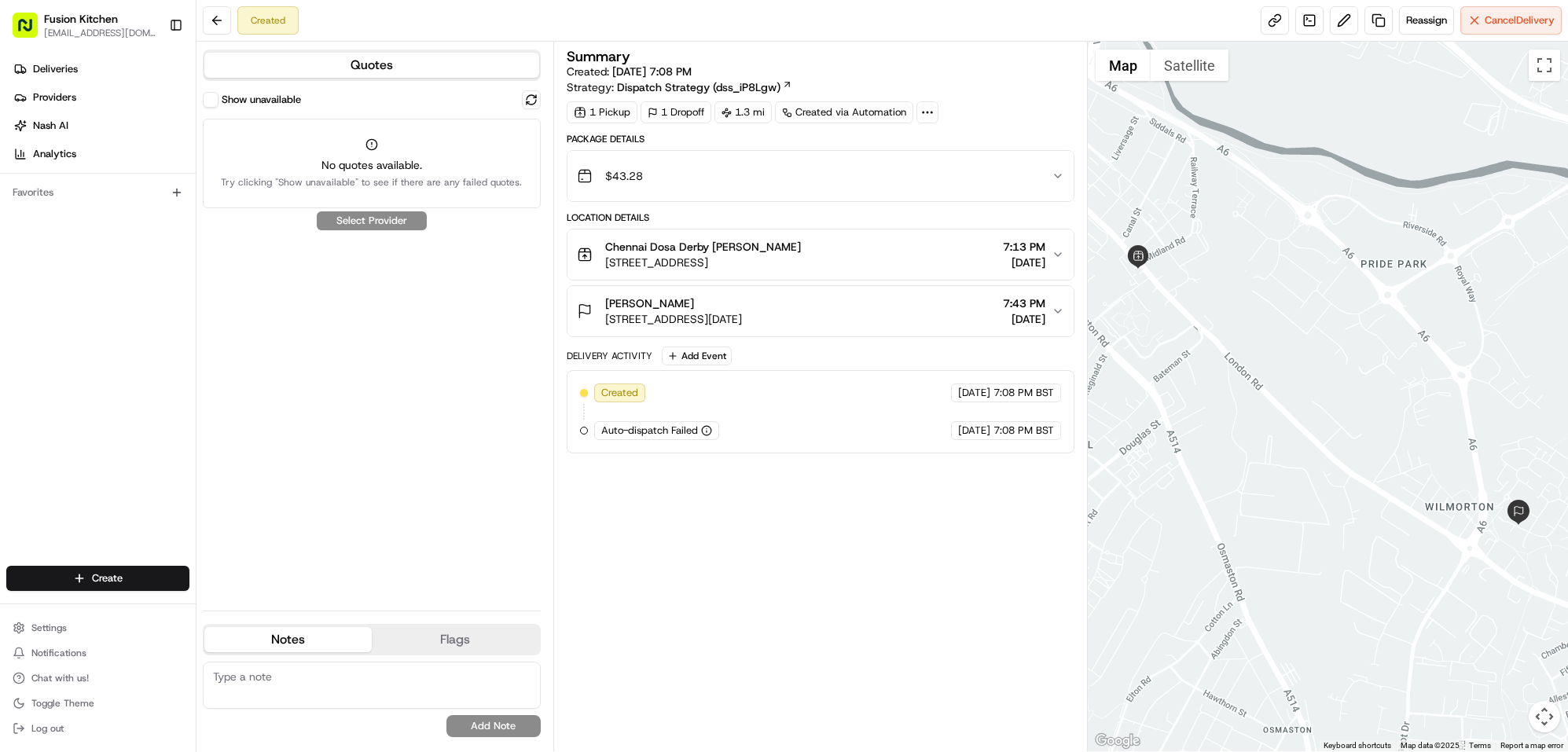
click at [245, 101] on label "Show unavailable" at bounding box center [261, 100] width 79 height 14
click at [219, 101] on button "Show unavailable" at bounding box center [211, 100] width 16 height 16
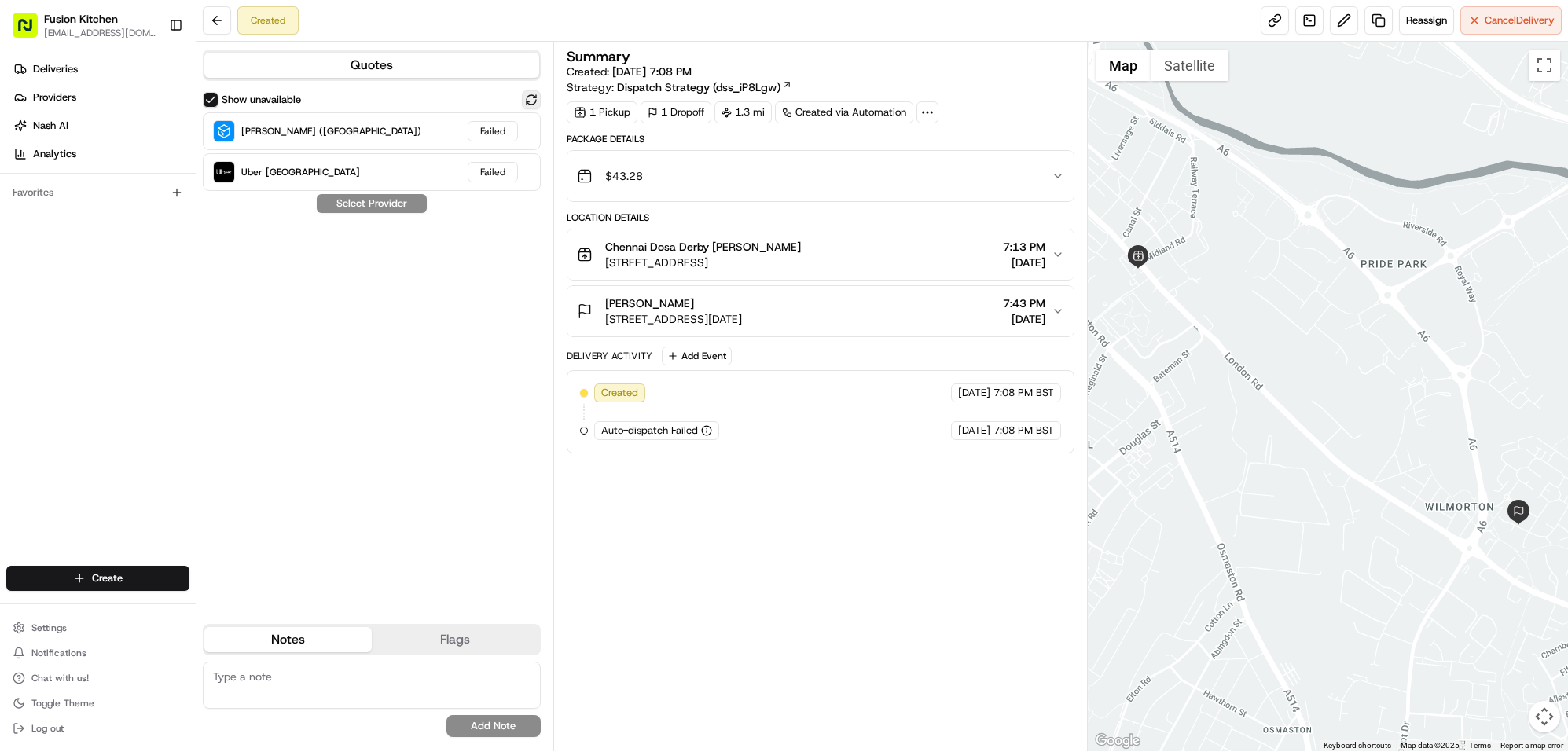
click at [526, 100] on button at bounding box center [531, 99] width 18 height 18
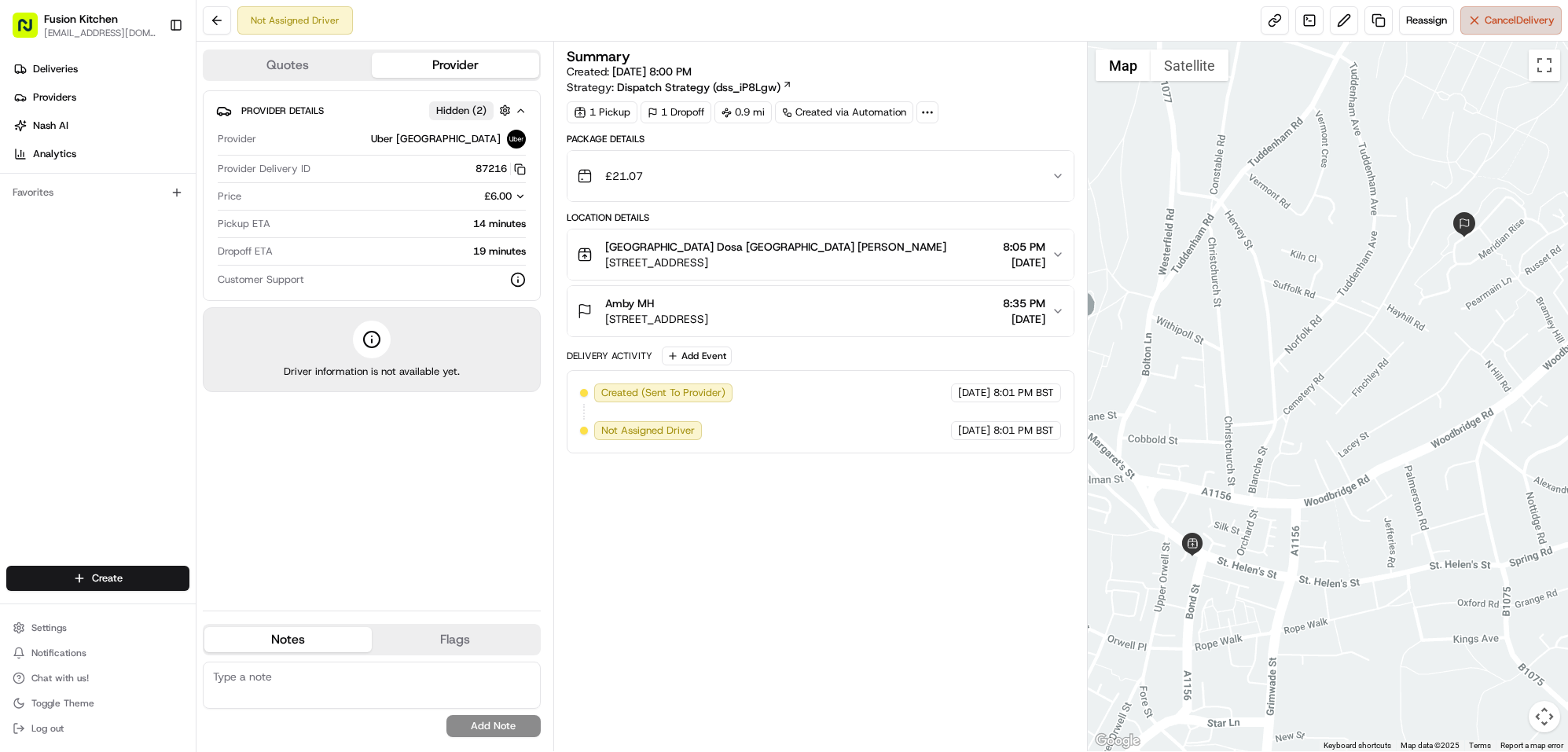
click at [1525, 13] on span "Cancel Delivery" at bounding box center [1520, 20] width 70 height 14
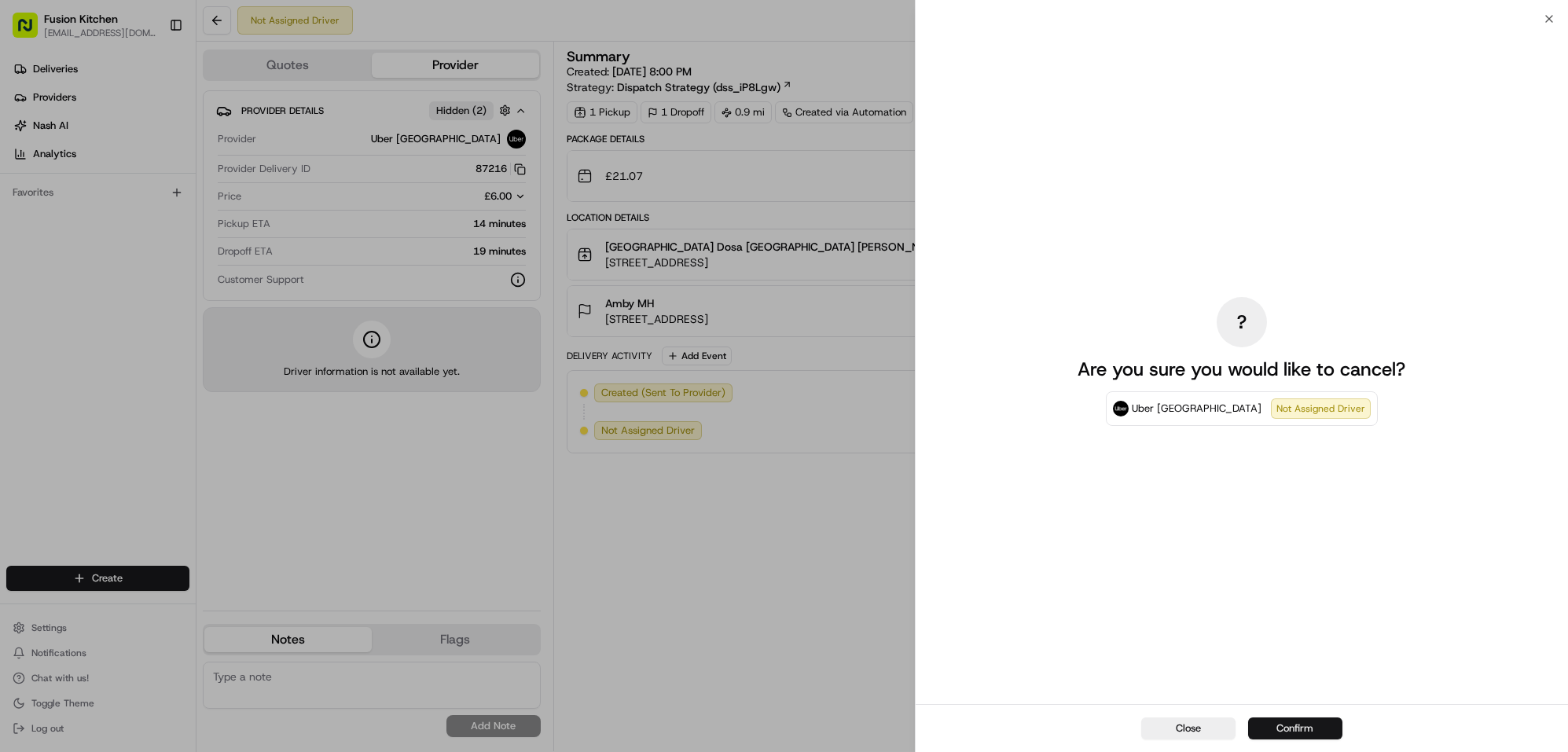
click at [1296, 727] on button "Confirm" at bounding box center [1295, 728] width 94 height 22
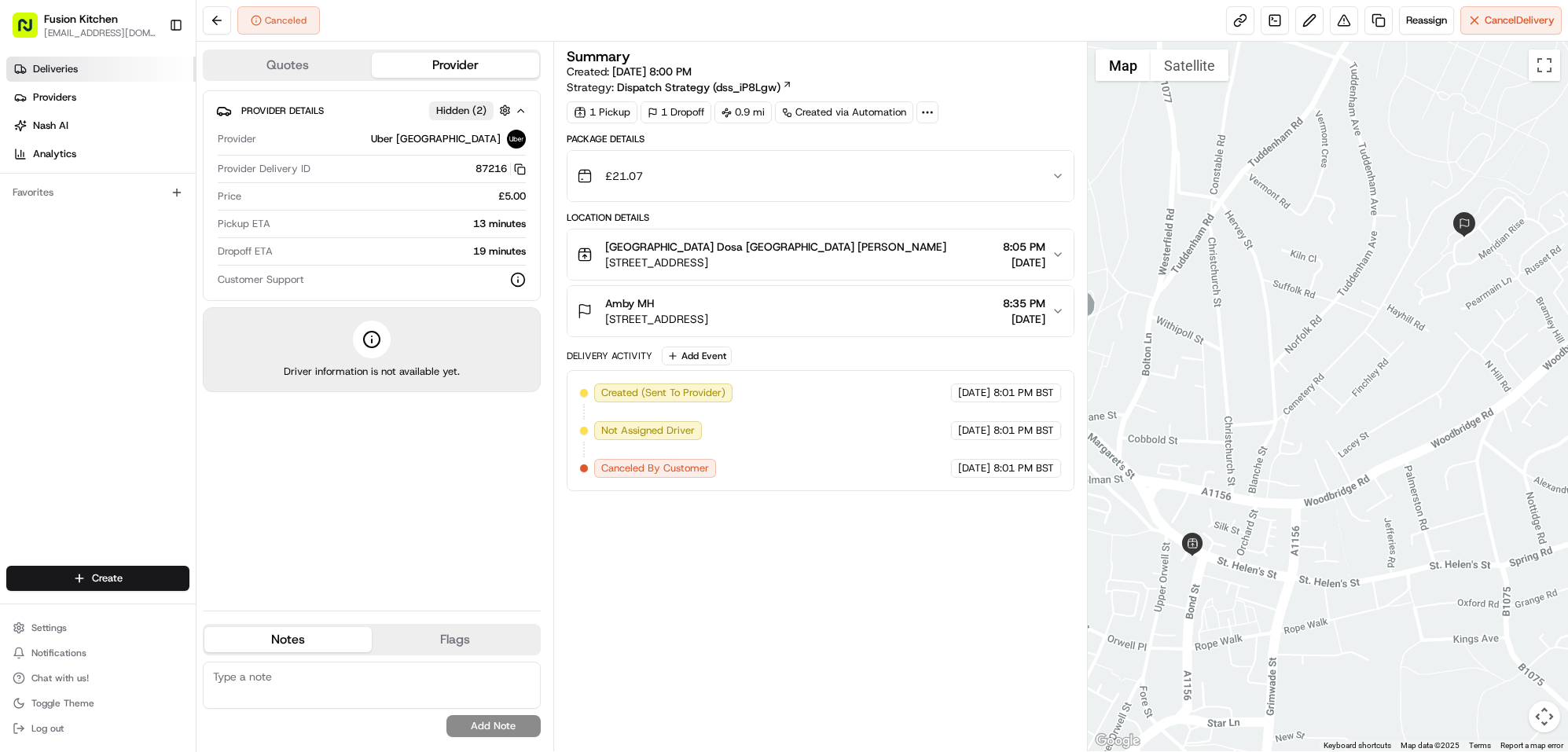
click at [61, 63] on span "Deliveries" at bounding box center [55, 69] width 45 height 14
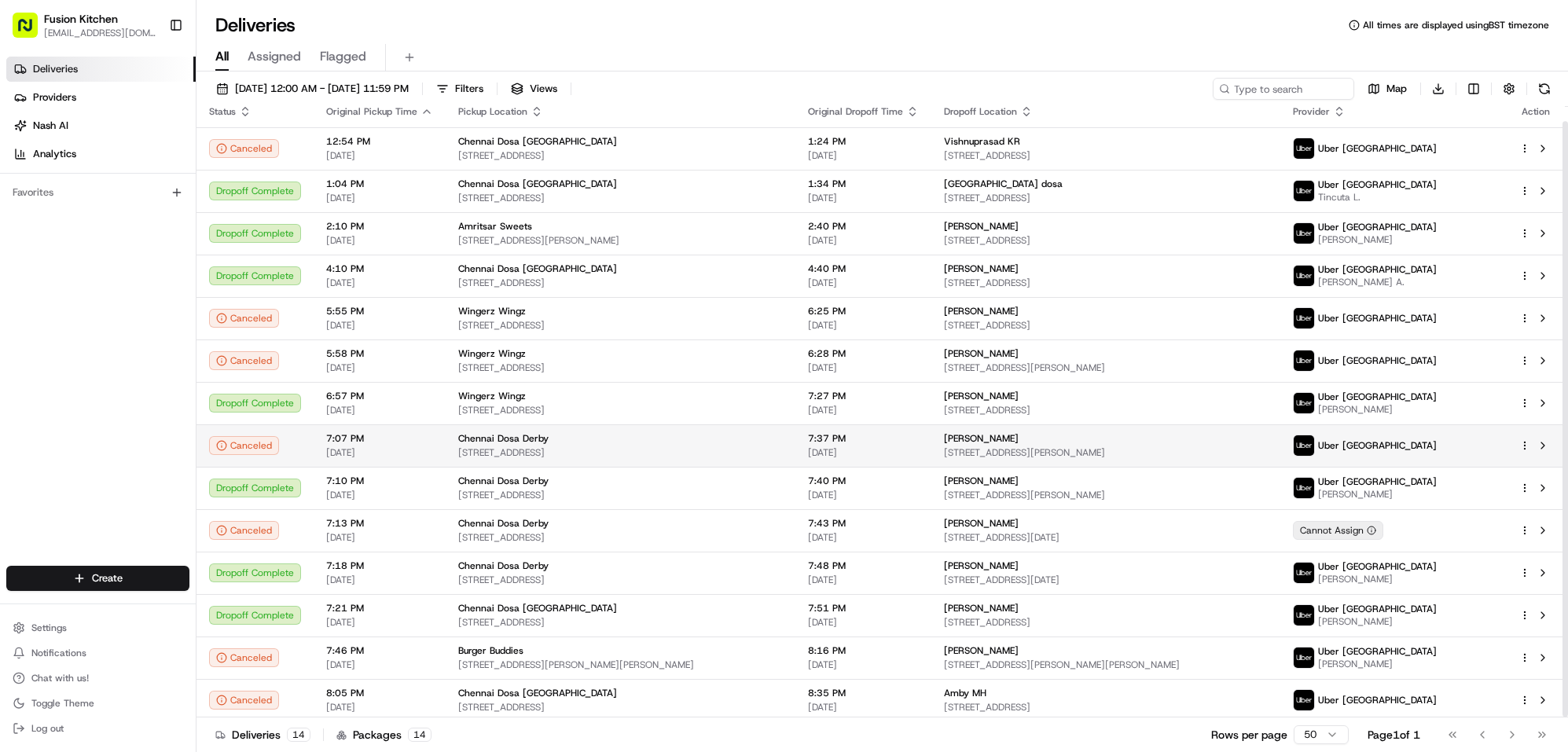
scroll to position [14, 0]
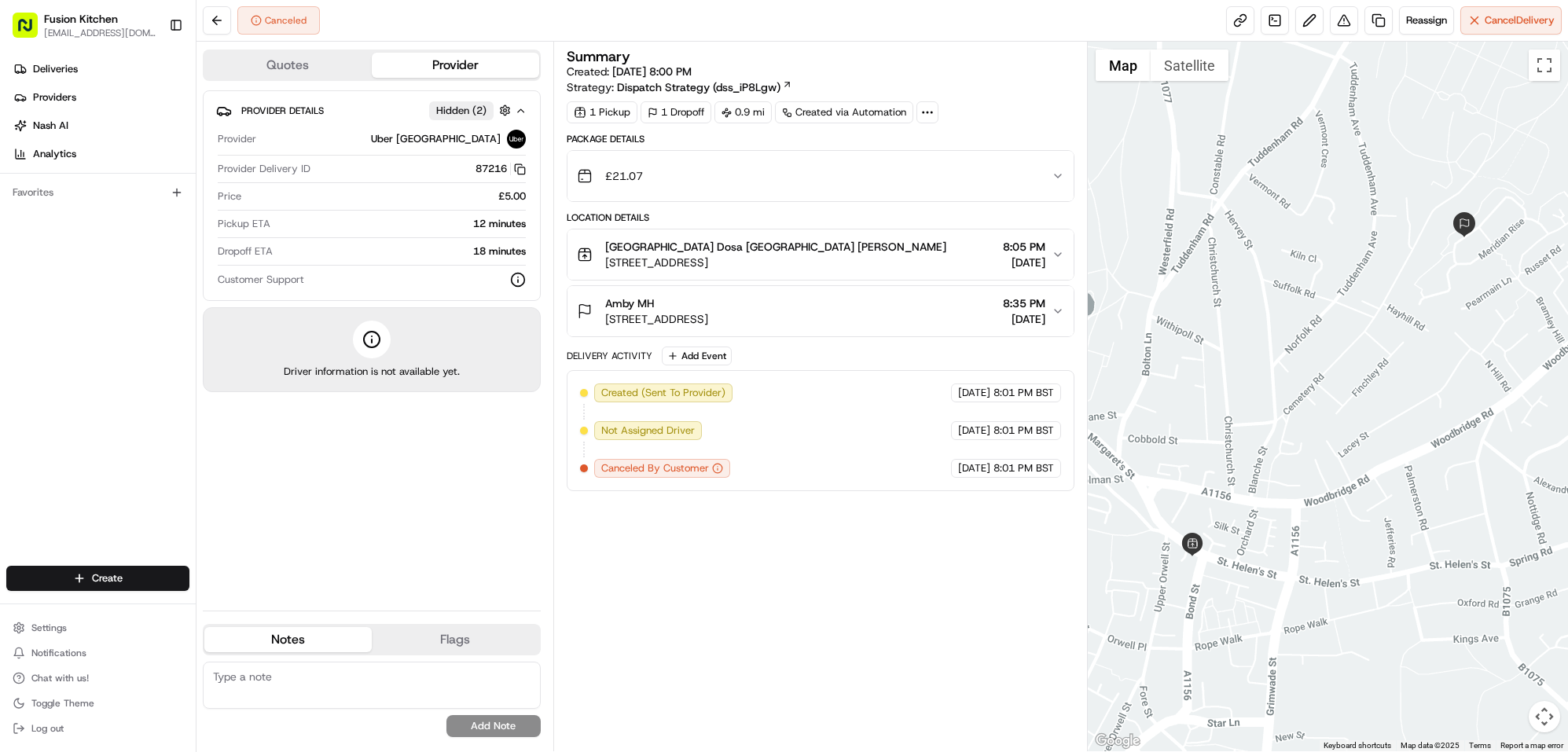
click at [674, 311] on div "Amby MH" at bounding box center [657, 303] width 103 height 16
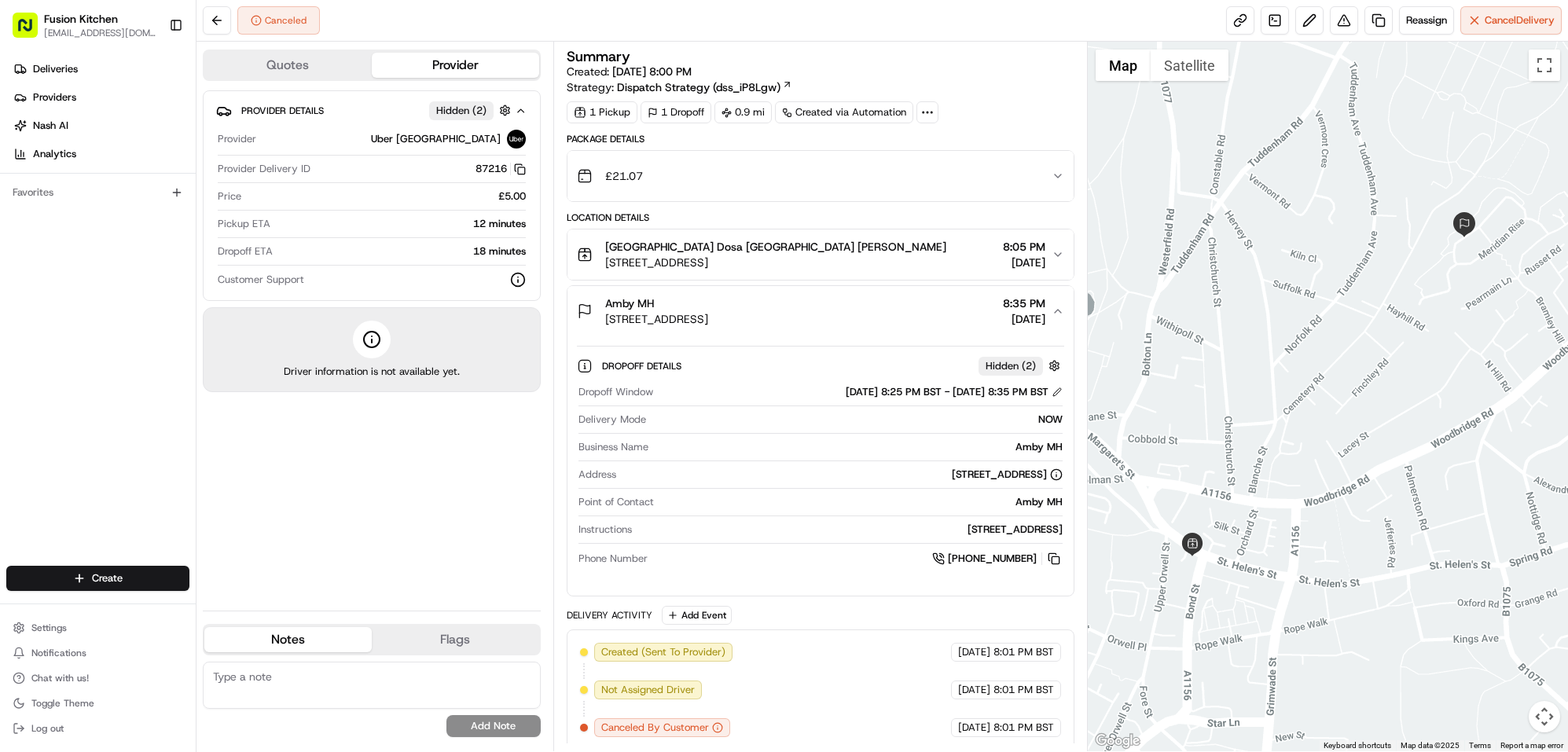
drag, startPoint x: 794, startPoint y: 316, endPoint x: 606, endPoint y: 321, distance: 188.1
click at [606, 321] on div "Amby MH [STREET_ADDRESS] 8:35 PM [DATE]" at bounding box center [814, 311] width 475 height 32
copy span "[STREET_ADDRESS]"
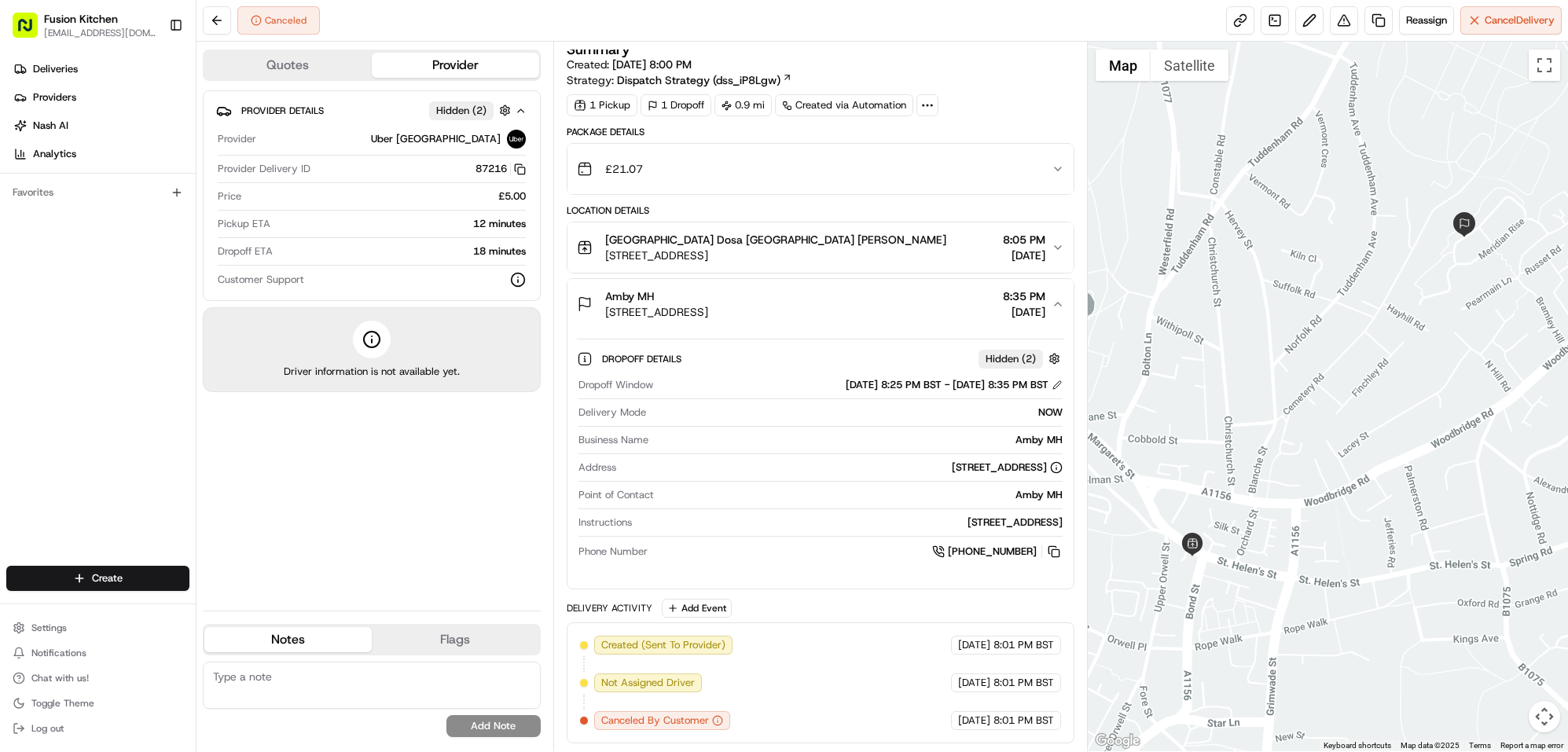
drag, startPoint x: 1064, startPoint y: 519, endPoint x: 881, endPoint y: 526, distance: 183.1
click at [882, 525] on div "Dropoff Details Hidden ( 2 ) Dropoff Window 08/22/2025 8:25 PM BST - 08/22/2025…" at bounding box center [821, 452] width 507 height 247
copy div "[STREET_ADDRESS]"
click at [54, 66] on span "Deliveries" at bounding box center [55, 69] width 45 height 14
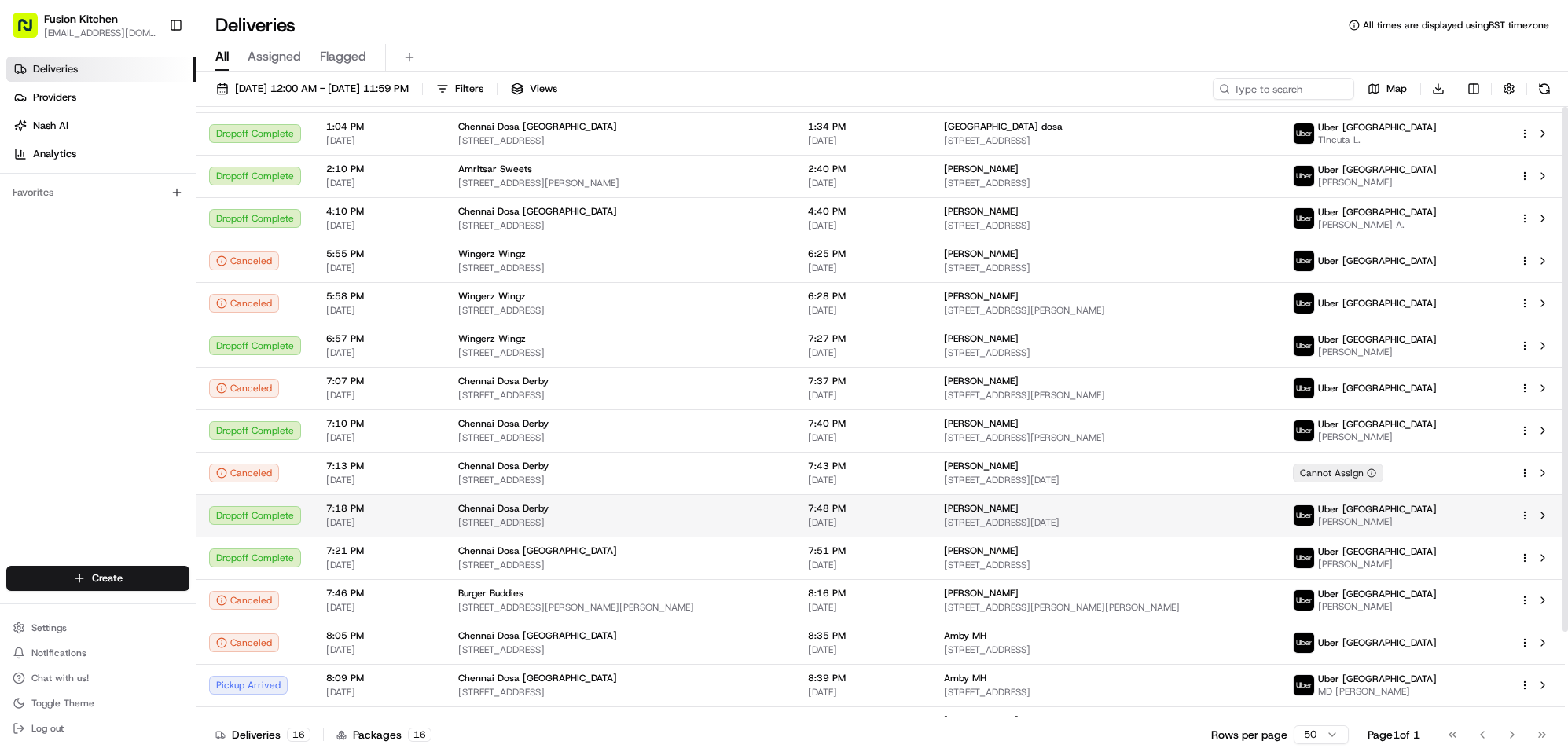
scroll to position [98, 0]
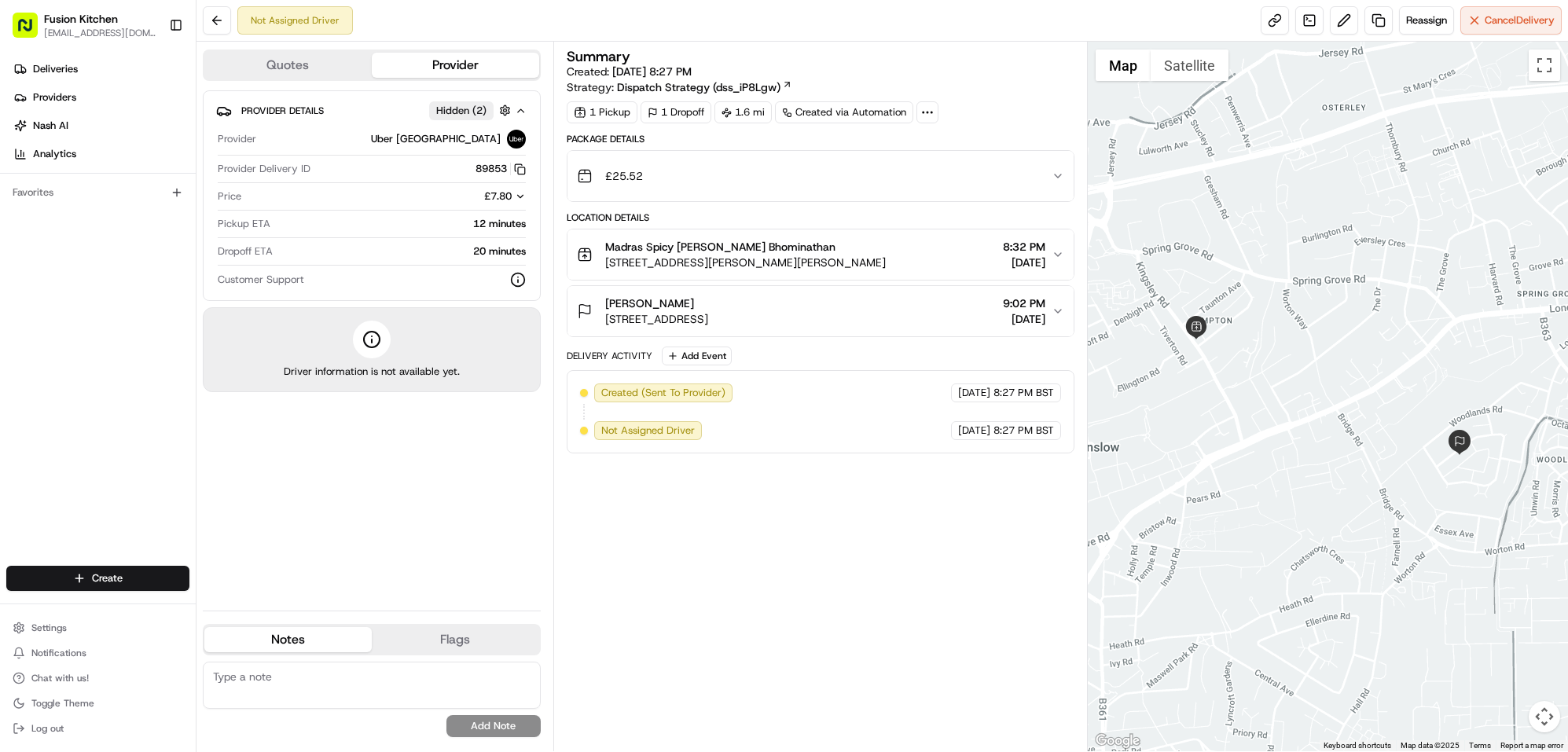
click at [708, 316] on span "[STREET_ADDRESS]" at bounding box center [657, 319] width 103 height 16
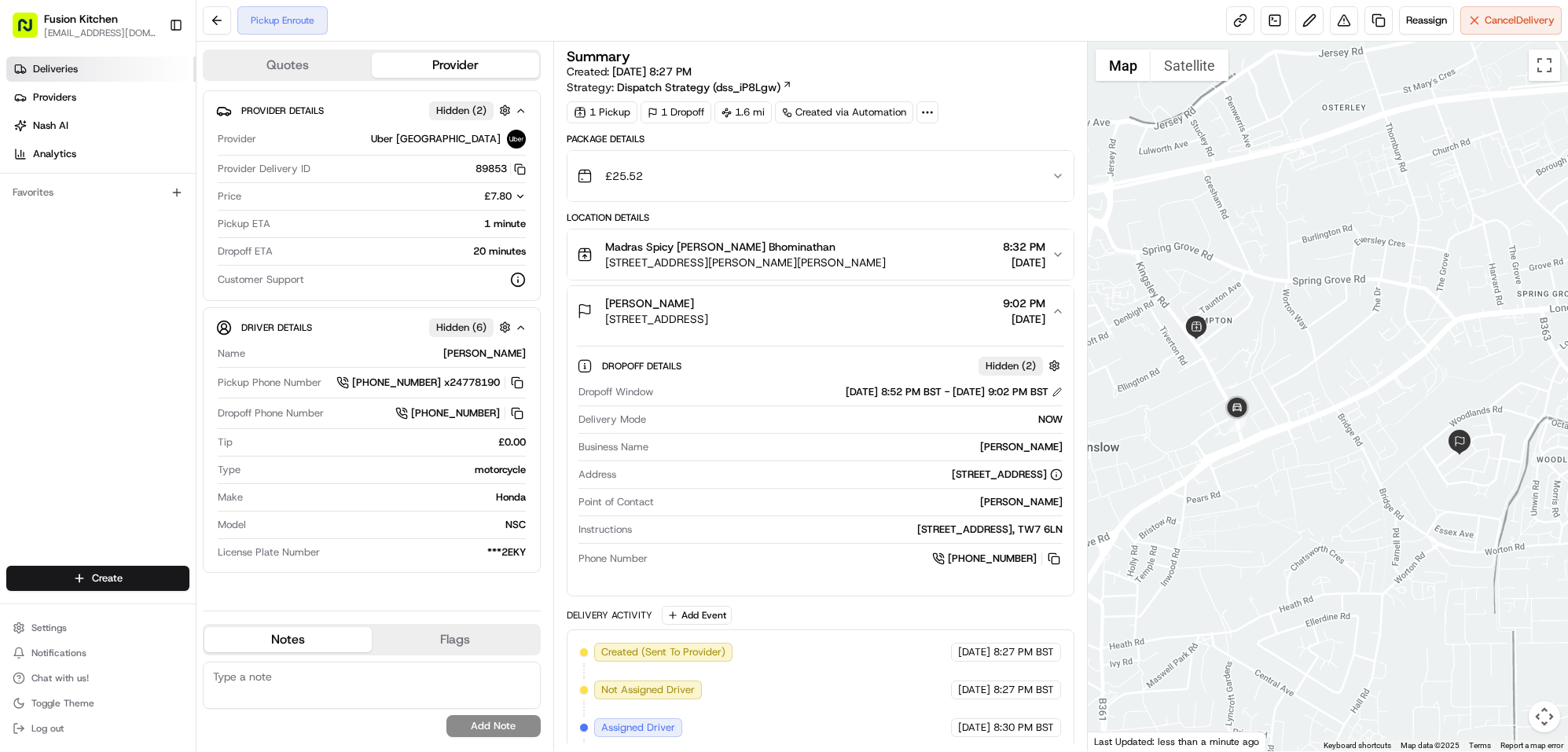
click at [78, 72] on link "Deliveries" at bounding box center [101, 69] width 190 height 25
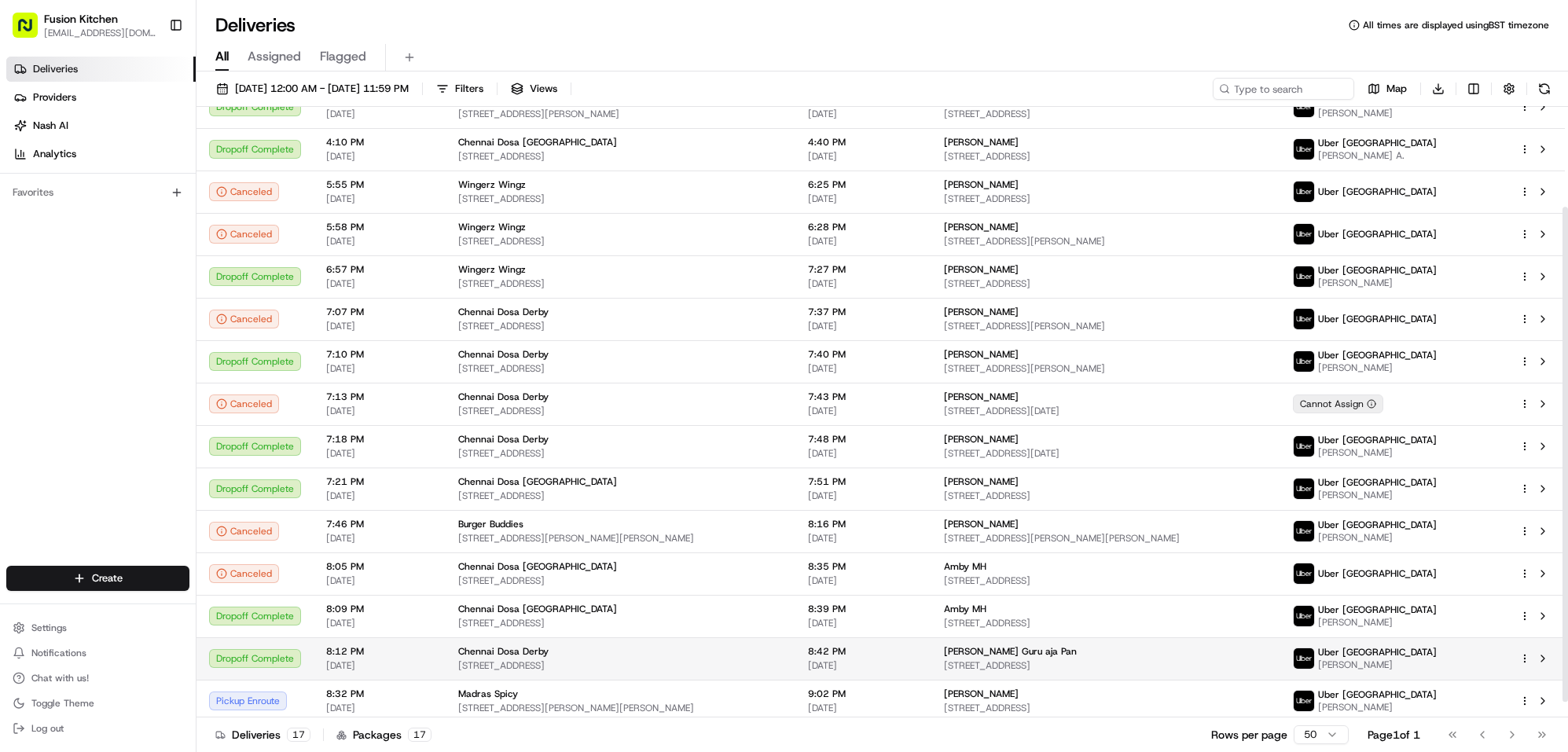
scroll to position [141, 0]
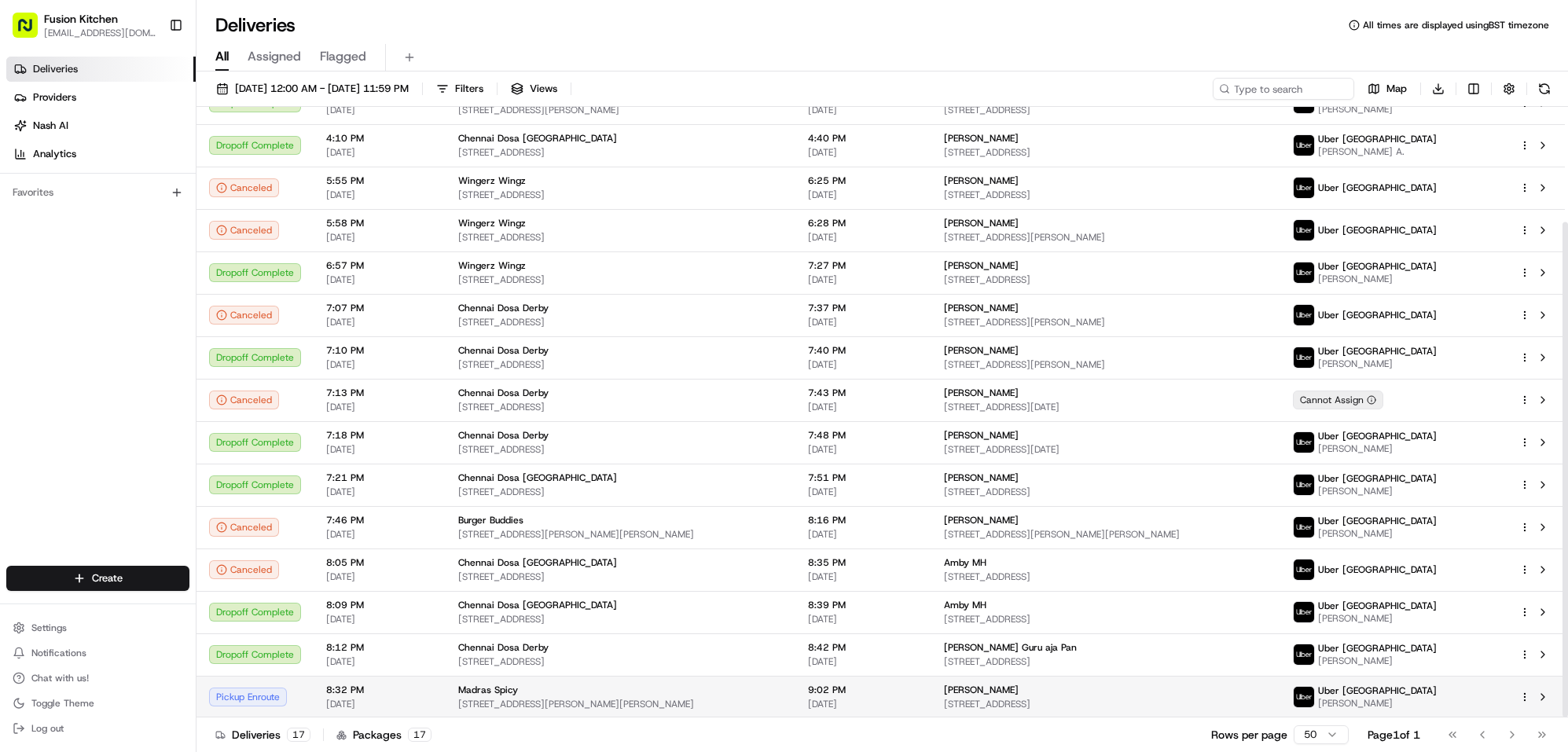
click at [999, 683] on span "[PERSON_NAME]" at bounding box center [981, 690] width 75 height 12
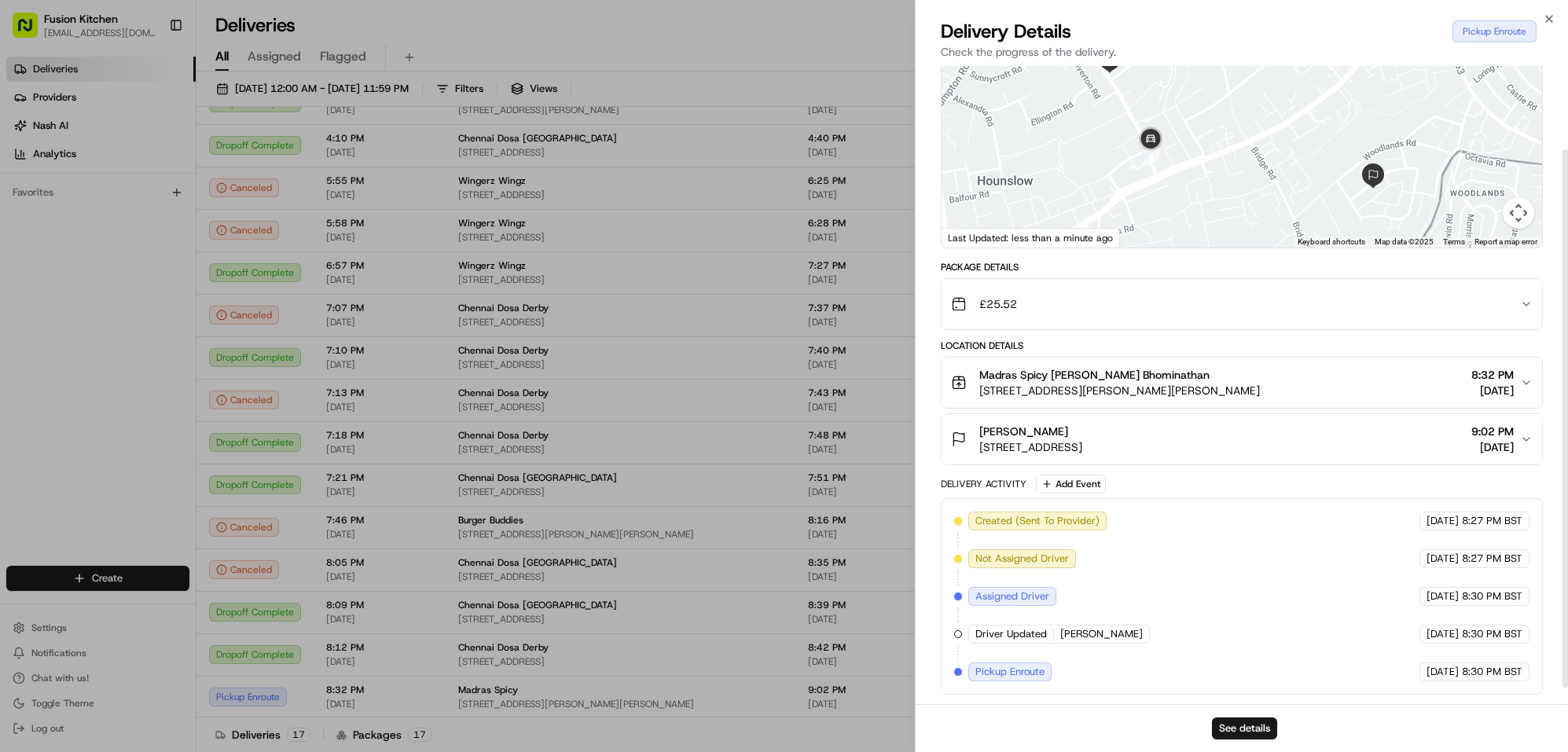
scroll to position [117, 0]
click at [1441, 423] on div "Wendy Wendy Dewhirst 23 Woodland Gardens, Isleworth TW7, UK 9:02 PM 08/22/2025" at bounding box center [1236, 439] width 570 height 32
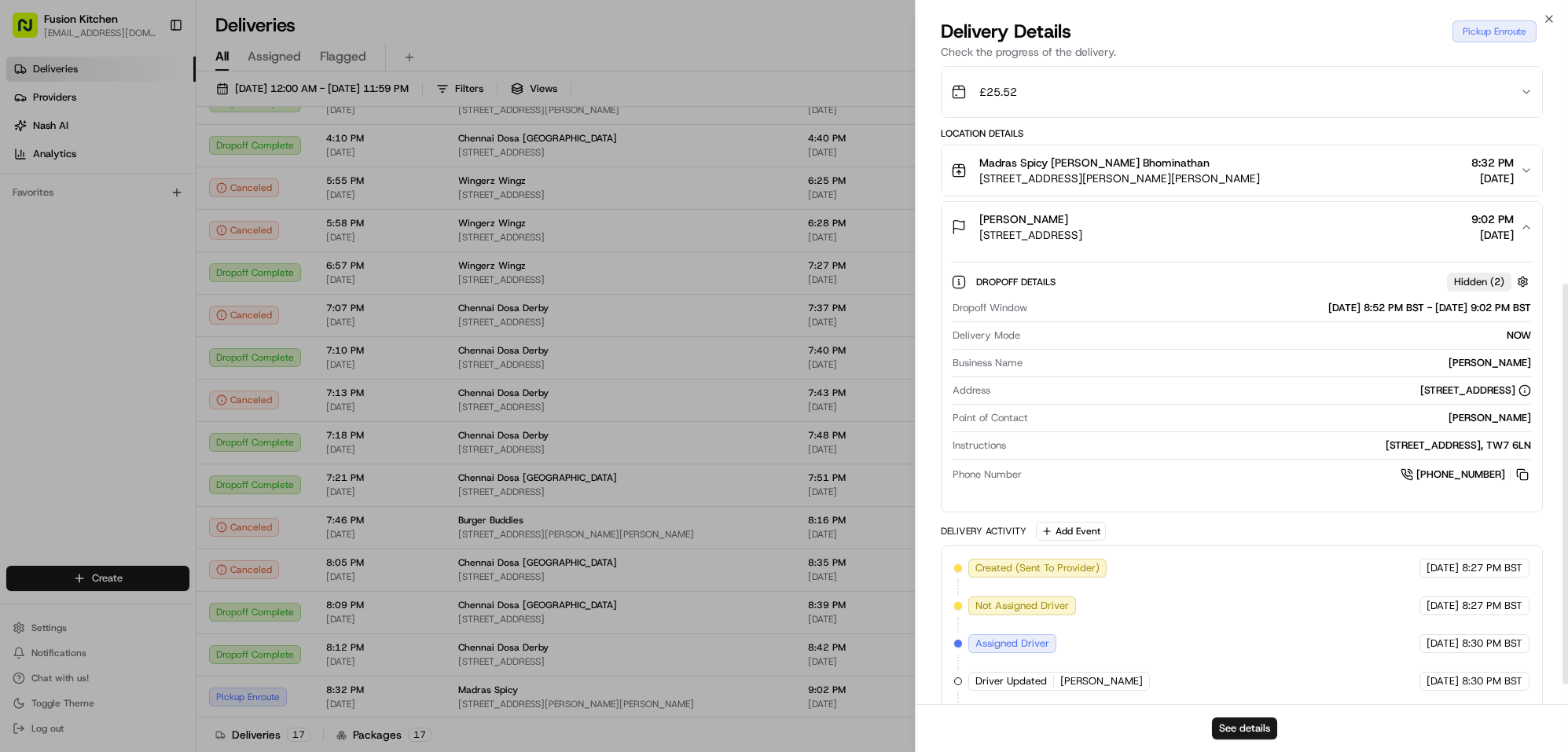
scroll to position [377, 0]
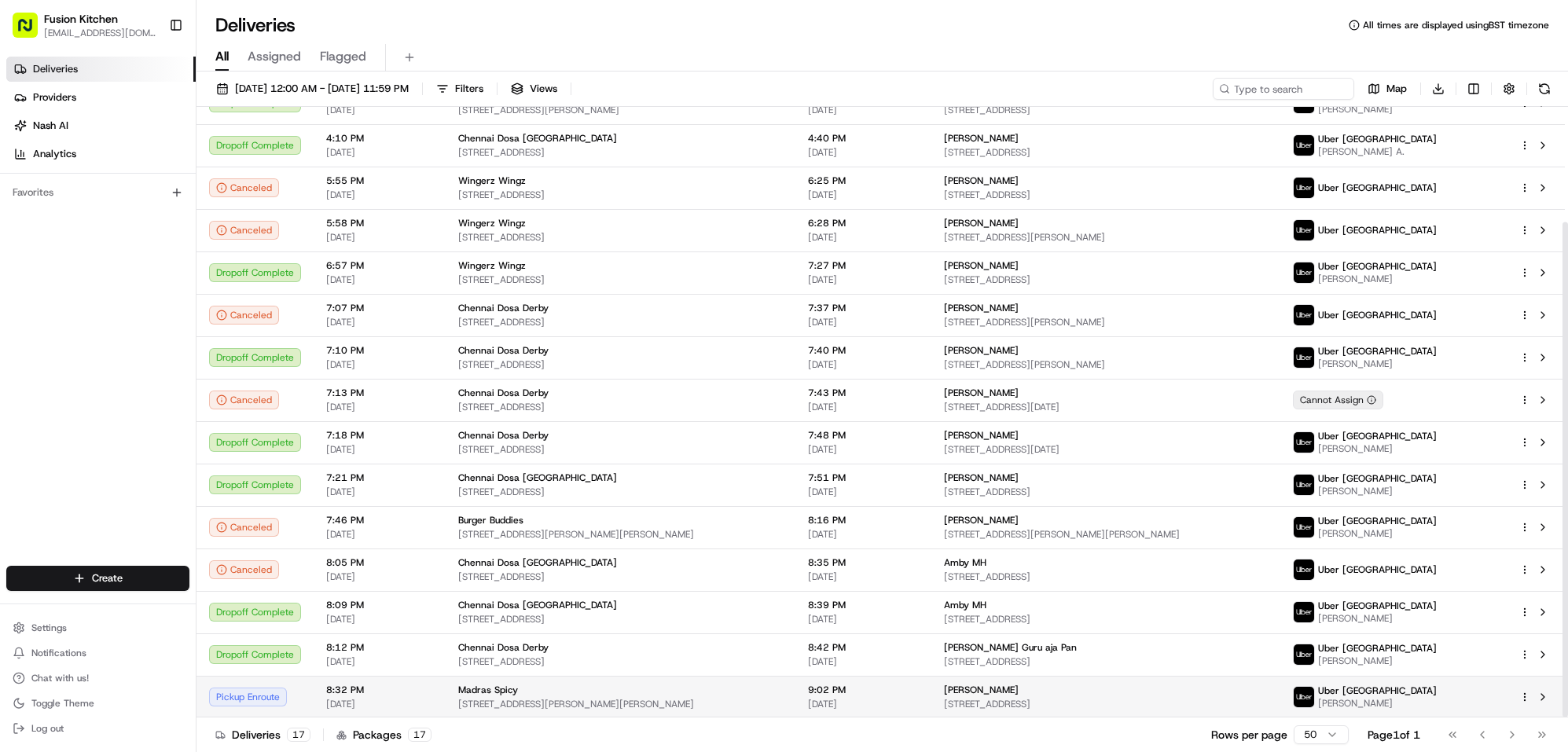
click at [919, 694] on span "9:02 PM" at bounding box center [863, 690] width 111 height 12
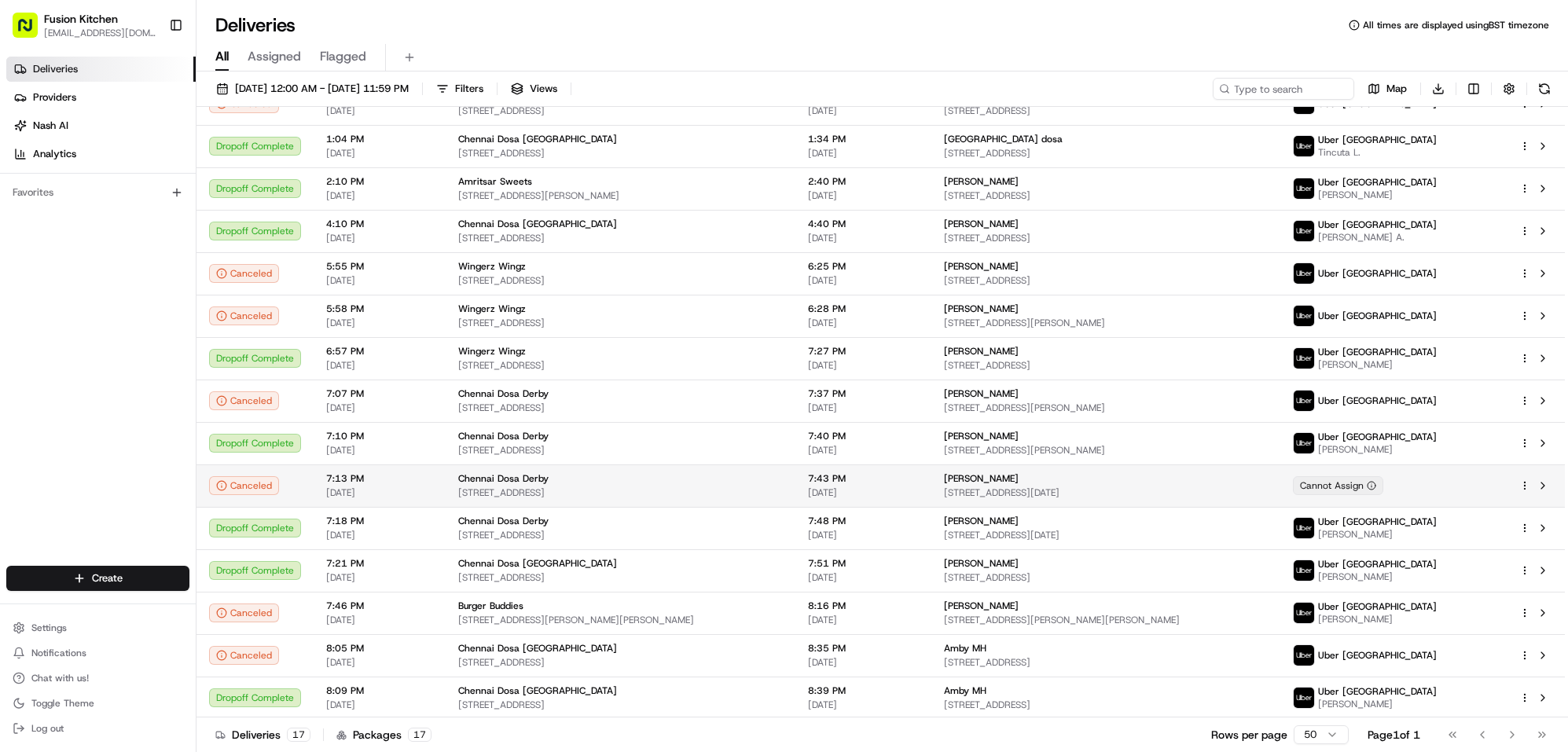
scroll to position [141, 0]
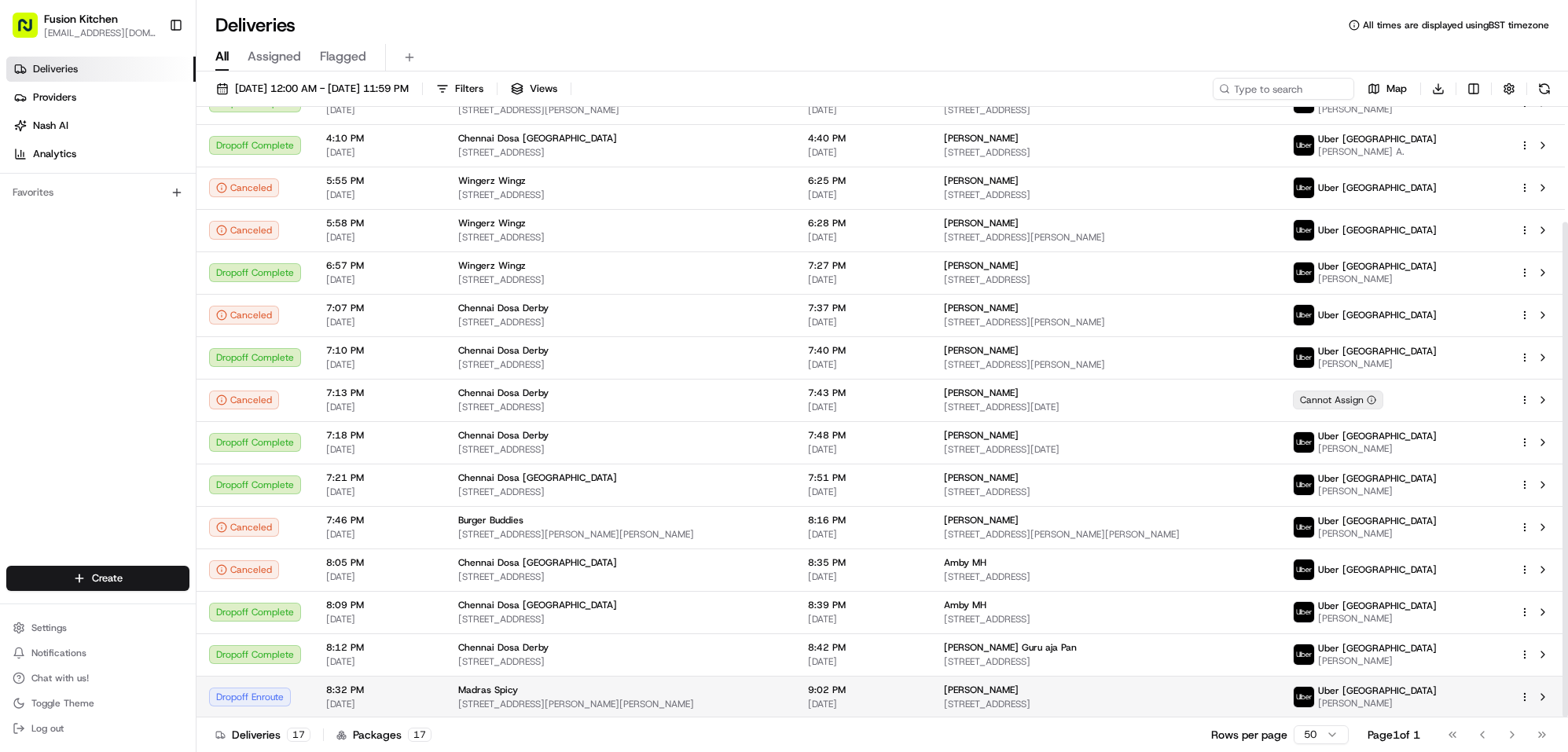
click at [1005, 687] on span "[PERSON_NAME]" at bounding box center [981, 690] width 75 height 12
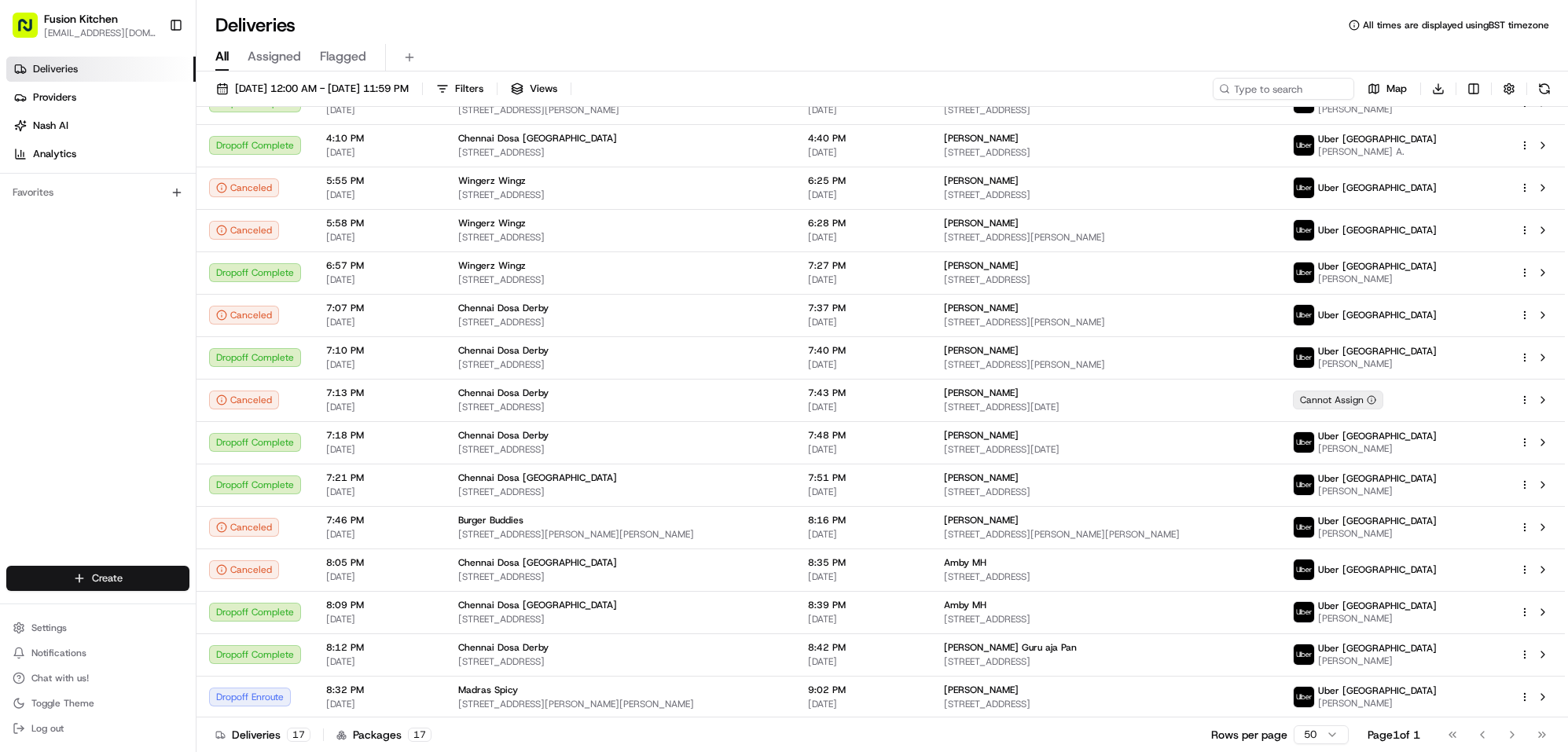
click at [100, 579] on html "Fusion Kitchen [EMAIL_ADDRESS][DOMAIN_NAME] Toggle Sidebar Deliveries Providers…" at bounding box center [784, 376] width 1568 height 752
click at [236, 607] on link "Delivery" at bounding box center [283, 607] width 175 height 28
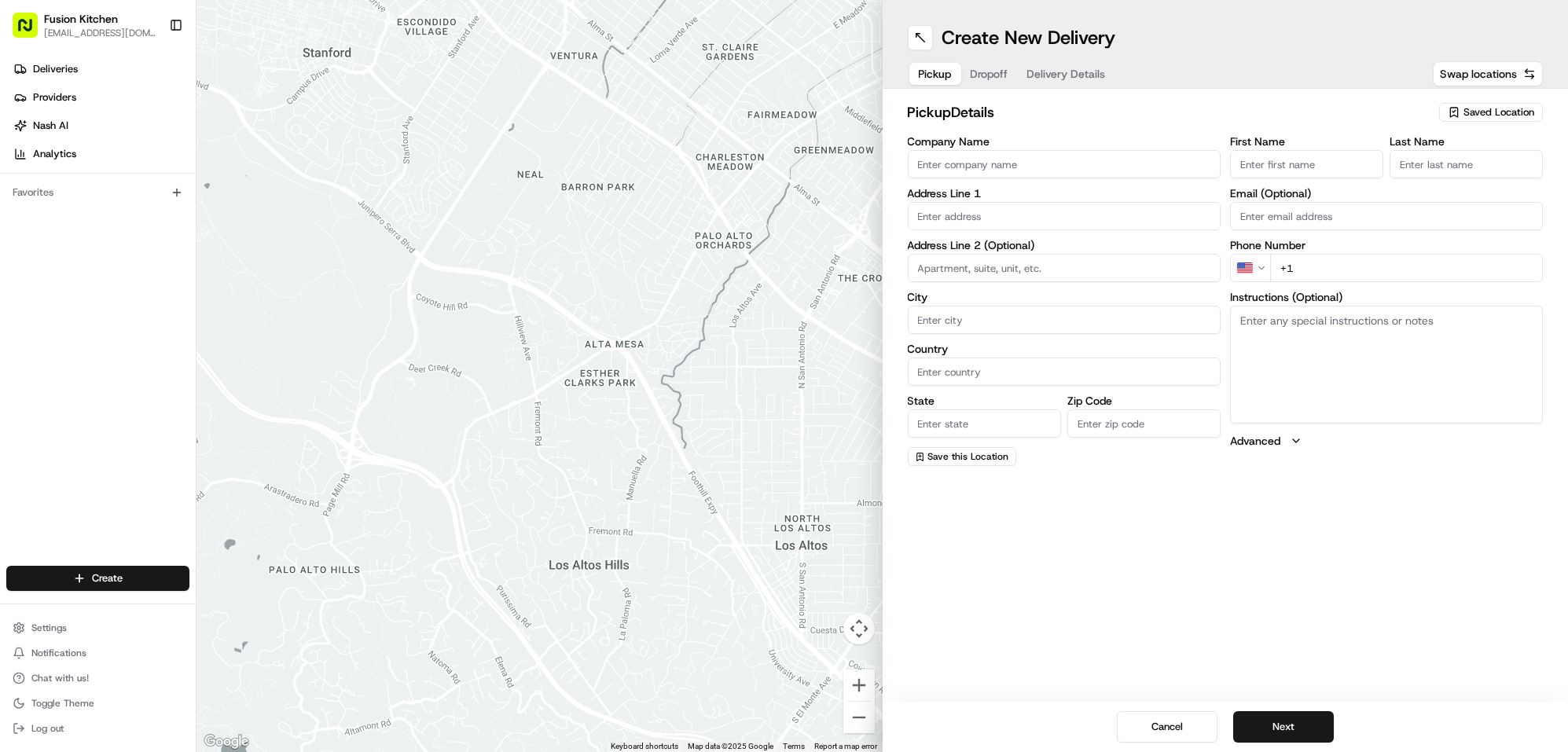
click at [1000, 158] on input "Company Name" at bounding box center [1064, 164] width 313 height 28
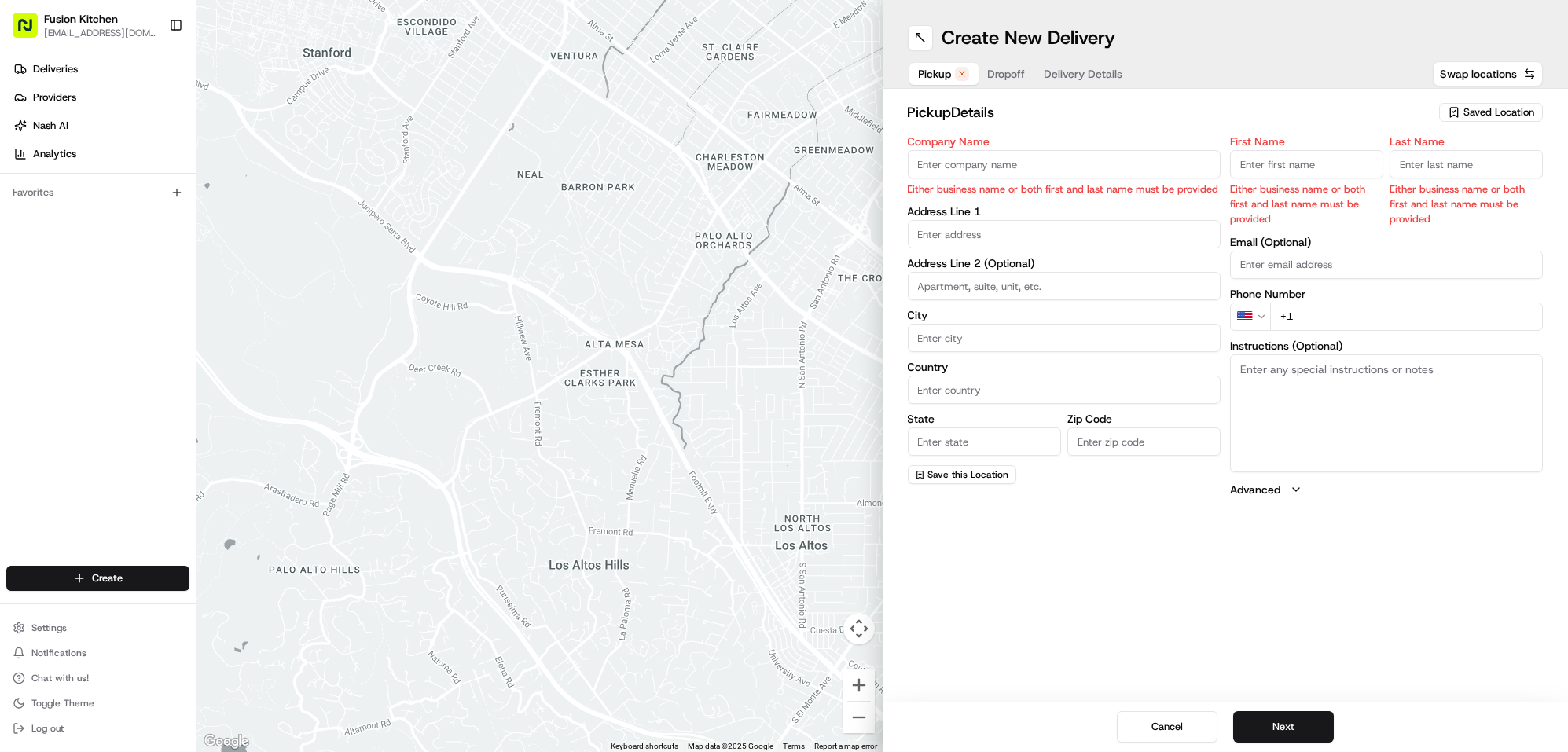
click at [1030, 170] on input "Company Name" at bounding box center [1064, 164] width 313 height 28
paste input "Madras Eatery"
type input "Madras Eatery"
drag, startPoint x: 1303, startPoint y: 168, endPoint x: 1495, endPoint y: 234, distance: 203.0
click at [1303, 168] on input "First Name" at bounding box center [1307, 164] width 153 height 28
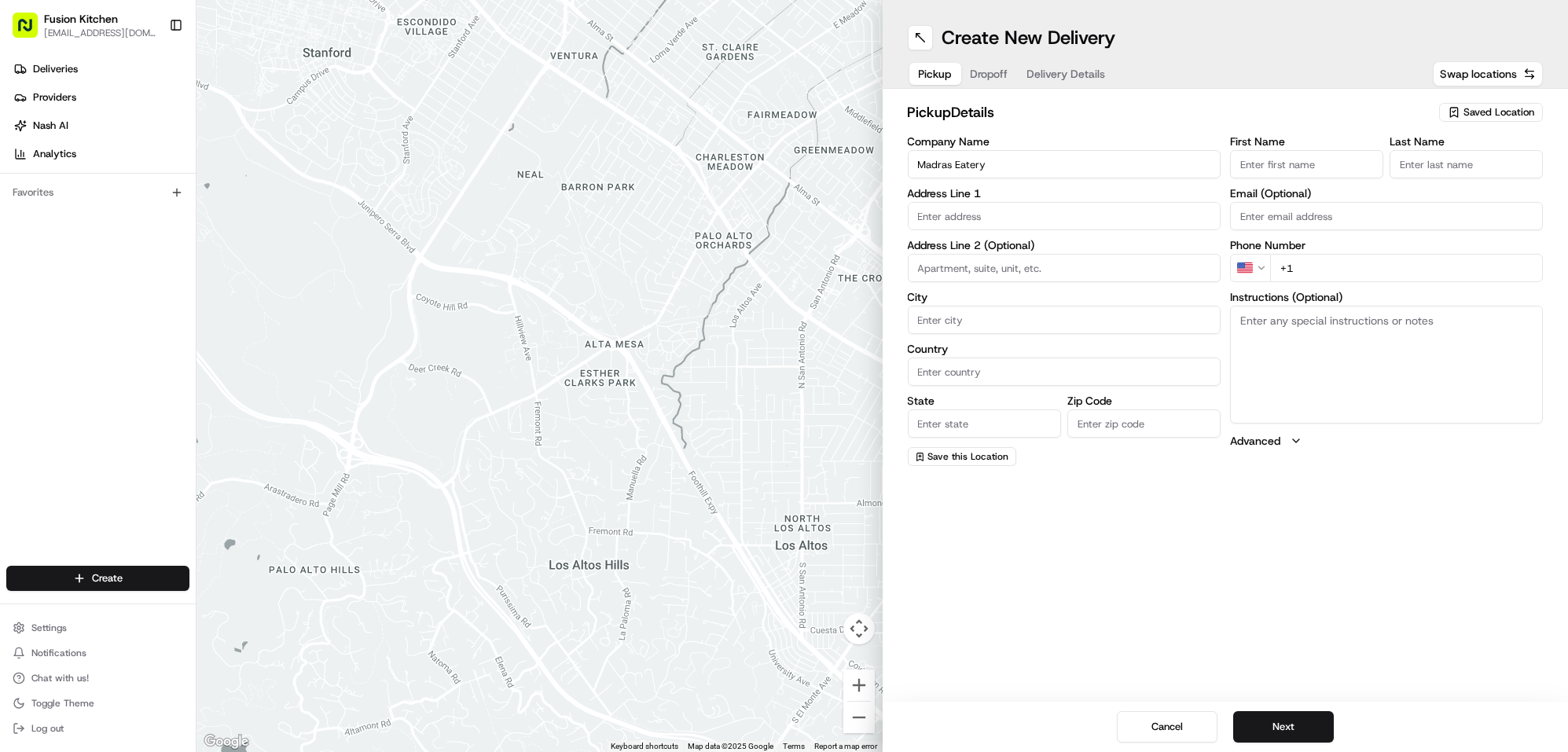
click at [1263, 163] on input "First Name" at bounding box center [1307, 164] width 153 height 28
paste input "[PERSON_NAME]."
click at [1322, 169] on input "[PERSON_NAME]" at bounding box center [1307, 164] width 153 height 28
type input "[PERSON_NAME]"
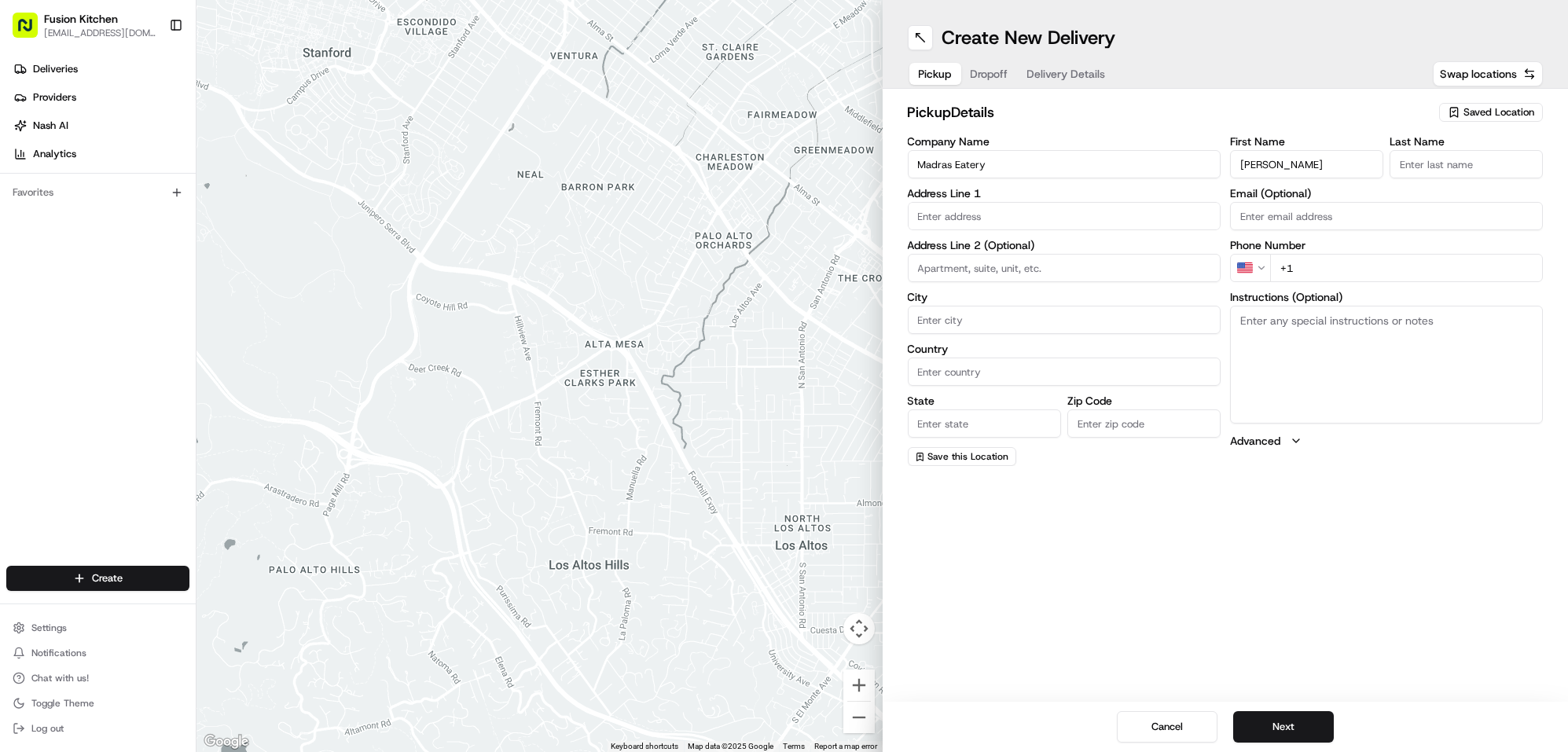
click at [1463, 175] on input "Last Name" at bounding box center [1466, 164] width 153 height 28
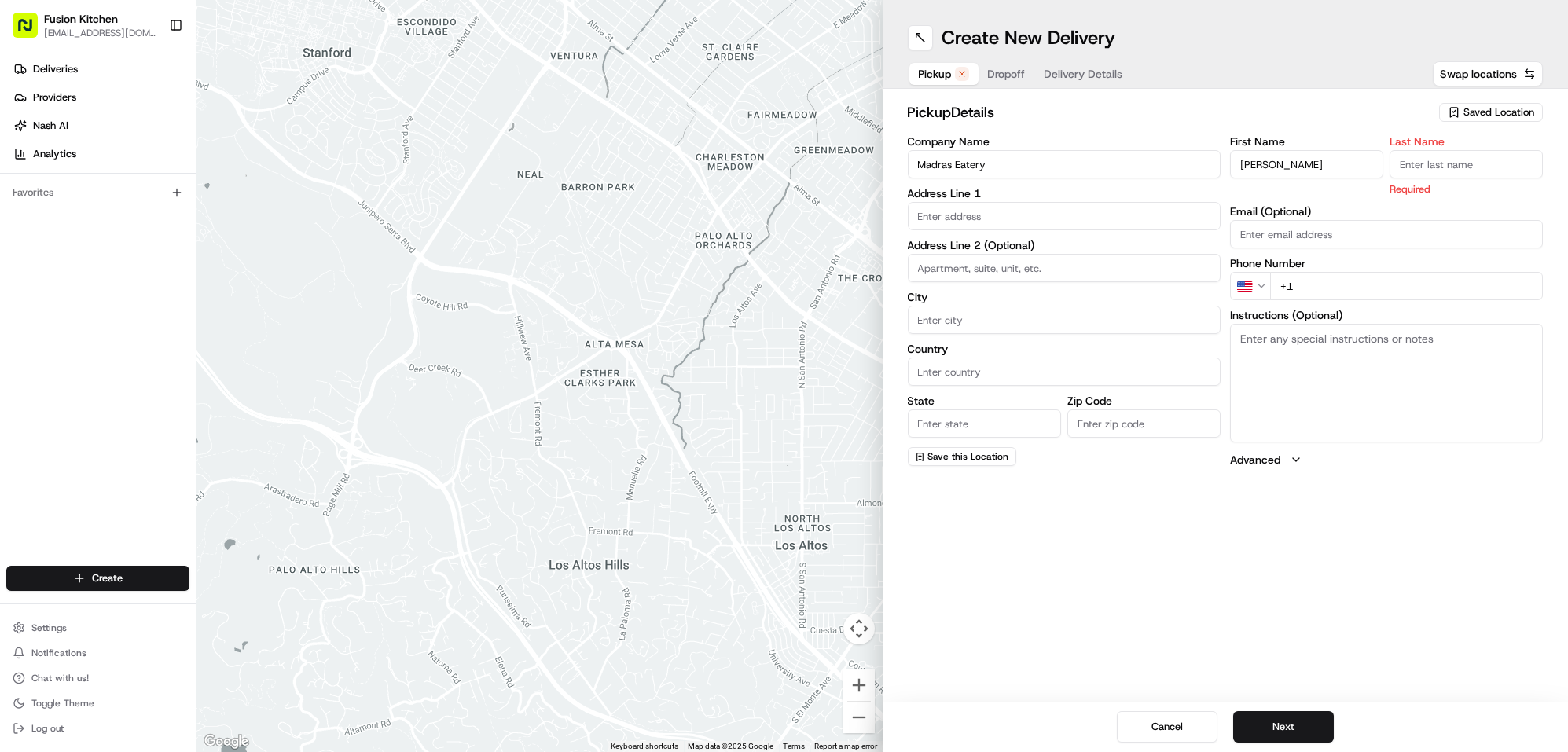
paste input "Rajan"
type input "Rajan"
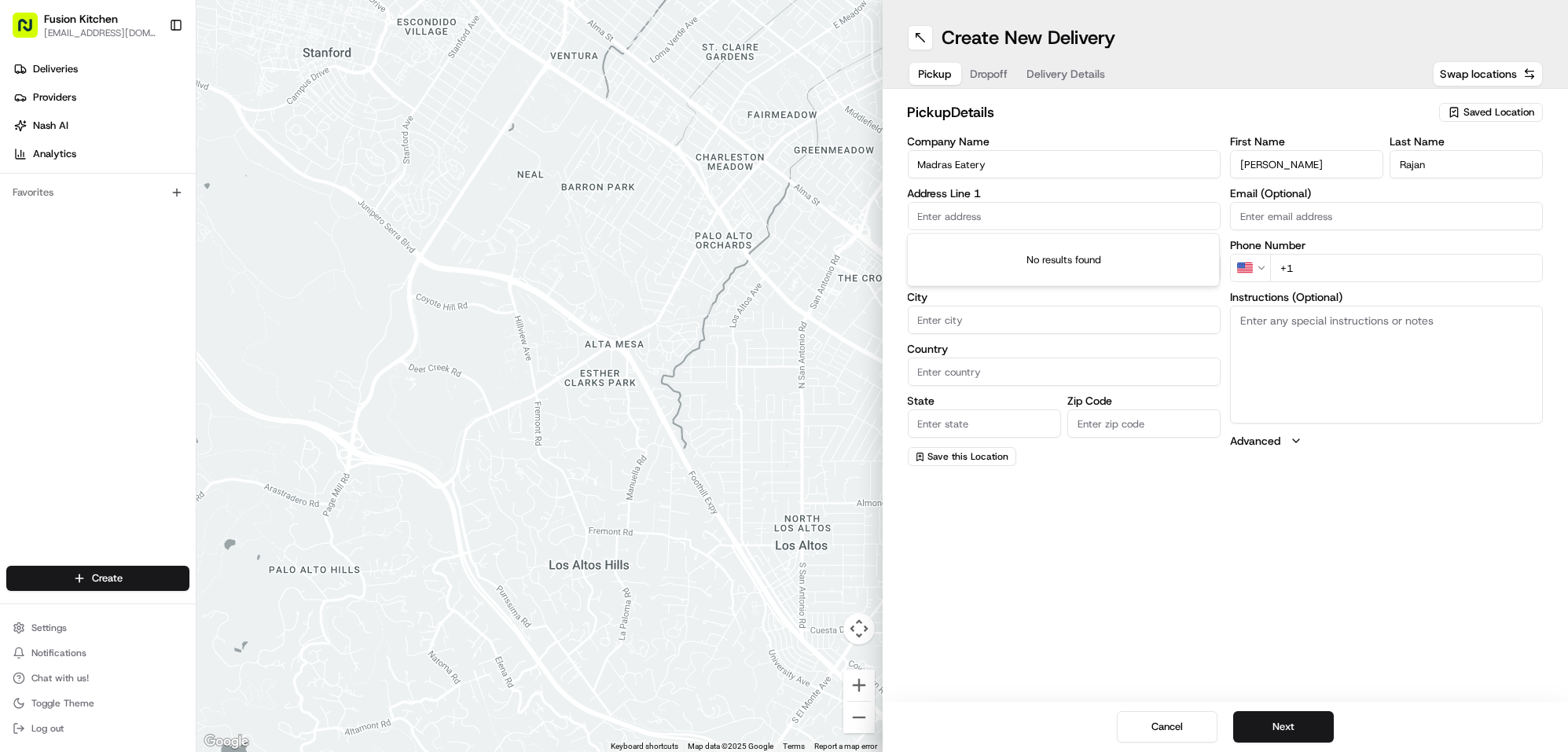
click at [1020, 218] on input "text" at bounding box center [1064, 216] width 313 height 28
click at [986, 220] on input "text" at bounding box center [1064, 216] width 313 height 28
paste input "[STREET_ADDRESS]."
click at [1055, 249] on div "[STREET_ADDRESS]" at bounding box center [1063, 249] width 305 height 24
type input "[STREET_ADDRESS]"
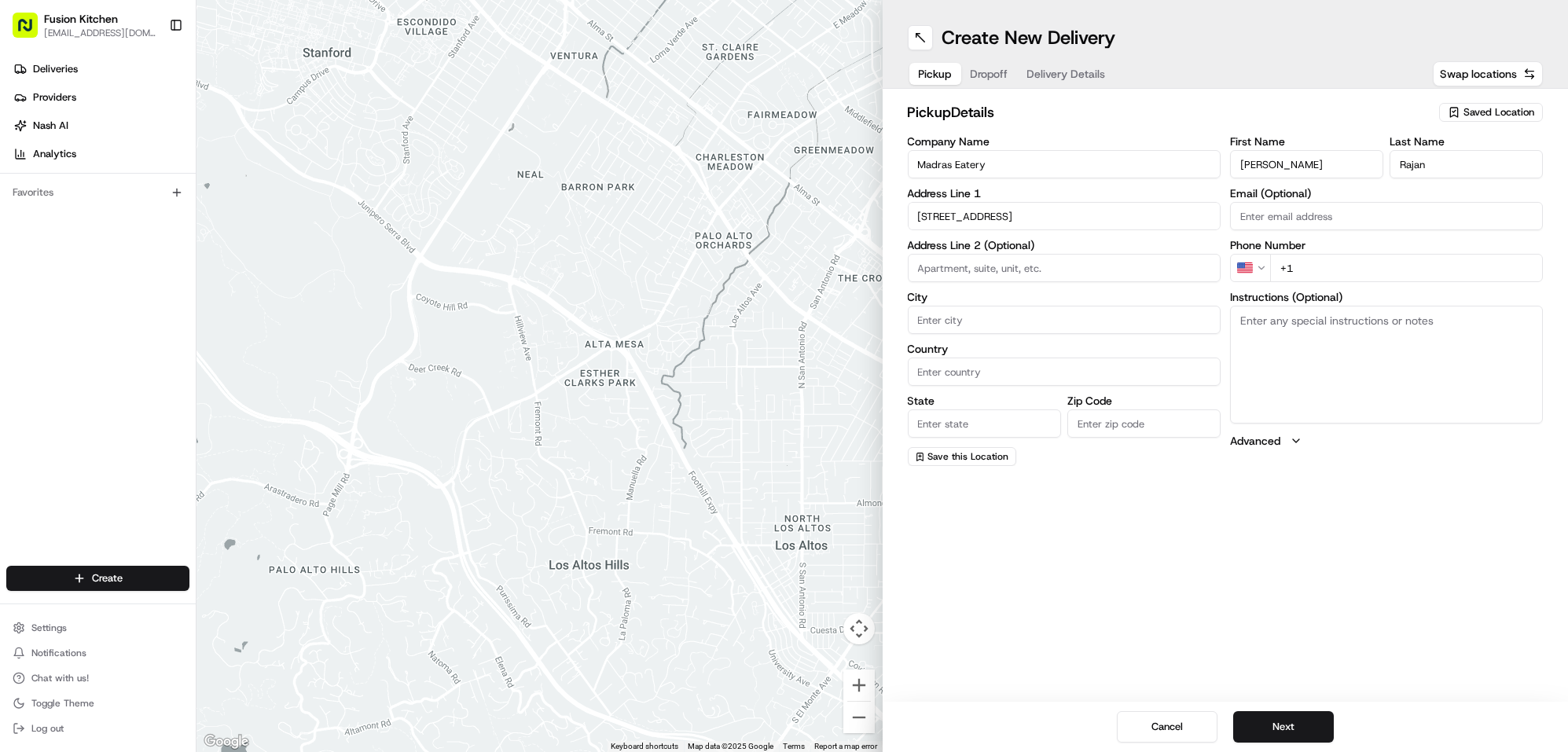
type input "[GEOGRAPHIC_DATA]"
type input "B66 4BJ"
type input "[STREET_ADDRESS]"
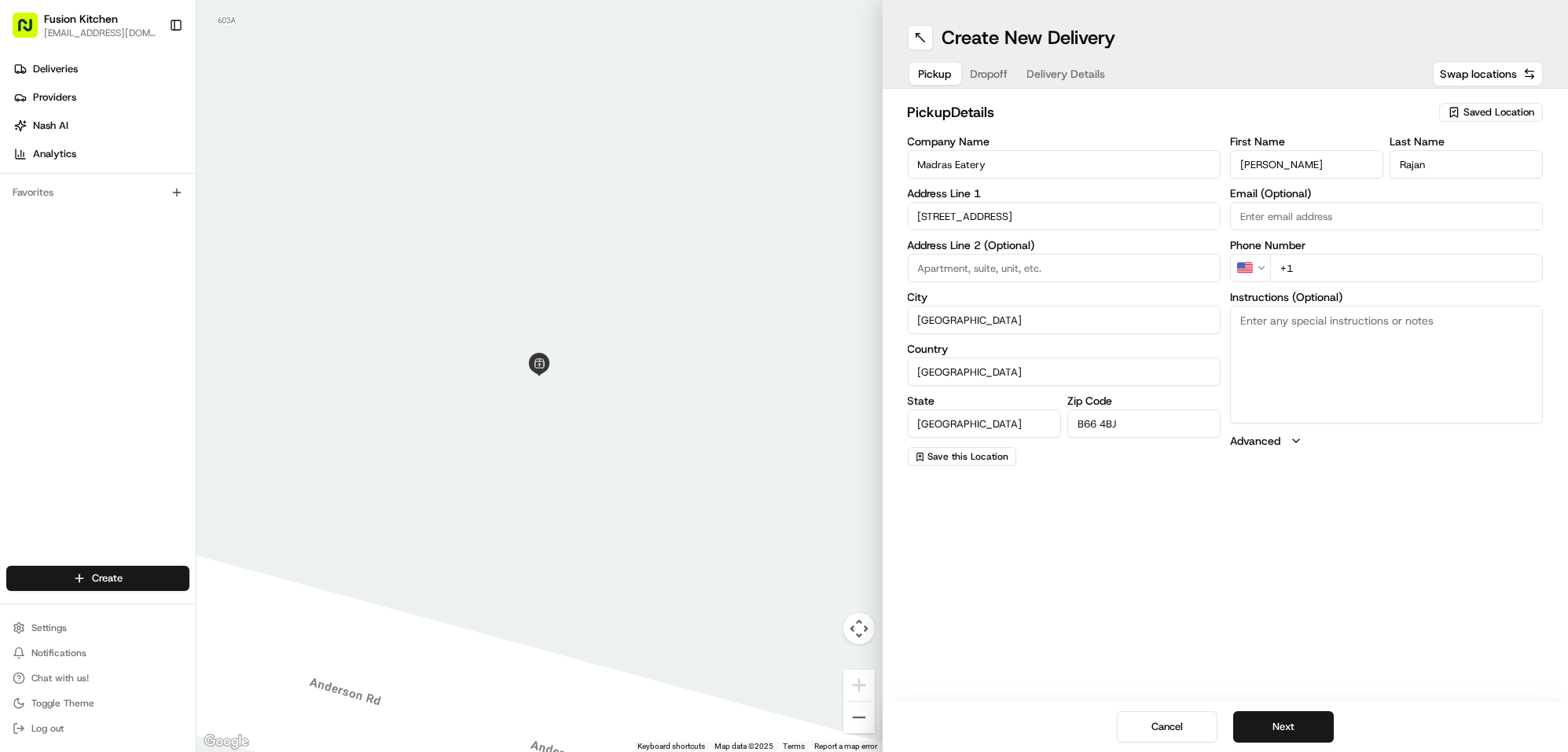
click at [1411, 358] on textarea "Instructions (Optional)" at bounding box center [1387, 365] width 313 height 118
paste textarea "[STREET_ADDRESS]."
type textarea "[STREET_ADDRESS]."
click at [1246, 261] on html "Fusion Kitchen [EMAIL_ADDRESS][DOMAIN_NAME] Toggle Sidebar Deliveries Providers…" at bounding box center [784, 376] width 1568 height 752
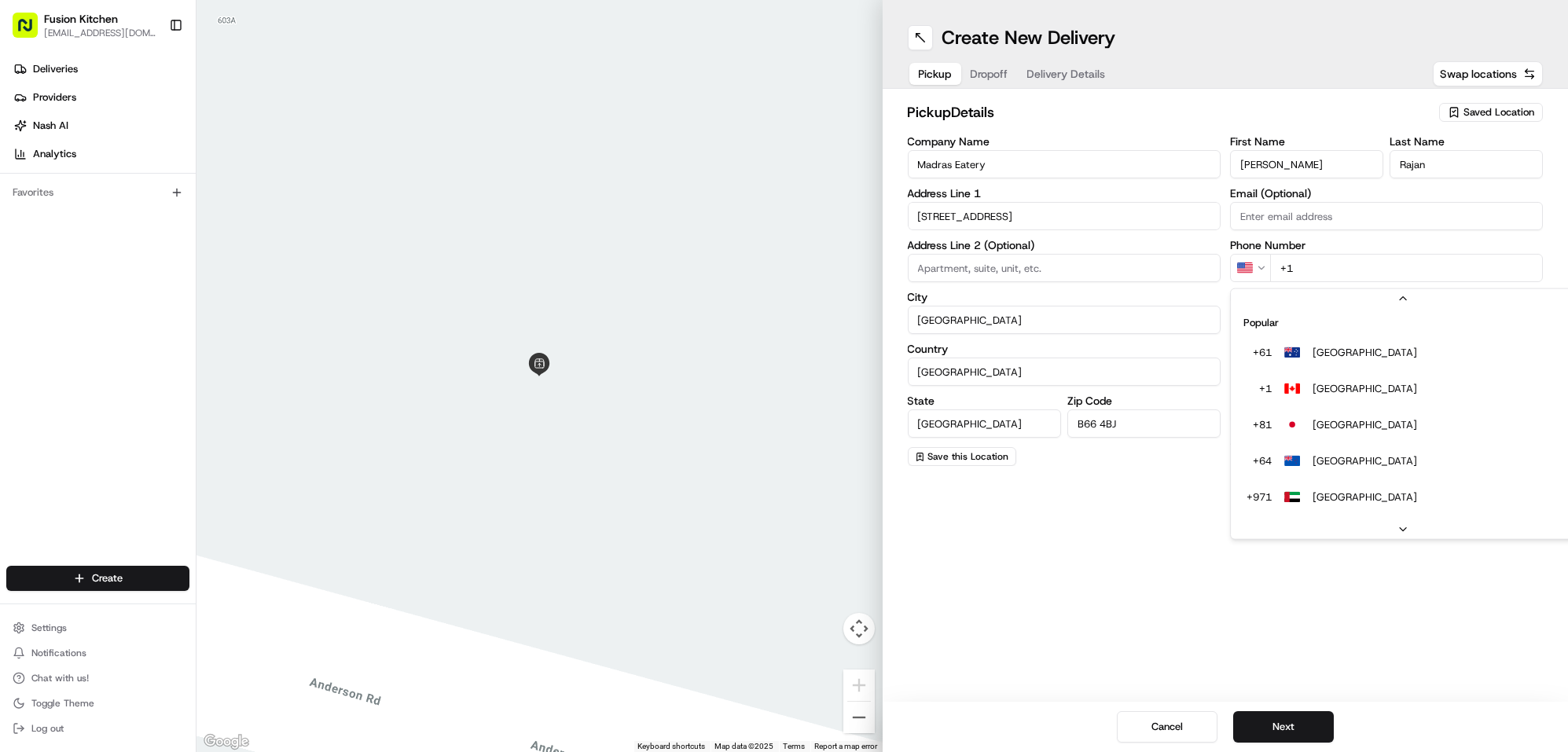
scroll to position [67, 0]
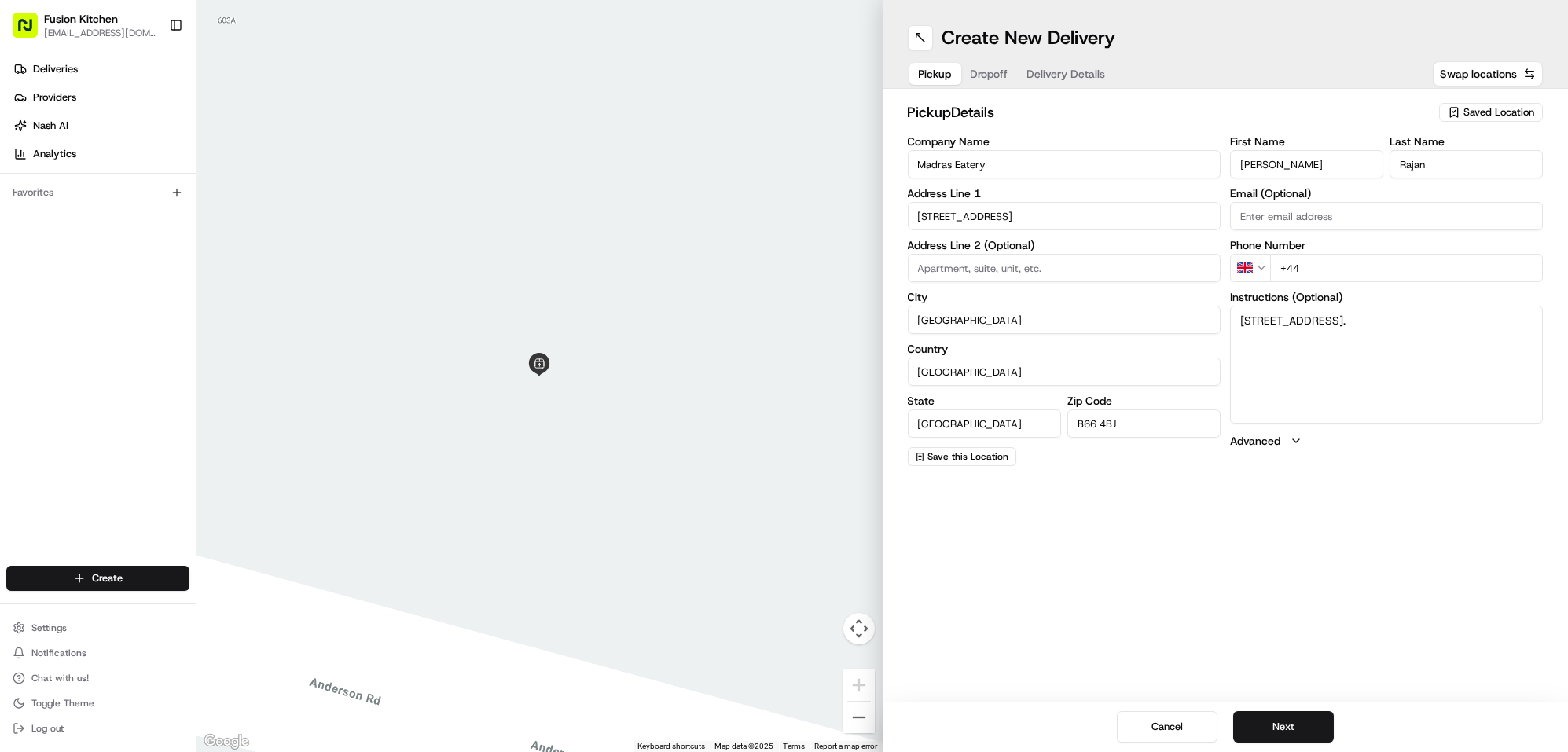
click at [1351, 261] on input "+44" at bounding box center [1406, 268] width 272 height 28
paste input "121 725 6300"
type input "[PHONE_NUMBER]"
click at [1283, 722] on button "Next" at bounding box center [1283, 727] width 100 height 32
click at [991, 168] on input "Company Name" at bounding box center [1064, 164] width 313 height 28
